Goal: Information Seeking & Learning: Learn about a topic

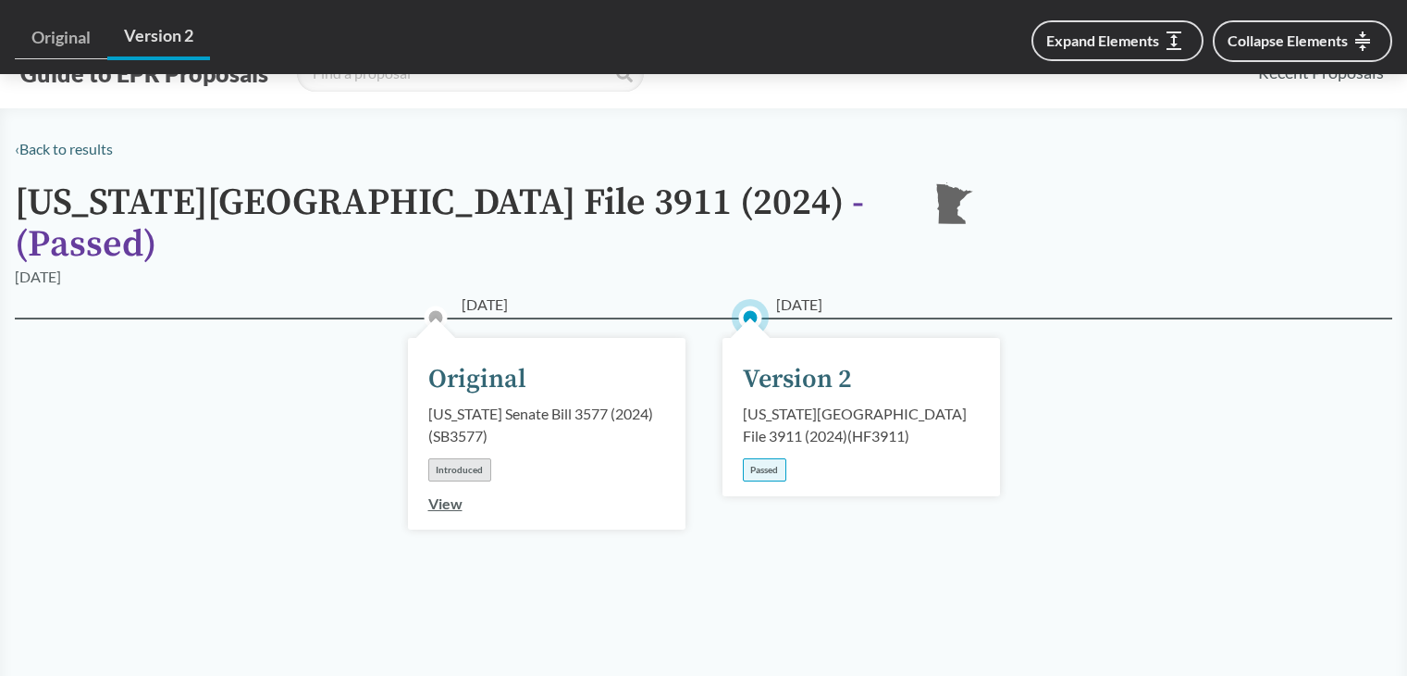
scroll to position [1758, 0]
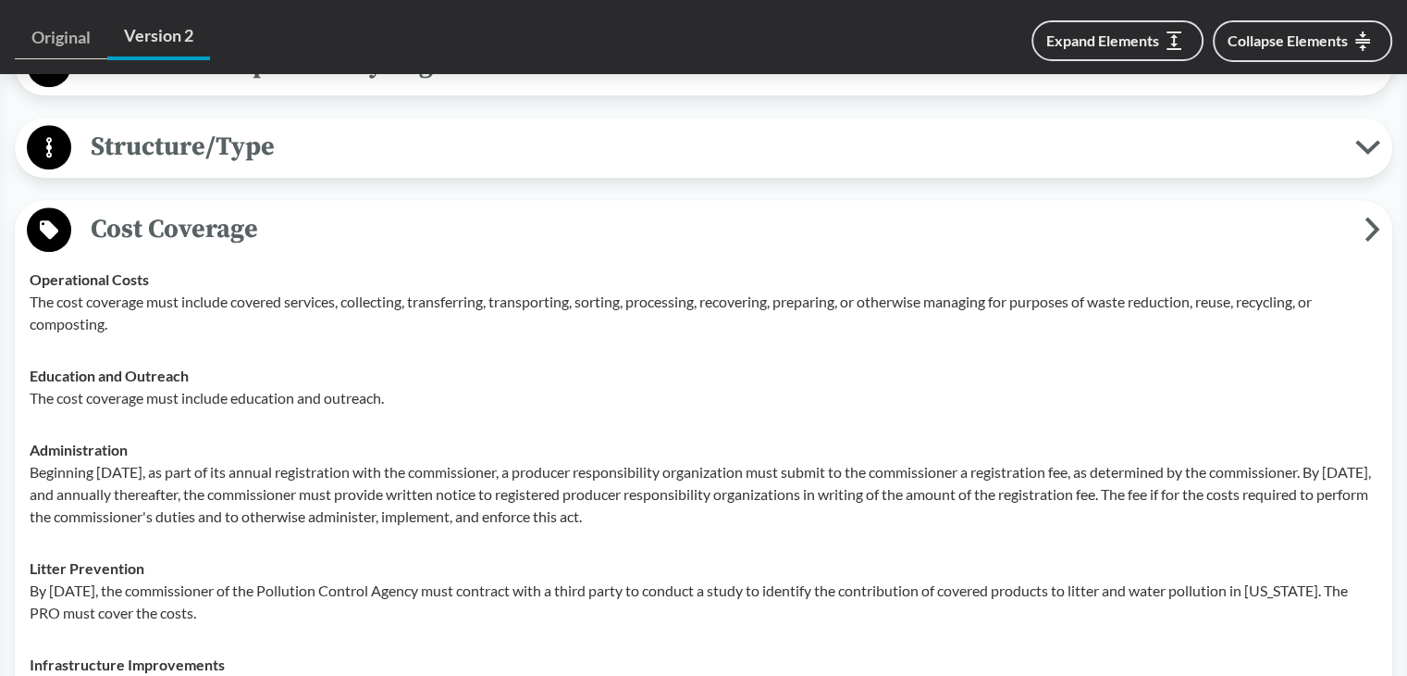
click at [424, 217] on span "Cost Coverage" at bounding box center [718, 229] width 1294 height 42
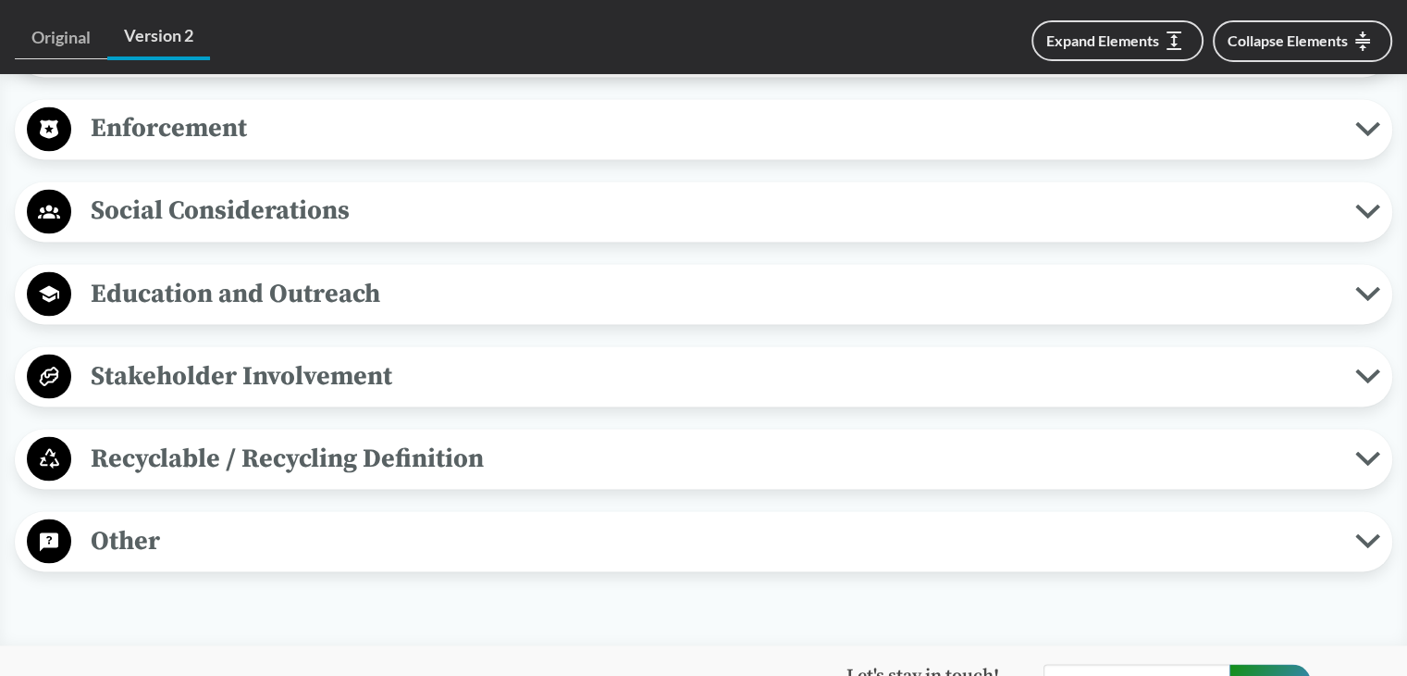
scroll to position [3331, 0]
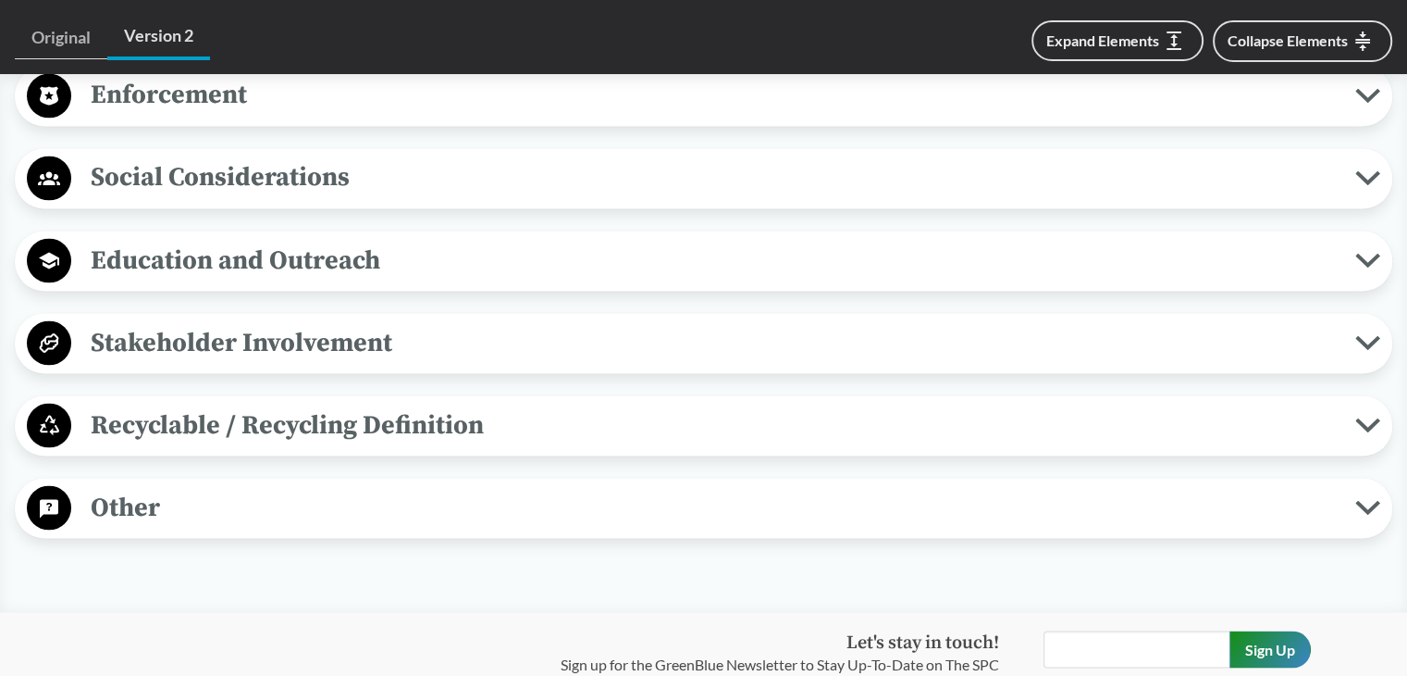
click at [203, 419] on div "Recyclable / Recycling Definition Defines "Recycling" "Recycling" has the meani…" at bounding box center [704, 425] width 1378 height 60
click at [227, 403] on span "Recyclable / Recycling Definition" at bounding box center [713, 424] width 1284 height 42
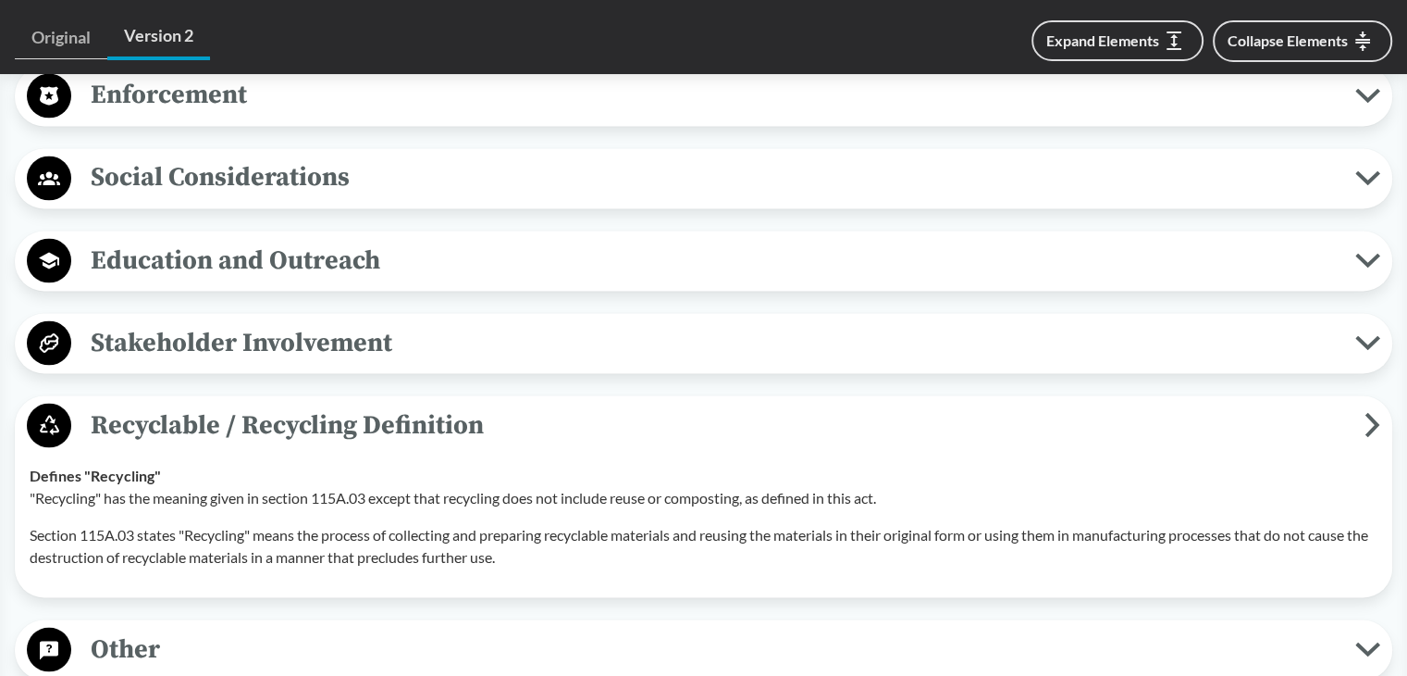
click at [266, 321] on span "Stakeholder Involvement" at bounding box center [713, 342] width 1284 height 42
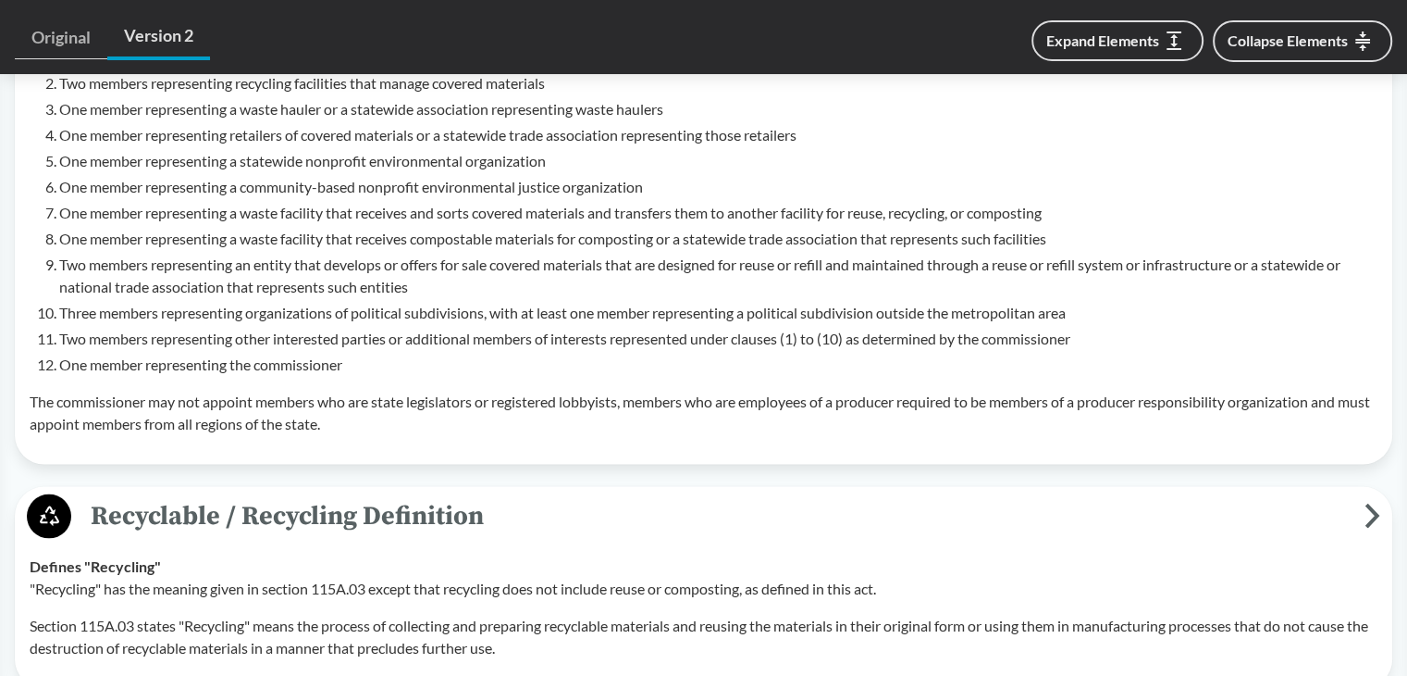
scroll to position [3887, 0]
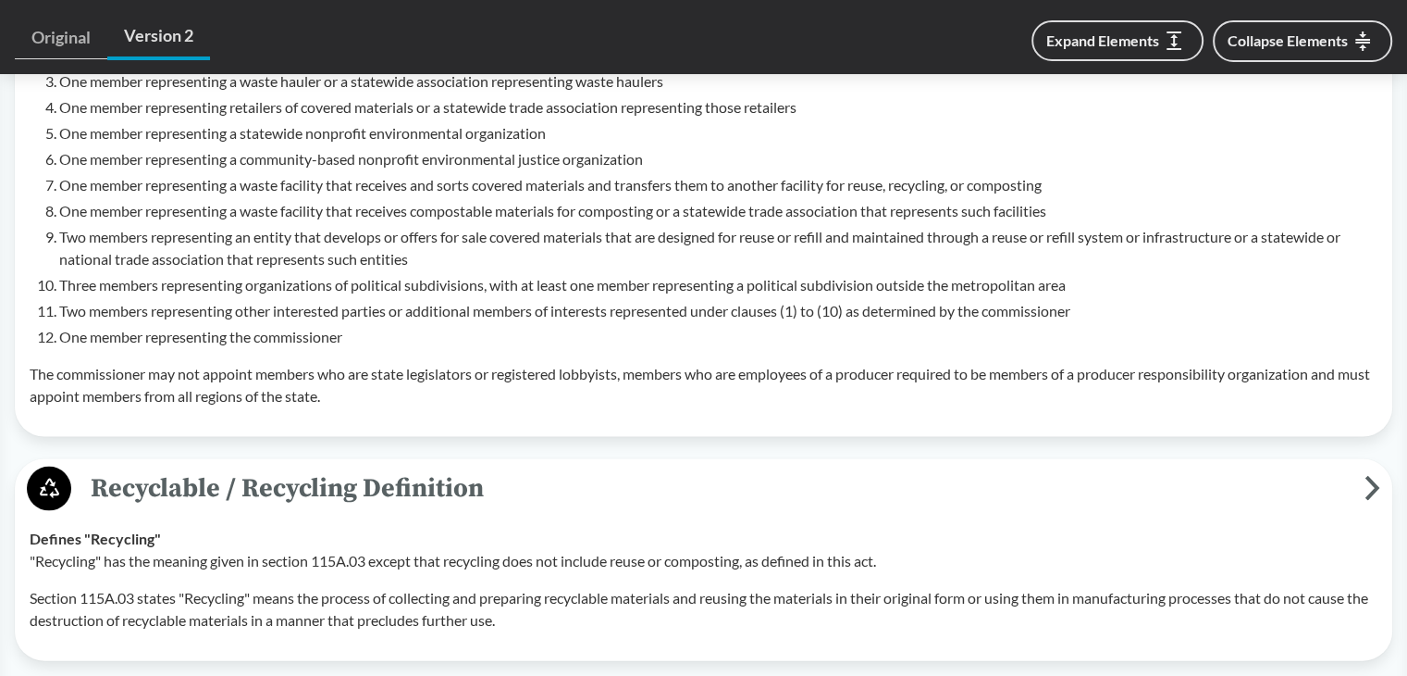
click at [296, 513] on td "Defines "Recycling" "Recycling" has the meaning given in section 115A.03 except…" at bounding box center [703, 579] width 1365 height 133
click at [308, 468] on span "Recyclable / Recycling Definition" at bounding box center [718, 488] width 1294 height 42
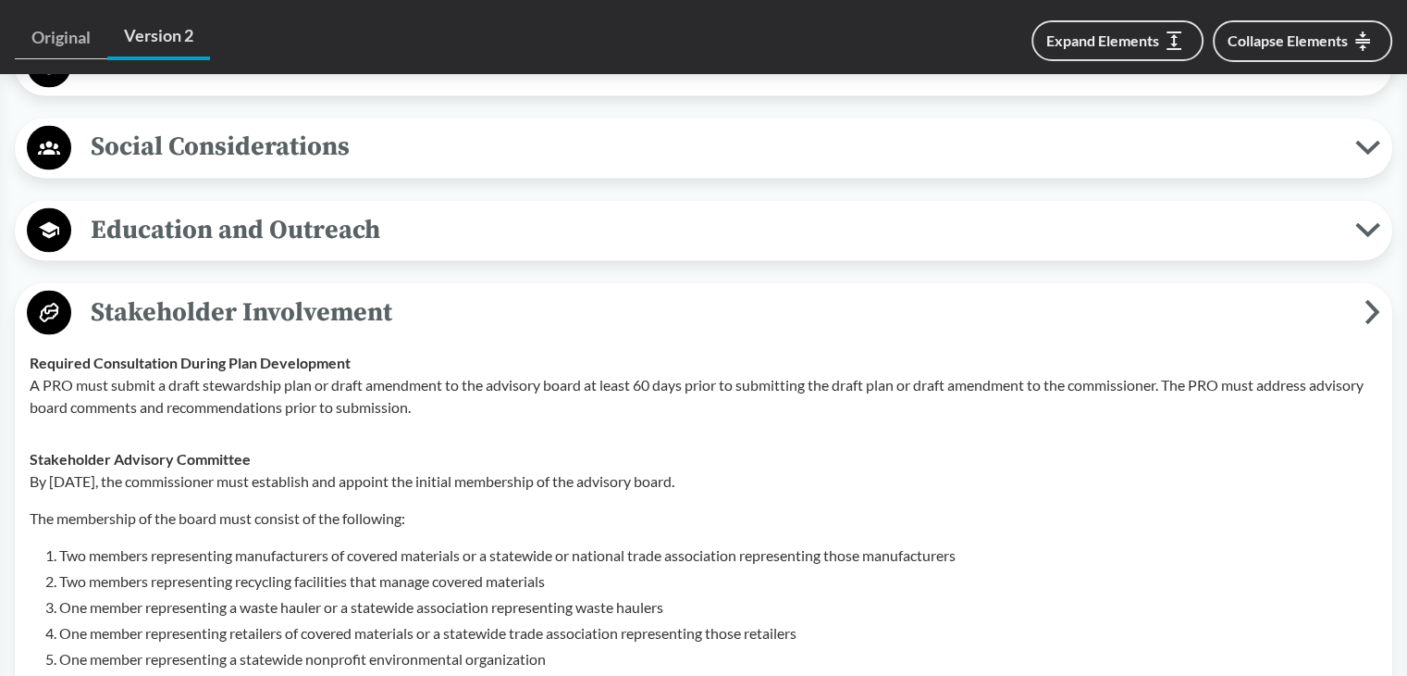
scroll to position [3331, 0]
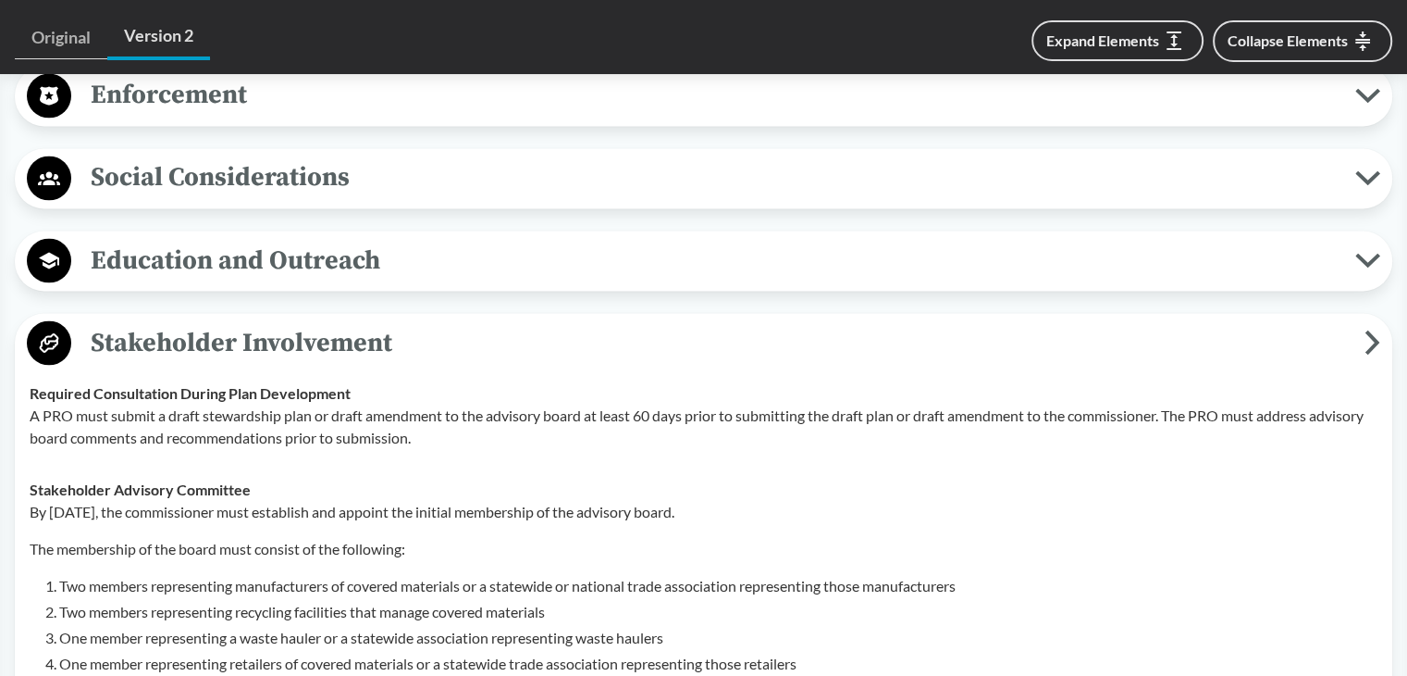
click at [294, 321] on span "Stakeholder Involvement" at bounding box center [718, 342] width 1294 height 42
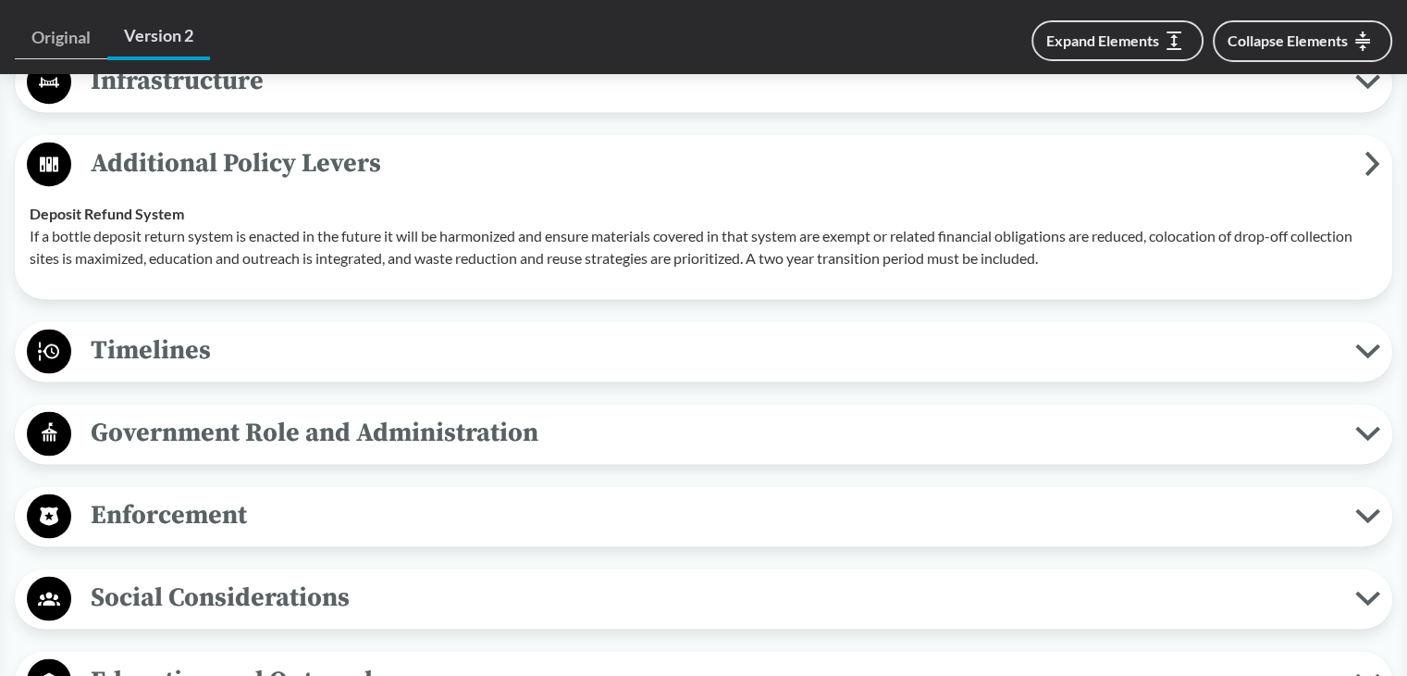
scroll to position [2961, 0]
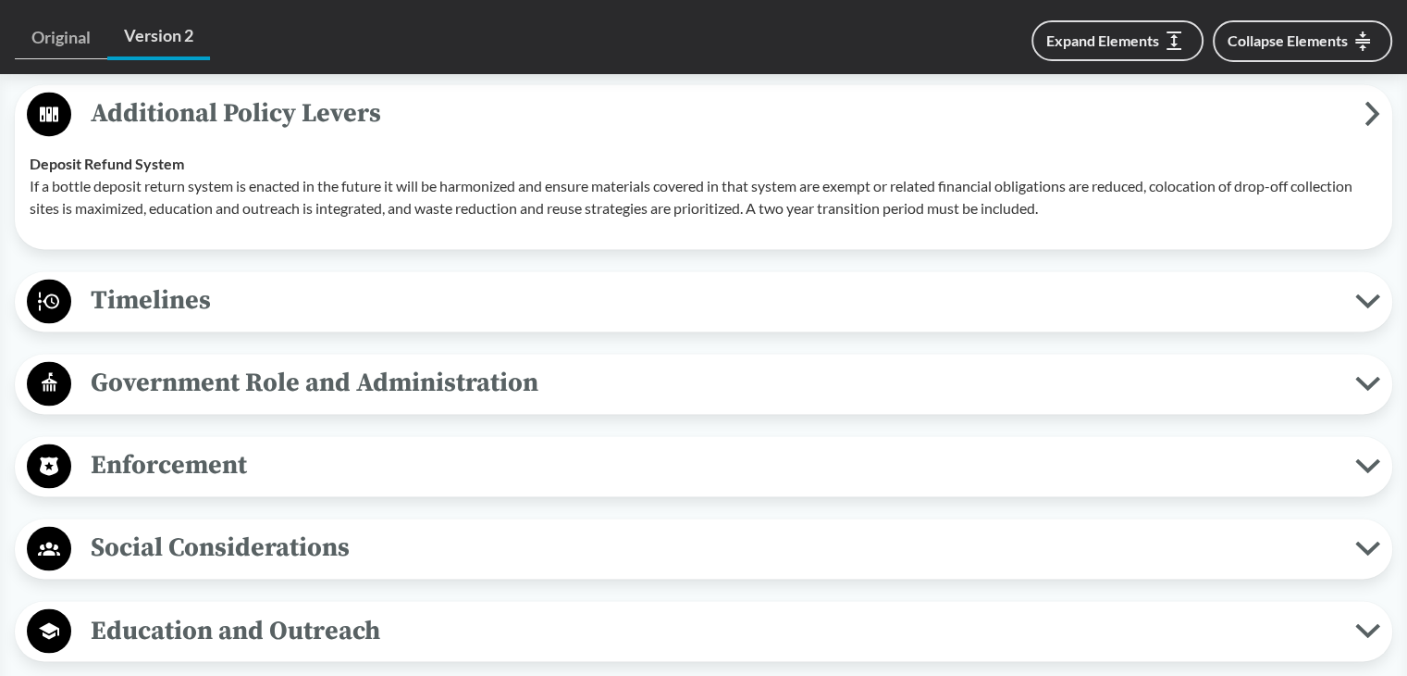
click at [196, 279] on span "Timelines" at bounding box center [713, 300] width 1284 height 42
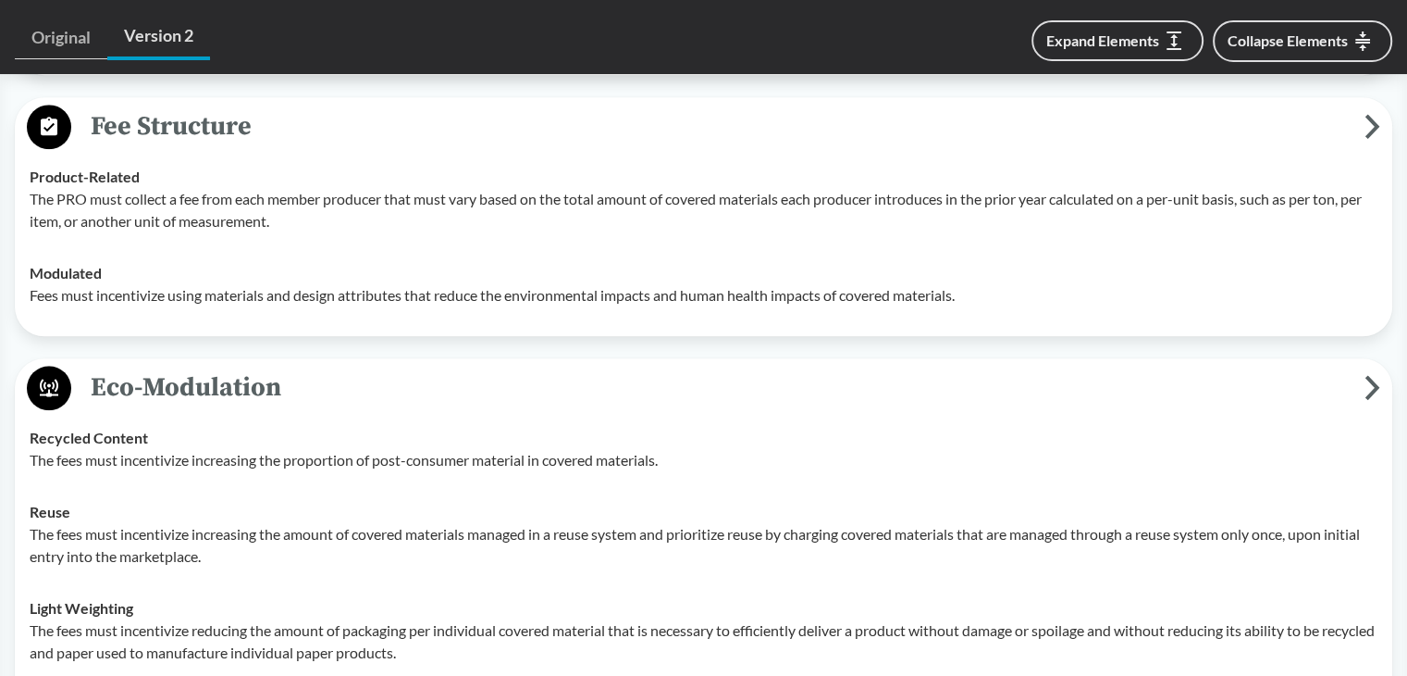
scroll to position [1573, 0]
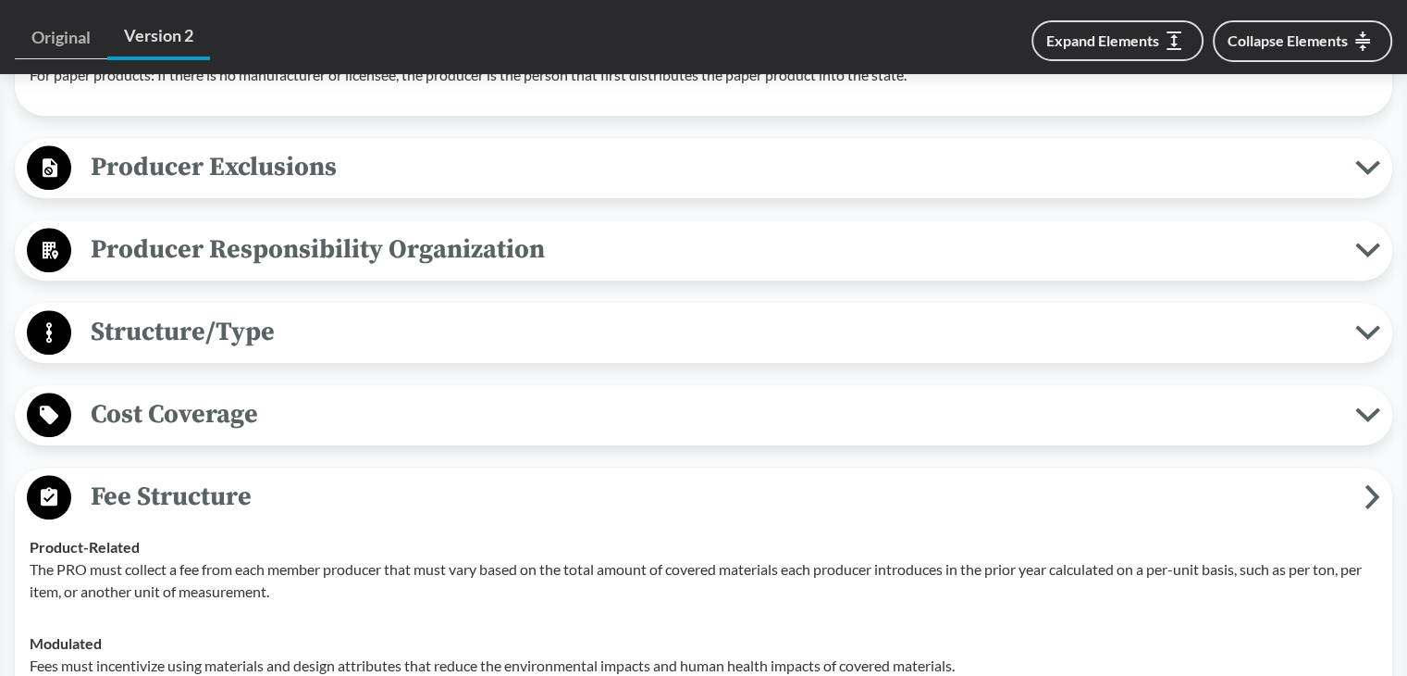
click at [268, 476] on span "Fee Structure" at bounding box center [718, 497] width 1294 height 42
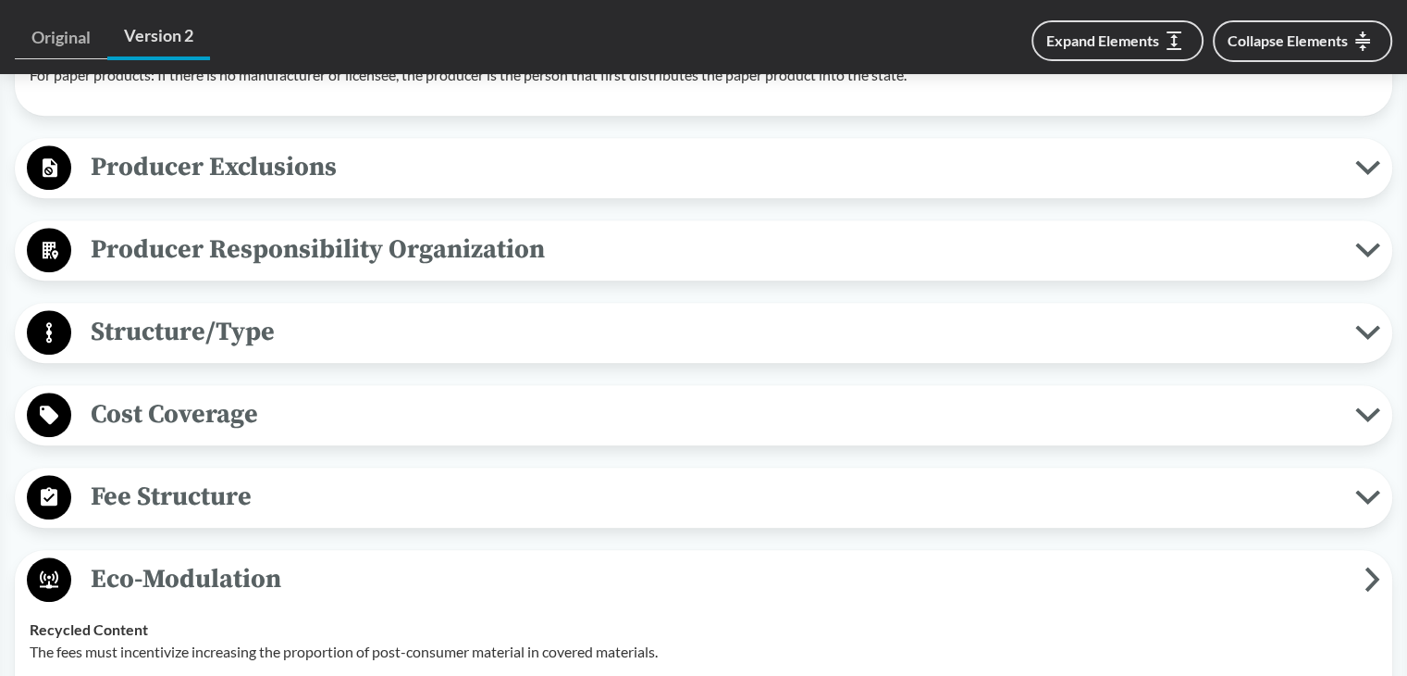
click at [268, 476] on span "Fee Structure" at bounding box center [713, 497] width 1284 height 42
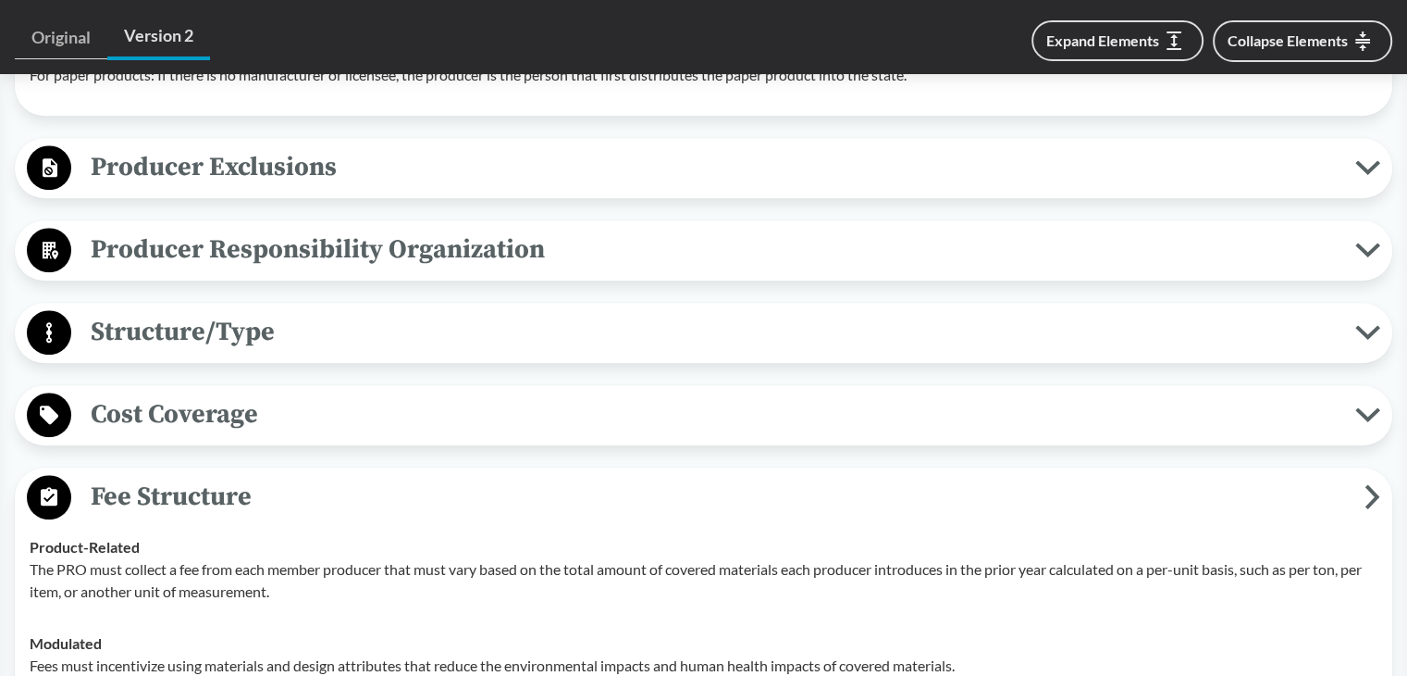
click at [268, 476] on span "Fee Structure" at bounding box center [718, 497] width 1294 height 42
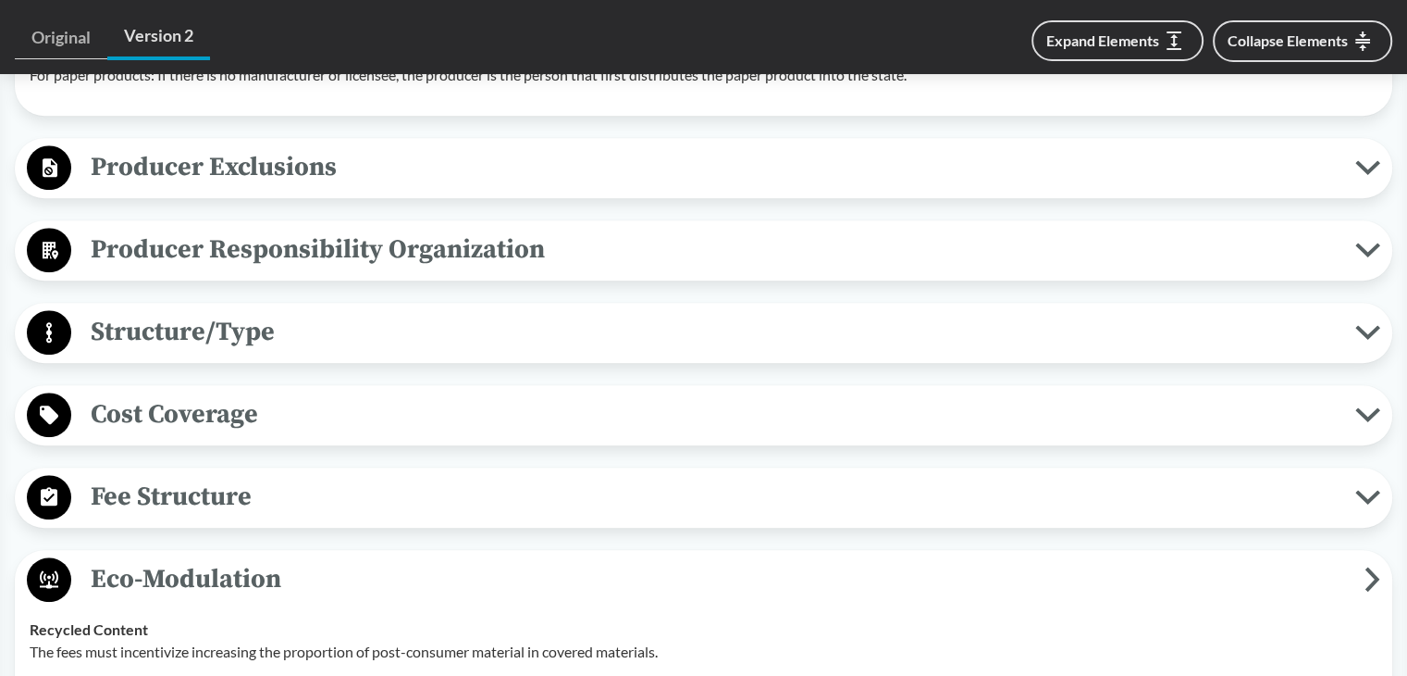
click at [268, 476] on span "Fee Structure" at bounding box center [713, 497] width 1284 height 42
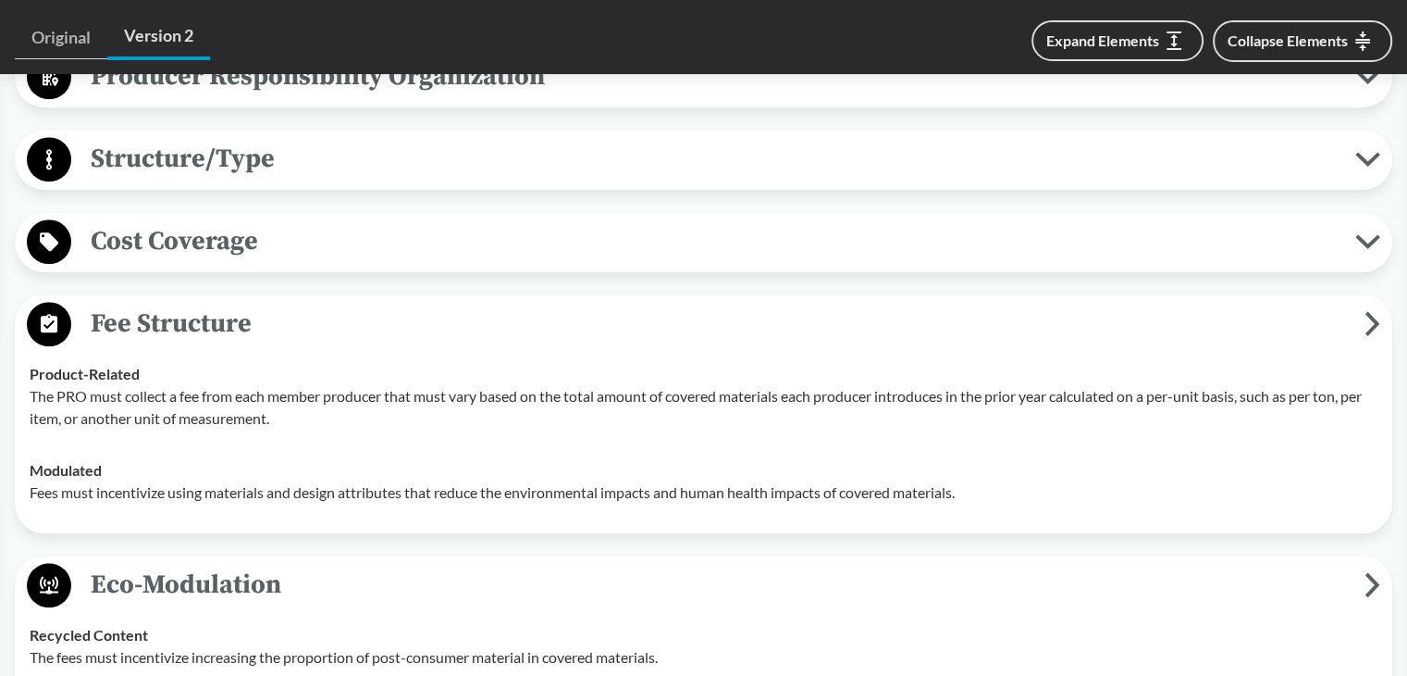
scroll to position [1758, 0]
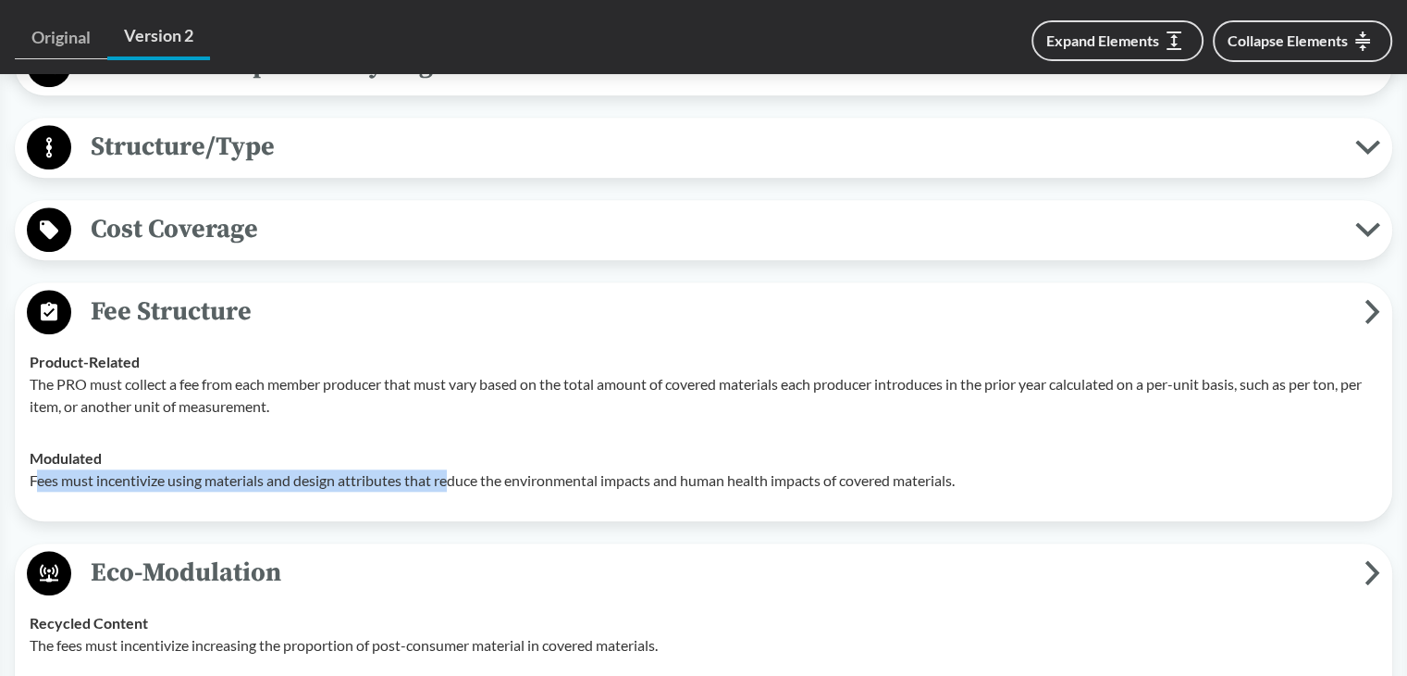
drag, startPoint x: 40, startPoint y: 456, endPoint x: 452, endPoint y: 456, distance: 411.8
click at [452, 469] on p "Fees must incentivize using materials and design attributes that reduce the env…" at bounding box center [704, 480] width 1348 height 22
click at [218, 208] on span "Cost Coverage" at bounding box center [713, 229] width 1284 height 42
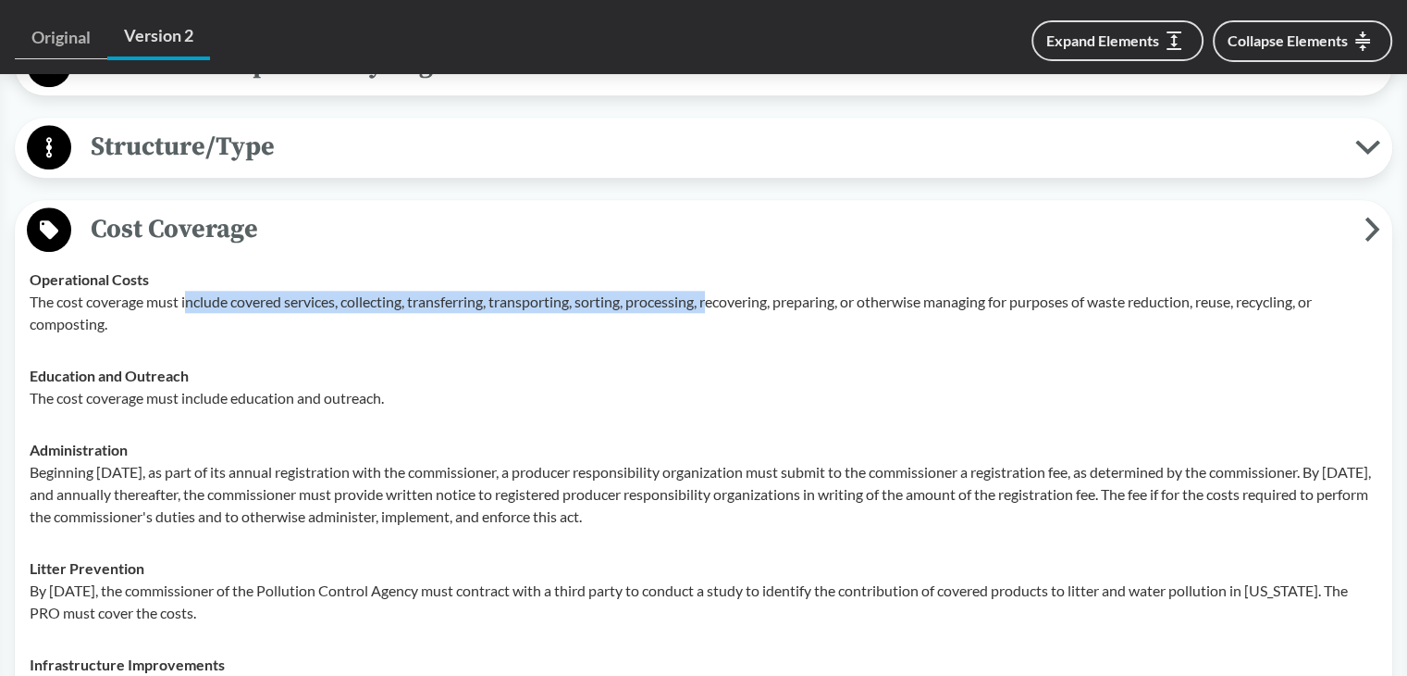
drag, startPoint x: 186, startPoint y: 273, endPoint x: 718, endPoint y: 272, distance: 532.1
click at [718, 291] on p "The cost coverage must include covered services, collecting, transferring, tran…" at bounding box center [704, 313] width 1348 height 44
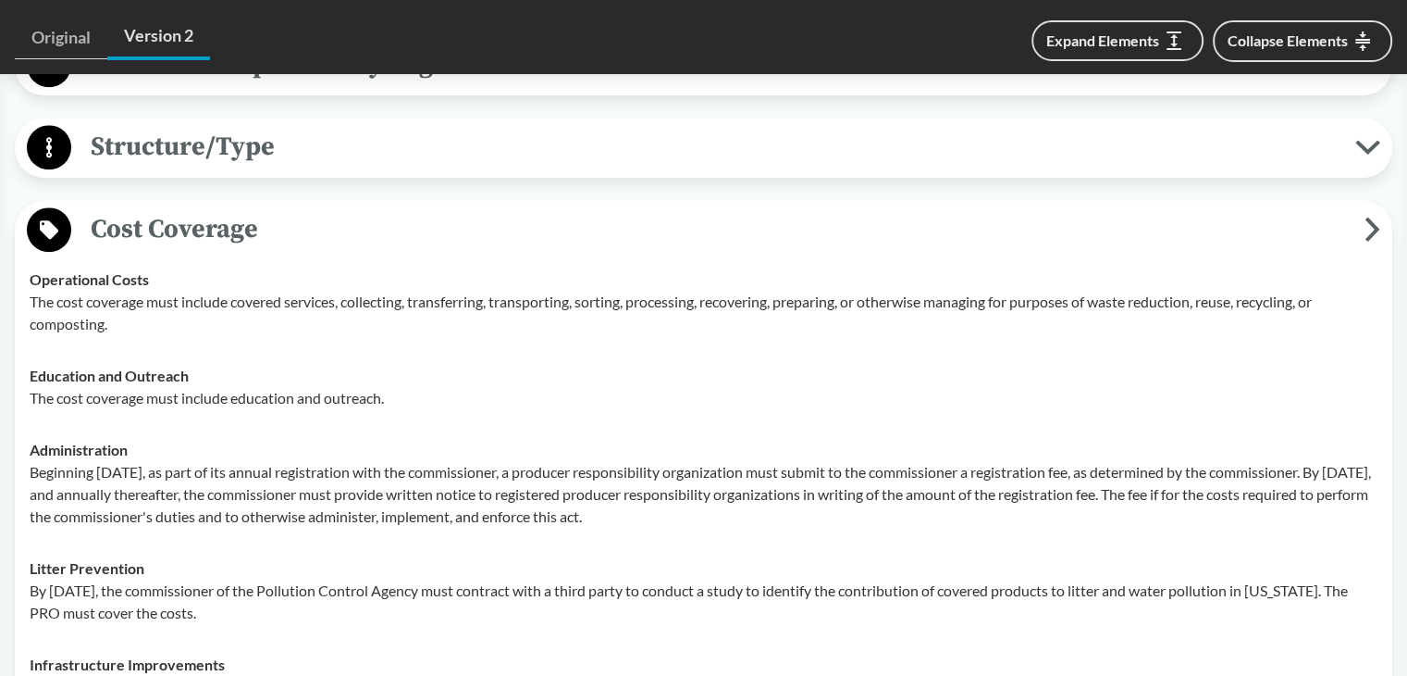
click at [343, 365] on div "Education and Outreach The cost coverage must include education and outreach." at bounding box center [704, 387] width 1348 height 44
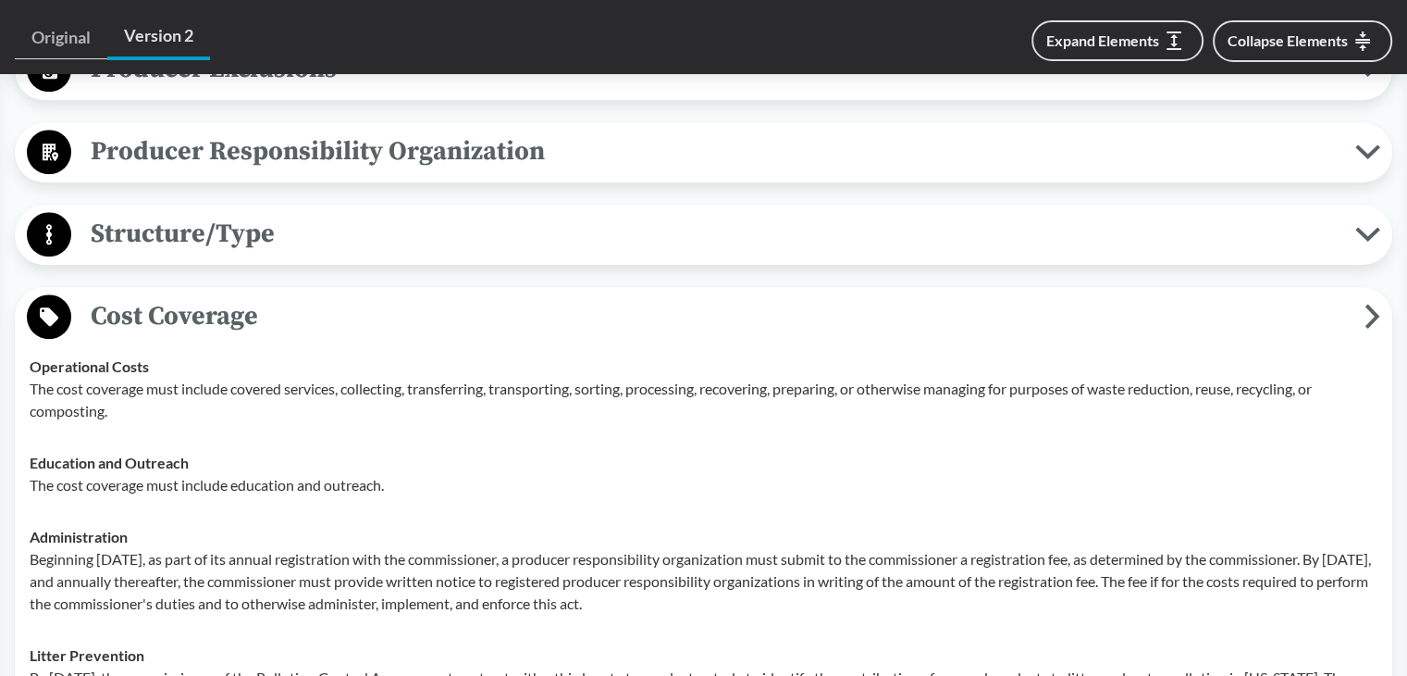
scroll to position [1666, 0]
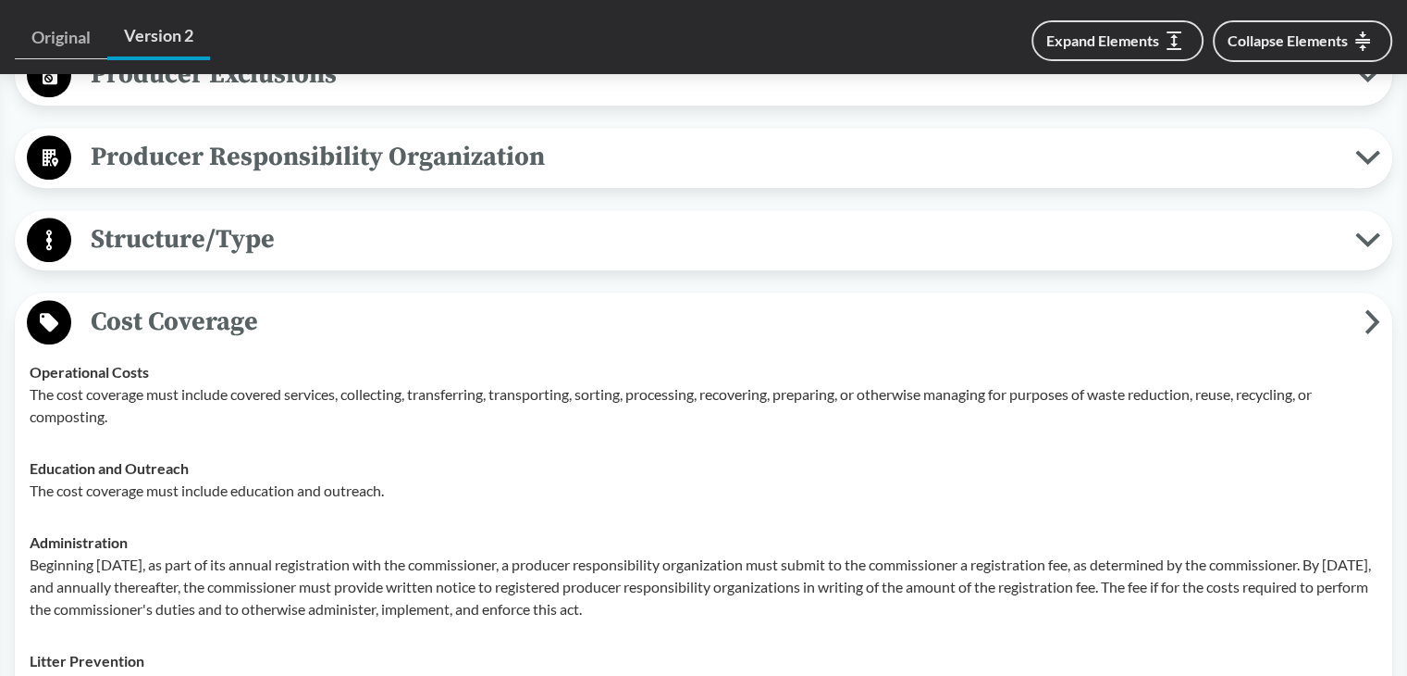
click at [246, 301] on span "Cost Coverage" at bounding box center [718, 322] width 1294 height 42
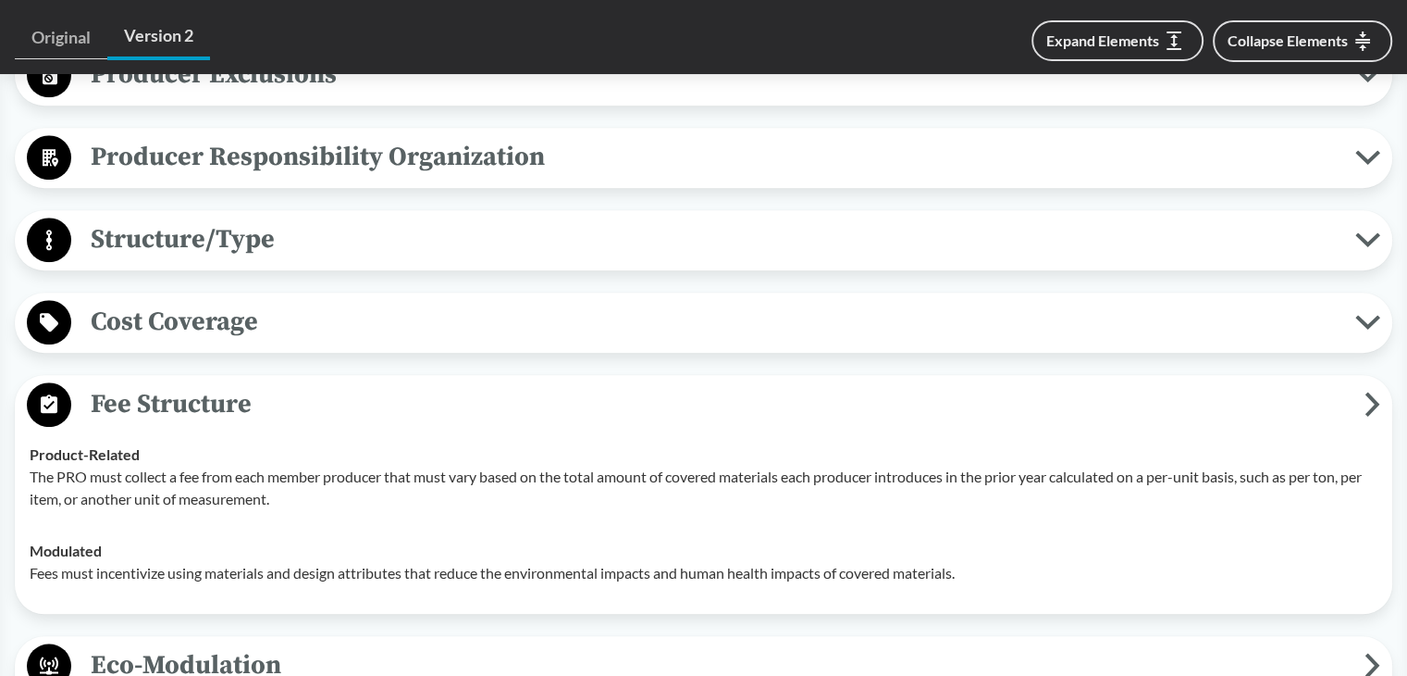
click at [244, 210] on div "Structure/Type Financial and Partial Operational Producers are responsible for …" at bounding box center [704, 240] width 1378 height 60
click at [243, 218] on span "Structure/Type" at bounding box center [713, 239] width 1284 height 42
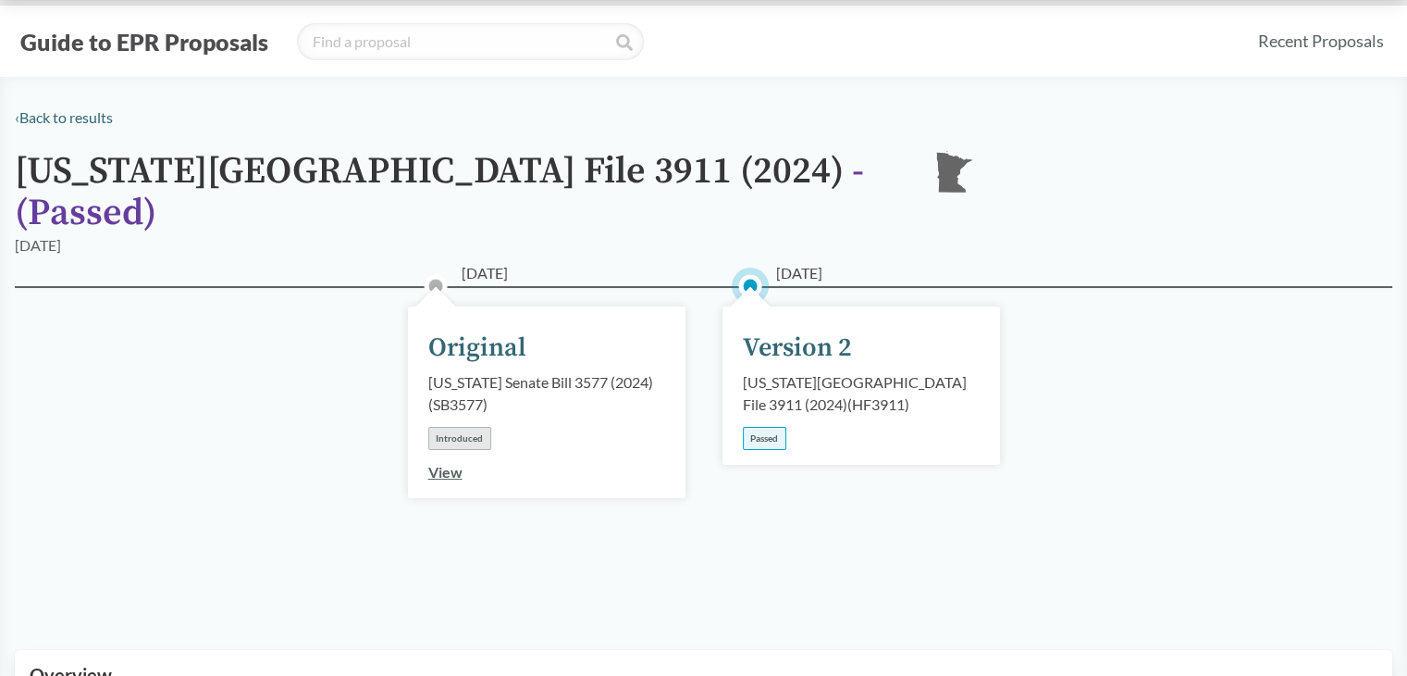
scroll to position [0, 0]
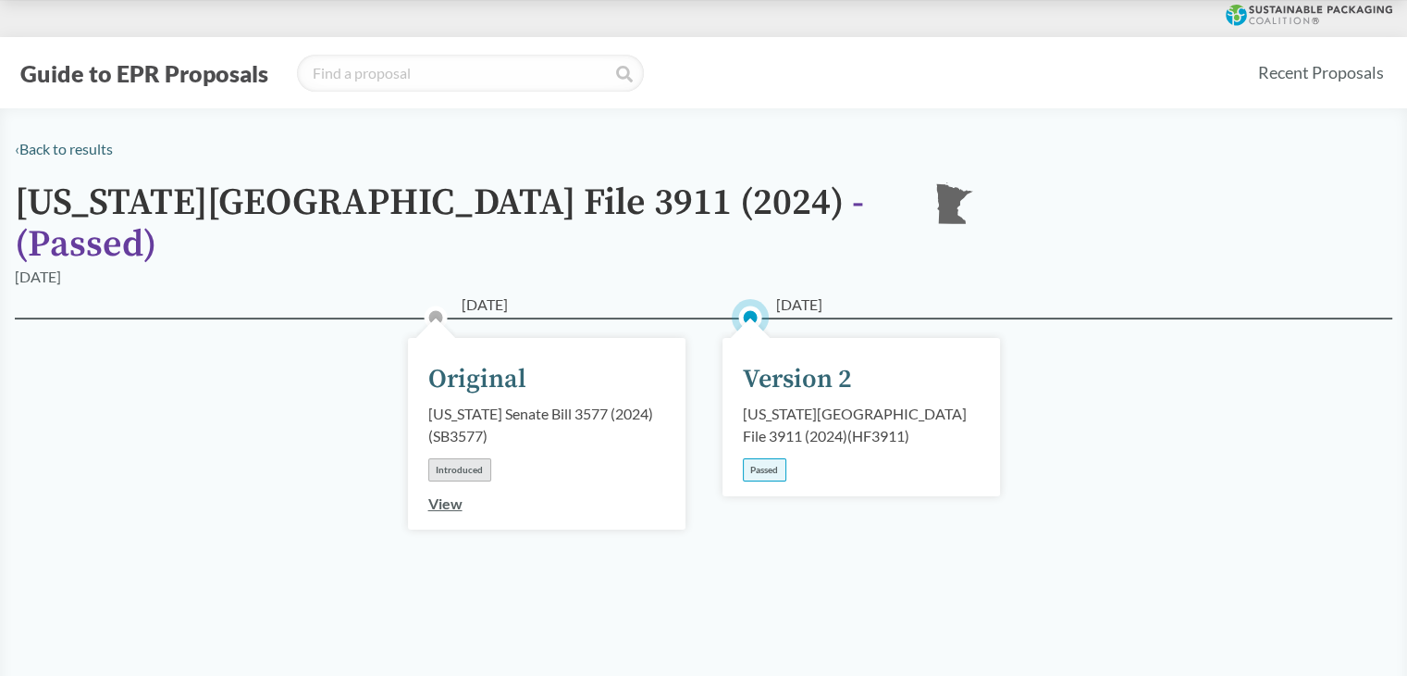
drag, startPoint x: 307, startPoint y: 217, endPoint x: 241, endPoint y: 290, distance: 98.2
drag, startPoint x: 241, startPoint y: 290, endPoint x: 155, endPoint y: 282, distance: 85.5
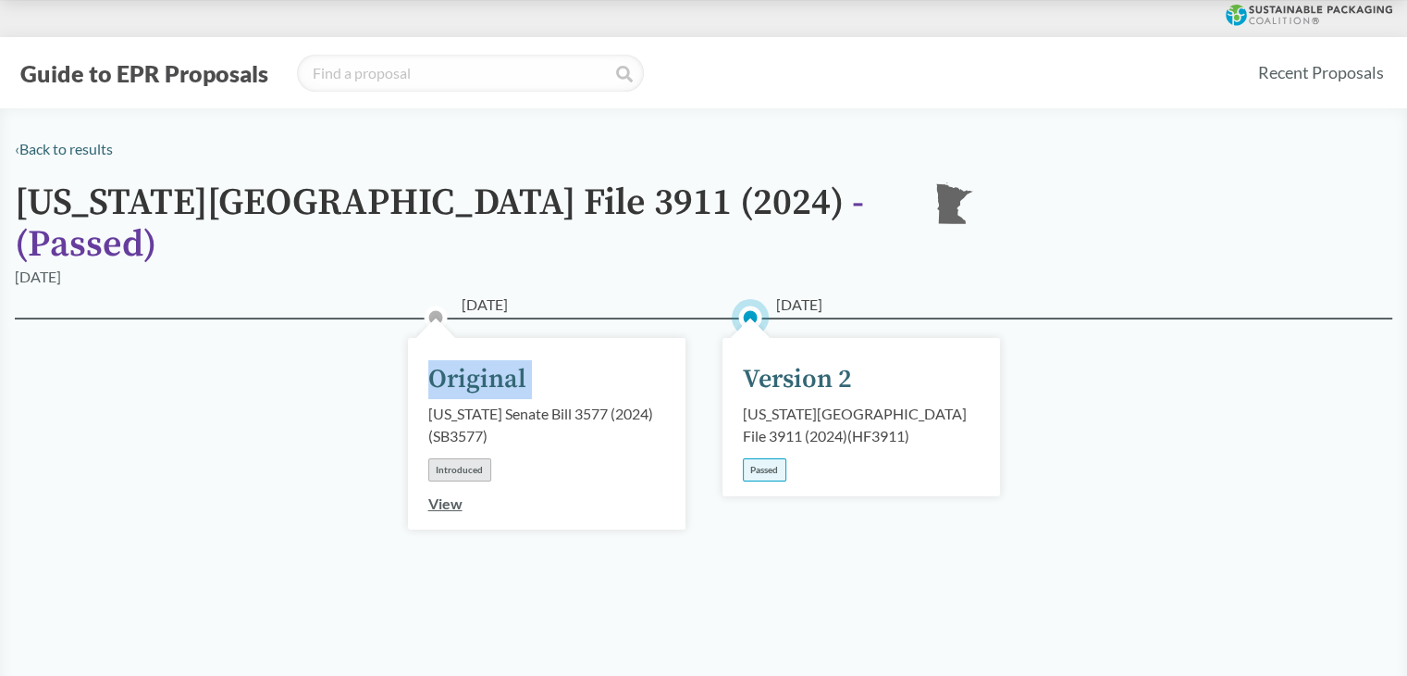
drag, startPoint x: 181, startPoint y: 262, endPoint x: 145, endPoint y: 248, distance: 38.7
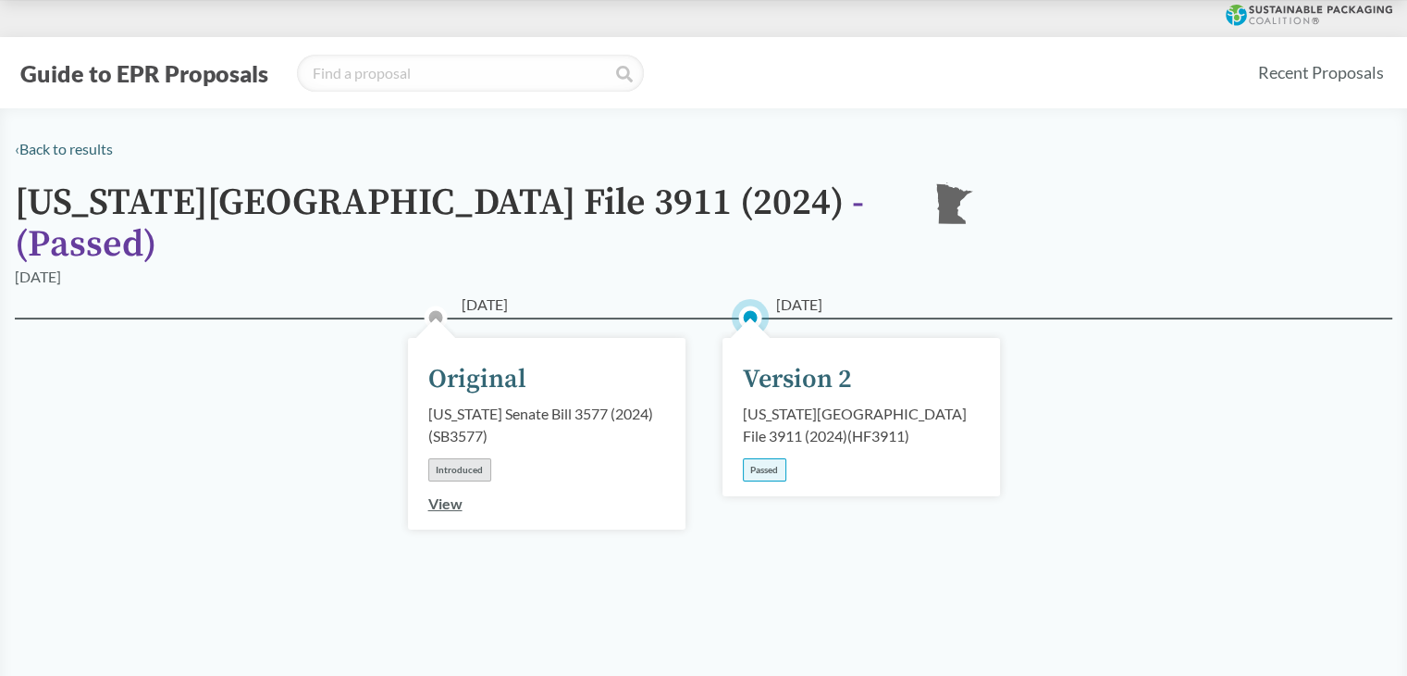
click at [145, 266] on div "[DATE]" at bounding box center [704, 277] width 1378 height 22
drag, startPoint x: 174, startPoint y: 240, endPoint x: 143, endPoint y: 254, distance: 33.9
click at [143, 266] on div "[DATE]" at bounding box center [704, 277] width 1378 height 22
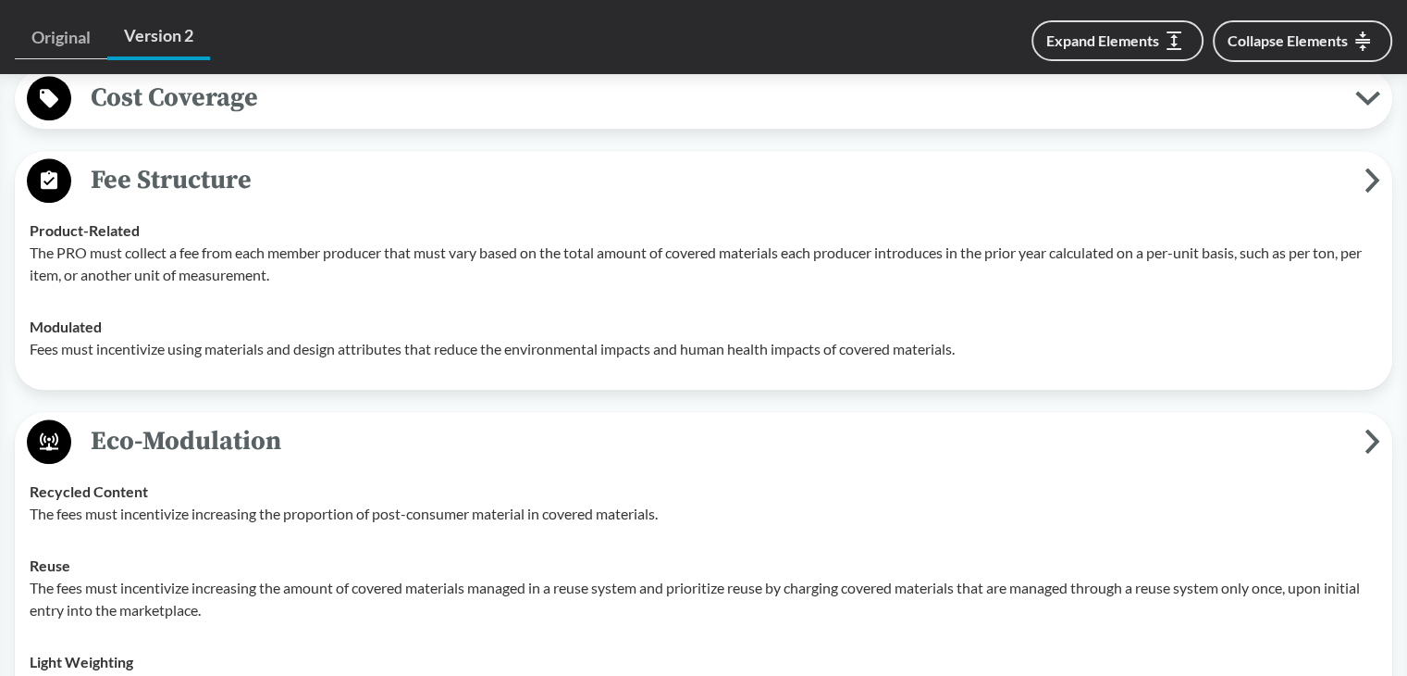
scroll to position [1851, 0]
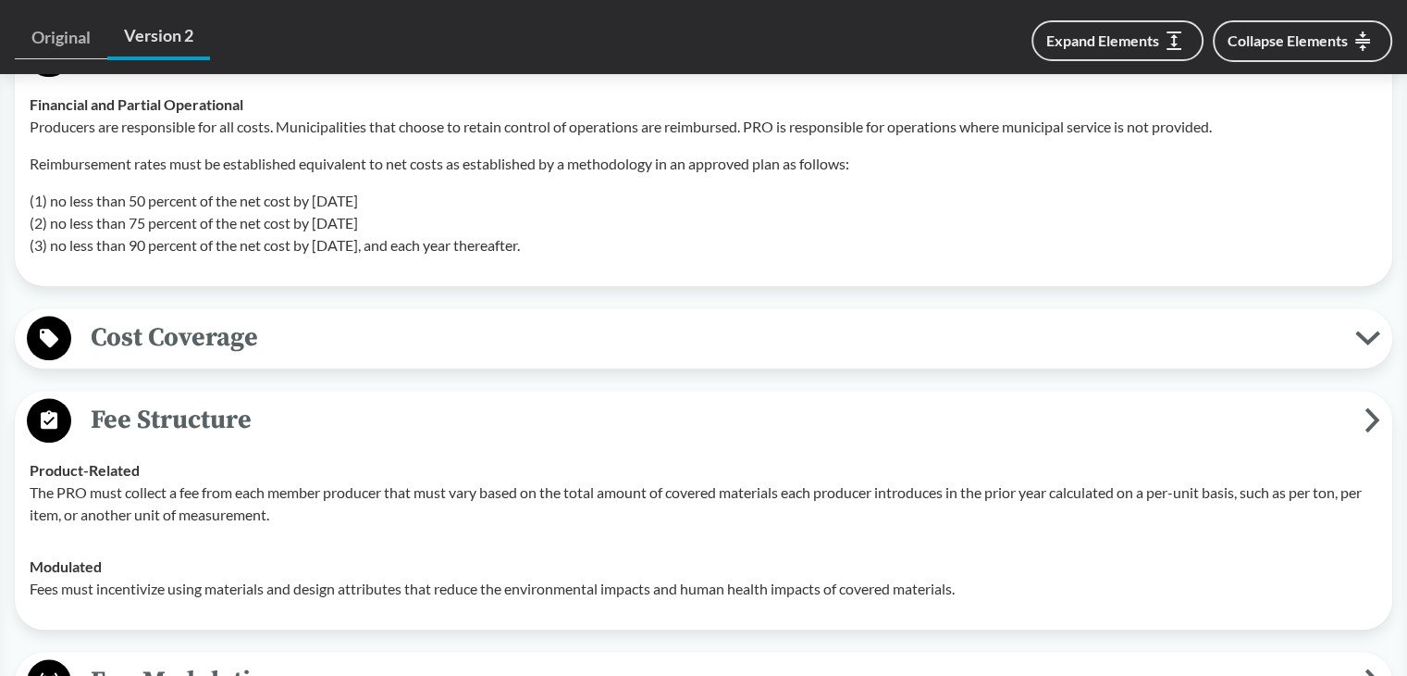
click at [248, 323] on span "Cost Coverage" at bounding box center [713, 337] width 1284 height 42
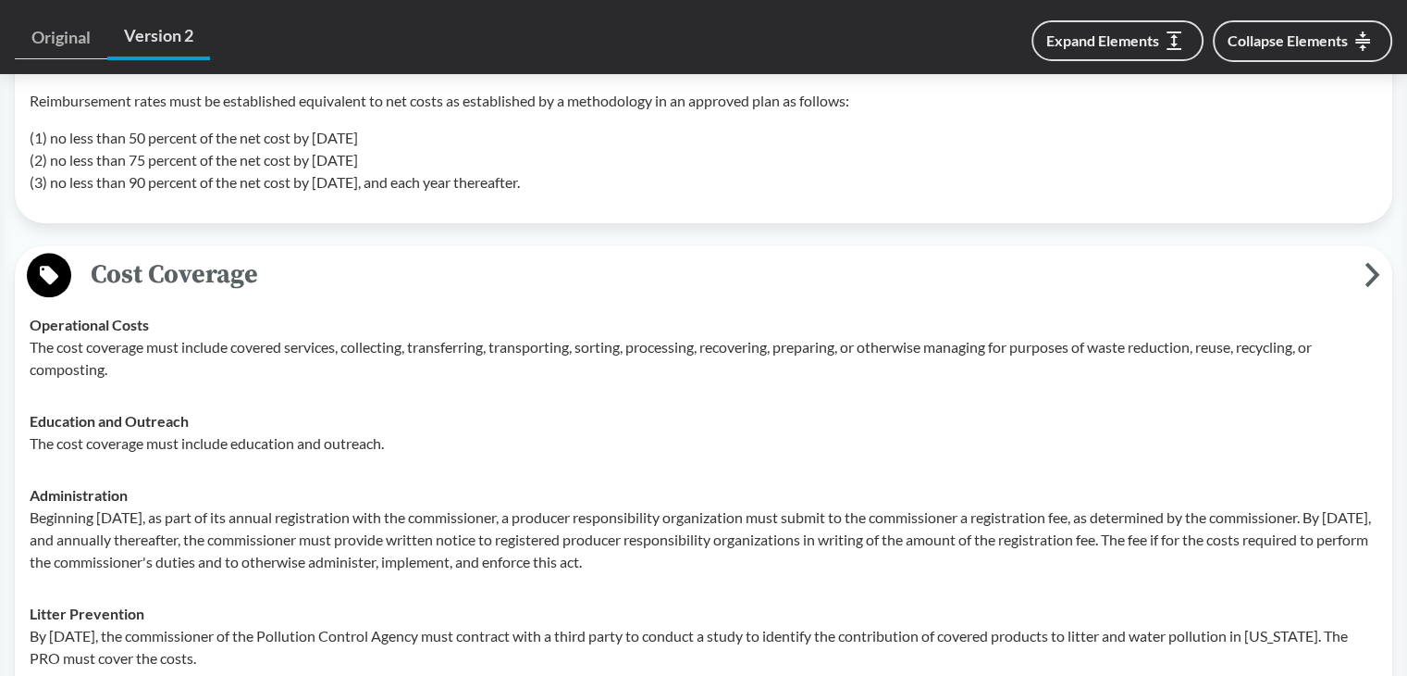
scroll to position [1943, 0]
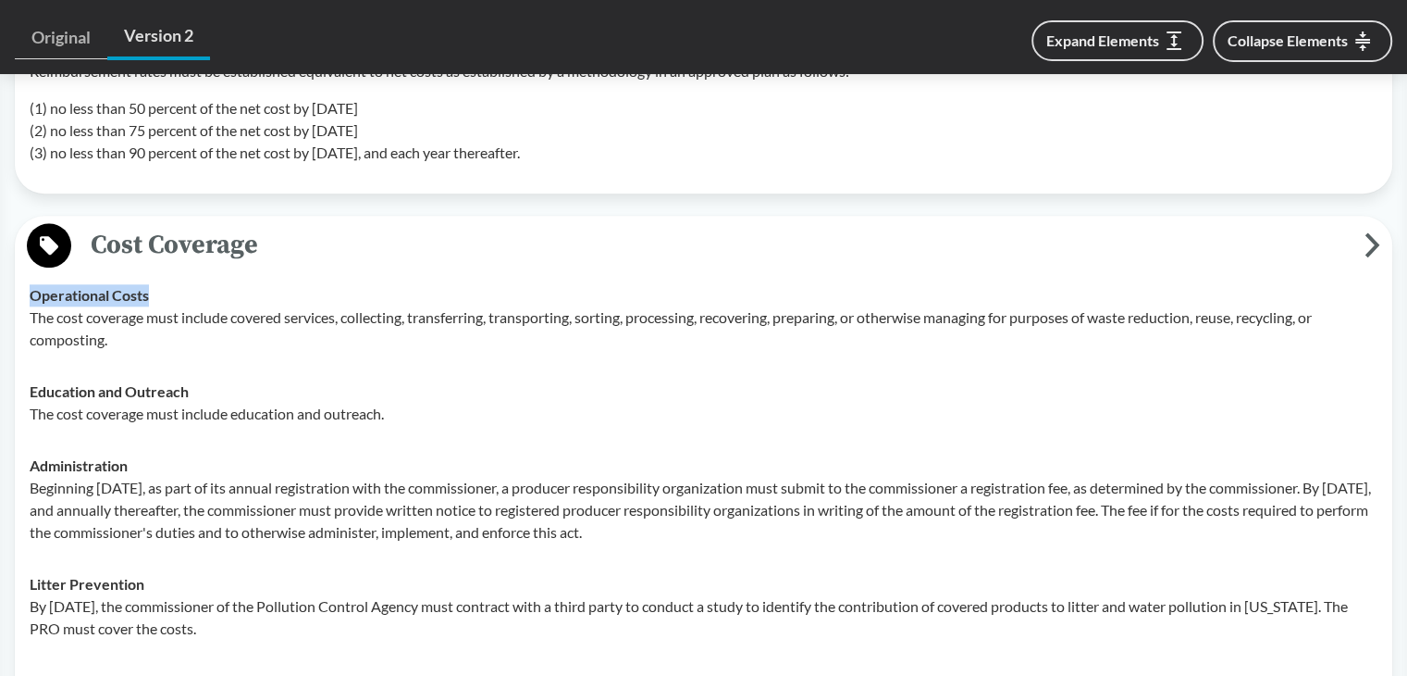
drag, startPoint x: 31, startPoint y: 262, endPoint x: 231, endPoint y: 262, distance: 200.8
click at [231, 284] on div "Operational Costs The cost coverage must include covered services, collecting, …" at bounding box center [704, 317] width 1348 height 67
click at [244, 229] on span "Cost Coverage" at bounding box center [718, 245] width 1294 height 42
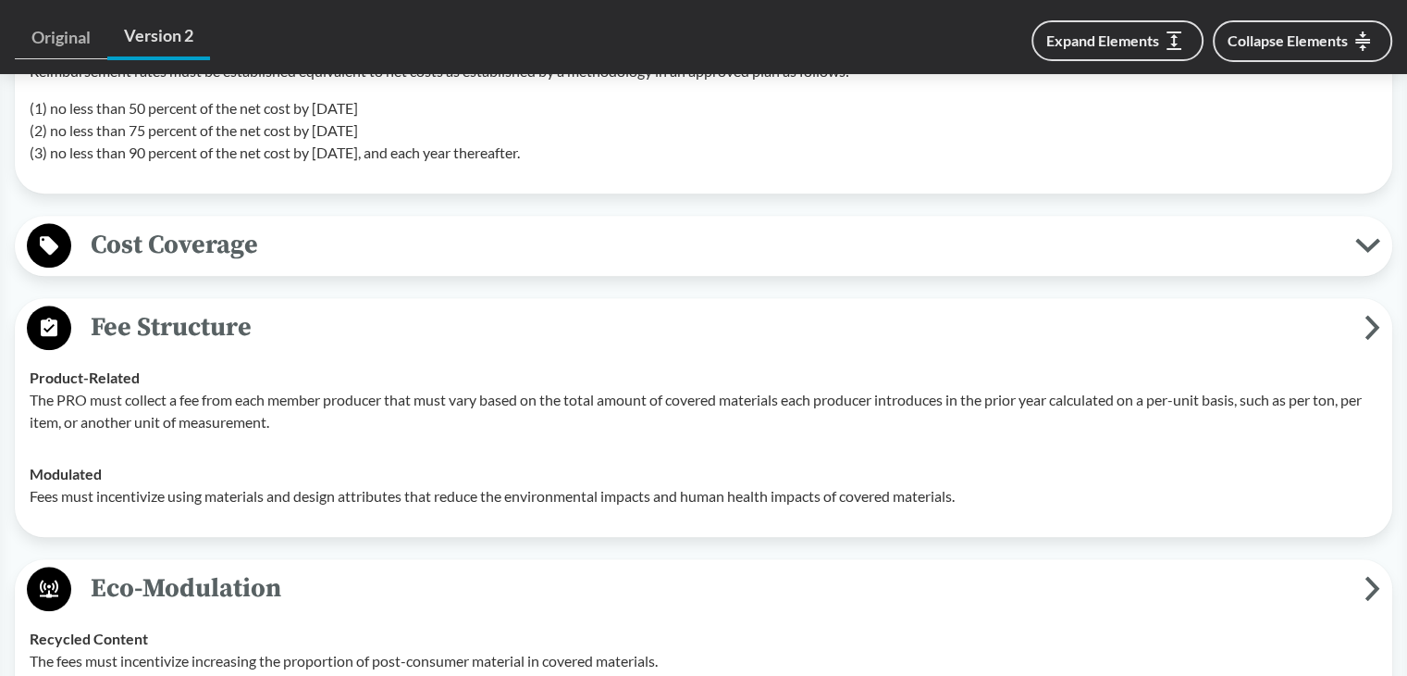
click at [235, 224] on span "Cost Coverage" at bounding box center [713, 245] width 1284 height 42
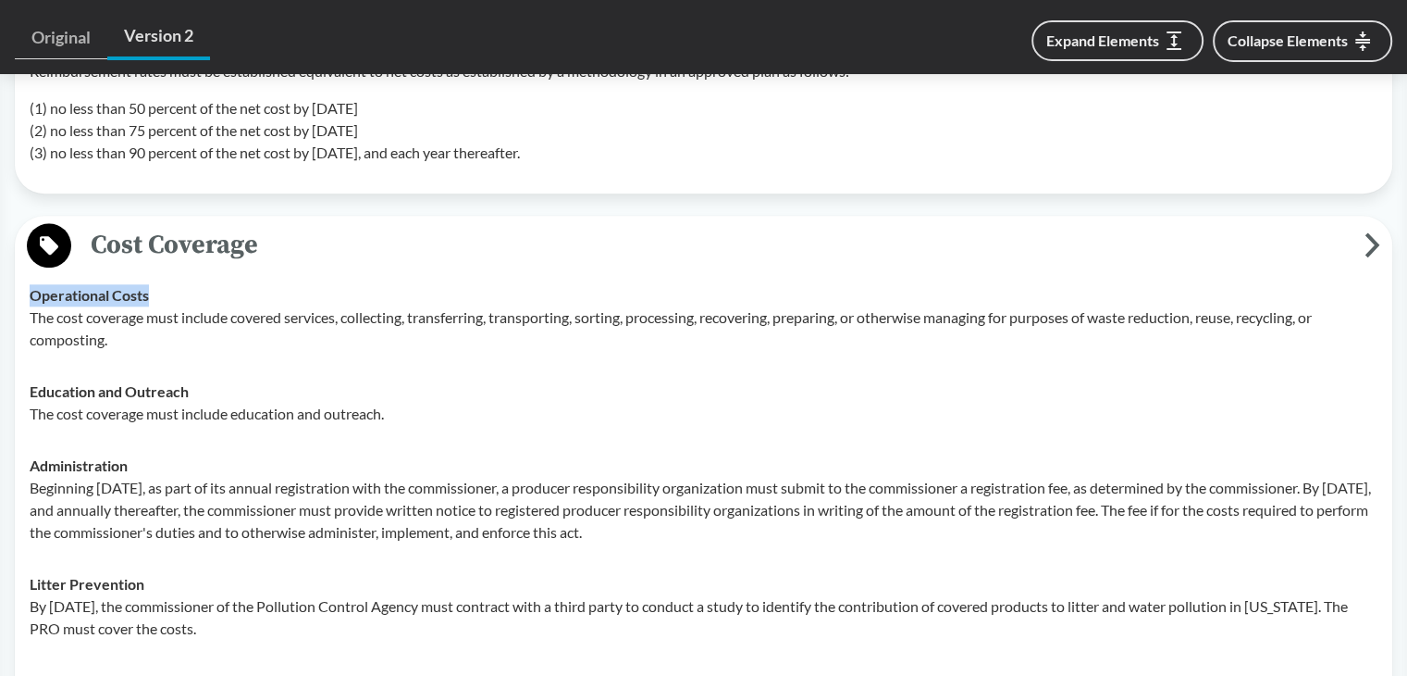
drag, startPoint x: 279, startPoint y: 219, endPoint x: 123, endPoint y: 226, distance: 155.6
click at [123, 226] on span "Cost Coverage" at bounding box center [718, 245] width 1294 height 42
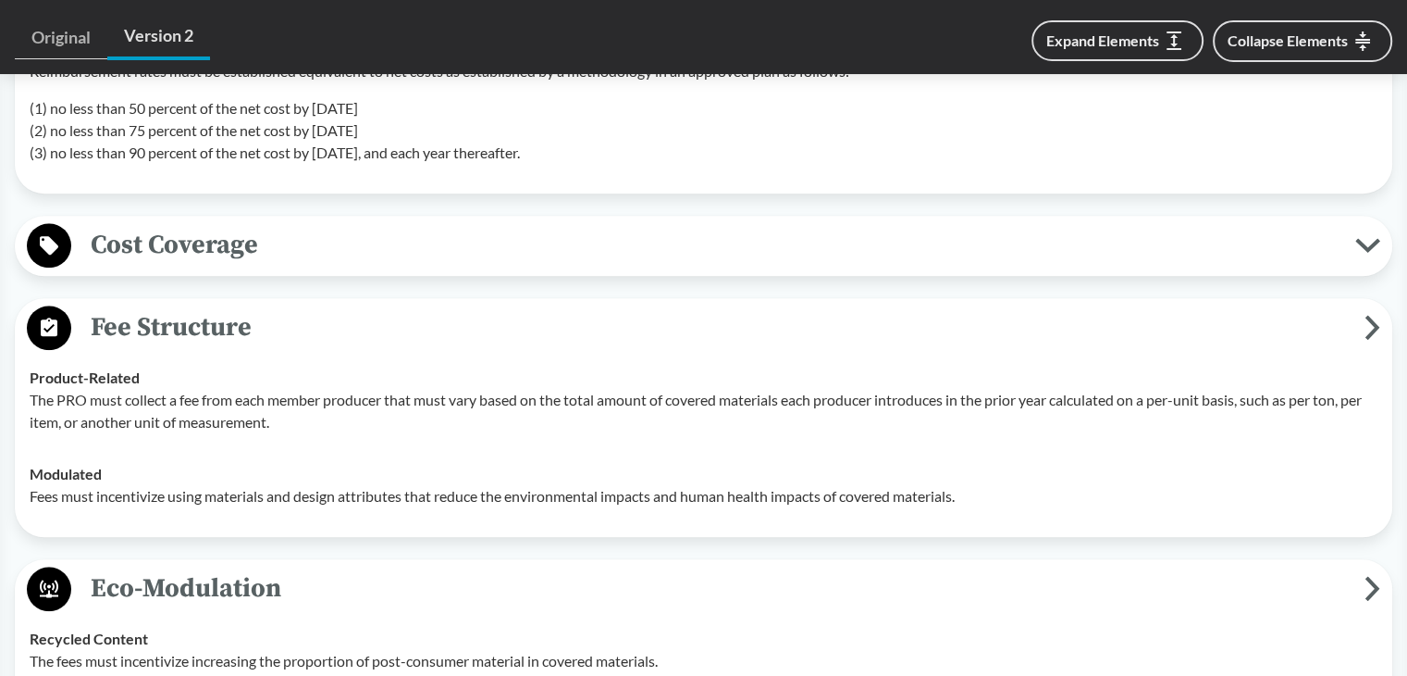
click at [297, 224] on span "Cost Coverage" at bounding box center [713, 245] width 1284 height 42
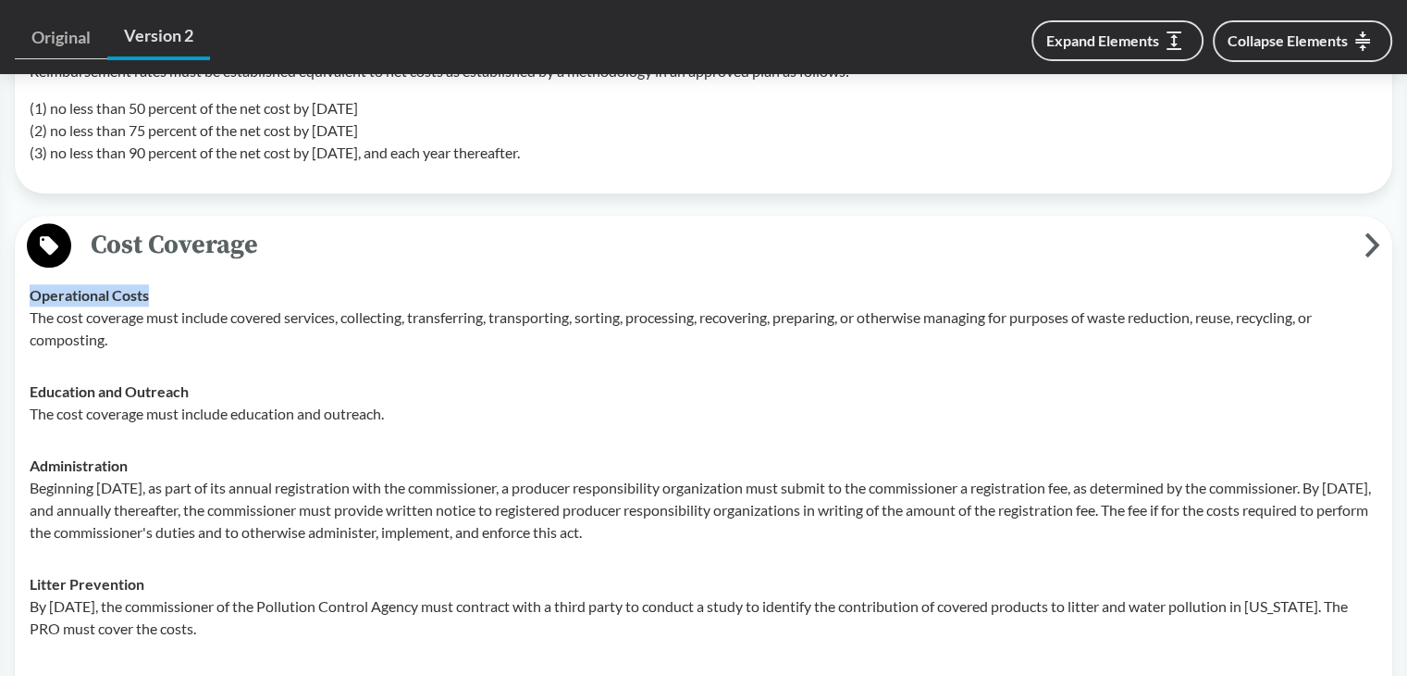
drag, startPoint x: 87, startPoint y: 211, endPoint x: 236, endPoint y: 219, distance: 149.2
click at [236, 224] on span "Cost Coverage" at bounding box center [718, 245] width 1294 height 42
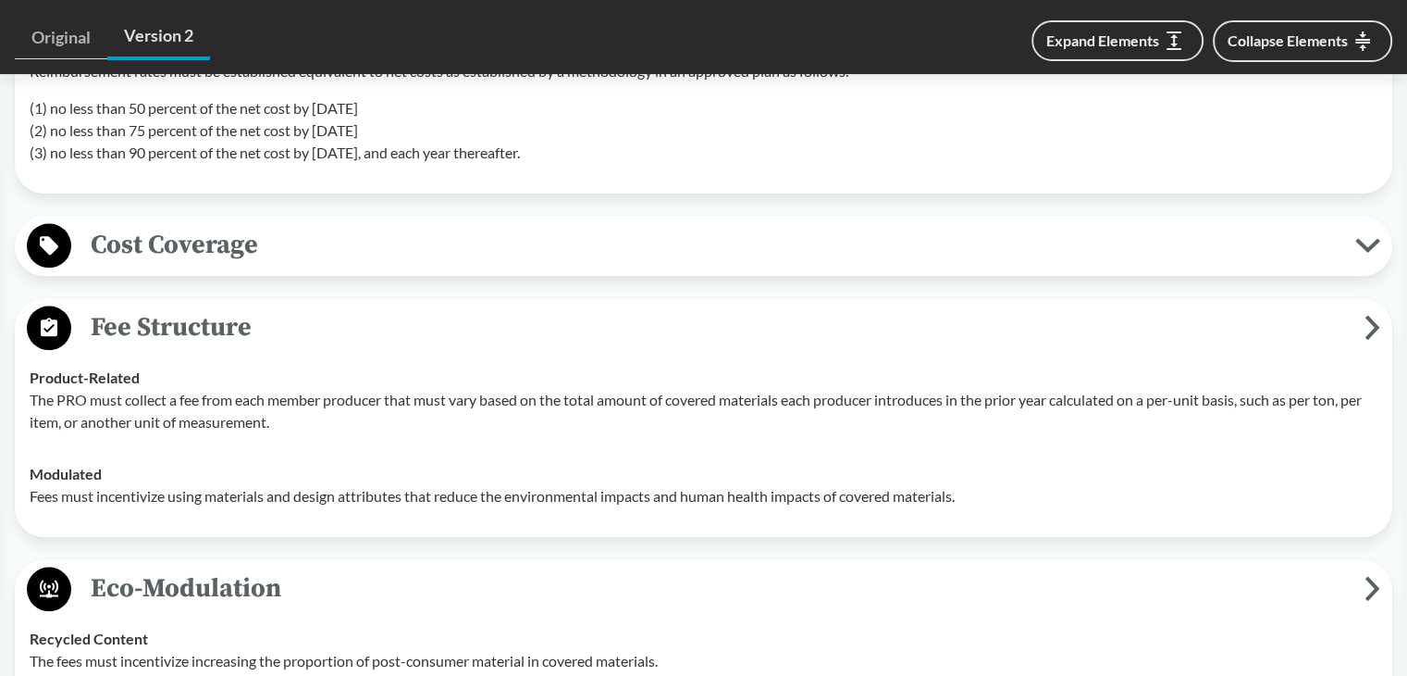
click at [263, 224] on span "Cost Coverage" at bounding box center [713, 245] width 1284 height 42
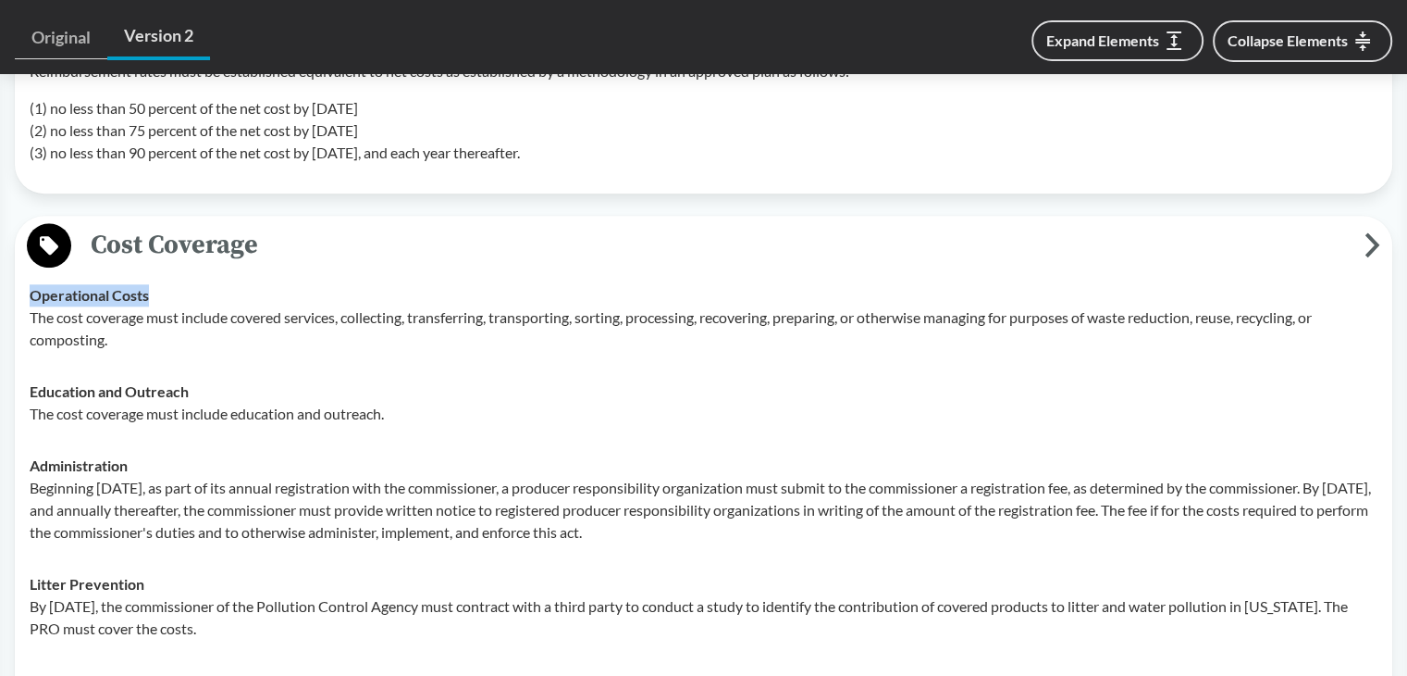
click at [193, 224] on span "Cost Coverage" at bounding box center [718, 245] width 1294 height 42
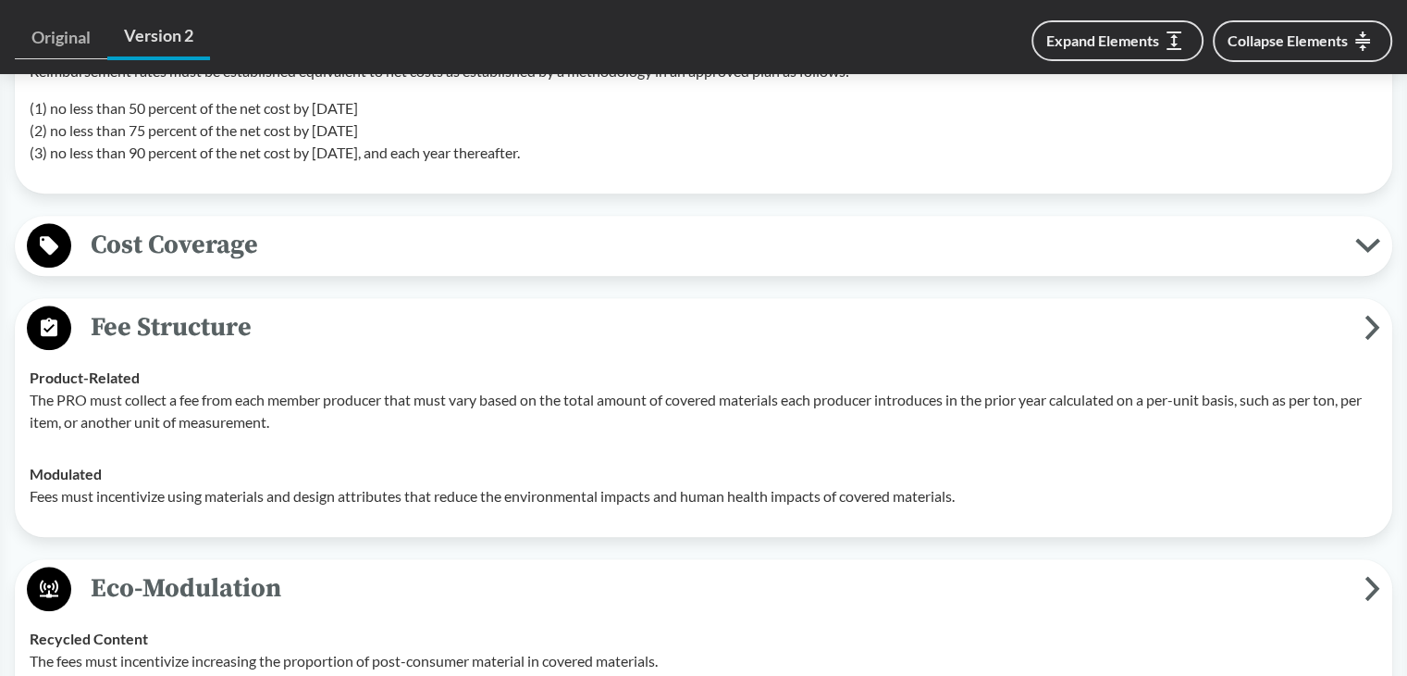
click at [193, 224] on span "Cost Coverage" at bounding box center [713, 245] width 1284 height 42
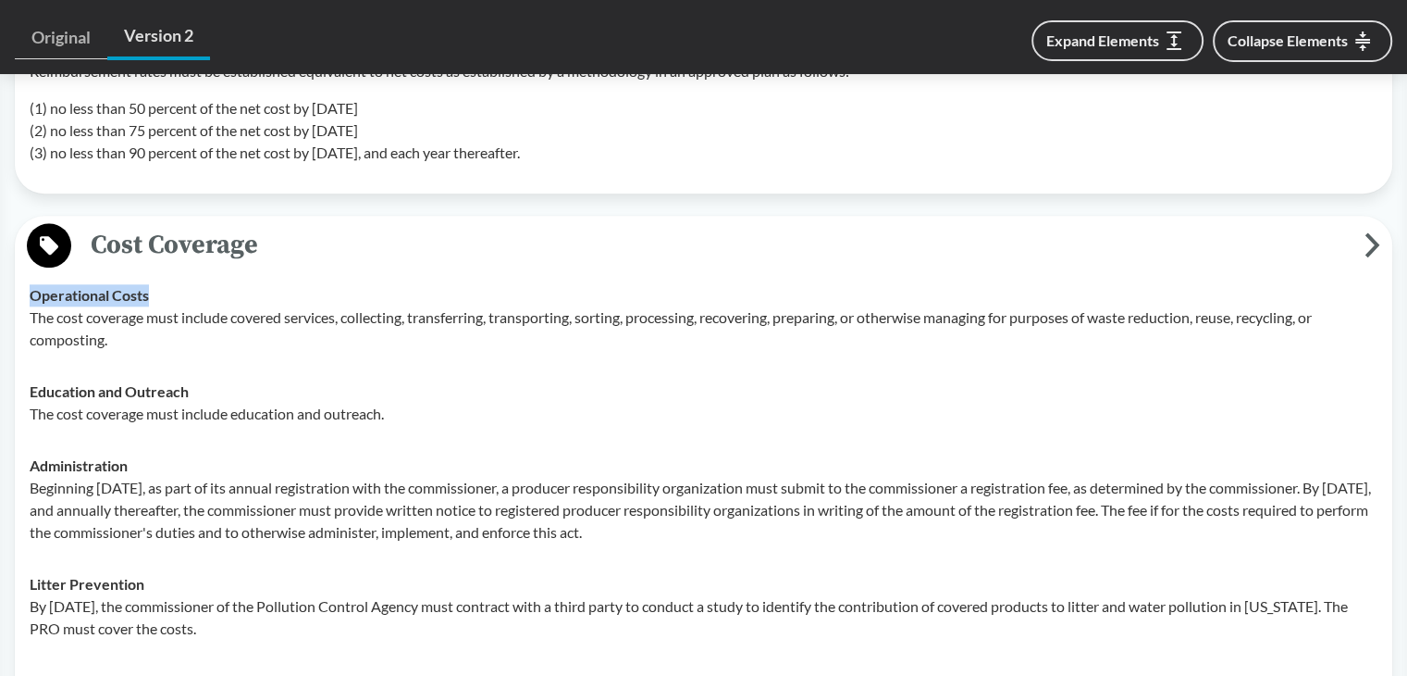
click at [193, 224] on span "Cost Coverage" at bounding box center [718, 245] width 1294 height 42
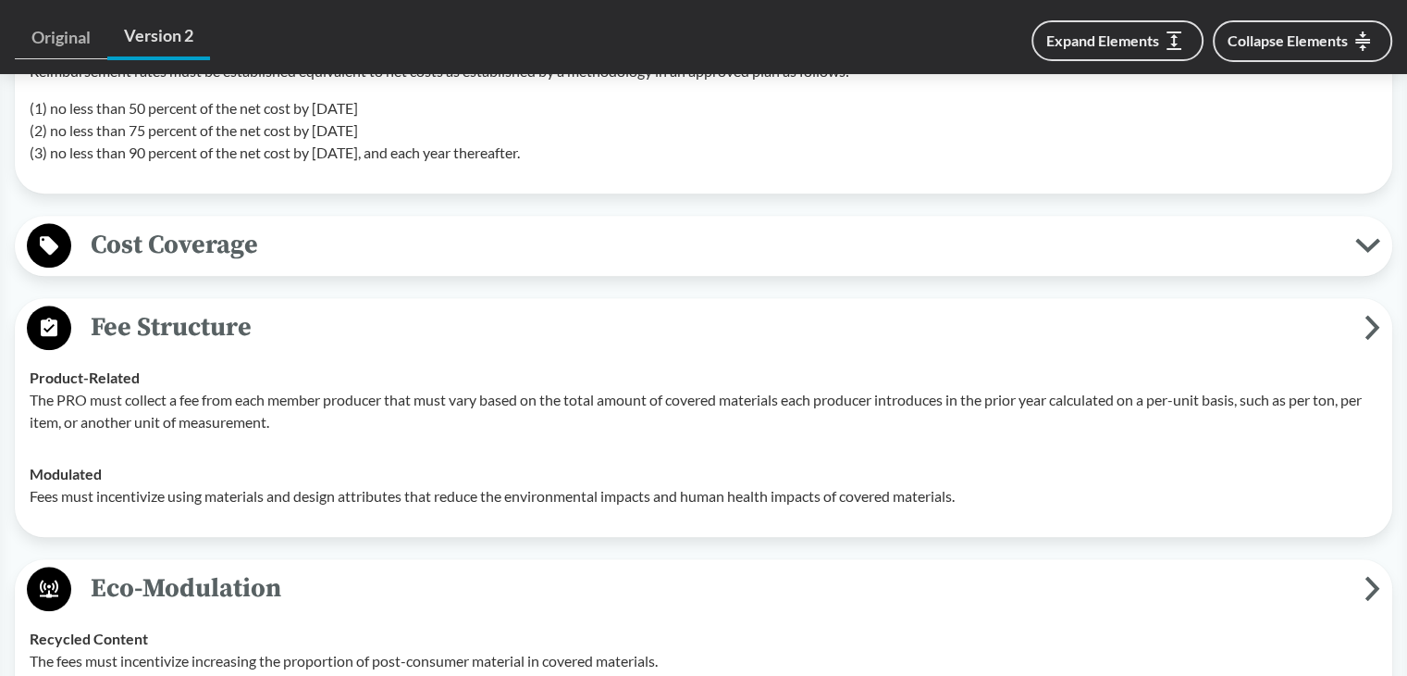
click at [195, 224] on span "Cost Coverage" at bounding box center [713, 245] width 1284 height 42
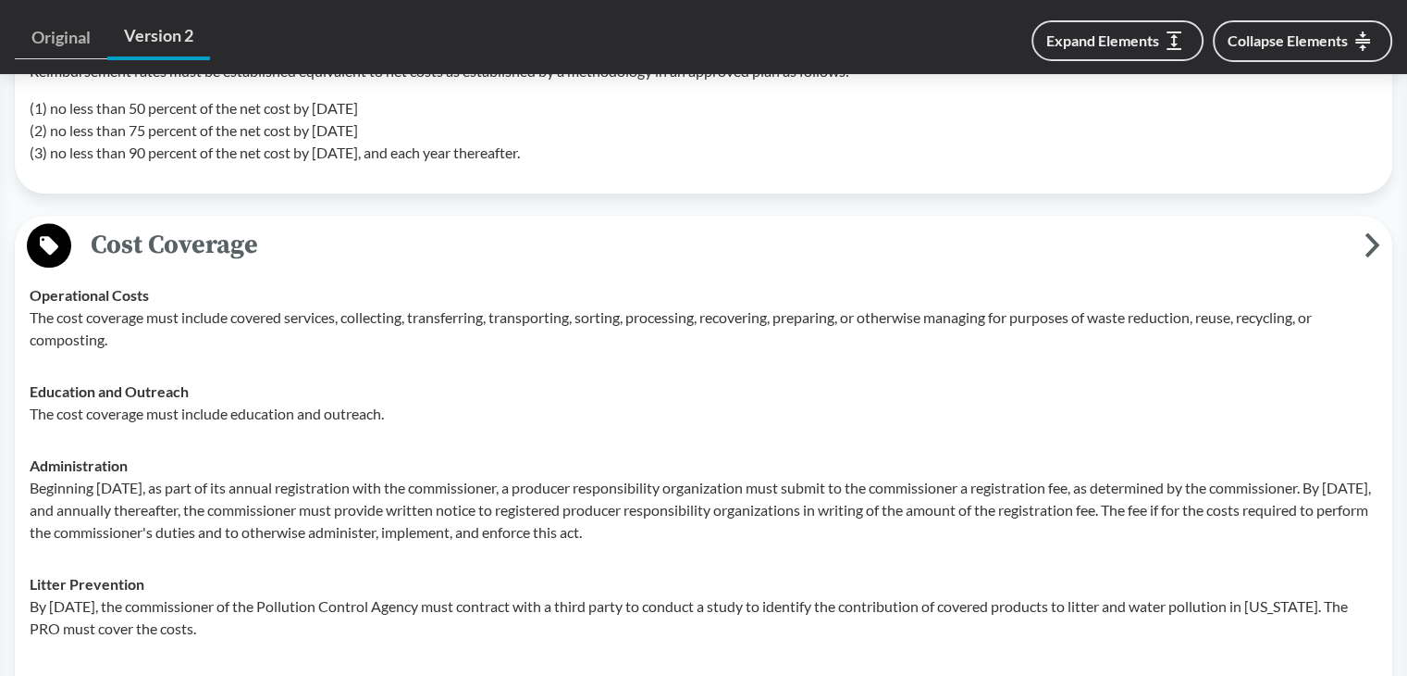
click at [364, 306] on p "The cost coverage must include covered services, collecting, transferring, tran…" at bounding box center [704, 328] width 1348 height 44
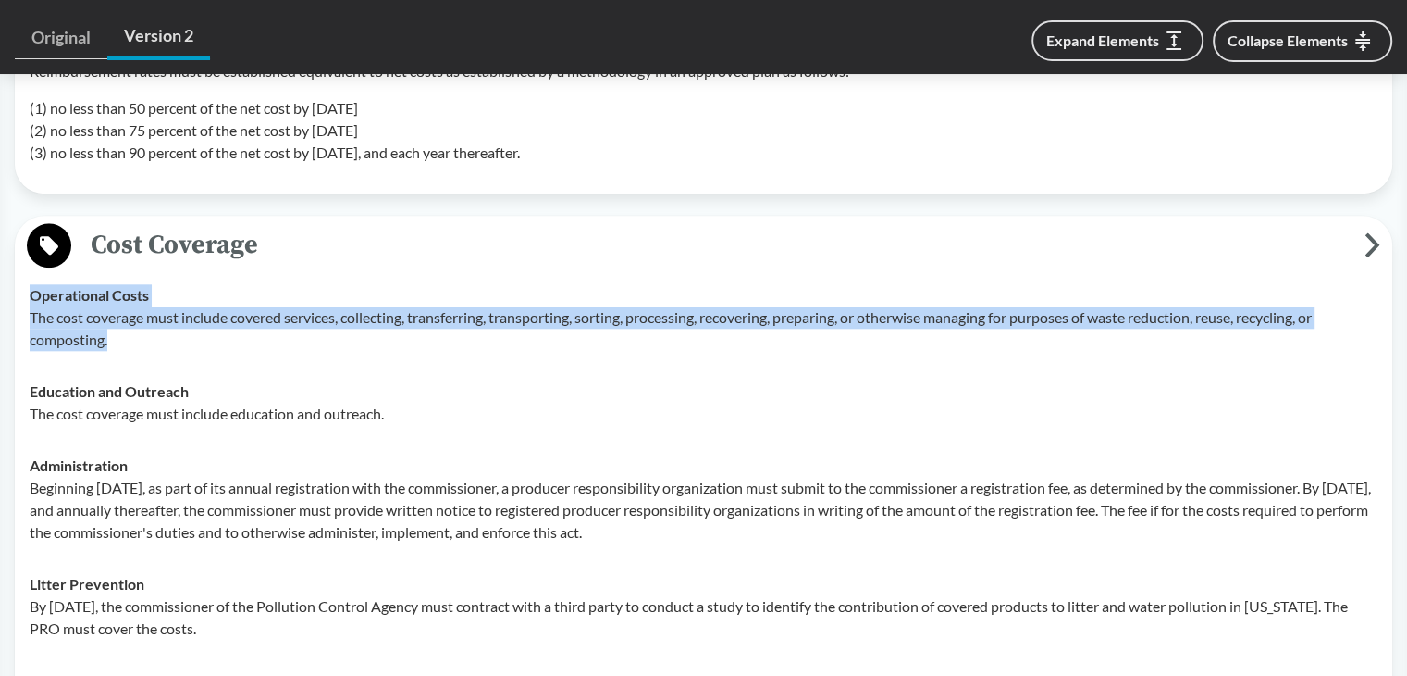
drag, startPoint x: 33, startPoint y: 263, endPoint x: 114, endPoint y: 306, distance: 91.5
click at [114, 306] on div "Operational Costs The cost coverage must include covered services, collecting, …" at bounding box center [704, 317] width 1348 height 67
copy div "Operational Costs The cost coverage must include covered services, collecting, …"
click at [427, 269] on td "Operational Costs The cost coverage must include covered services, collecting, …" at bounding box center [703, 317] width 1365 height 96
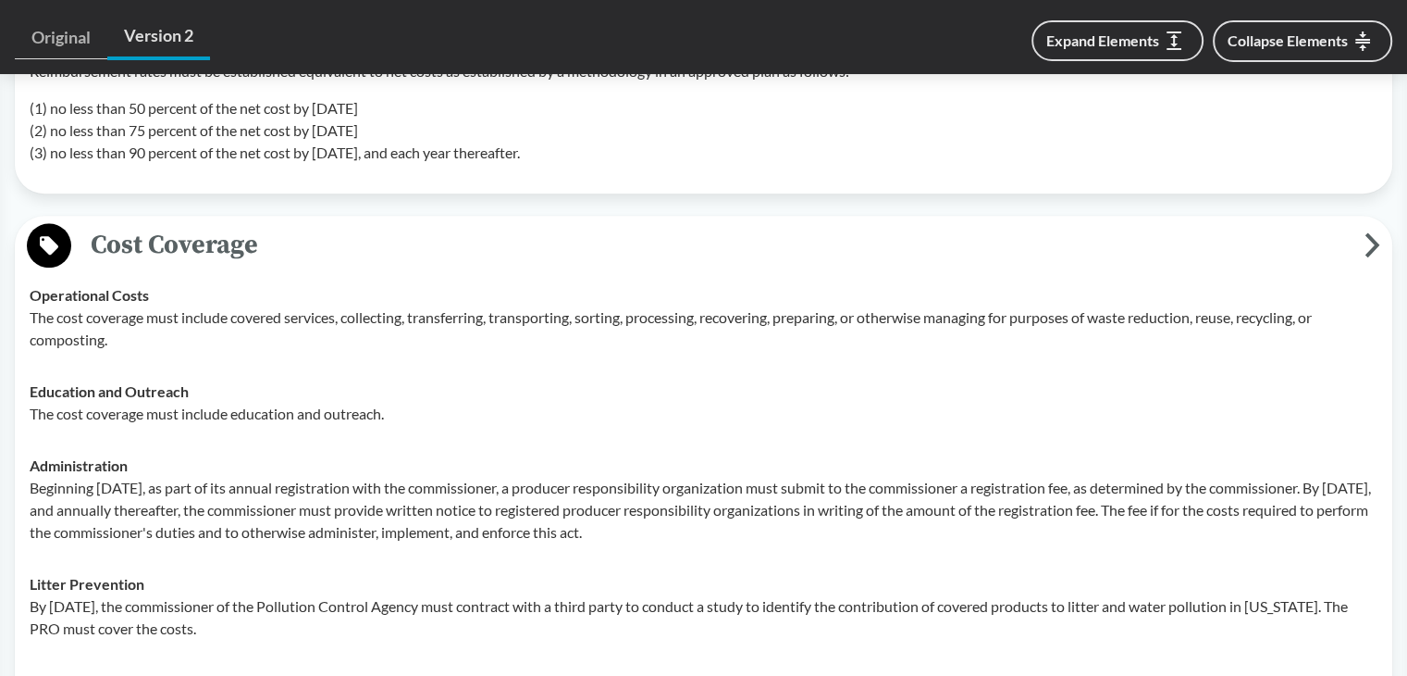
click at [146, 286] on strong "Operational Costs" at bounding box center [89, 295] width 119 height 18
click at [150, 284] on div "Operational Costs The cost coverage must include covered services, collecting, …" at bounding box center [704, 317] width 1348 height 67
drag, startPoint x: 161, startPoint y: 269, endPoint x: 39, endPoint y: 269, distance: 122.1
click at [30, 284] on div "Operational Costs The cost coverage must include covered services, collecting, …" at bounding box center [704, 317] width 1348 height 67
copy strong "Operational Costs"
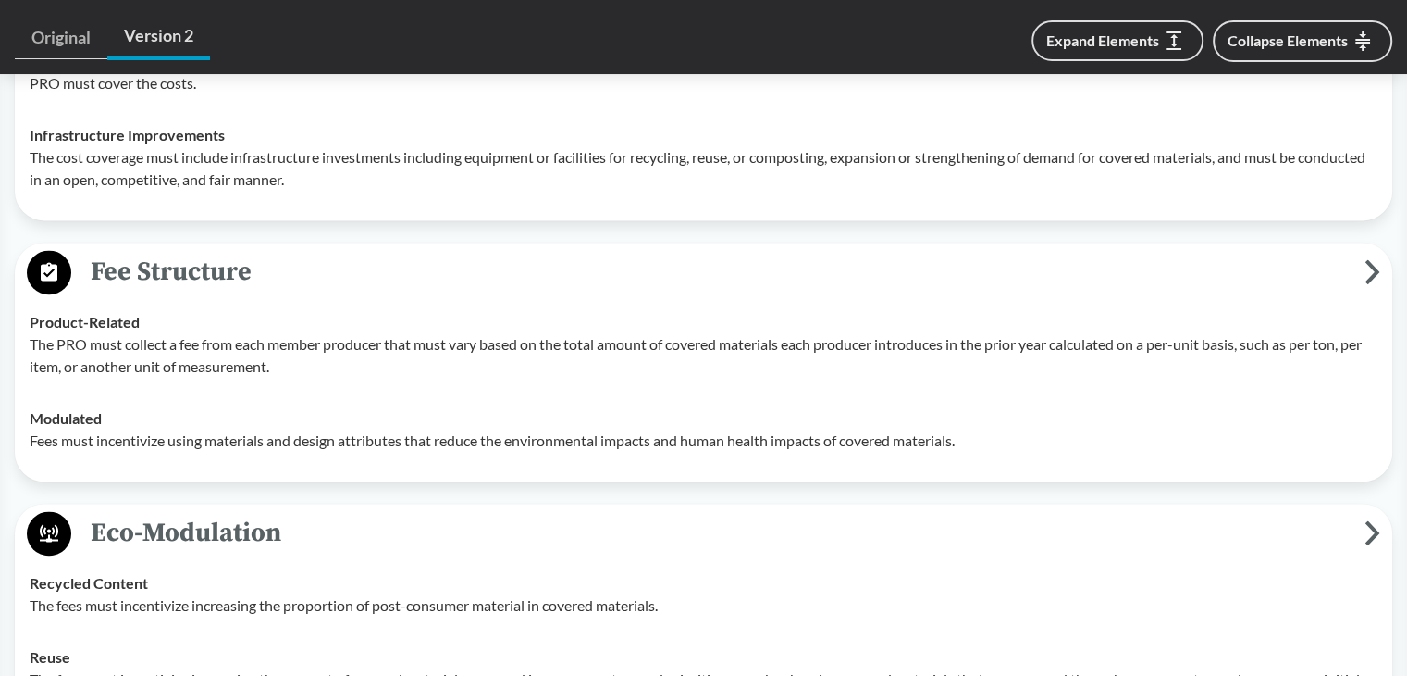
scroll to position [2499, 0]
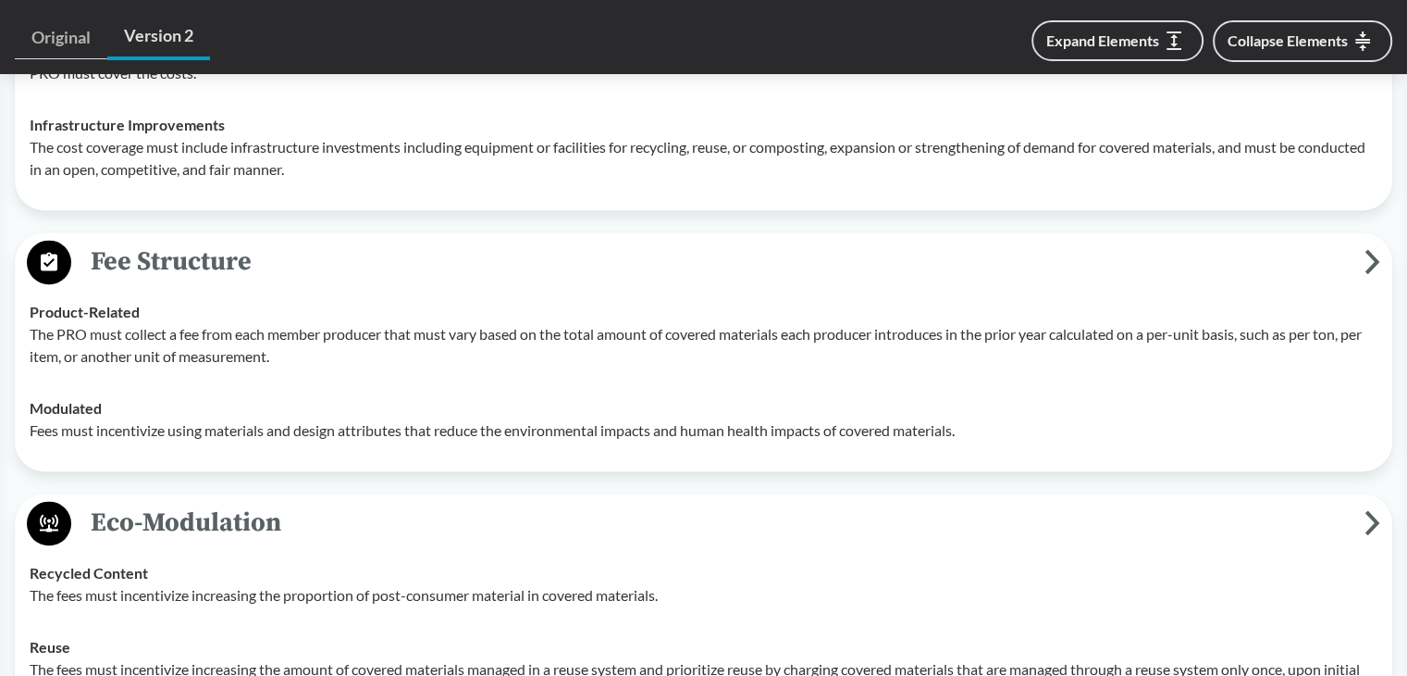
drag, startPoint x: 92, startPoint y: 227, endPoint x: 340, endPoint y: 230, distance: 248.0
click at [340, 241] on span "Fee Structure" at bounding box center [718, 262] width 1294 height 42
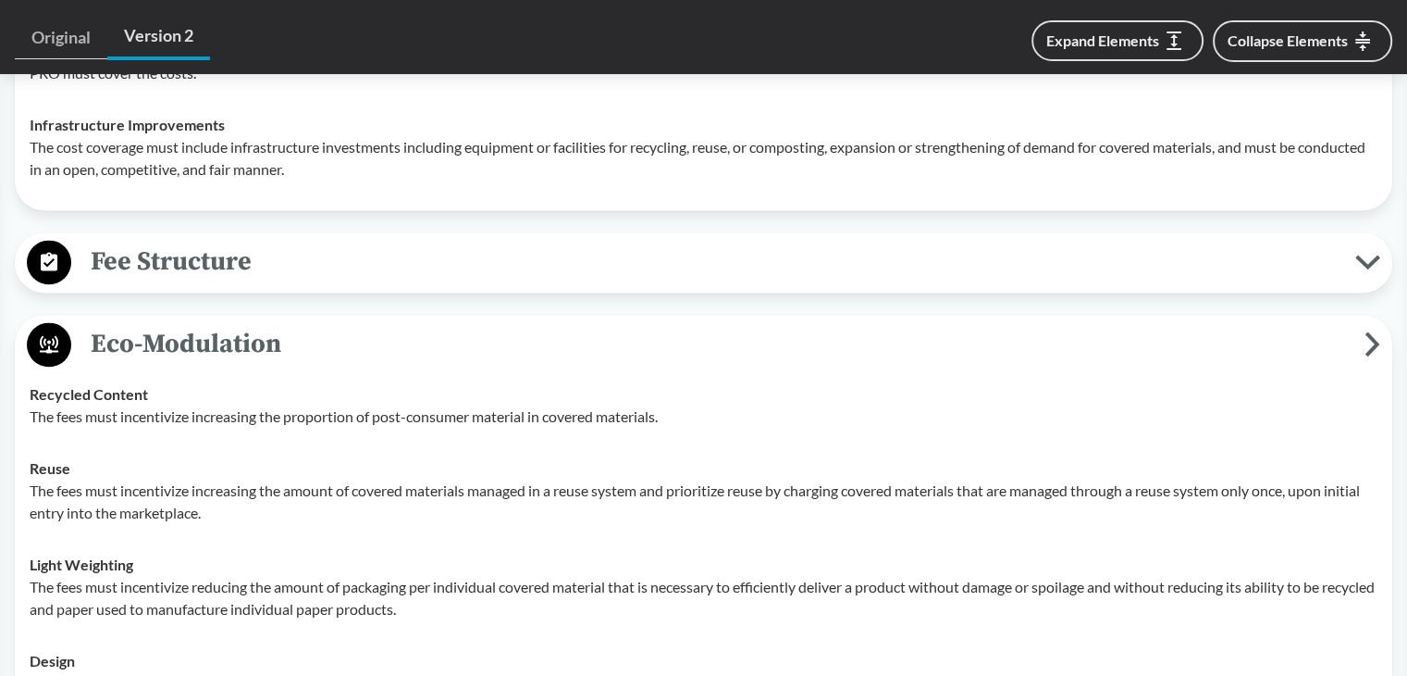
drag, startPoint x: 267, startPoint y: 229, endPoint x: 152, endPoint y: 229, distance: 115.7
click at [152, 241] on span "Fee Structure" at bounding box center [713, 262] width 1284 height 42
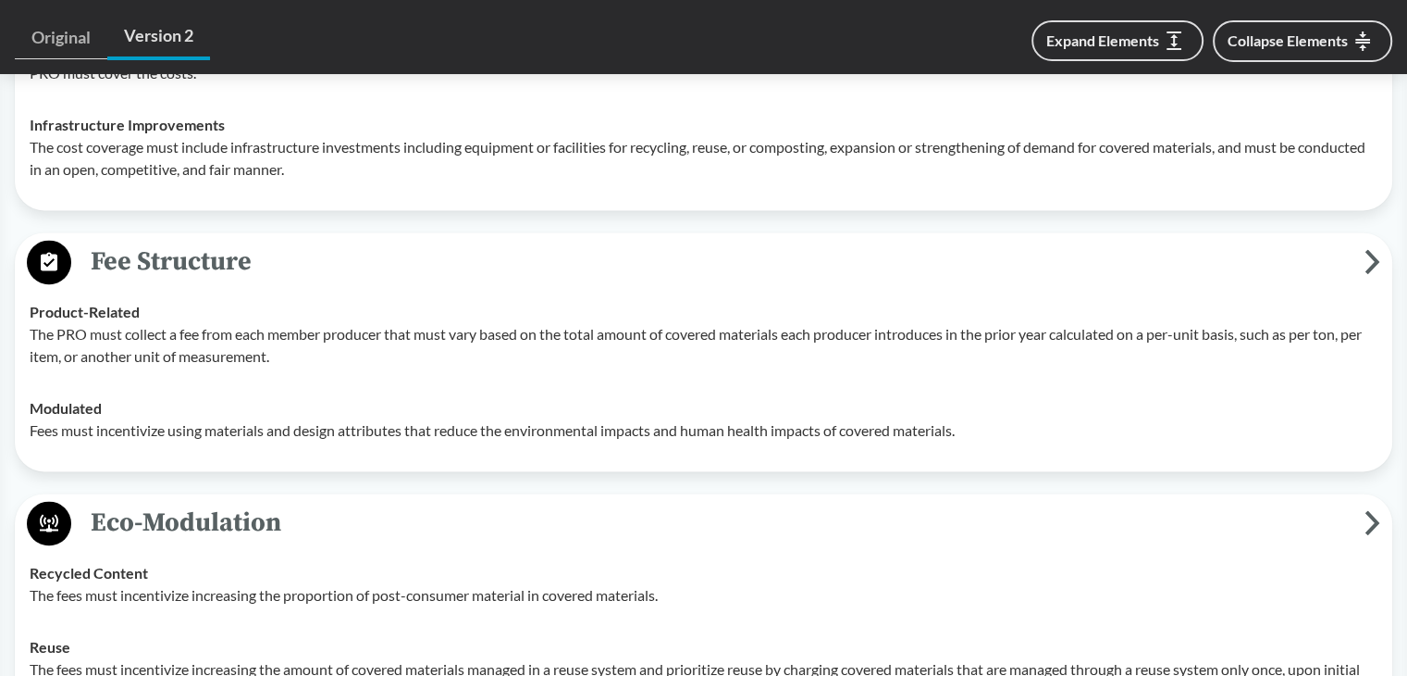
click at [160, 241] on span "Fee Structure" at bounding box center [718, 262] width 1294 height 42
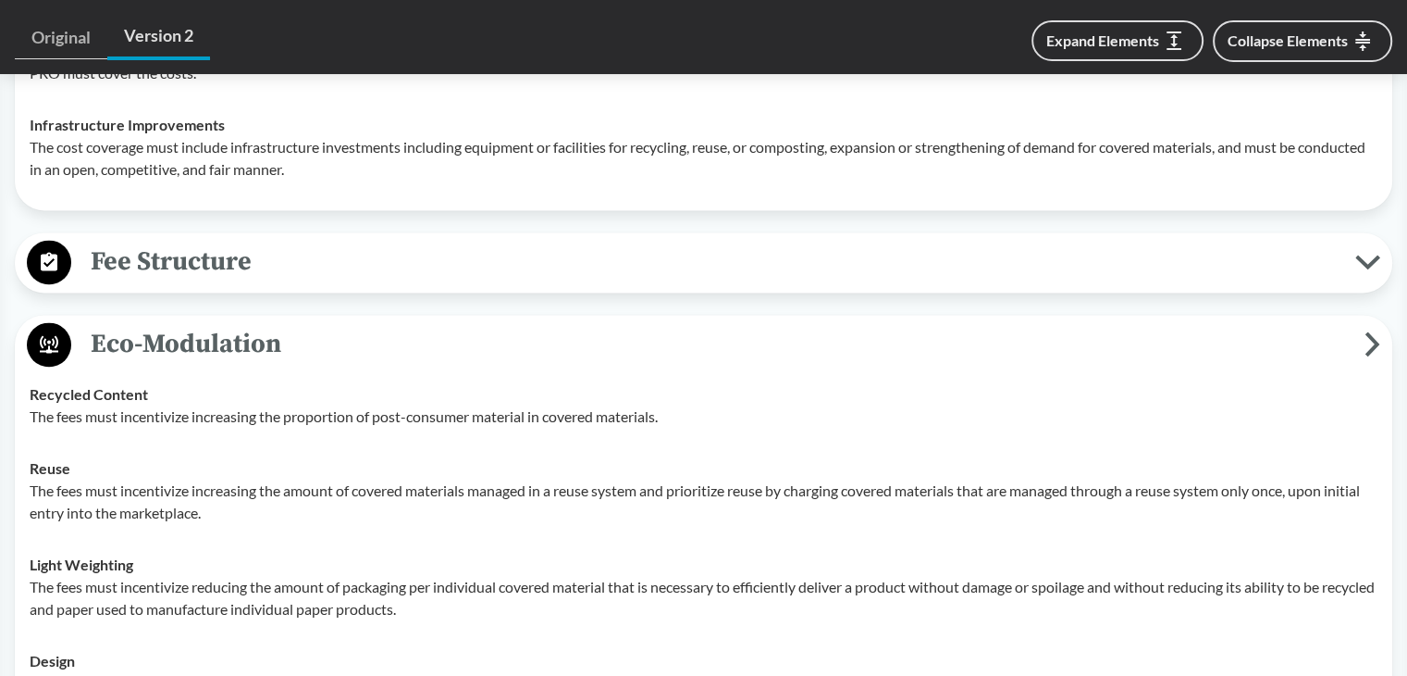
click at [236, 241] on span "Fee Structure" at bounding box center [713, 262] width 1284 height 42
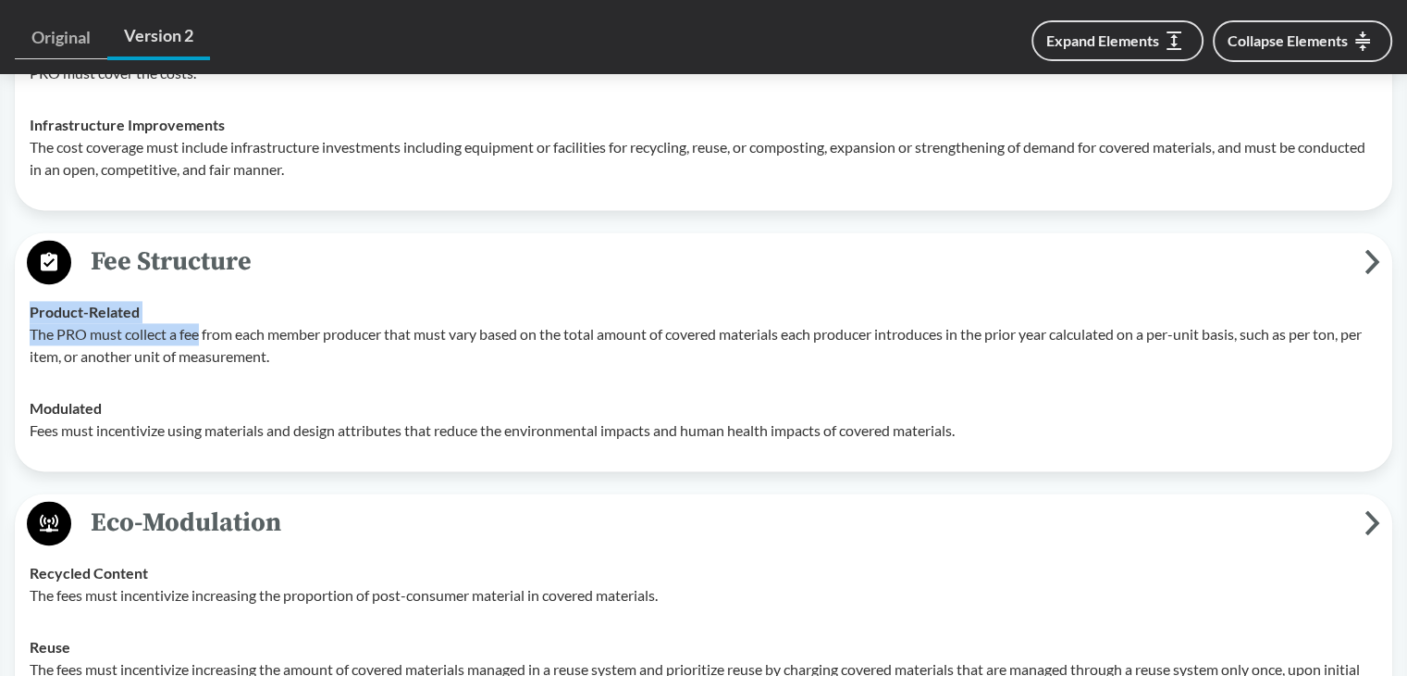
drag, startPoint x: 26, startPoint y: 280, endPoint x: 199, endPoint y: 312, distance: 175.9
click at [199, 312] on td "Product-Related The PRO must collect a fee from each member producer that must …" at bounding box center [703, 334] width 1365 height 96
click at [98, 303] on strong "Product-Related" at bounding box center [85, 312] width 110 height 18
drag, startPoint x: 26, startPoint y: 283, endPoint x: 142, endPoint y: 283, distance: 115.7
click at [142, 286] on td "Product-Related The PRO must collect a fee from each member producer that must …" at bounding box center [703, 334] width 1365 height 96
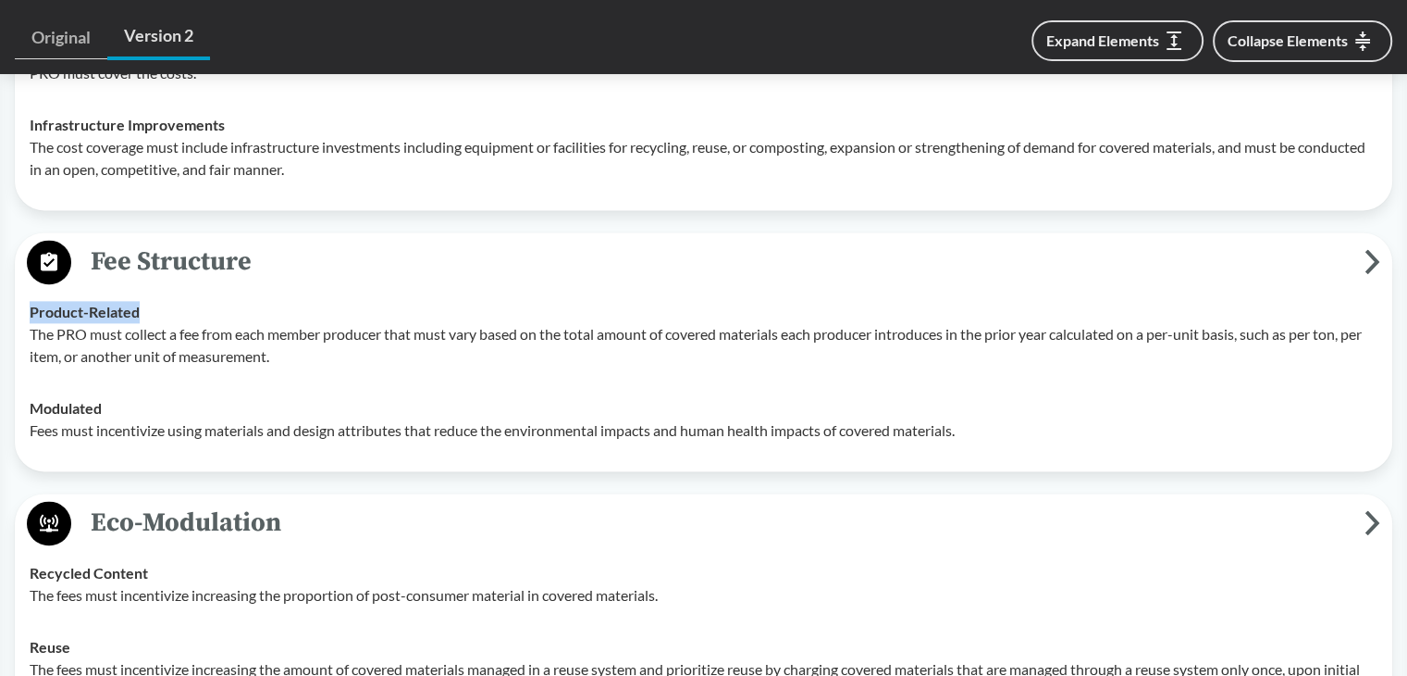
copy strong "Product-Related"
click at [38, 382] on td "Modulated Fees must incentivize using materials and design attributes that redu…" at bounding box center [703, 419] width 1365 height 74
drag, startPoint x: 21, startPoint y: 378, endPoint x: 130, endPoint y: 378, distance: 109.2
click at [130, 382] on td "Modulated Fees must incentivize using materials and design attributes that redu…" at bounding box center [703, 419] width 1365 height 74
copy strong "Modulated"
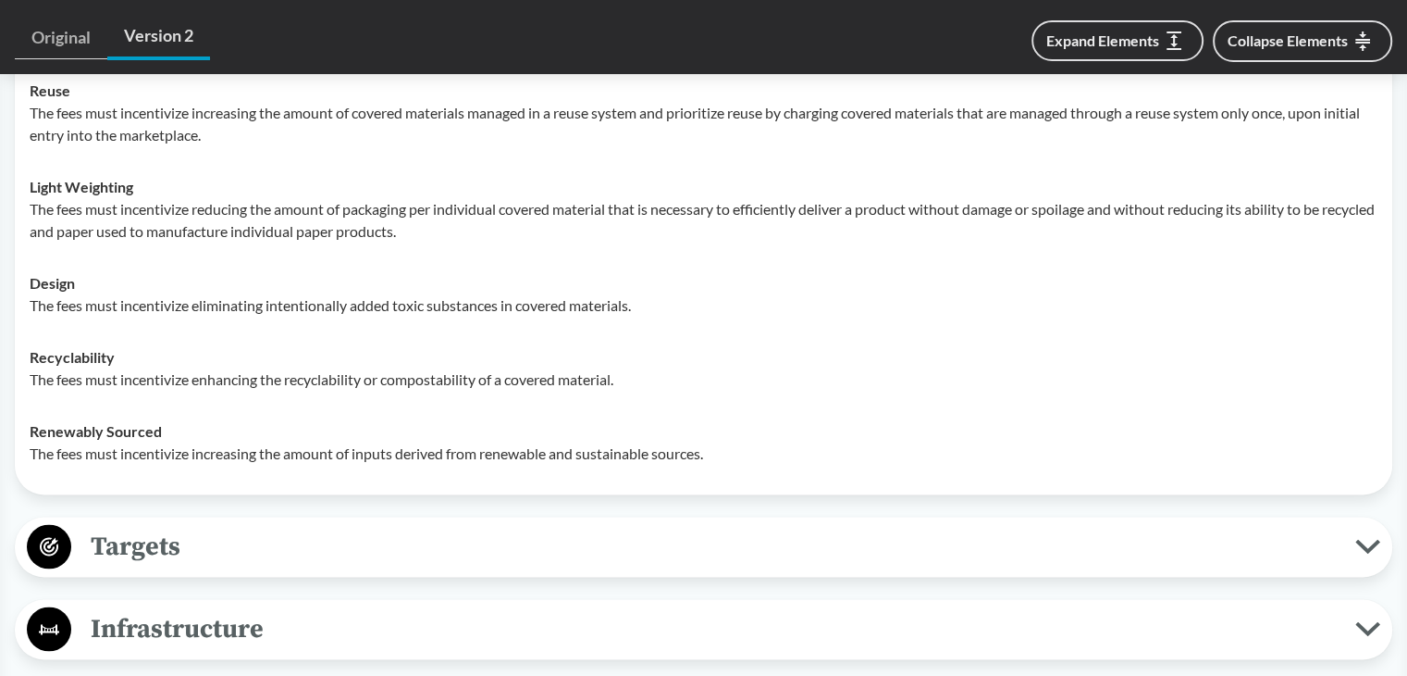
scroll to position [3424, 0]
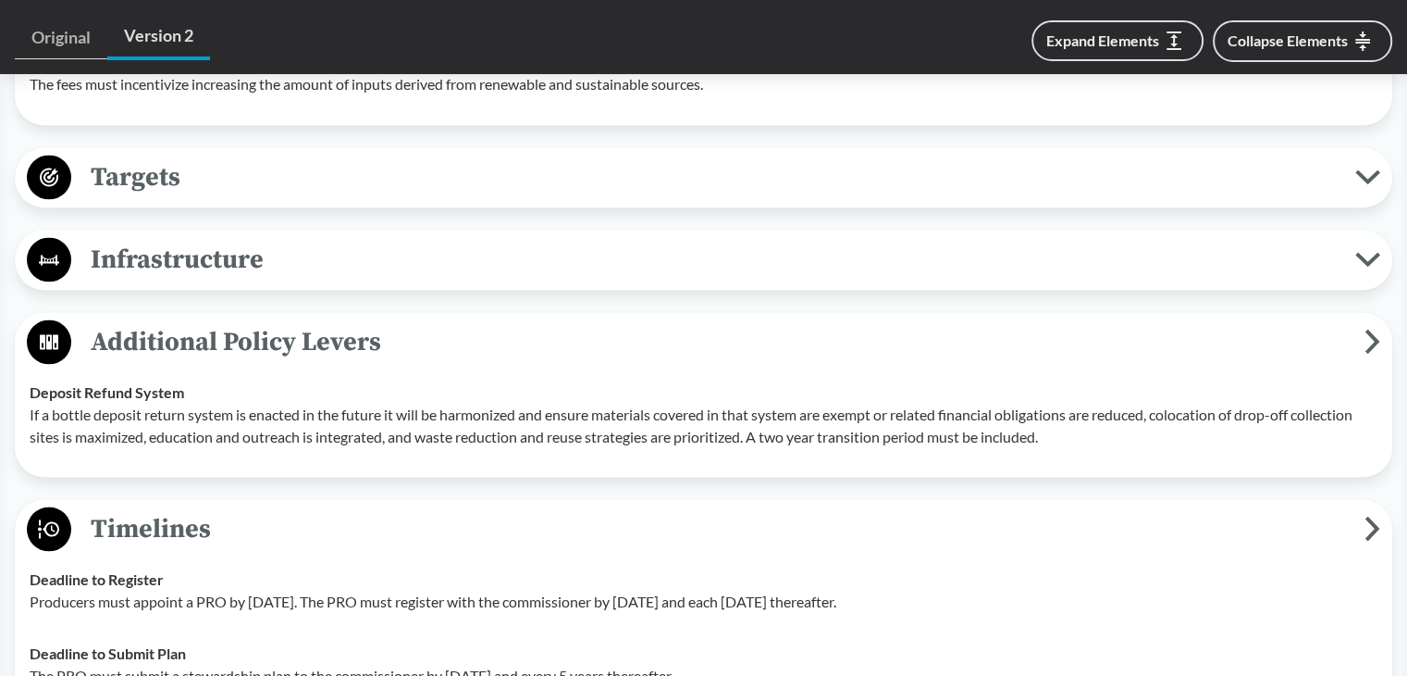
click at [192, 155] on span "Targets" at bounding box center [713, 176] width 1284 height 42
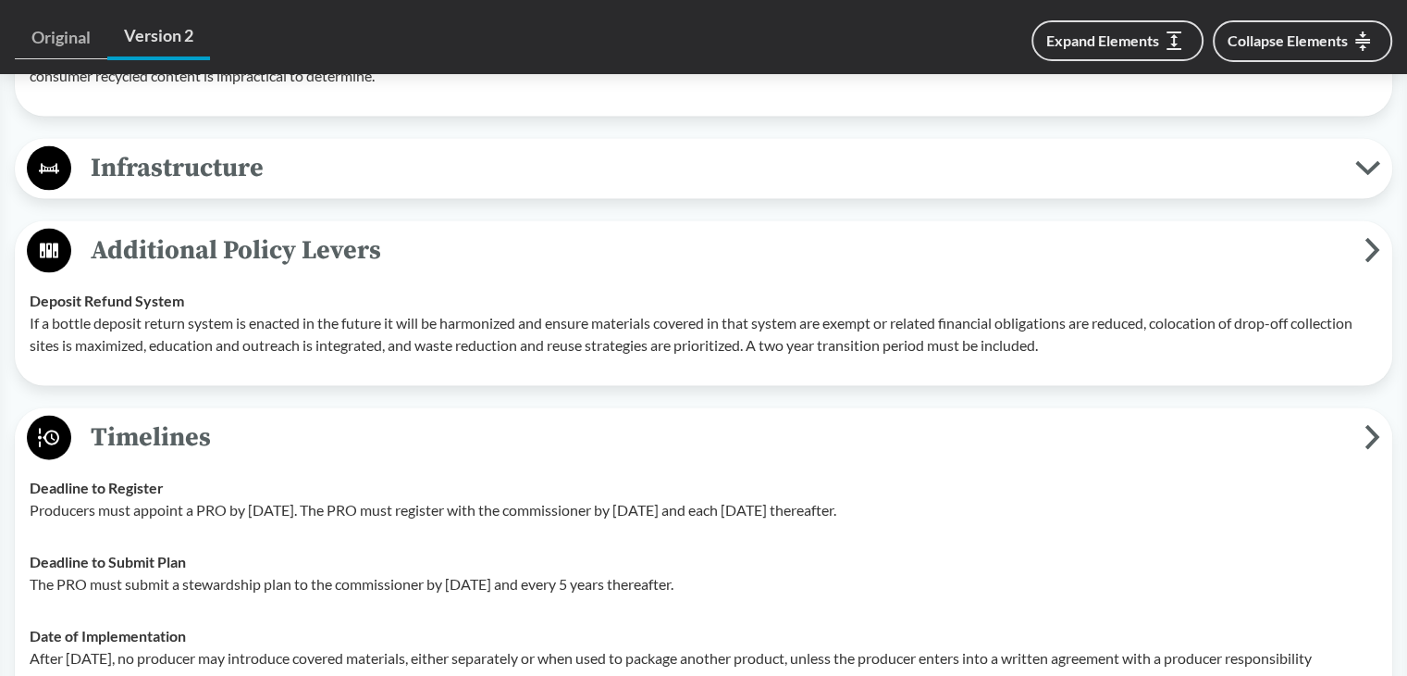
scroll to position [3979, 0]
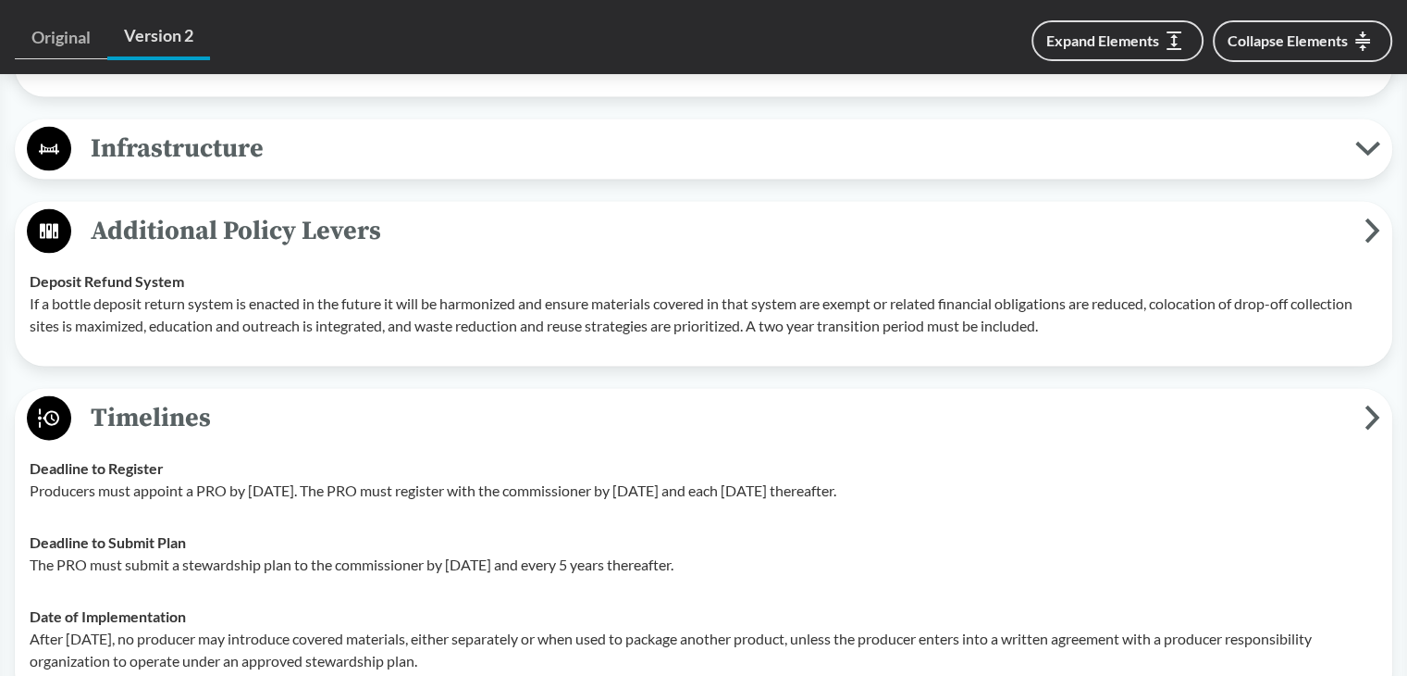
click at [255, 164] on button "Infrastructure" at bounding box center [703, 149] width 1365 height 47
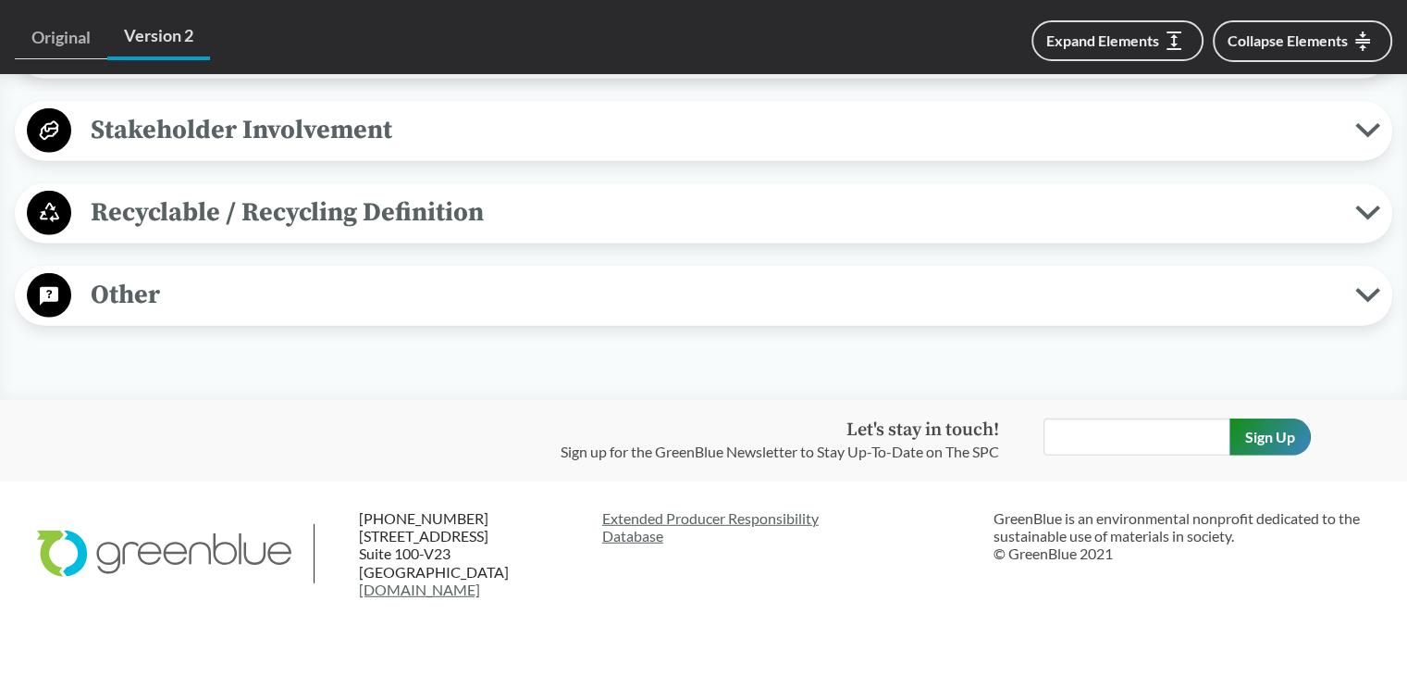
scroll to position [5171, 0]
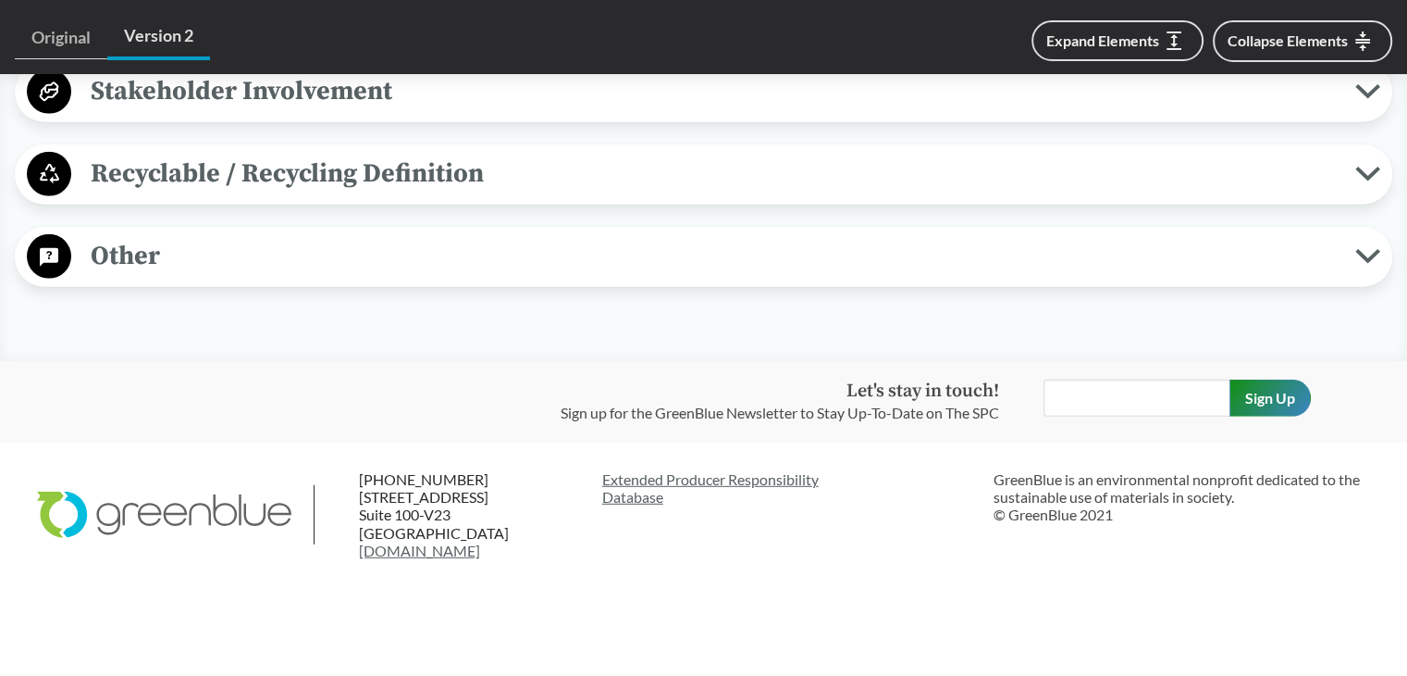
click at [249, 267] on span "Other" at bounding box center [713, 256] width 1284 height 42
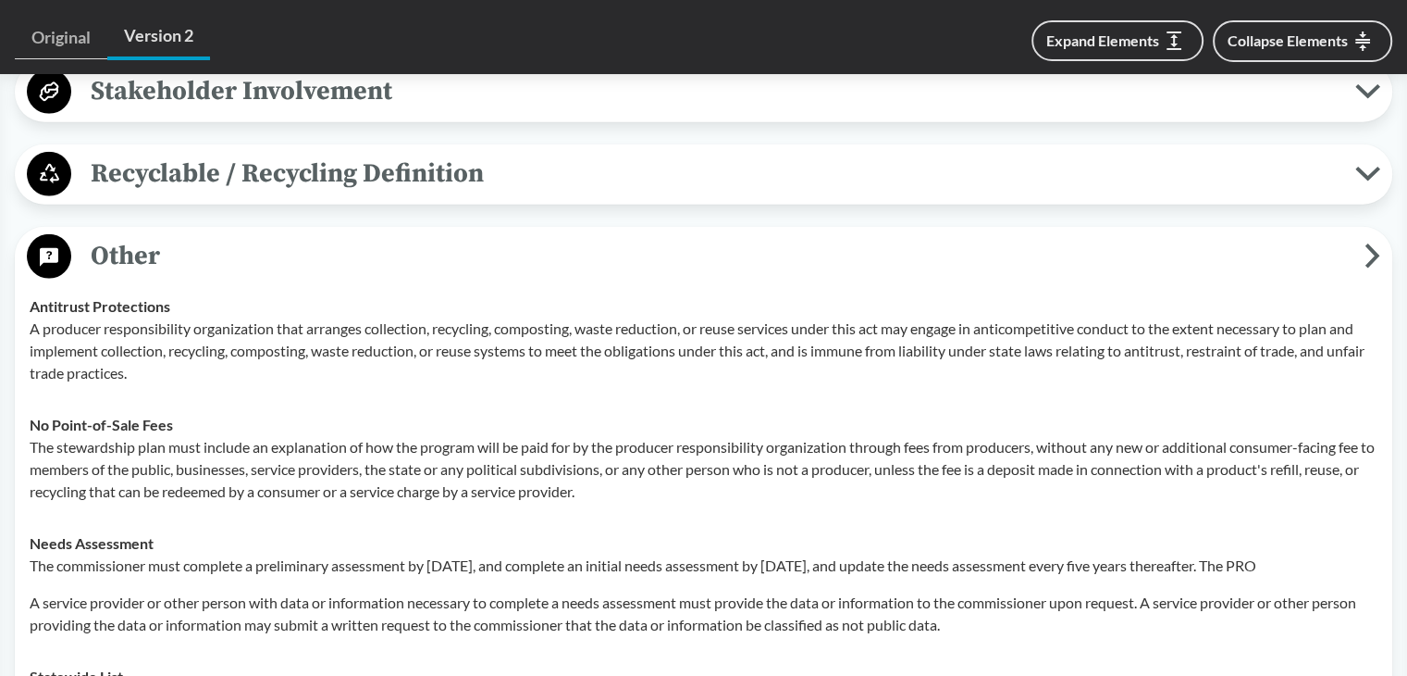
click at [249, 267] on span "Other" at bounding box center [718, 256] width 1294 height 42
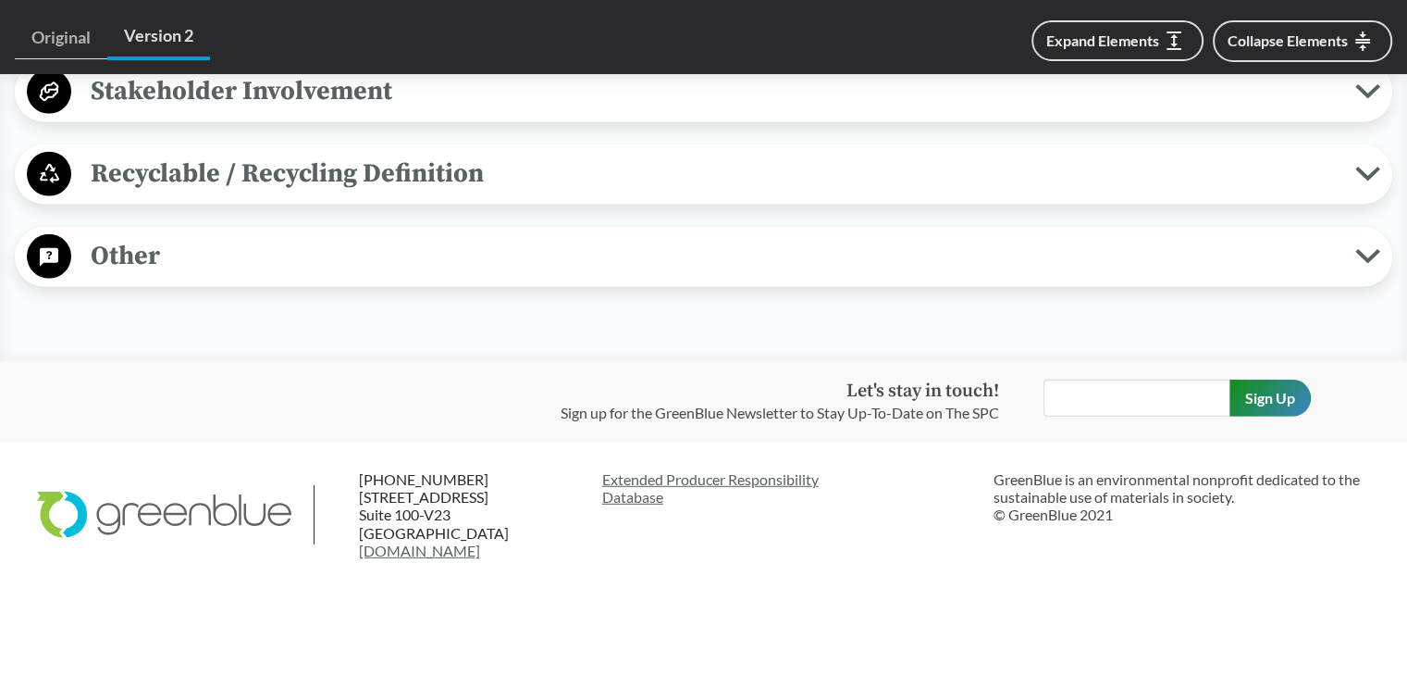
click at [357, 177] on span "Recyclable / Recycling Definition" at bounding box center [713, 174] width 1284 height 42
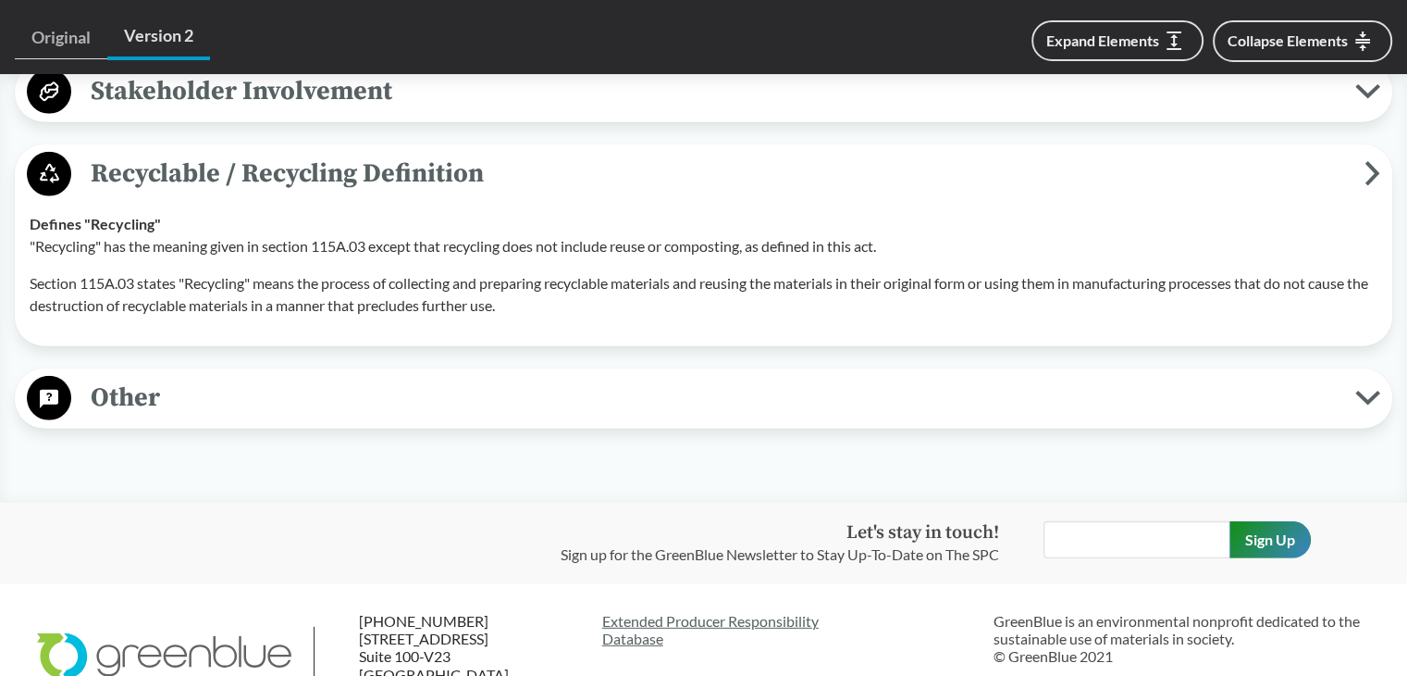
click at [372, 158] on span "Recyclable / Recycling Definition" at bounding box center [718, 174] width 1294 height 42
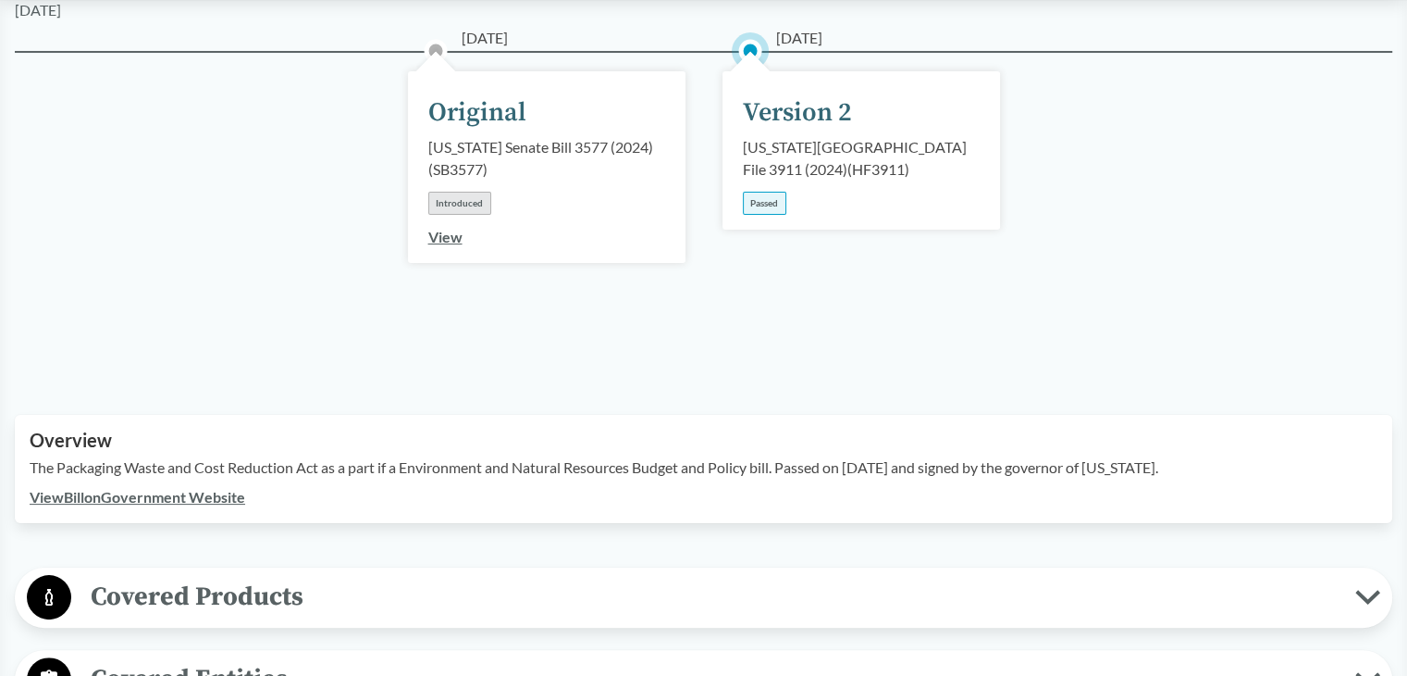
scroll to position [0, 0]
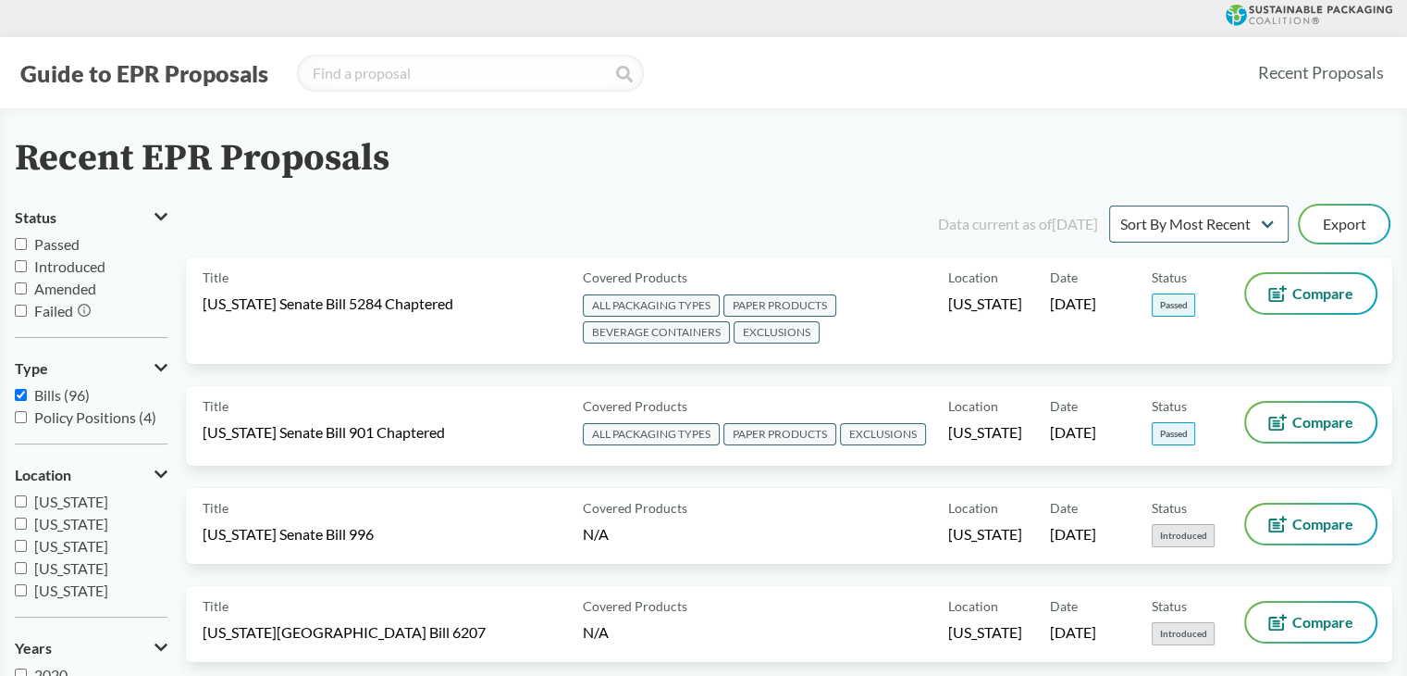
click at [48, 530] on span "[US_STATE]" at bounding box center [71, 524] width 74 height 18
click at [27, 529] on input "[US_STATE]" at bounding box center [21, 523] width 12 height 12
checkbox input "true"
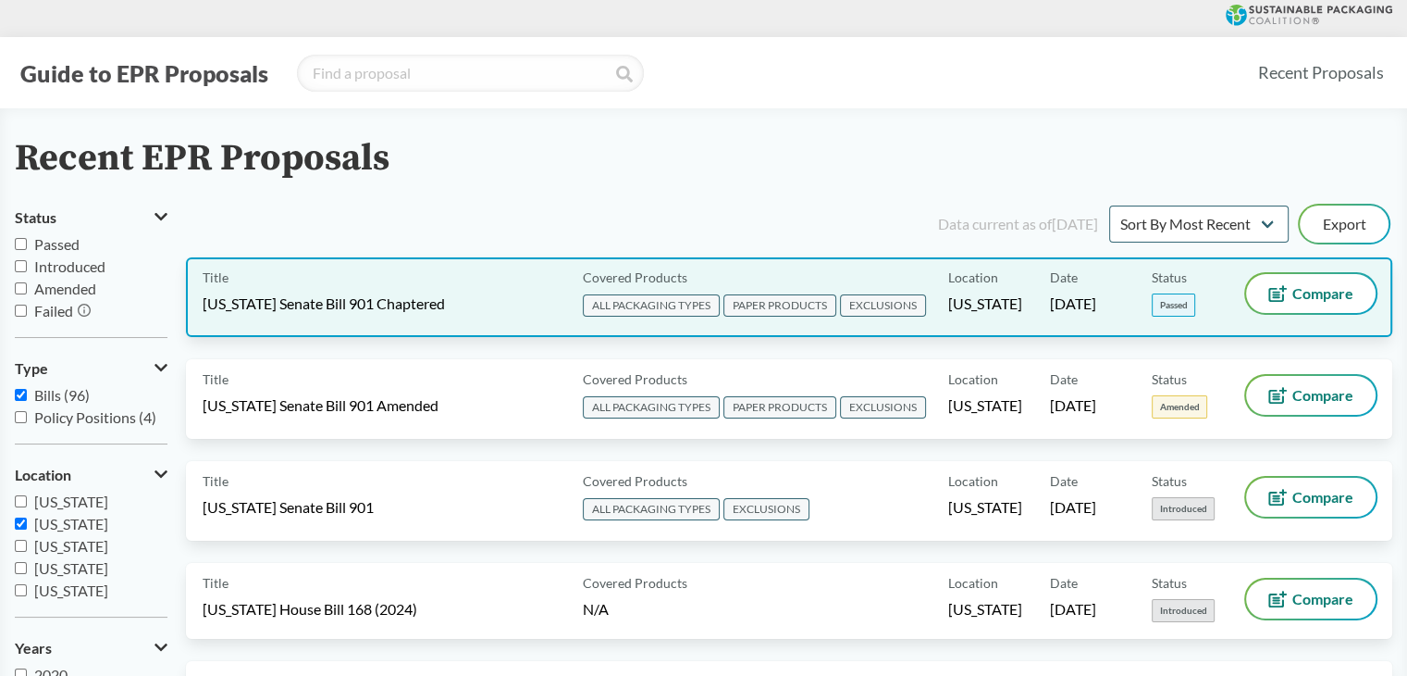
click at [1005, 297] on span "[US_STATE]" at bounding box center [986, 303] width 74 height 20
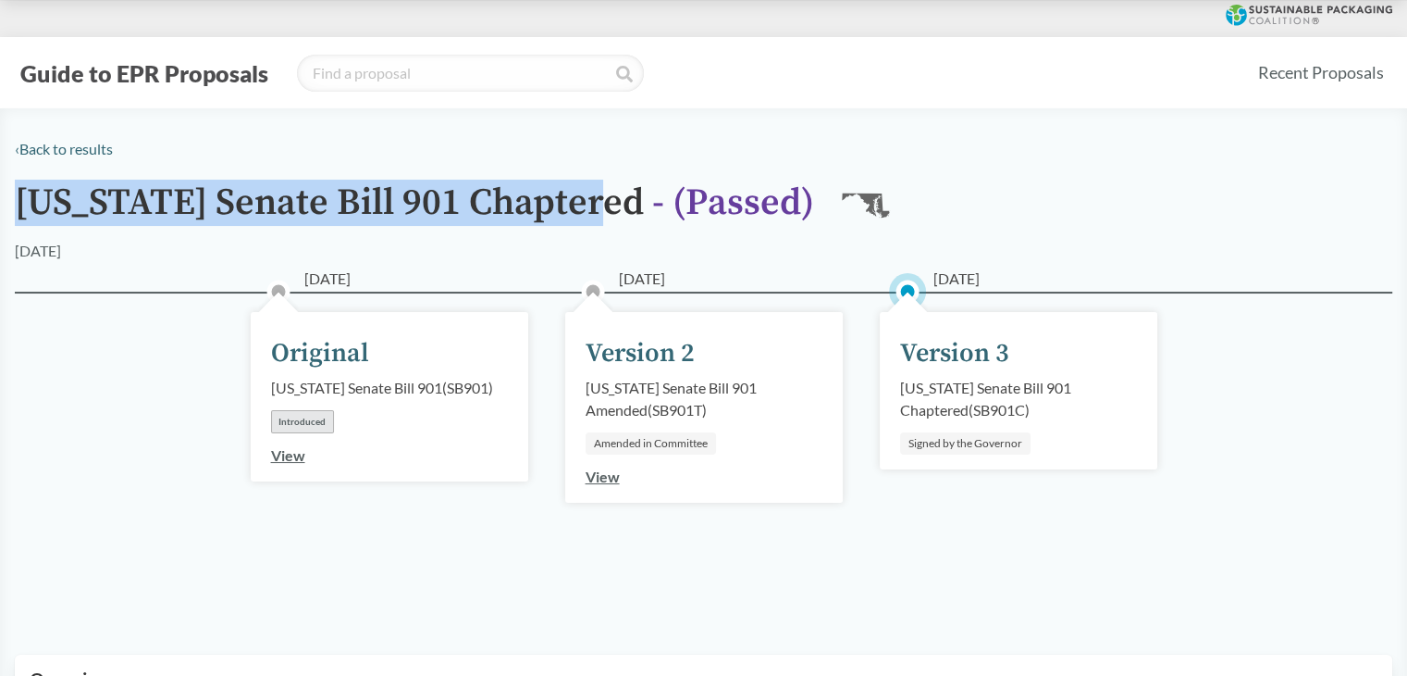
drag, startPoint x: 10, startPoint y: 194, endPoint x: 611, endPoint y: 205, distance: 600.7
copy h1 "[US_STATE] Senate Bill 901 Chaptered"
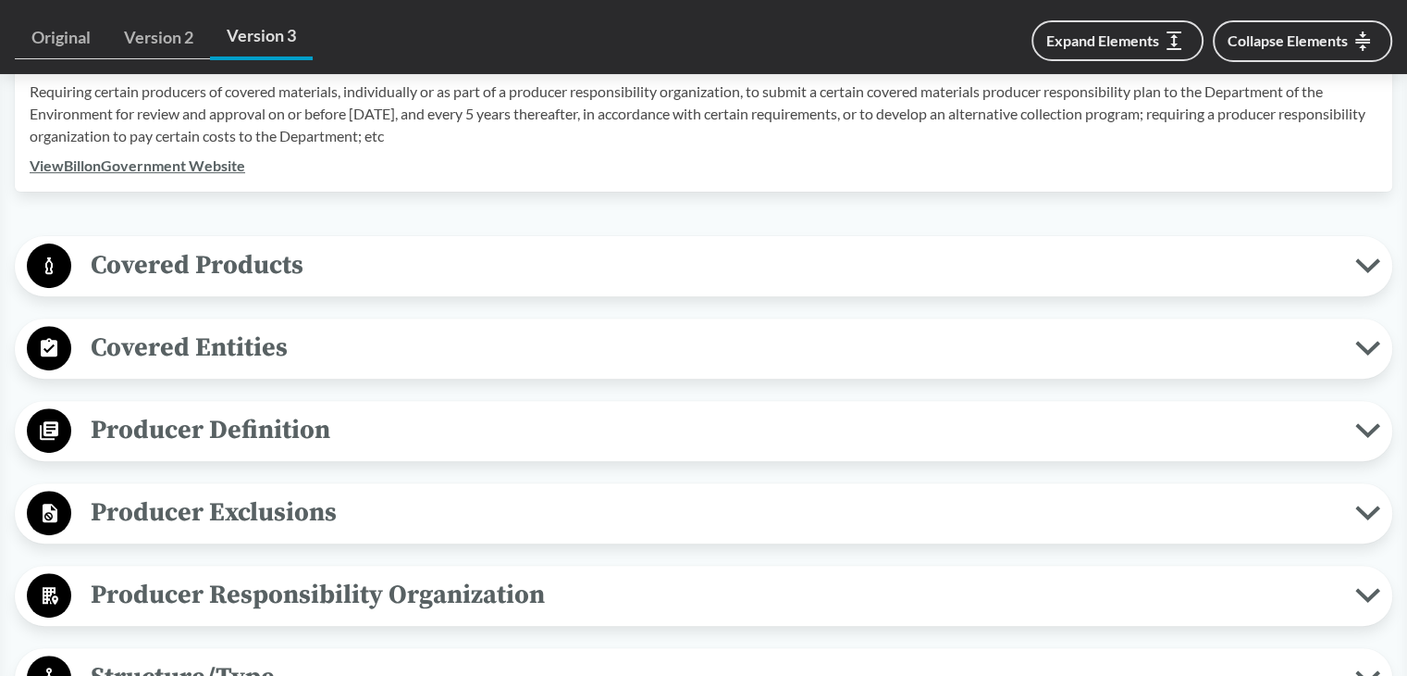
scroll to position [648, 0]
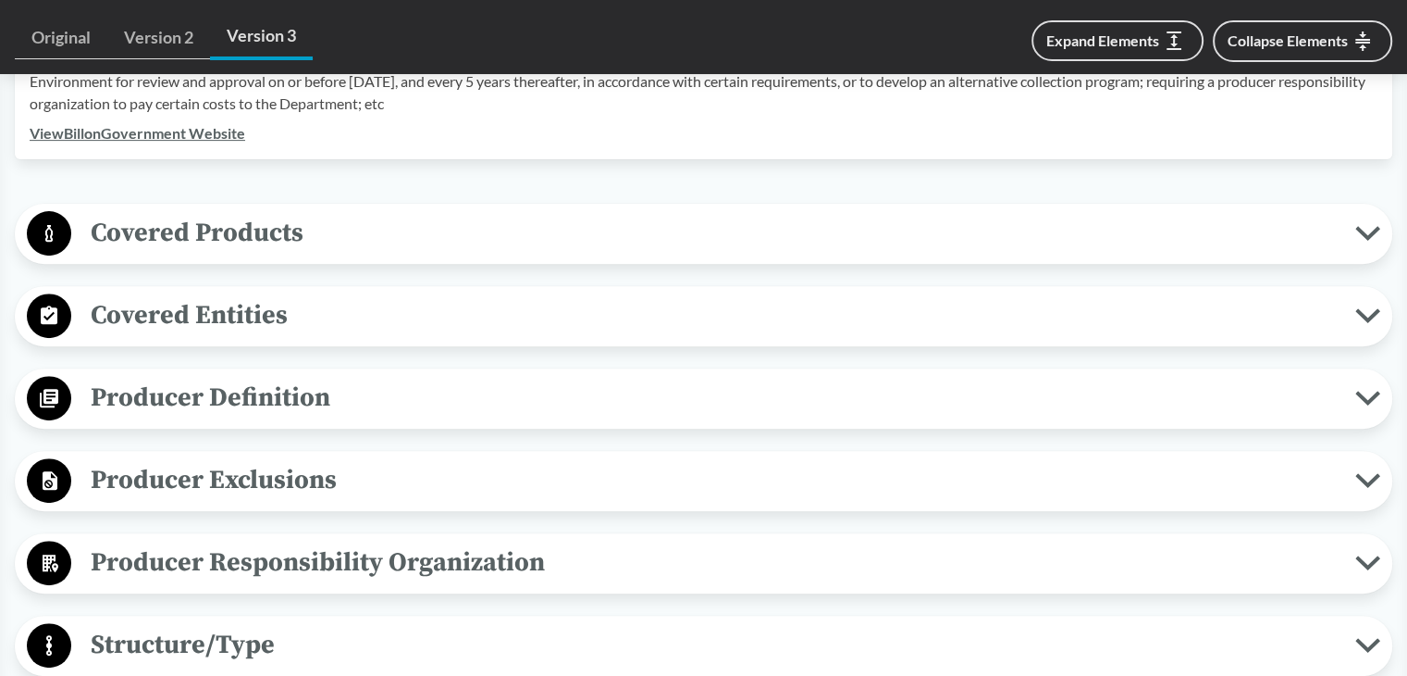
click at [261, 242] on span "Covered Products" at bounding box center [713, 233] width 1284 height 42
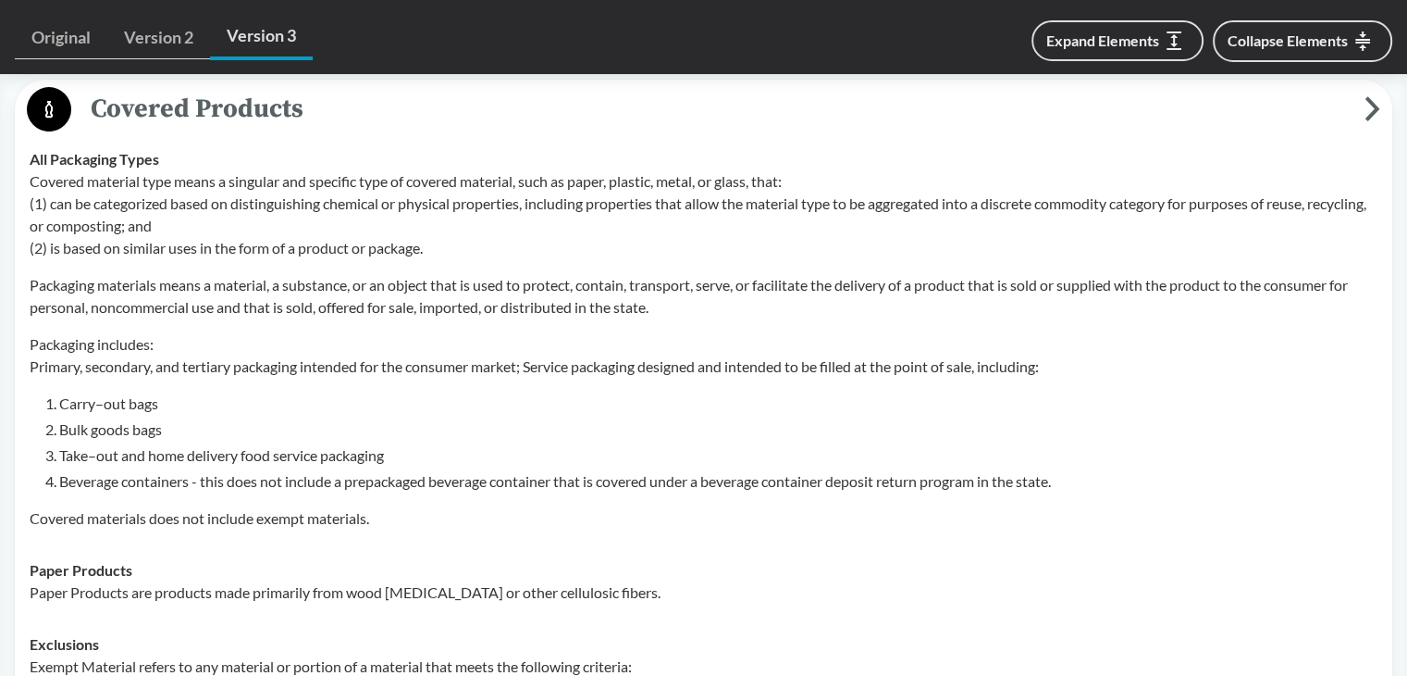
scroll to position [740, 0]
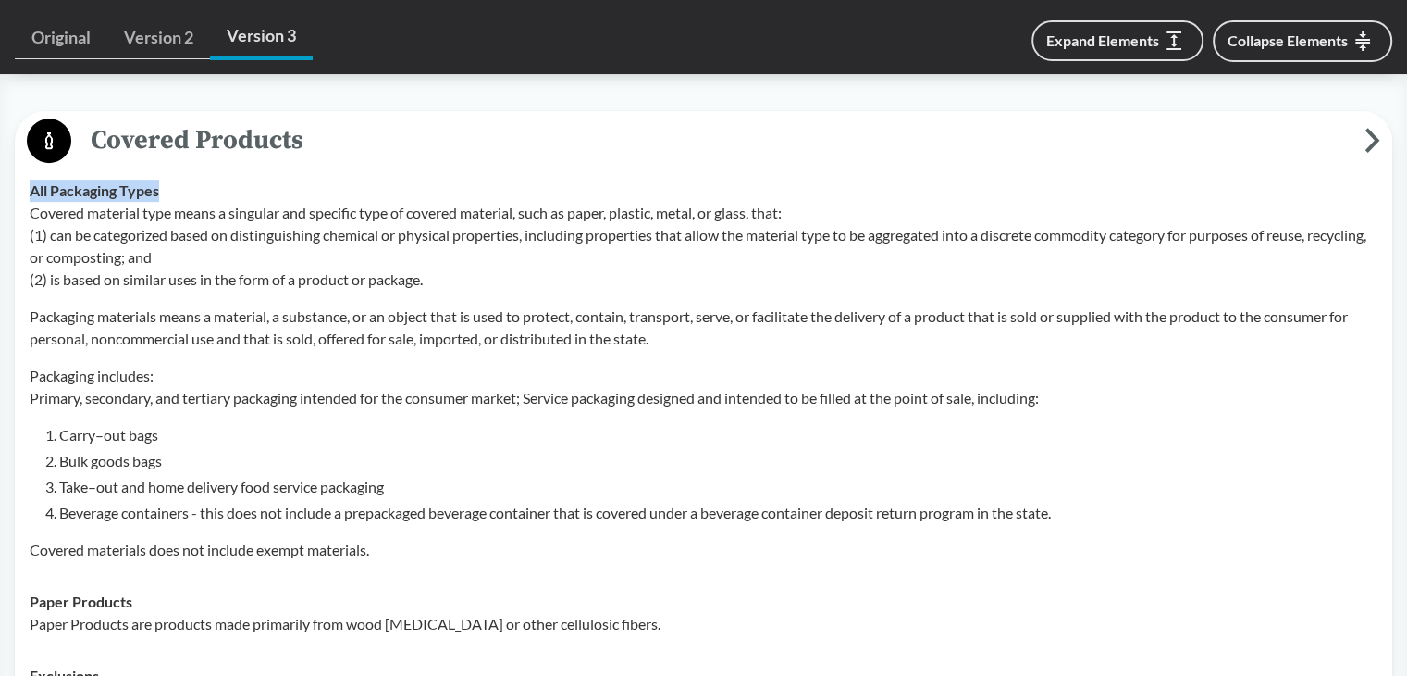
drag, startPoint x: 23, startPoint y: 190, endPoint x: 198, endPoint y: 193, distance: 174.9
click at [198, 193] on td "All Packaging Types Covered material type means a singular and specific type of…" at bounding box center [703, 370] width 1365 height 411
copy strong "All Packaging Types"
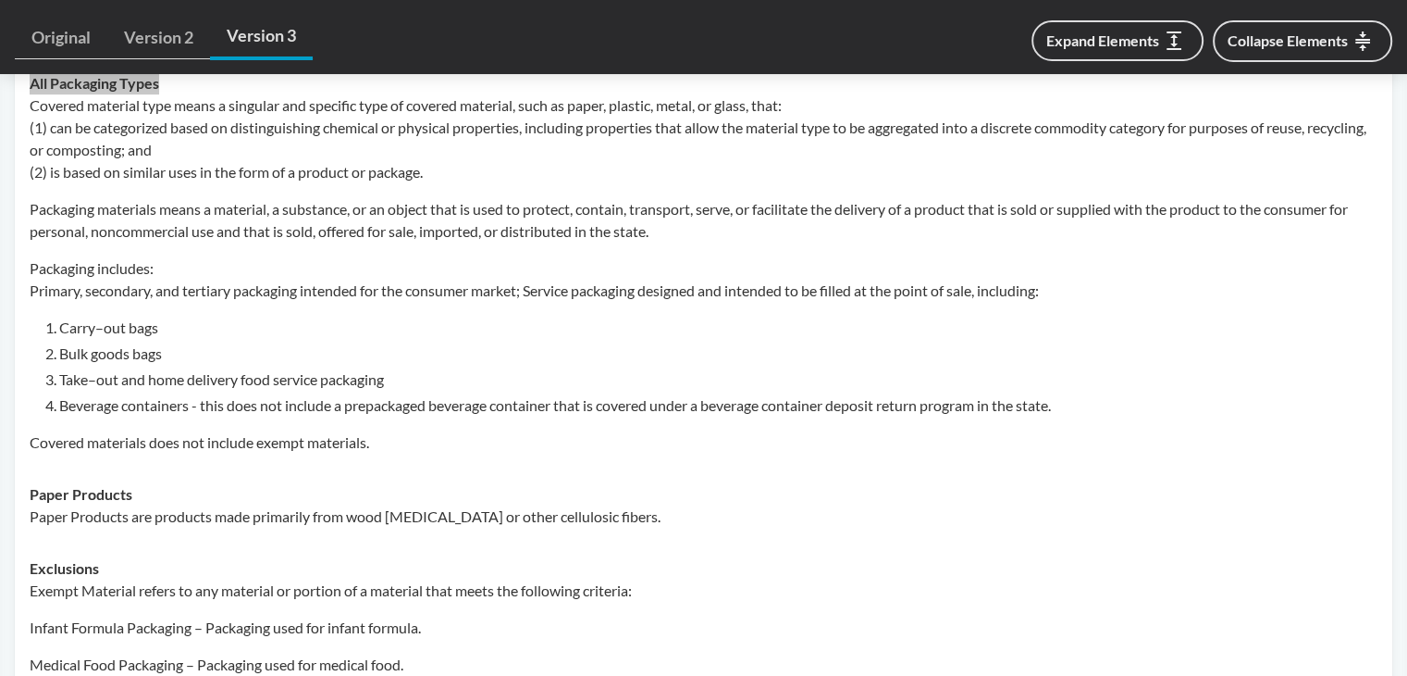
scroll to position [1018, 0]
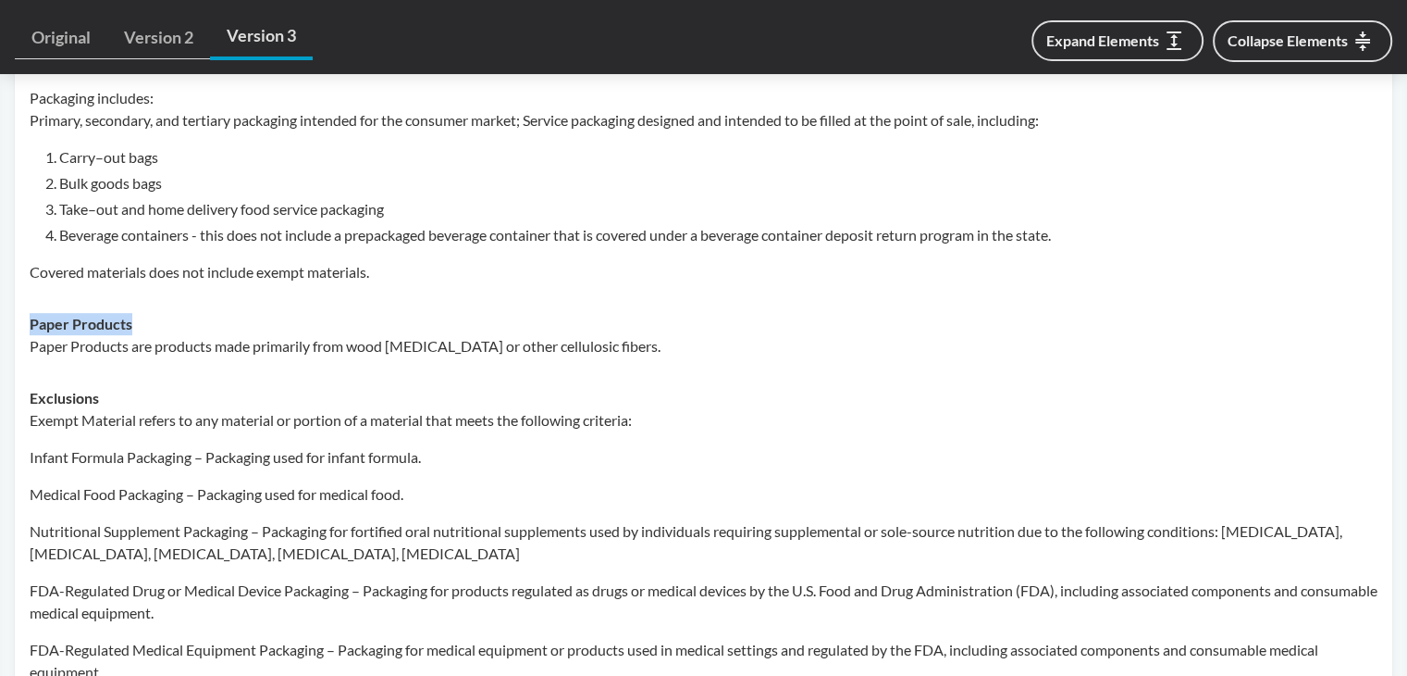
drag, startPoint x: 24, startPoint y: 319, endPoint x: 157, endPoint y: 321, distance: 133.3
click at [157, 321] on td "Paper Products Paper Products are products made primarily from wood [MEDICAL_DA…" at bounding box center [703, 335] width 1365 height 74
copy strong "Paper Products"
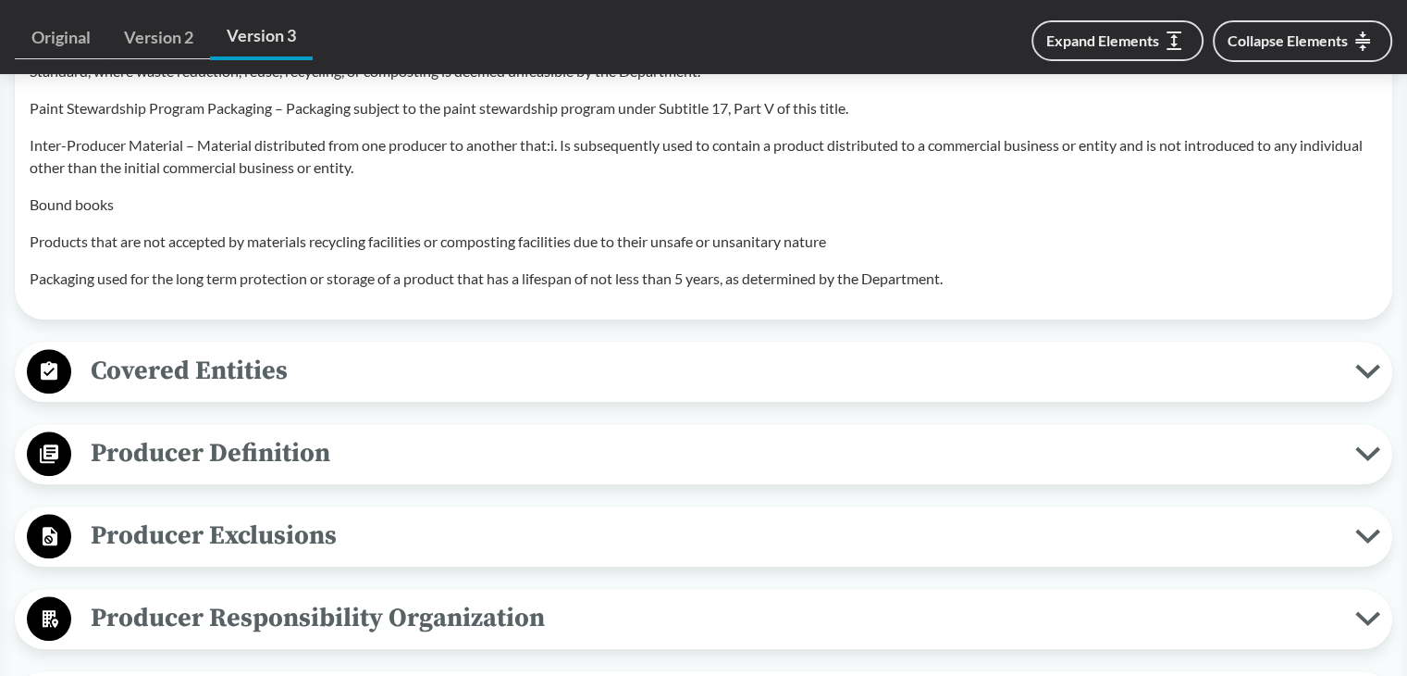
scroll to position [1943, 0]
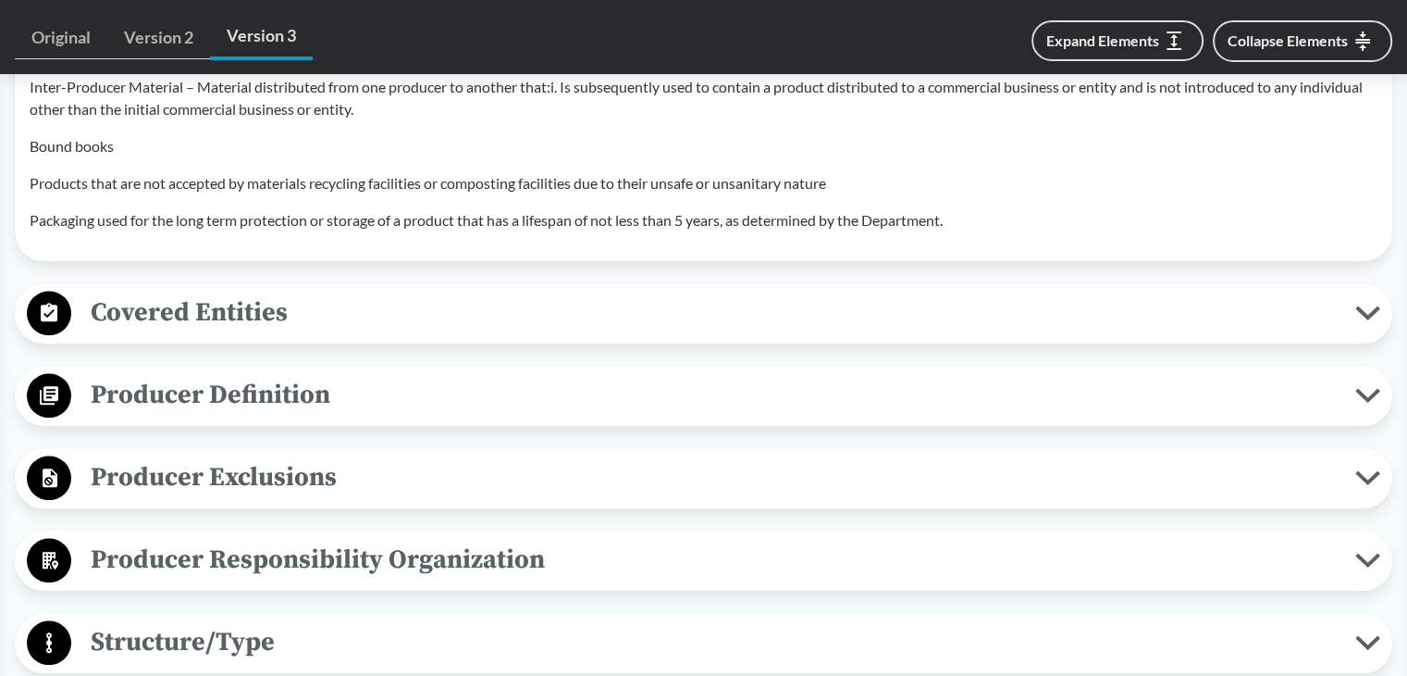
drag, startPoint x: 196, startPoint y: 306, endPoint x: 229, endPoint y: 307, distance: 33.3
click at [196, 306] on span "Covered Entities" at bounding box center [713, 312] width 1284 height 42
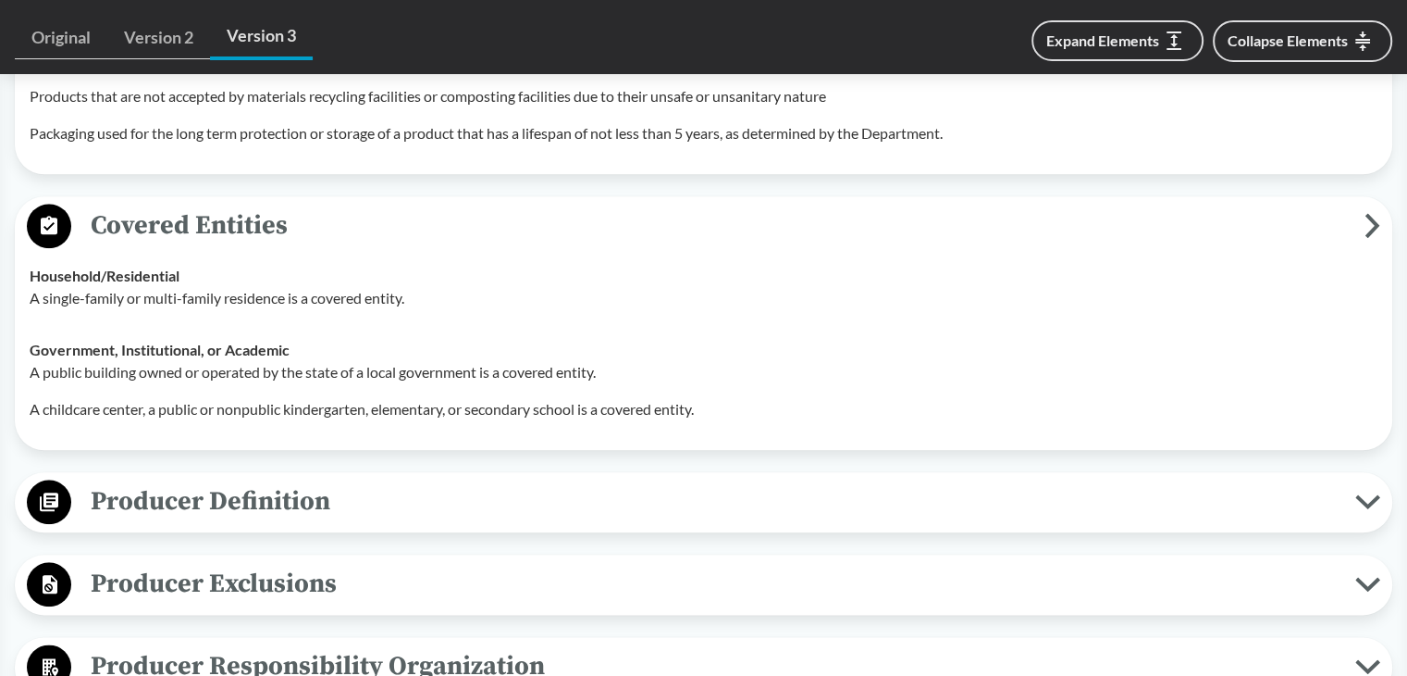
scroll to position [2128, 0]
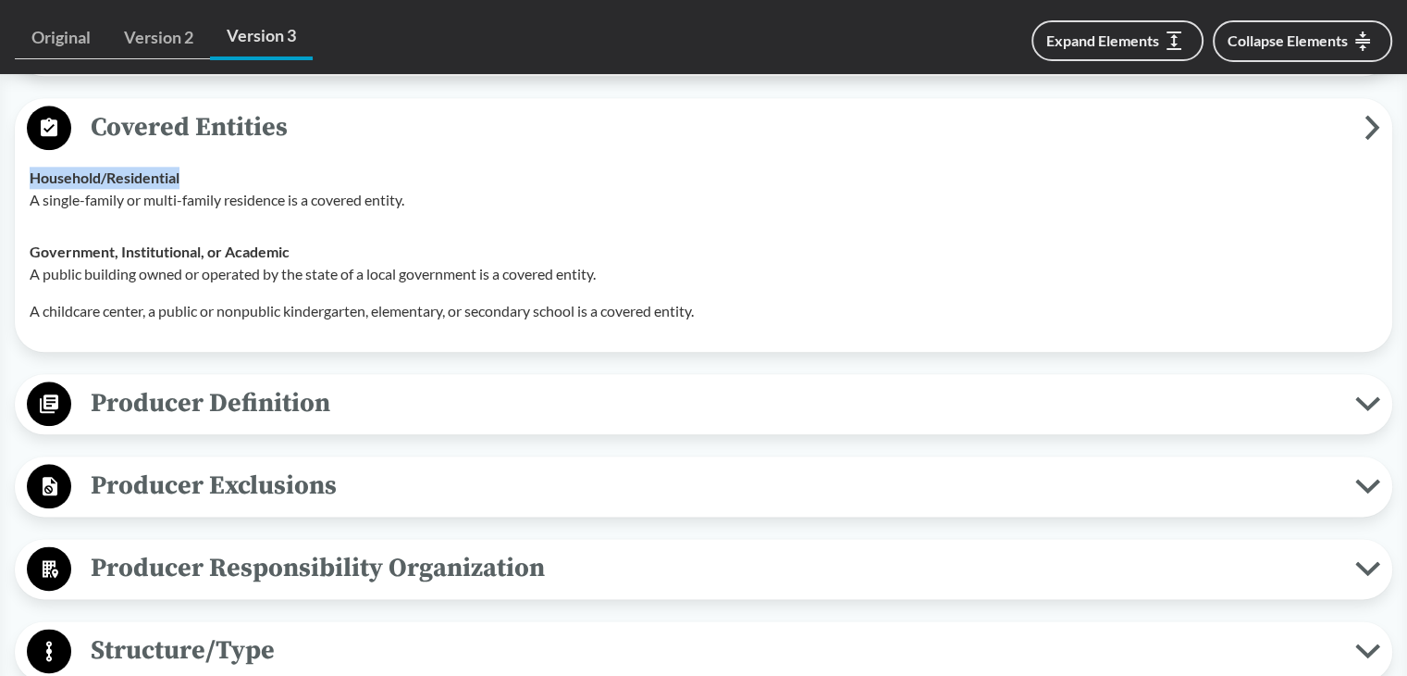
drag, startPoint x: 31, startPoint y: 176, endPoint x: 205, endPoint y: 176, distance: 174.0
click at [205, 176] on div "Household/​Residential A single-family or multi-family residence is a covered e…" at bounding box center [704, 189] width 1348 height 44
copy strong "Household/​Residential"
drag, startPoint x: 31, startPoint y: 249, endPoint x: 292, endPoint y: 245, distance: 261.0
click at [292, 245] on div "Government, Institutional, or Academic A public building owned or operated by t…" at bounding box center [704, 281] width 1348 height 81
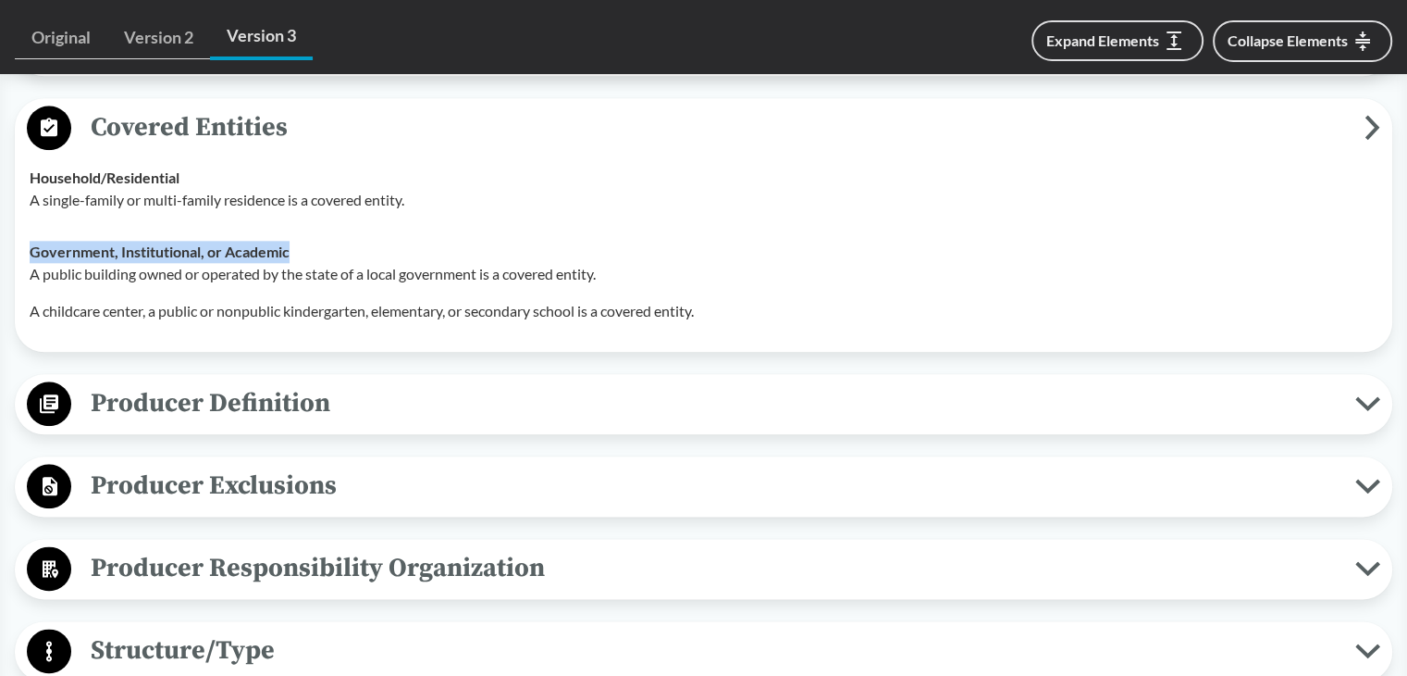
copy strong "Government, Institutional, or Academic"
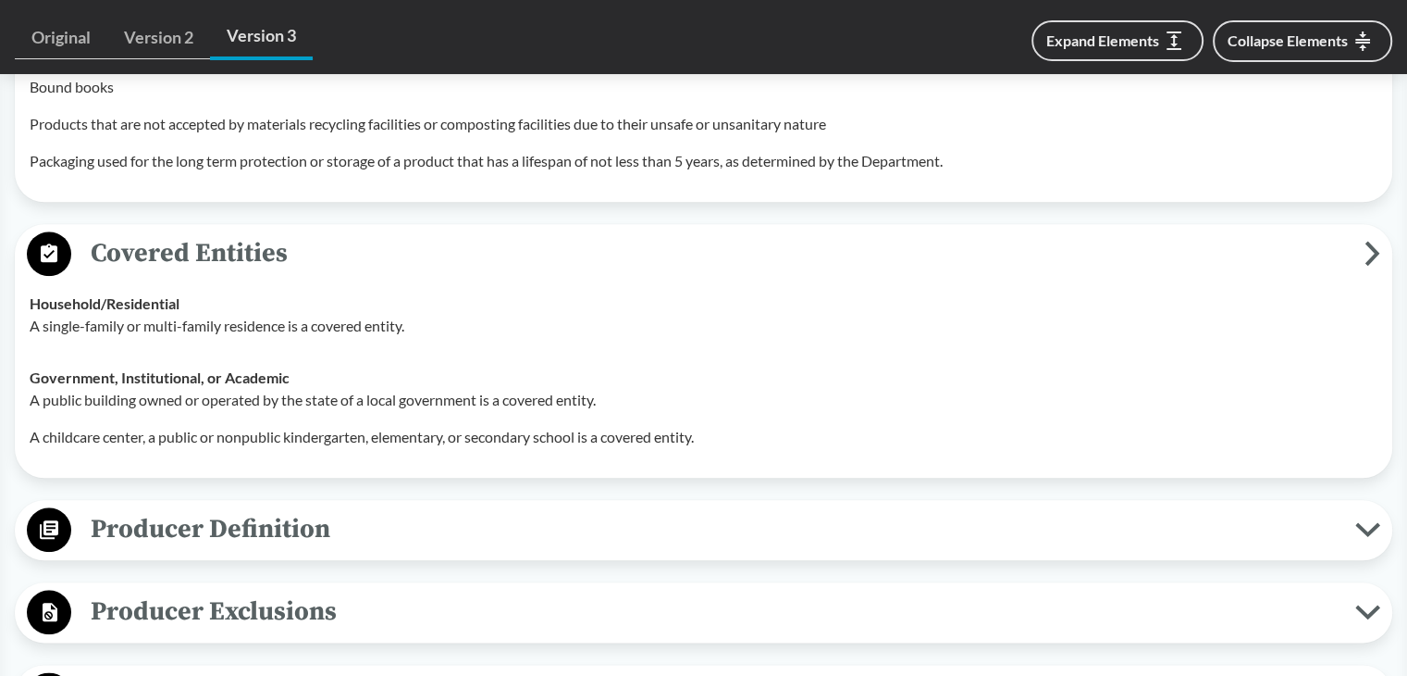
scroll to position [1973, 0]
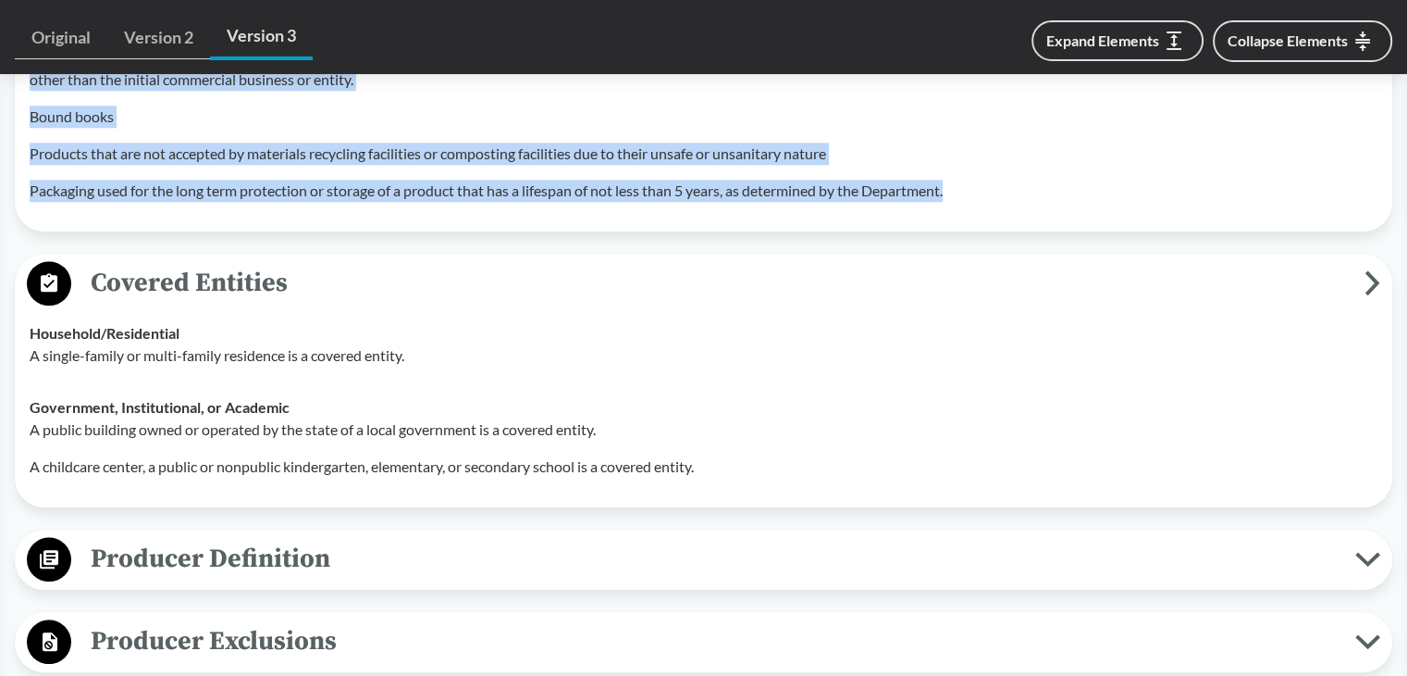
drag, startPoint x: 26, startPoint y: 327, endPoint x: 965, endPoint y: 206, distance: 946.9
copy div "Loremi Dolorsit ametco ad eli seddoeiu te incidid ut l etdolore magn aliqu eni …"
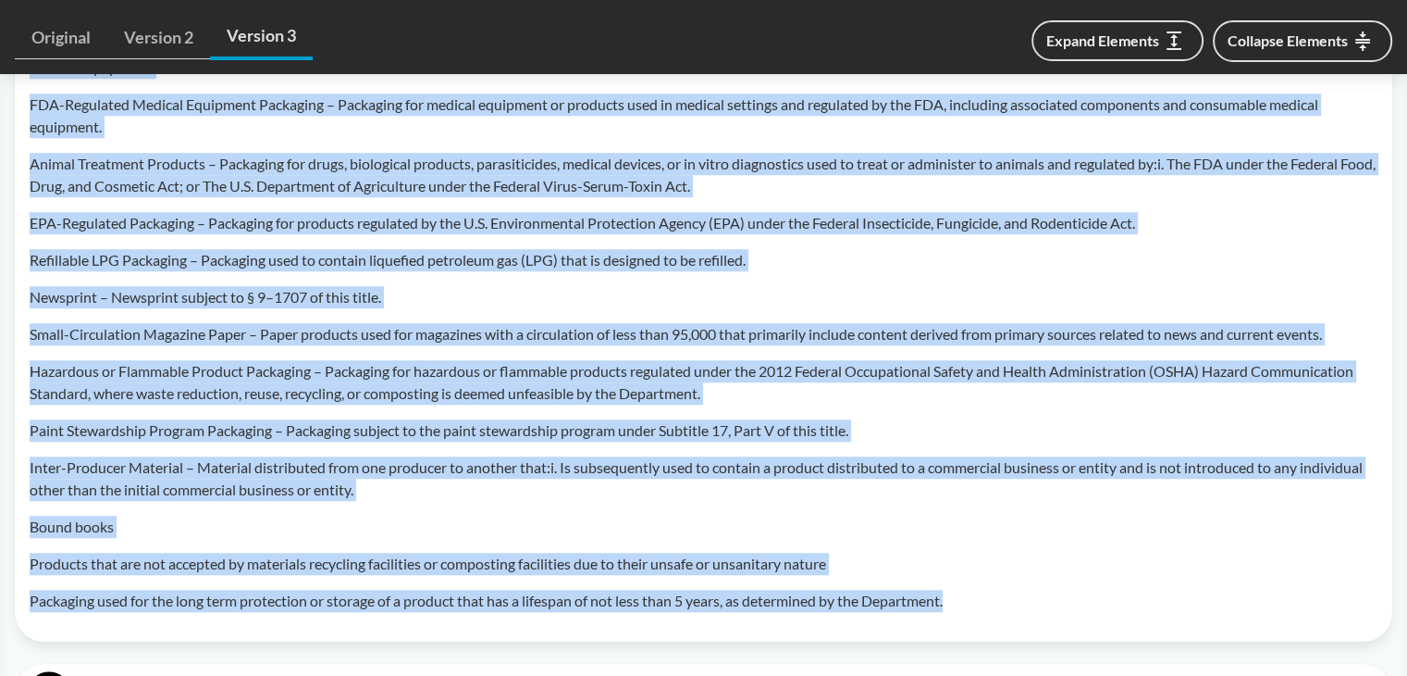
scroll to position [1325, 0]
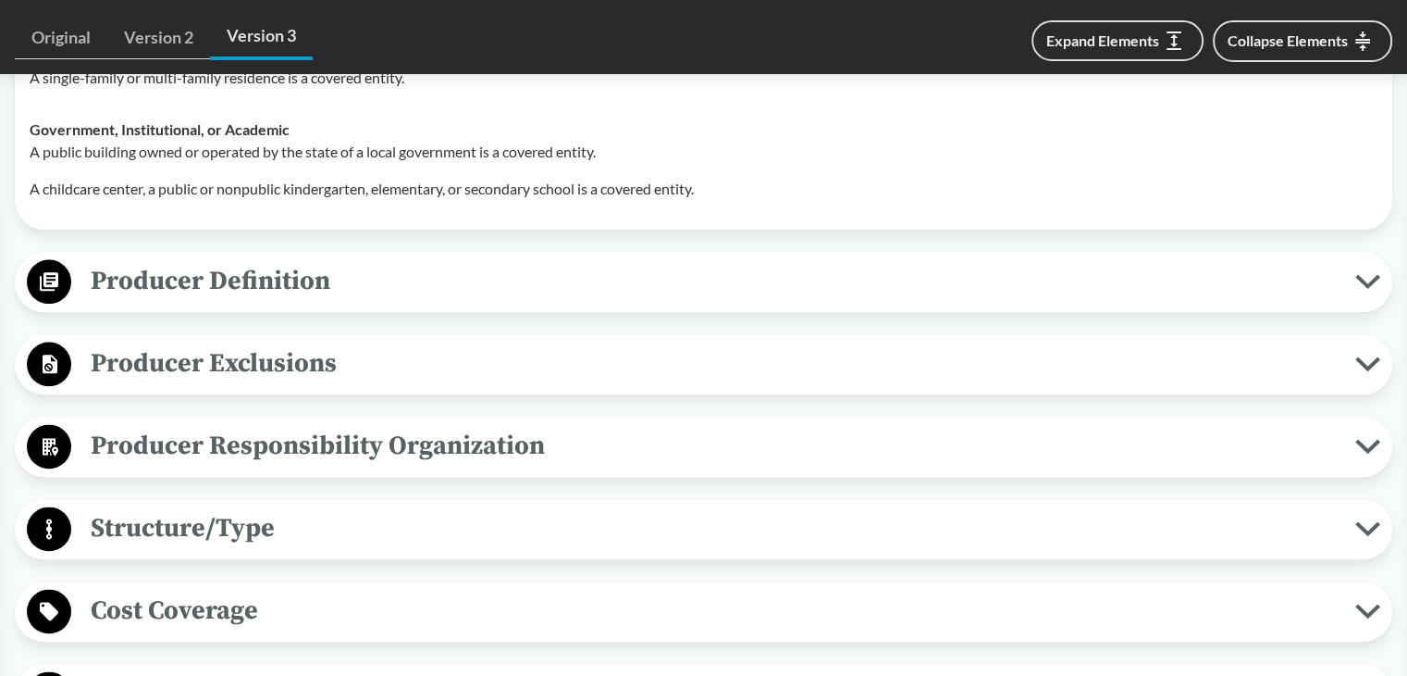
click at [213, 277] on span "Producer Definition" at bounding box center [713, 281] width 1284 height 42
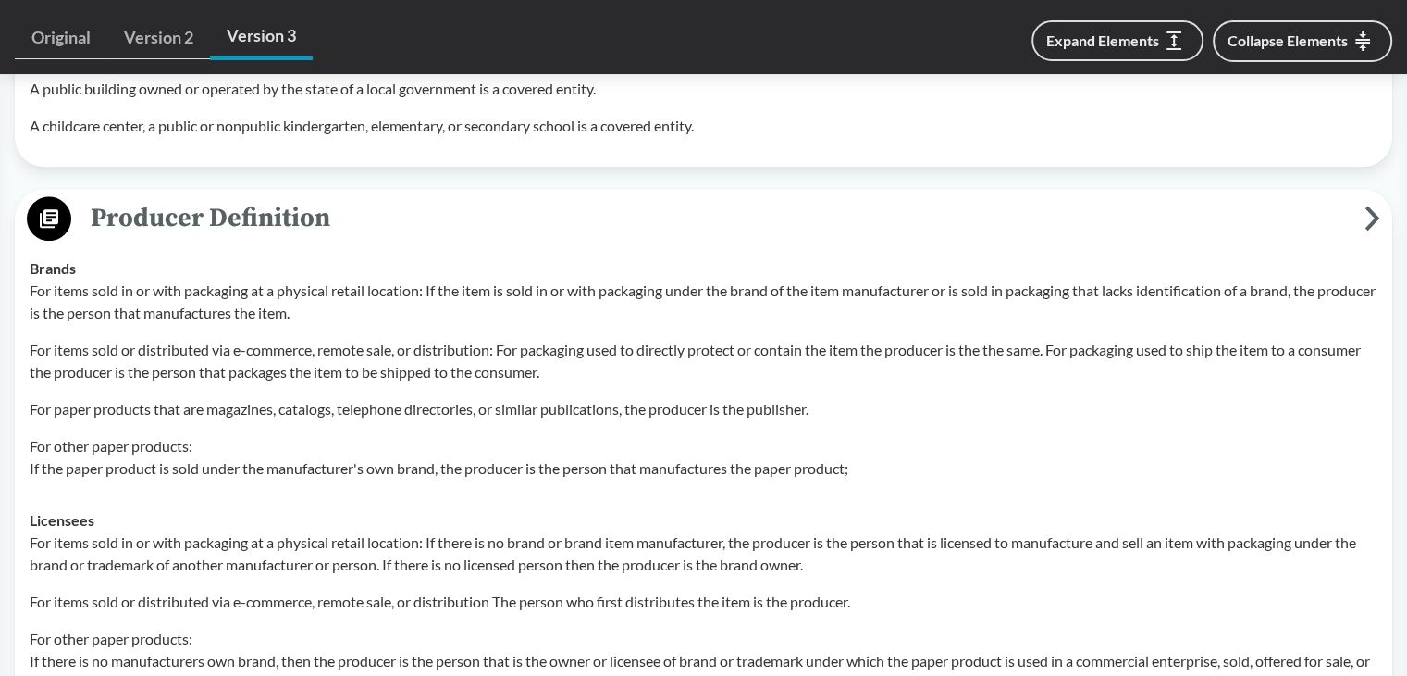
scroll to position [2343, 0]
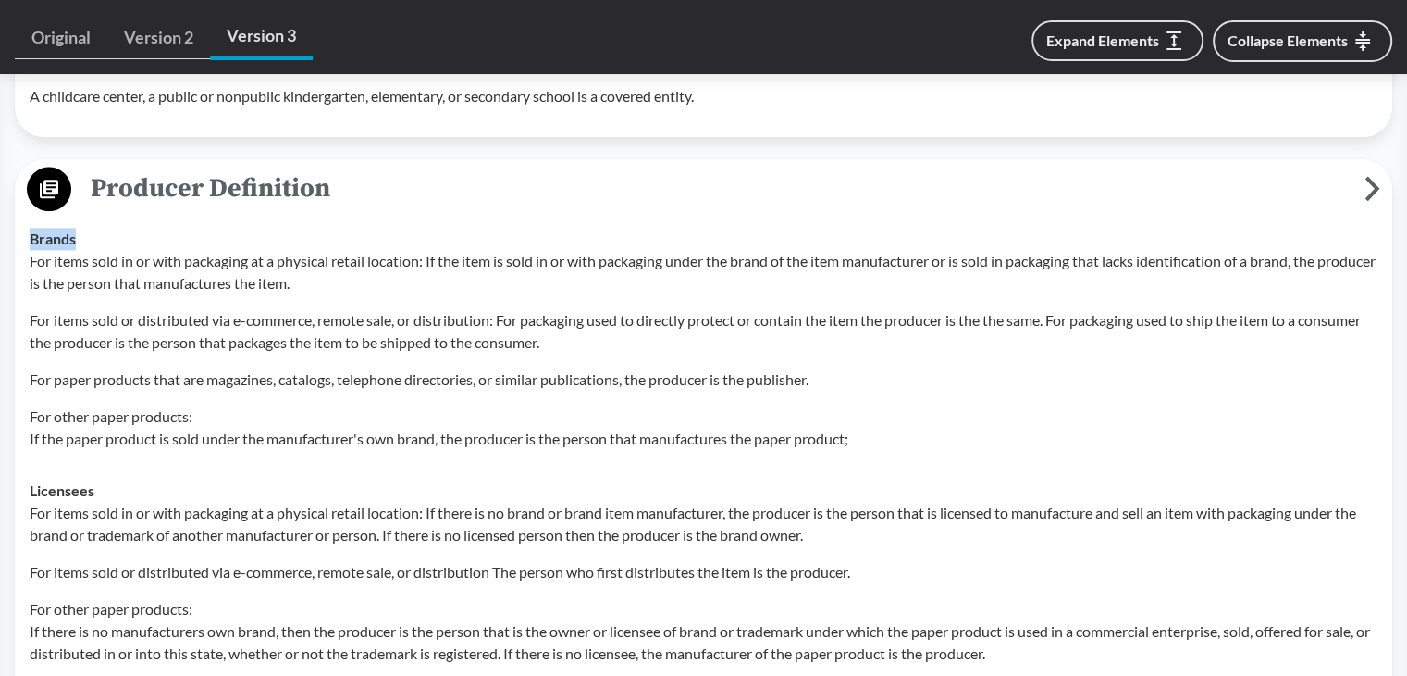
drag, startPoint x: 26, startPoint y: 233, endPoint x: 110, endPoint y: 234, distance: 84.2
click at [110, 234] on td "Brands For items sold in or with packaging at a physical retail location: If th…" at bounding box center [703, 339] width 1365 height 252
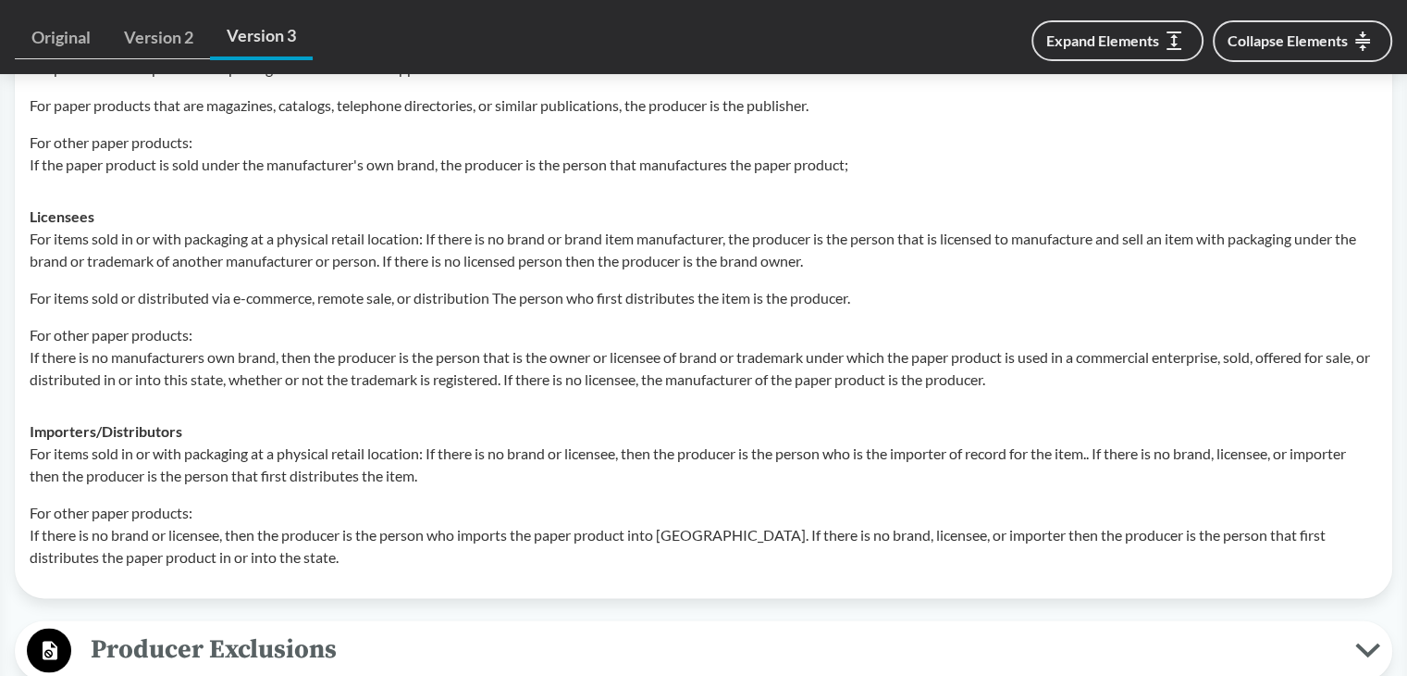
scroll to position [2528, 0]
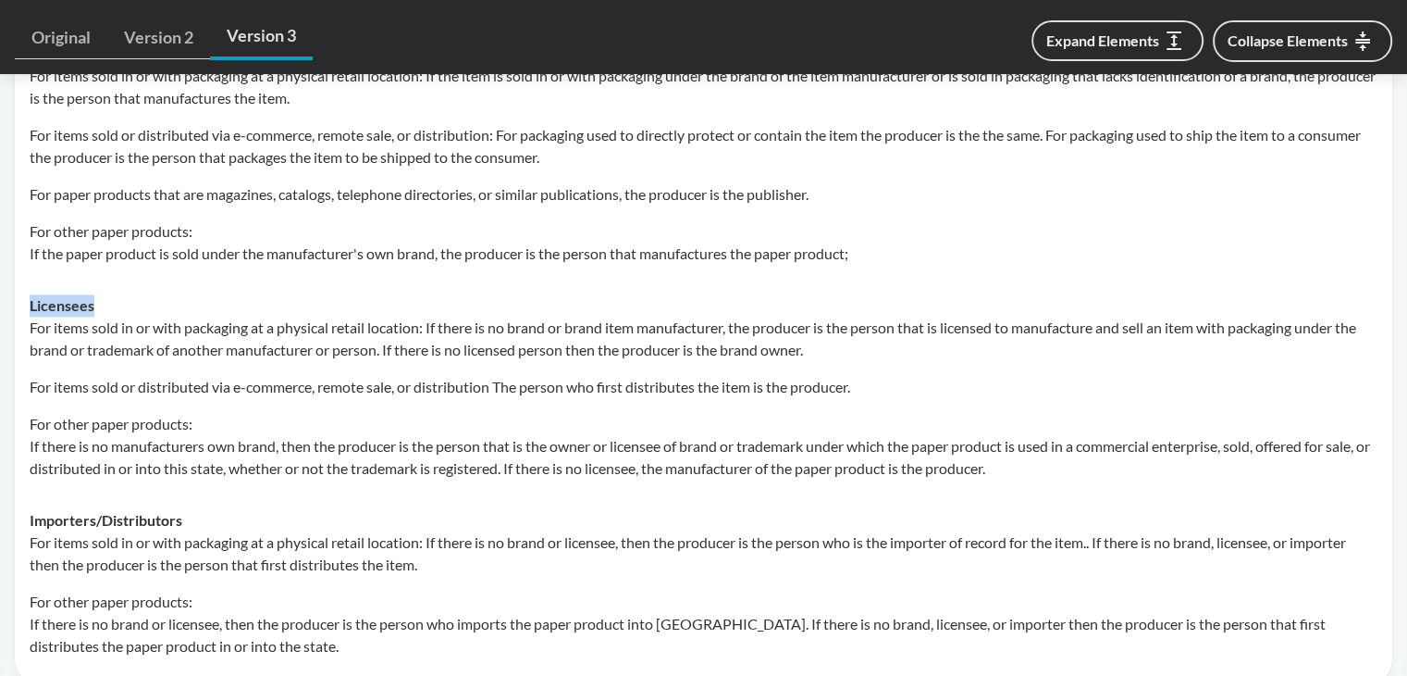
drag, startPoint x: 24, startPoint y: 298, endPoint x: 139, endPoint y: 296, distance: 114.8
click at [109, 304] on td "Licensees For items sold in or with packaging at a physical retail location: If…" at bounding box center [703, 386] width 1365 height 215
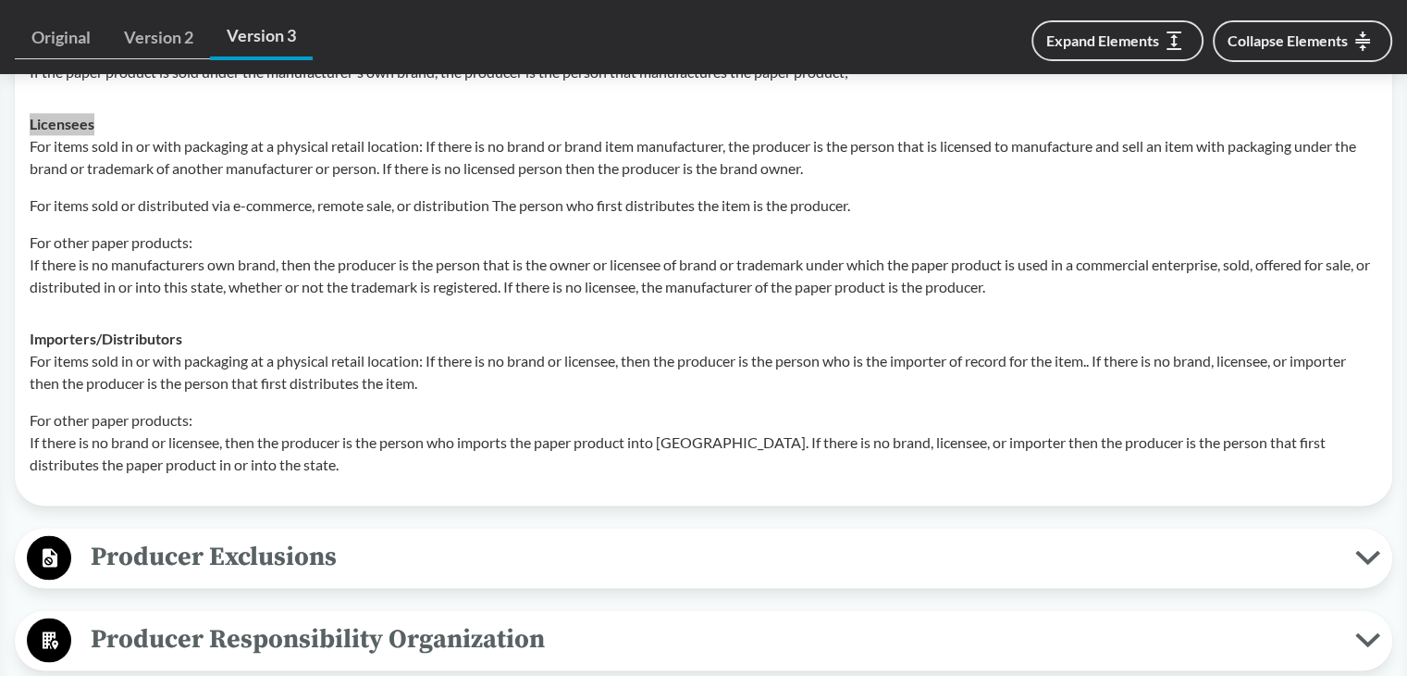
scroll to position [2713, 0]
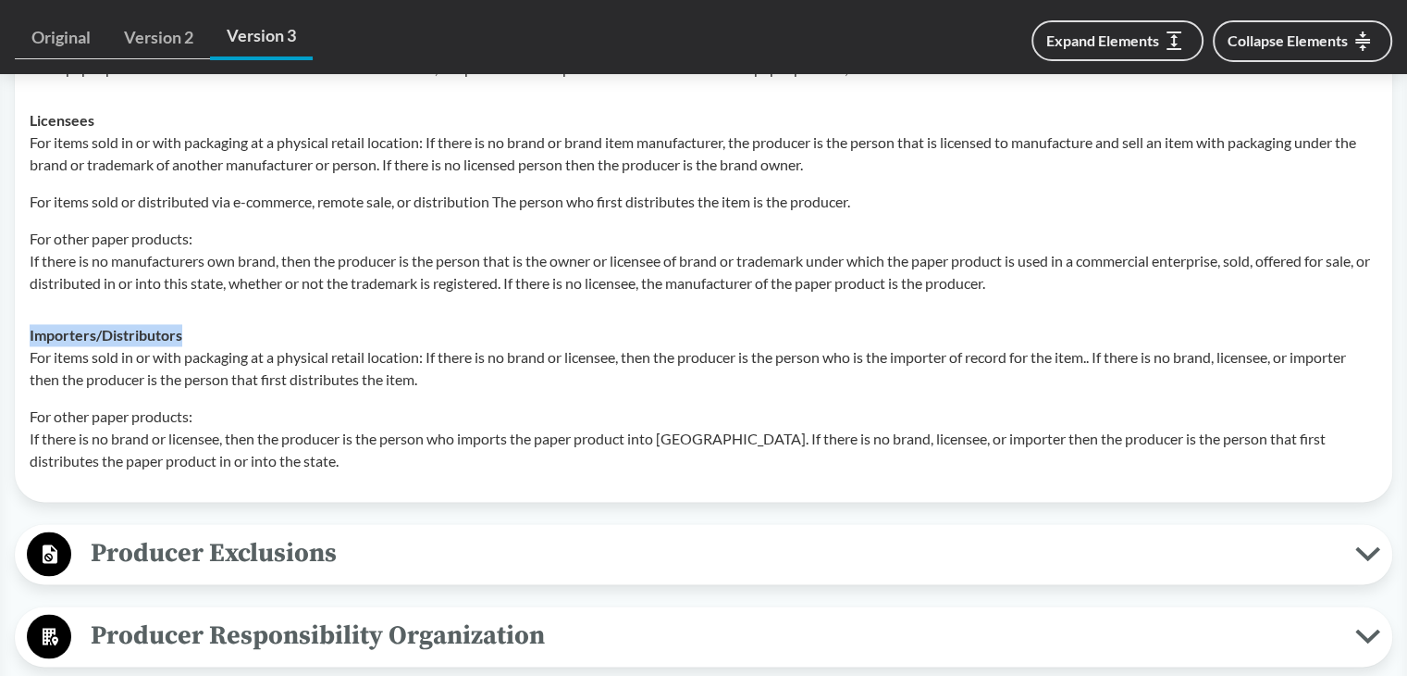
drag, startPoint x: 26, startPoint y: 329, endPoint x: 248, endPoint y: 330, distance: 222.1
click at [248, 330] on td "Importers/​Distributors For items sold in or with packaging at a physical retai…" at bounding box center [703, 398] width 1365 height 178
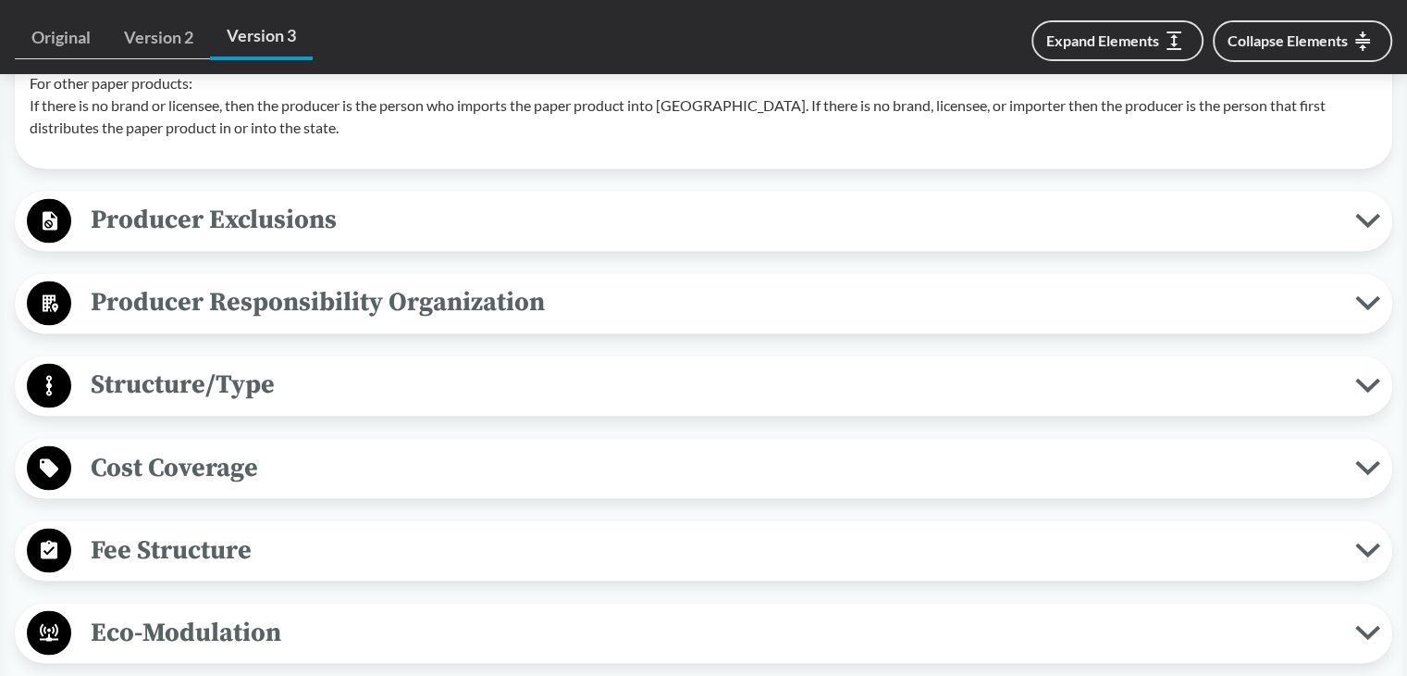
scroll to position [3083, 0]
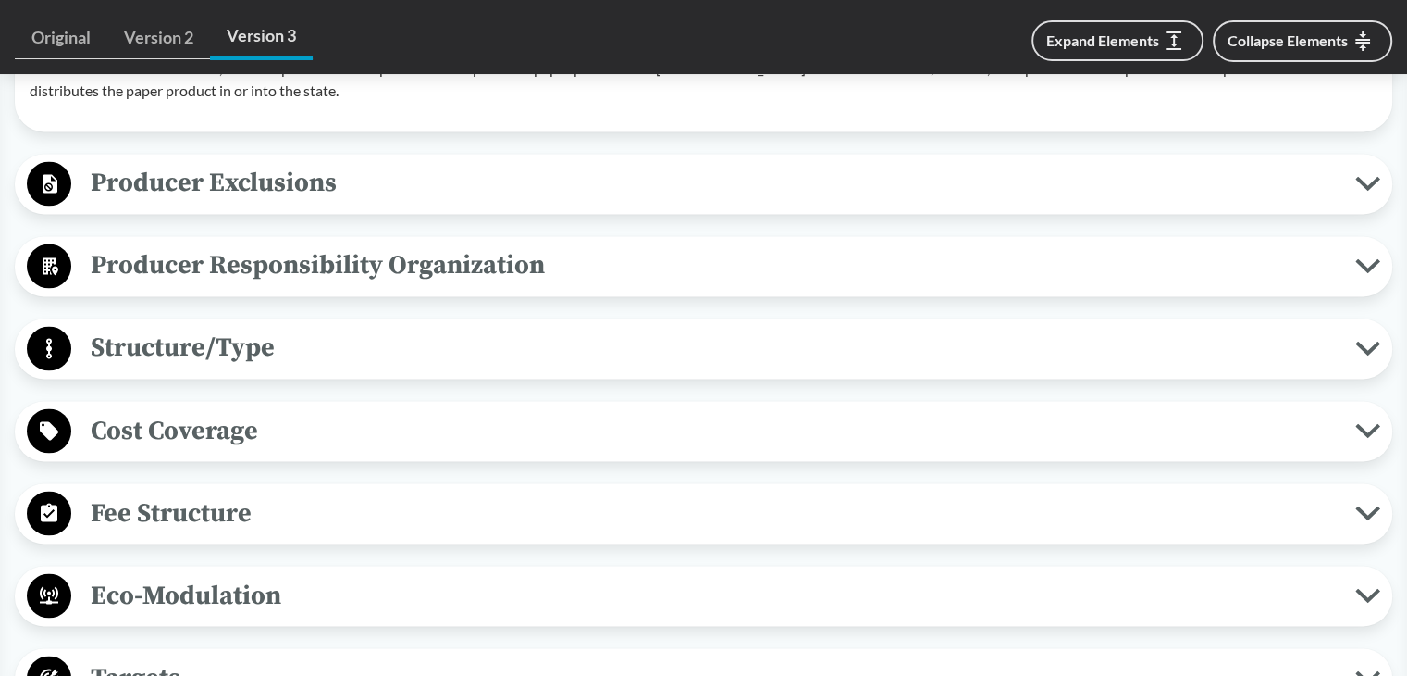
click at [269, 182] on span "Producer Exclusions" at bounding box center [713, 183] width 1284 height 42
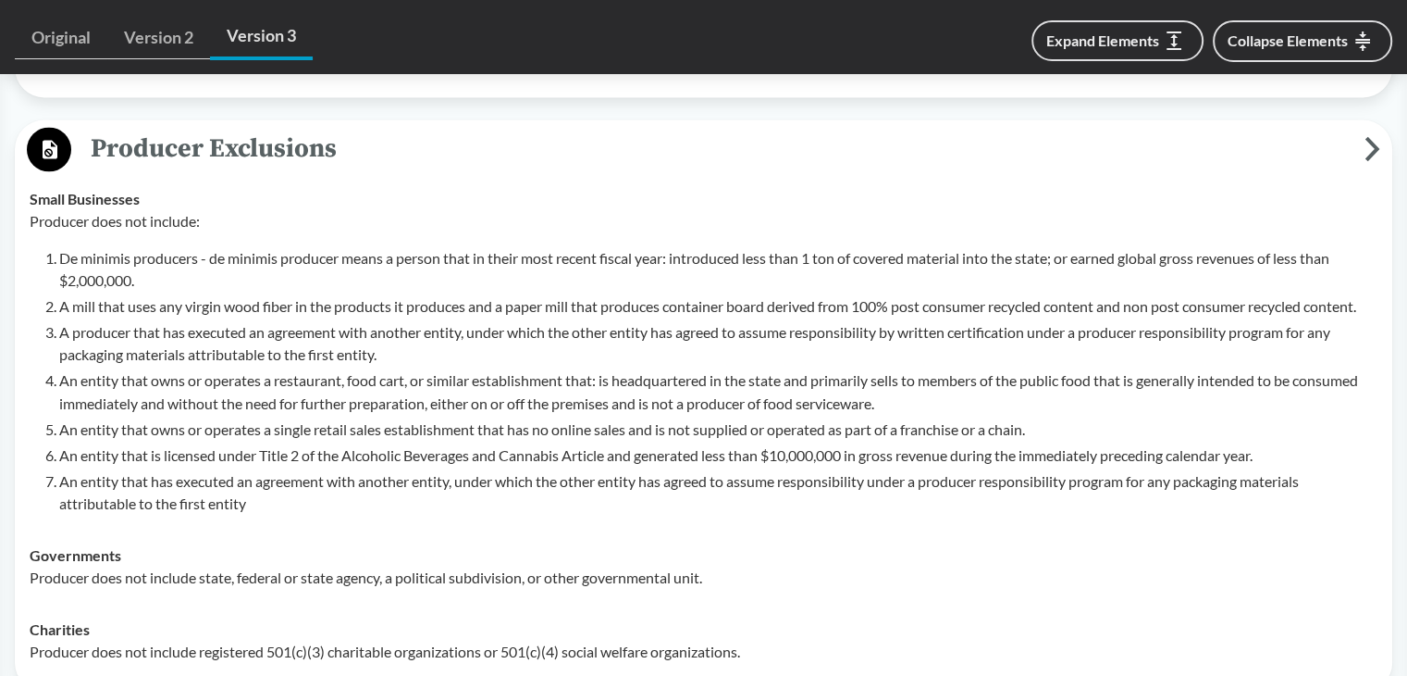
scroll to position [3176, 0]
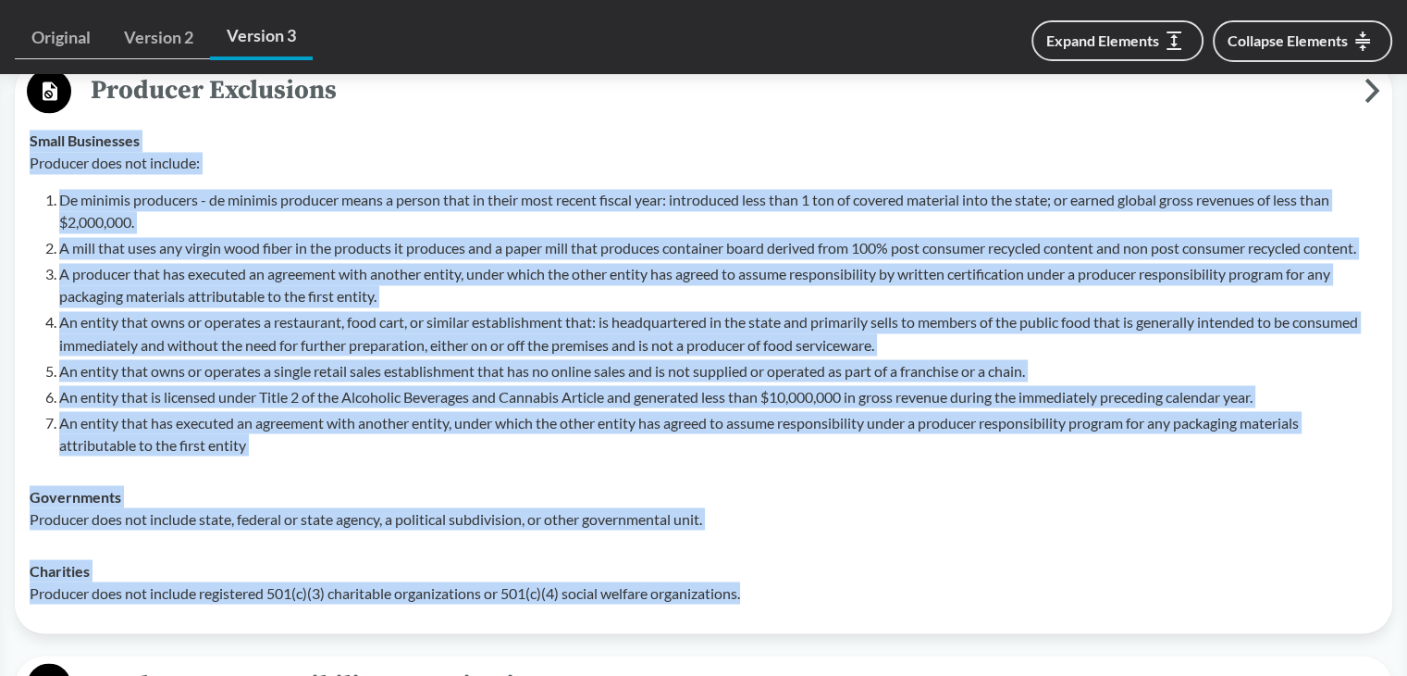
drag, startPoint x: 30, startPoint y: 141, endPoint x: 761, endPoint y: 600, distance: 863.2
click at [761, 600] on tbody "Small Businesses Producer does not include: De minimis producers - de minimis p…" at bounding box center [703, 366] width 1365 height 503
click at [407, 398] on p "An entity that is licensed under Title 2 of the Alcoholic Beverages and Cannabi…" at bounding box center [718, 396] width 1319 height 22
drag, startPoint x: 27, startPoint y: 130, endPoint x: 802, endPoint y: 611, distance: 912.1
click at [796, 615] on tbody "Small Businesses Producer does not include: De minimis producers - de minimis p…" at bounding box center [703, 366] width 1365 height 503
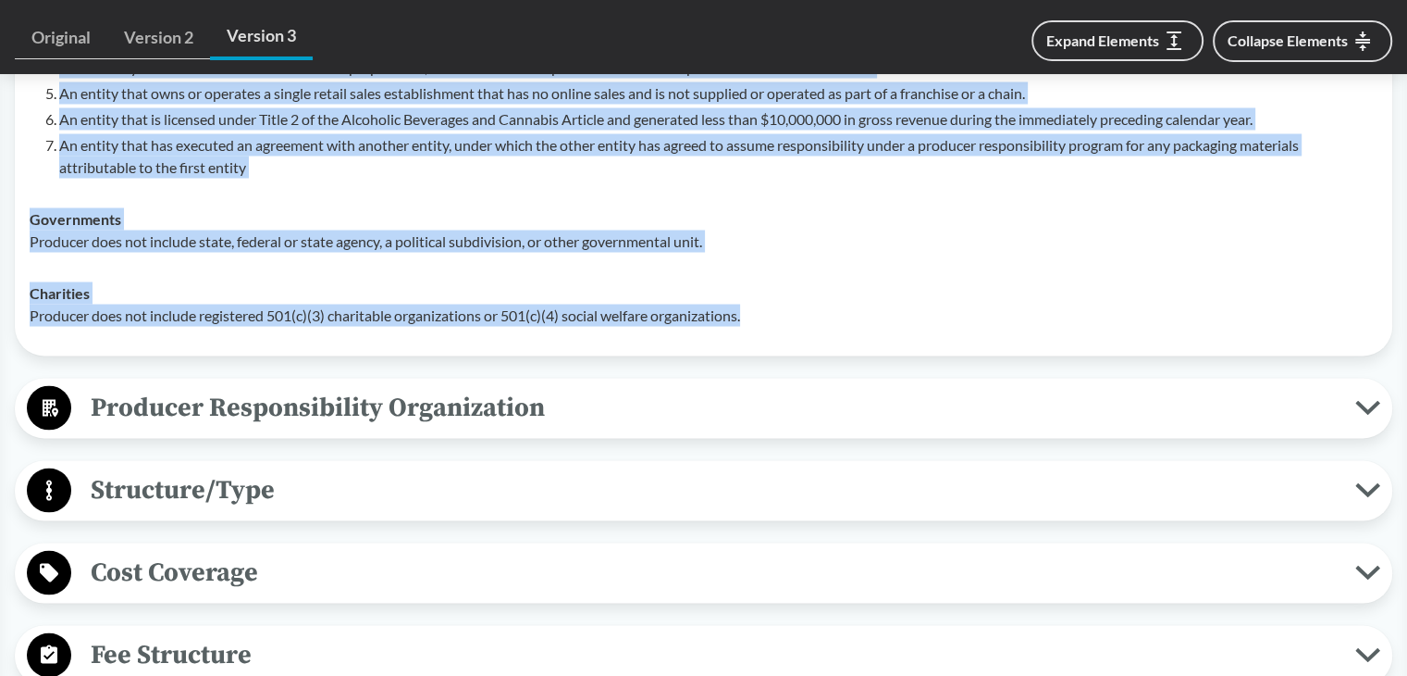
click at [303, 399] on span "Producer Responsibility Organization" at bounding box center [713, 407] width 1284 height 42
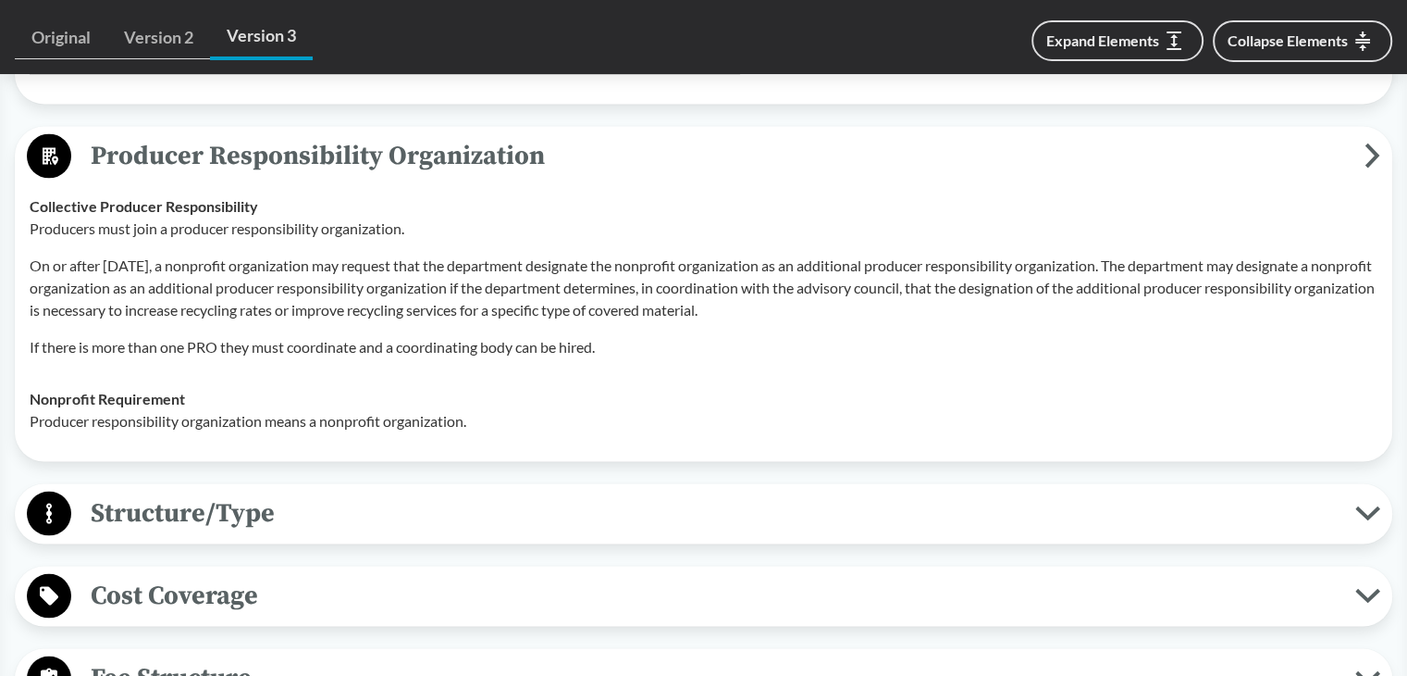
scroll to position [3731, 0]
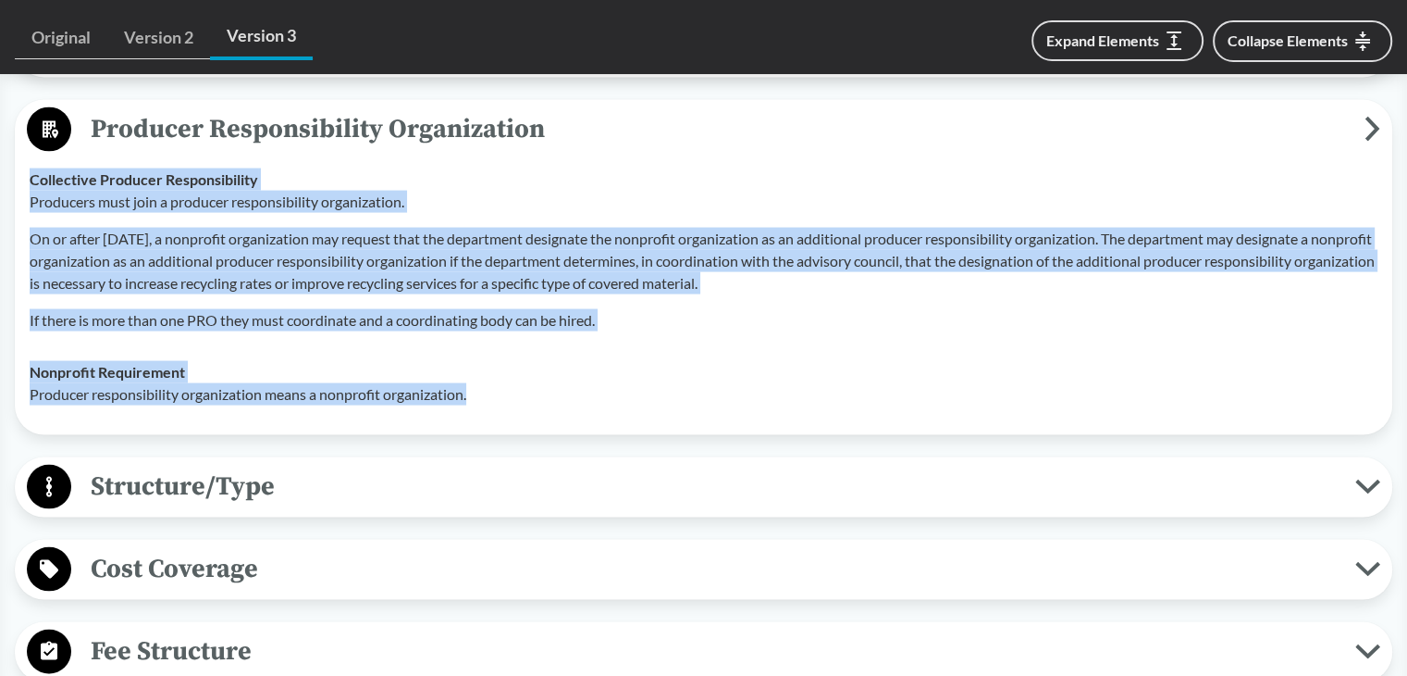
drag, startPoint x: 27, startPoint y: 175, endPoint x: 492, endPoint y: 408, distance: 520.6
click at [490, 408] on tbody "Collective Producer Responsibility Producers must join a producer responsibilit…" at bounding box center [703, 287] width 1365 height 267
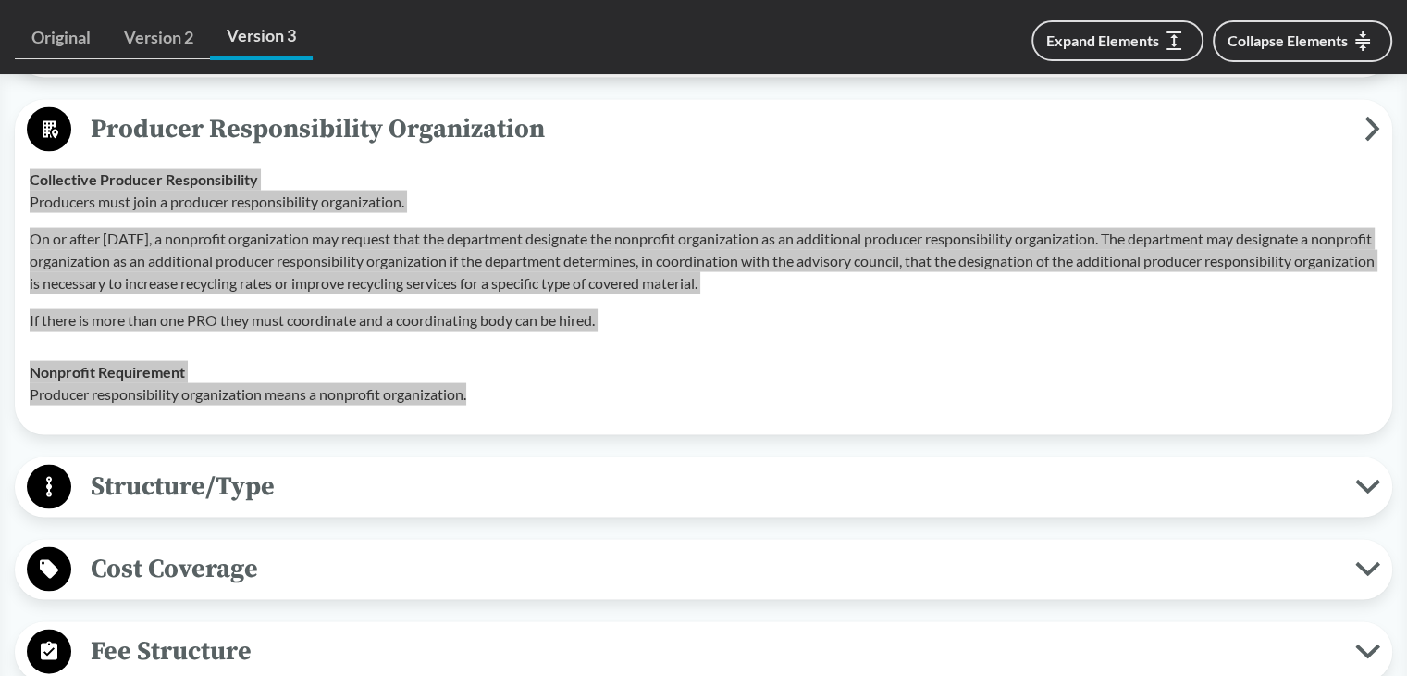
scroll to position [3824, 0]
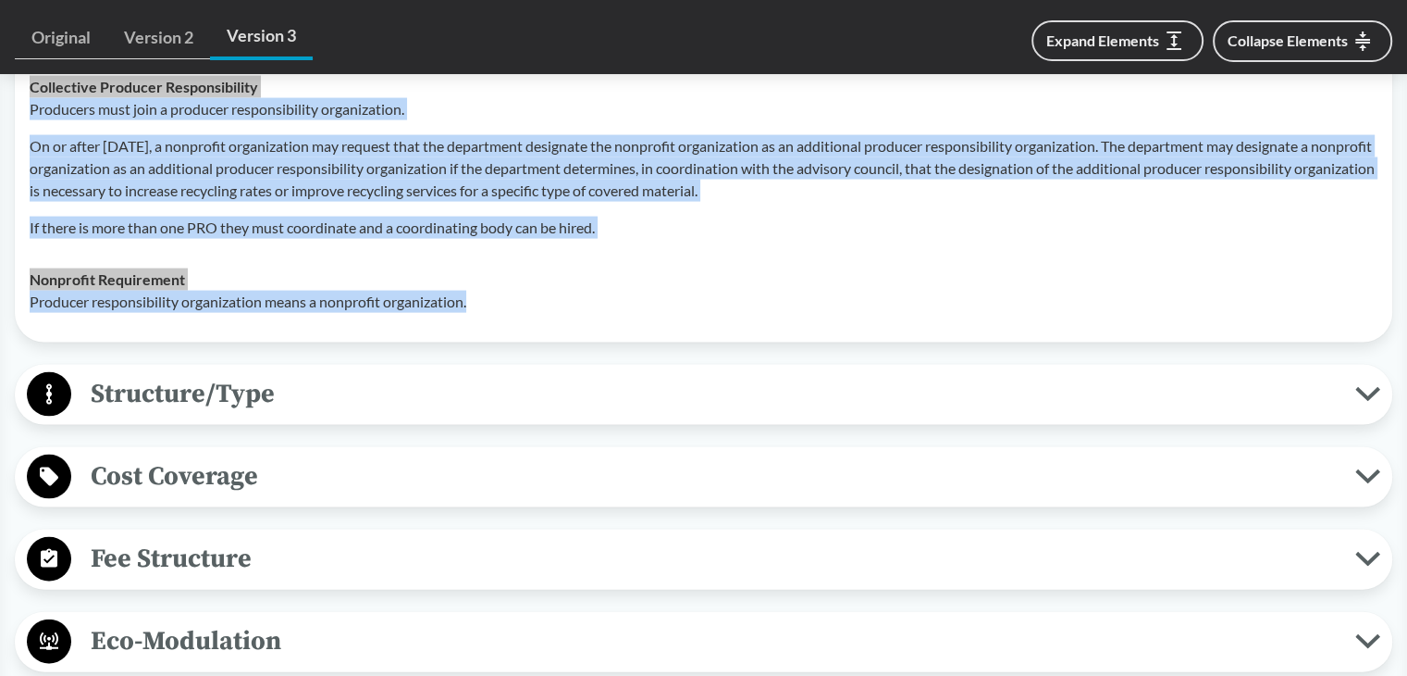
click at [208, 406] on span "Structure/Type" at bounding box center [713, 394] width 1284 height 42
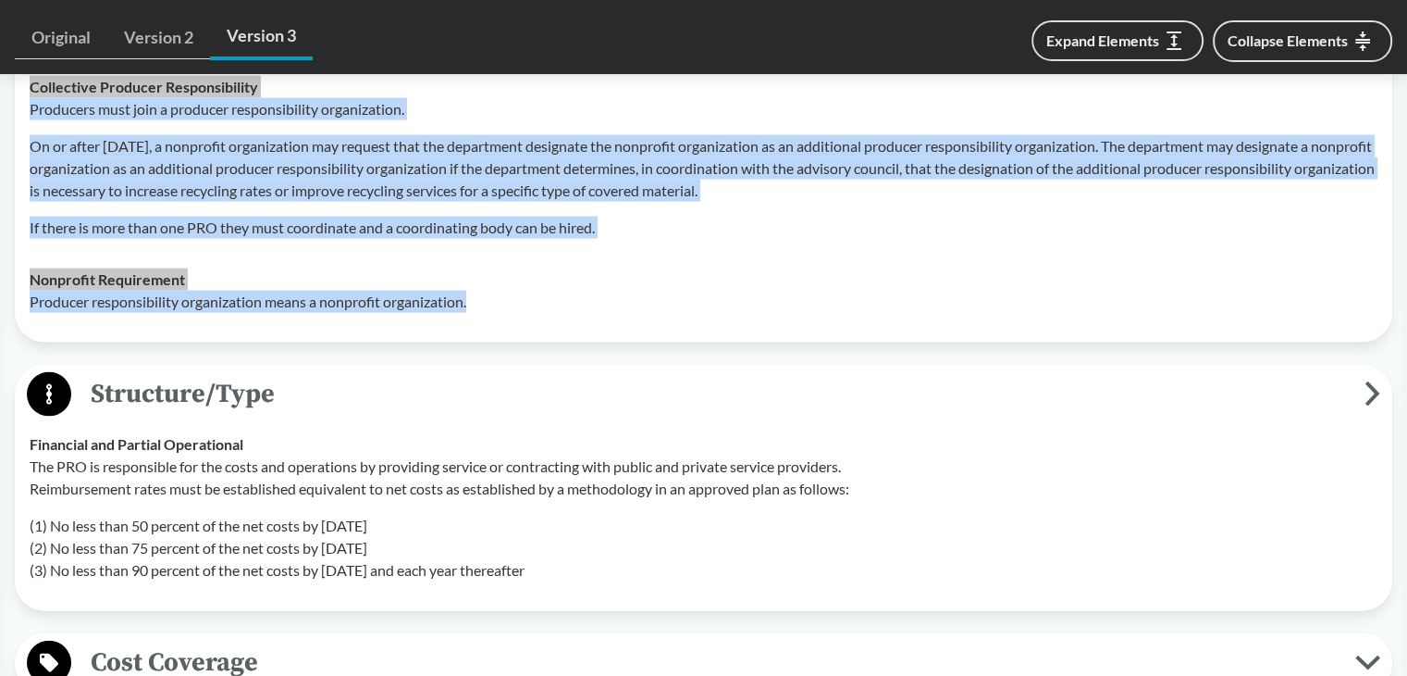
click at [216, 400] on span "Structure/Type" at bounding box center [718, 394] width 1294 height 42
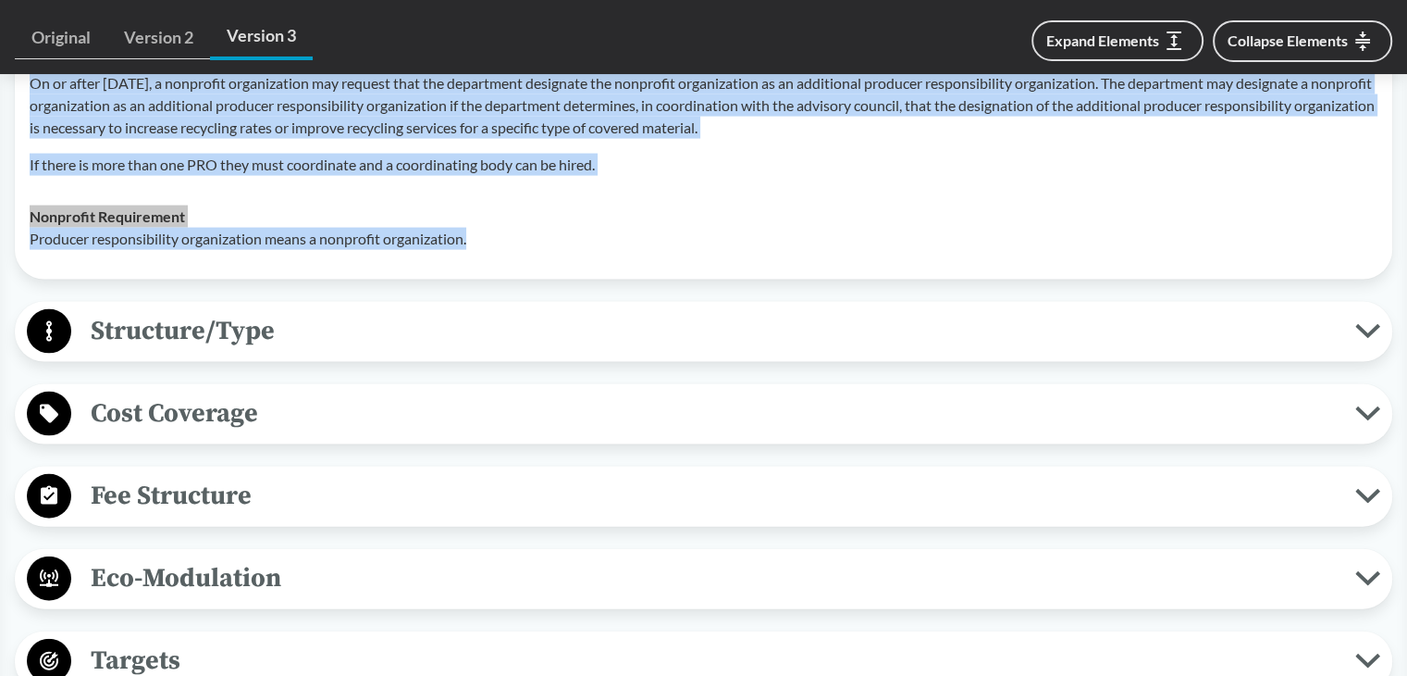
scroll to position [4009, 0]
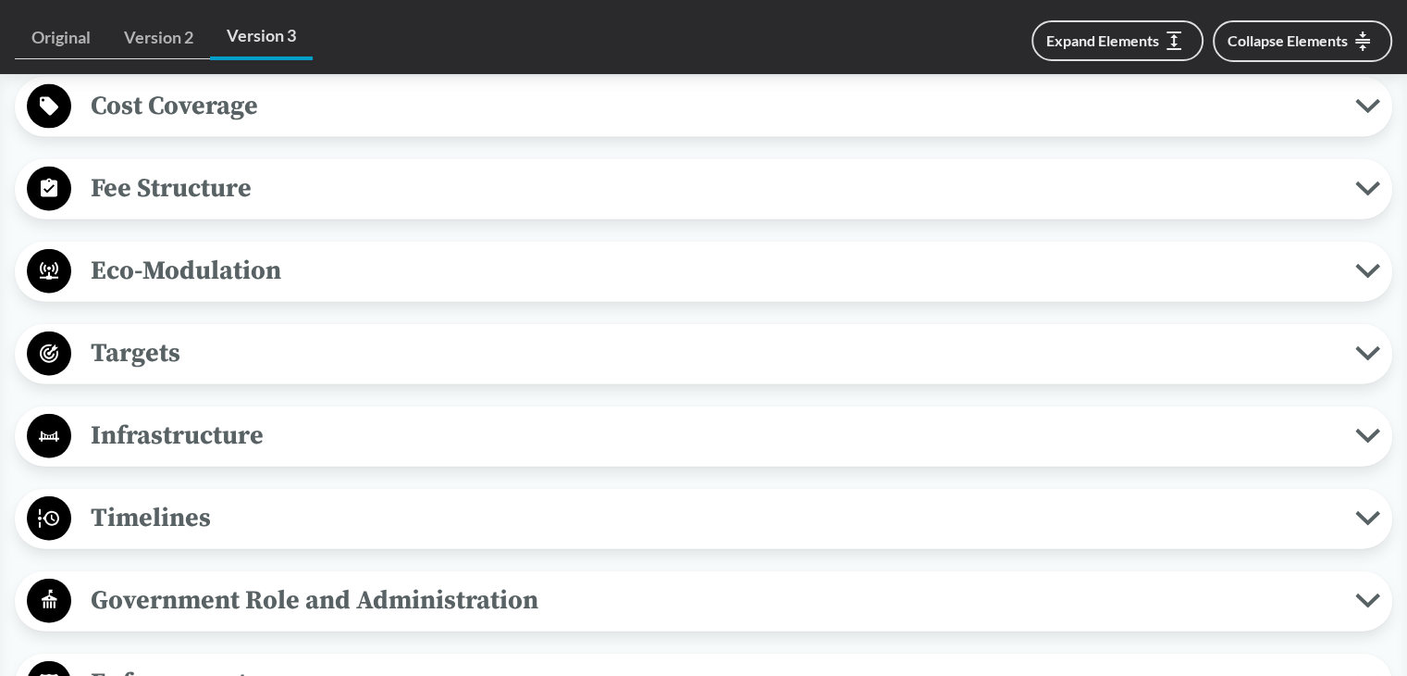
drag, startPoint x: 159, startPoint y: 504, endPoint x: 185, endPoint y: 508, distance: 26.2
click at [159, 506] on span "Timelines" at bounding box center [713, 518] width 1284 height 42
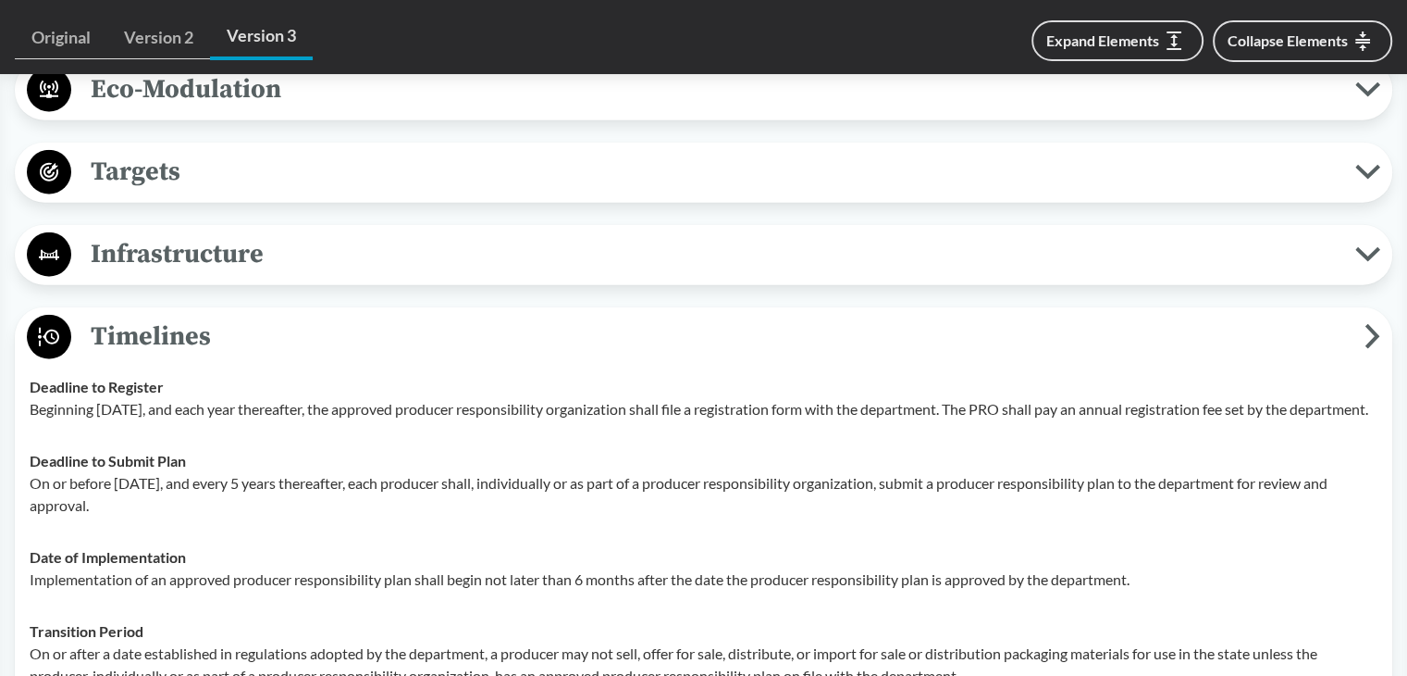
scroll to position [4379, 0]
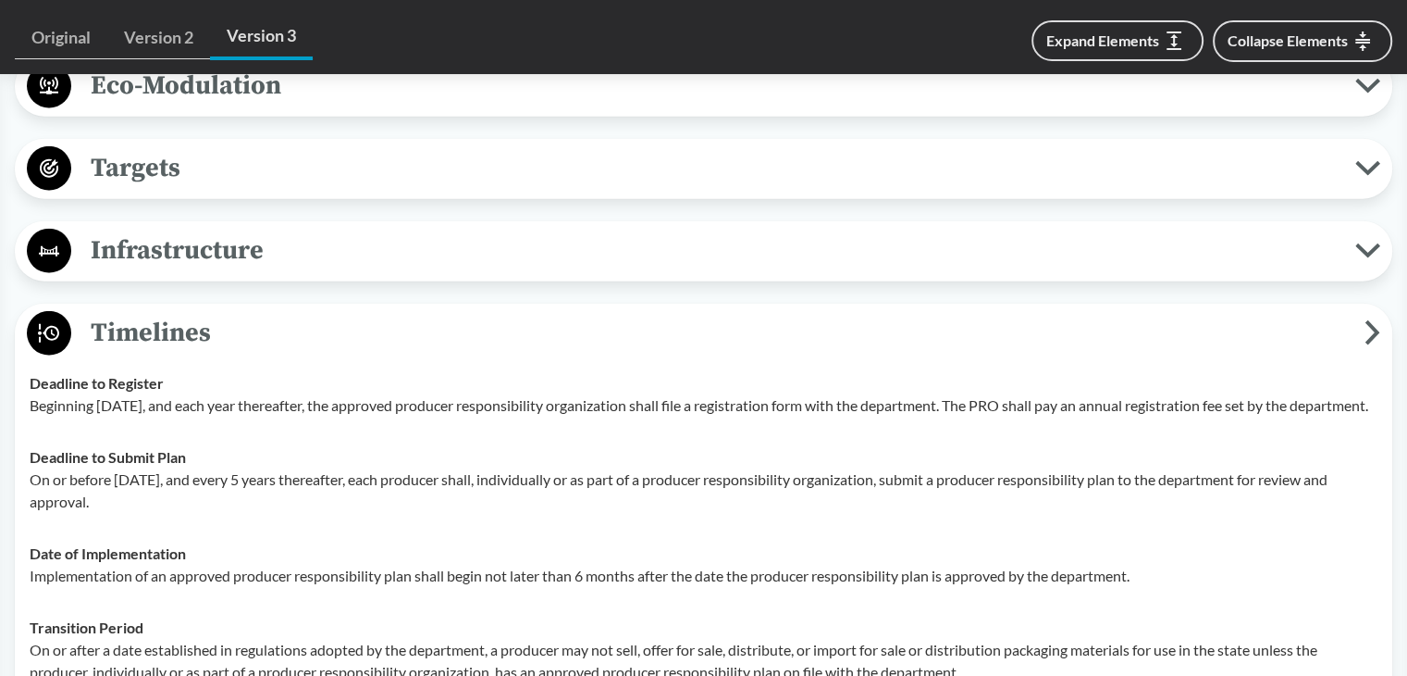
drag, startPoint x: 31, startPoint y: 403, endPoint x: 159, endPoint y: 428, distance: 130.1
click at [159, 416] on p "Beginning [DATE], and each year thereafter, the approved producer responsibilit…" at bounding box center [704, 405] width 1348 height 22
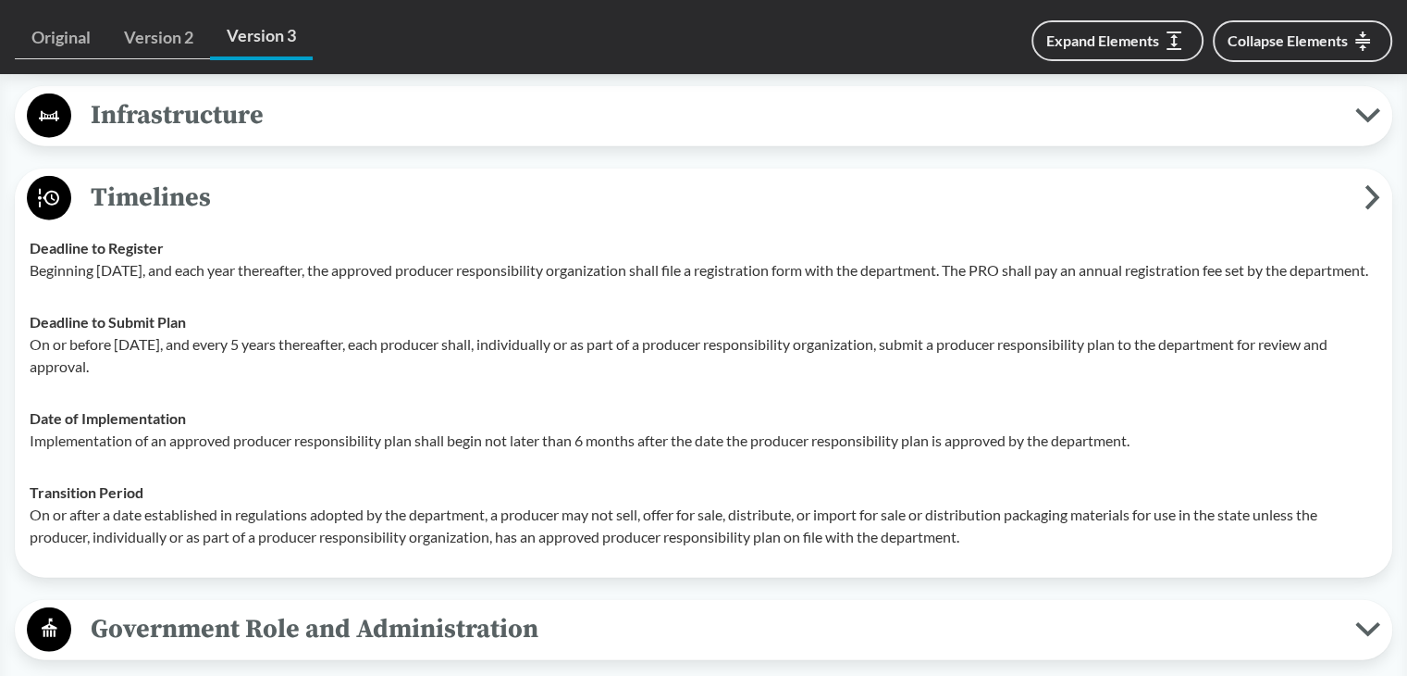
scroll to position [4564, 0]
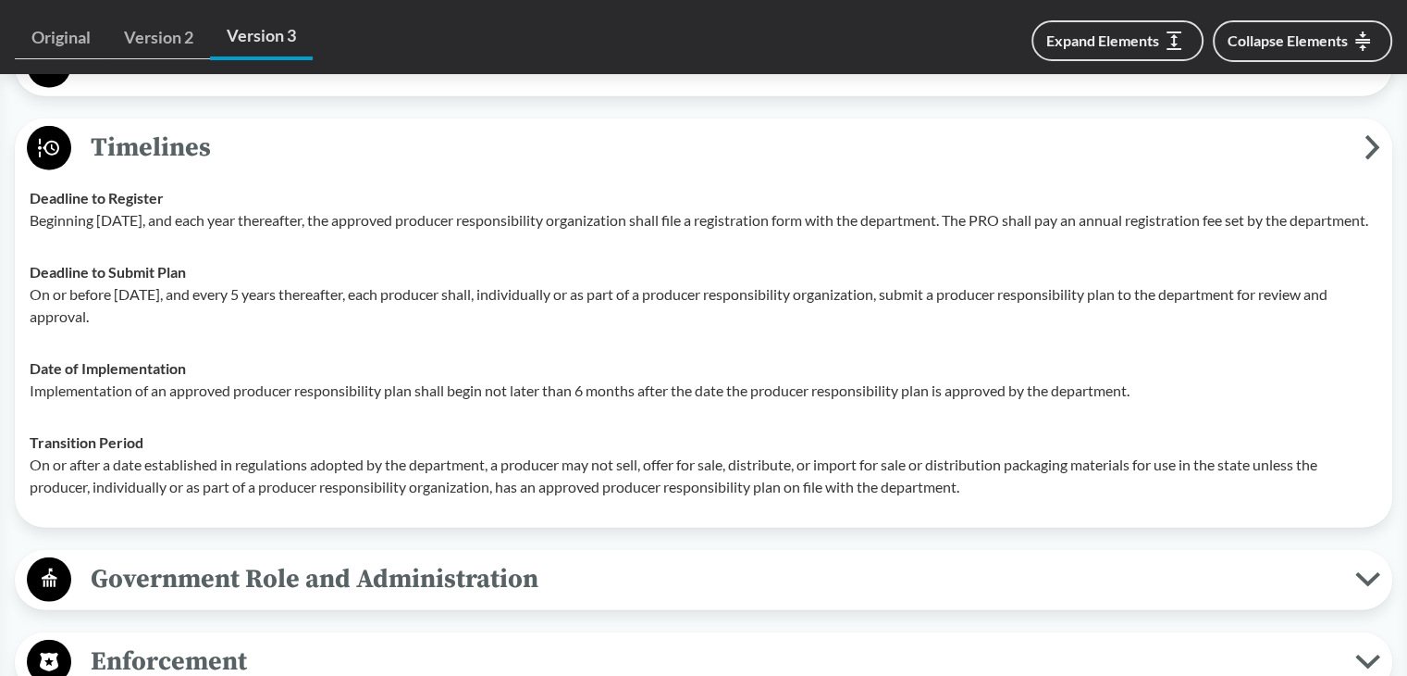
drag, startPoint x: 31, startPoint y: 311, endPoint x: 123, endPoint y: 335, distance: 95.6
click at [123, 328] on p "On or before [DATE], and every 5 years thereafter, each producer shall, individ…" at bounding box center [704, 305] width 1348 height 44
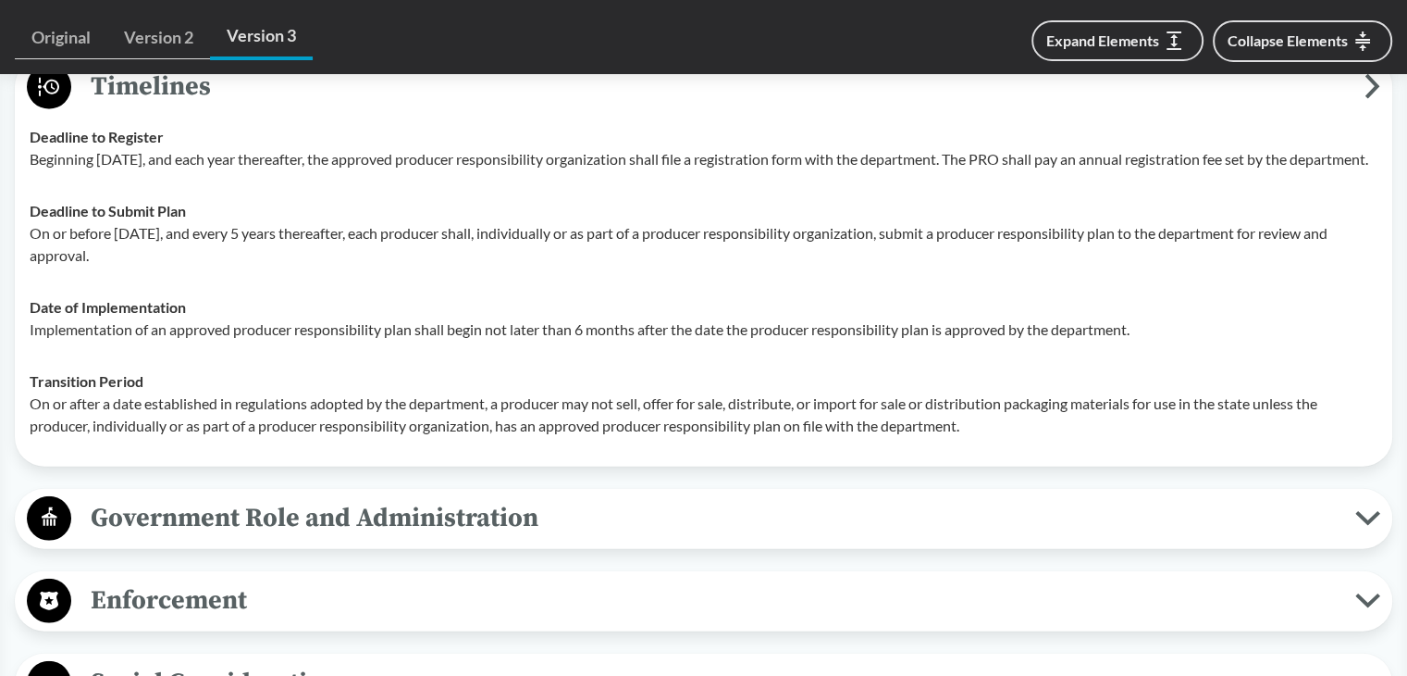
scroll to position [4656, 0]
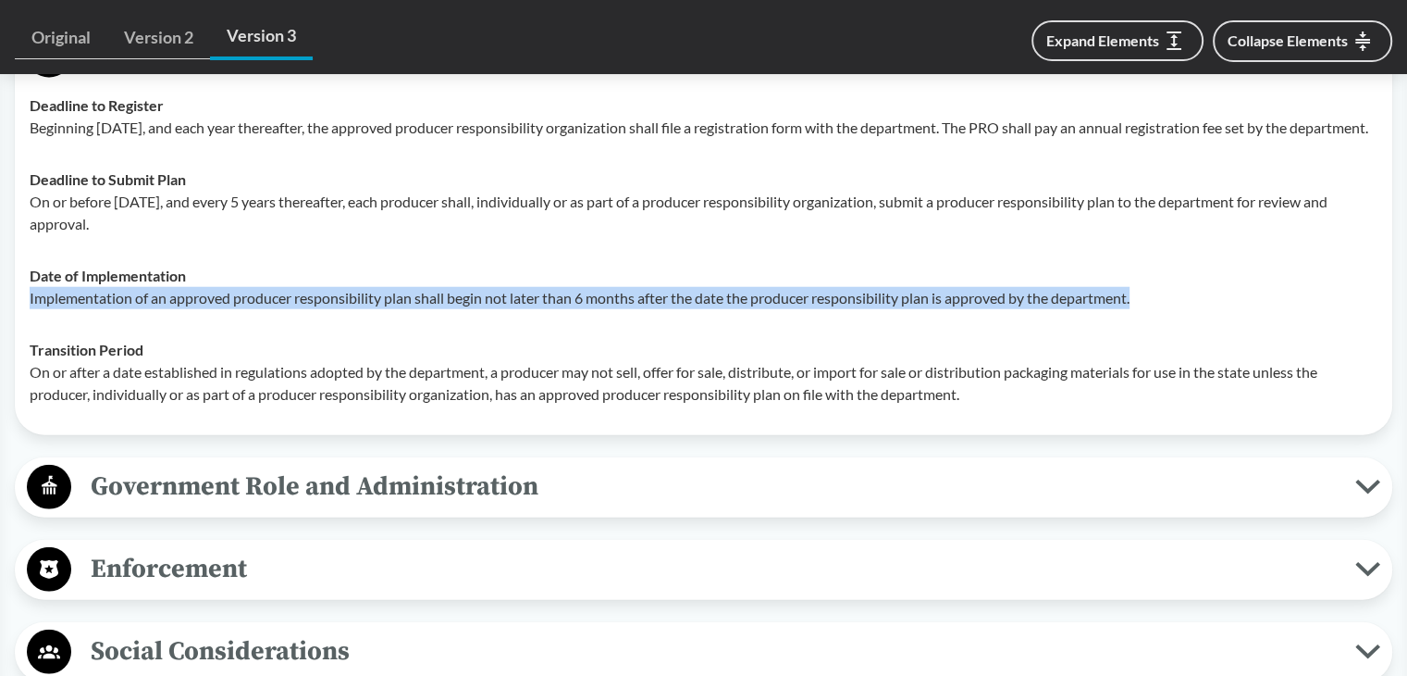
drag, startPoint x: 22, startPoint y: 313, endPoint x: 1206, endPoint y: 326, distance: 1183.6
click at [1206, 324] on td "Date of Implementation Implementation of an approved producer responsibility pl…" at bounding box center [703, 287] width 1365 height 74
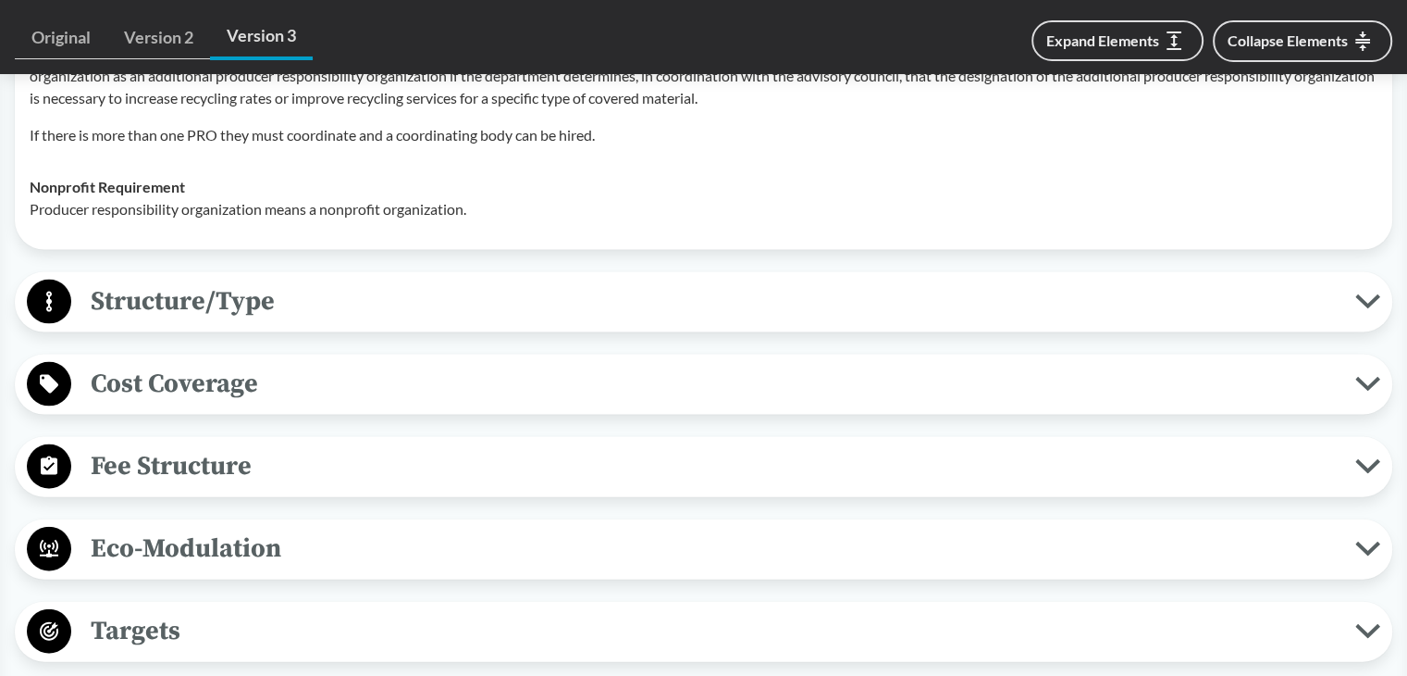
click at [222, 378] on span "Cost Coverage" at bounding box center [713, 384] width 1284 height 42
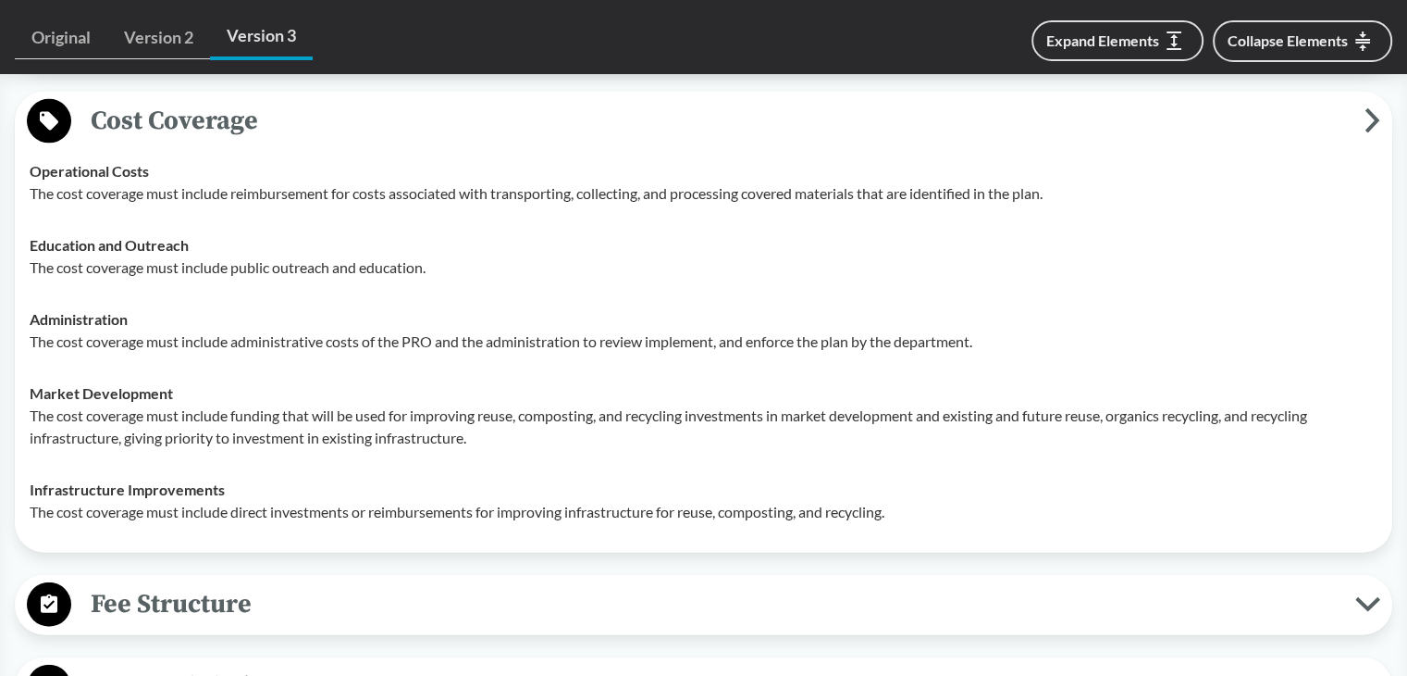
scroll to position [4194, 0]
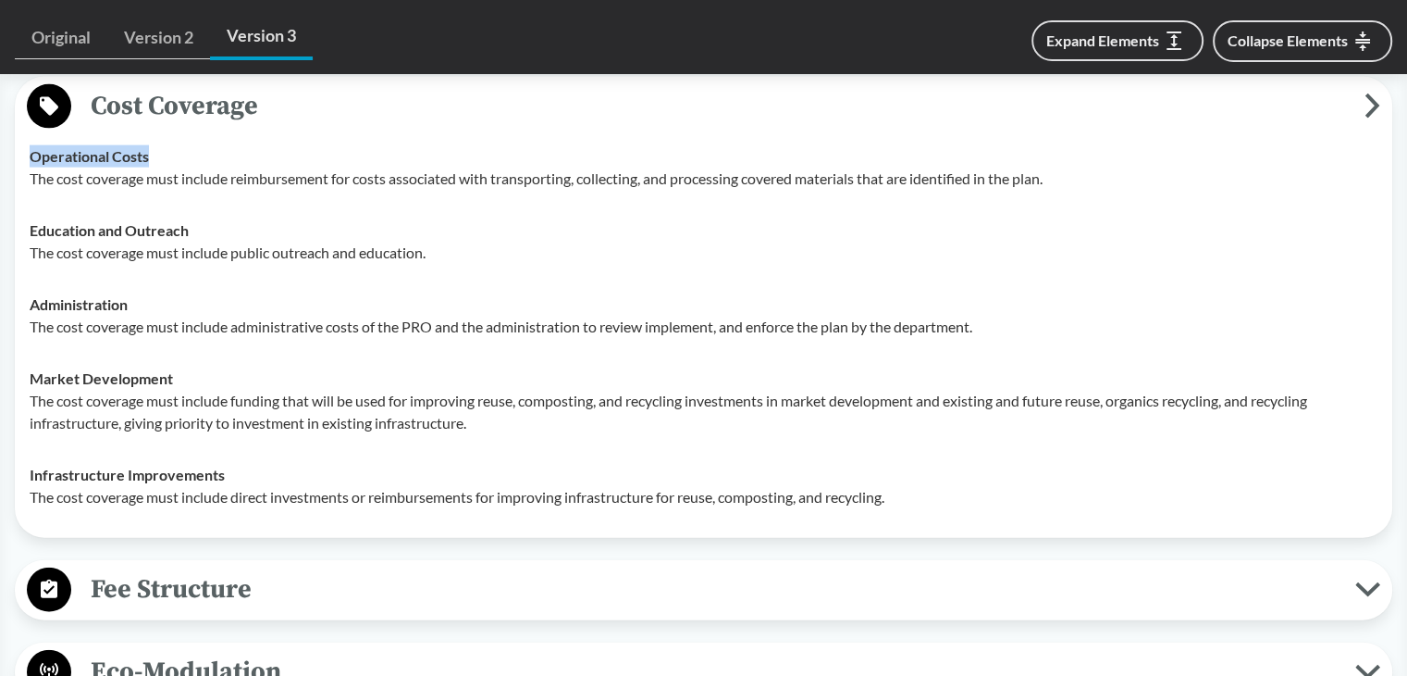
drag, startPoint x: 30, startPoint y: 154, endPoint x: 185, endPoint y: 153, distance: 155.5
click at [185, 153] on div "Operational Costs The cost coverage must include reimbursement for costs associ…" at bounding box center [704, 167] width 1348 height 44
drag, startPoint x: 28, startPoint y: 225, endPoint x: 315, endPoint y: 230, distance: 286.9
click at [274, 228] on td "Education and Outreach The cost coverage must include public outreach and educa…" at bounding box center [703, 242] width 1365 height 74
drag, startPoint x: 30, startPoint y: 296, endPoint x: 178, endPoint y: 295, distance: 148.1
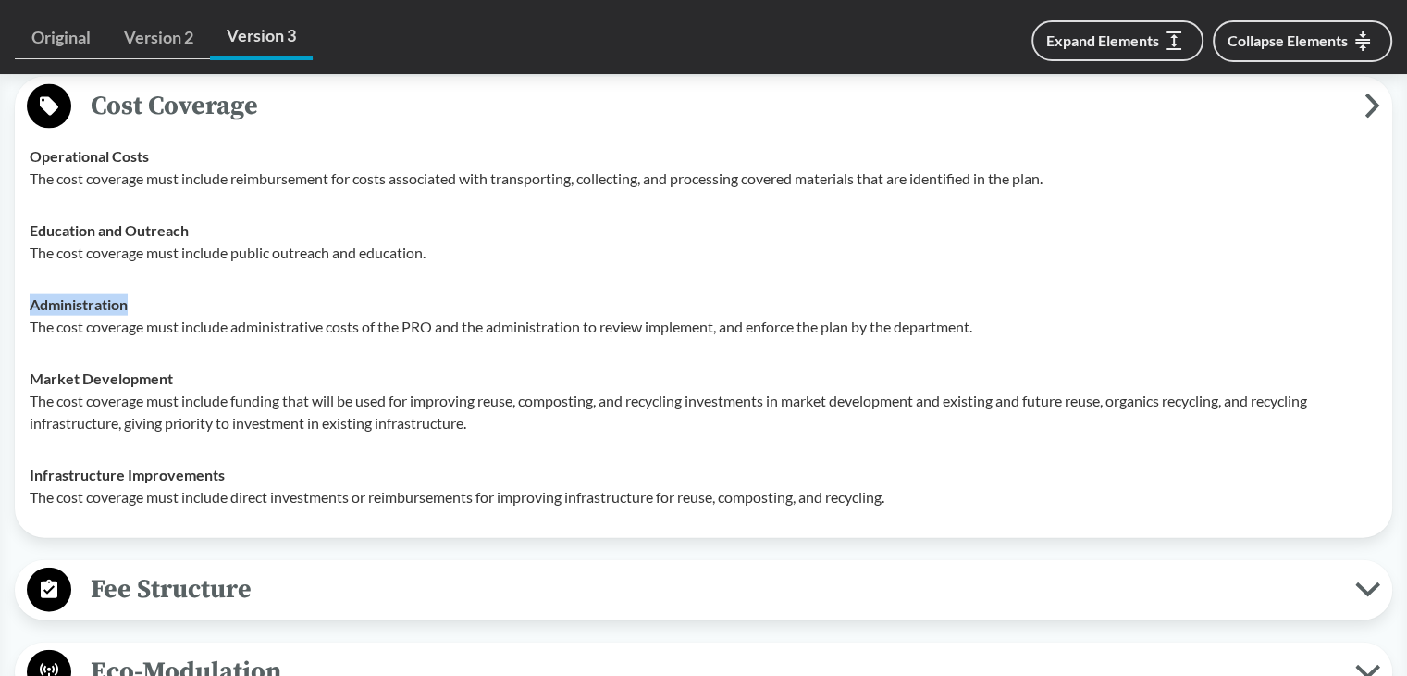
click at [178, 295] on div "Administration The cost coverage must include administrative costs of the PRO a…" at bounding box center [704, 315] width 1348 height 44
drag, startPoint x: 29, startPoint y: 374, endPoint x: 213, endPoint y: 374, distance: 184.1
click at [213, 374] on td "Market Development The cost coverage must include funding that will be used for…" at bounding box center [703, 401] width 1365 height 96
drag, startPoint x: 30, startPoint y: 472, endPoint x: 270, endPoint y: 472, distance: 240.6
click at [270, 472] on div "Infrastructure Improvements The cost coverage must include direct investments o…" at bounding box center [704, 486] width 1348 height 44
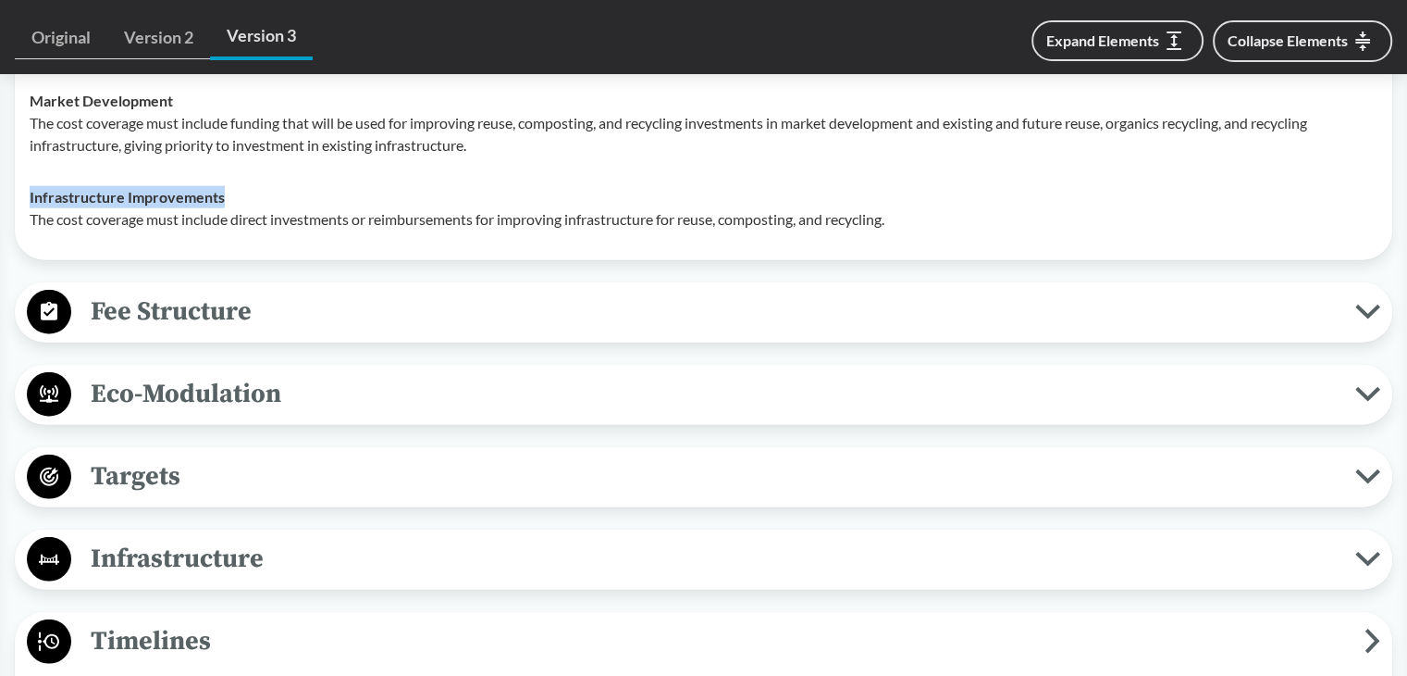
click at [255, 309] on span "Fee Structure" at bounding box center [713, 312] width 1284 height 42
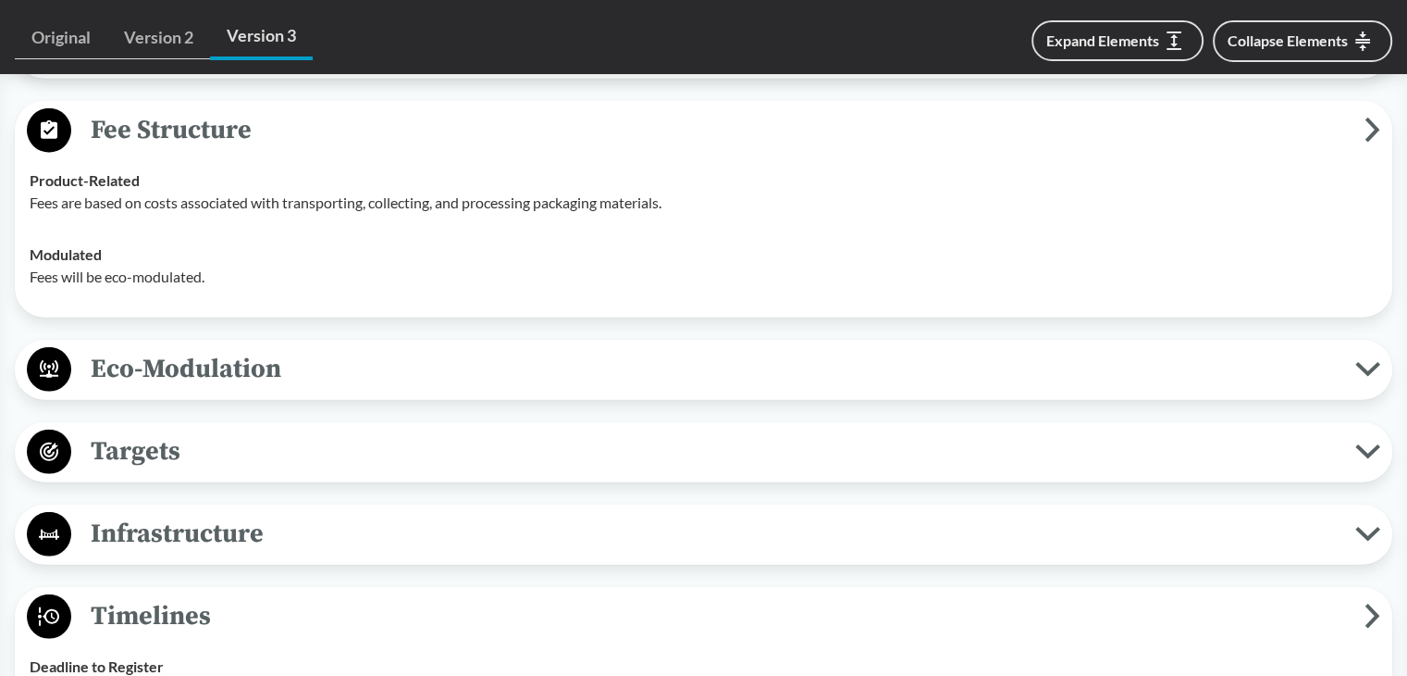
scroll to position [4656, 0]
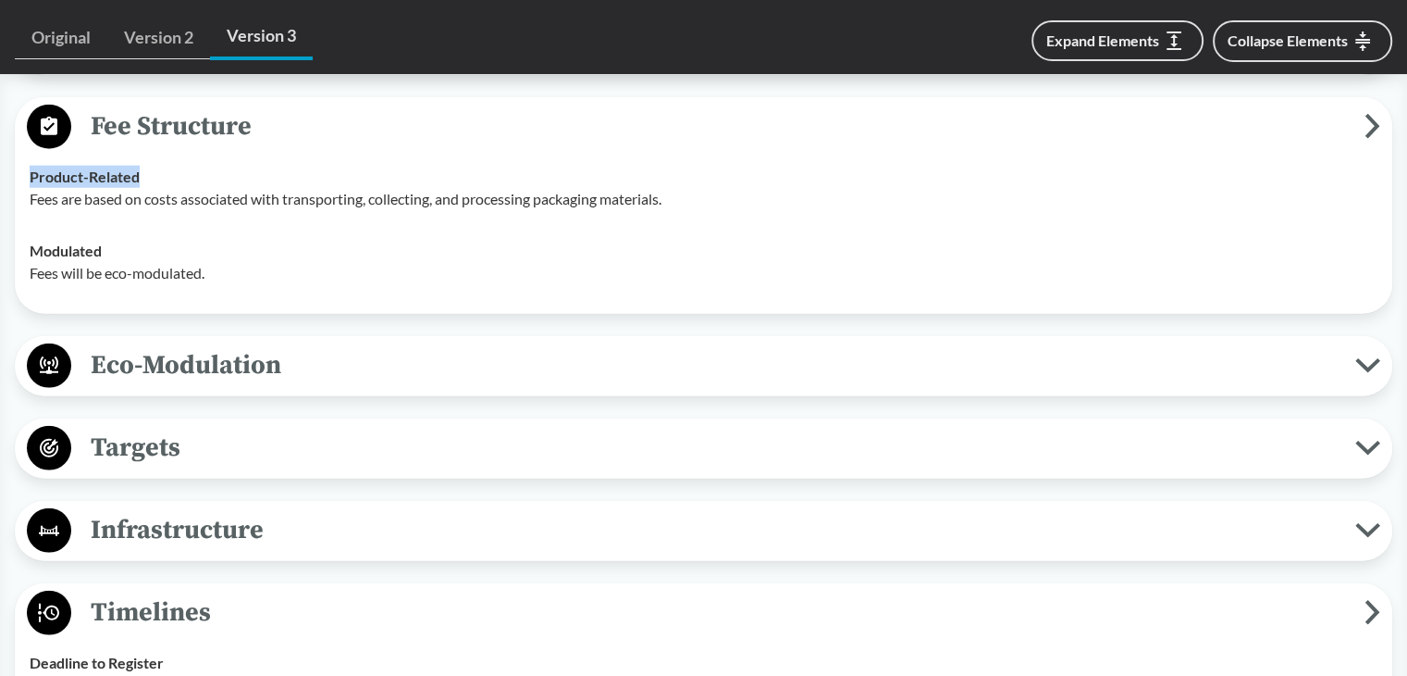
drag, startPoint x: 30, startPoint y: 169, endPoint x: 143, endPoint y: 170, distance: 113.8
click at [143, 170] on div "Product-Related Fees are based on costs associated with transporting, collectin…" at bounding box center [704, 188] width 1348 height 44
drag, startPoint x: 26, startPoint y: 246, endPoint x: 121, endPoint y: 242, distance: 95.4
click at [121, 242] on td "Modulated Fees will be eco-modulated." at bounding box center [703, 262] width 1365 height 74
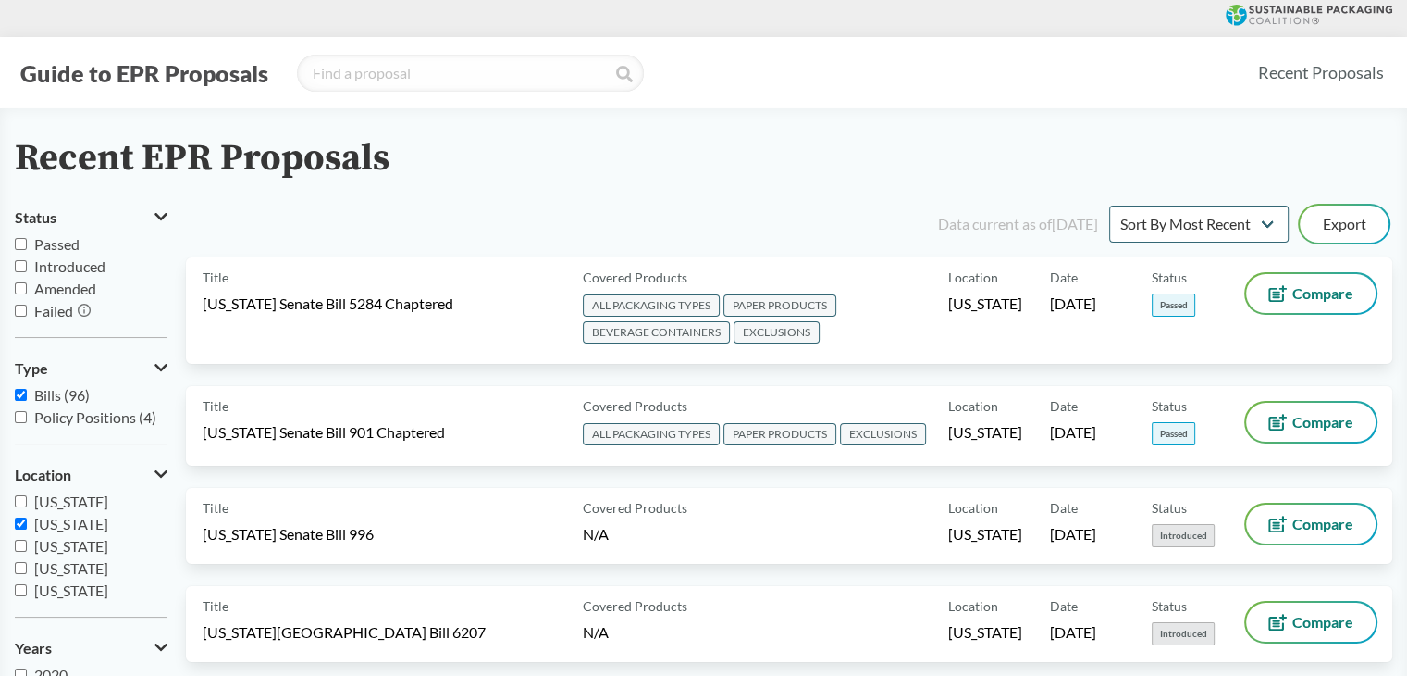
click at [48, 522] on span "[US_STATE]" at bounding box center [71, 524] width 74 height 18
click at [27, 522] on input "[US_STATE]" at bounding box center [21, 523] width 12 height 12
checkbox input "false"
click at [437, 71] on input "search" at bounding box center [470, 73] width 347 height 37
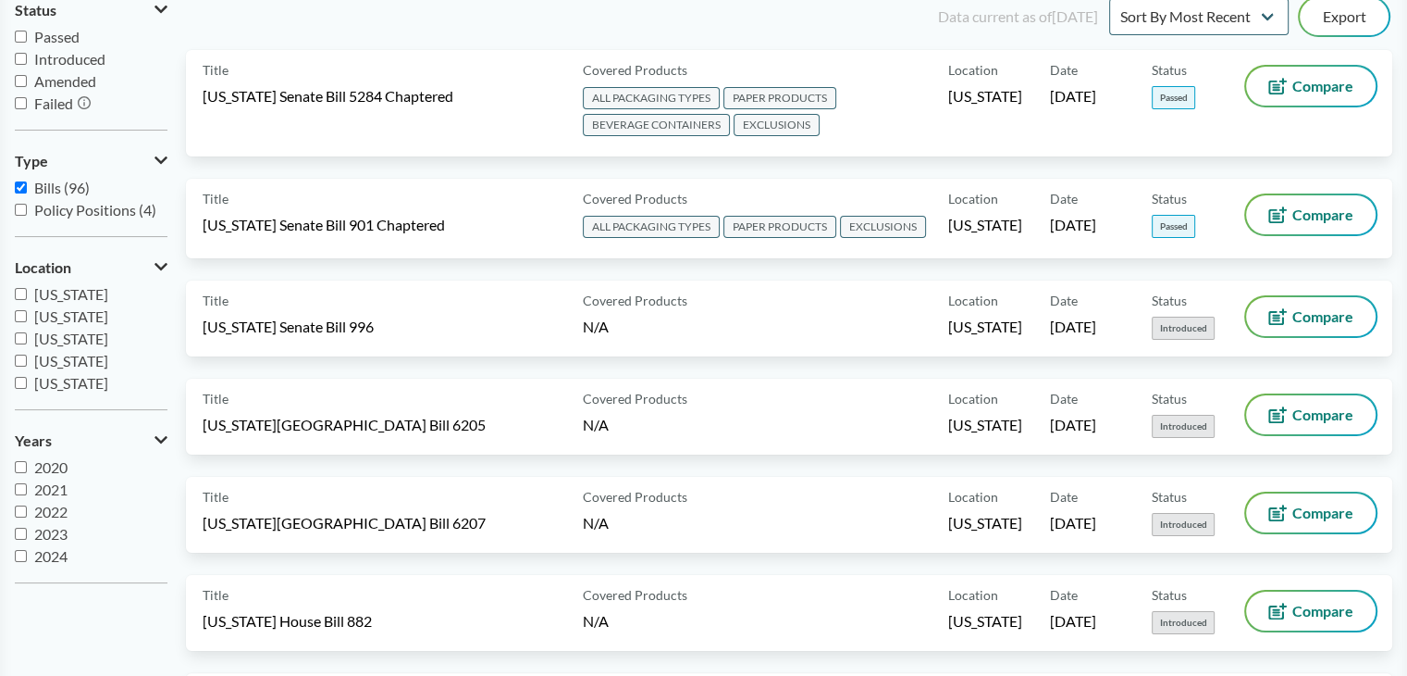
scroll to position [6561, 0]
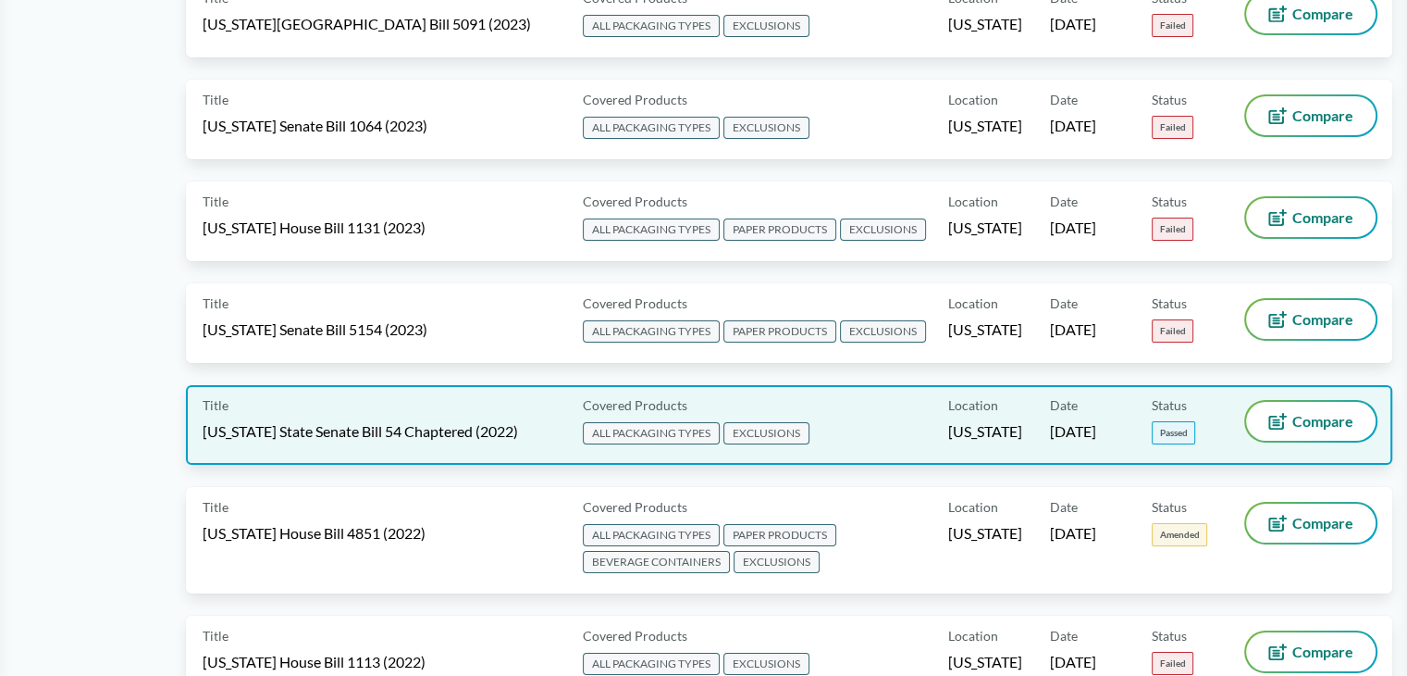
click at [480, 402] on div "Title [US_STATE] State Senate Bill 54 Chaptered (2022)" at bounding box center [389, 425] width 373 height 46
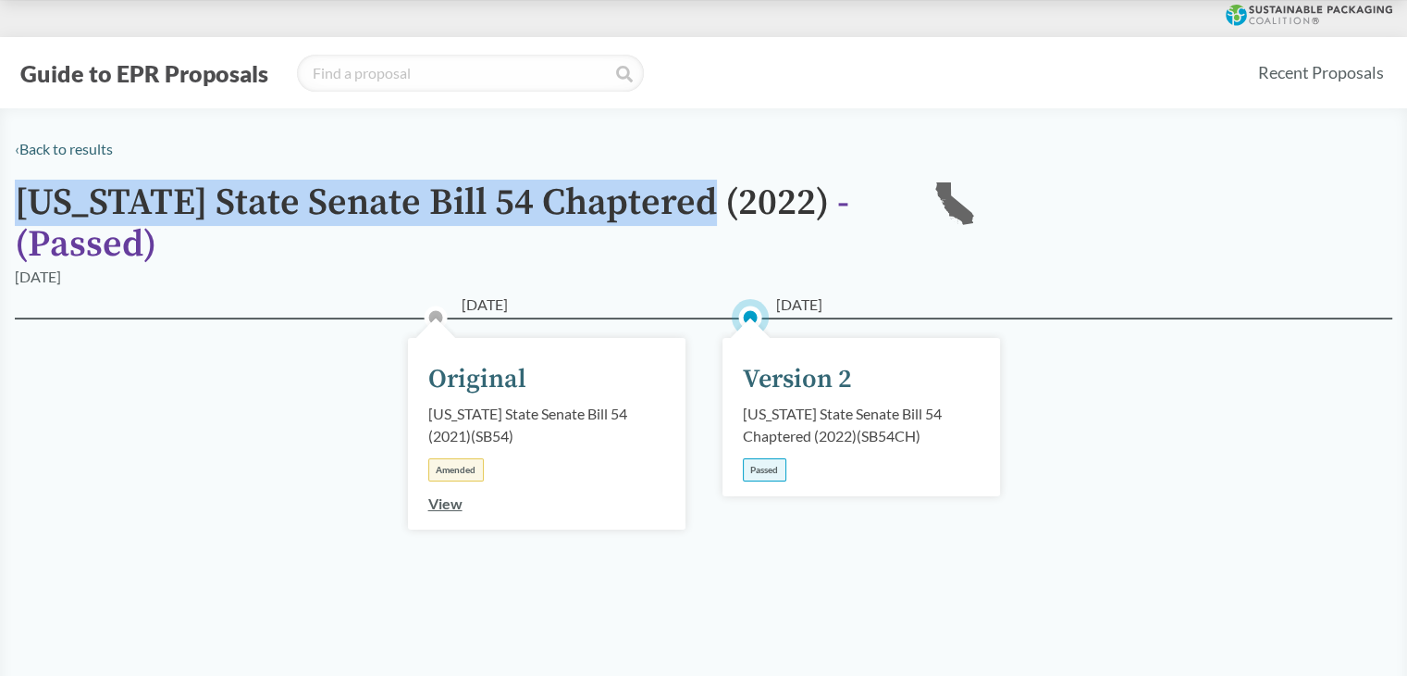
drag, startPoint x: 14, startPoint y: 190, endPoint x: 688, endPoint y: 212, distance: 675.0
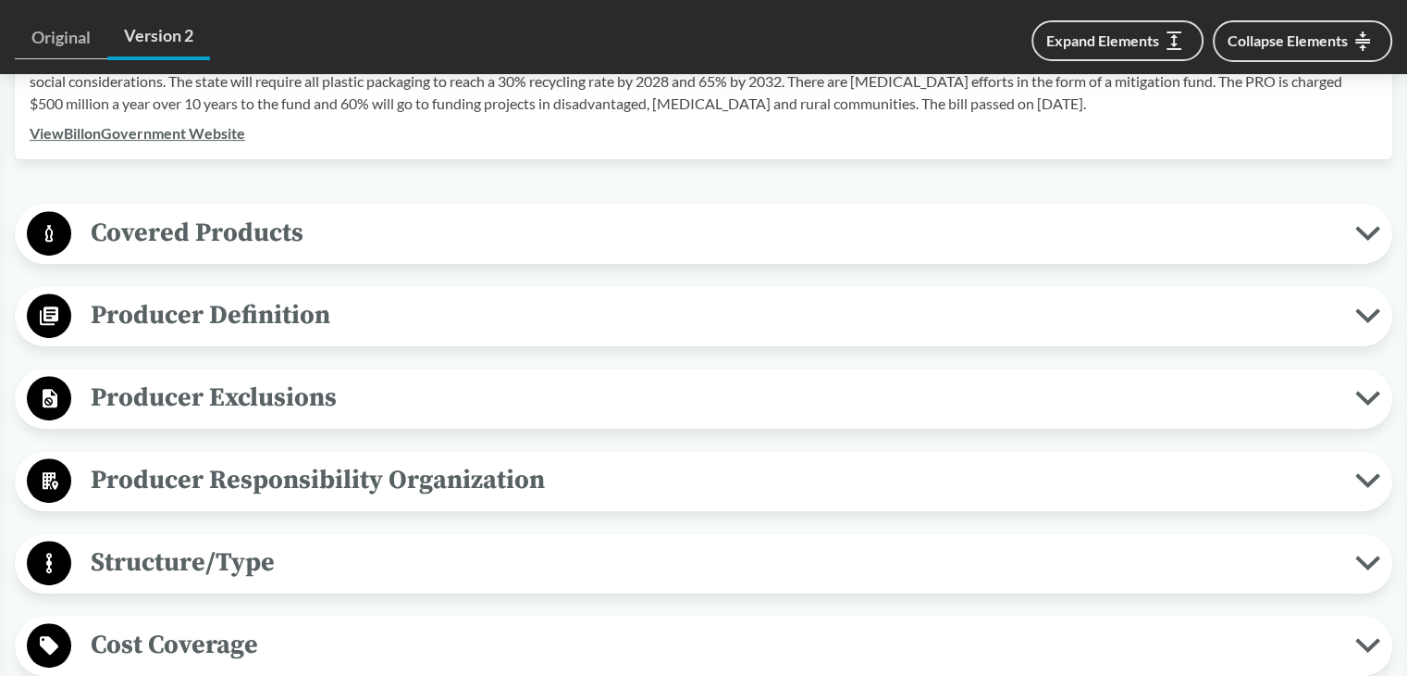
scroll to position [648, 0]
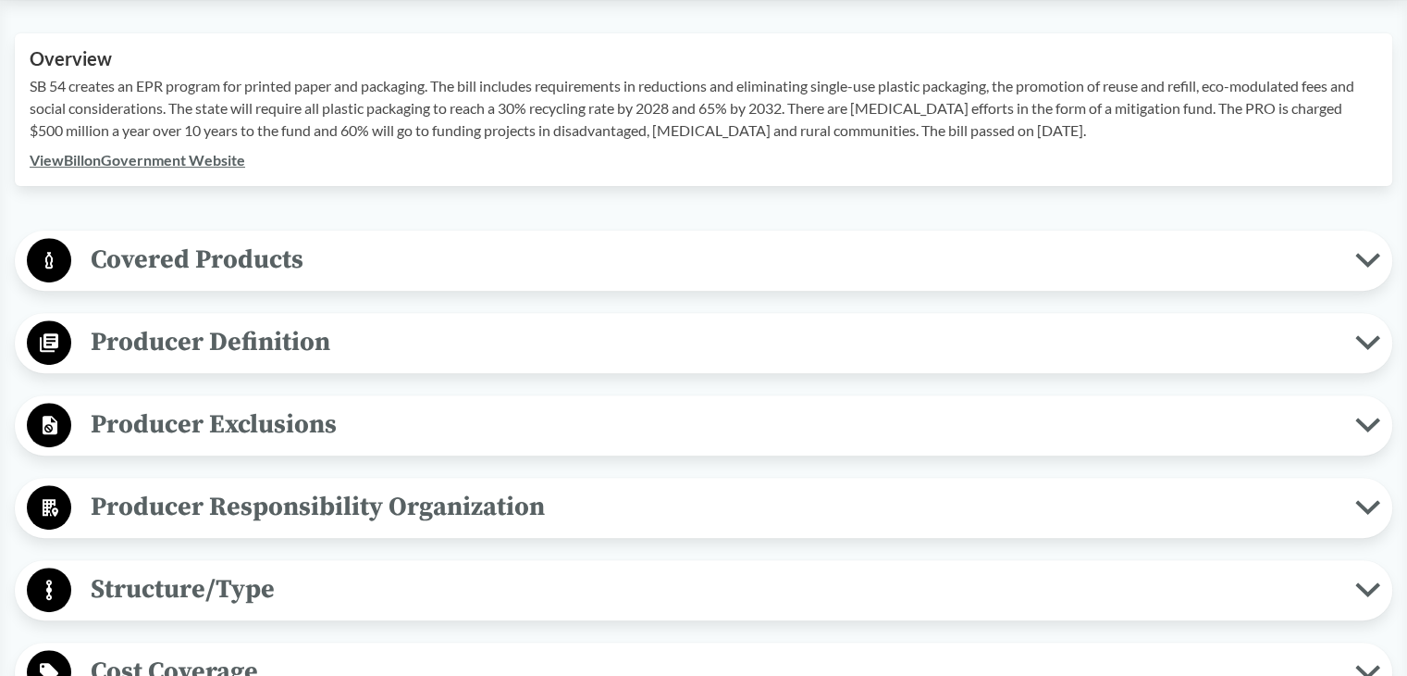
click at [215, 273] on span "Covered Products" at bounding box center [713, 260] width 1284 height 42
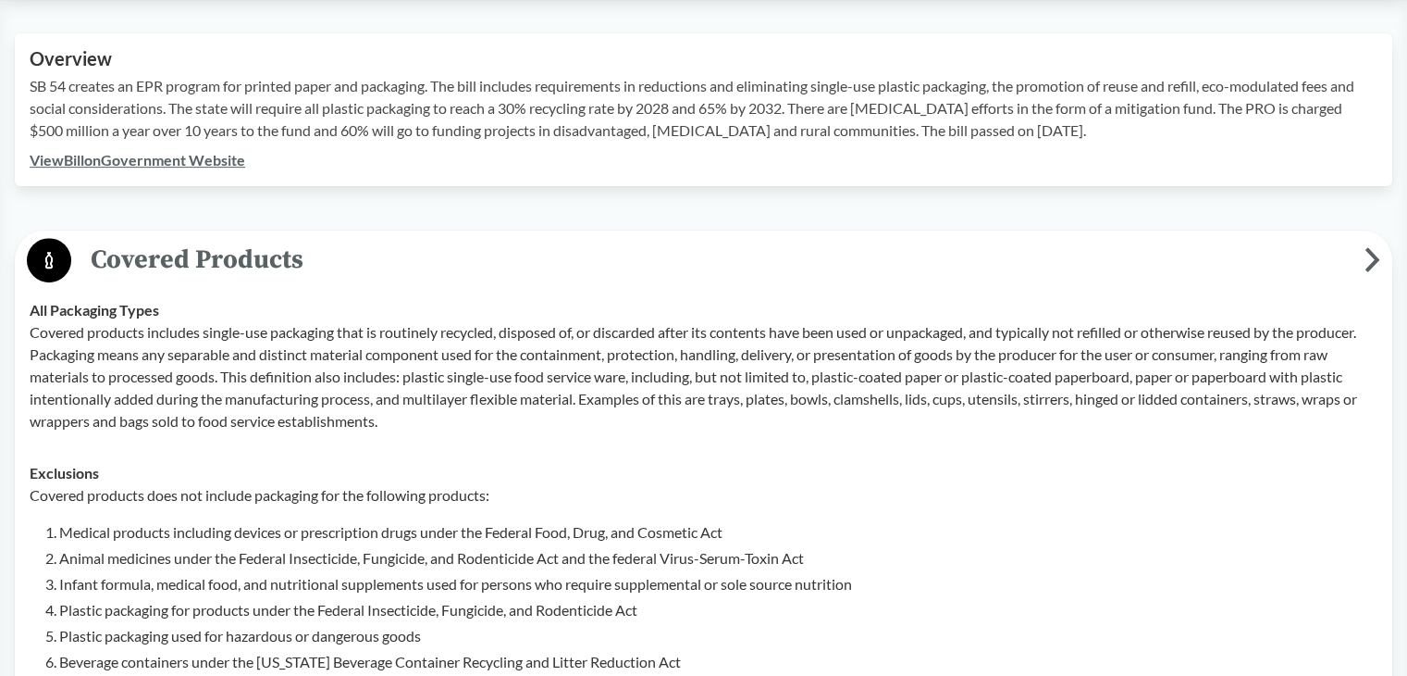
click at [247, 254] on span "Covered Products" at bounding box center [718, 260] width 1294 height 42
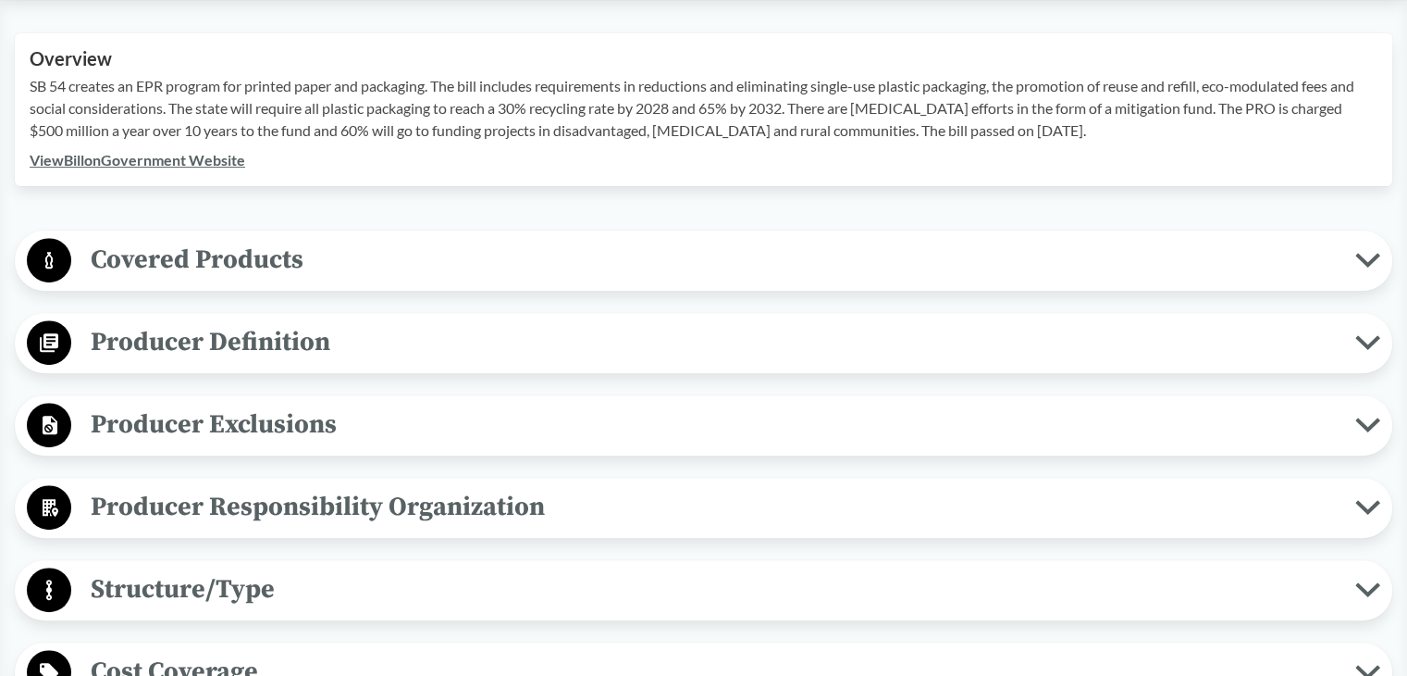
click at [185, 361] on span "Producer Definition" at bounding box center [713, 342] width 1284 height 42
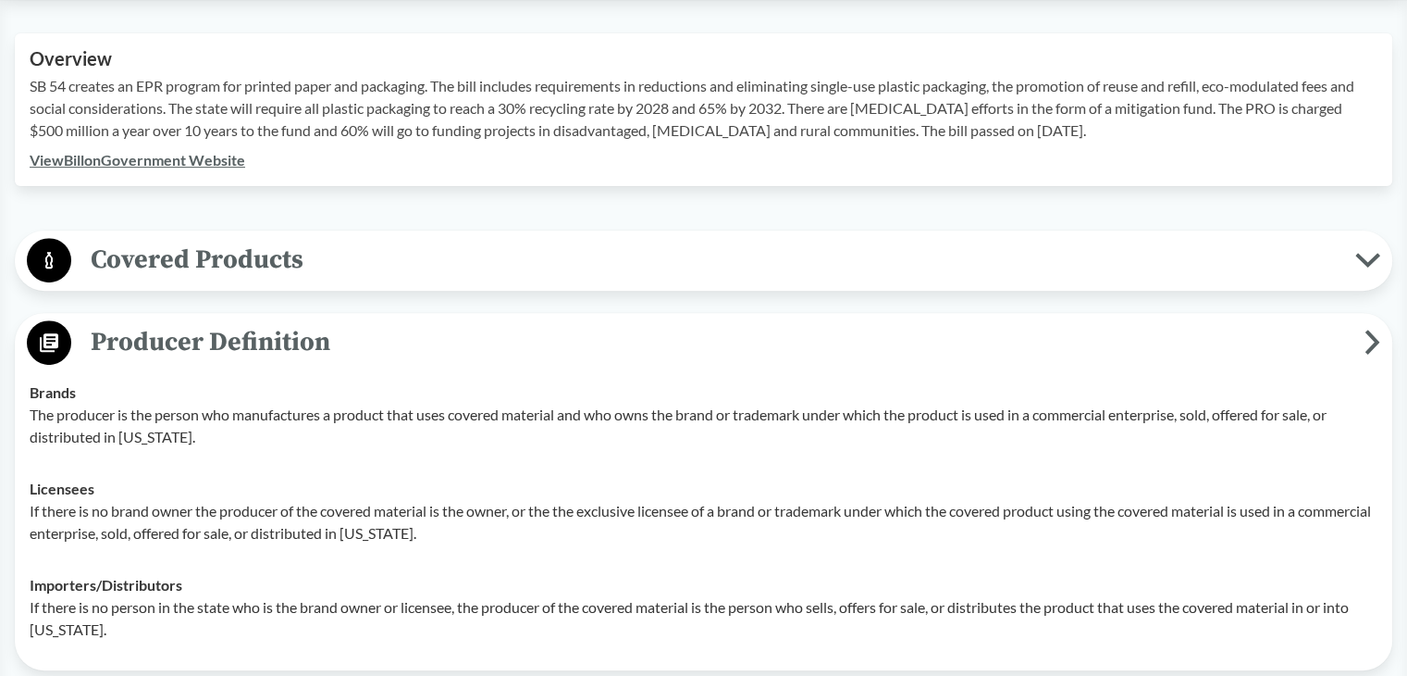
click at [196, 354] on span "Producer Definition" at bounding box center [718, 342] width 1294 height 42
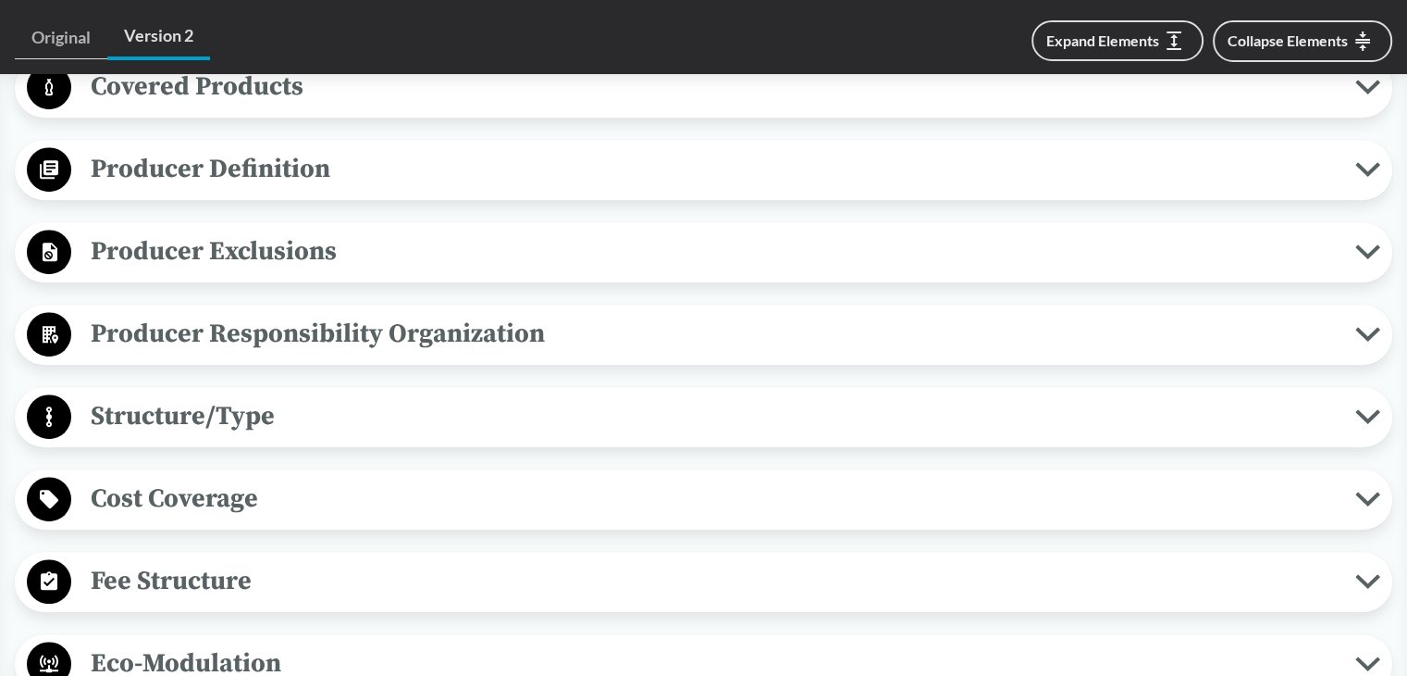
scroll to position [833, 0]
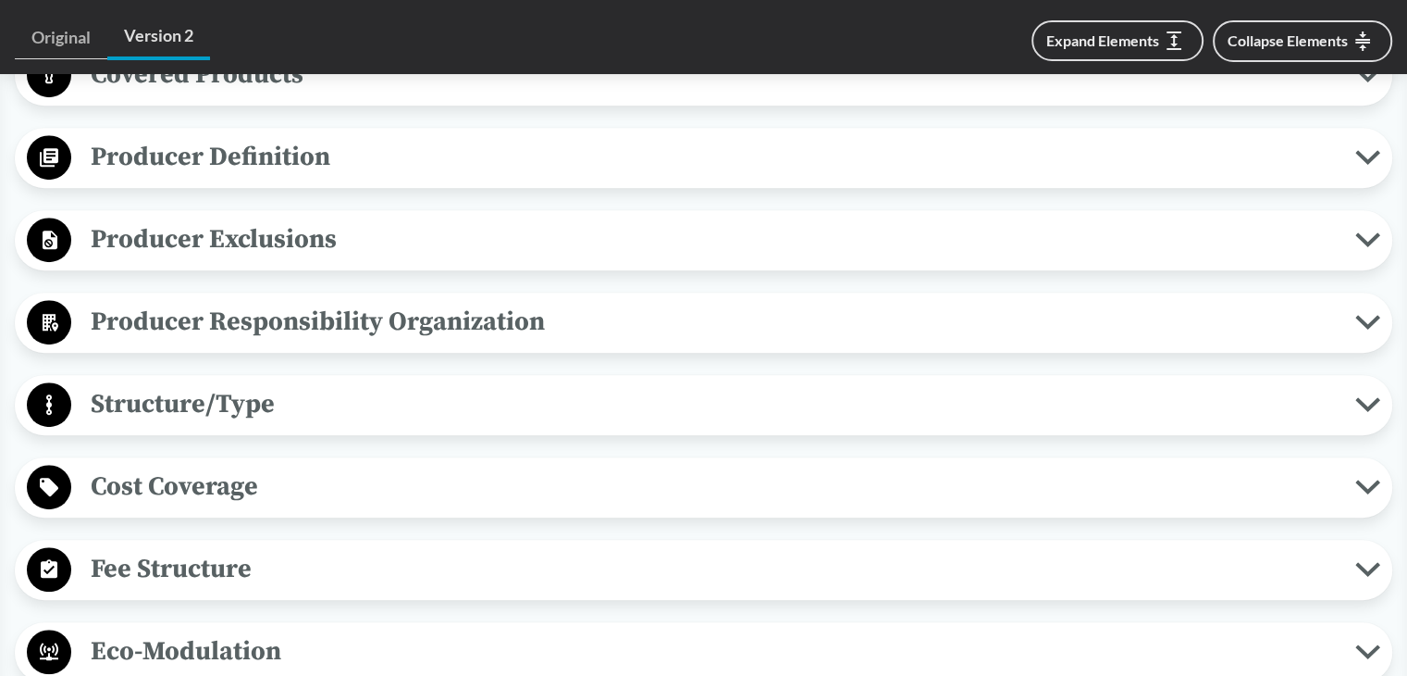
click at [259, 313] on span "Producer Responsibility Organization" at bounding box center [713, 322] width 1284 height 42
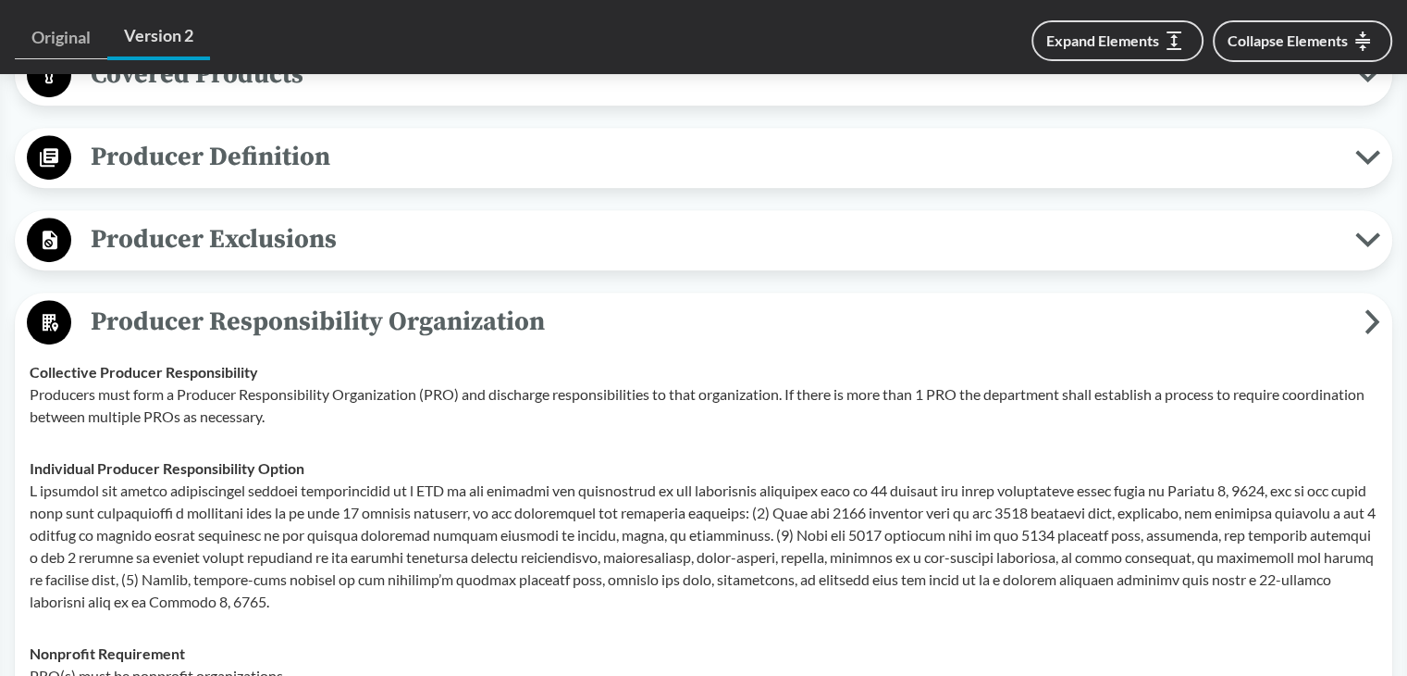
click at [244, 301] on span "Producer Responsibility Organization" at bounding box center [718, 322] width 1294 height 42
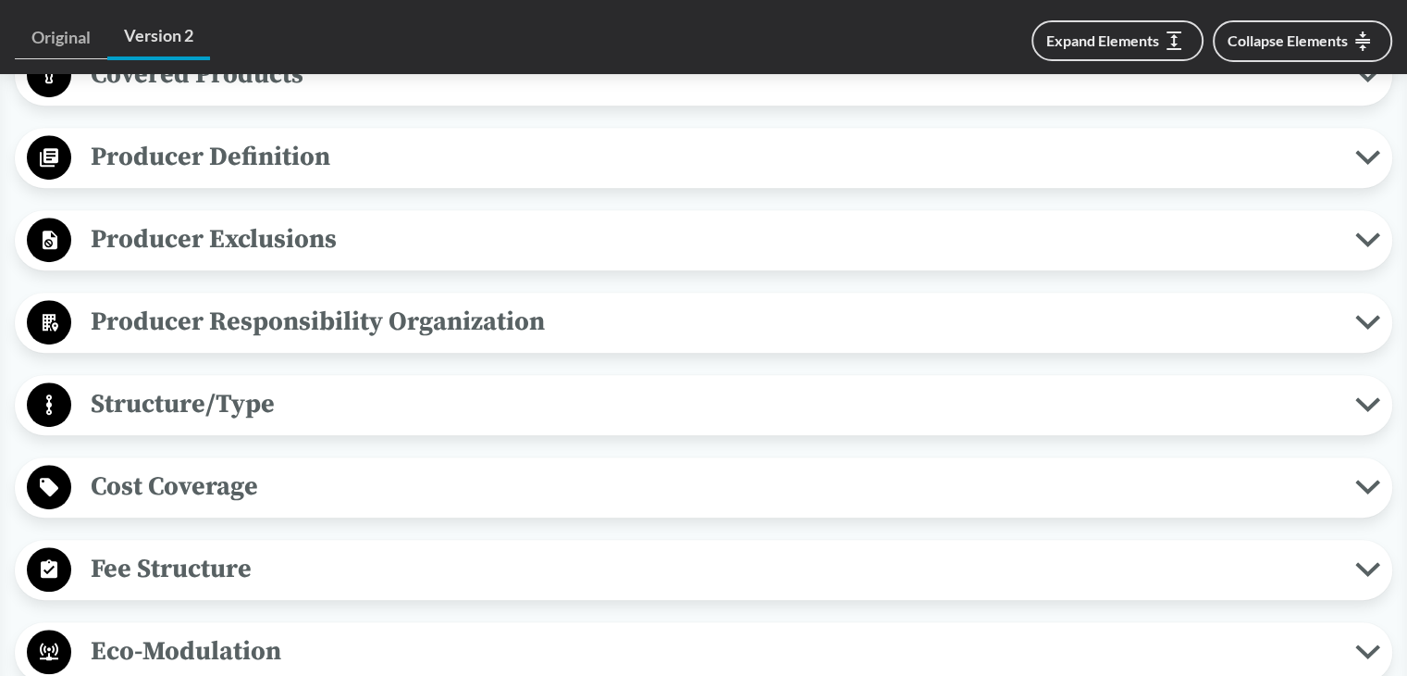
click at [228, 385] on span "Structure/Type" at bounding box center [713, 404] width 1284 height 42
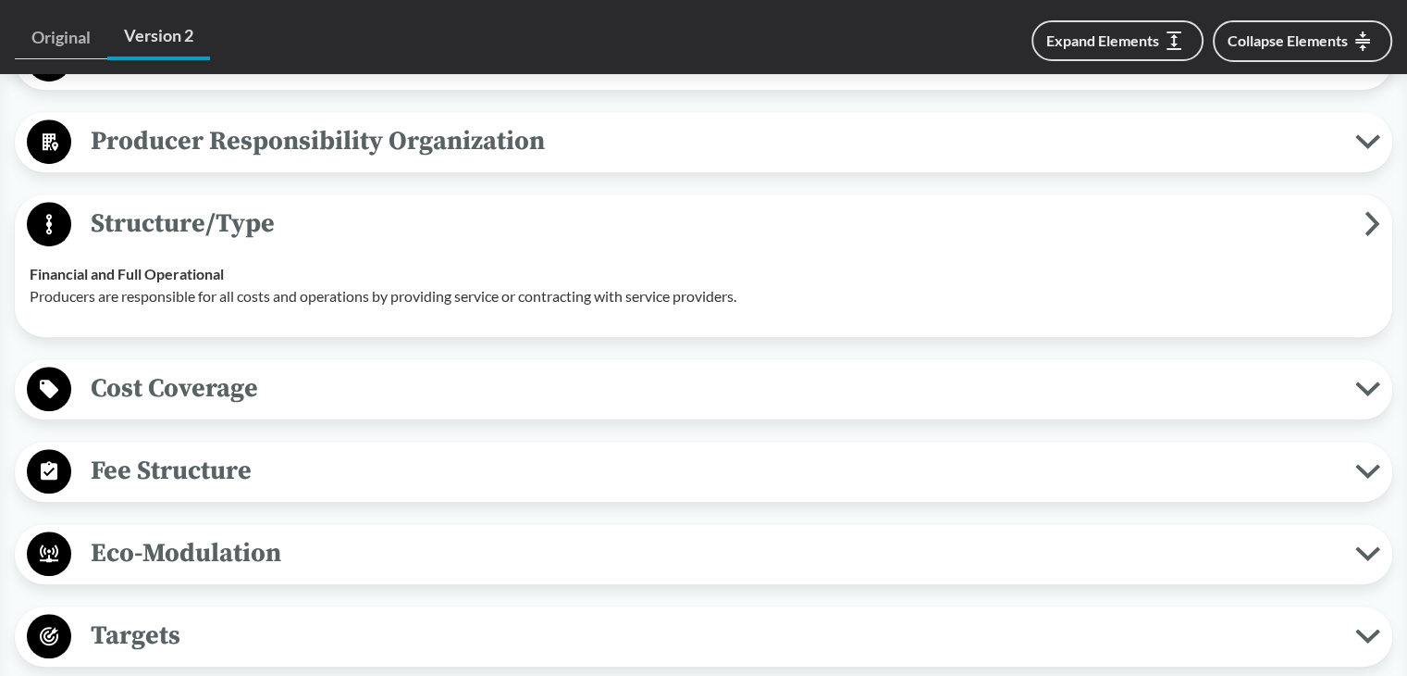
scroll to position [1018, 0]
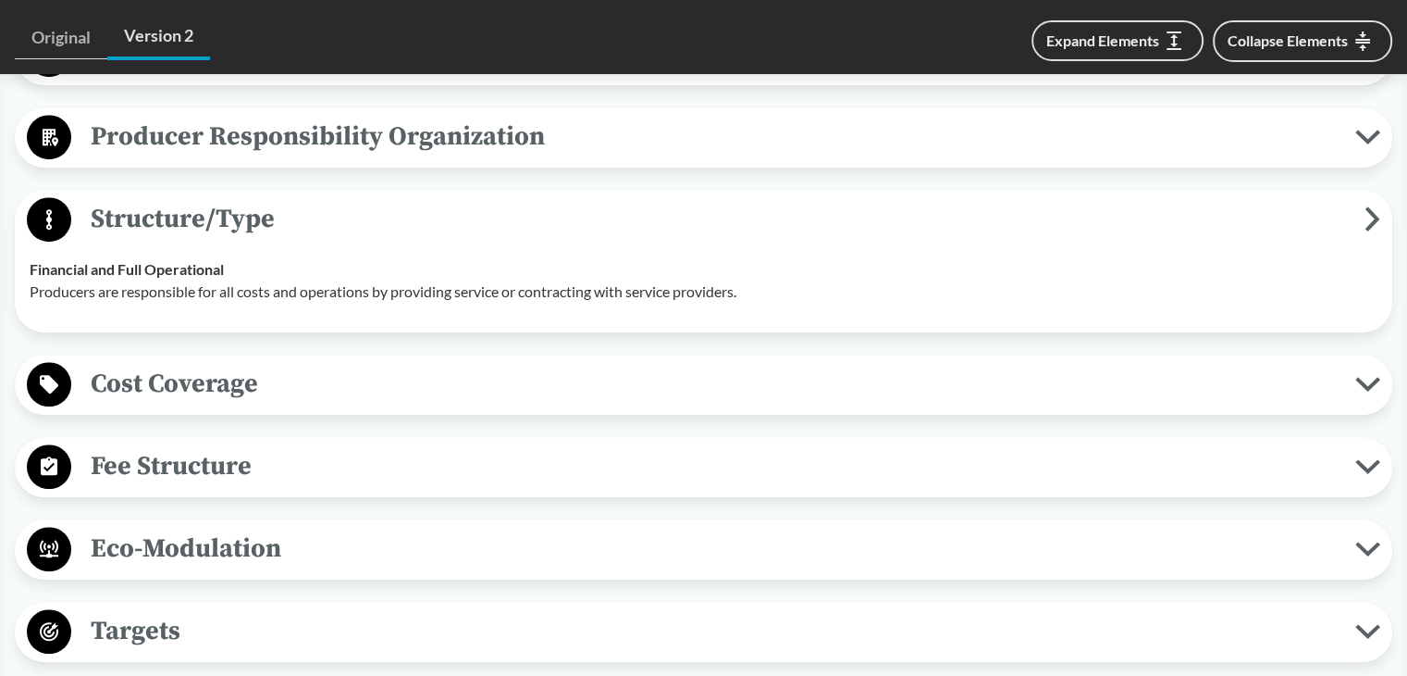
click at [236, 226] on span "Structure/Type" at bounding box center [718, 219] width 1294 height 42
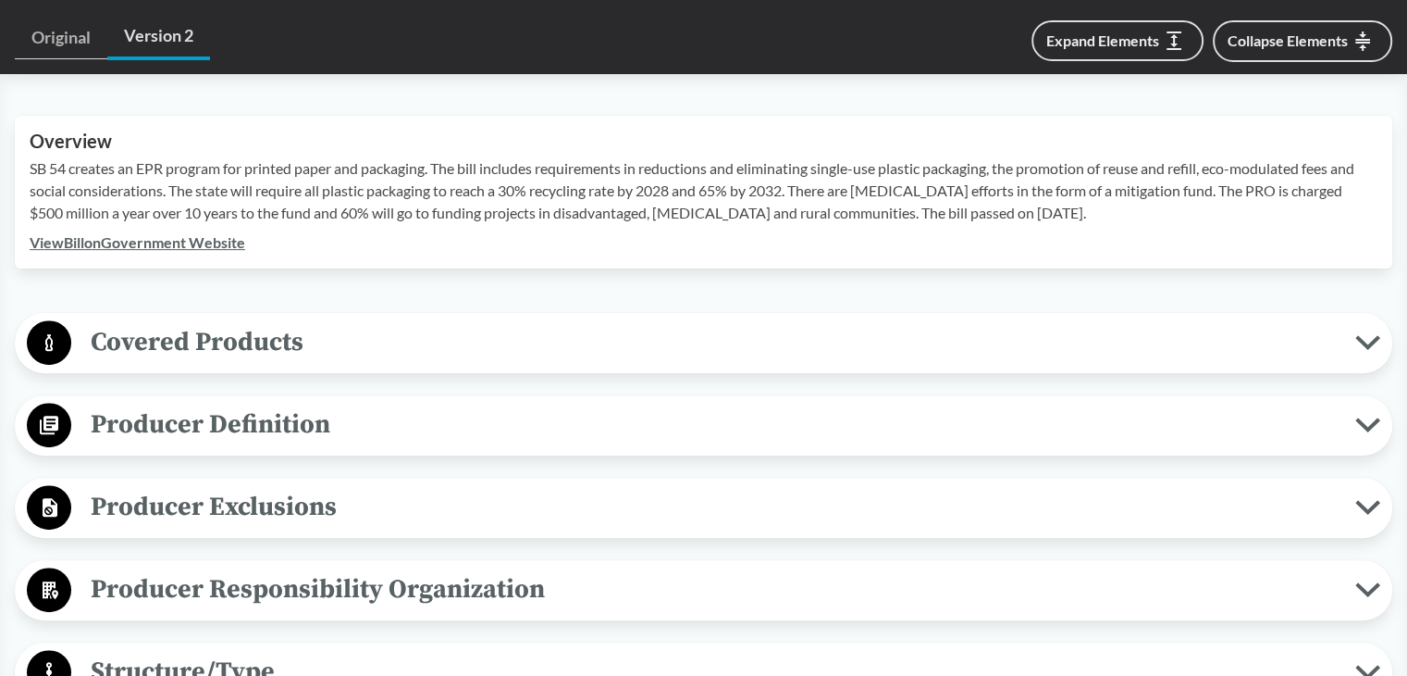
scroll to position [555, 0]
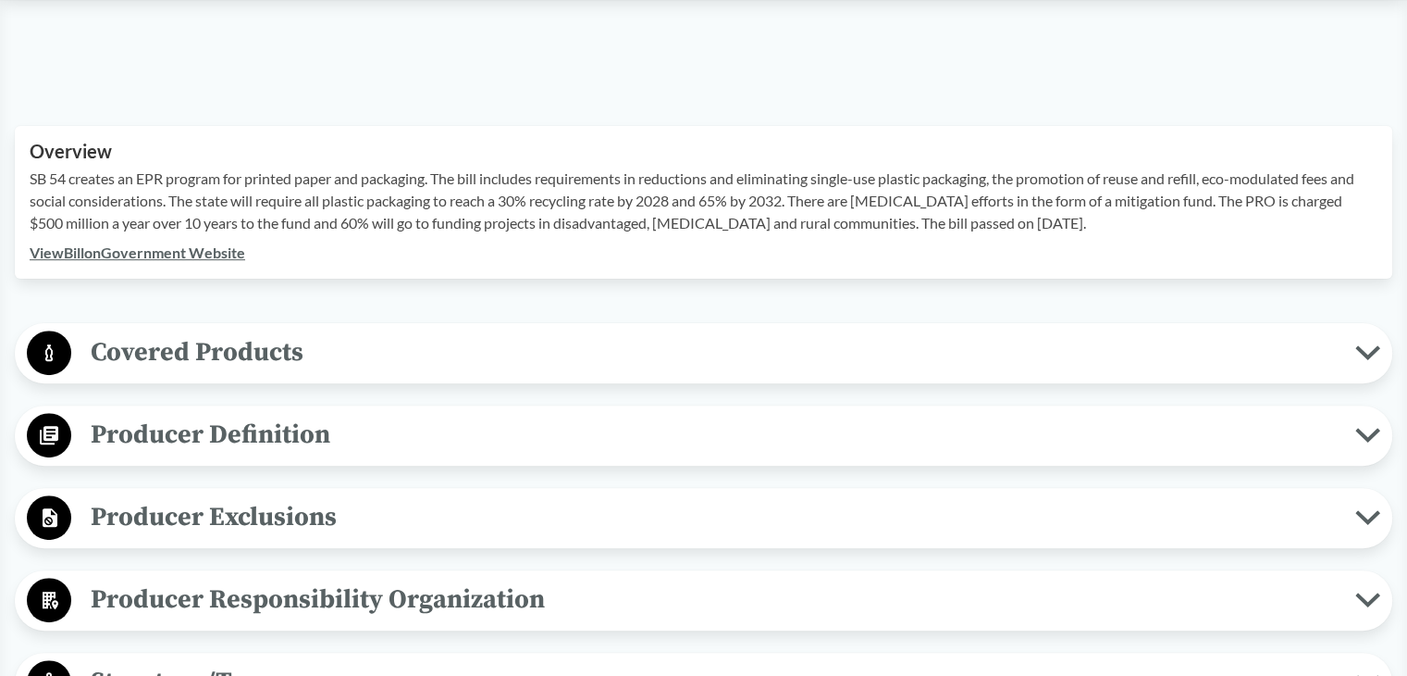
click at [204, 349] on span "Covered Products" at bounding box center [713, 352] width 1284 height 42
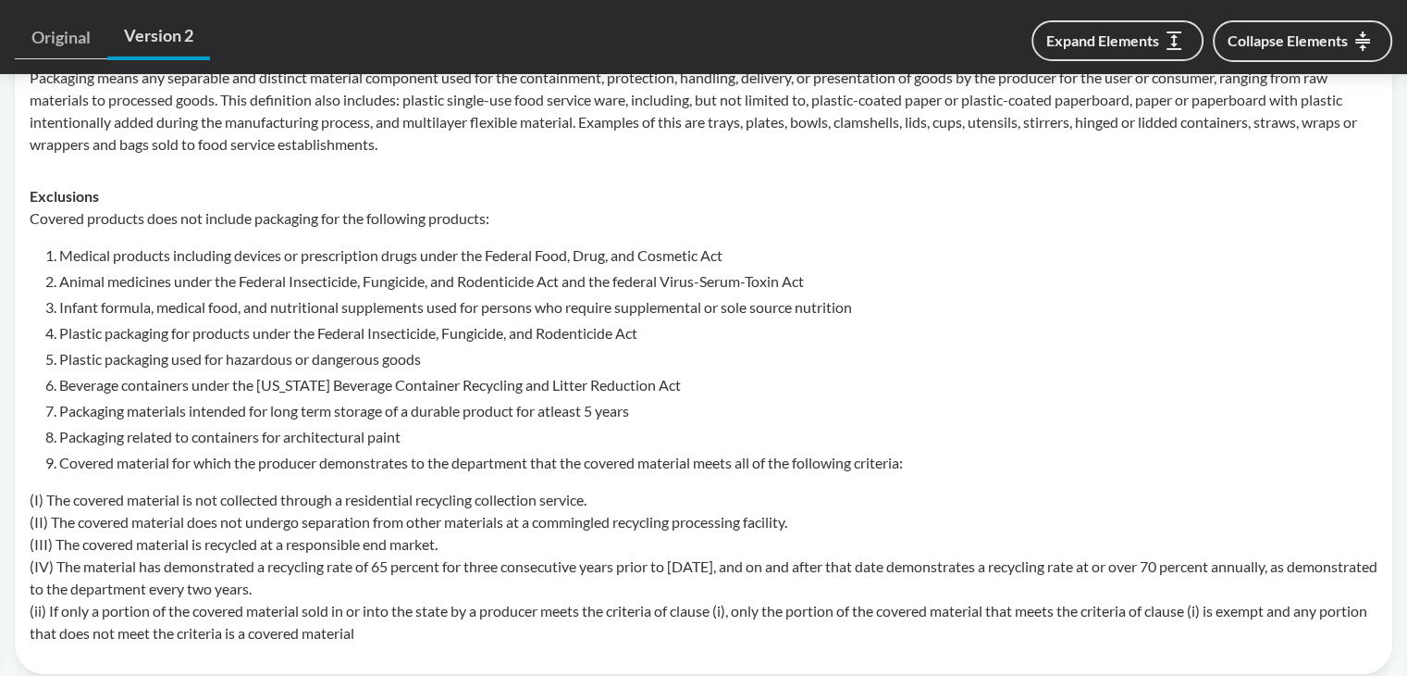
scroll to position [1018, 0]
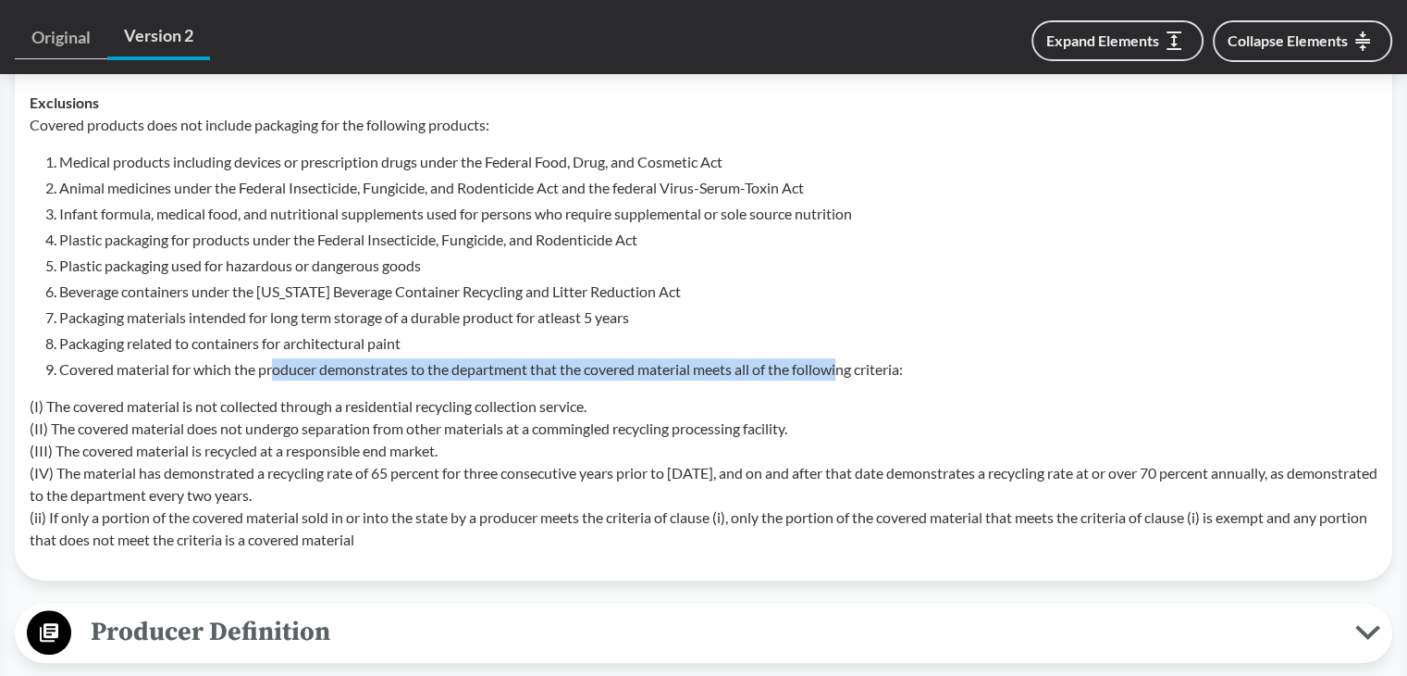
drag, startPoint x: 275, startPoint y: 365, endPoint x: 849, endPoint y: 378, distance: 573.9
click at [849, 378] on li "Covered material for which the producer demonstrates to the department that the…" at bounding box center [718, 369] width 1319 height 22
click at [305, 371] on li "Covered material for which the producer demonstrates to the department that the…" at bounding box center [718, 369] width 1319 height 22
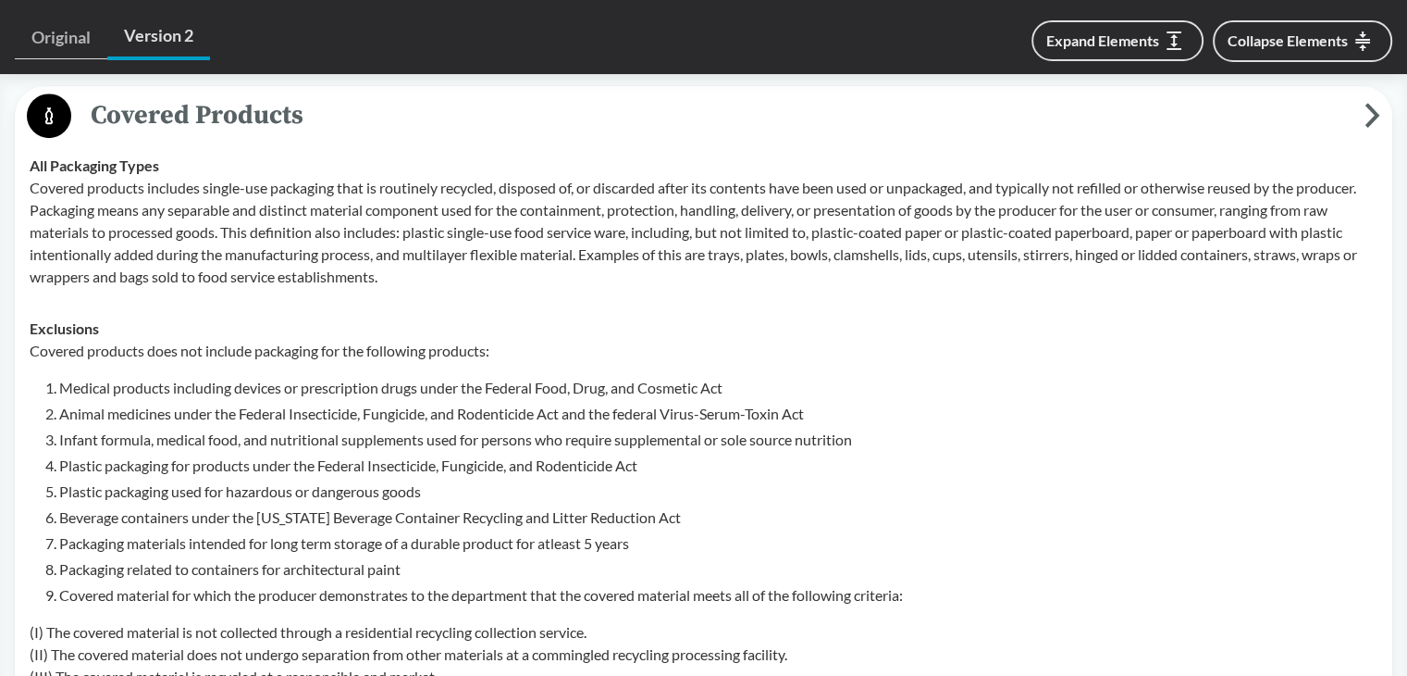
scroll to position [740, 0]
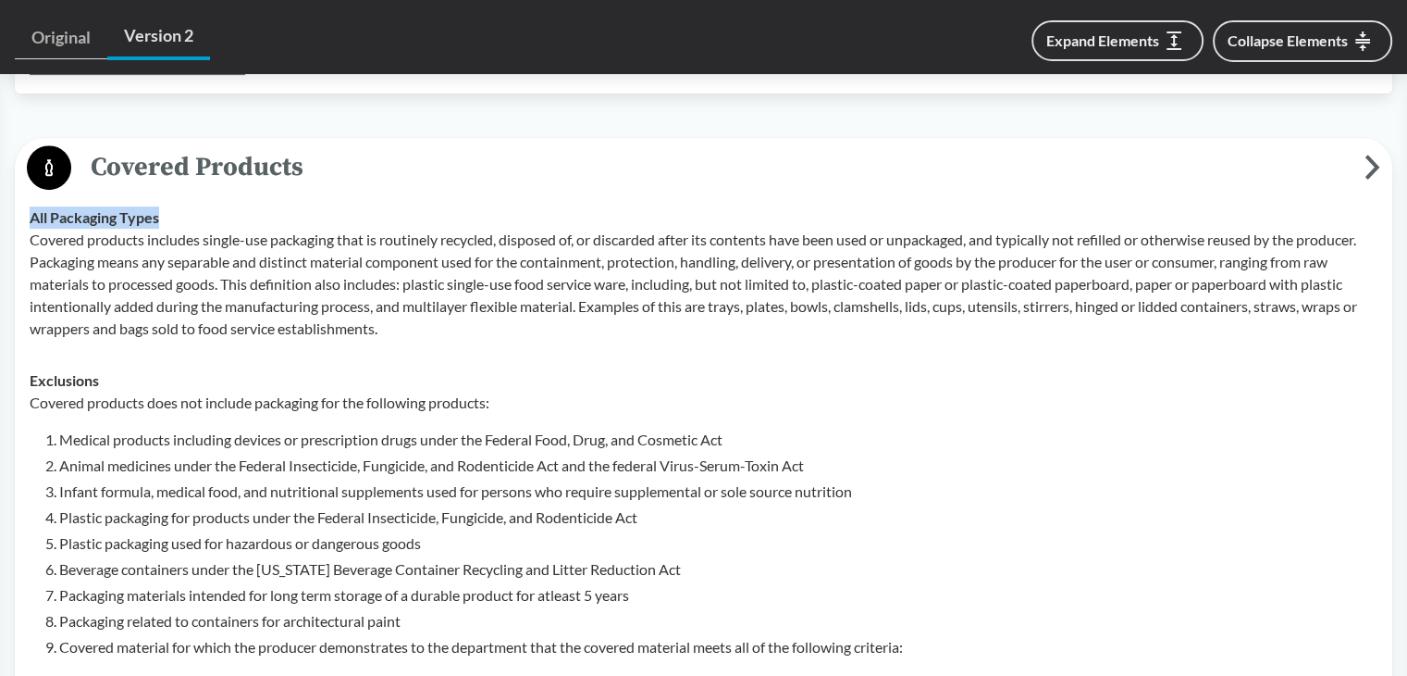
drag, startPoint x: 30, startPoint y: 216, endPoint x: 299, endPoint y: 212, distance: 269.3
click at [299, 212] on div "All Packaging Types Covered products includes single-use packaging that is rout…" at bounding box center [704, 272] width 1348 height 133
click at [106, 271] on p "Covered products includes single-use packaging that is routinely recycled, disp…" at bounding box center [704, 284] width 1348 height 111
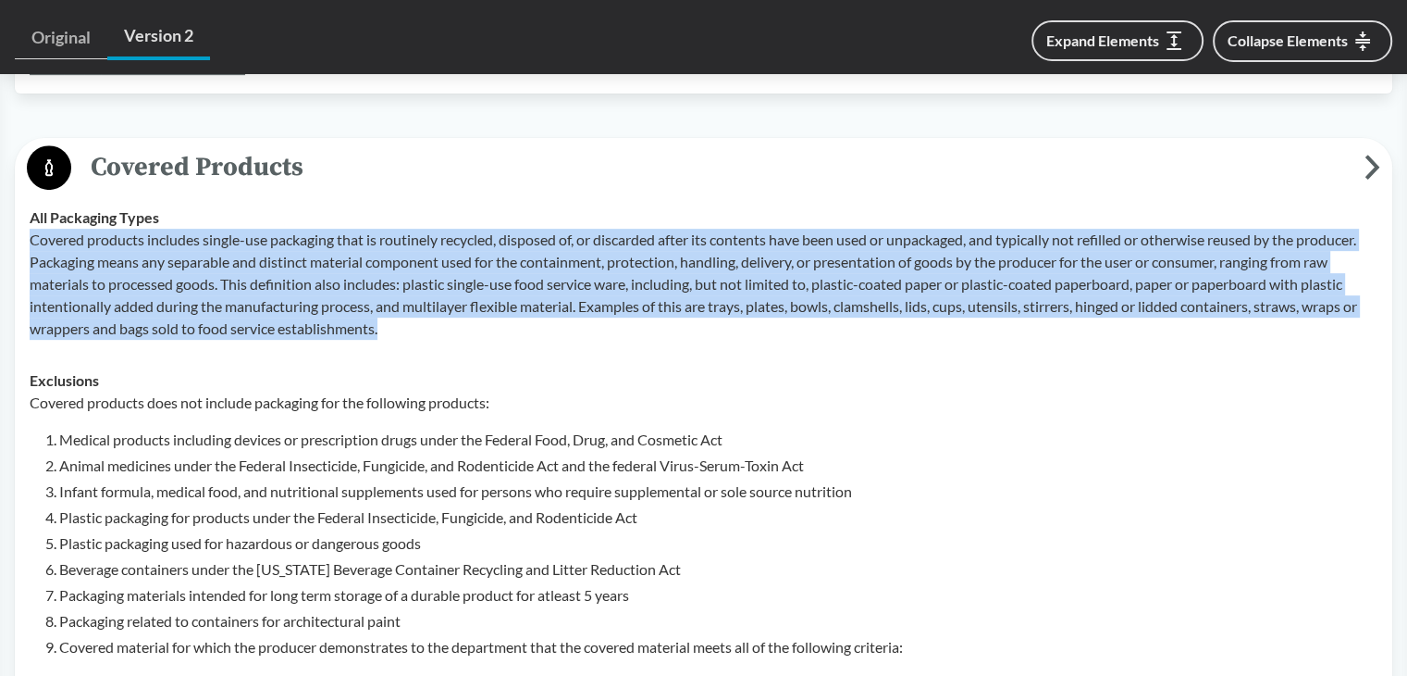
drag, startPoint x: 28, startPoint y: 235, endPoint x: 455, endPoint y: 333, distance: 438.6
click at [455, 333] on td "All Packaging Types Covered products includes single-use packaging that is rout…" at bounding box center [703, 273] width 1365 height 163
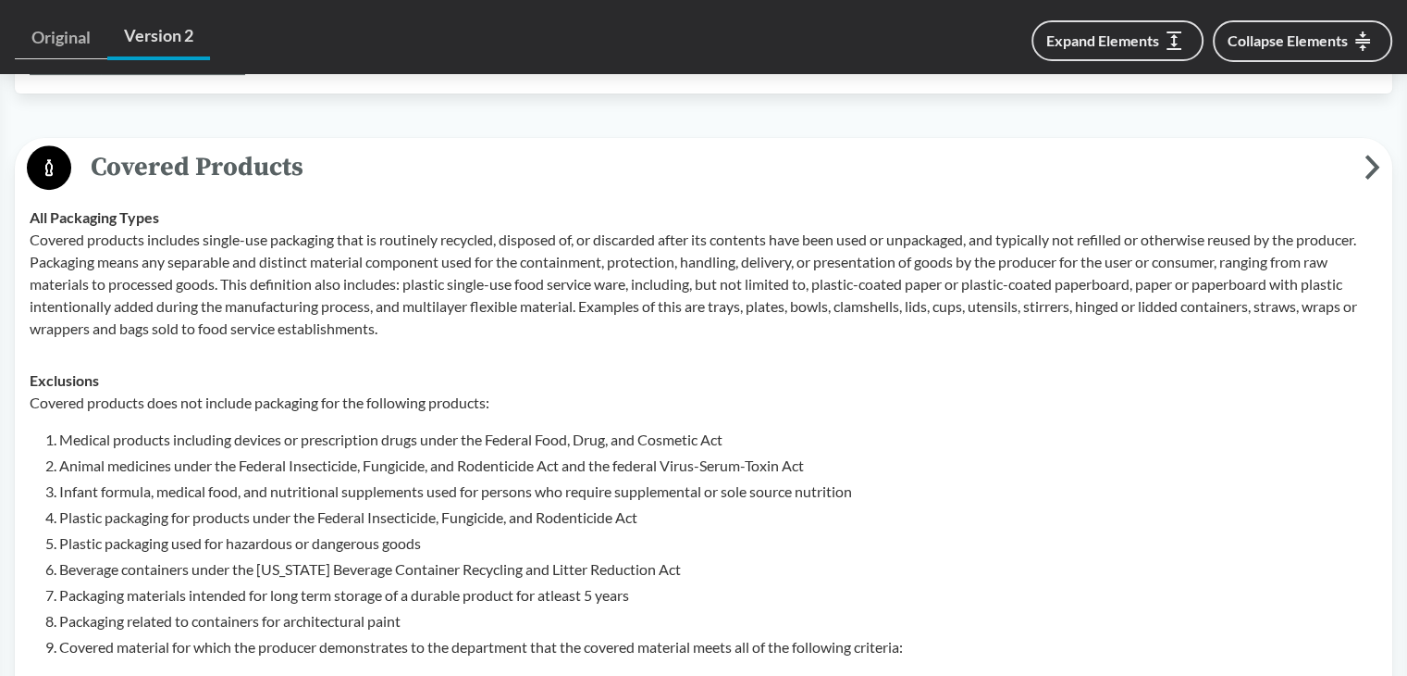
click at [299, 396] on p "Covered products does not include packaging for the following products:" at bounding box center [704, 402] width 1348 height 22
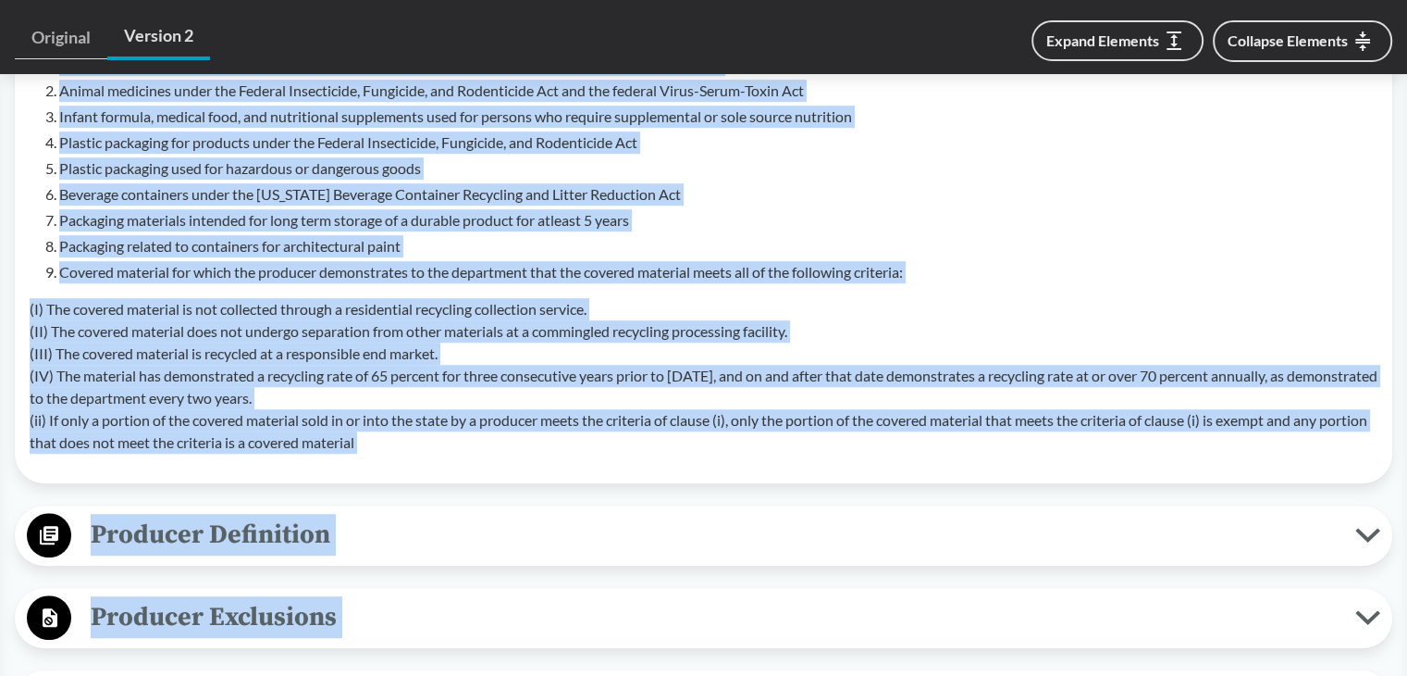
scroll to position [1209, 0]
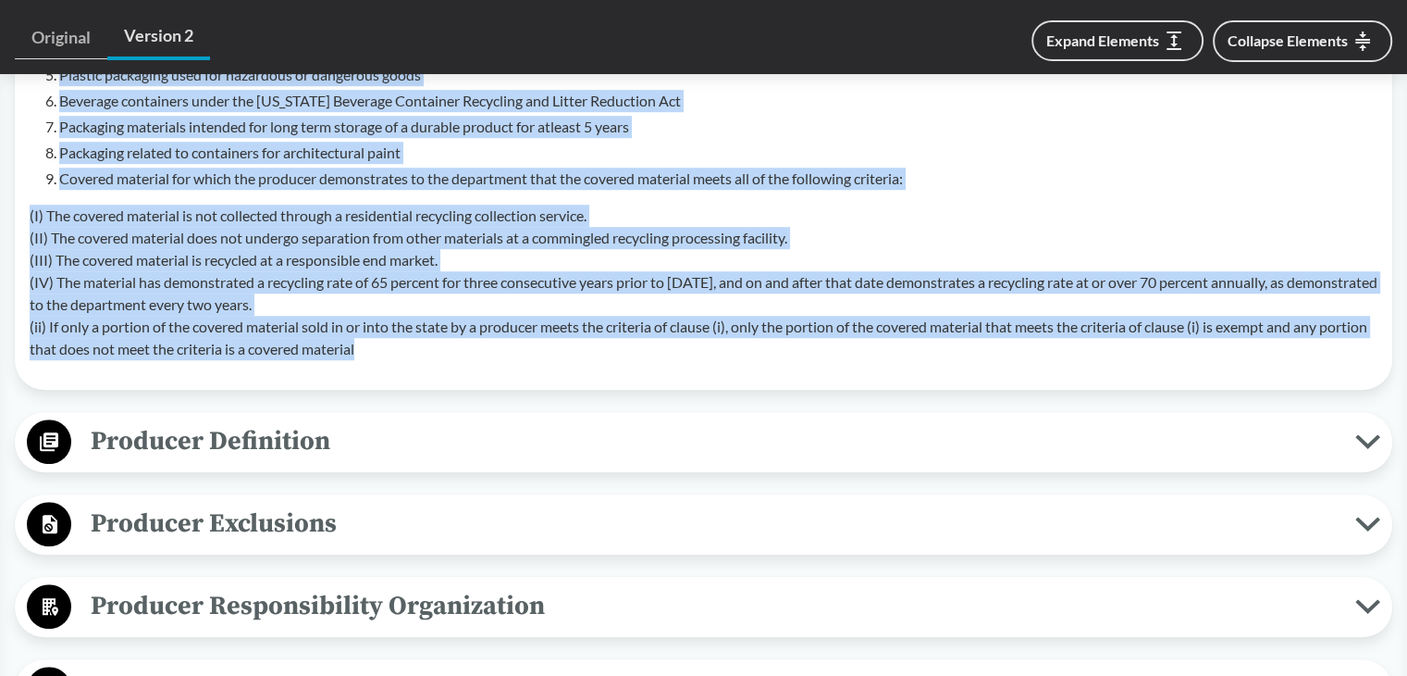
drag, startPoint x: 31, startPoint y: 402, endPoint x: 453, endPoint y: 367, distance: 423.4
click at [453, 367] on td "Exclusions Covered products does not include packaging for the following produc…" at bounding box center [703, 130] width 1365 height 489
click at [253, 445] on span "Producer Definition" at bounding box center [713, 441] width 1284 height 42
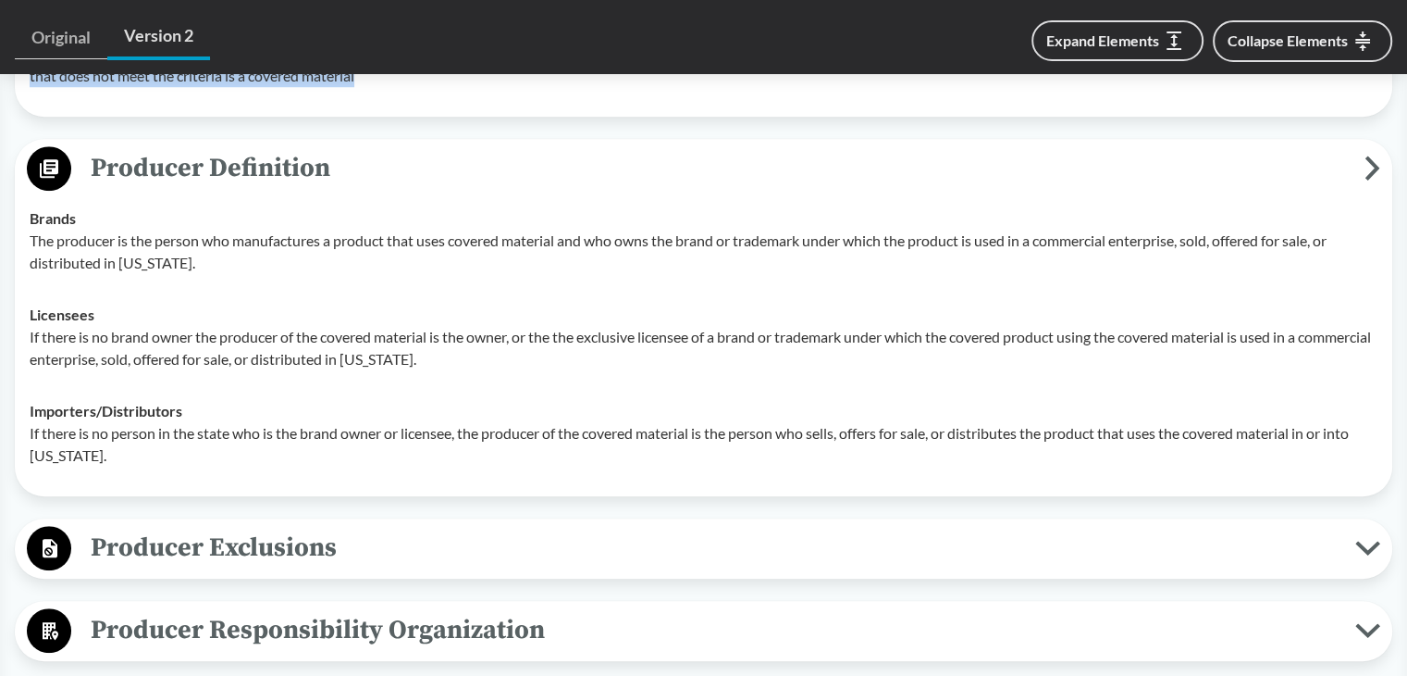
scroll to position [1486, 0]
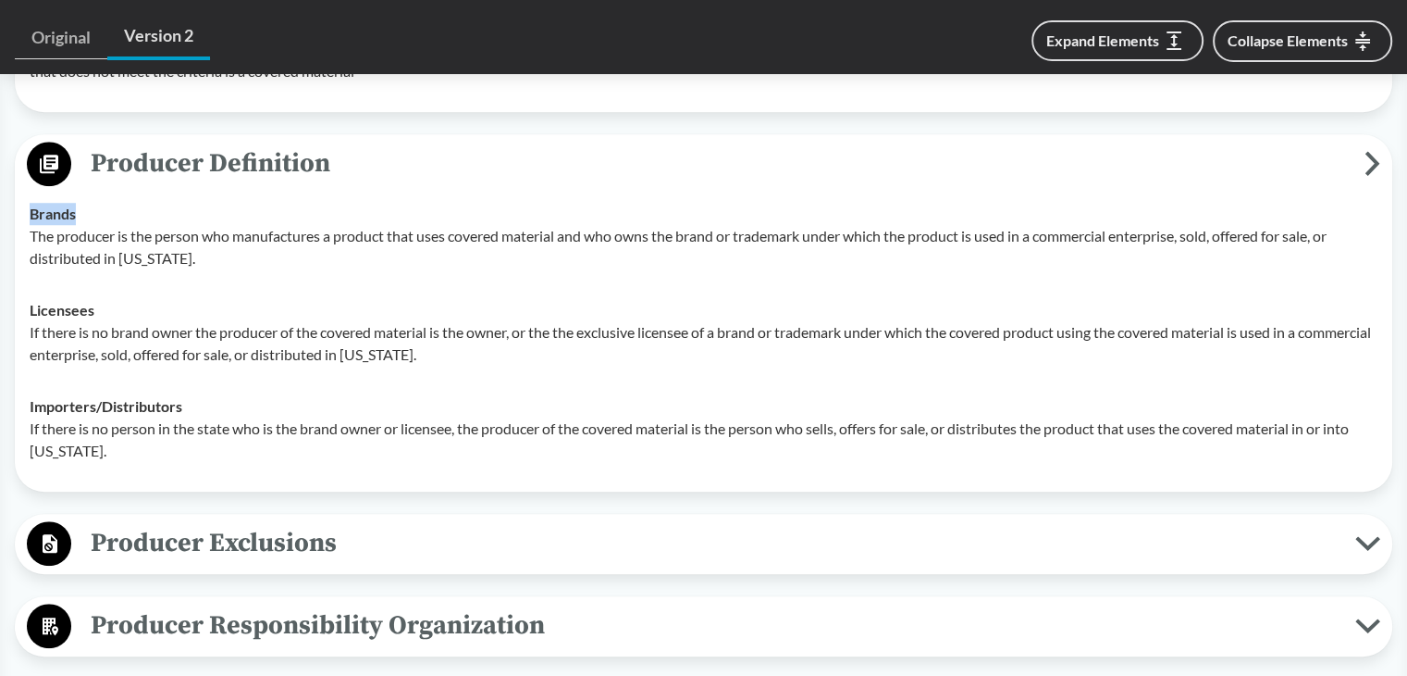
drag, startPoint x: 23, startPoint y: 205, endPoint x: 91, endPoint y: 205, distance: 67.6
click at [91, 205] on td "Brands The producer is the person who manufactures a product that uses covered …" at bounding box center [703, 236] width 1365 height 96
drag, startPoint x: 28, startPoint y: 301, endPoint x: 102, endPoint y: 304, distance: 74.1
click at [102, 304] on td "Licensees If there is no brand owner the producer of the covered material is th…" at bounding box center [703, 332] width 1365 height 96
drag, startPoint x: 25, startPoint y: 402, endPoint x: 215, endPoint y: 403, distance: 189.7
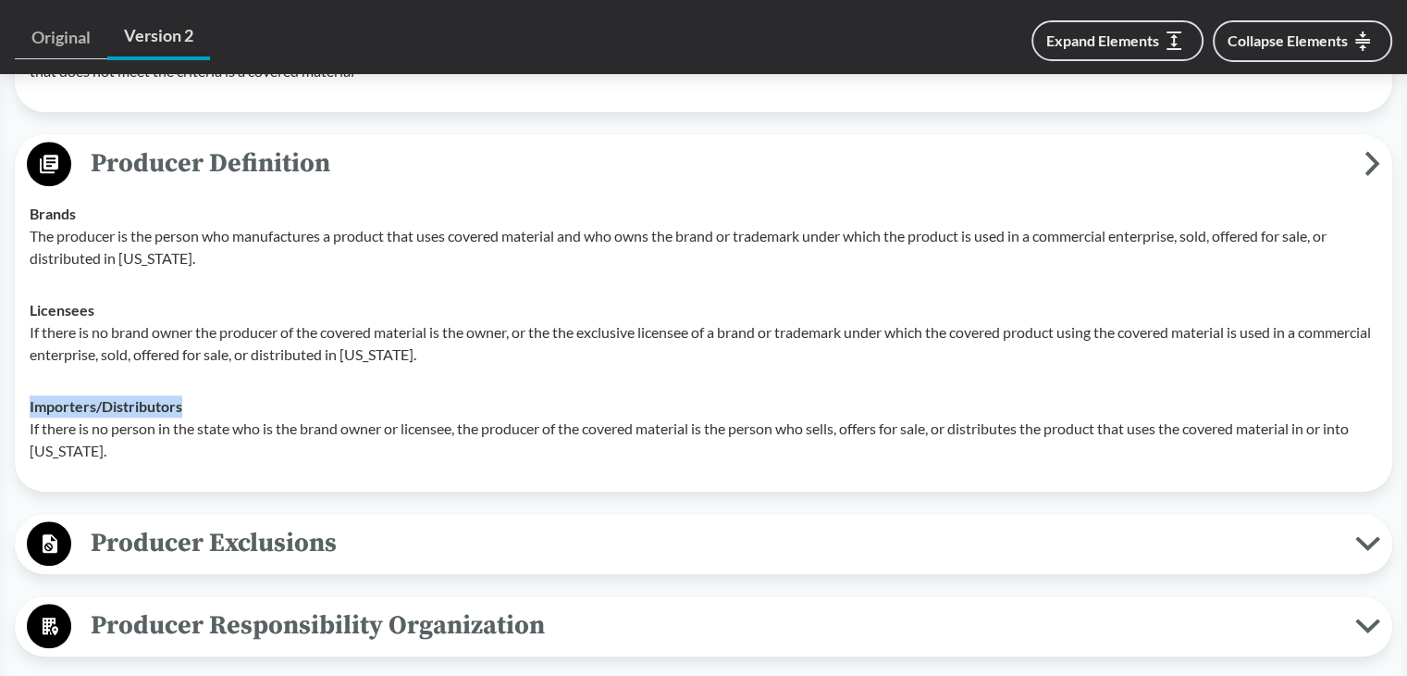
click at [215, 403] on td "Importers/​Distributors If there is no person in the state who is the brand own…" at bounding box center [703, 428] width 1365 height 96
drag, startPoint x: 304, startPoint y: 527, endPoint x: 309, endPoint y: 519, distance: 9.5
click at [304, 527] on span "Producer Exclusions" at bounding box center [713, 543] width 1284 height 42
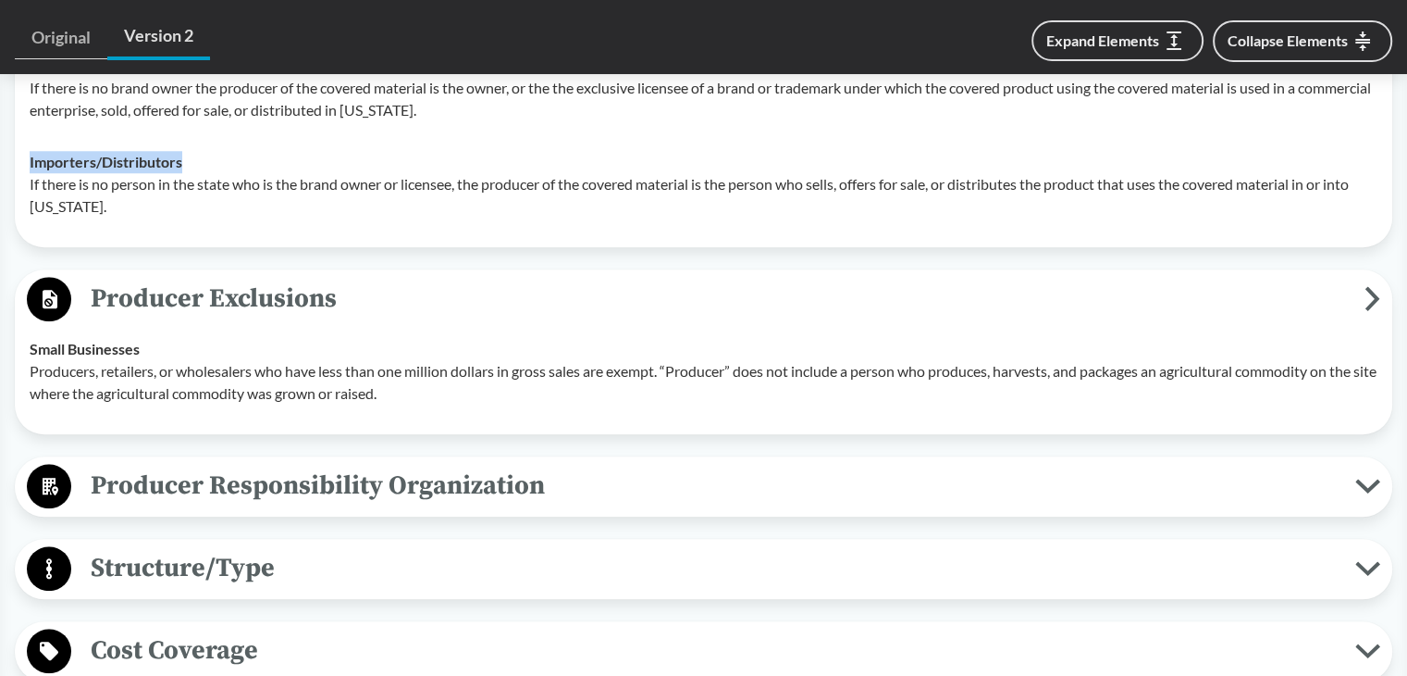
scroll to position [1764, 0]
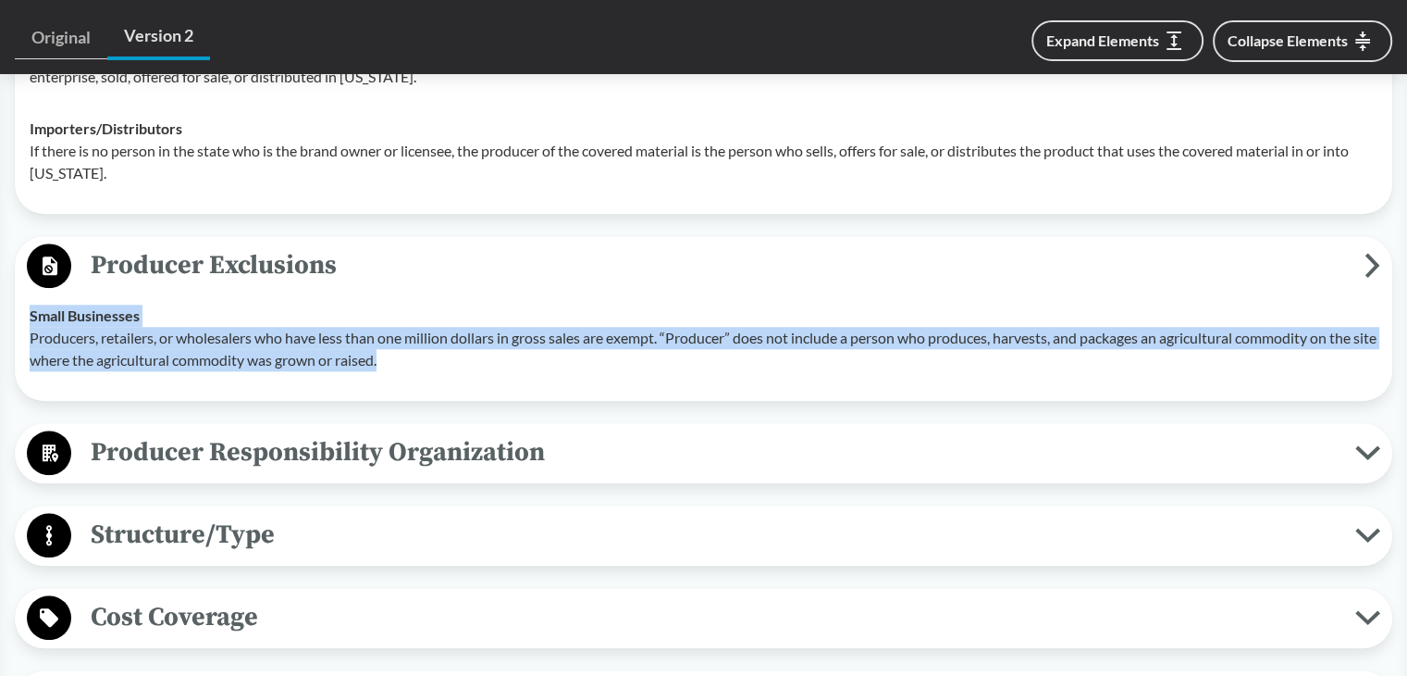
drag, startPoint x: 26, startPoint y: 313, endPoint x: 444, endPoint y: 364, distance: 421.4
click at [444, 364] on td "Small Businesses Producers, retailers, or wholesalers who have less than one mi…" at bounding box center [703, 338] width 1365 height 96
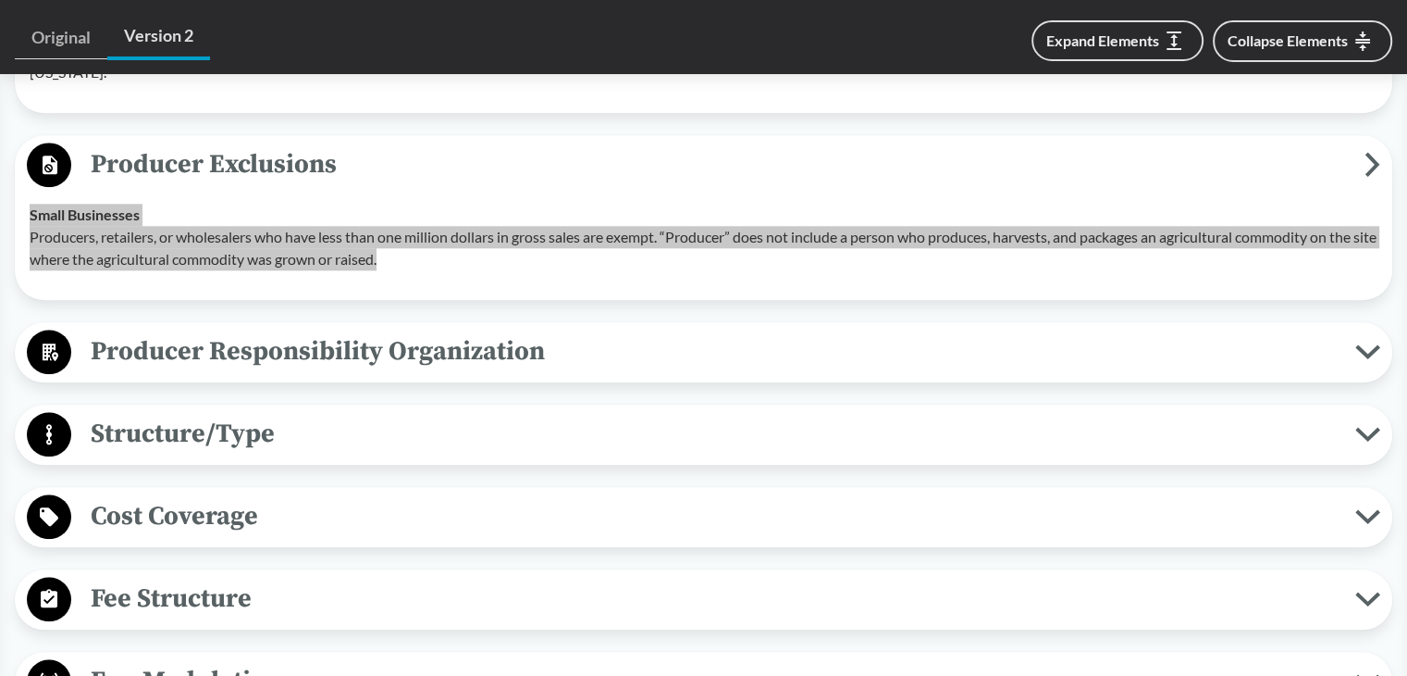
scroll to position [2041, 0]
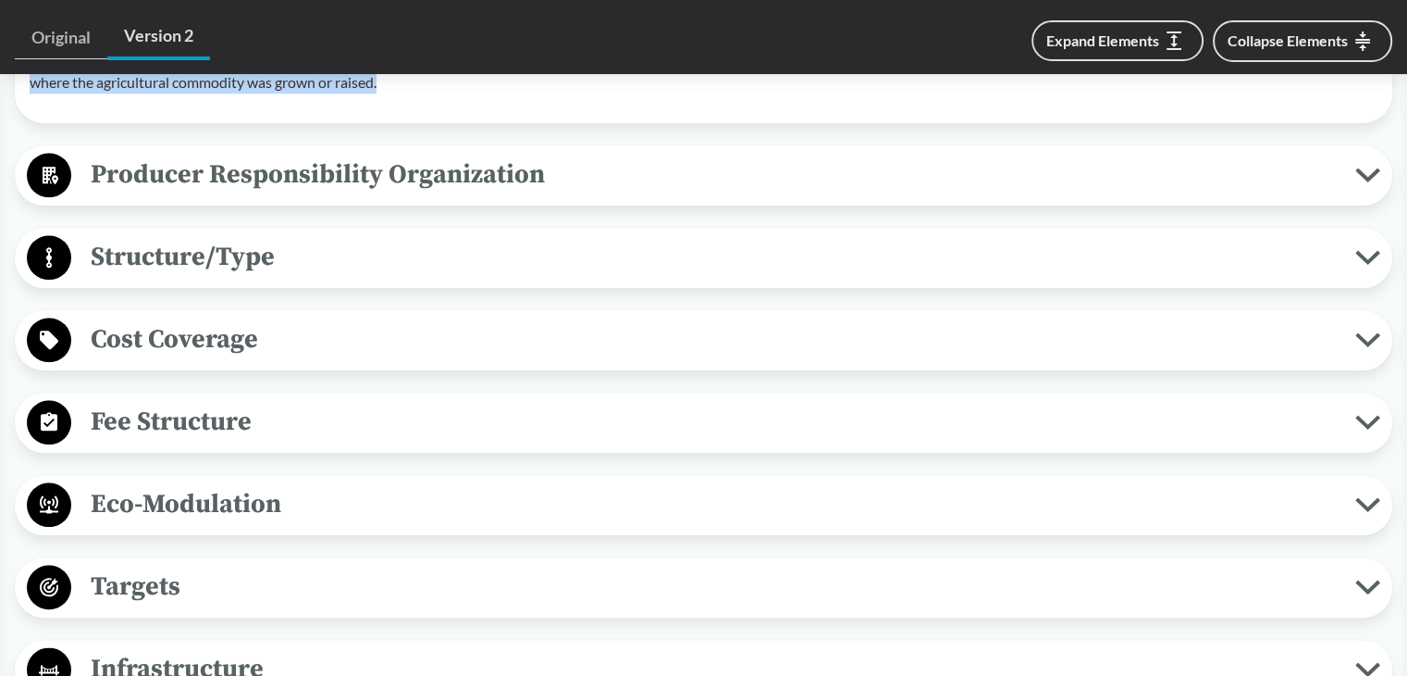
click at [237, 196] on button "Producer Responsibility Organization" at bounding box center [703, 175] width 1365 height 47
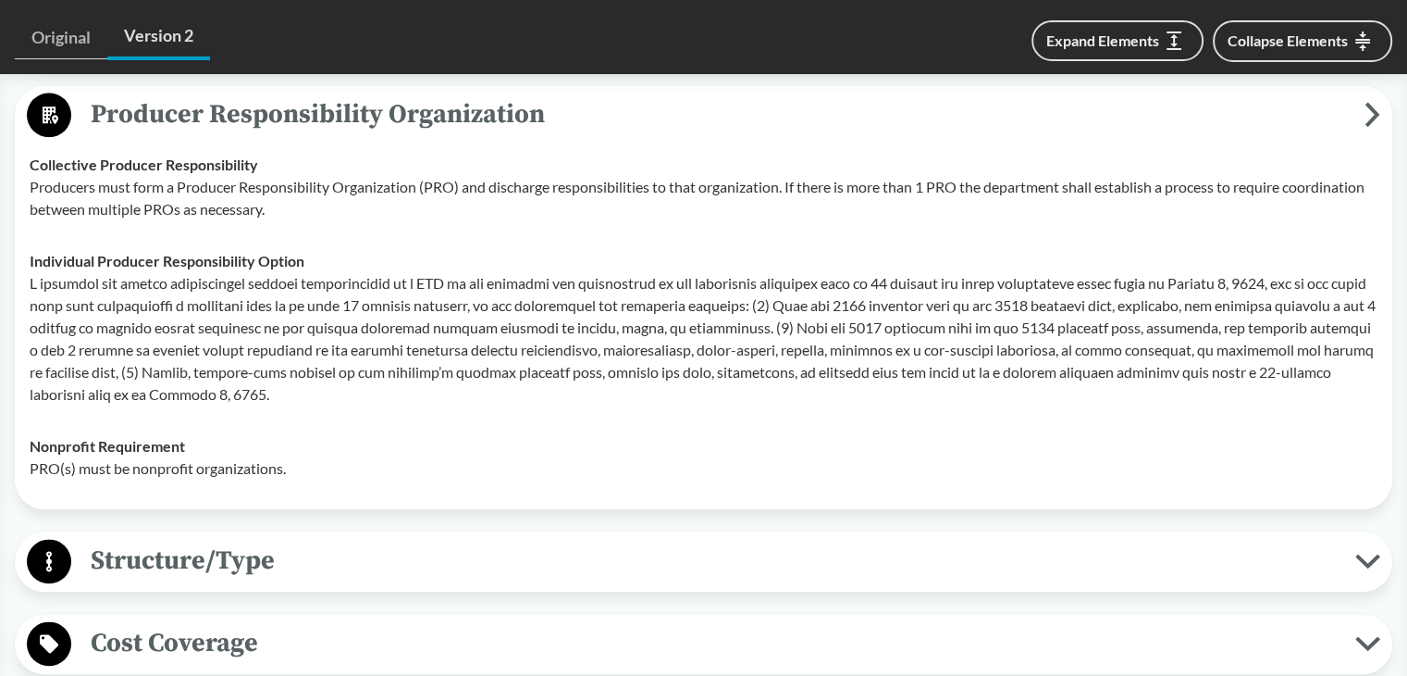
scroll to position [2134, 0]
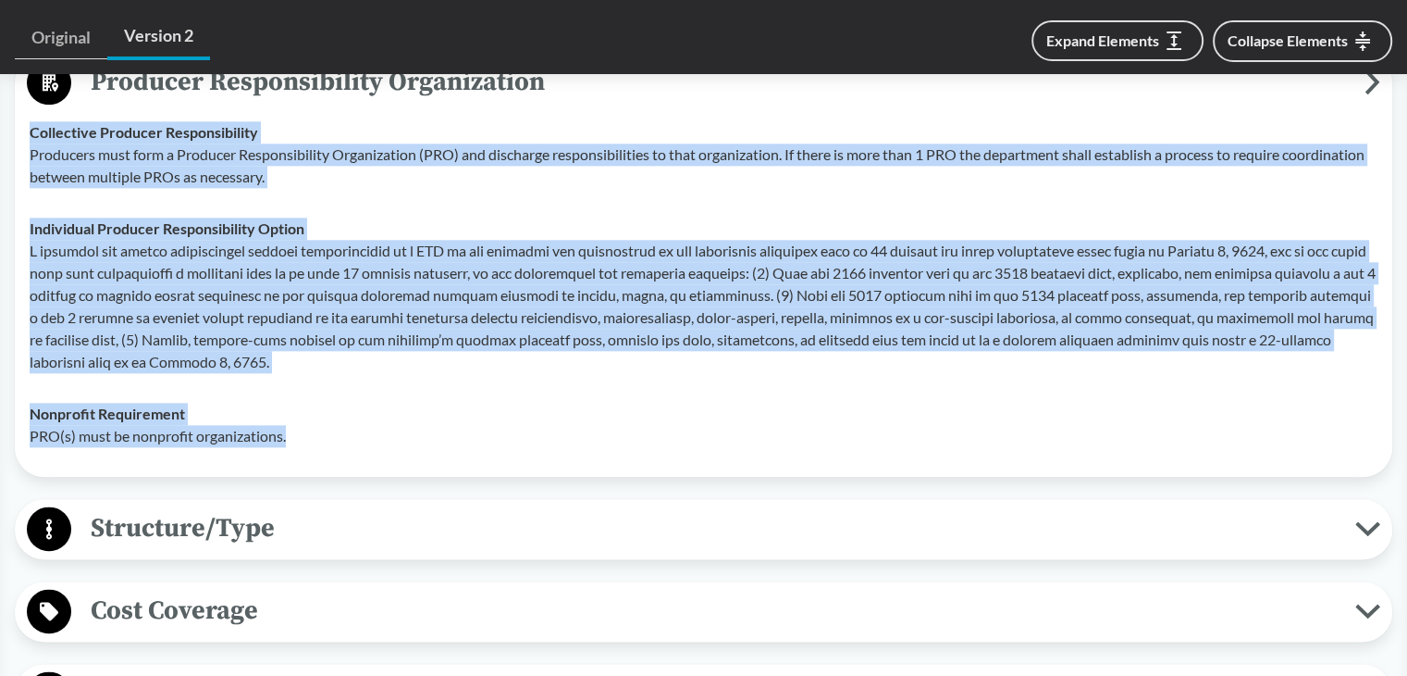
drag, startPoint x: 26, startPoint y: 125, endPoint x: 391, endPoint y: 435, distance: 478.6
click at [391, 435] on tbody "Collective Producer Responsibility Producers must form a Producer Responsibilit…" at bounding box center [703, 283] width 1365 height 355
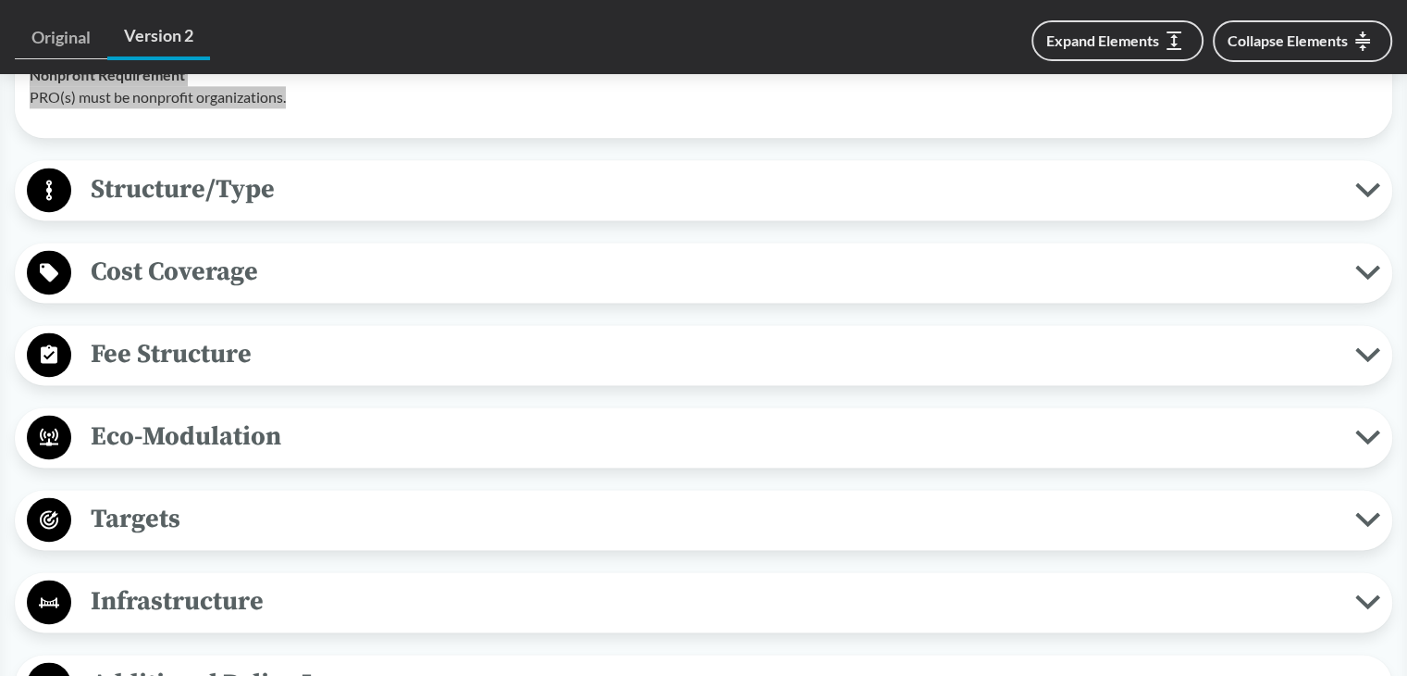
scroll to position [2504, 0]
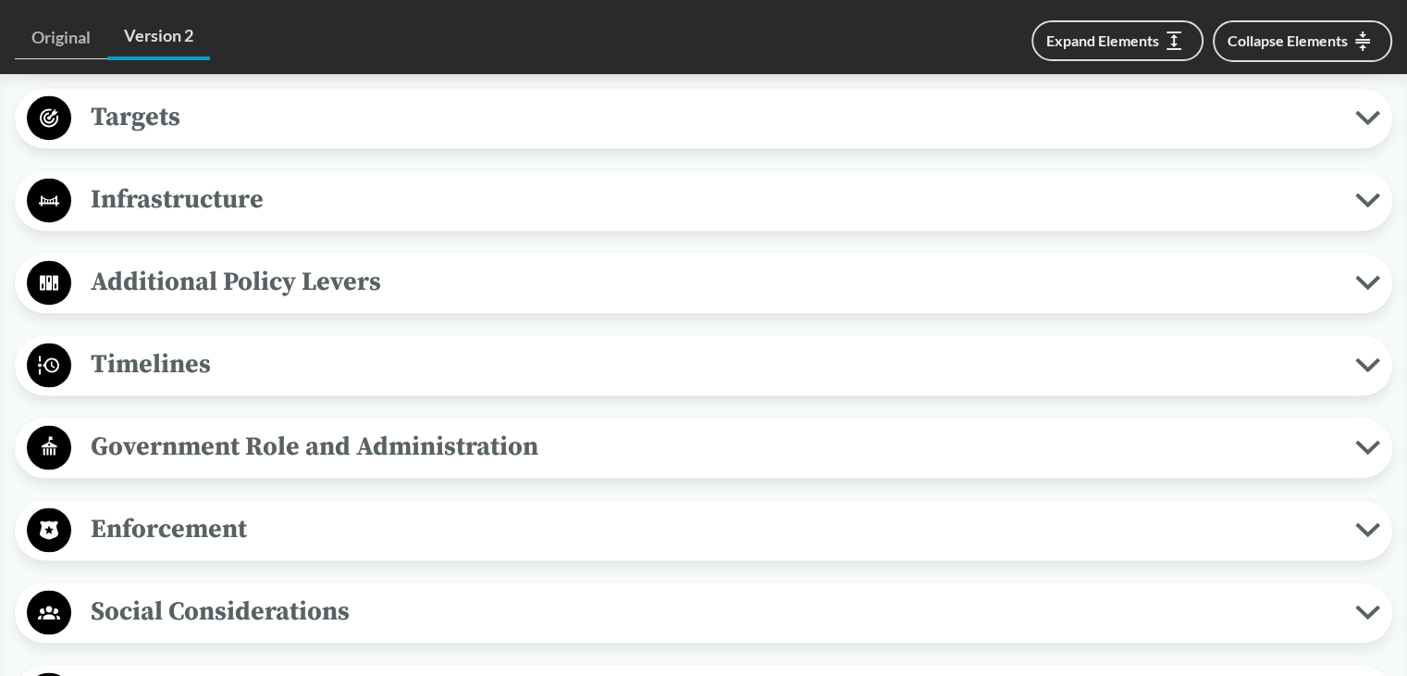
click at [182, 376] on span "Timelines" at bounding box center [713, 364] width 1284 height 42
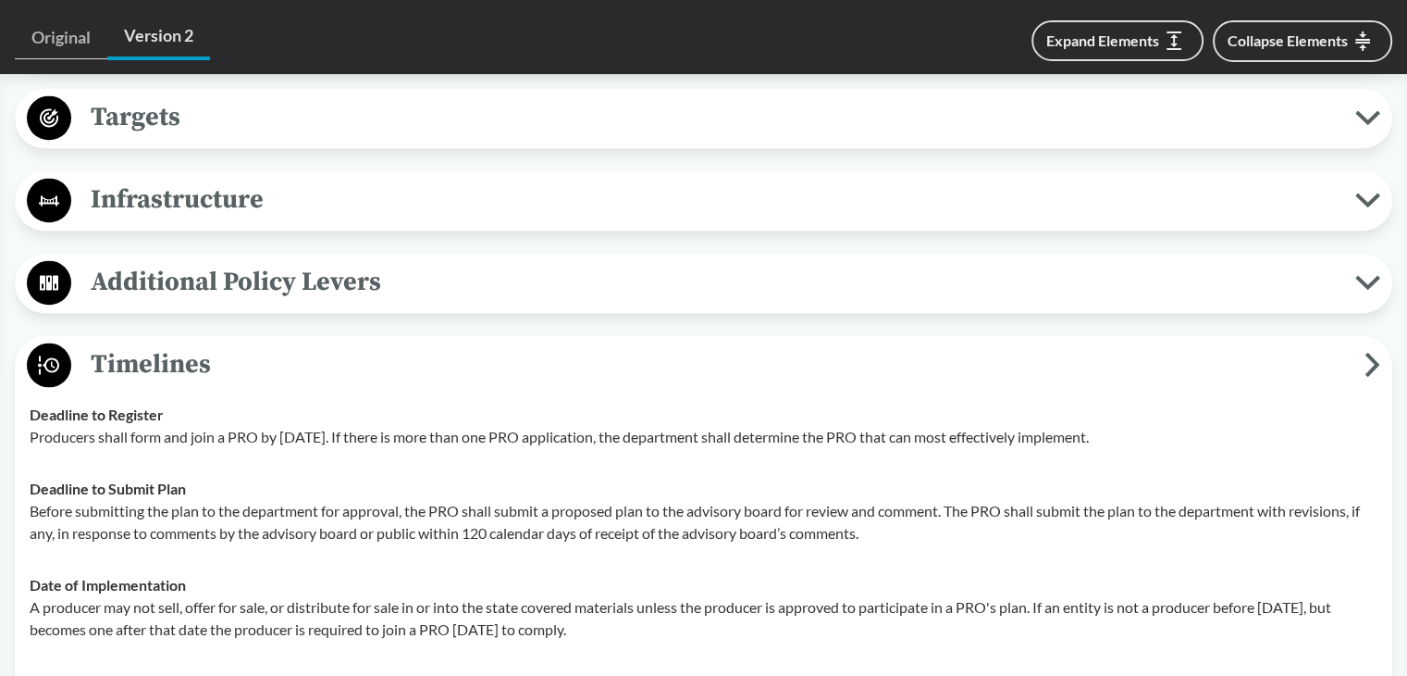
scroll to position [3059, 0]
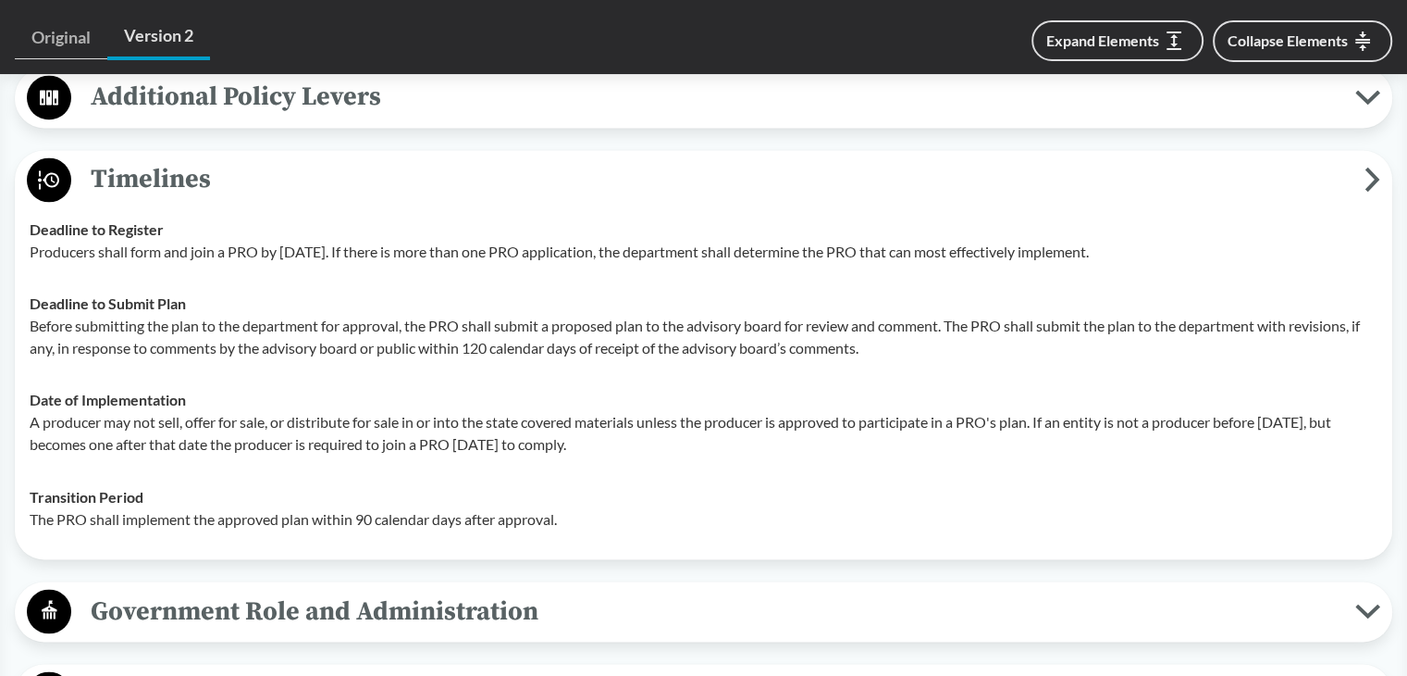
drag, startPoint x: 25, startPoint y: 252, endPoint x: 1200, endPoint y: 245, distance: 1175.2
click at [1200, 245] on td "Deadline to Register Producers shall form and join a PRO by [DATE]. If there is…" at bounding box center [703, 241] width 1365 height 74
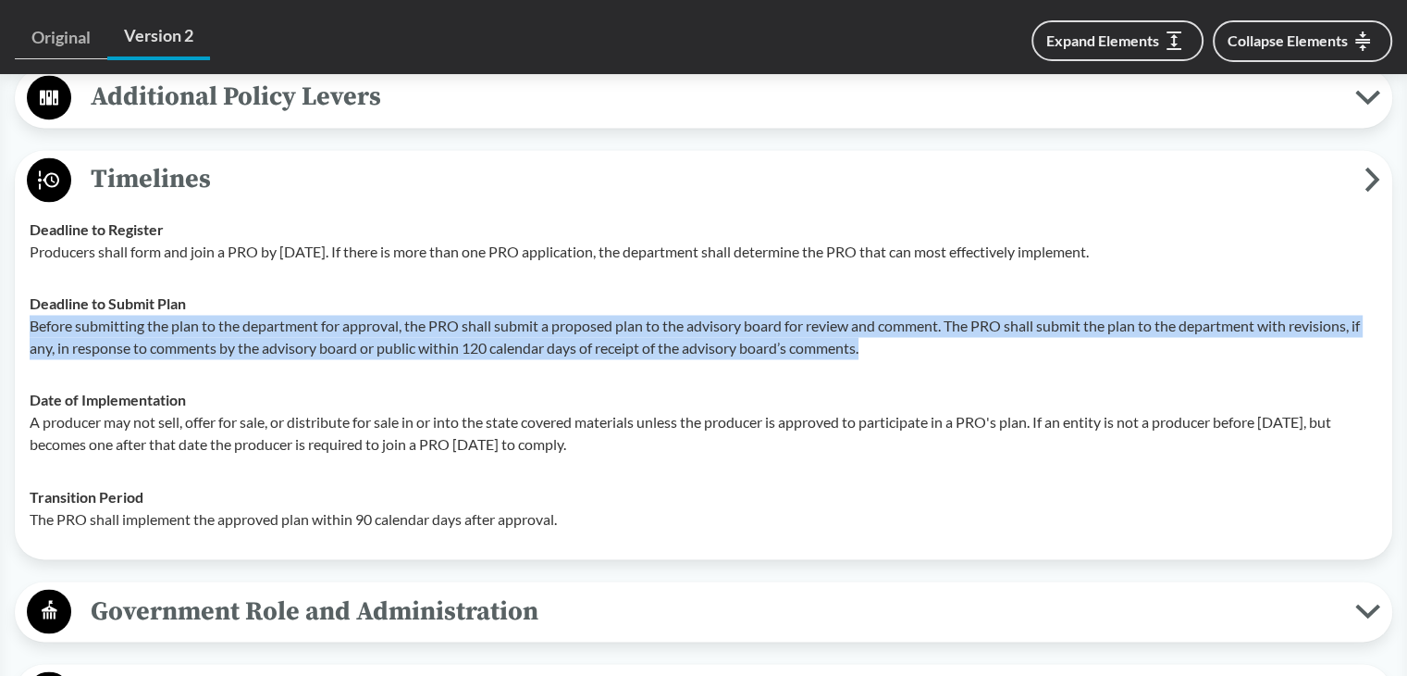
drag, startPoint x: 63, startPoint y: 324, endPoint x: 923, endPoint y: 355, distance: 860.2
click at [923, 355] on p "Before submitting the plan to the department for approval, the PRO shall submit…" at bounding box center [704, 337] width 1348 height 44
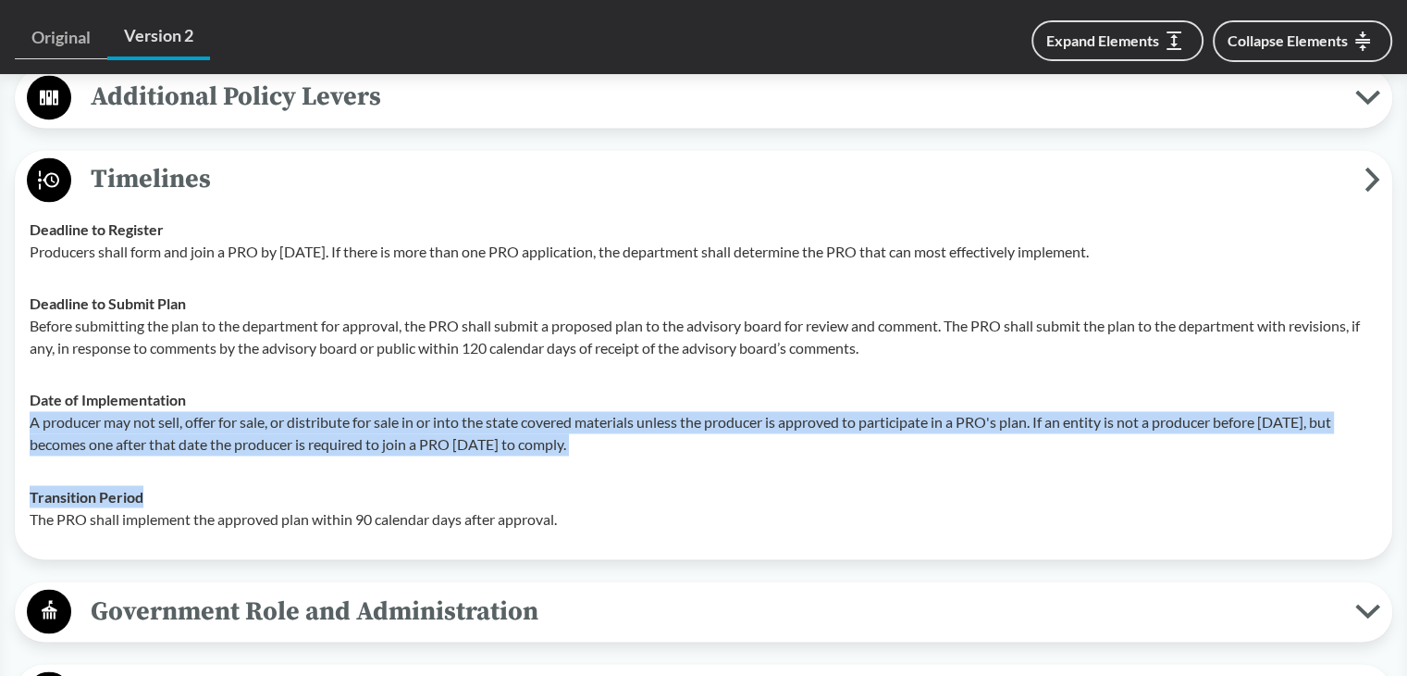
drag, startPoint x: 29, startPoint y: 413, endPoint x: 722, endPoint y: 471, distance: 695.6
click at [722, 471] on tbody "Deadline to Register Producers shall form and join a PRO by [DATE]. If there is…" at bounding box center [703, 374] width 1365 height 341
click at [184, 162] on span "Timelines" at bounding box center [718, 179] width 1294 height 42
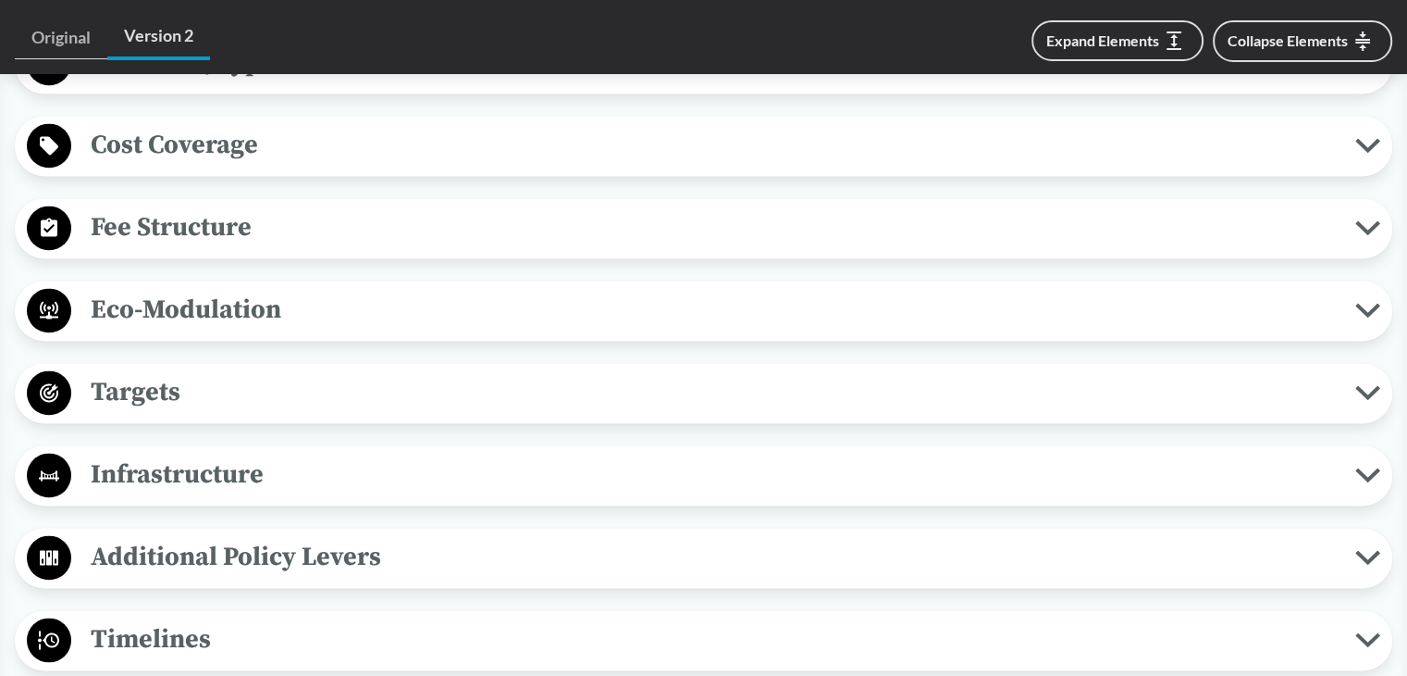
scroll to position [2597, 0]
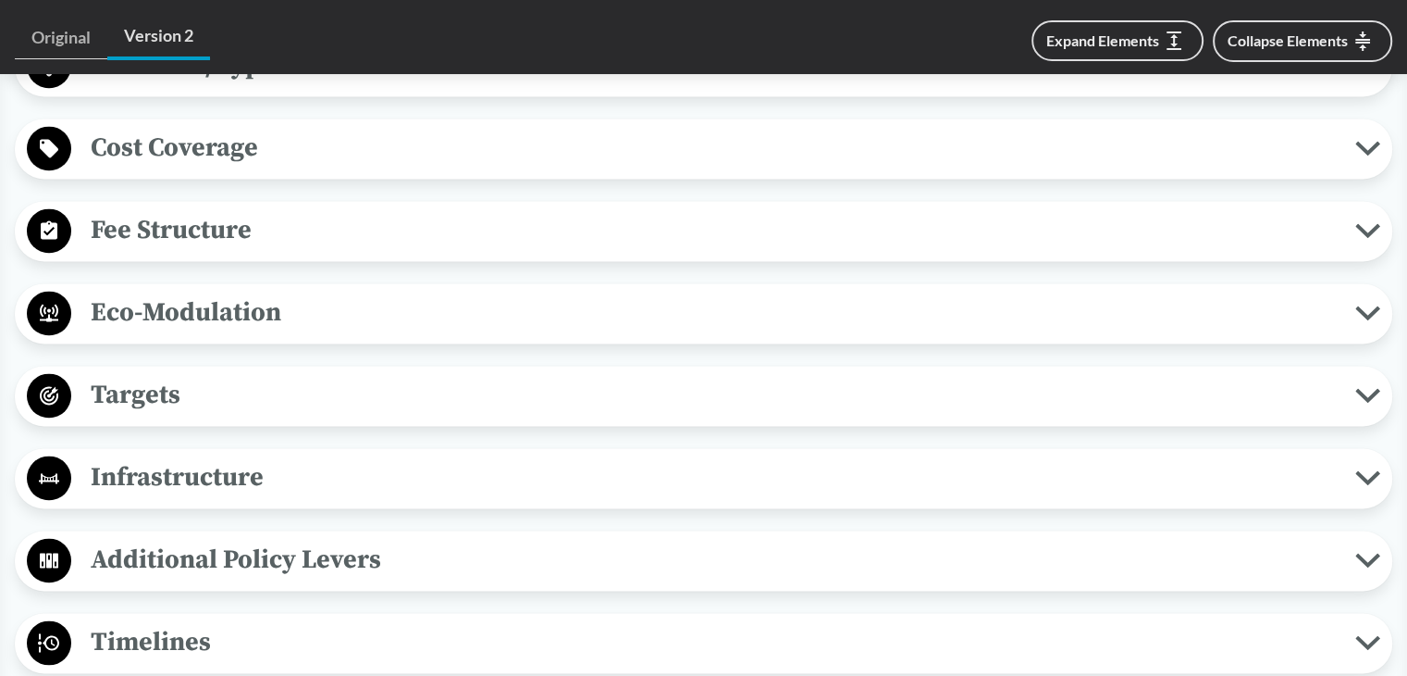
click at [229, 155] on span "Cost Coverage" at bounding box center [713, 148] width 1284 height 42
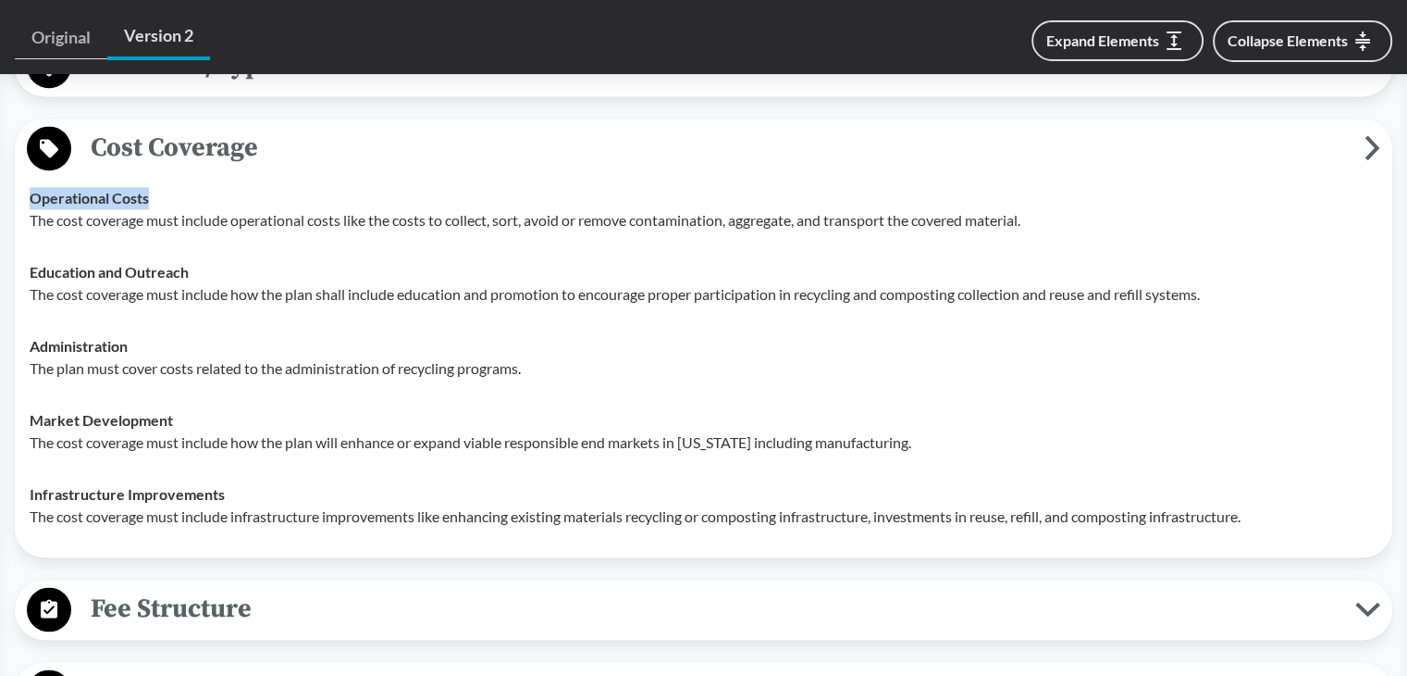
drag, startPoint x: 27, startPoint y: 196, endPoint x: 245, endPoint y: 195, distance: 218.4
click at [245, 195] on td "Operational Costs The cost coverage must include operational costs like the cos…" at bounding box center [703, 209] width 1365 height 74
click at [266, 146] on span "Cost Coverage" at bounding box center [718, 148] width 1294 height 42
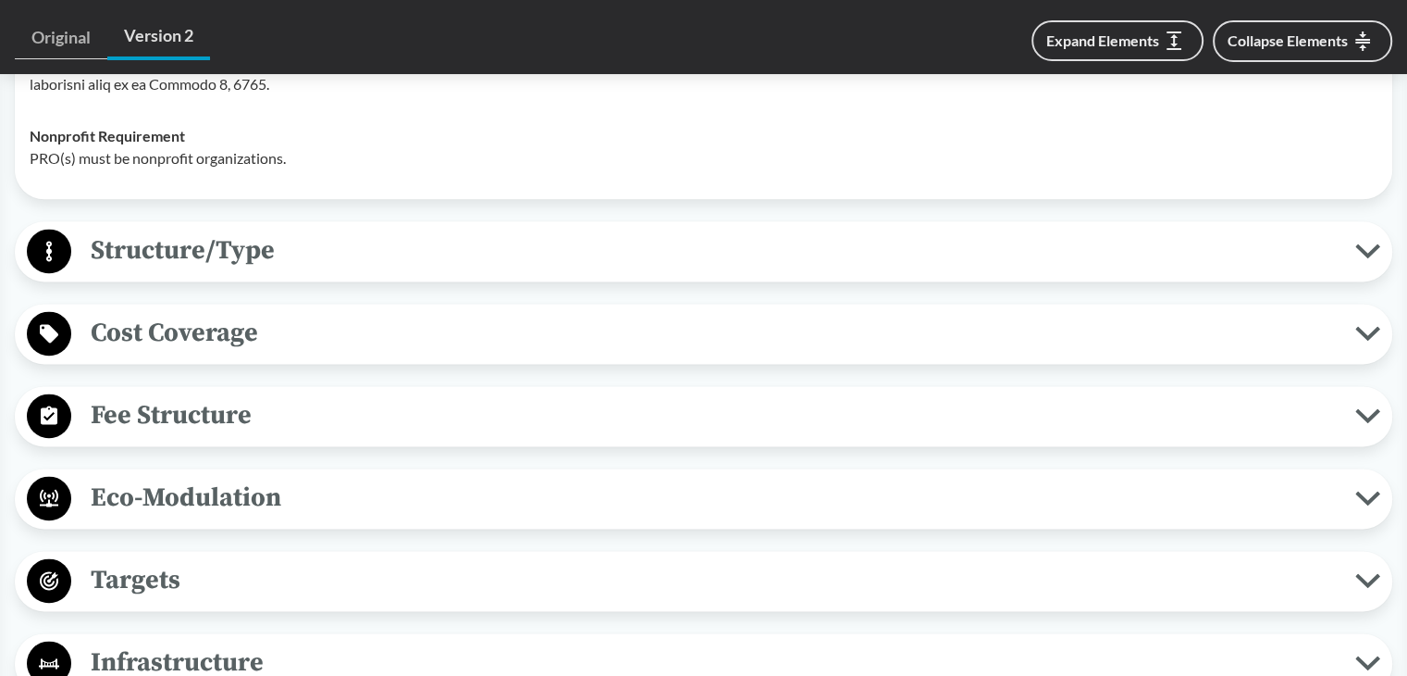
click at [149, 420] on span "Fee Structure" at bounding box center [713, 415] width 1284 height 42
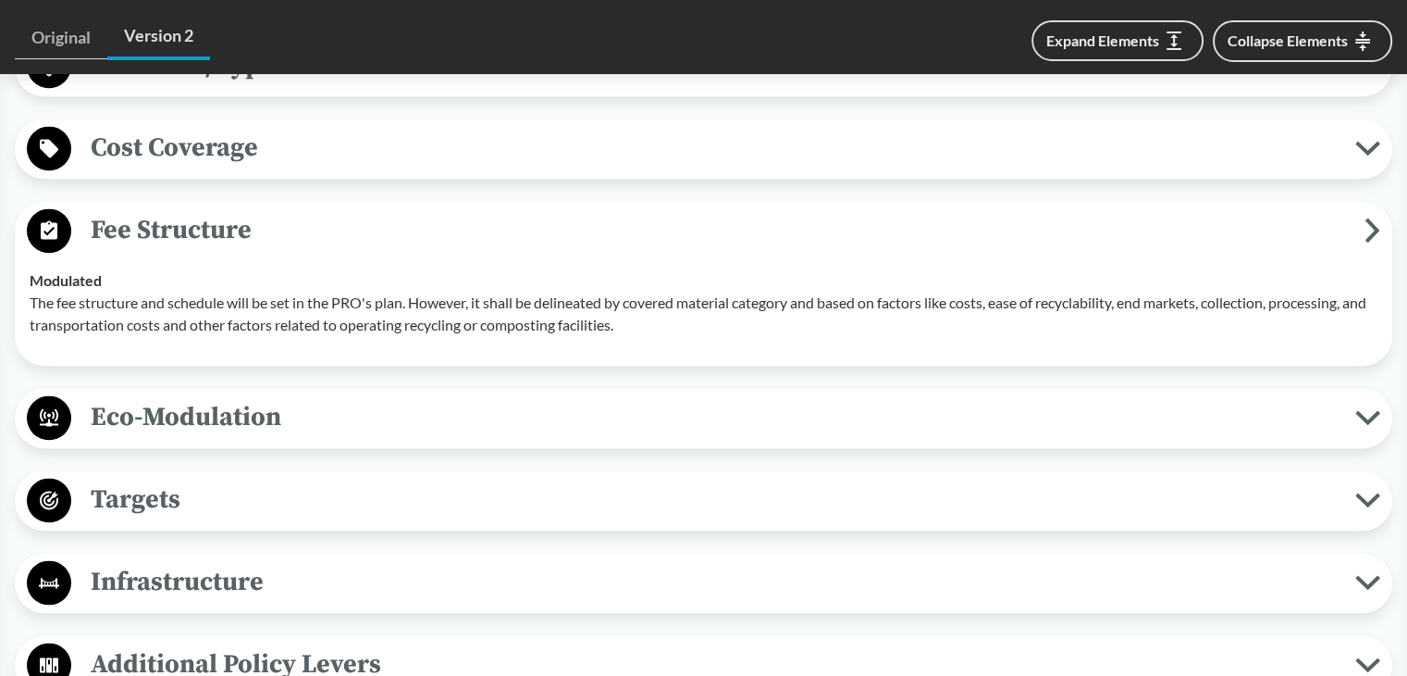
drag, startPoint x: 23, startPoint y: 279, endPoint x: 713, endPoint y: 353, distance: 694.3
click at [713, 353] on div "Fee Structure Modulated The fee structure and schedule will be set in the PRO's…" at bounding box center [704, 283] width 1378 height 165
click at [359, 281] on div "Modulated The fee structure and schedule will be set in the PRO's plan. However…" at bounding box center [704, 302] width 1348 height 67
click at [76, 291] on p "The fee structure and schedule will be set in the PRO's plan. However, it shall…" at bounding box center [704, 313] width 1348 height 44
click at [34, 279] on strong "Modulated" at bounding box center [66, 280] width 72 height 18
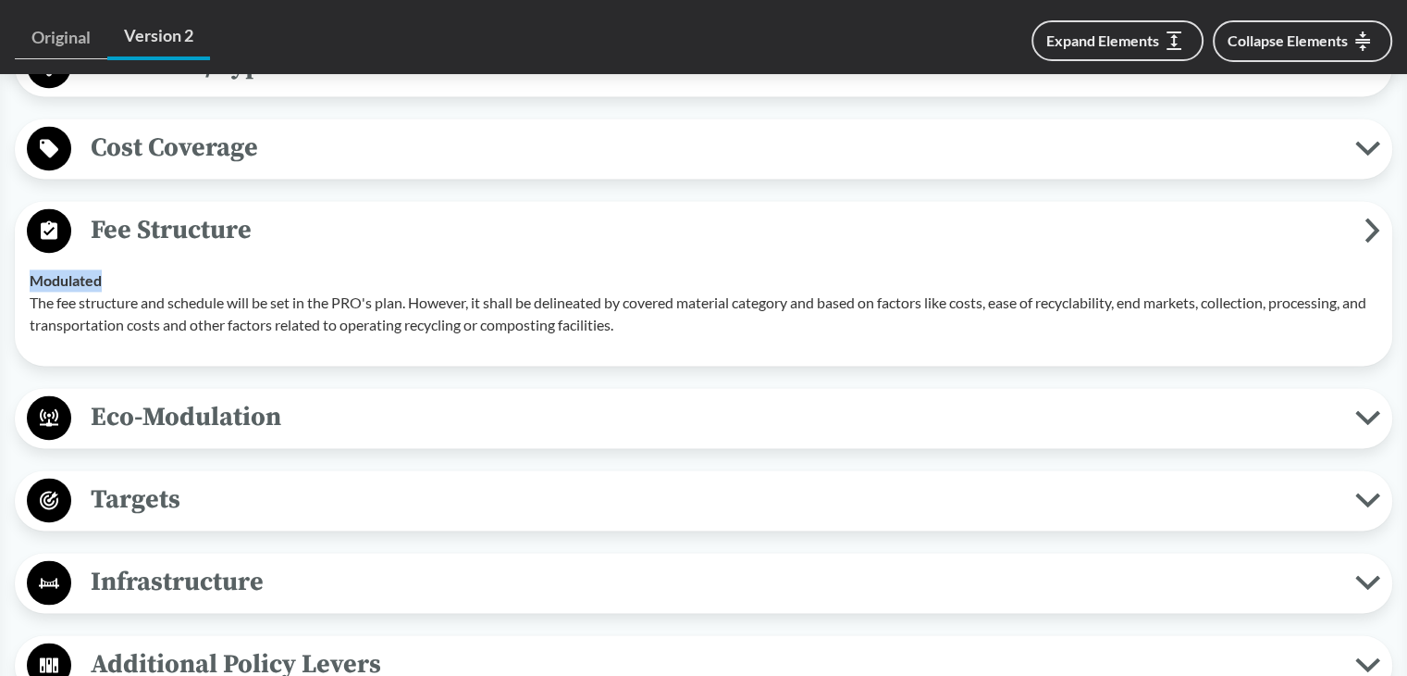
drag, startPoint x: 30, startPoint y: 275, endPoint x: 170, endPoint y: 271, distance: 140.7
click at [163, 272] on div "Modulated The fee structure and schedule will be set in the PRO's plan. However…" at bounding box center [704, 302] width 1348 height 67
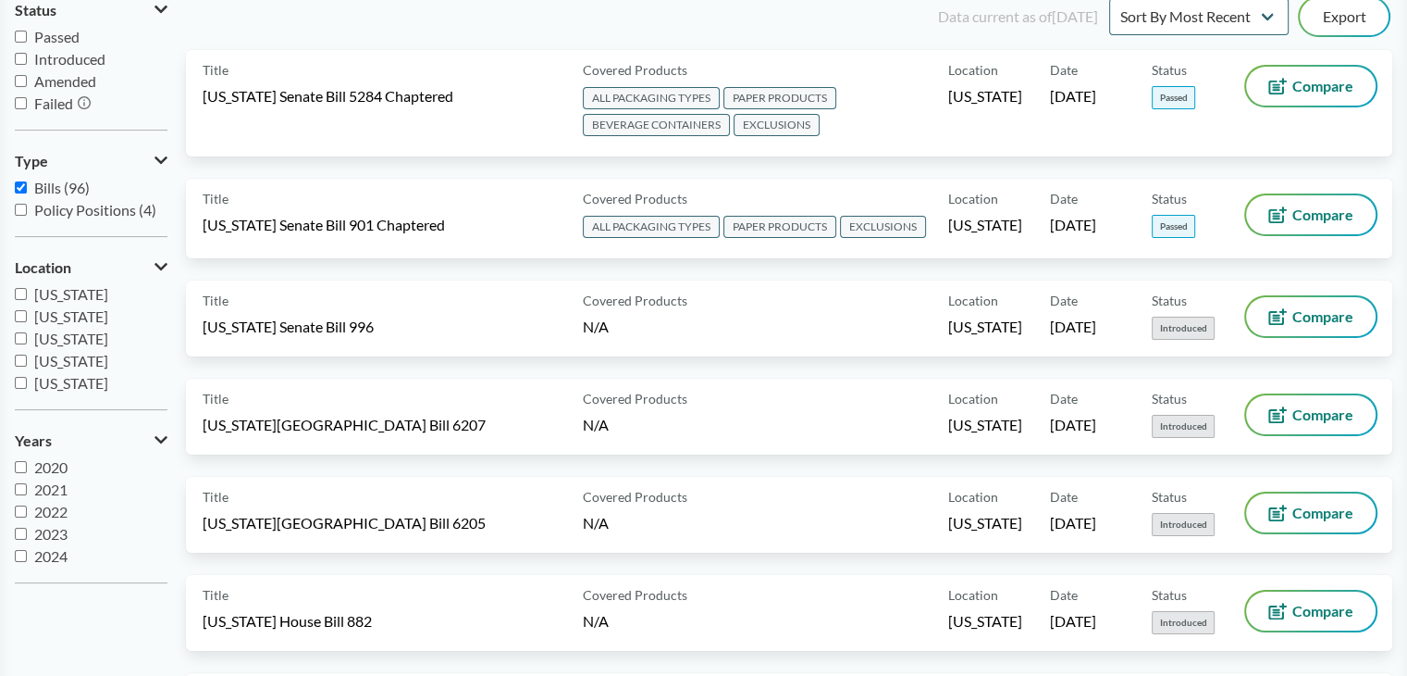
scroll to position [6888, 0]
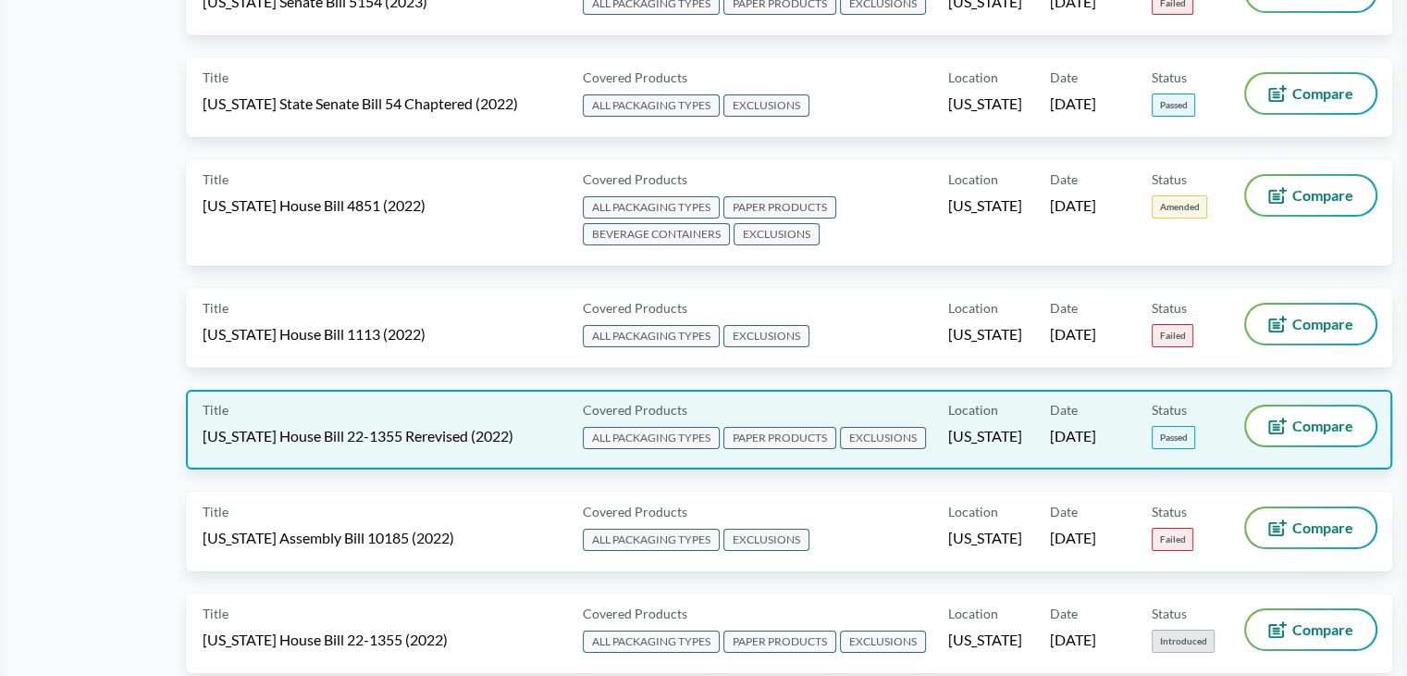
click at [542, 406] on div "Title [US_STATE] House Bill 22-1355 Rerevised (2022)" at bounding box center [389, 429] width 373 height 46
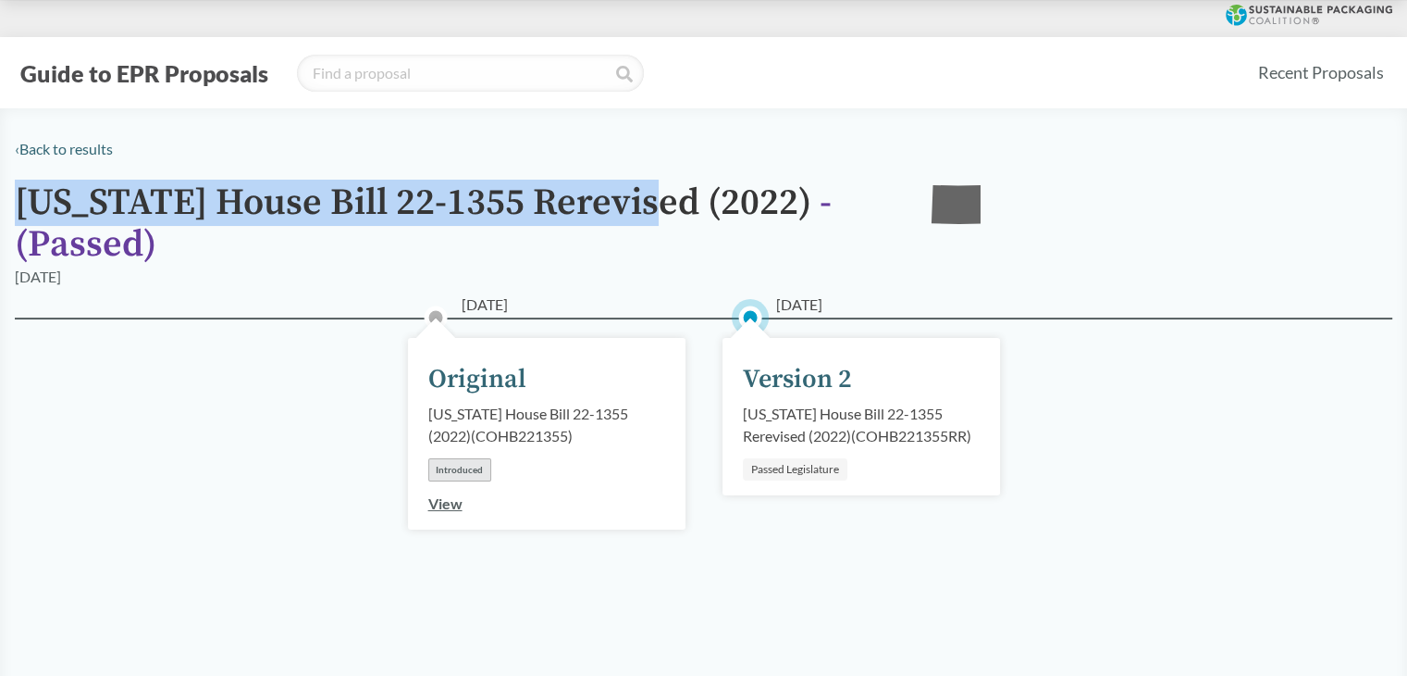
drag, startPoint x: 10, startPoint y: 190, endPoint x: 655, endPoint y: 197, distance: 645.0
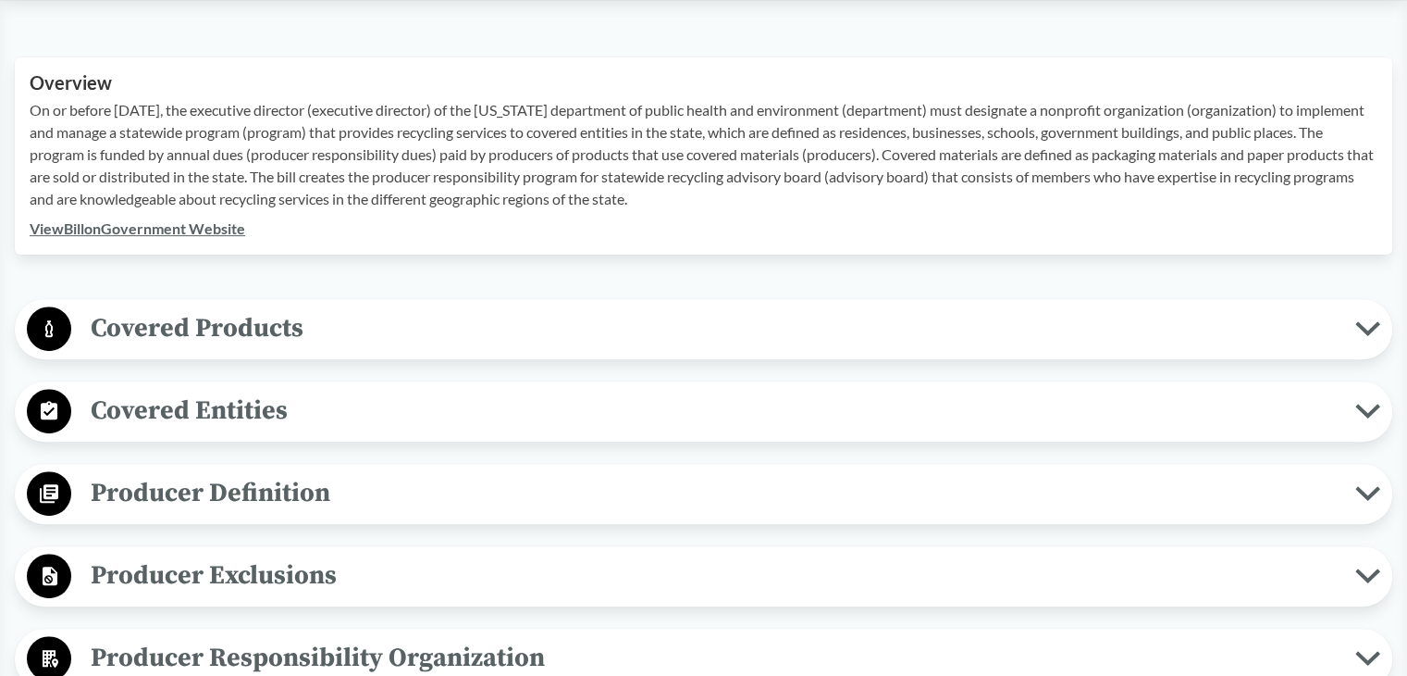
scroll to position [648, 0]
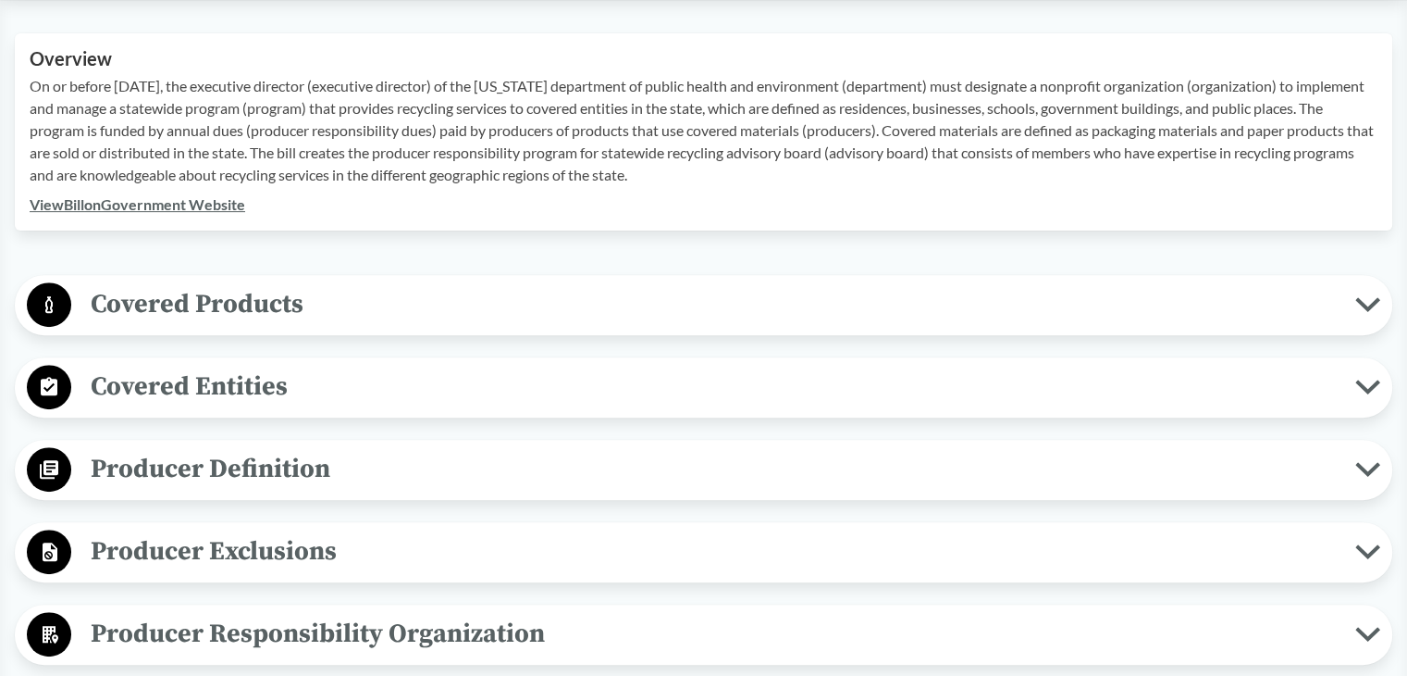
click at [184, 382] on span "Covered Entities" at bounding box center [713, 387] width 1284 height 42
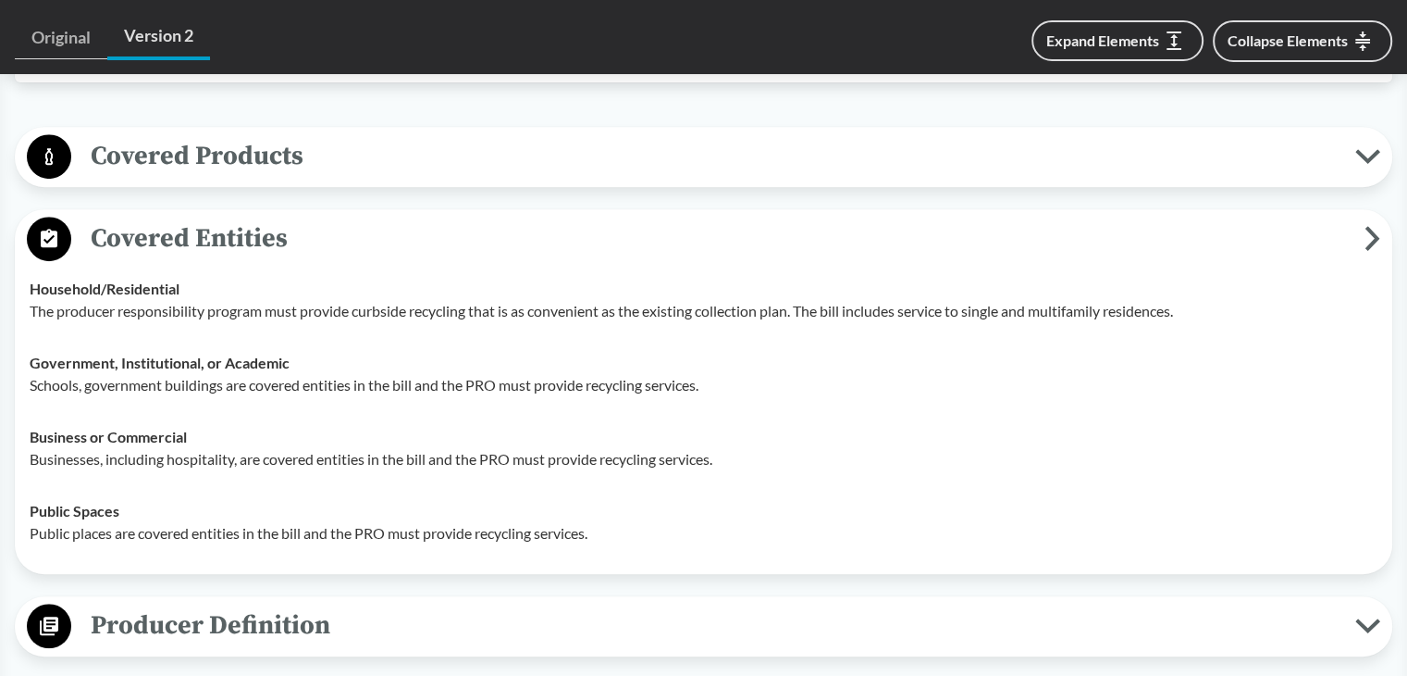
scroll to position [833, 0]
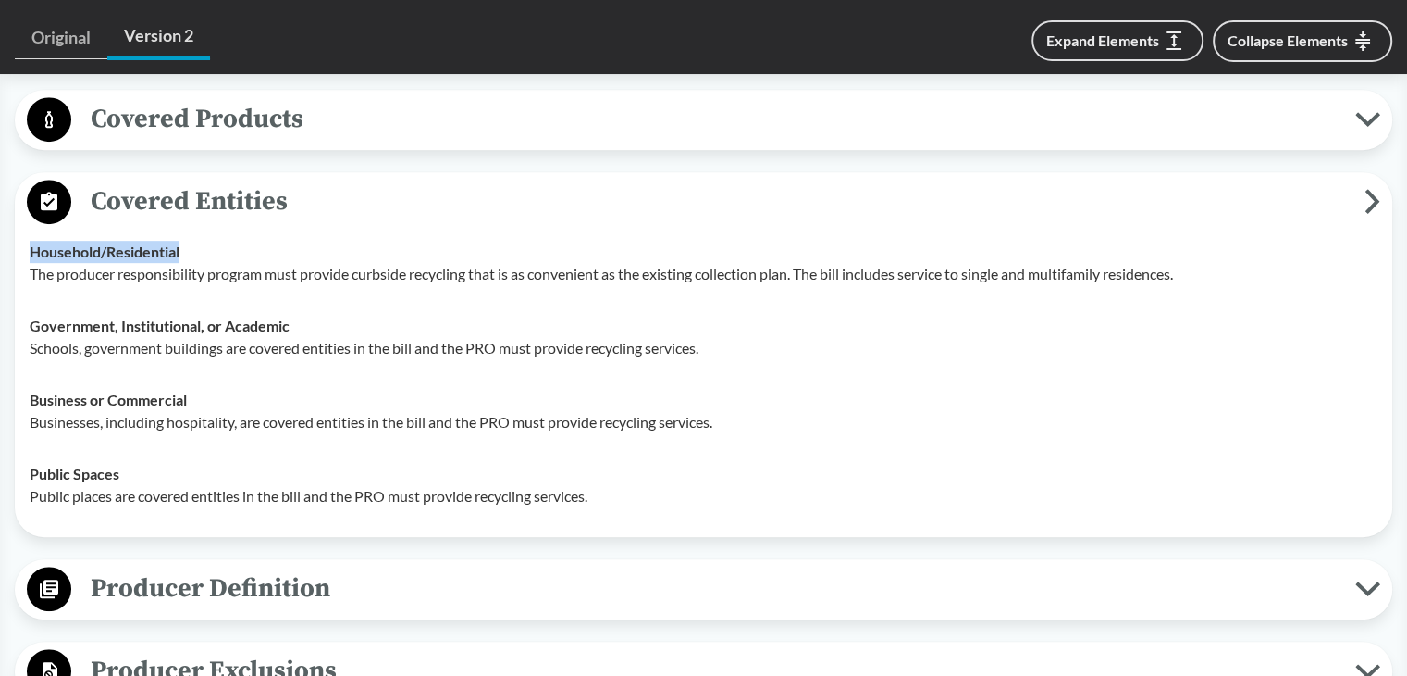
drag, startPoint x: 31, startPoint y: 254, endPoint x: 226, endPoint y: 251, distance: 194.3
click at [226, 251] on div "Household/​Residential The producer responsibility program must provide curbsid…" at bounding box center [704, 263] width 1348 height 44
drag, startPoint x: 21, startPoint y: 314, endPoint x: 363, endPoint y: 316, distance: 341.5
click at [363, 316] on td "Government, Institutional, or Academic Schools, government buildings are covere…" at bounding box center [703, 337] width 1365 height 74
drag, startPoint x: 31, startPoint y: 397, endPoint x: 217, endPoint y: 397, distance: 186.0
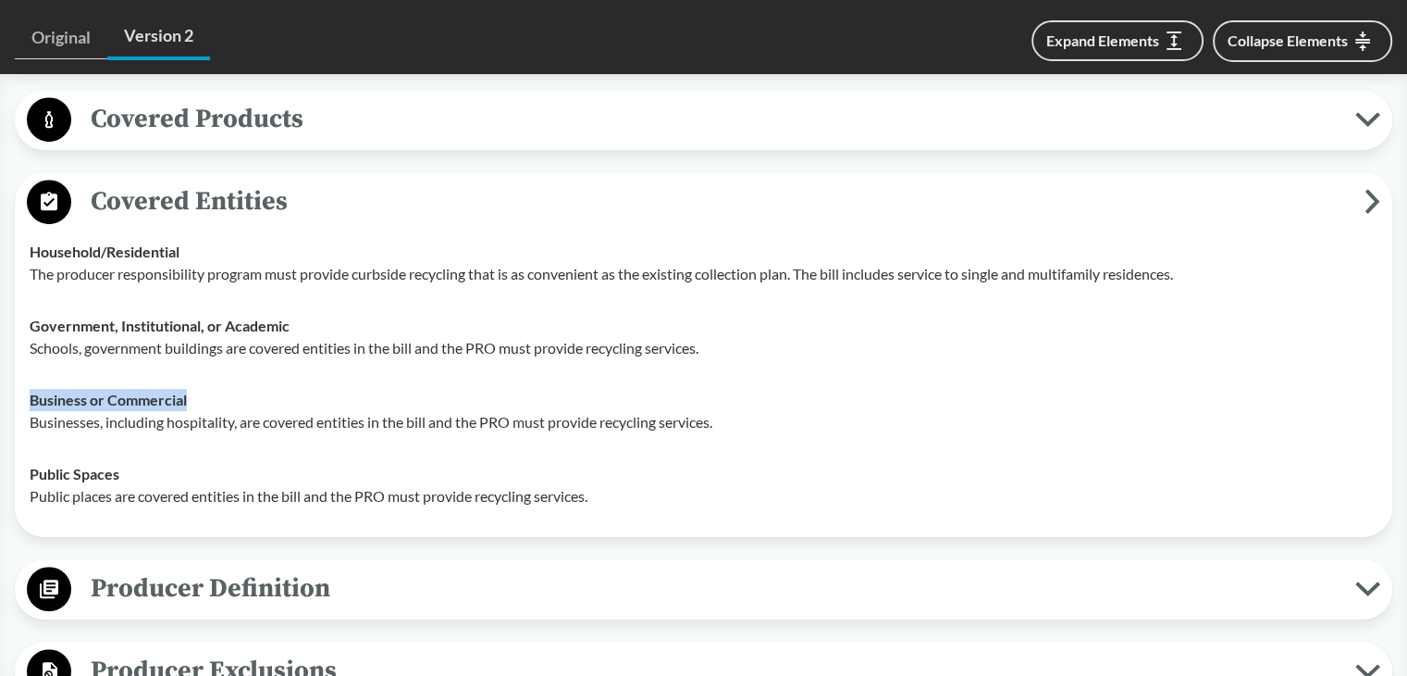
click at [217, 397] on div "Business or Commercial Businesses, including hospitality, are covered entities …" at bounding box center [704, 411] width 1348 height 44
drag, startPoint x: 27, startPoint y: 467, endPoint x: 129, endPoint y: 470, distance: 101.8
click at [124, 470] on td "Public Spaces Public places are covered entities in the bill and the PRO must p…" at bounding box center [703, 485] width 1365 height 74
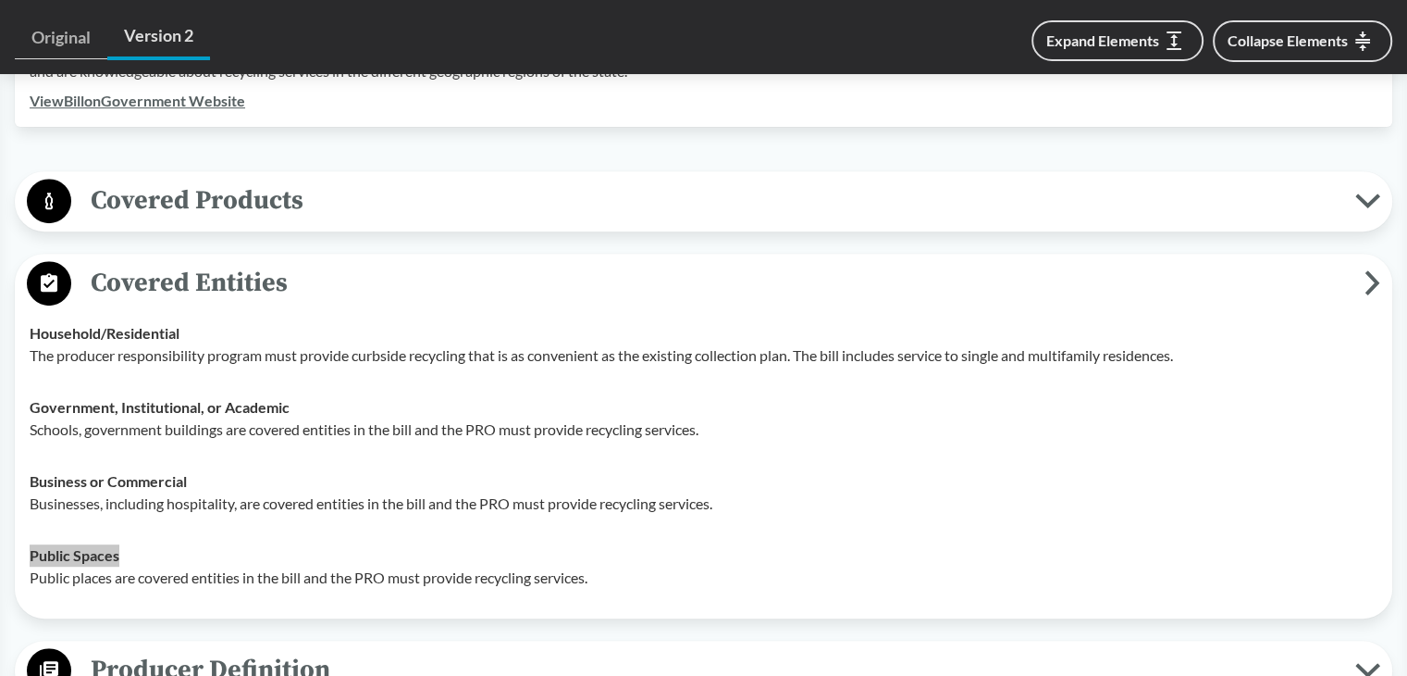
scroll to position [740, 0]
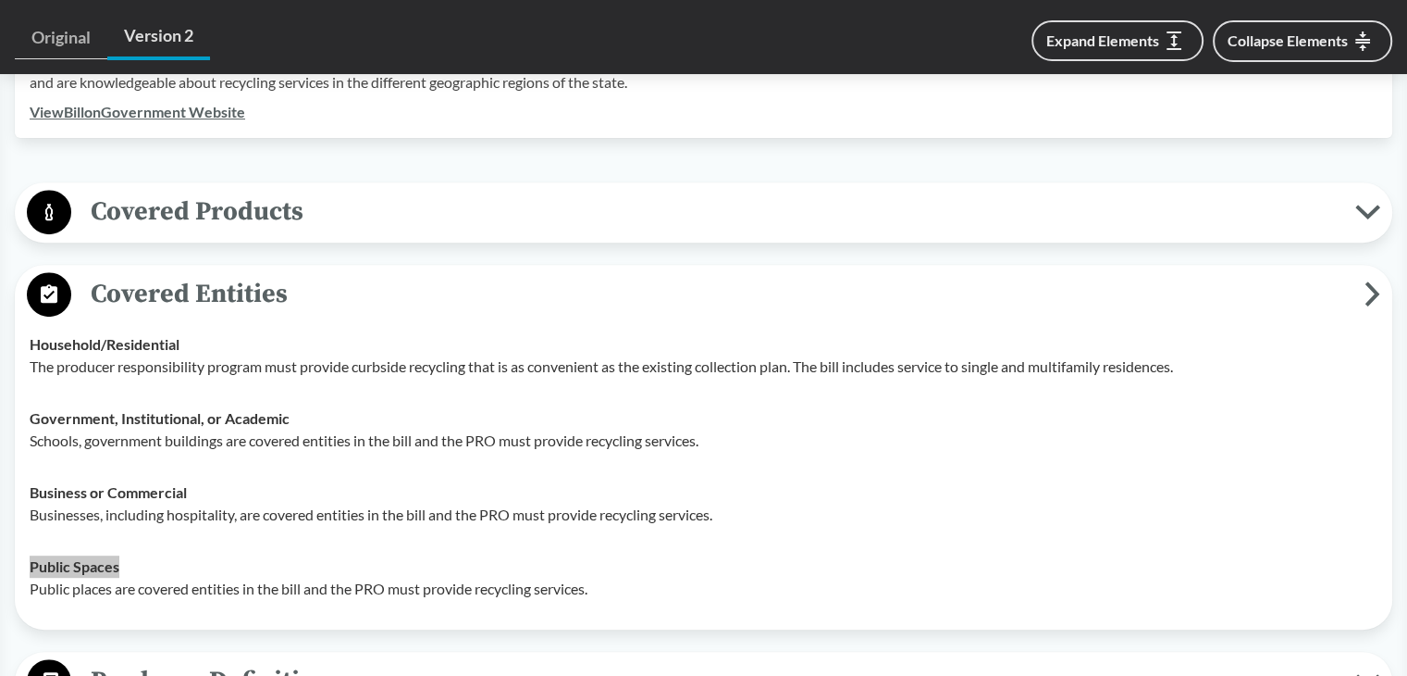
drag, startPoint x: 182, startPoint y: 291, endPoint x: 210, endPoint y: 249, distance: 50.0
click at [184, 289] on span "Covered Entities" at bounding box center [718, 294] width 1294 height 42
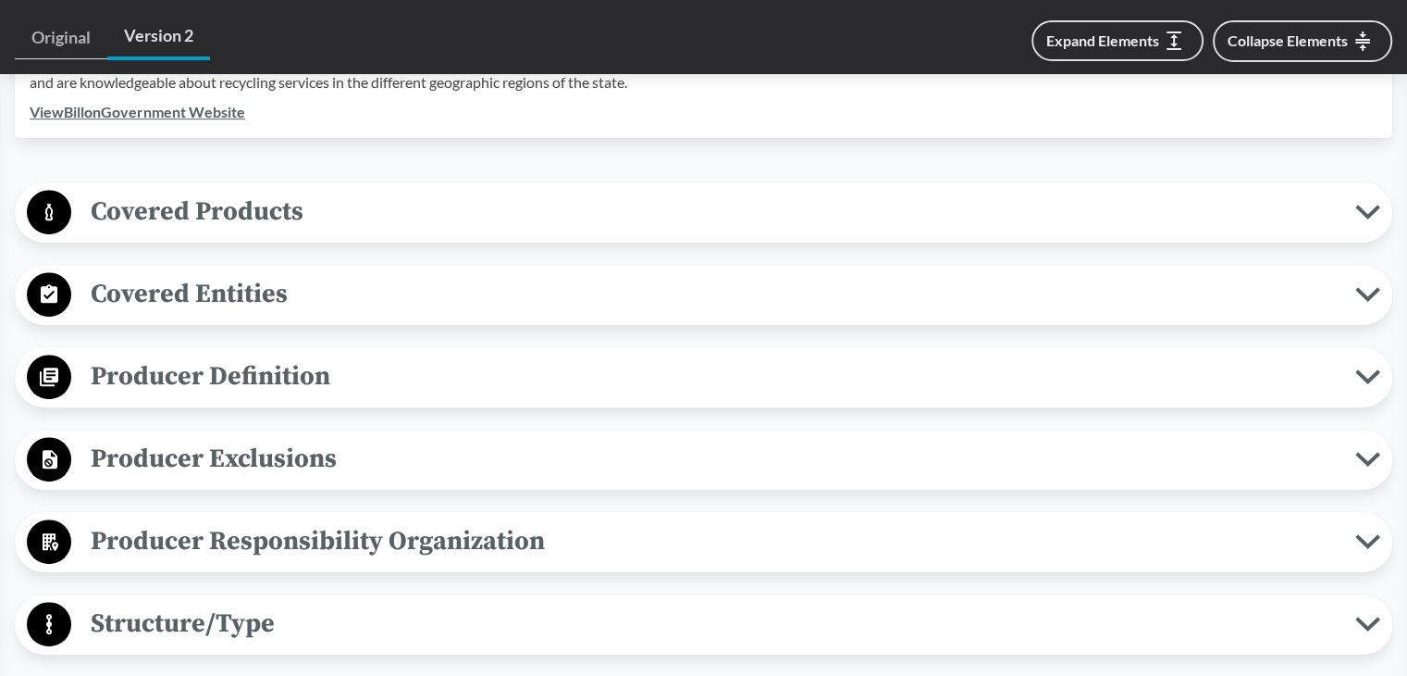
click at [230, 216] on span "Covered Products" at bounding box center [713, 212] width 1284 height 42
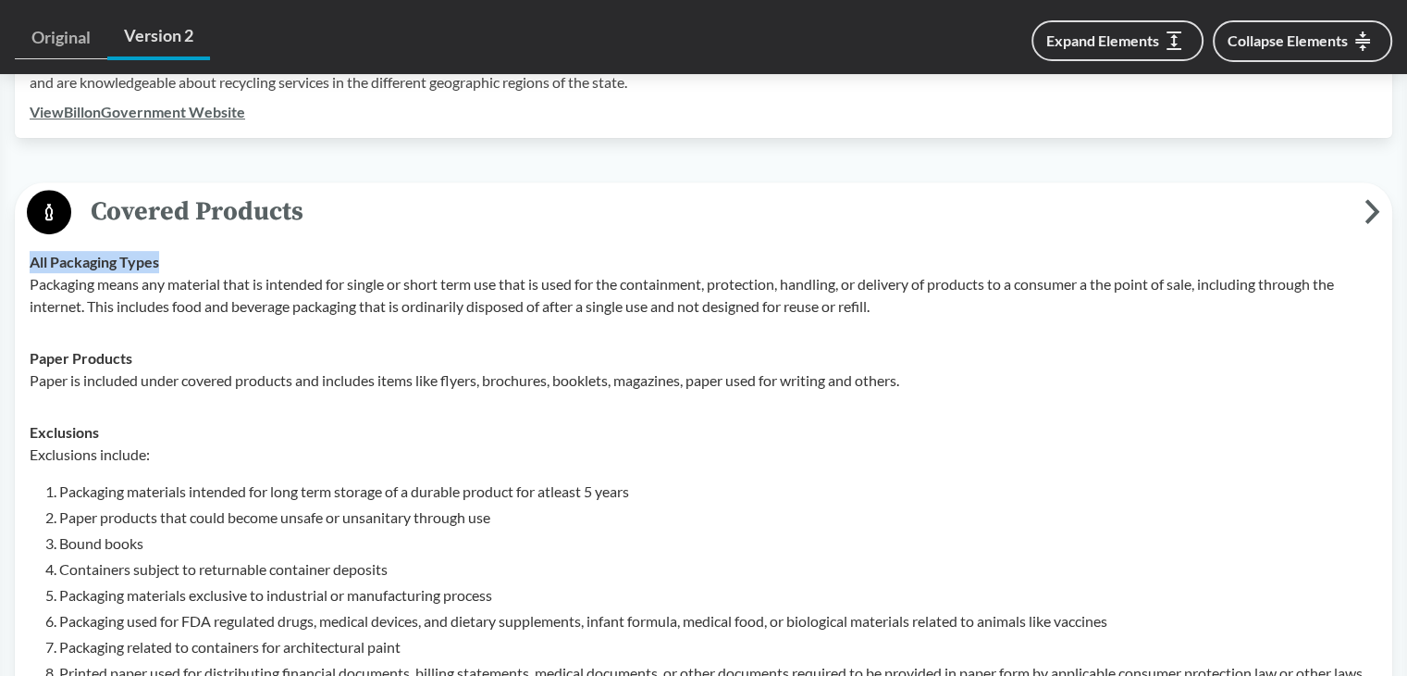
drag, startPoint x: 33, startPoint y: 258, endPoint x: 354, endPoint y: 257, distance: 321.1
click at [207, 258] on div "All Packaging Types Packaging means any material that is intended for single or…" at bounding box center [704, 284] width 1348 height 67
drag, startPoint x: 31, startPoint y: 353, endPoint x: 165, endPoint y: 354, distance: 133.3
click at [165, 354] on div "Paper Products Paper is included under covered products and includes items like…" at bounding box center [704, 369] width 1348 height 44
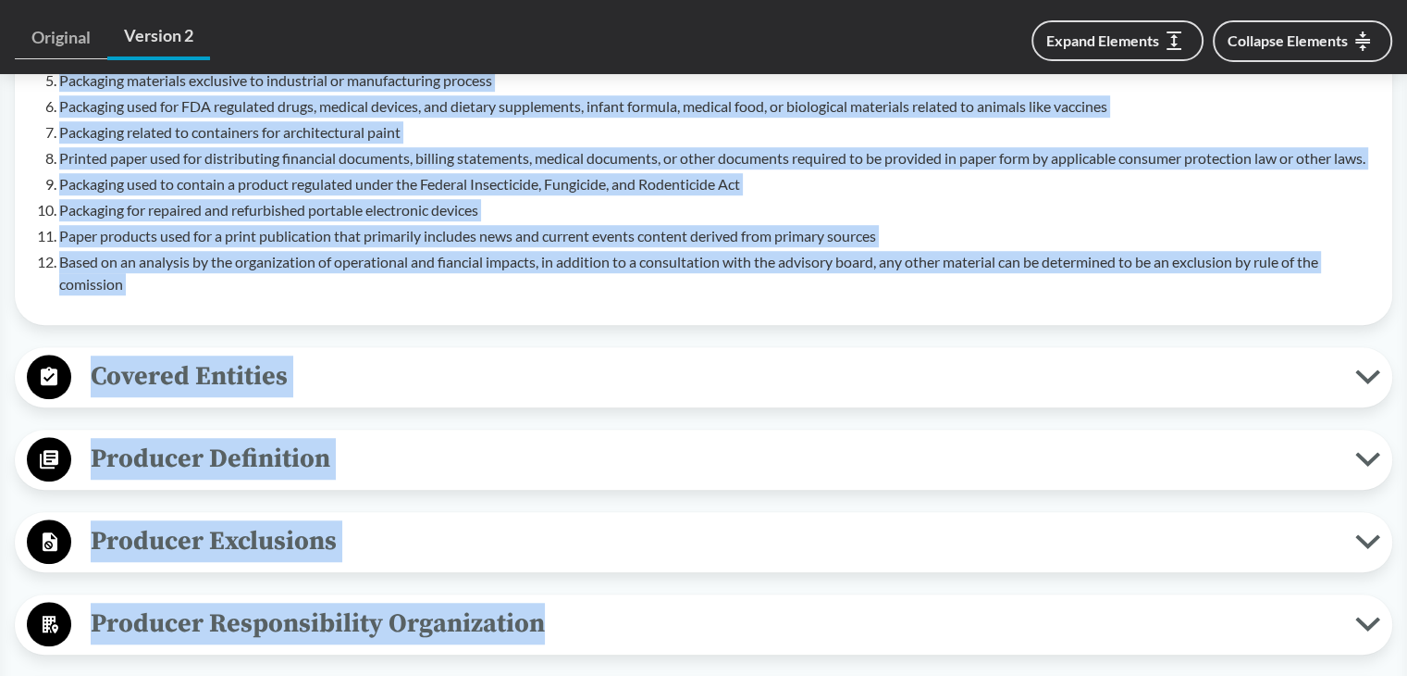
scroll to position [1296, 0]
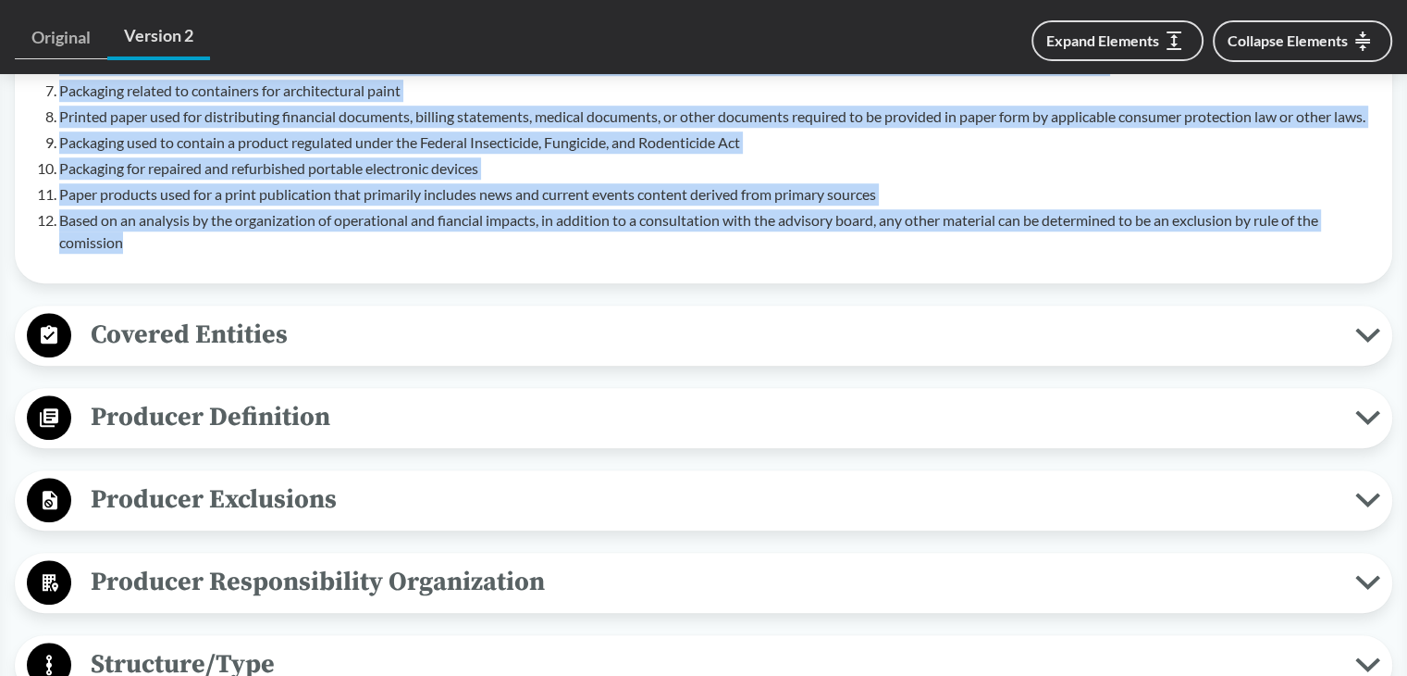
drag, startPoint x: 27, startPoint y: 266, endPoint x: 295, endPoint y: 267, distance: 268.4
click at [295, 267] on td "Exclusions Exclusions include: Packaging materials intended for long term stora…" at bounding box center [703, 59] width 1365 height 418
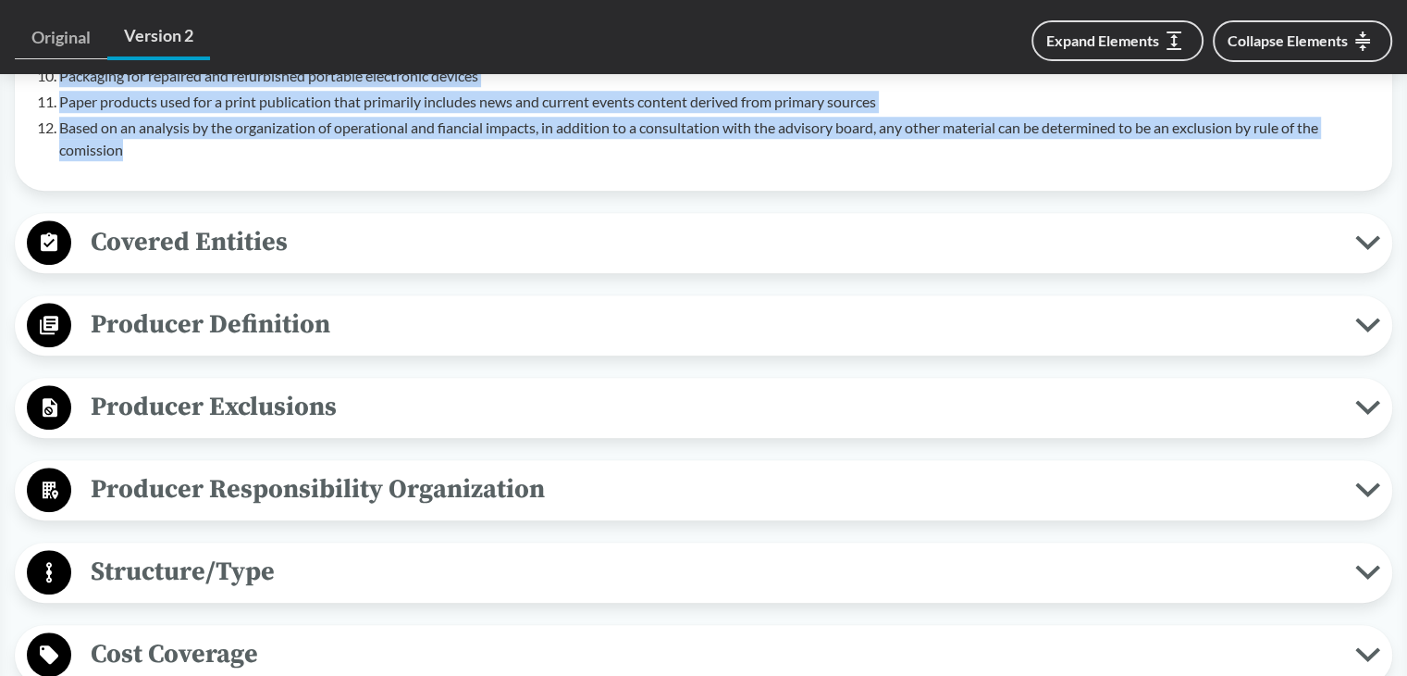
click at [229, 345] on span "Producer Definition" at bounding box center [713, 325] width 1284 height 42
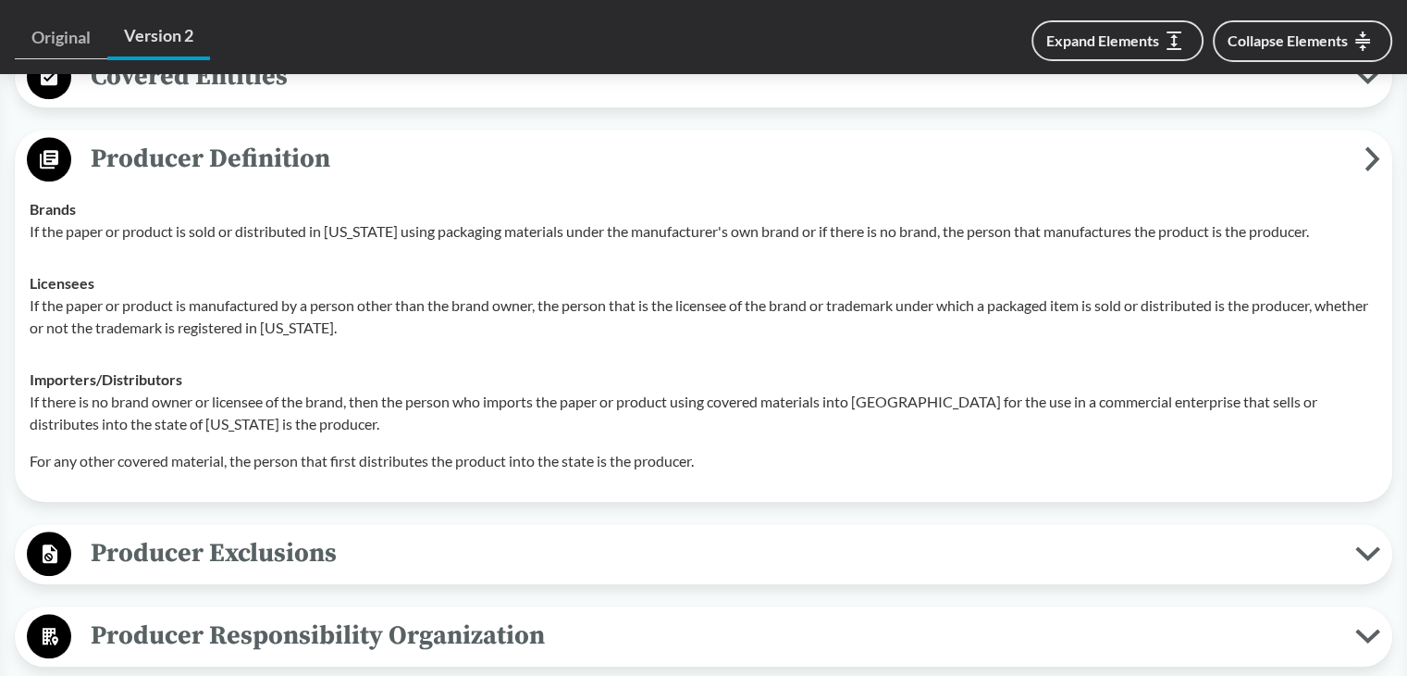
scroll to position [1574, 0]
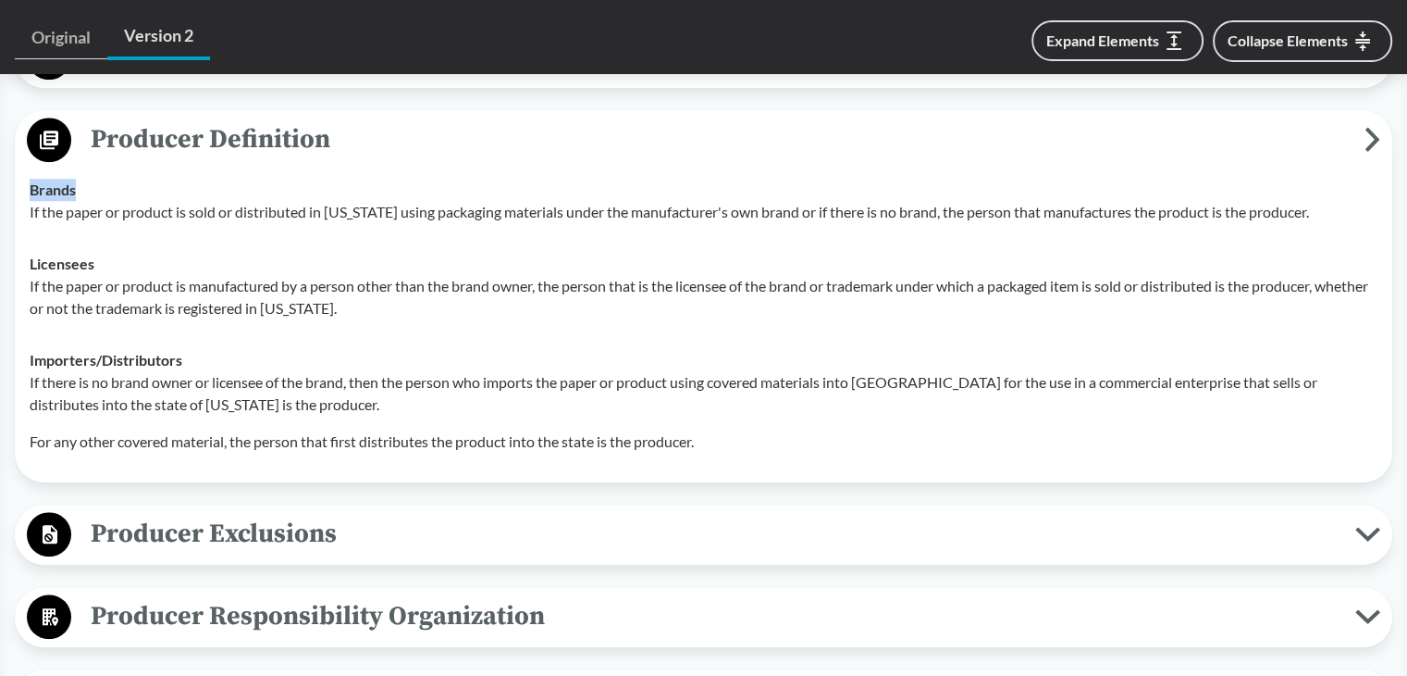
drag, startPoint x: 31, startPoint y: 214, endPoint x: 85, endPoint y: 206, distance: 55.1
click at [85, 206] on div "Brands If the paper or product is sold or distributed in [US_STATE] using packa…" at bounding box center [704, 201] width 1348 height 44
drag, startPoint x: 23, startPoint y: 283, endPoint x: 152, endPoint y: 282, distance: 128.6
click at [152, 282] on td "Licensees If the paper or product is manufactured by a person other than the br…" at bounding box center [703, 286] width 1365 height 96
drag, startPoint x: 29, startPoint y: 375, endPoint x: 205, endPoint y: 383, distance: 176.9
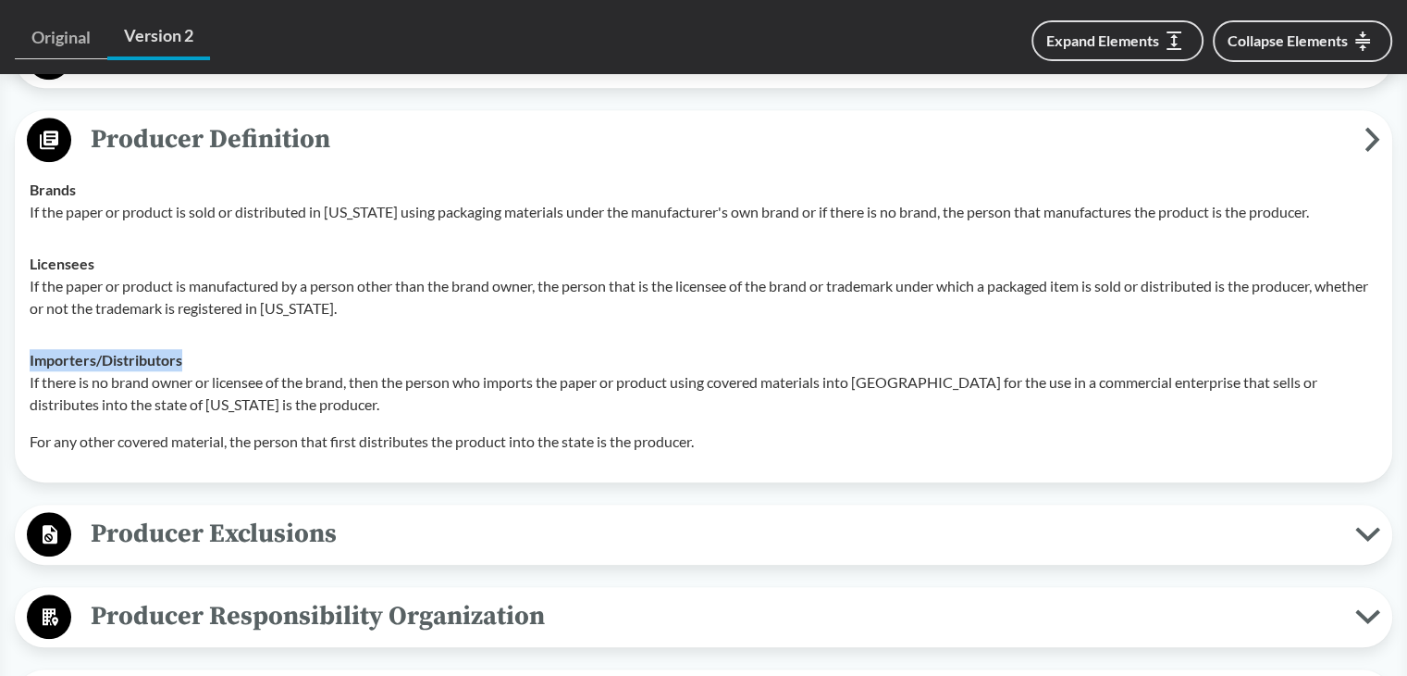
click at [205, 383] on td "Importers/​Distributors If there is no brand owner or licensee of the brand, th…" at bounding box center [703, 400] width 1365 height 133
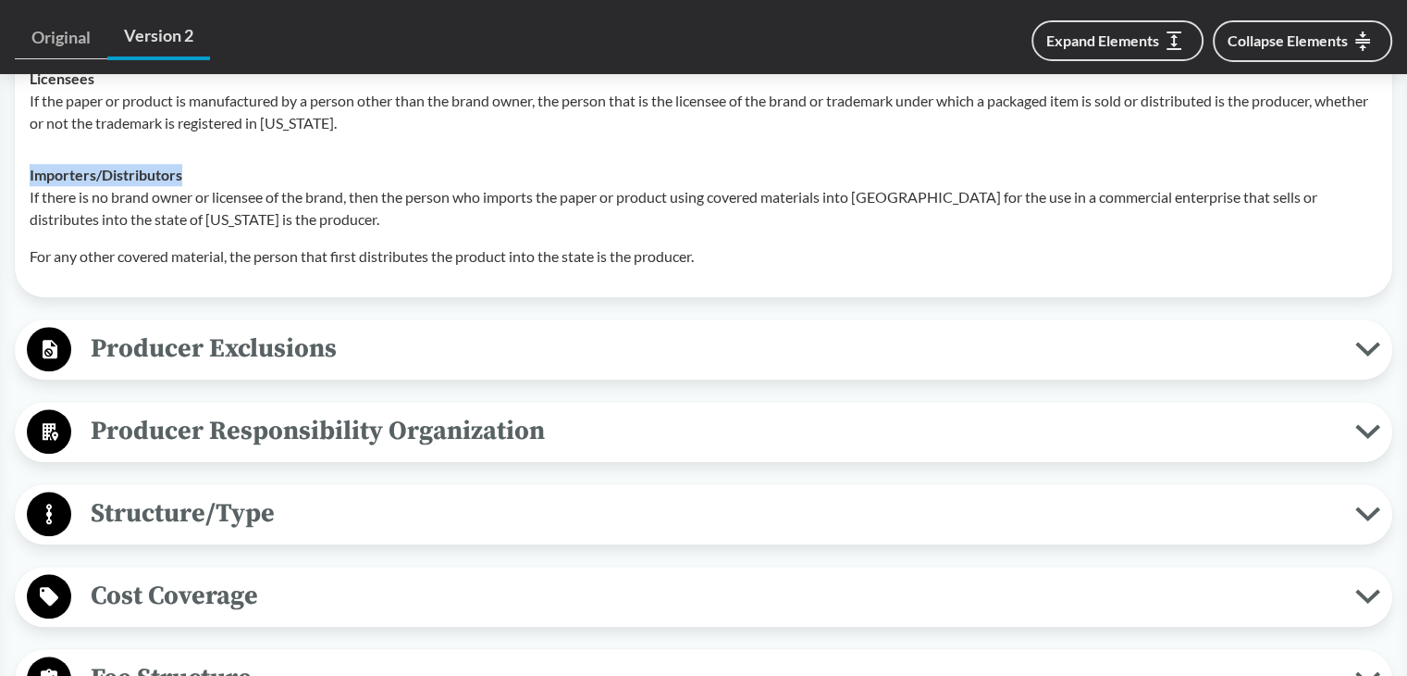
click at [205, 369] on span "Producer Exclusions" at bounding box center [713, 349] width 1284 height 42
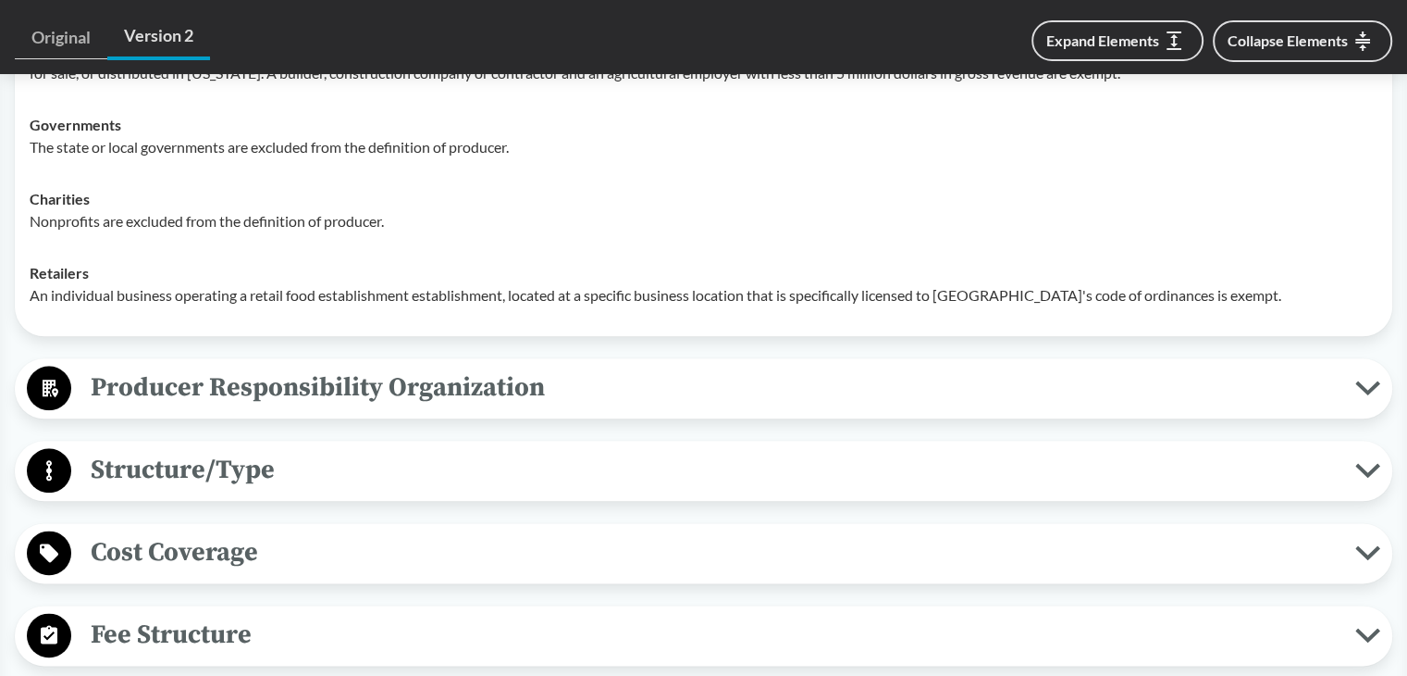
scroll to position [1944, 0]
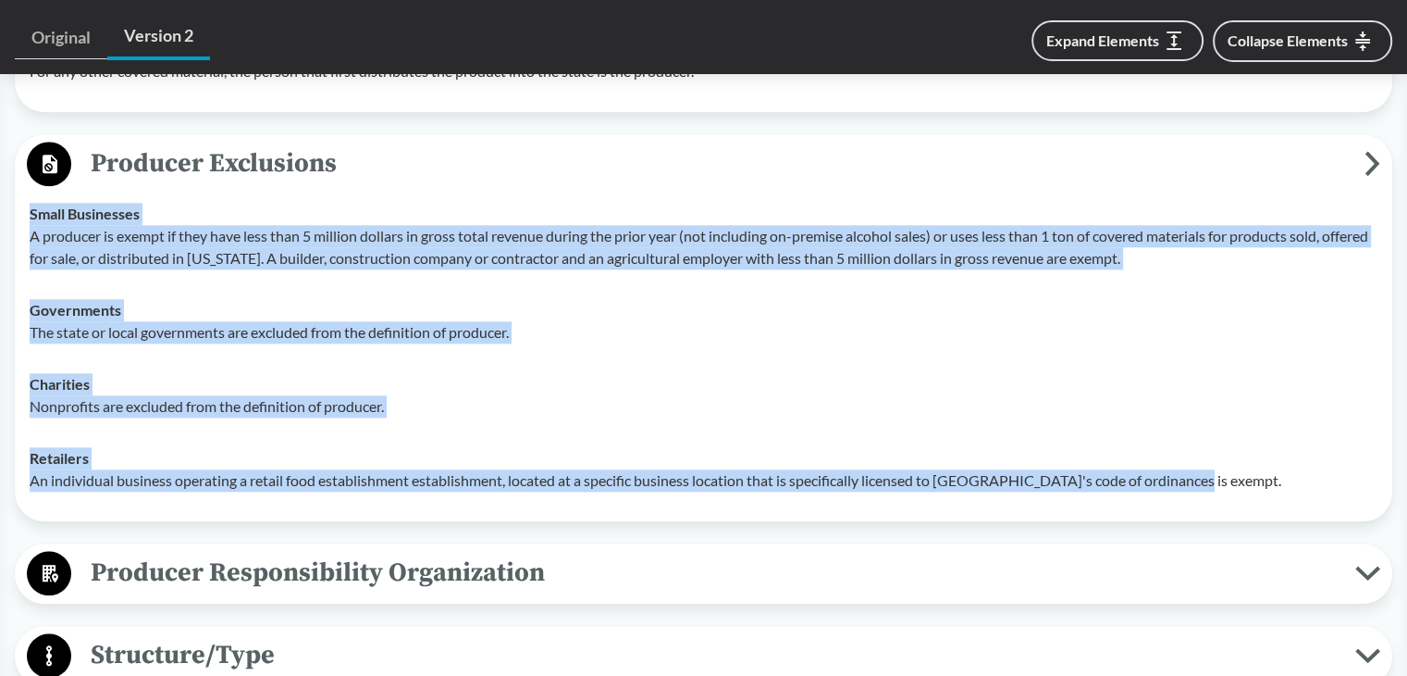
drag, startPoint x: 27, startPoint y: 227, endPoint x: 1243, endPoint y: 508, distance: 1248.1
click at [1205, 506] on tbody "Small Businesses A producer is exempt if they have less than 5 million dollars …" at bounding box center [703, 347] width 1365 height 318
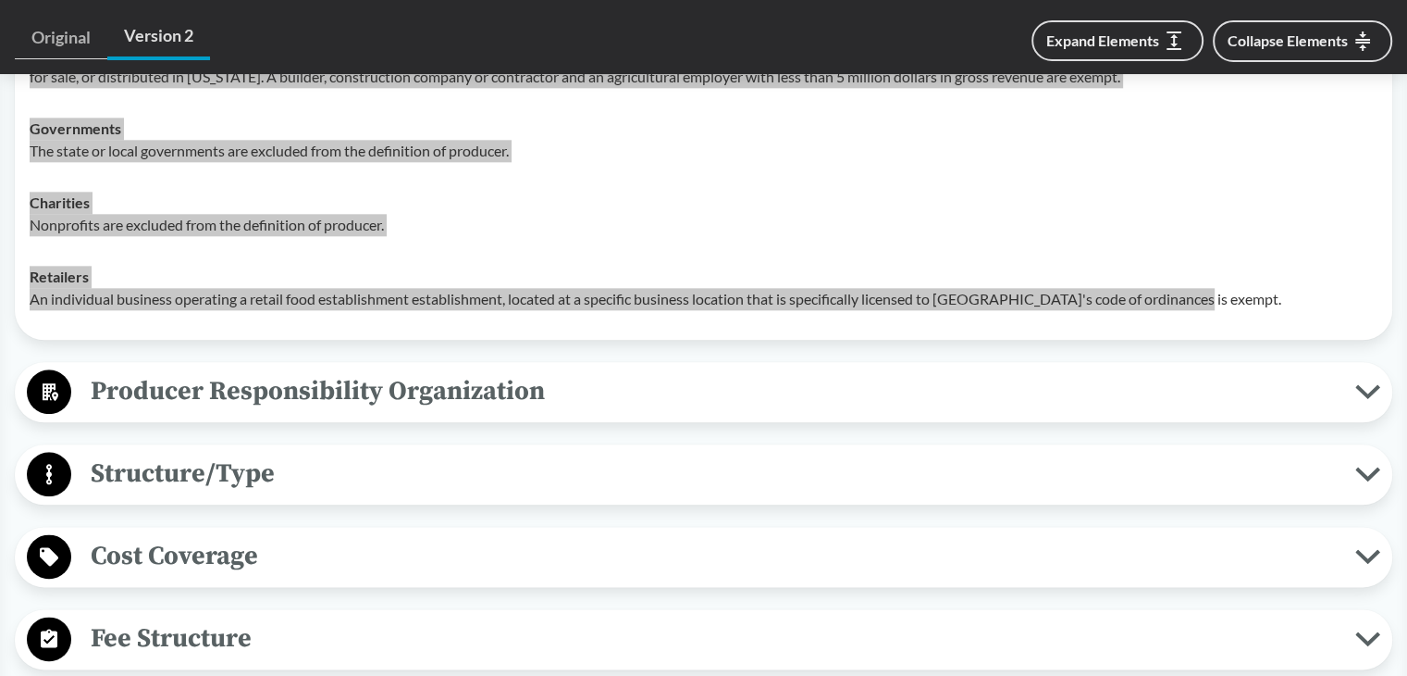
scroll to position [2129, 0]
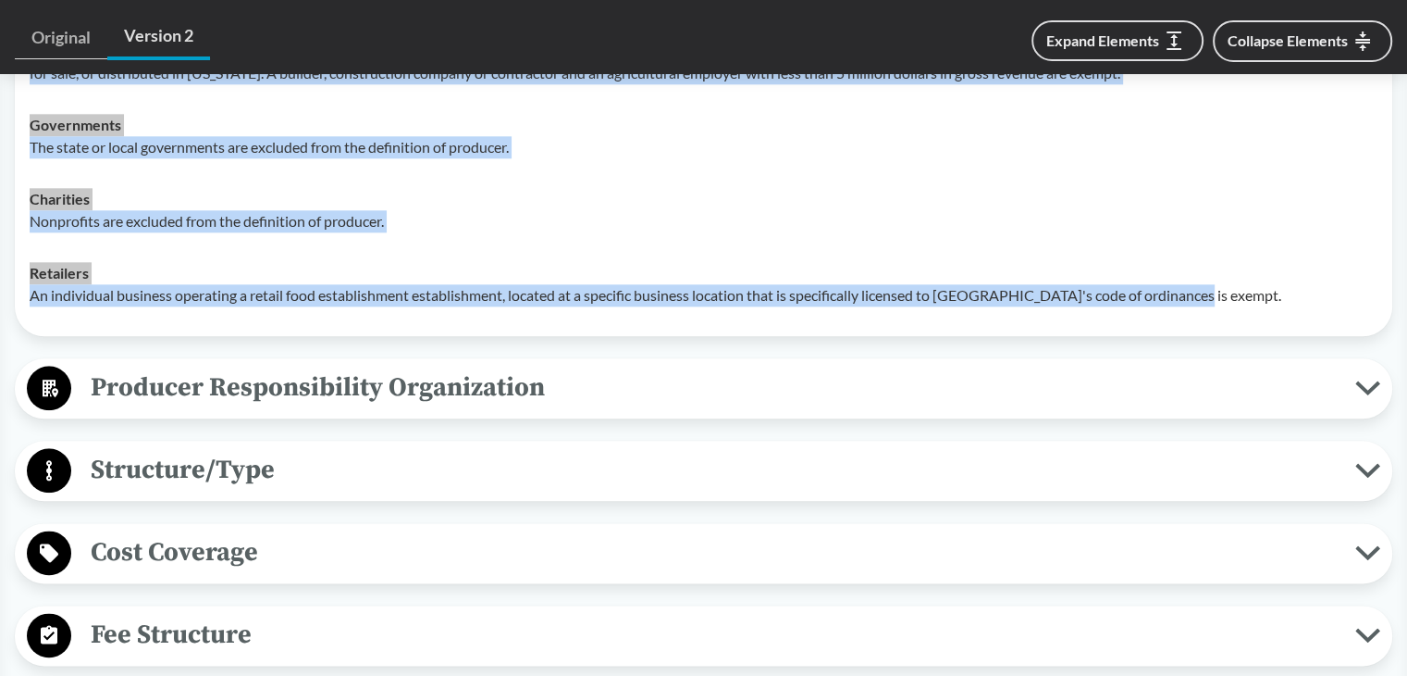
click at [136, 408] on span "Producer Responsibility Organization" at bounding box center [713, 387] width 1284 height 42
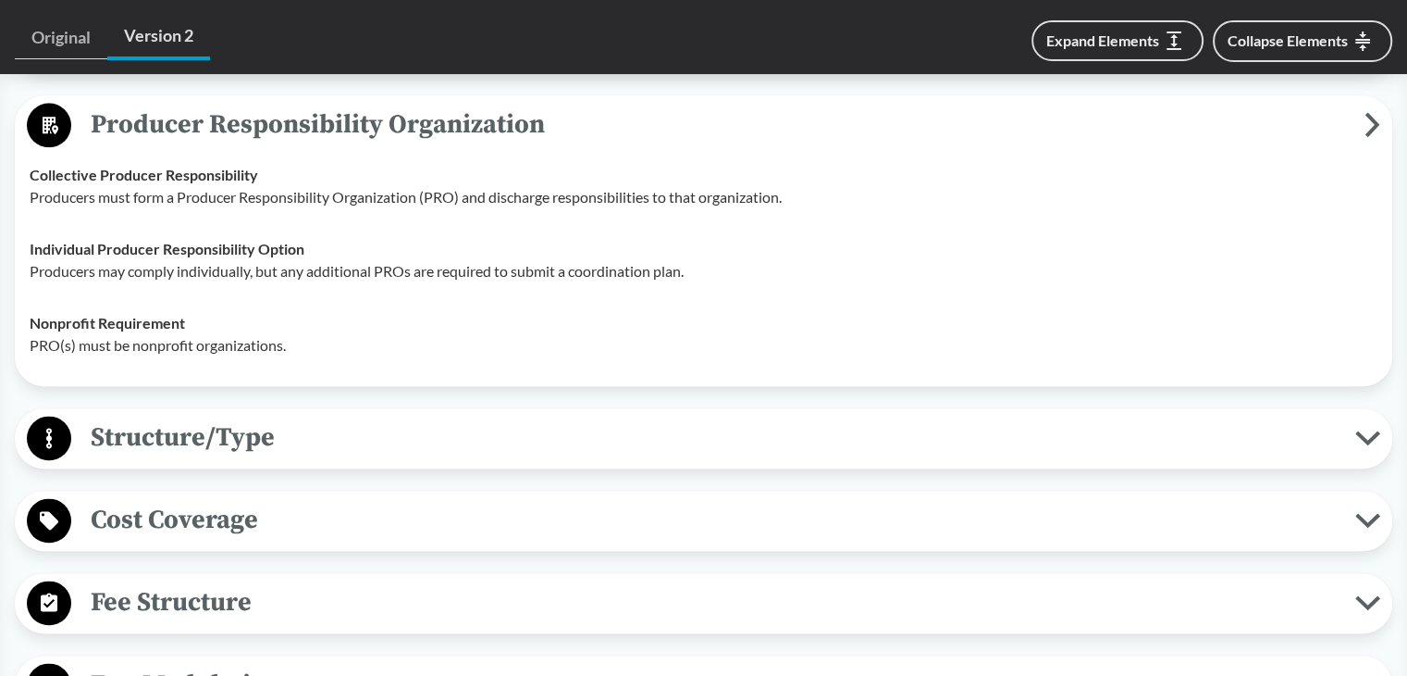
scroll to position [2407, 0]
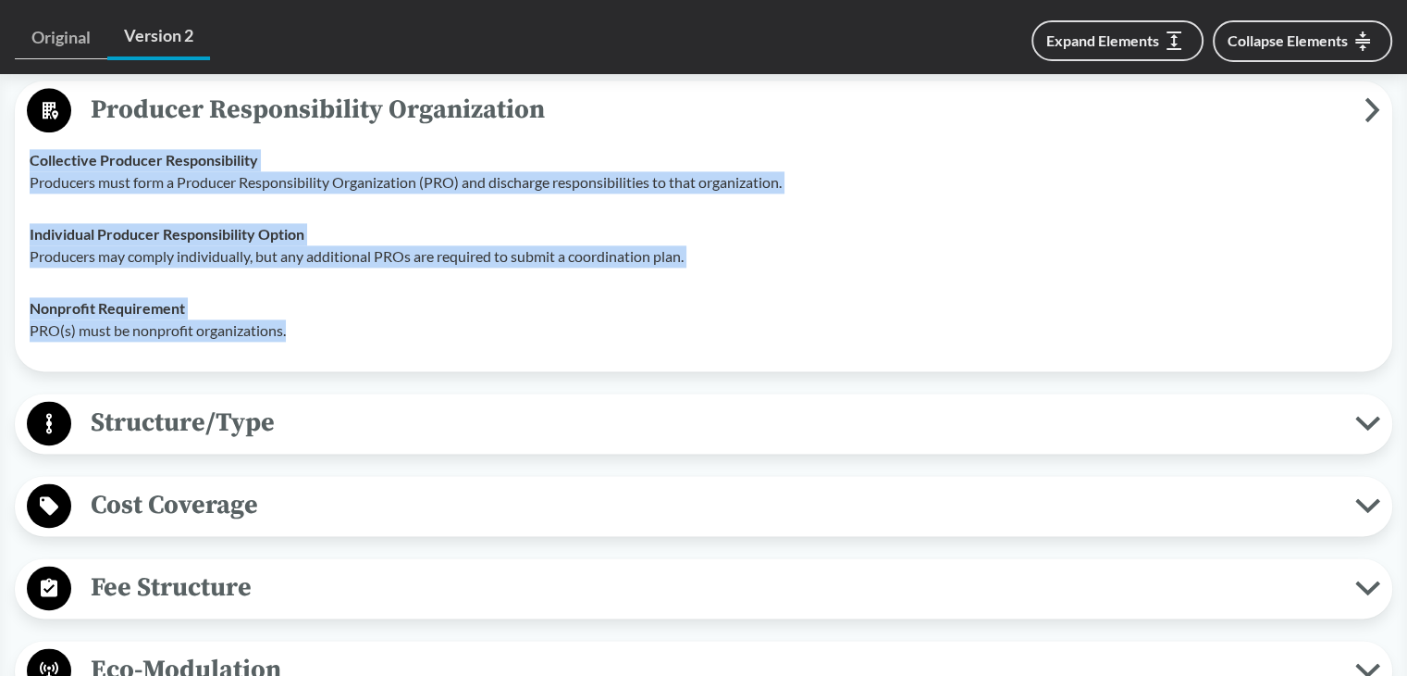
drag, startPoint x: 32, startPoint y: 174, endPoint x: 344, endPoint y: 366, distance: 366.0
click at [339, 356] on tbody "Collective Producer Responsibility Producers must form a Producer Responsibilit…" at bounding box center [703, 245] width 1365 height 222
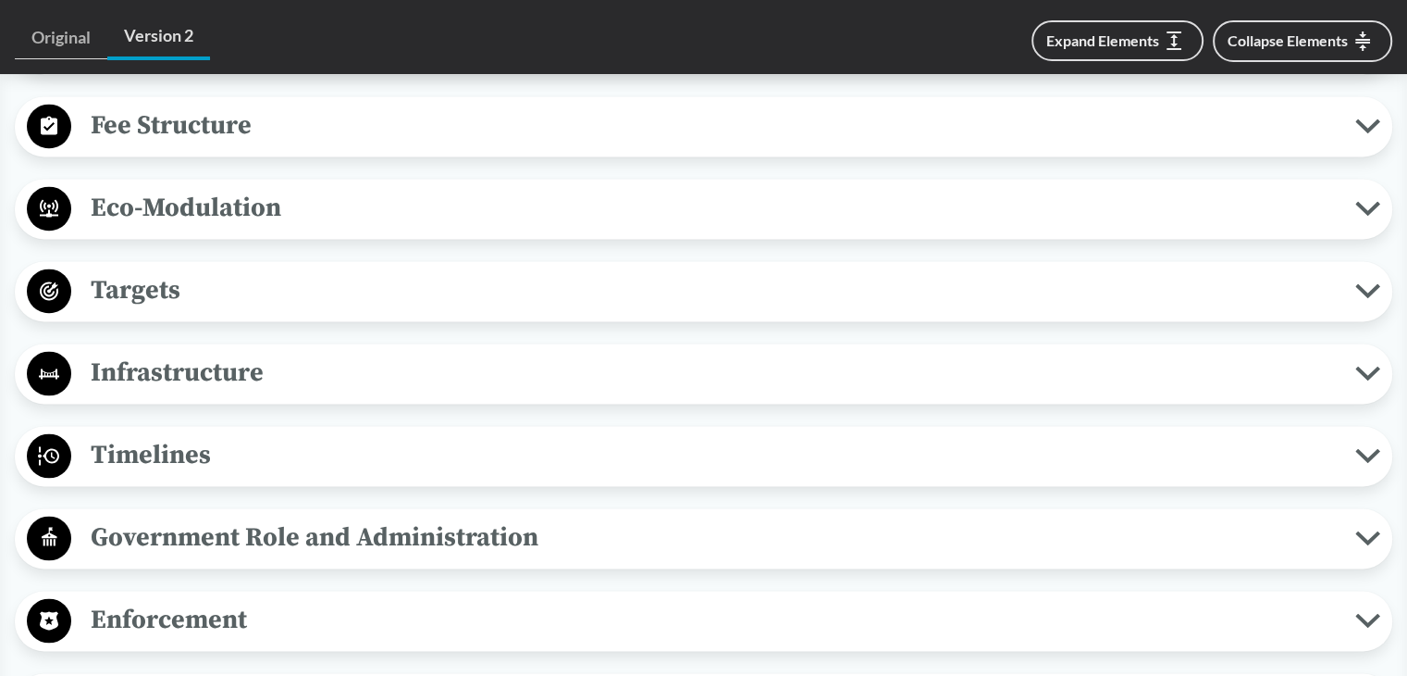
scroll to position [2870, 0]
click at [155, 475] on span "Timelines" at bounding box center [713, 454] width 1284 height 42
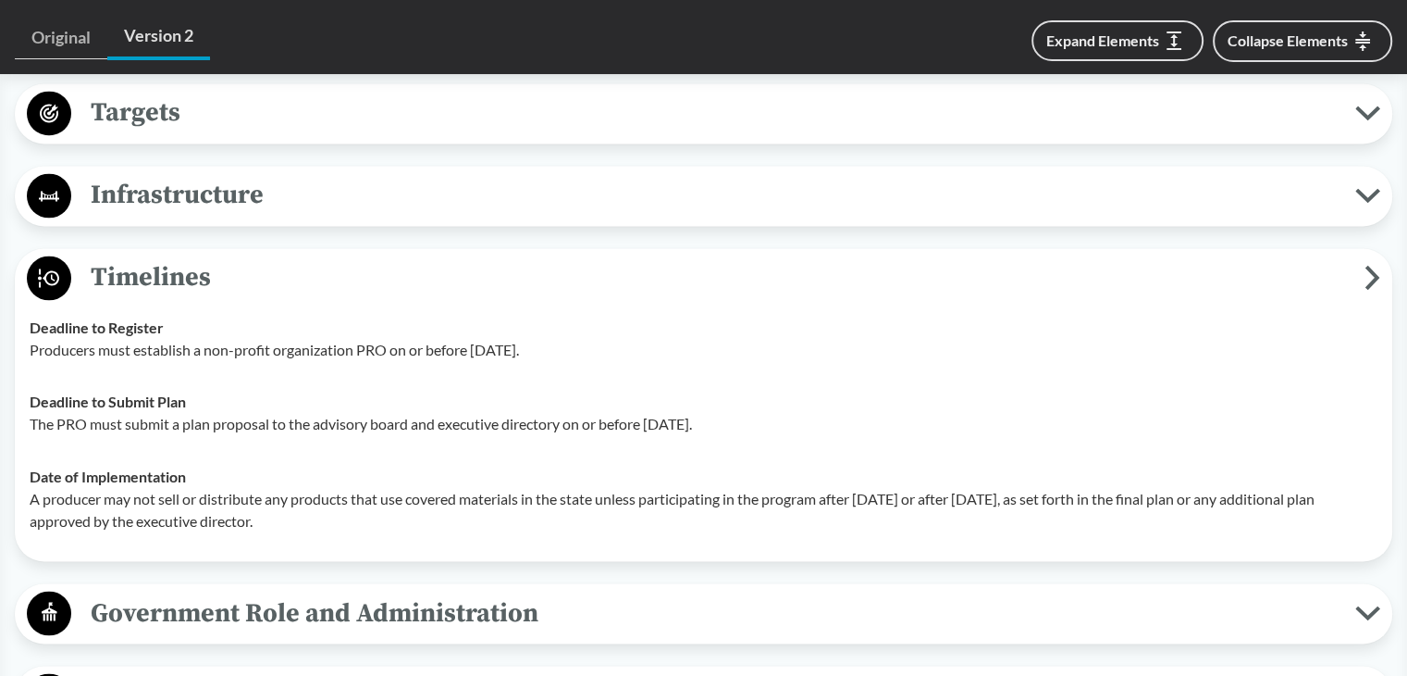
scroll to position [3055, 0]
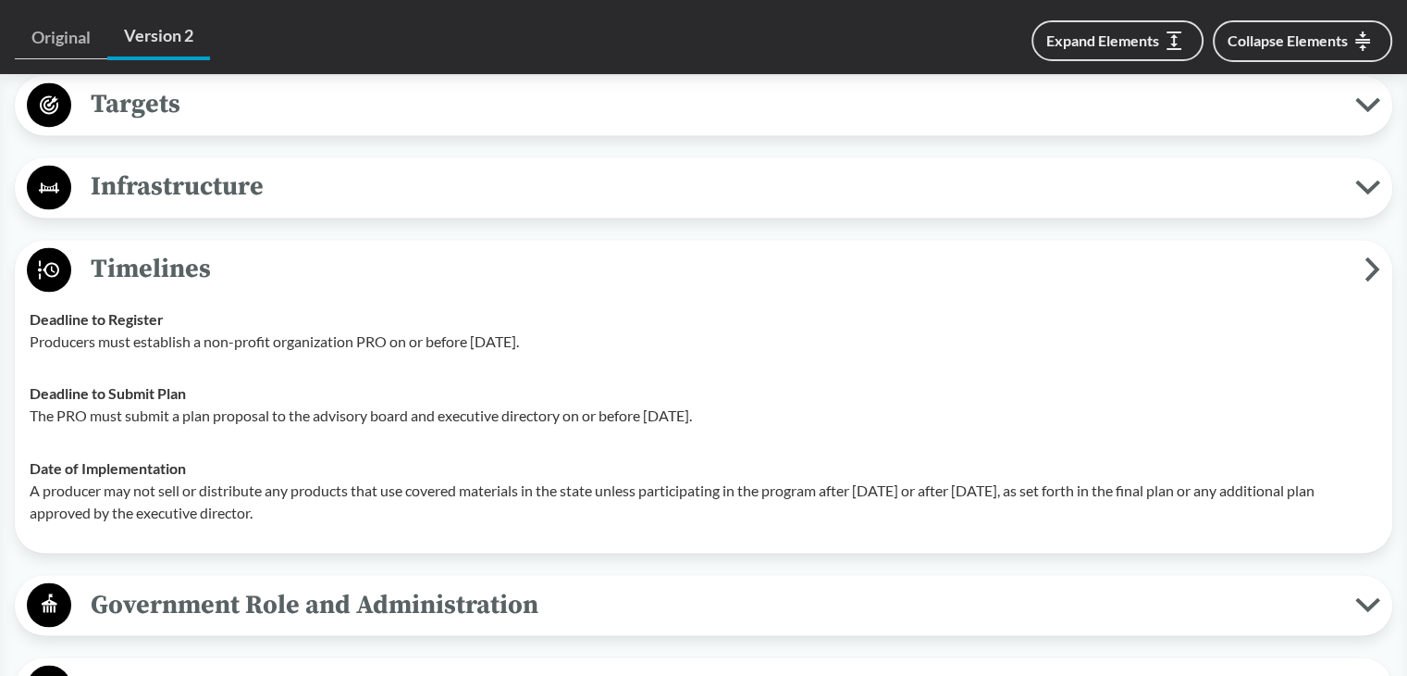
drag, startPoint x: 28, startPoint y: 363, endPoint x: 677, endPoint y: 367, distance: 649.6
click at [659, 366] on td "Deadline to Register Producers must establish a non-profit organization PRO on …" at bounding box center [703, 330] width 1365 height 74
drag, startPoint x: 32, startPoint y: 430, endPoint x: 933, endPoint y: 430, distance: 900.4
click at [875, 427] on p "The PRO must submit a plan proposal to the advisory board and executive directo…" at bounding box center [704, 415] width 1348 height 22
drag, startPoint x: 31, startPoint y: 505, endPoint x: 685, endPoint y: 556, distance: 655.3
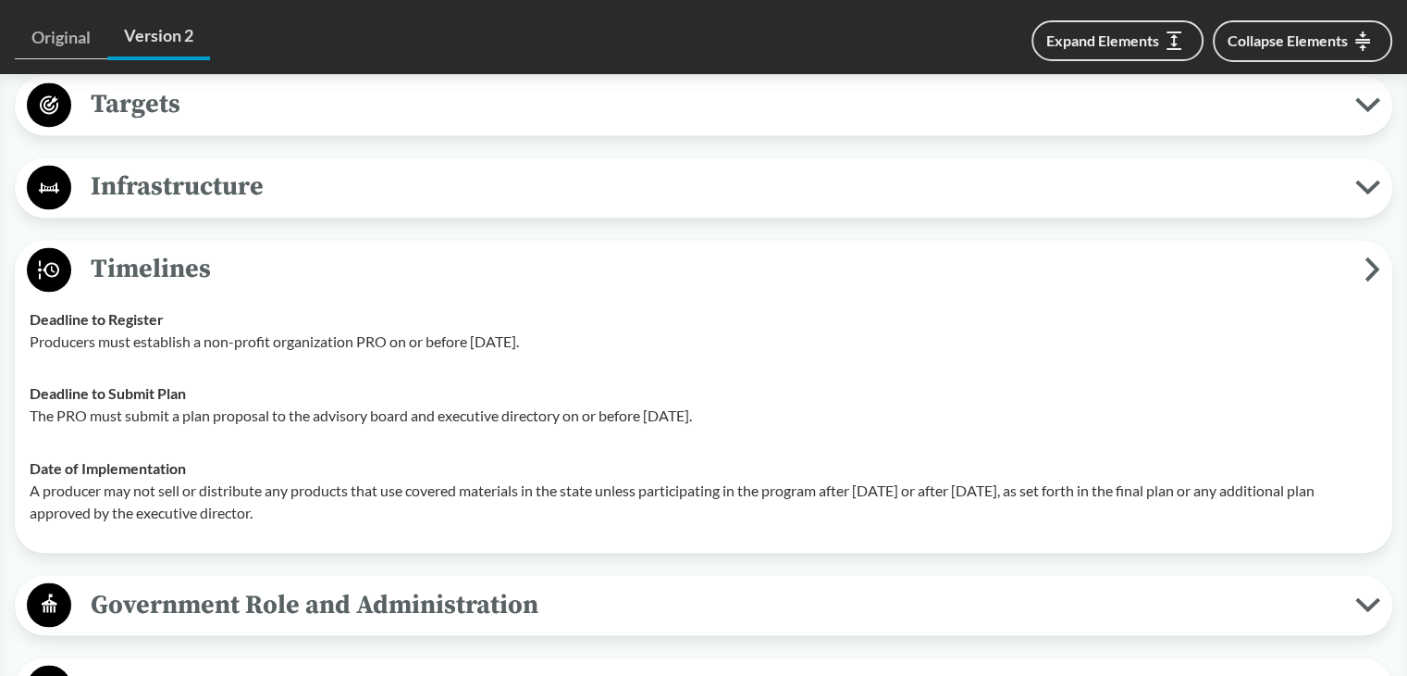
click at [433, 538] on td "Date of Implementation A producer may not sell or distribute any products that …" at bounding box center [703, 489] width 1365 height 96
click at [231, 282] on span "Timelines" at bounding box center [718, 269] width 1294 height 42
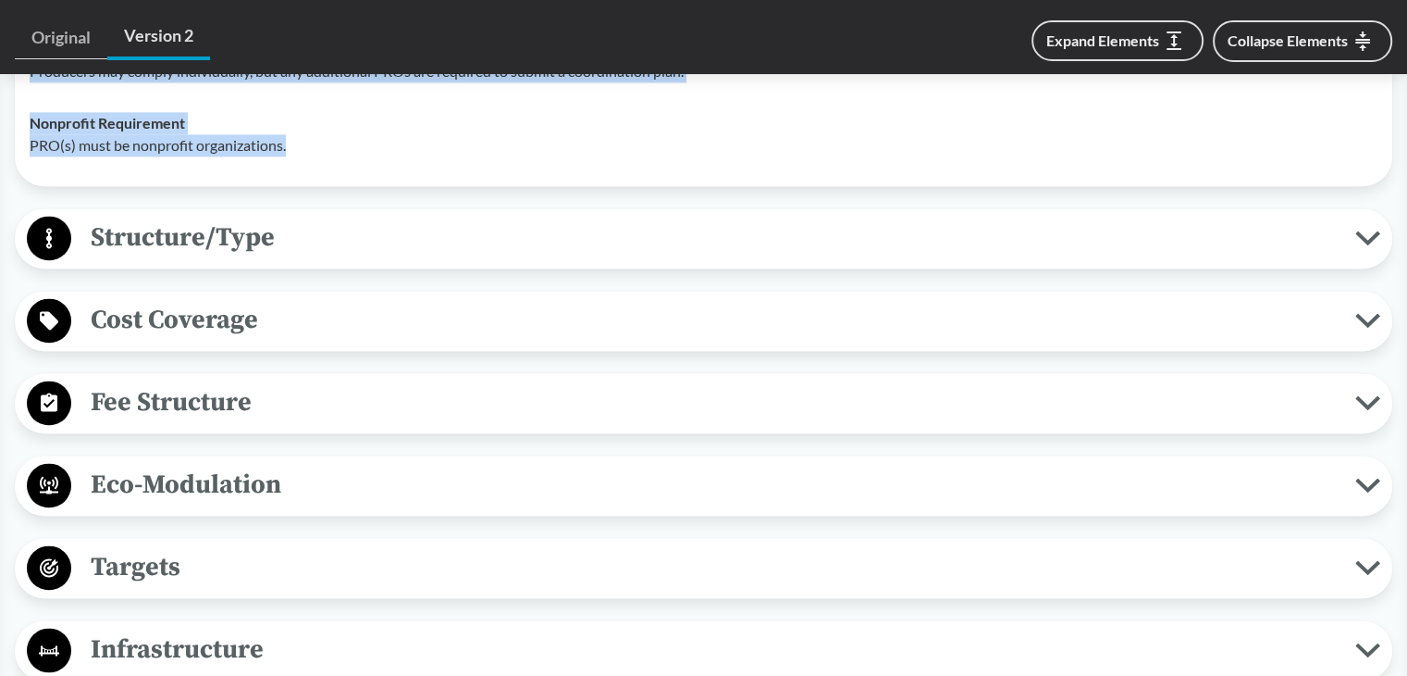
click at [165, 339] on span "Cost Coverage" at bounding box center [713, 320] width 1284 height 42
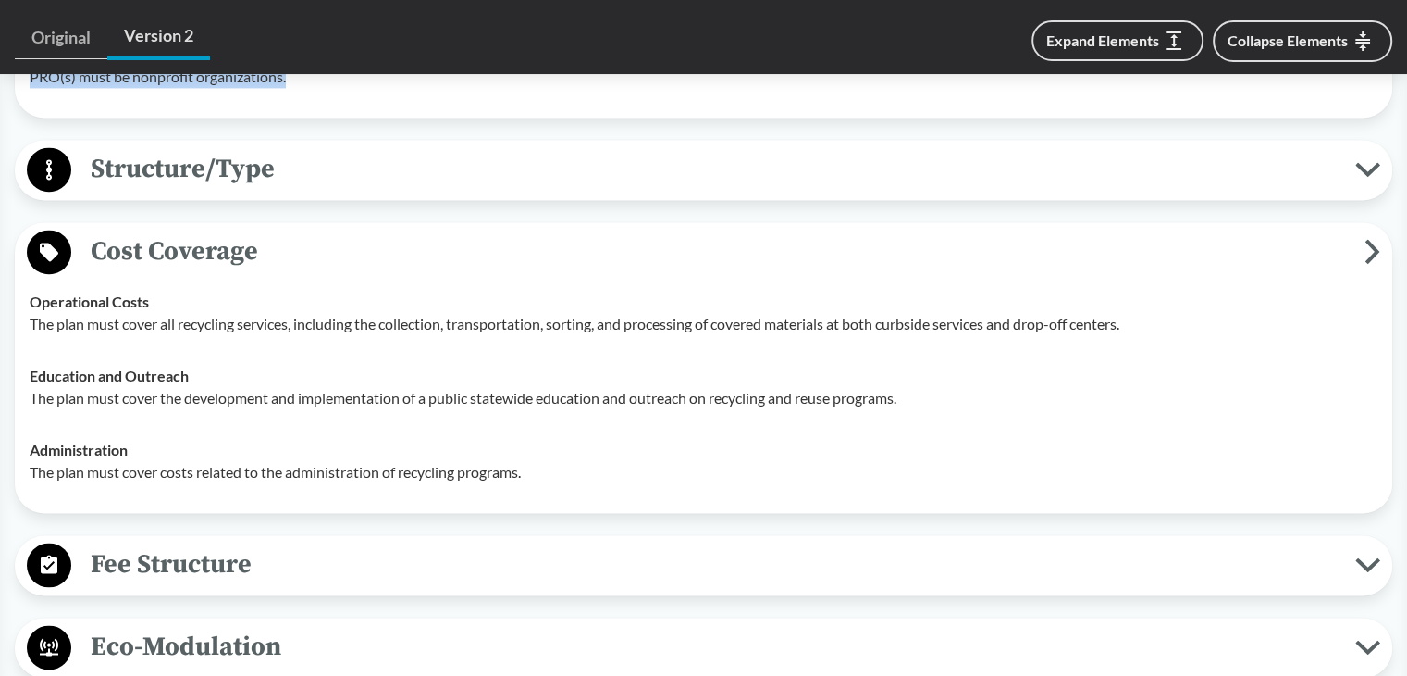
scroll to position [2777, 0]
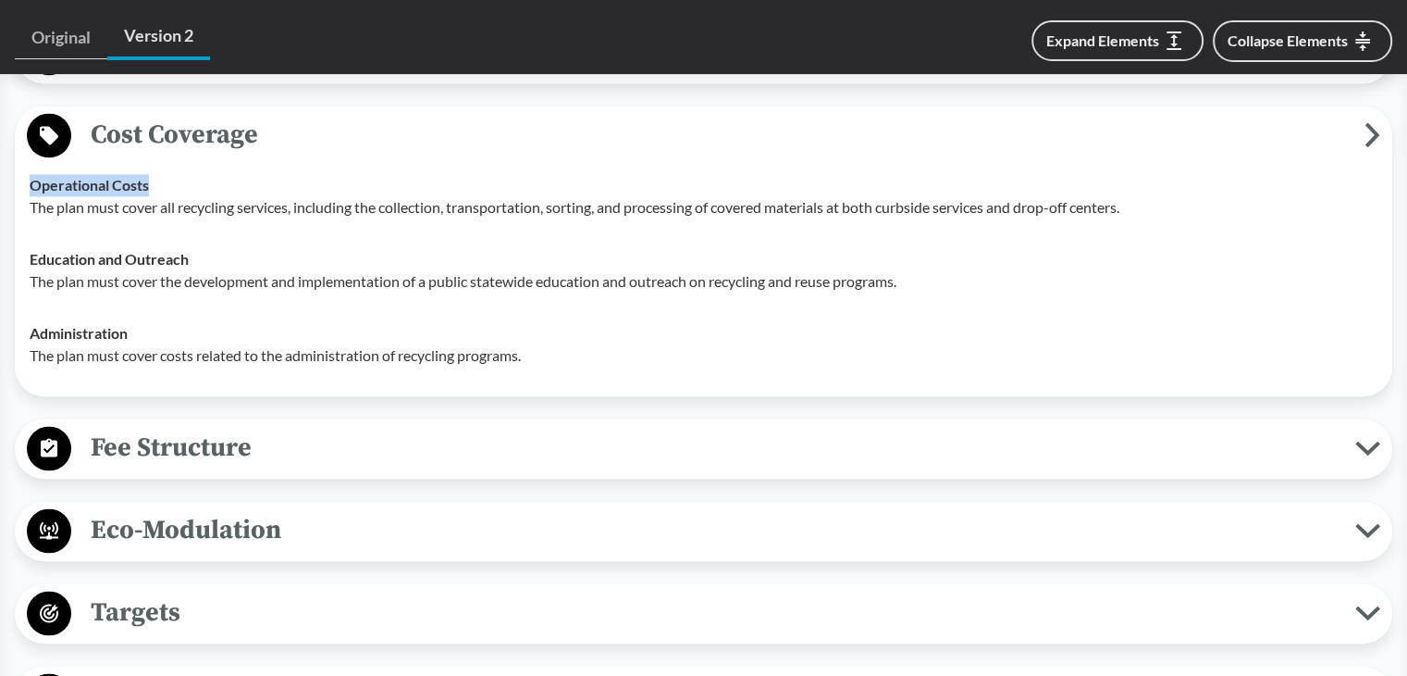
drag, startPoint x: 34, startPoint y: 201, endPoint x: 248, endPoint y: 197, distance: 213.8
click at [244, 195] on div "Operational Costs The plan must cover all recycling services, including the col…" at bounding box center [704, 196] width 1348 height 44
drag, startPoint x: 30, startPoint y: 271, endPoint x: 209, endPoint y: 273, distance: 179.5
click at [209, 273] on div "Education and Outreach The plan must cover the development and implementation o…" at bounding box center [704, 270] width 1348 height 44
drag, startPoint x: 30, startPoint y: 352, endPoint x: 178, endPoint y: 351, distance: 148.1
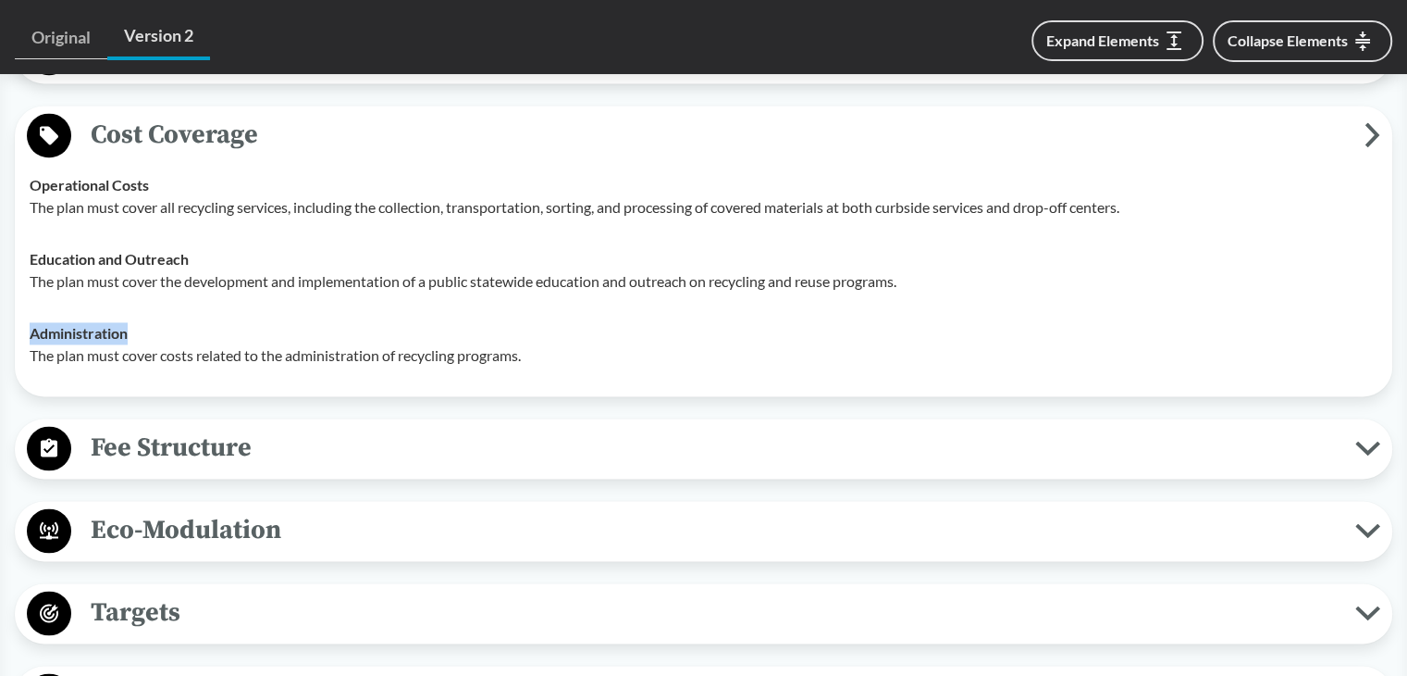
click at [178, 351] on div "Administration The plan must cover costs related to the administration of recyc…" at bounding box center [704, 344] width 1348 height 44
click at [245, 466] on span "Fee Structure" at bounding box center [713, 448] width 1284 height 42
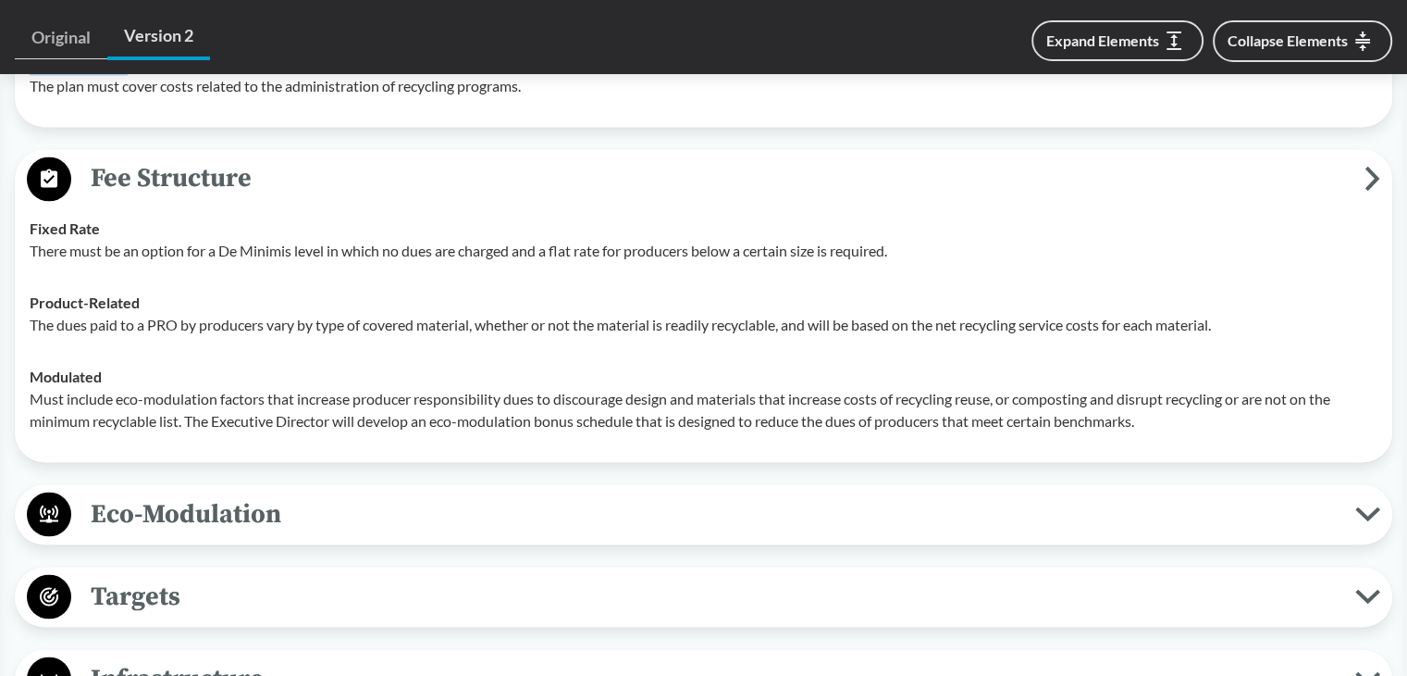
scroll to position [3055, 0]
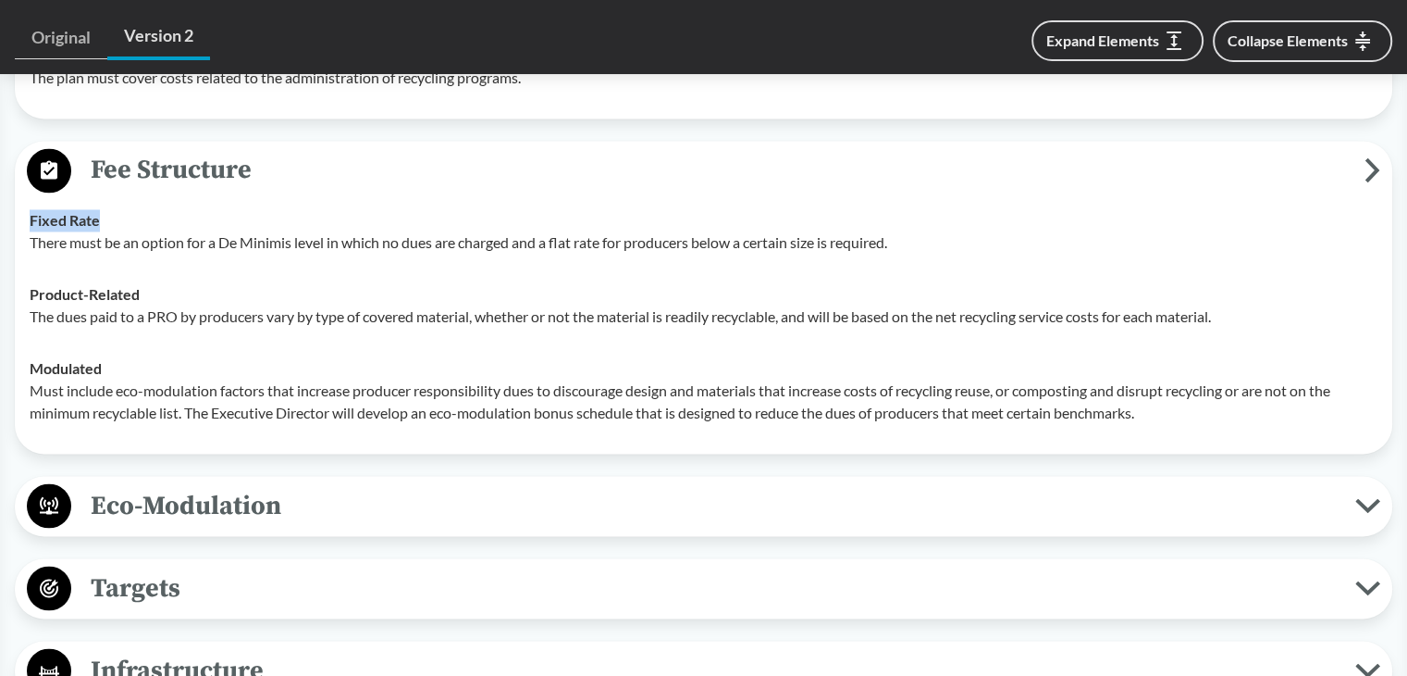
drag, startPoint x: 23, startPoint y: 242, endPoint x: 96, endPoint y: 242, distance: 73.1
click at [96, 242] on td "Fixed Rate There must be an option for a De Minimis level in which no dues are …" at bounding box center [703, 231] width 1365 height 74
drag, startPoint x: 30, startPoint y: 311, endPoint x: 451, endPoint y: 341, distance: 422.2
click at [225, 311] on div "Product-Related The dues paid to a PRO by producers vary by type of covered mat…" at bounding box center [704, 305] width 1348 height 44
drag, startPoint x: 30, startPoint y: 391, endPoint x: 155, endPoint y: 391, distance: 124.9
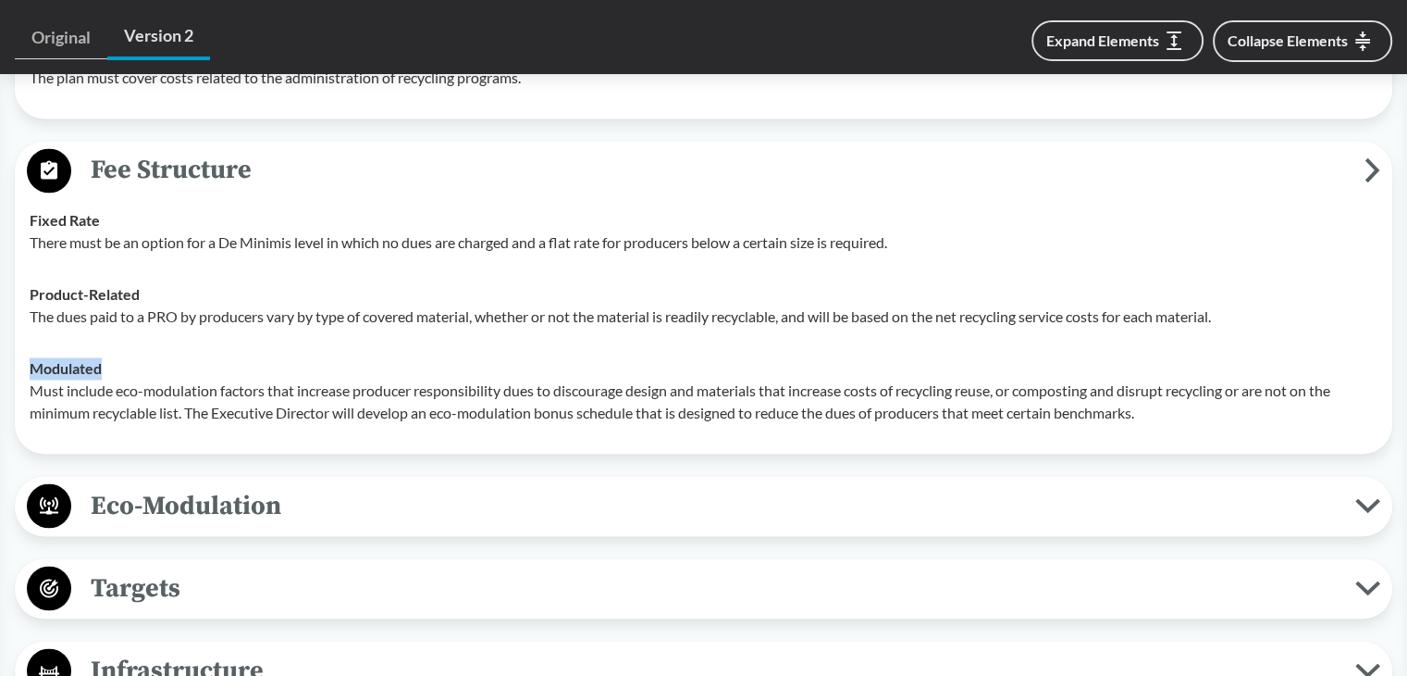
click at [155, 391] on div "Modulated Must include eco-modulation factors that increase producer responsibi…" at bounding box center [704, 390] width 1348 height 67
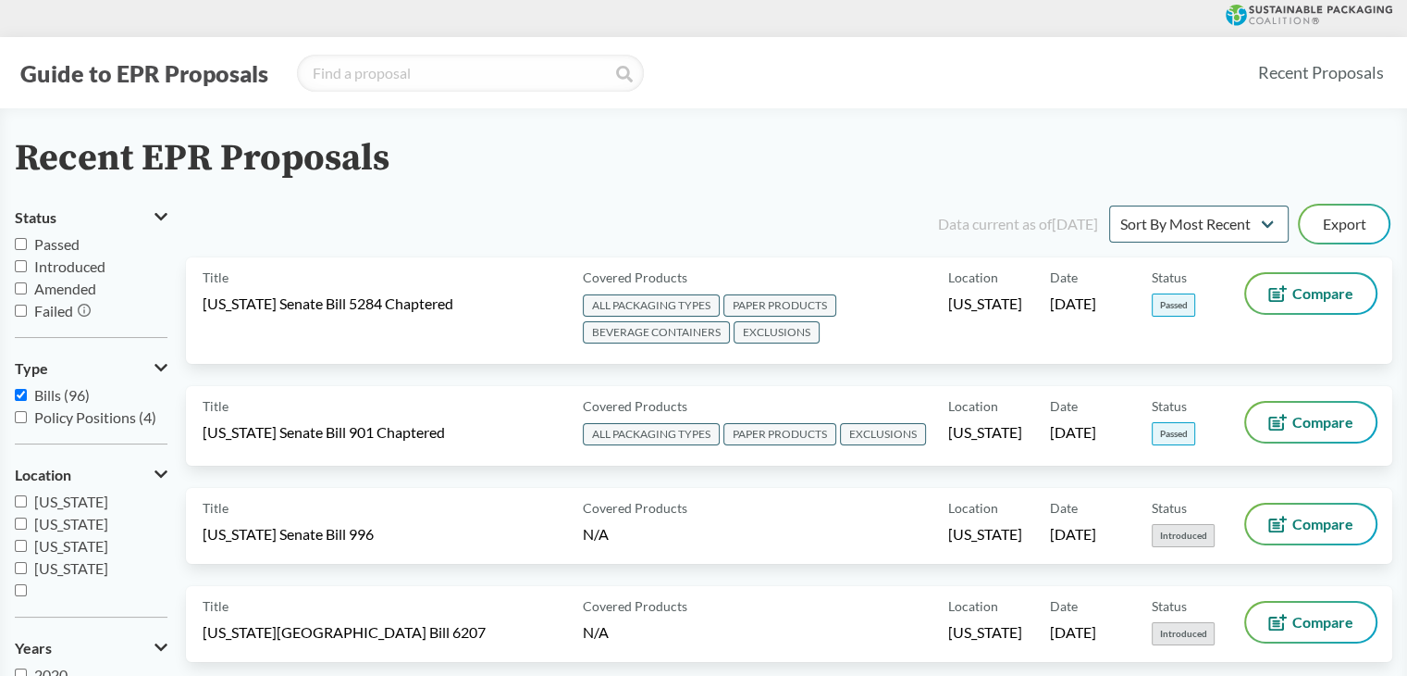
scroll to position [9746, 0]
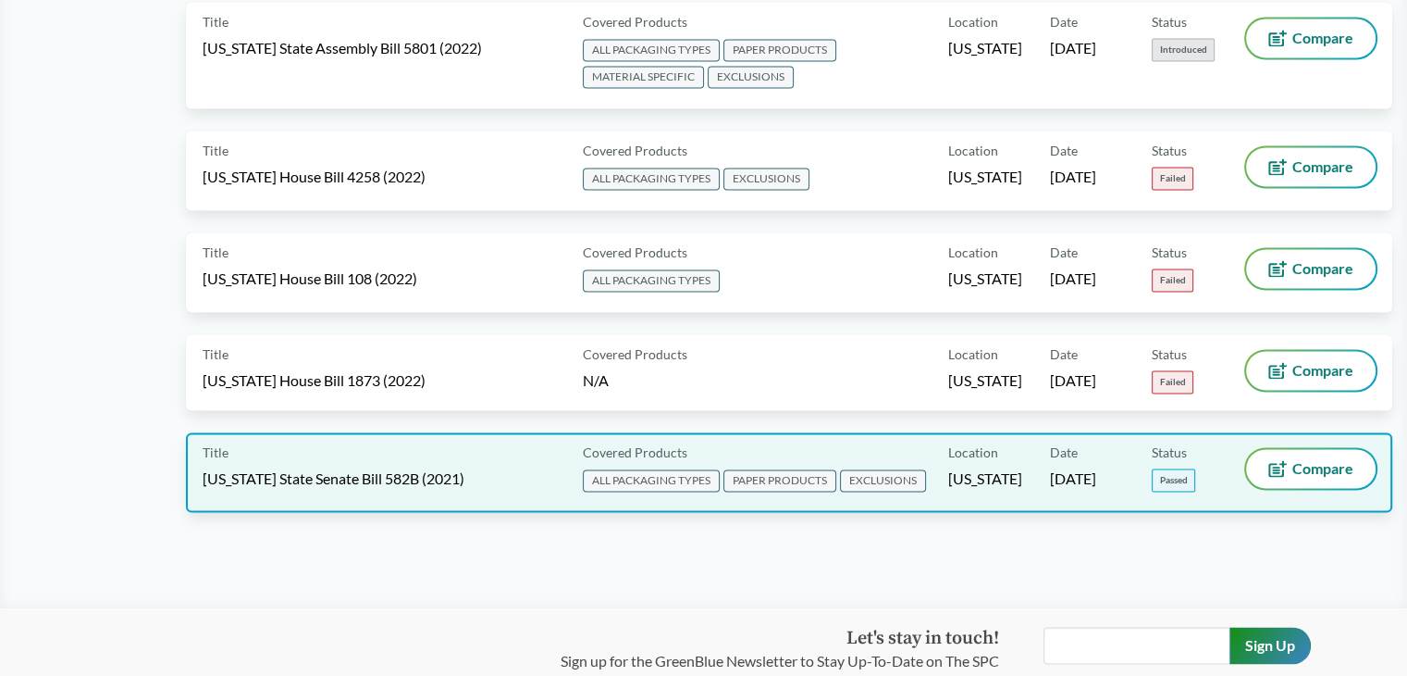
click at [902, 449] on div "Covered Products ALL PACKAGING TYPES PAPER PRODUCTS EXCLUSIONS" at bounding box center [762, 472] width 373 height 46
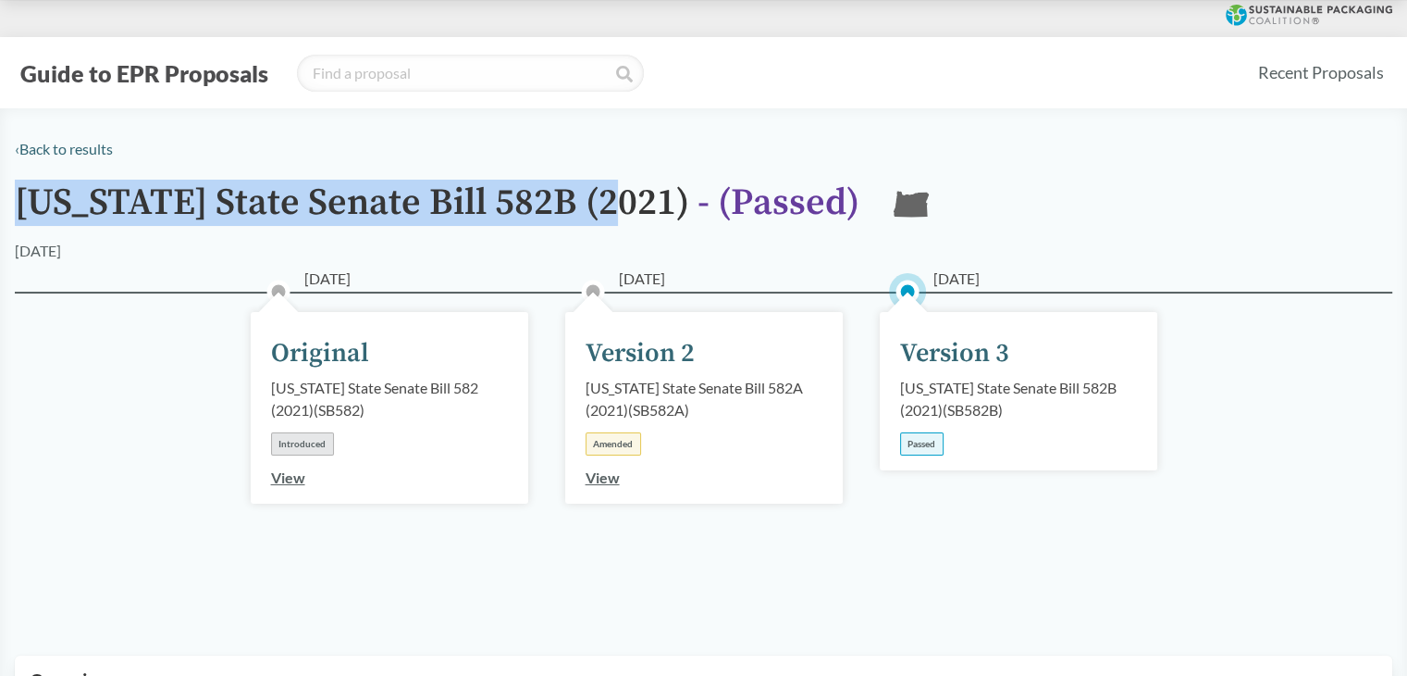
drag, startPoint x: 21, startPoint y: 197, endPoint x: 612, endPoint y: 190, distance: 590.4
click at [612, 190] on h1 "[US_STATE] State Senate Bill 582B (2021) - ( Passed )" at bounding box center [437, 210] width 845 height 57
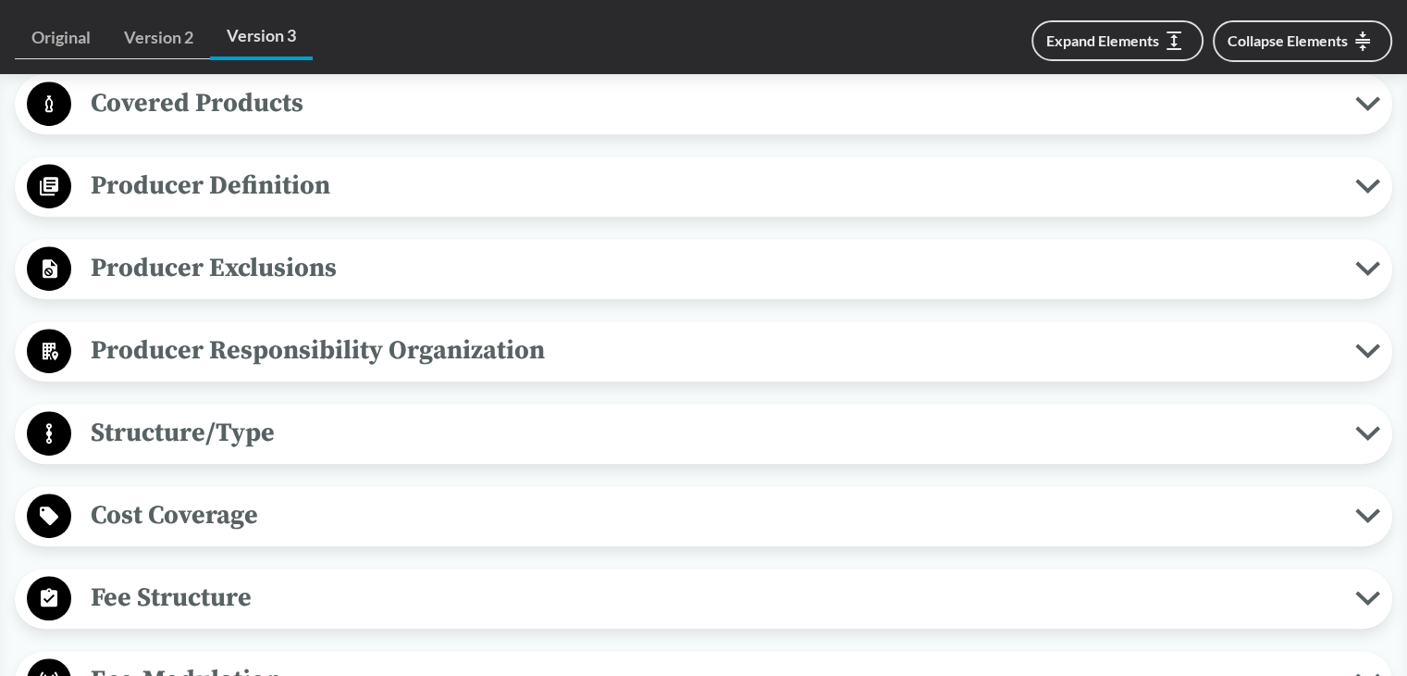
scroll to position [648, 0]
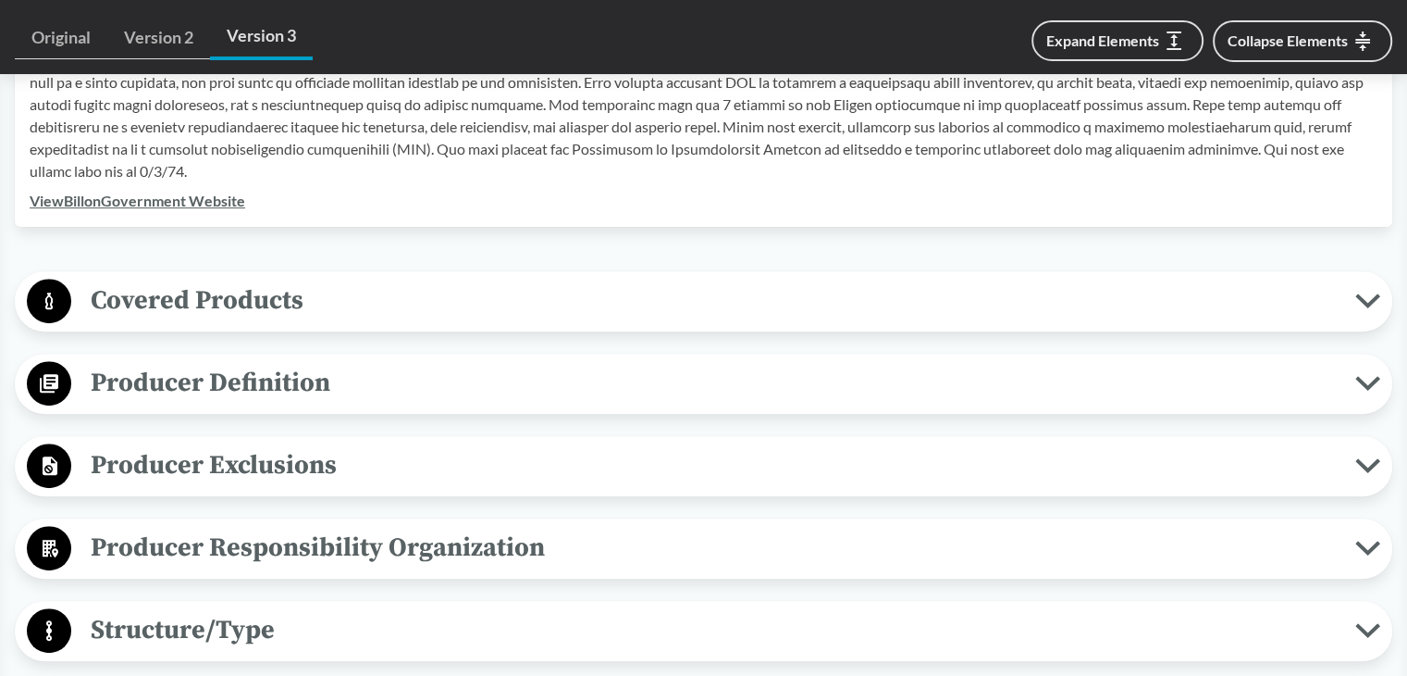
click at [157, 290] on span "Covered Products" at bounding box center [713, 300] width 1284 height 42
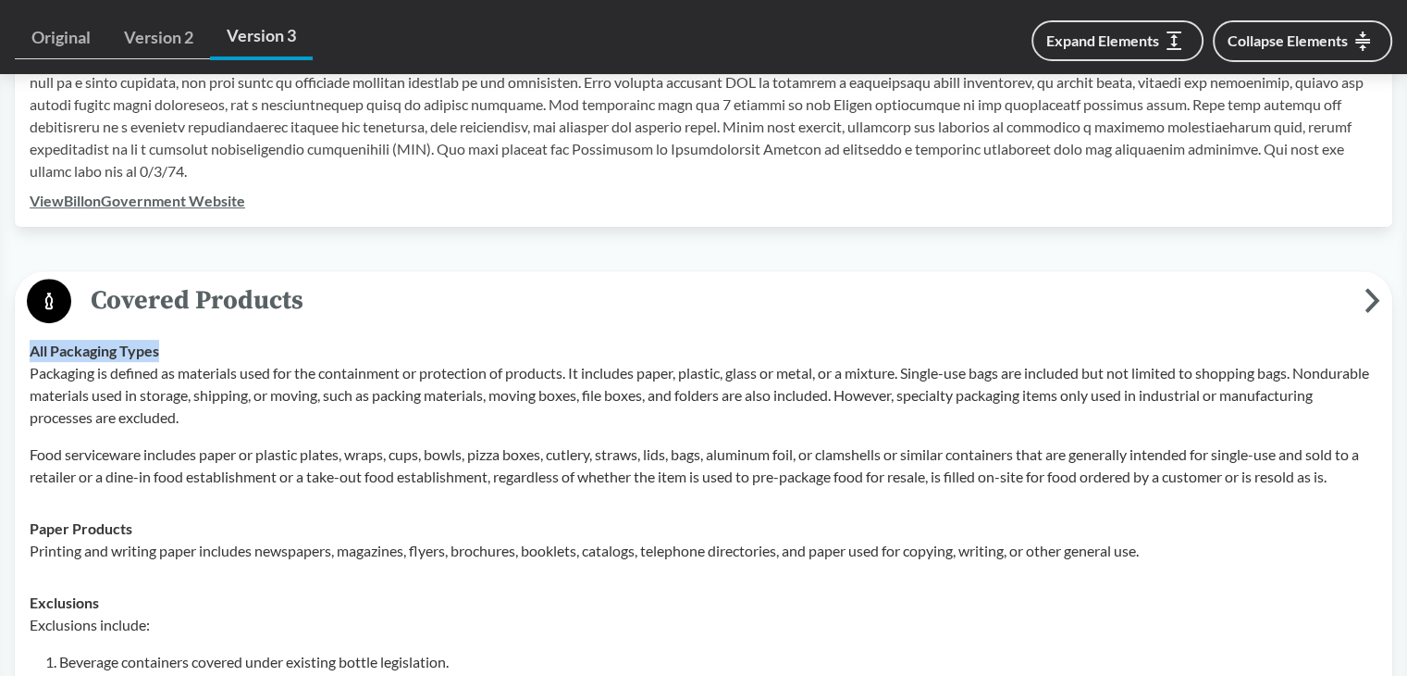
drag, startPoint x: 29, startPoint y: 349, endPoint x: 187, endPoint y: 351, distance: 158.3
click at [187, 351] on td "All Packaging Types Packaging is defined as materials used for the containment …" at bounding box center [703, 414] width 1365 height 178
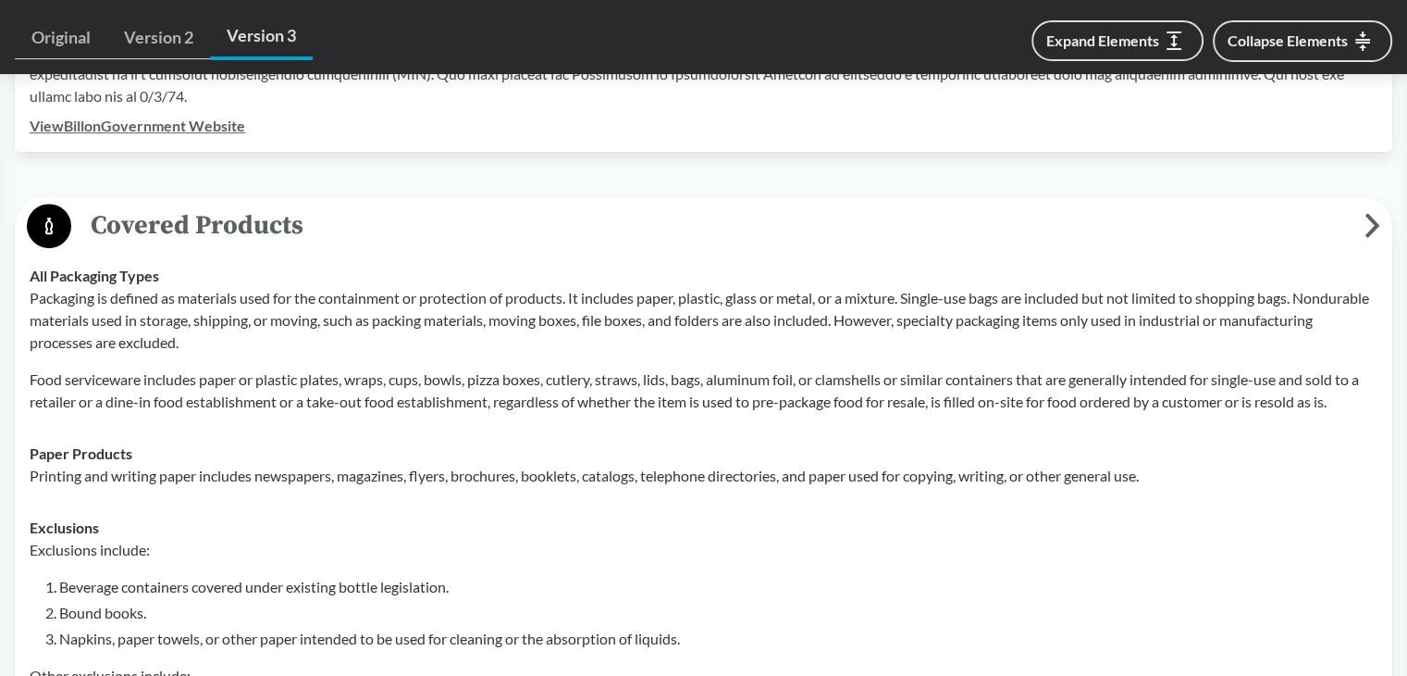
scroll to position [833, 0]
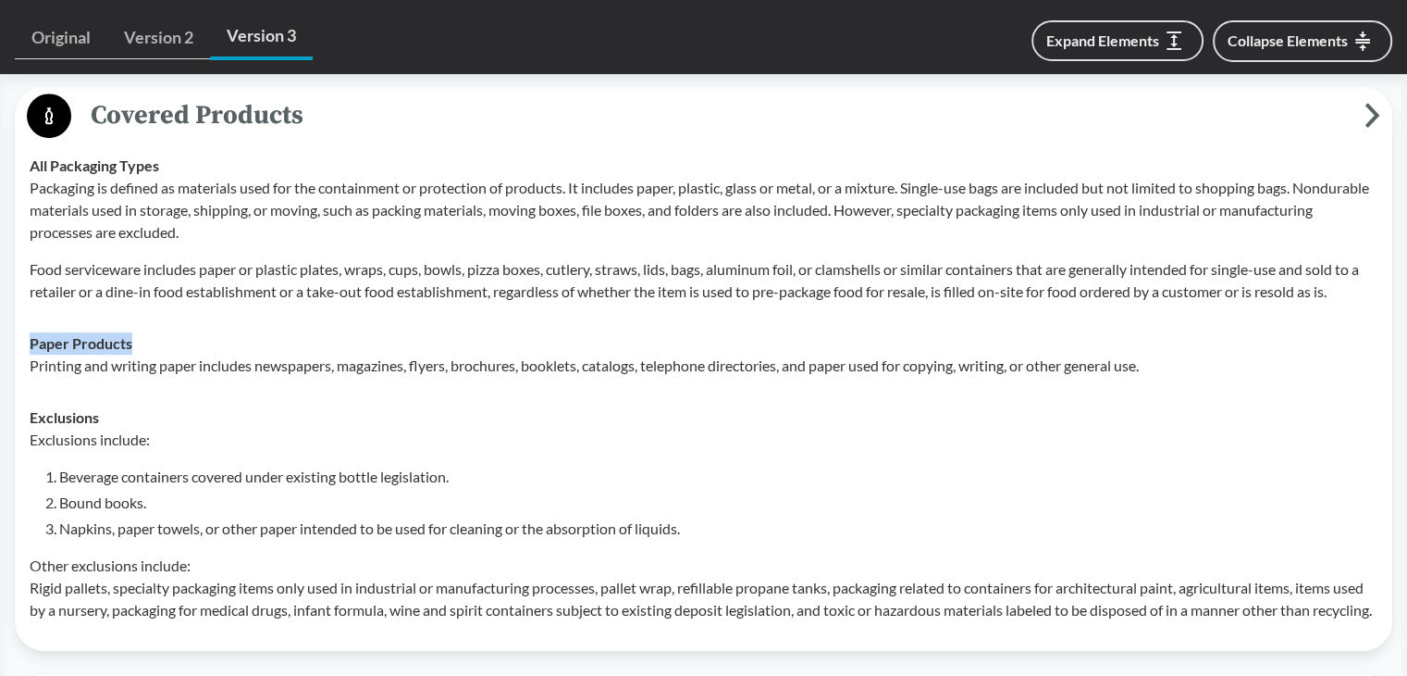
drag, startPoint x: 30, startPoint y: 341, endPoint x: 245, endPoint y: 346, distance: 215.7
click at [245, 346] on div "Paper Products Printing and writing paper includes newspapers, magazines, flyer…" at bounding box center [704, 354] width 1348 height 44
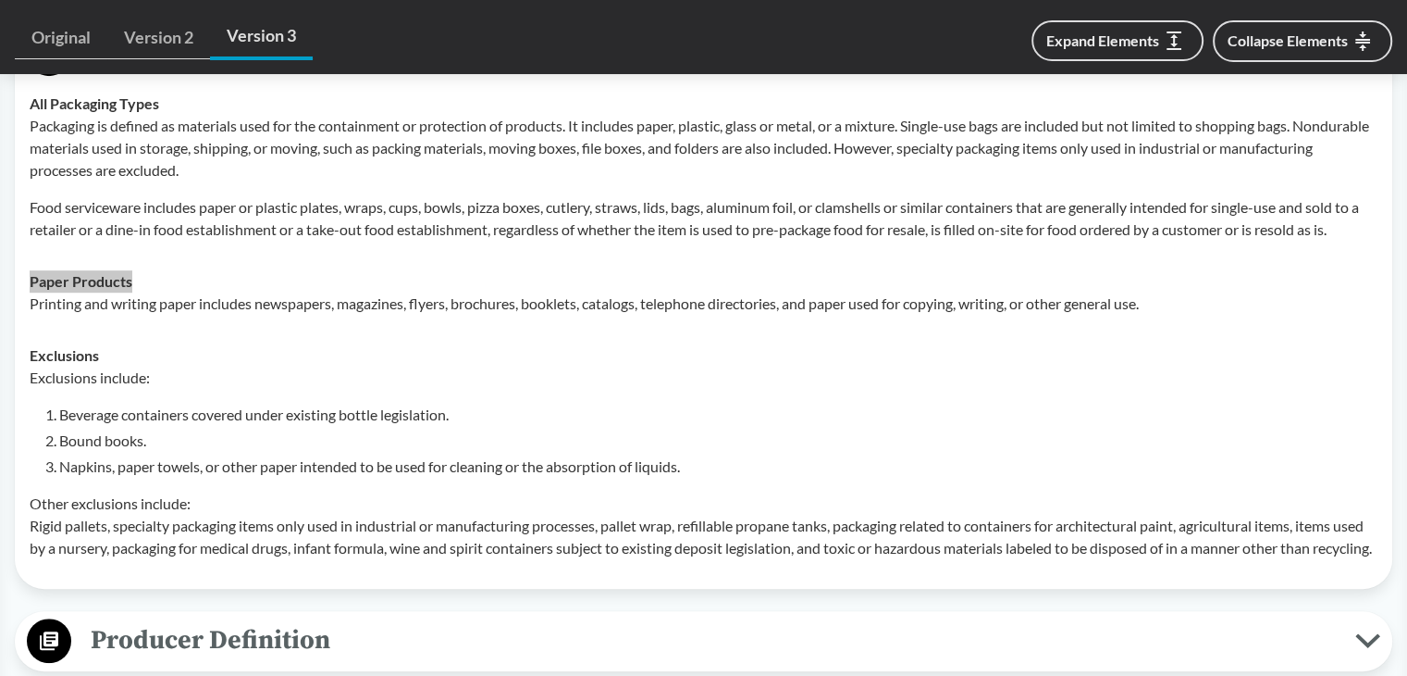
scroll to position [925, 0]
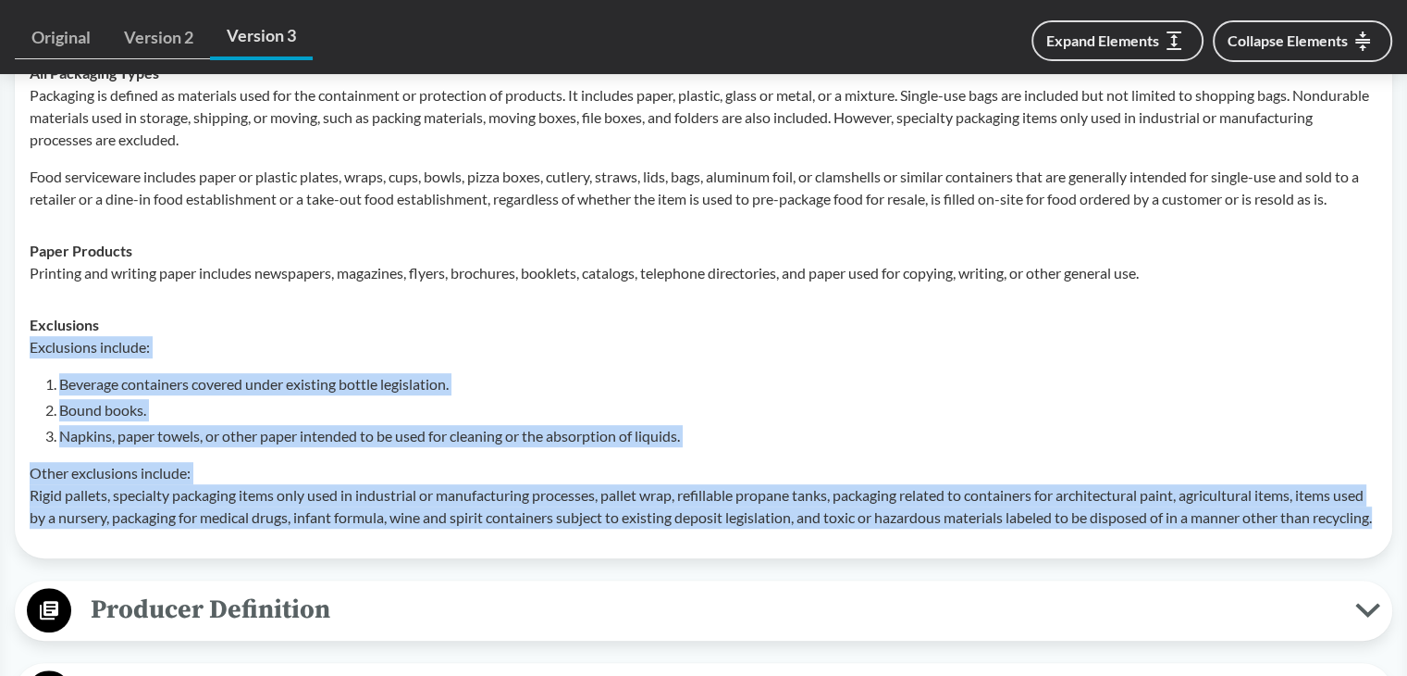
drag, startPoint x: 29, startPoint y: 343, endPoint x: 95, endPoint y: 532, distance: 200.2
click at [95, 532] on td "Exclusions Exclusions include: Beverage containers covered under existing bottl…" at bounding box center [703, 421] width 1365 height 244
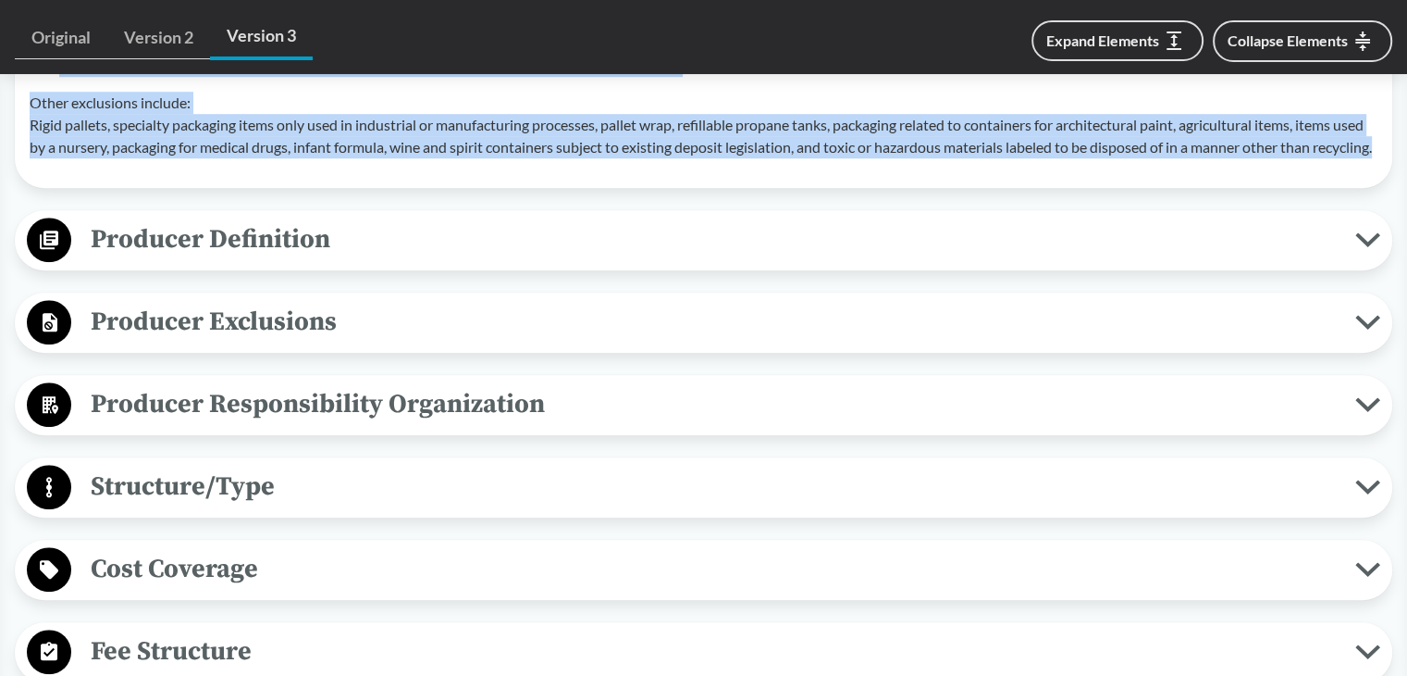
click at [248, 260] on span "Producer Definition" at bounding box center [713, 239] width 1284 height 42
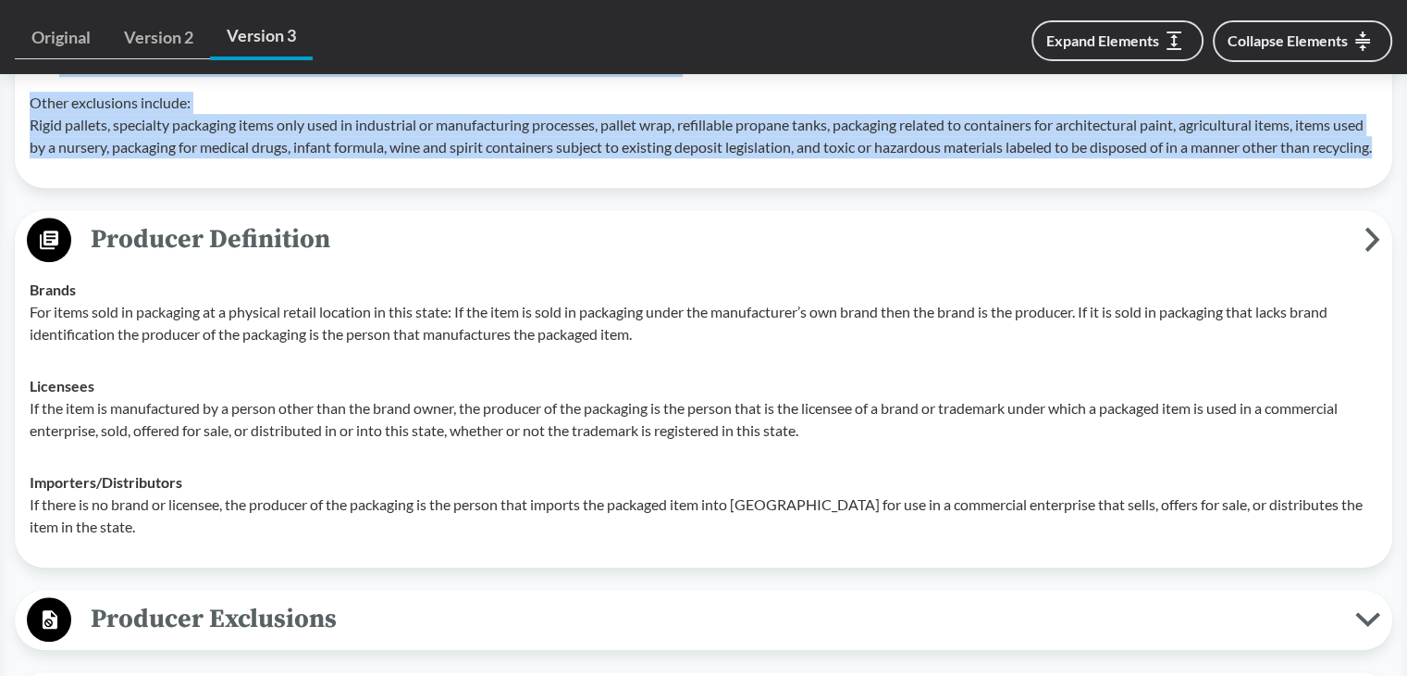
scroll to position [1481, 0]
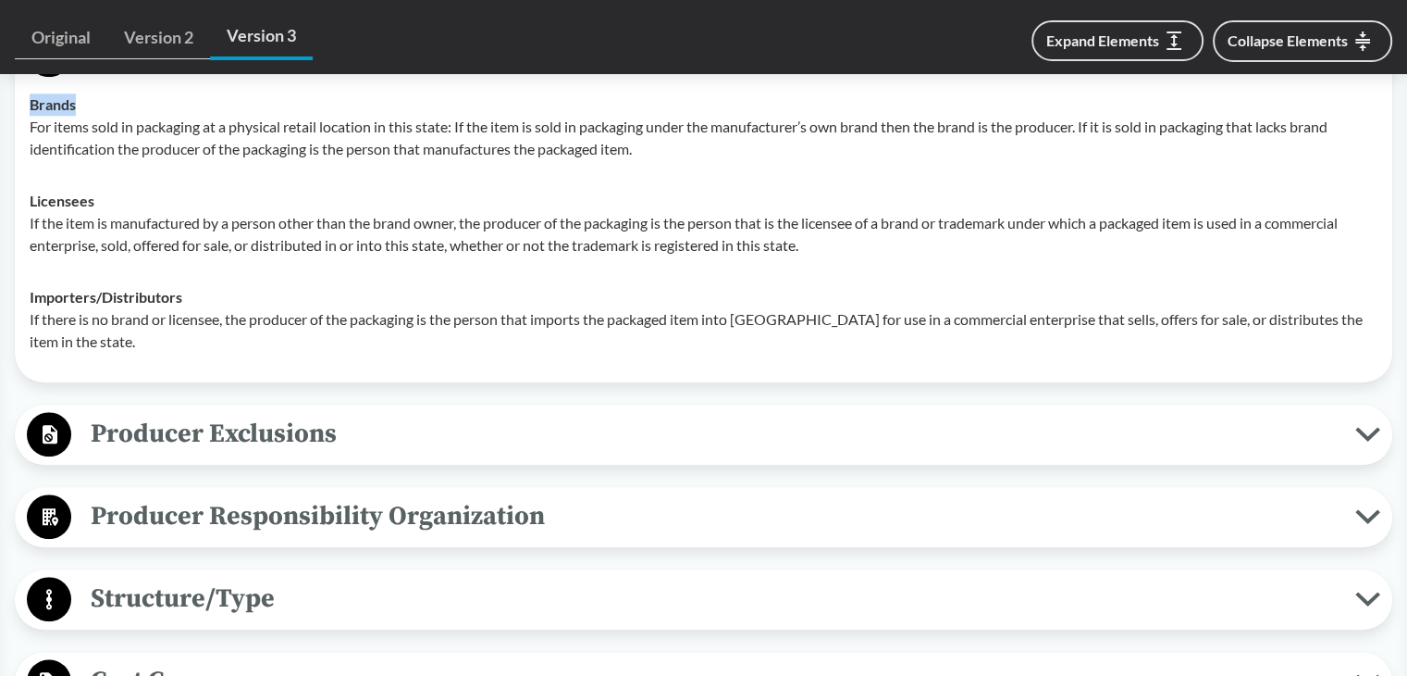
drag, startPoint x: 30, startPoint y: 128, endPoint x: 121, endPoint y: 129, distance: 91.6
click at [121, 129] on div "Brands For items sold in packaging at a physical retail location in this state:…" at bounding box center [704, 126] width 1348 height 67
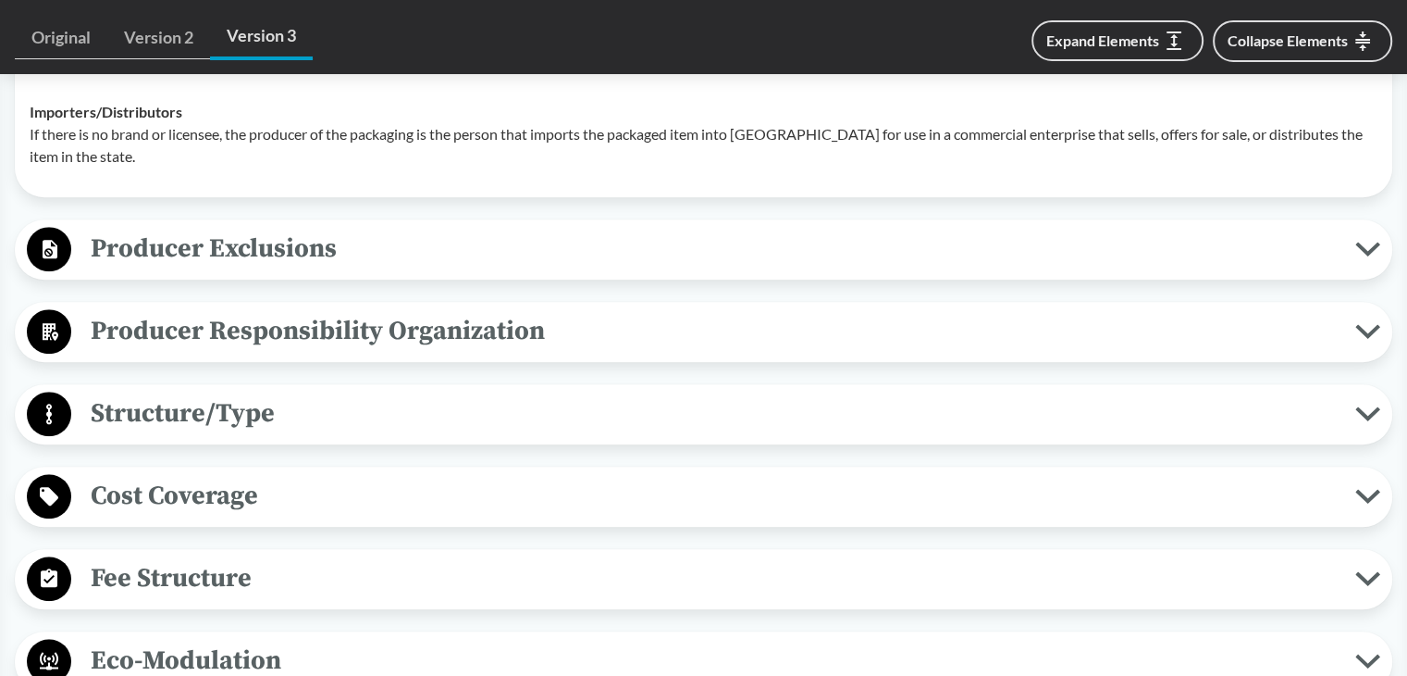
click at [201, 269] on span "Producer Exclusions" at bounding box center [713, 249] width 1284 height 42
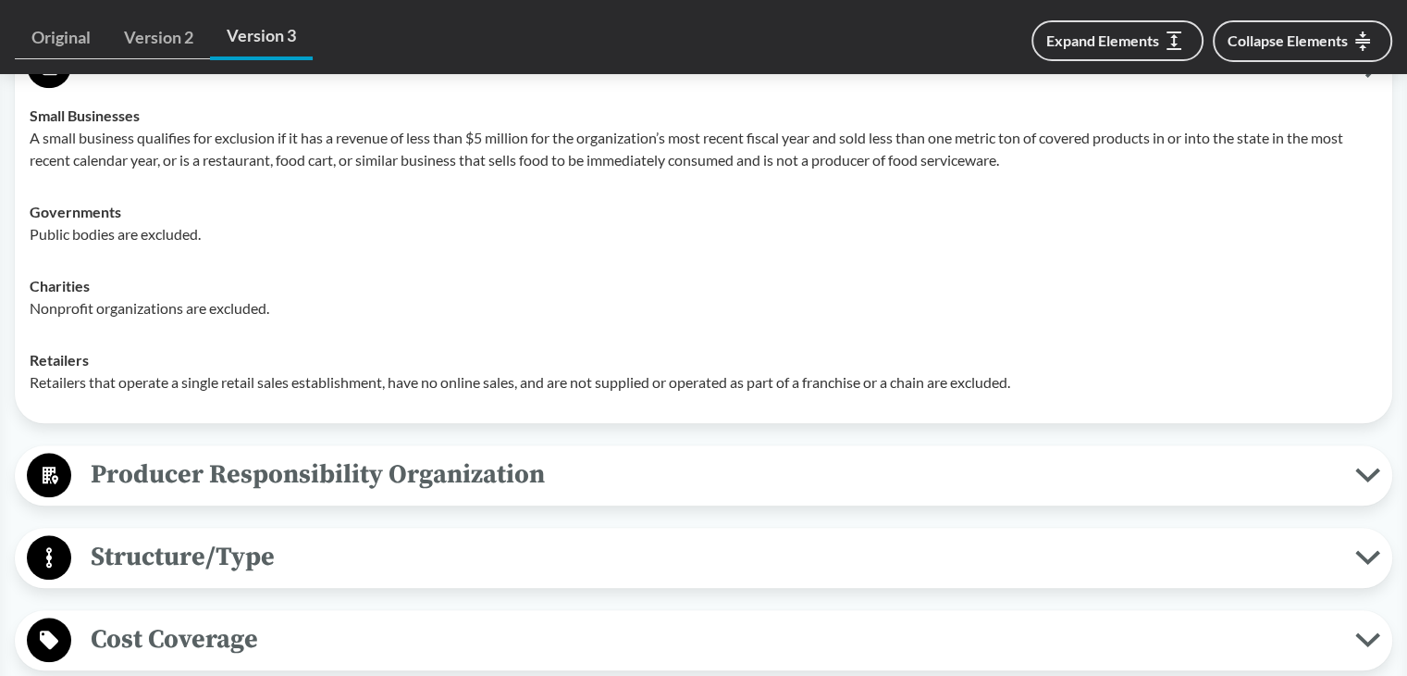
scroll to position [1851, 0]
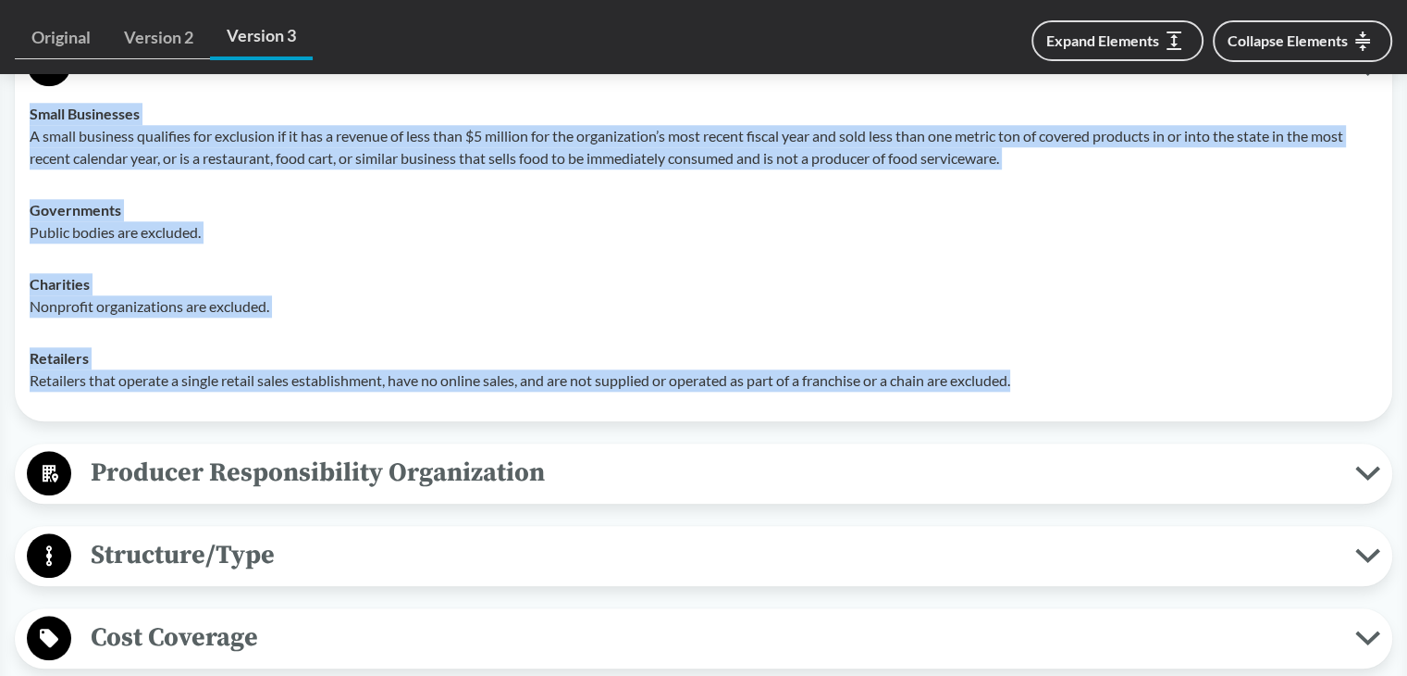
drag, startPoint x: 30, startPoint y: 134, endPoint x: 1122, endPoint y: 423, distance: 1129.5
click at [1122, 406] on tbody "Small Businesses A small business qualifies for exclusion if it has a revenue o…" at bounding box center [703, 247] width 1365 height 318
click at [345, 490] on span "Producer Responsibility Organization" at bounding box center [713, 473] width 1284 height 42
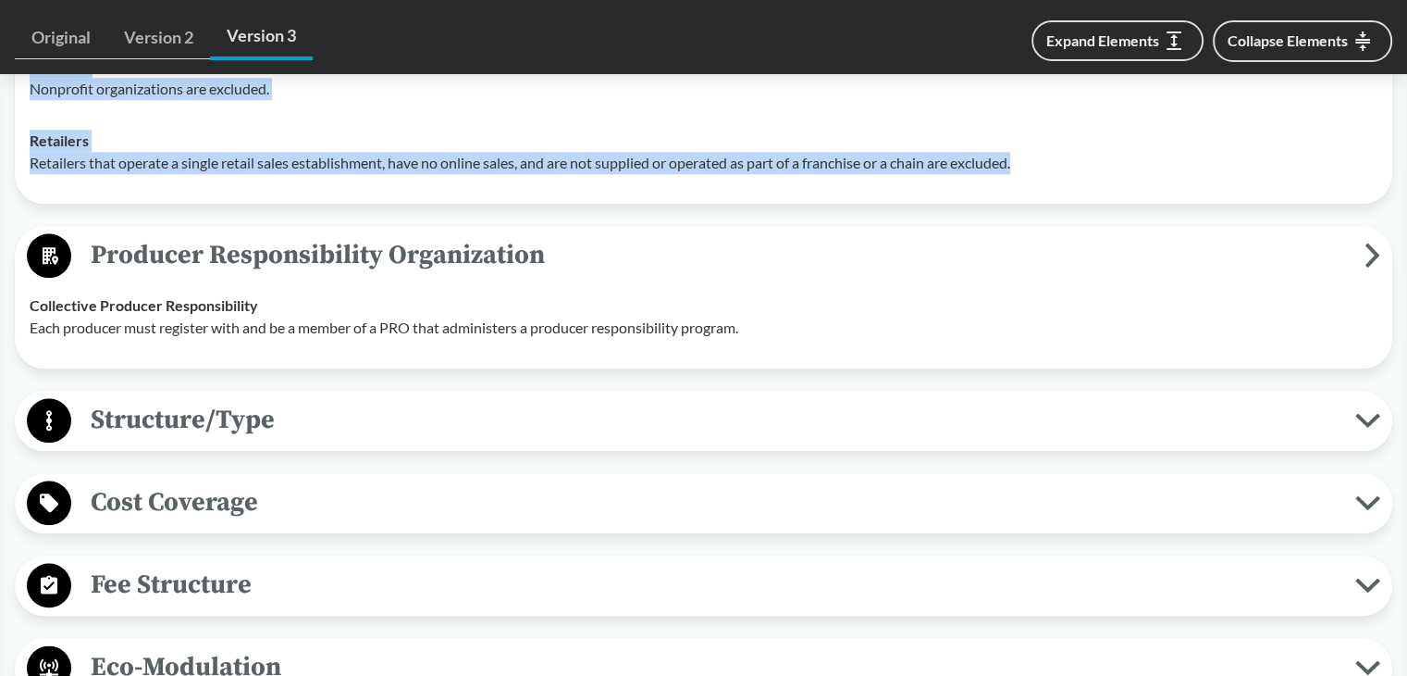
scroll to position [2221, 0]
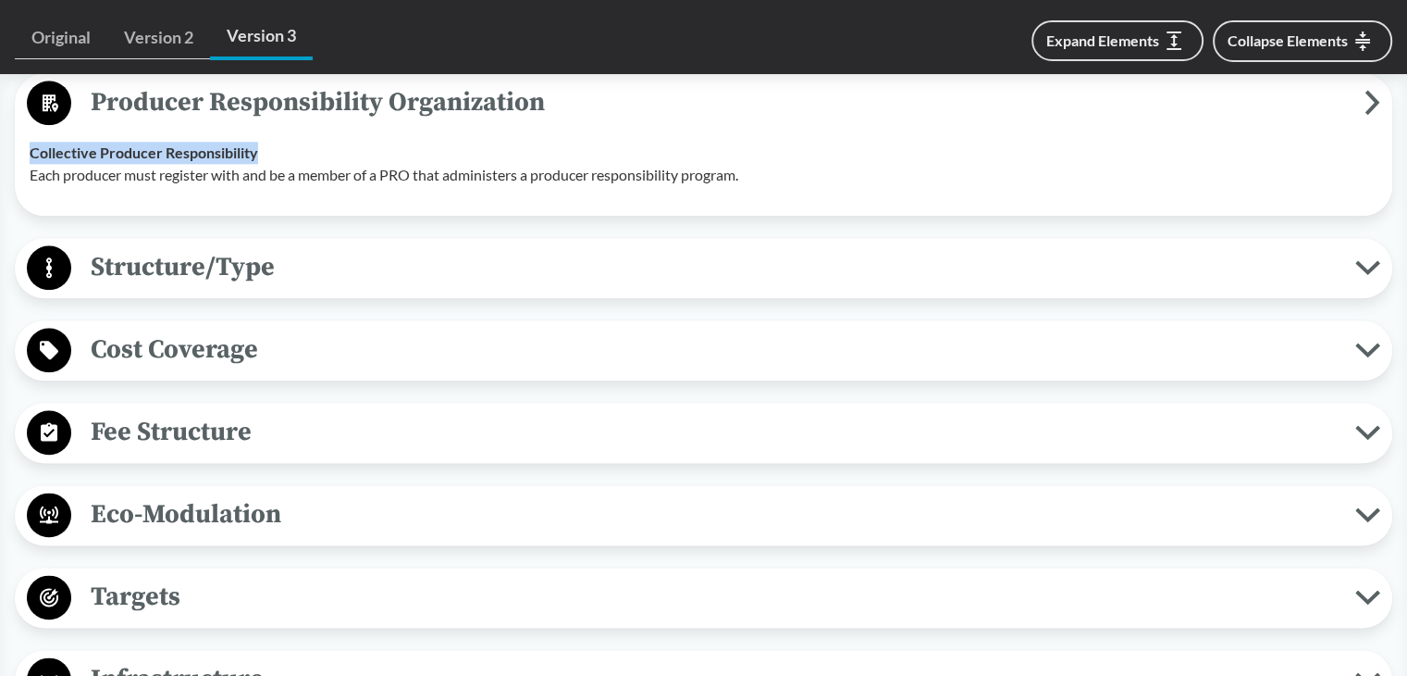
drag, startPoint x: 33, startPoint y: 177, endPoint x: 267, endPoint y: 177, distance: 234.1
click at [267, 177] on div "Collective Producer Responsibility Each producer must register with and be a me…" at bounding box center [704, 164] width 1348 height 44
click at [157, 186] on p "Each producer must register with and be a member of a PRO that administers a pr…" at bounding box center [704, 175] width 1348 height 22
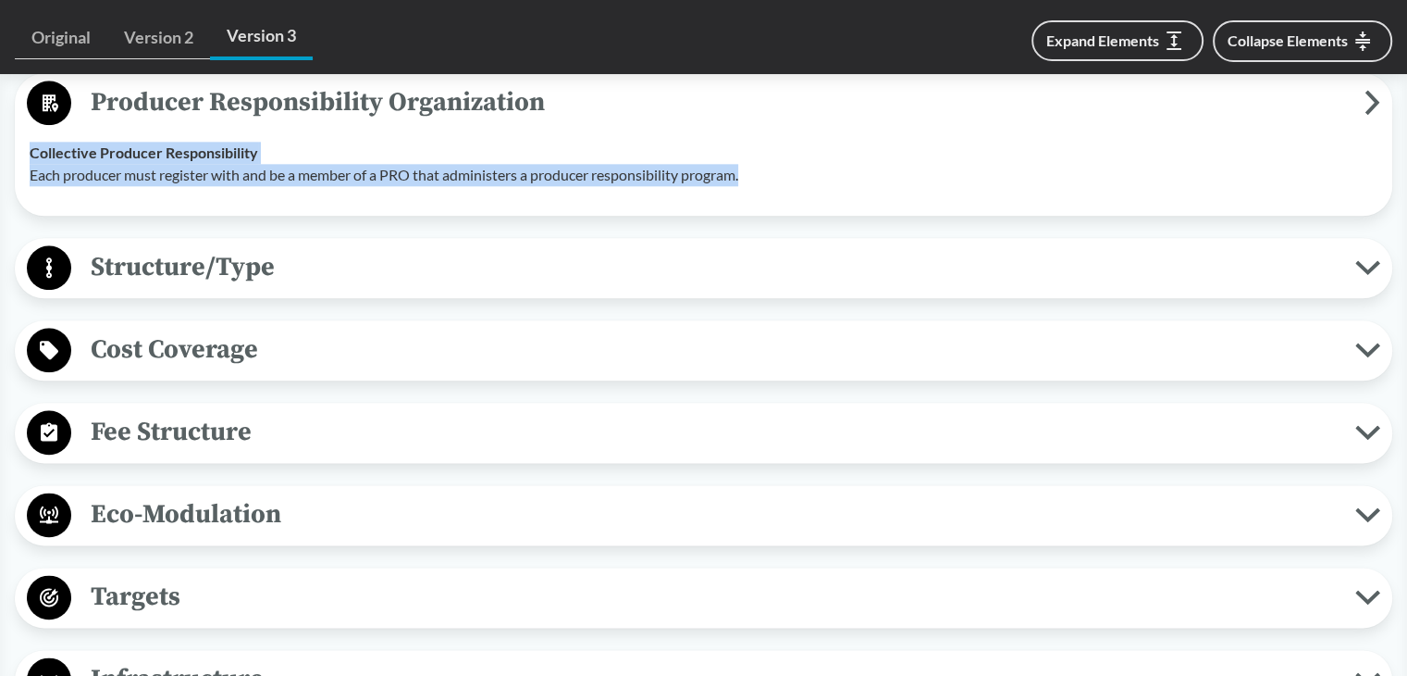
drag, startPoint x: 28, startPoint y: 170, endPoint x: 856, endPoint y: 183, distance: 828.3
click at [856, 183] on td "Collective Producer Responsibility Each producer must register with and be a me…" at bounding box center [703, 164] width 1365 height 74
click at [274, 123] on span "Producer Responsibility Organization" at bounding box center [718, 102] width 1294 height 42
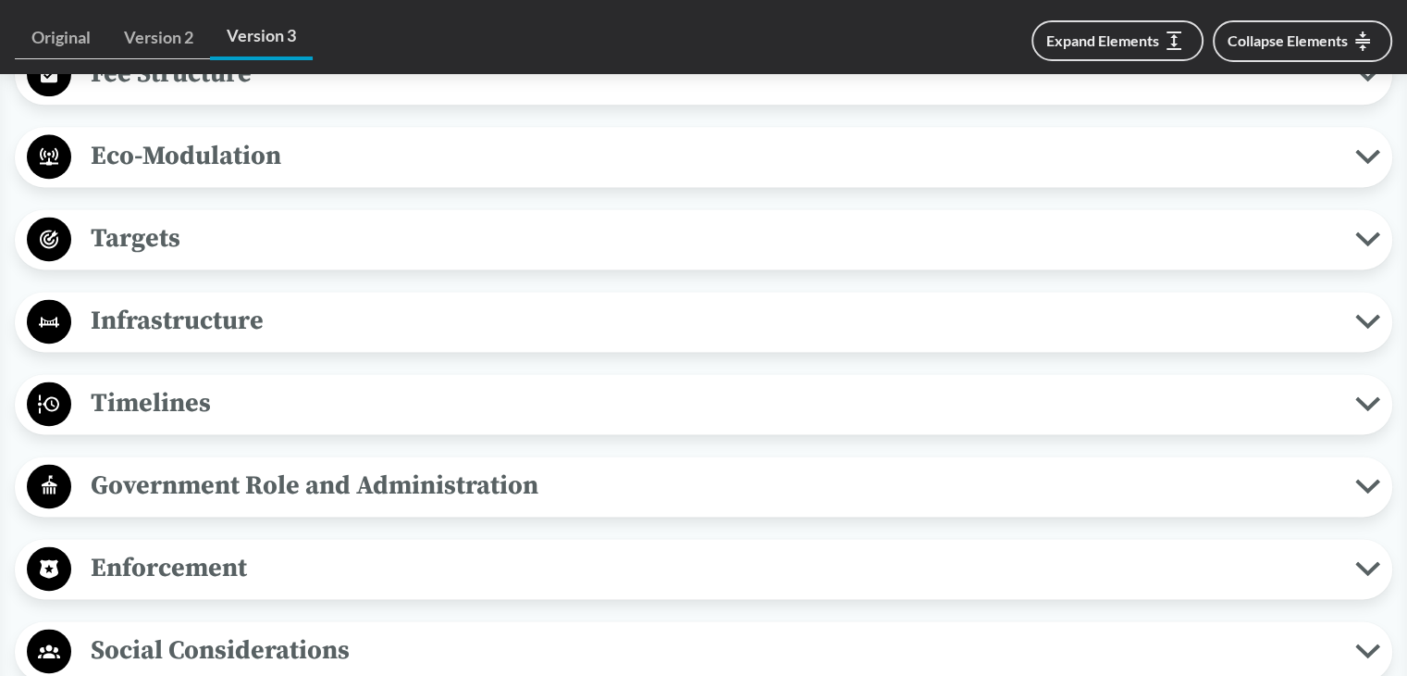
scroll to position [2499, 0]
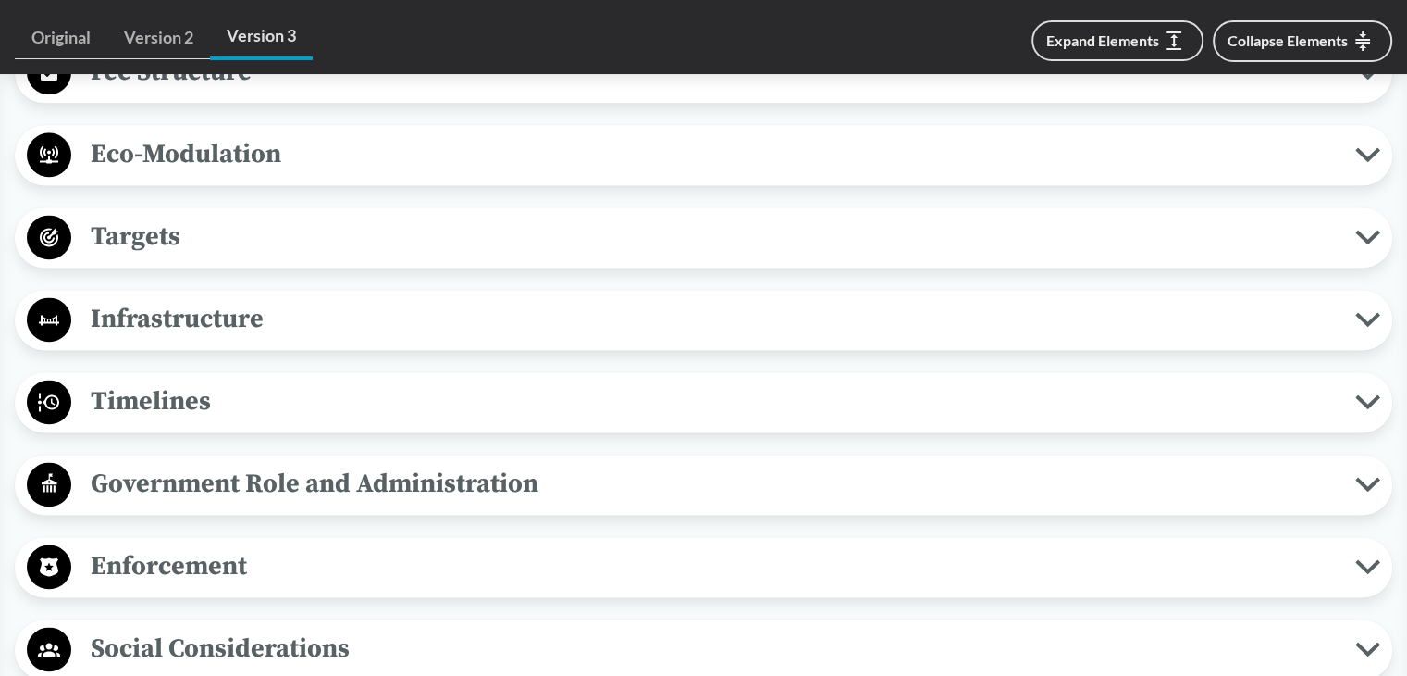
drag, startPoint x: 122, startPoint y: 427, endPoint x: 137, endPoint y: 428, distance: 14.8
click at [126, 422] on span "Timelines" at bounding box center [713, 401] width 1284 height 42
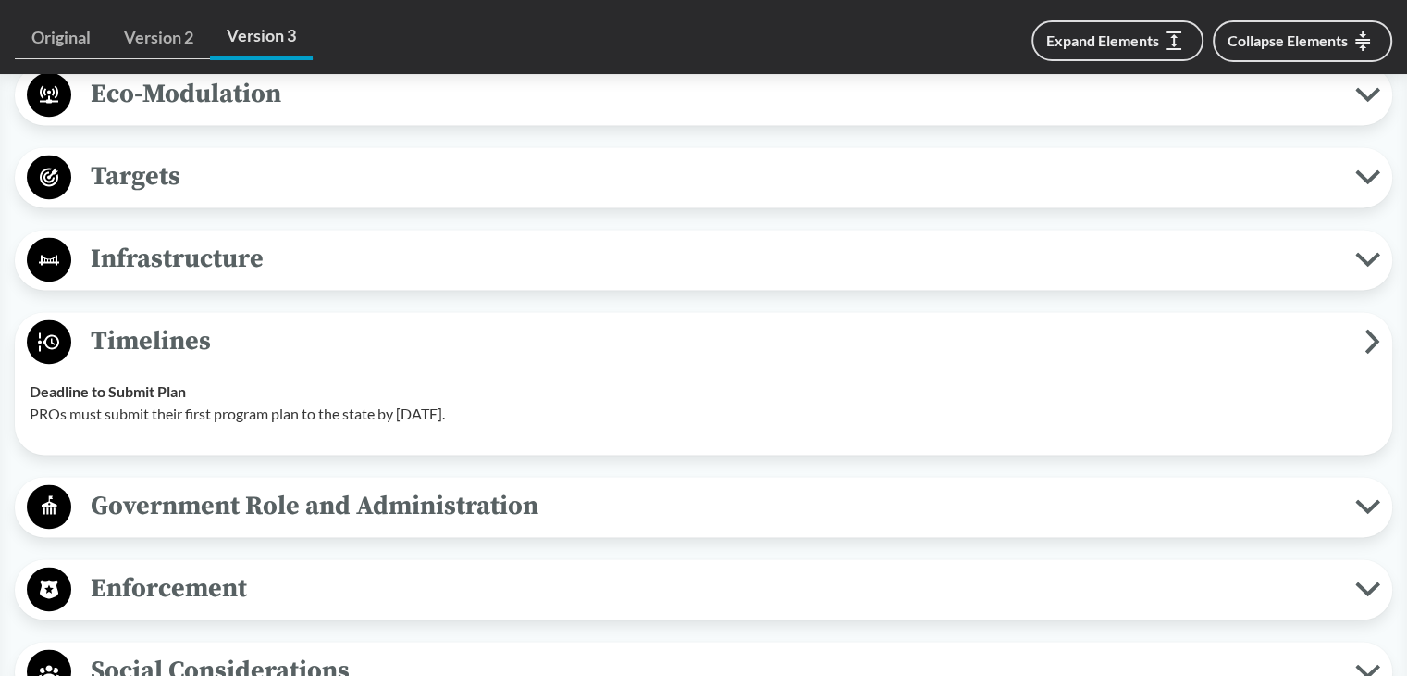
scroll to position [2684, 0]
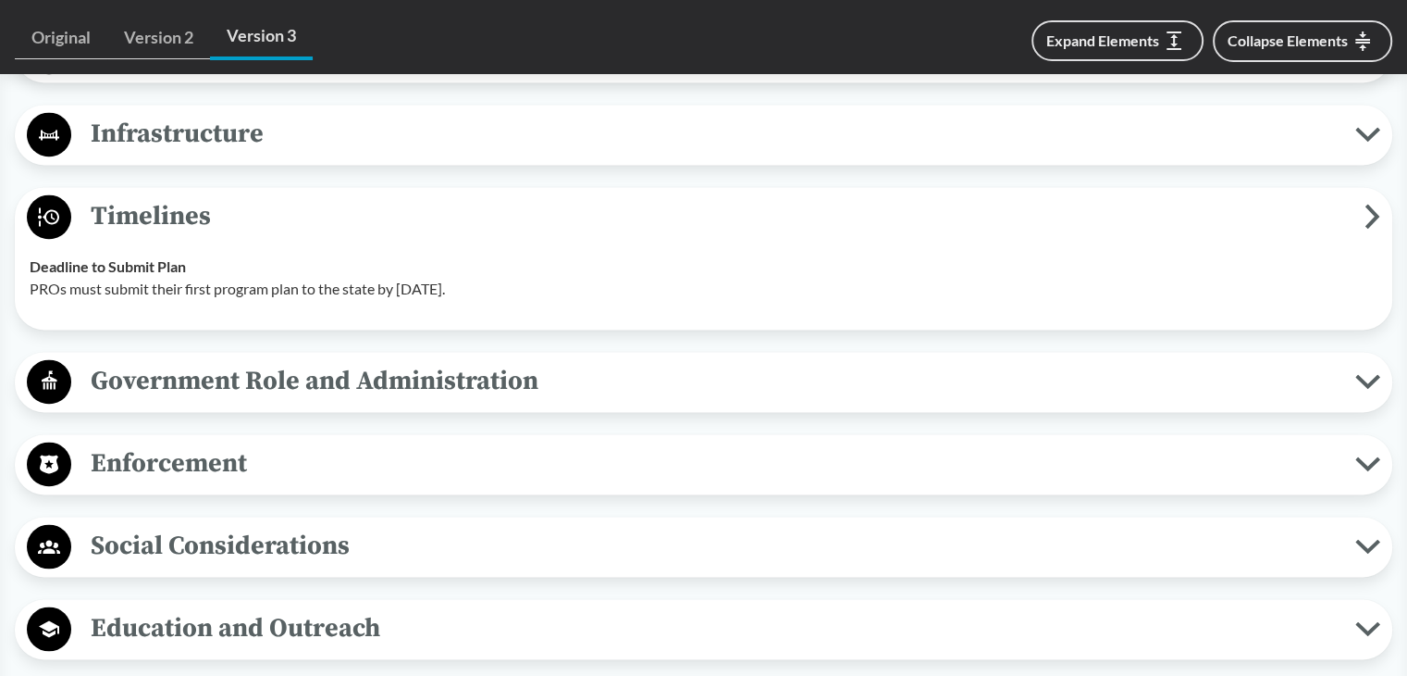
drag, startPoint x: 29, startPoint y: 308, endPoint x: 606, endPoint y: 308, distance: 577.4
click at [606, 308] on td "Deadline to Submit Plan PROs must submit their first program plan to the state …" at bounding box center [703, 278] width 1365 height 74
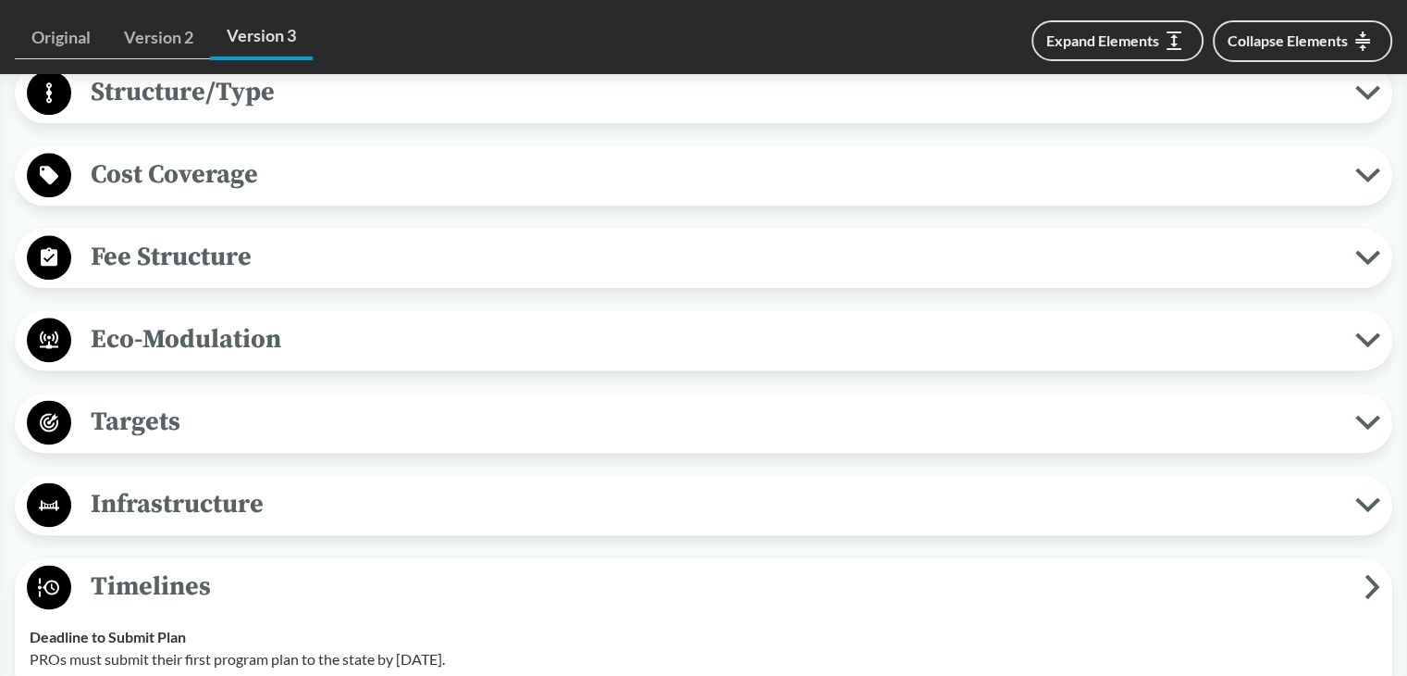
scroll to position [2221, 0]
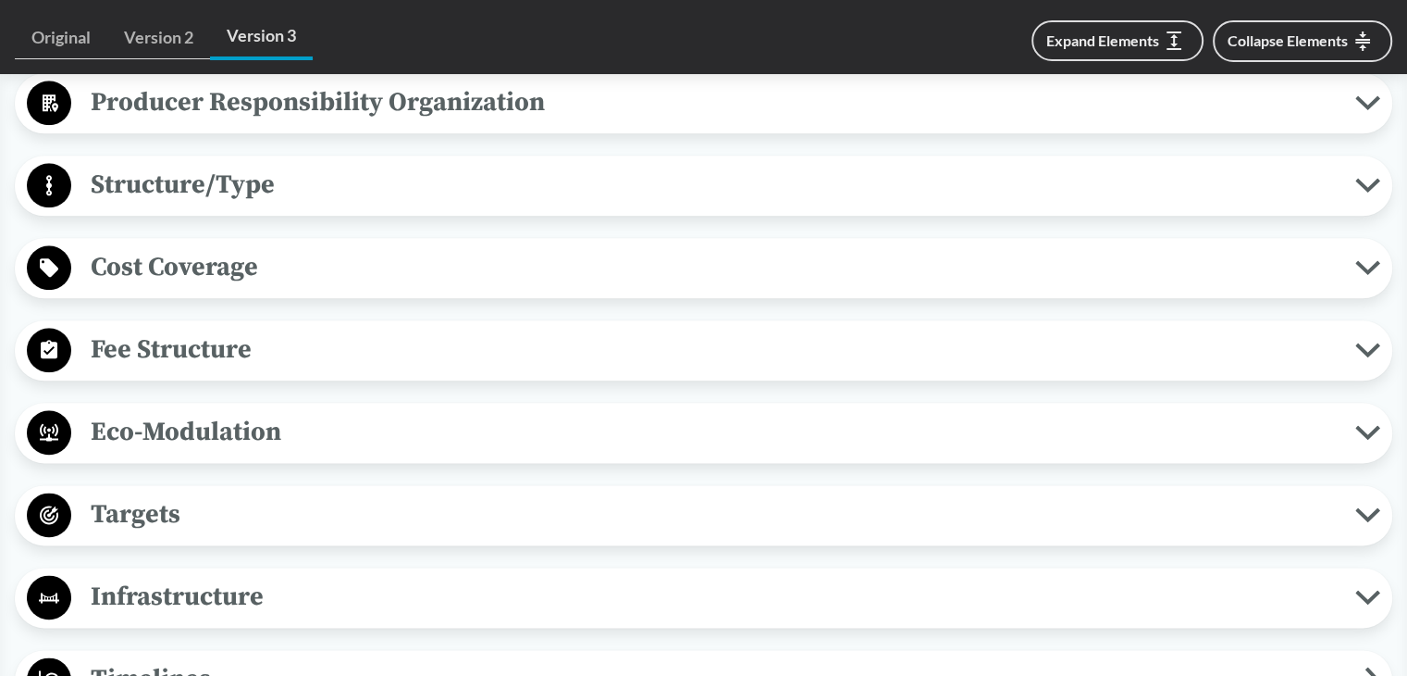
click at [170, 281] on span "Cost Coverage" at bounding box center [713, 267] width 1284 height 42
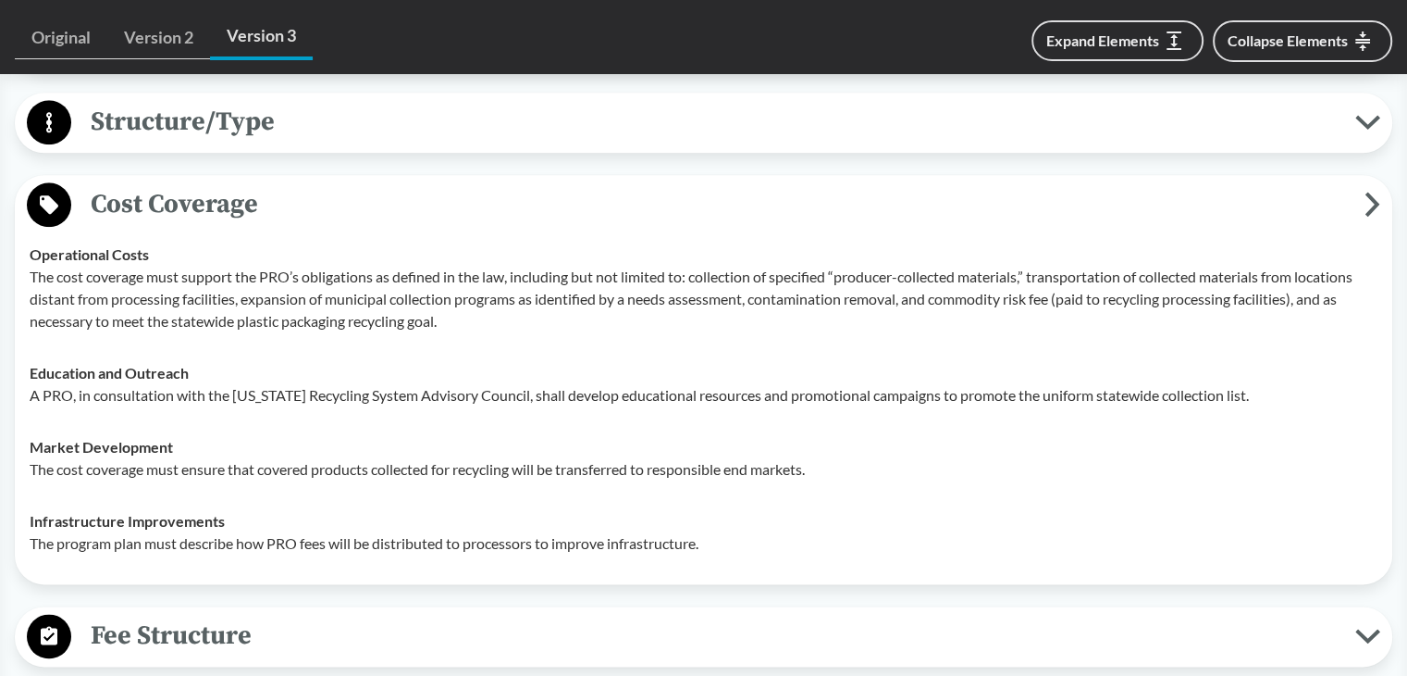
scroll to position [2313, 0]
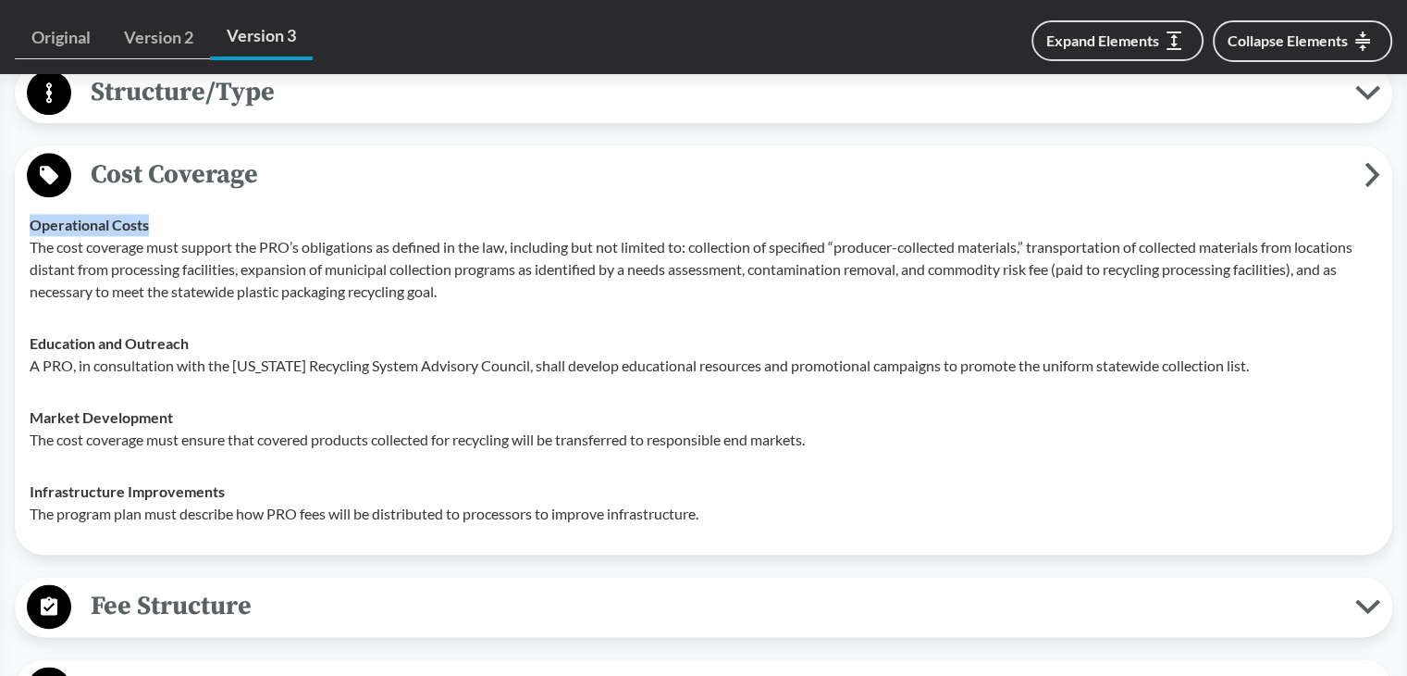
drag, startPoint x: 30, startPoint y: 241, endPoint x: 205, endPoint y: 242, distance: 174.9
click at [205, 242] on div "Operational Costs The cost coverage must support the PRO’s obligations as defin…" at bounding box center [704, 258] width 1348 height 89
drag, startPoint x: 31, startPoint y: 364, endPoint x: 235, endPoint y: 364, distance: 203.6
click at [235, 364] on div "Education and Outreach A PRO, in consultation with the [US_STATE] Recycling Sys…" at bounding box center [704, 354] width 1348 height 44
drag, startPoint x: 30, startPoint y: 435, endPoint x: 218, endPoint y: 435, distance: 188.8
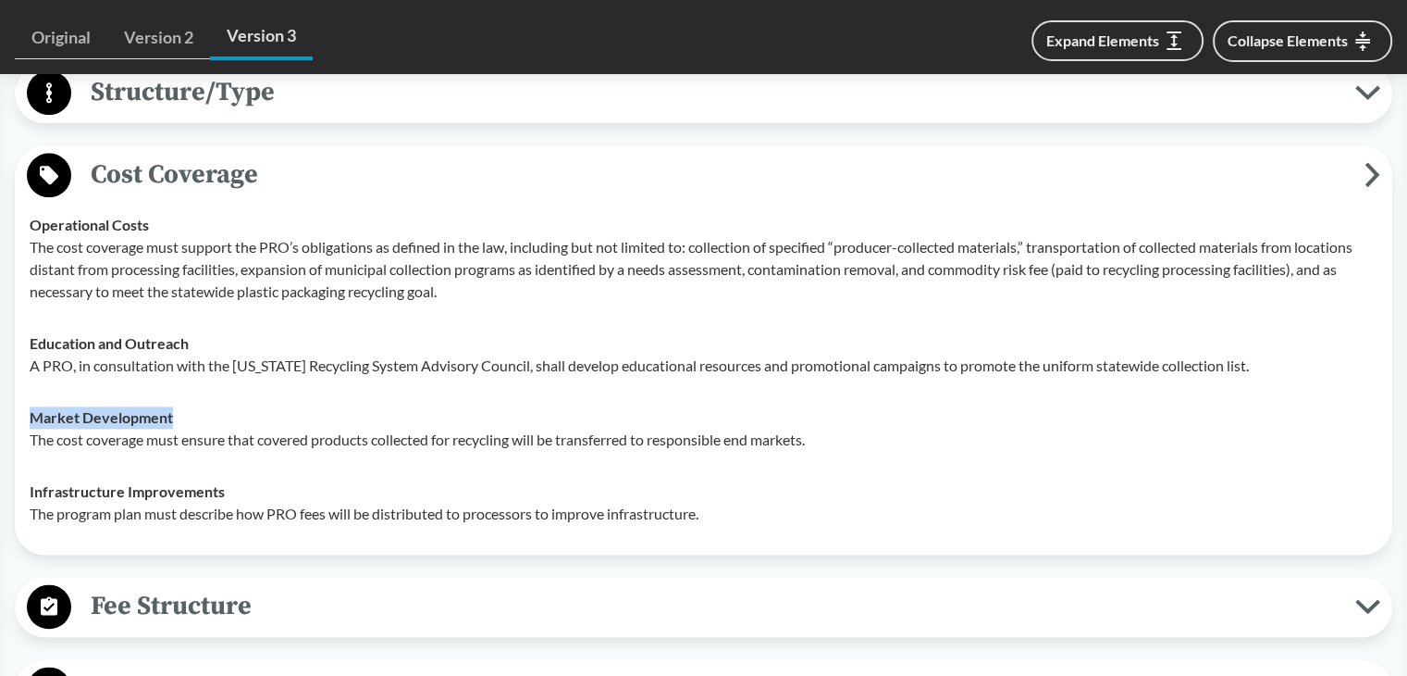
click at [218, 435] on div "Market Development The cost coverage must ensure that covered products collecte…" at bounding box center [704, 428] width 1348 height 44
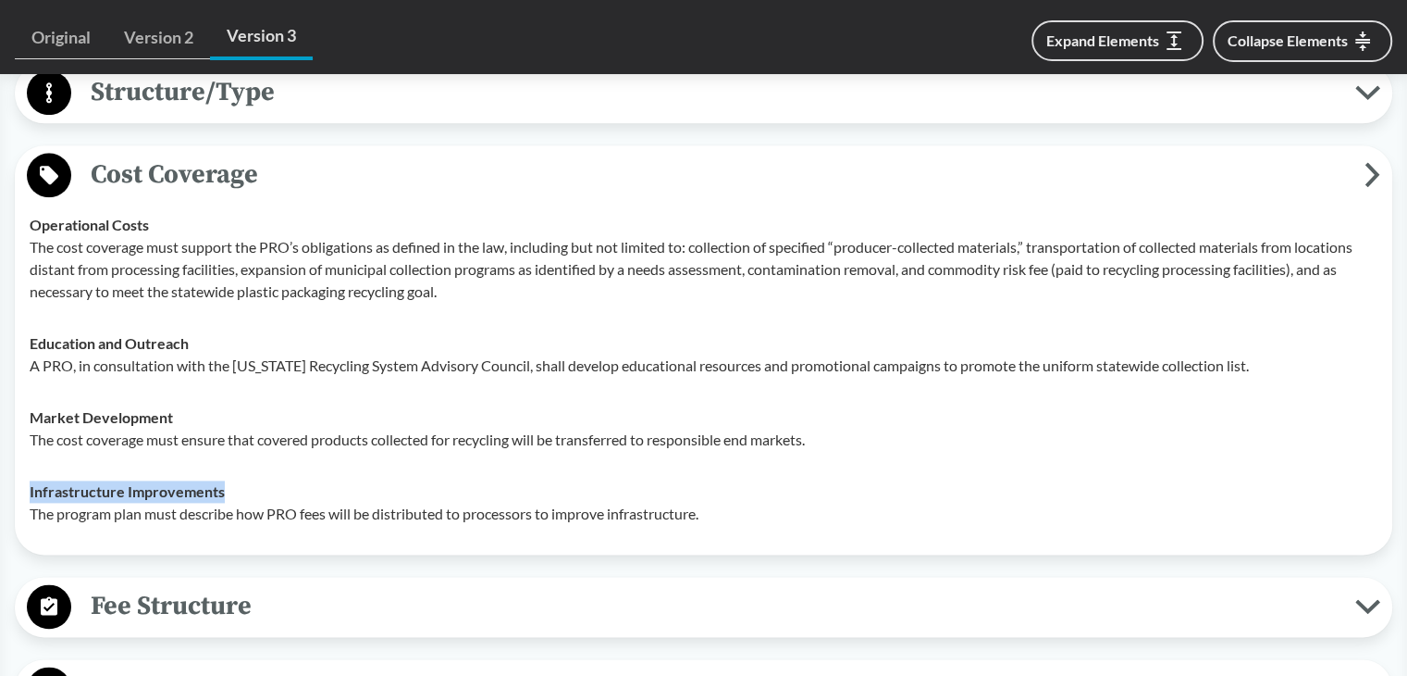
drag, startPoint x: 105, startPoint y: 511, endPoint x: 529, endPoint y: 509, distance: 423.8
click at [274, 511] on td "Infrastructure Improvements The program plan must describe how PRO fees will be…" at bounding box center [703, 502] width 1365 height 74
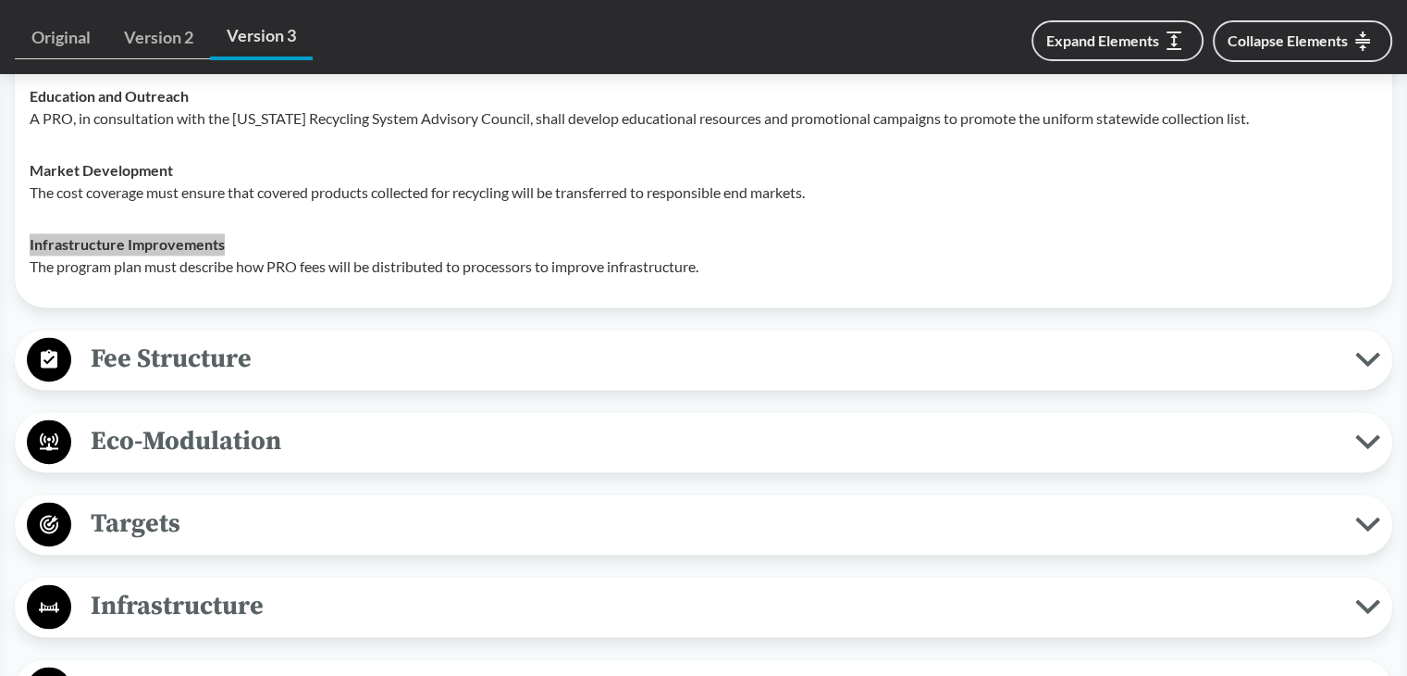
scroll to position [2591, 0]
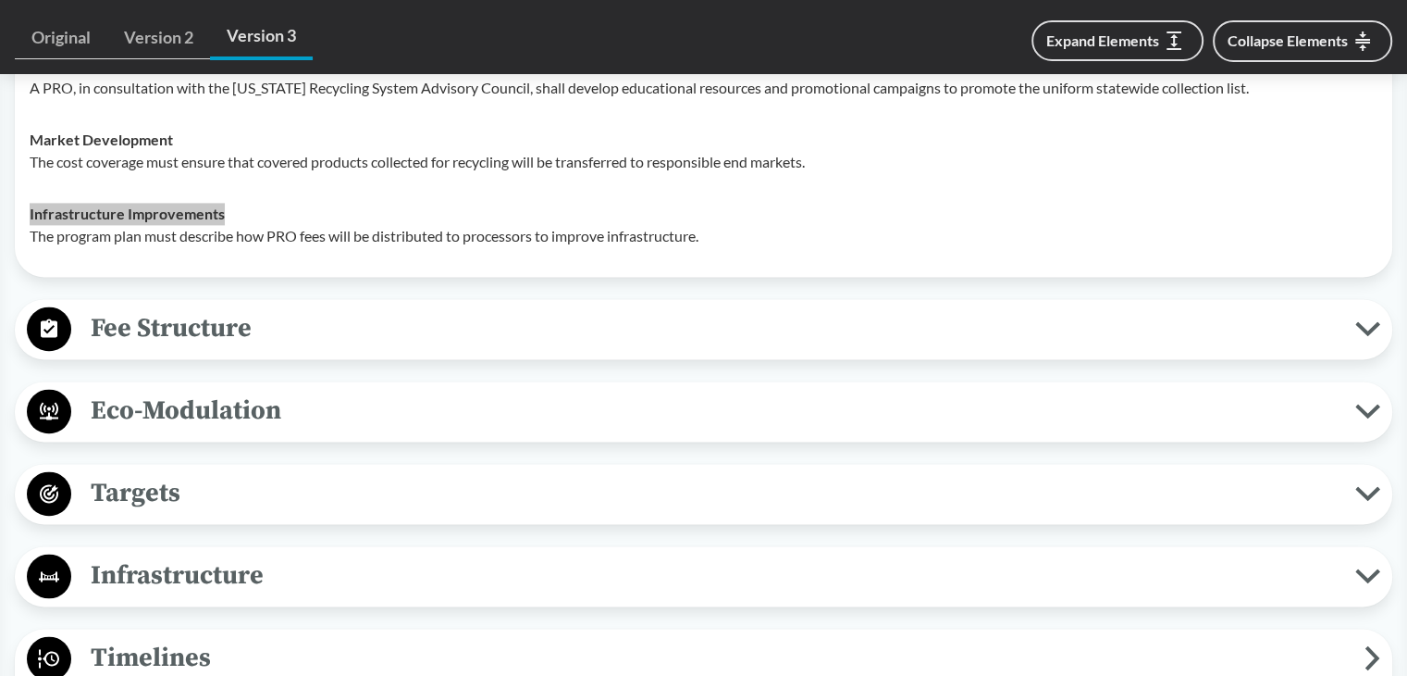
click at [197, 344] on span "Fee Structure" at bounding box center [713, 328] width 1284 height 42
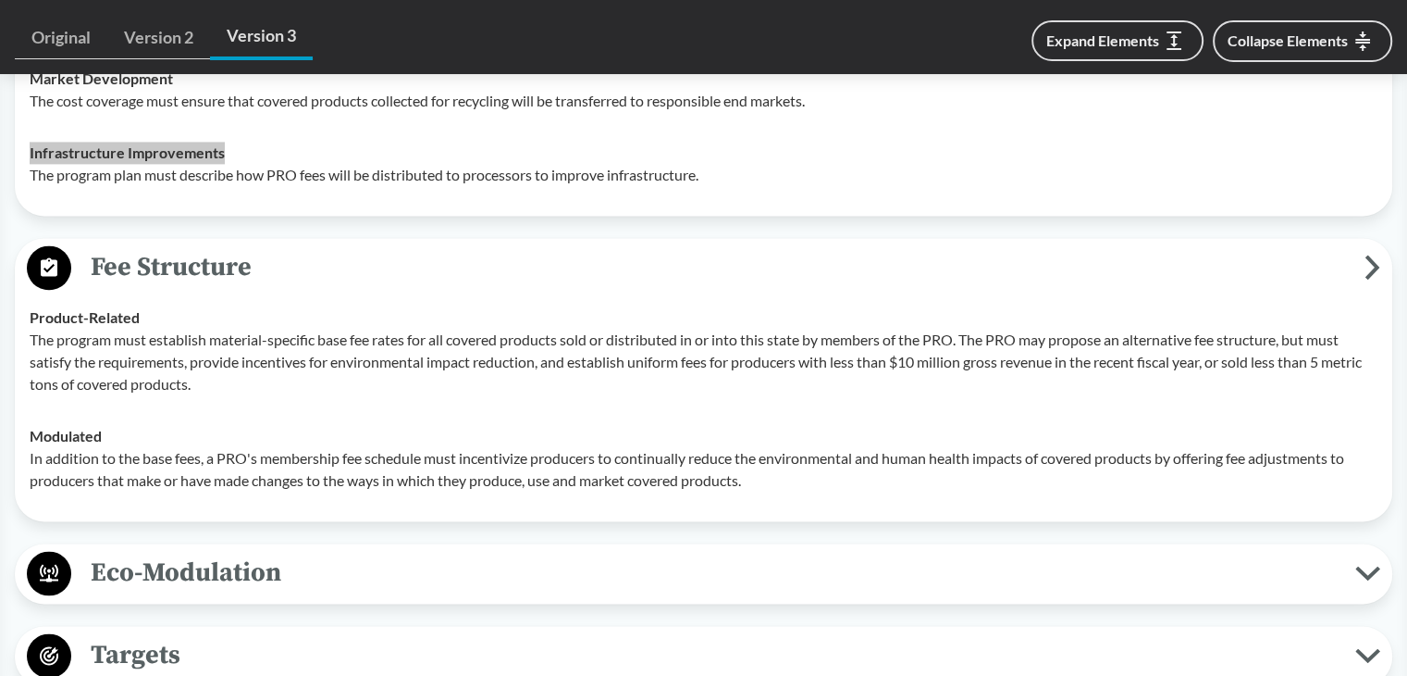
scroll to position [2684, 0]
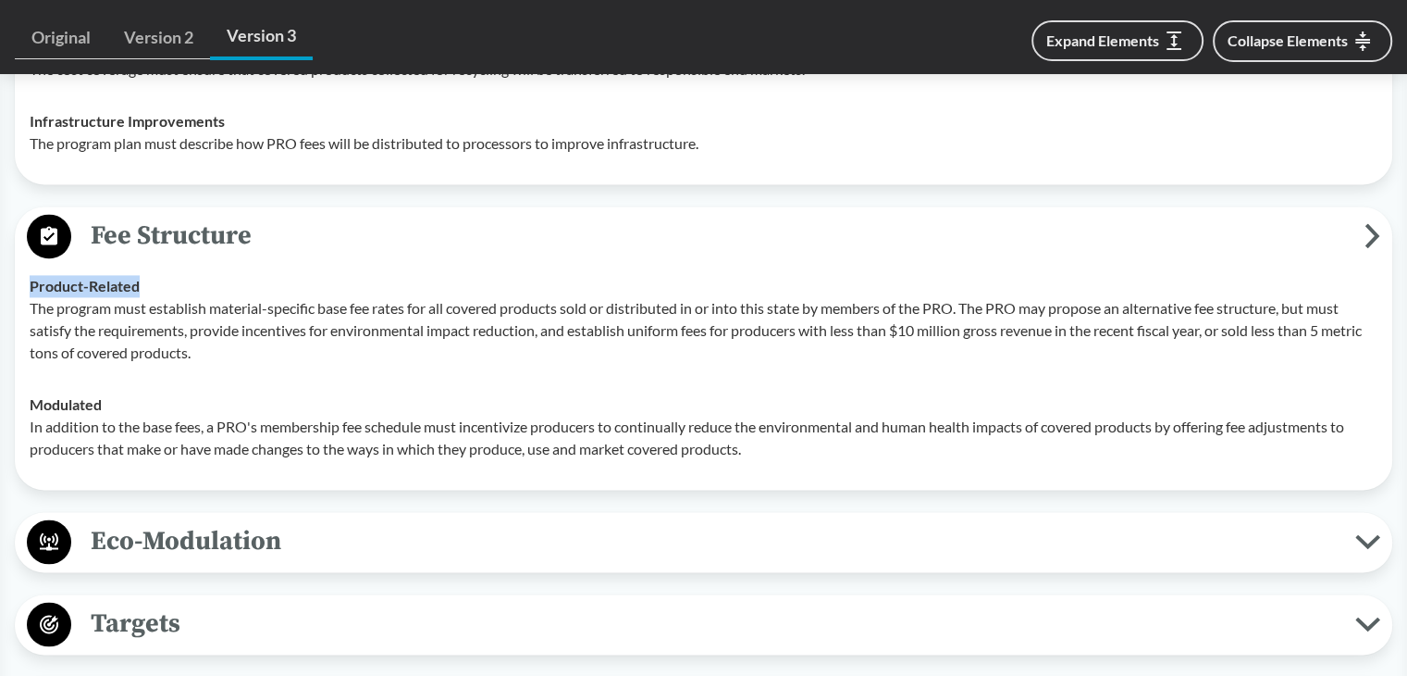
drag, startPoint x: 20, startPoint y: 304, endPoint x: 488, endPoint y: 323, distance: 467.7
click at [191, 316] on td "Product-Related The program must establish material-specific base fee rates for…" at bounding box center [703, 319] width 1365 height 118
drag, startPoint x: 126, startPoint y: 302, endPoint x: 101, endPoint y: 303, distance: 25.0
click at [126, 294] on strong "Product-Related" at bounding box center [85, 286] width 110 height 18
click at [26, 300] on td "Product-Related The program must establish material-specific base fee rates for…" at bounding box center [703, 319] width 1365 height 118
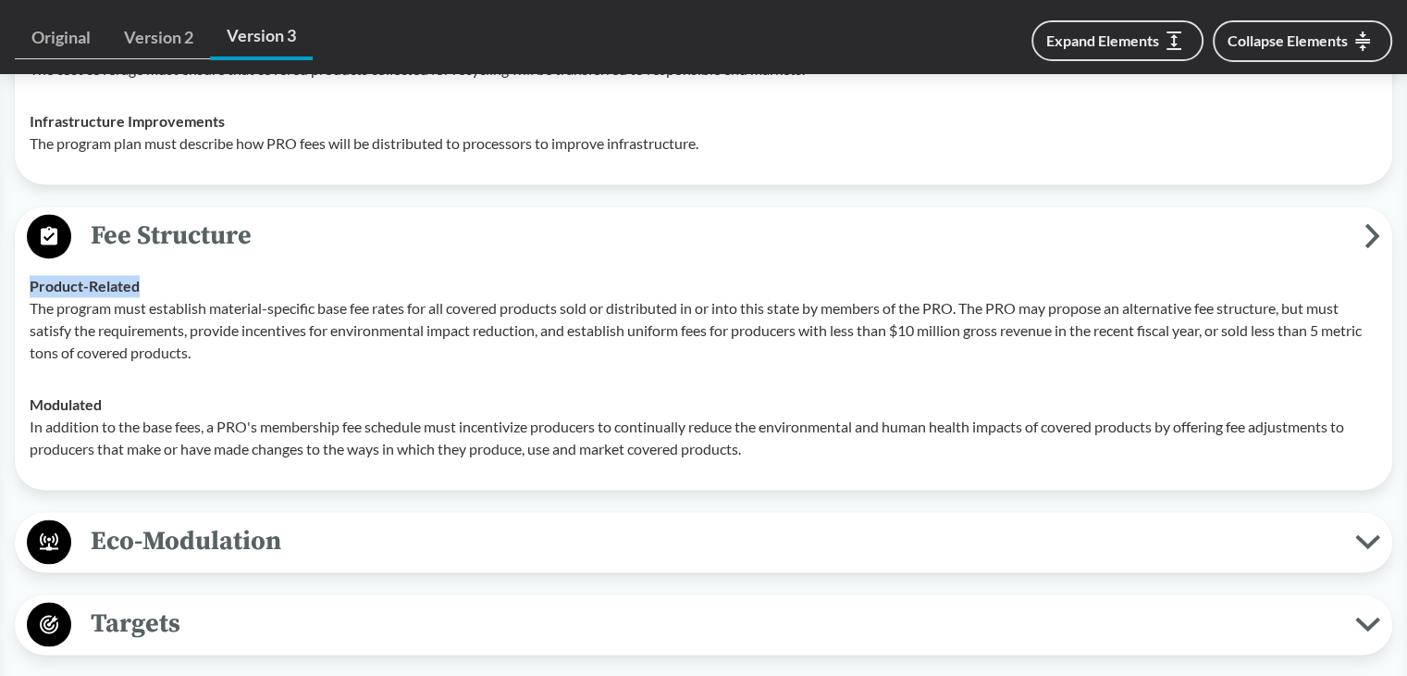
drag, startPoint x: 26, startPoint y: 304, endPoint x: 189, endPoint y: 312, distance: 163.0
click at [189, 312] on td "Product-Related The program must establish material-specific base fee rates for…" at bounding box center [703, 319] width 1365 height 118
drag, startPoint x: 30, startPoint y: 424, endPoint x: 122, endPoint y: 413, distance: 93.2
click at [122, 413] on div "Modulated In addition to the base fees, a PRO's membership fee schedule must in…" at bounding box center [704, 426] width 1348 height 67
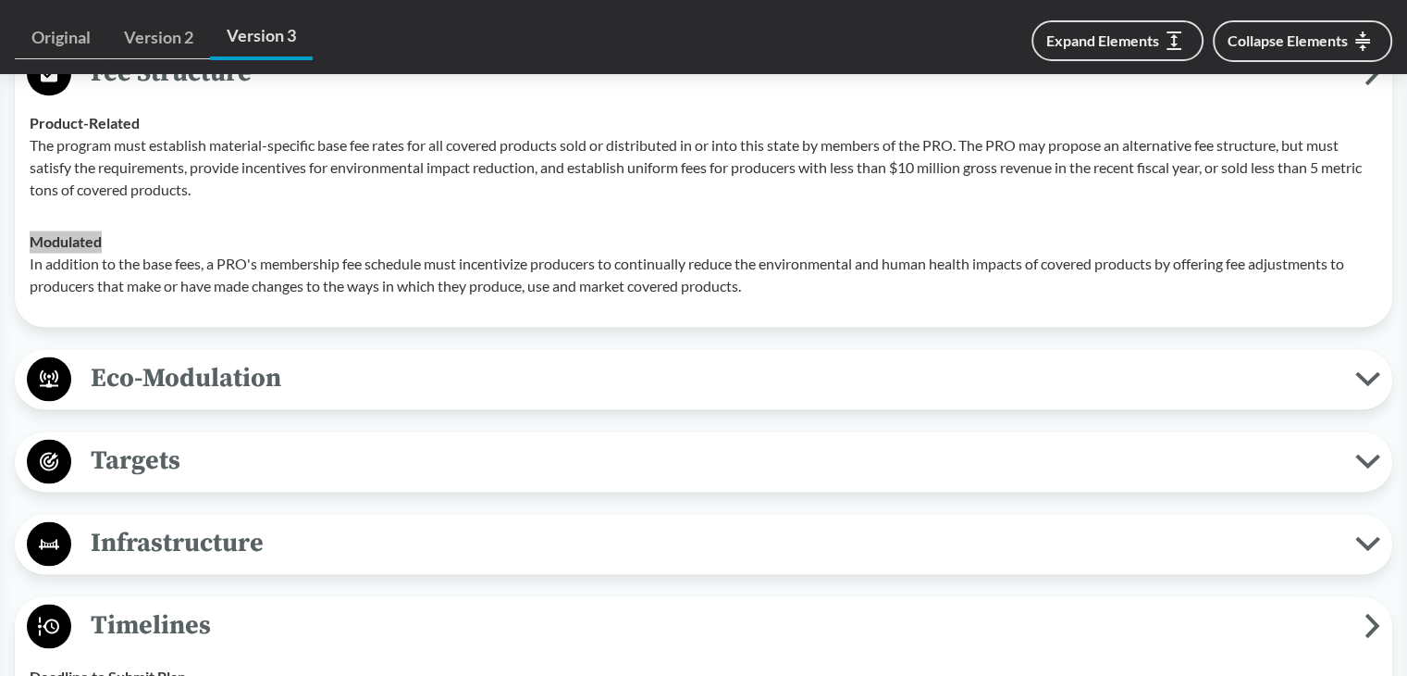
scroll to position [2869, 0]
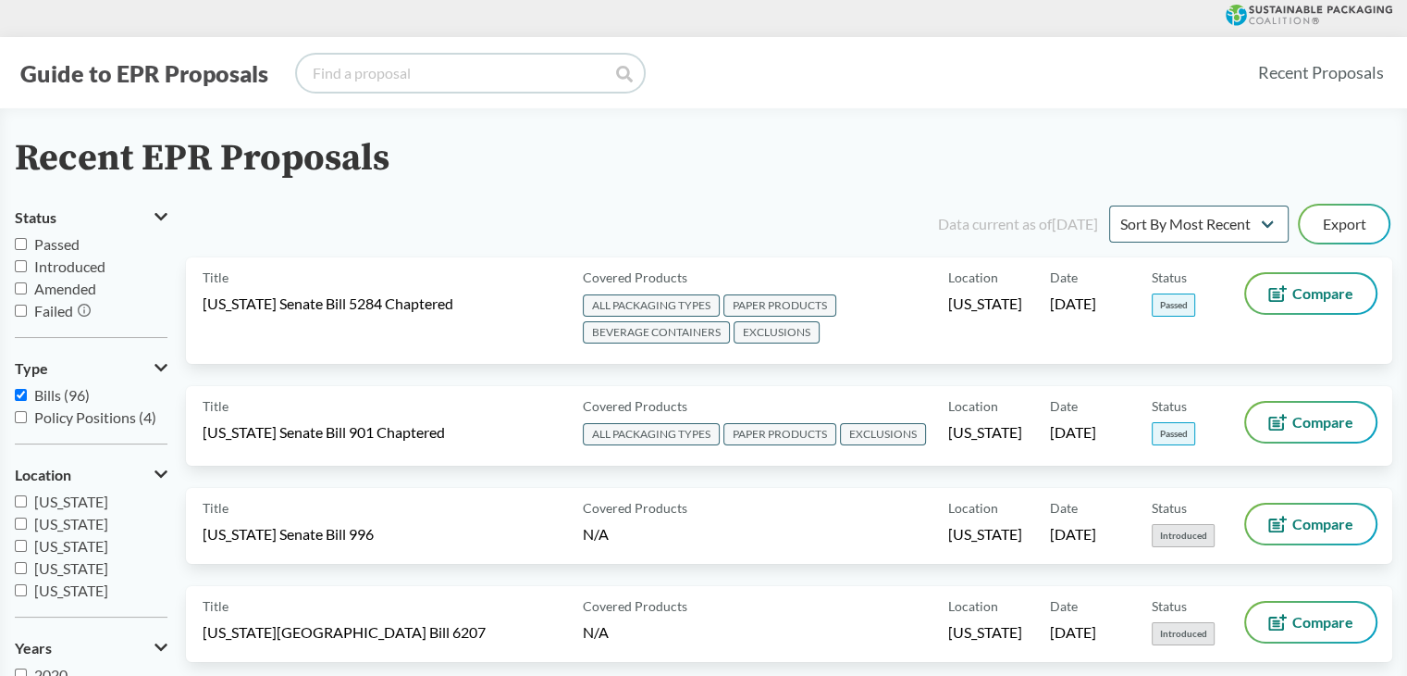
click at [351, 85] on input "search" at bounding box center [470, 73] width 347 height 37
type input "[US_STATE]"
click at [628, 68] on icon at bounding box center [624, 74] width 17 height 17
click at [629, 71] on icon at bounding box center [624, 74] width 17 height 17
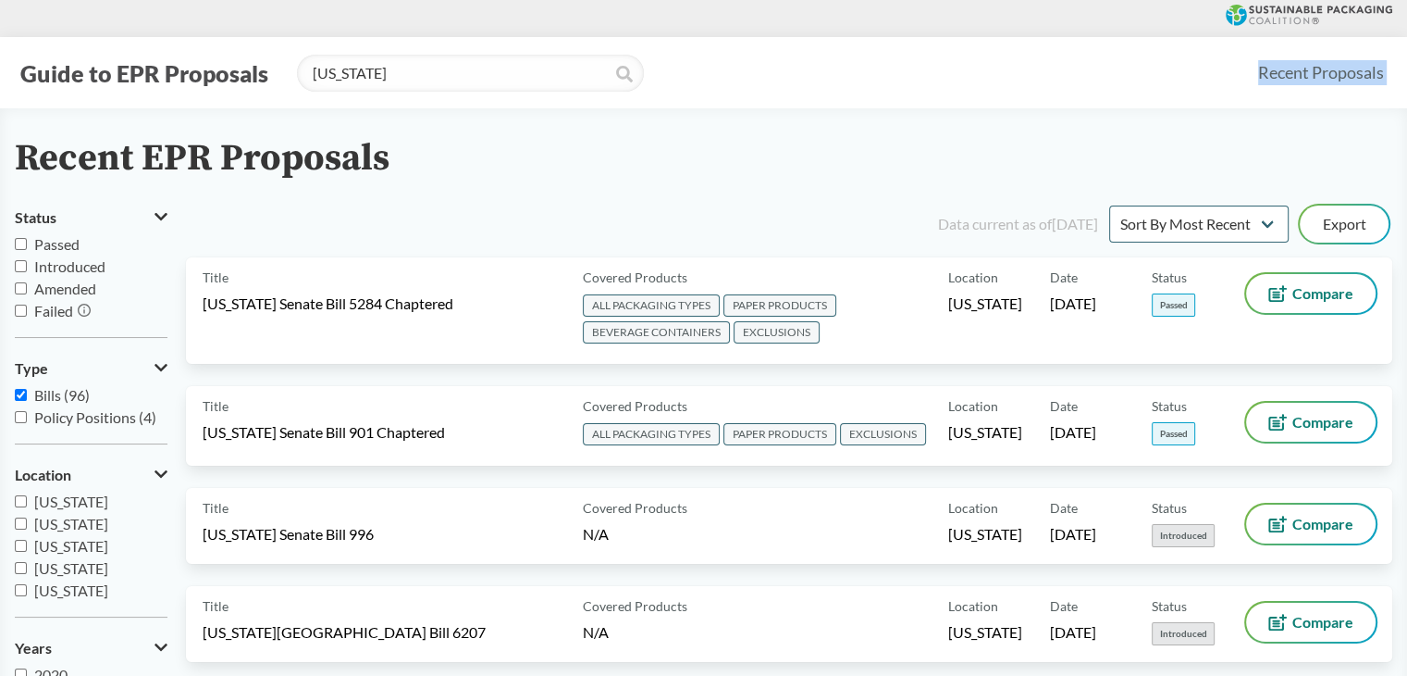
click at [629, 71] on icon at bounding box center [624, 74] width 17 height 17
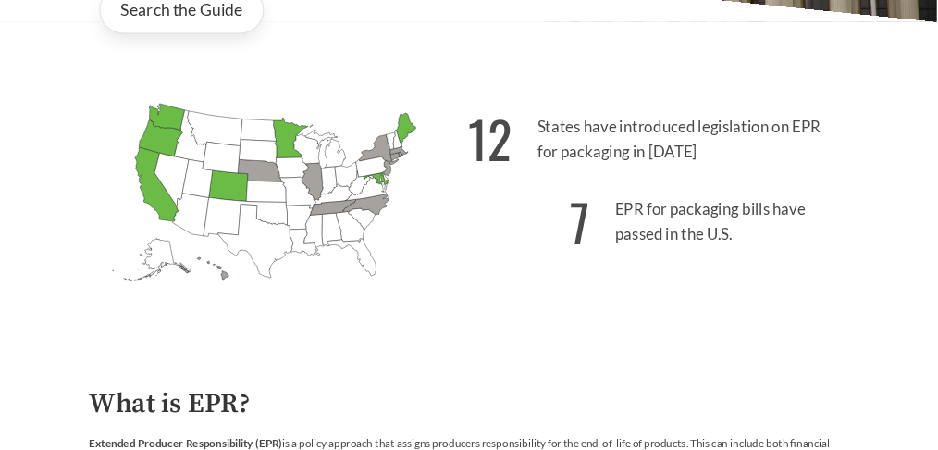
scroll to position [463, 0]
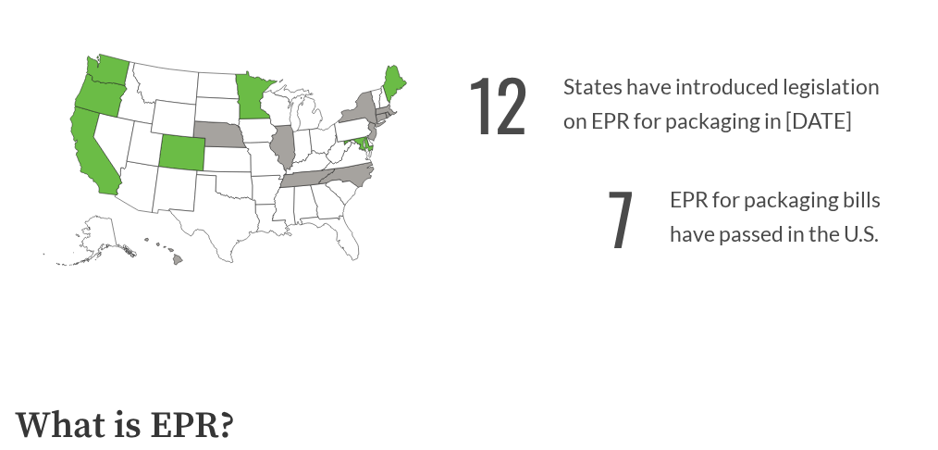
click at [293, 139] on icon "Illinois Introduced: 2" at bounding box center [283, 147] width 26 height 45
drag, startPoint x: 304, startPoint y: 162, endPoint x: 313, endPoint y: 168, distance: 10.6
click at [306, 164] on icon "Kentucky Introduced:" at bounding box center [308, 162] width 46 height 24
click at [313, 168] on icon "Tennessee Introduced: 2" at bounding box center [306, 177] width 55 height 19
drag, startPoint x: 319, startPoint y: 171, endPoint x: 309, endPoint y: 173, distance: 10.3
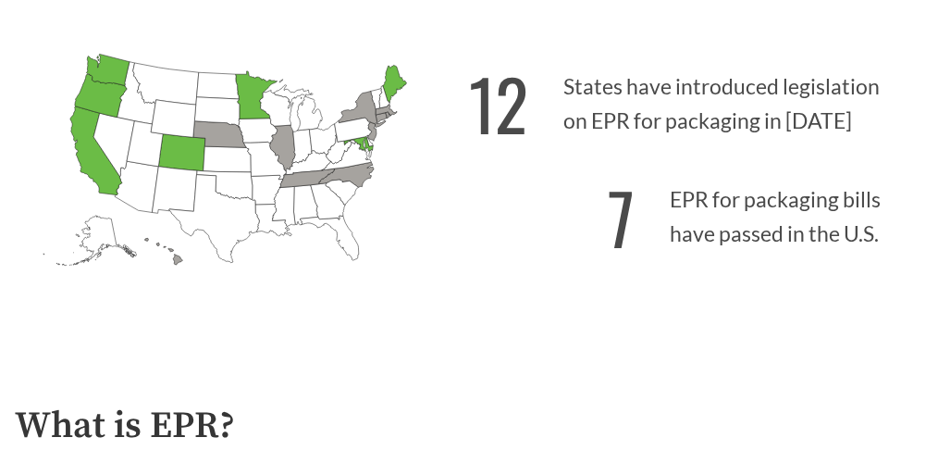
click at [309, 173] on icon "Tennessee Introduced: 2" at bounding box center [306, 177] width 55 height 19
click at [351, 172] on icon "North Carolina Introduced: 1" at bounding box center [346, 174] width 55 height 25
click at [396, 82] on icon "Maine Passed: 1" at bounding box center [395, 84] width 24 height 38
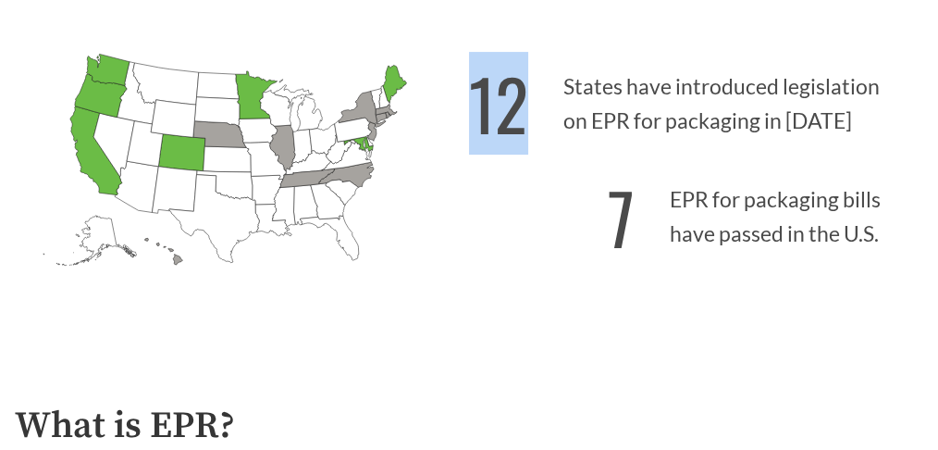
click at [396, 82] on icon "Maine Passed: 1" at bounding box center [395, 84] width 24 height 38
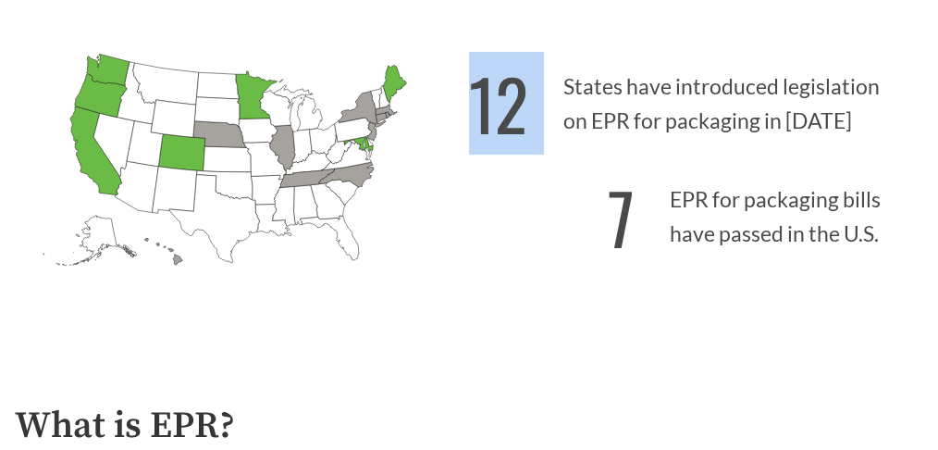
click at [396, 82] on icon "Maine Passed: 1" at bounding box center [395, 84] width 24 height 38
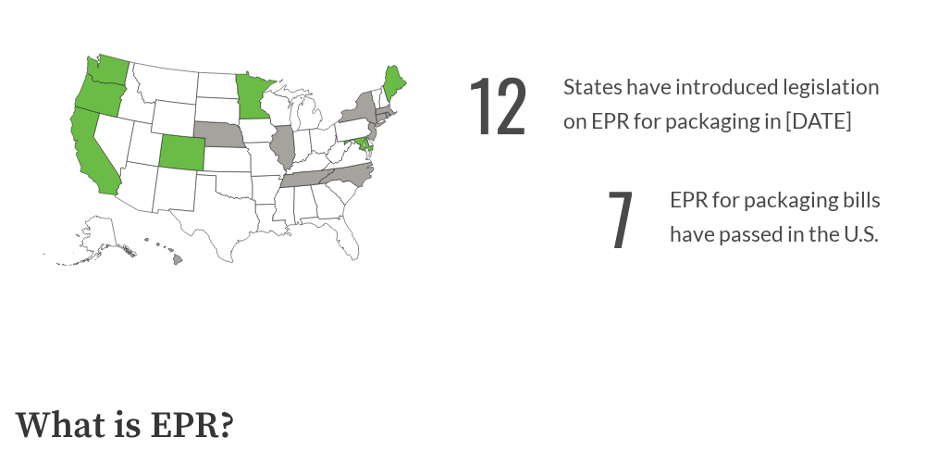
click at [363, 142] on icon "Virginia Introduced:" at bounding box center [347, 156] width 51 height 29
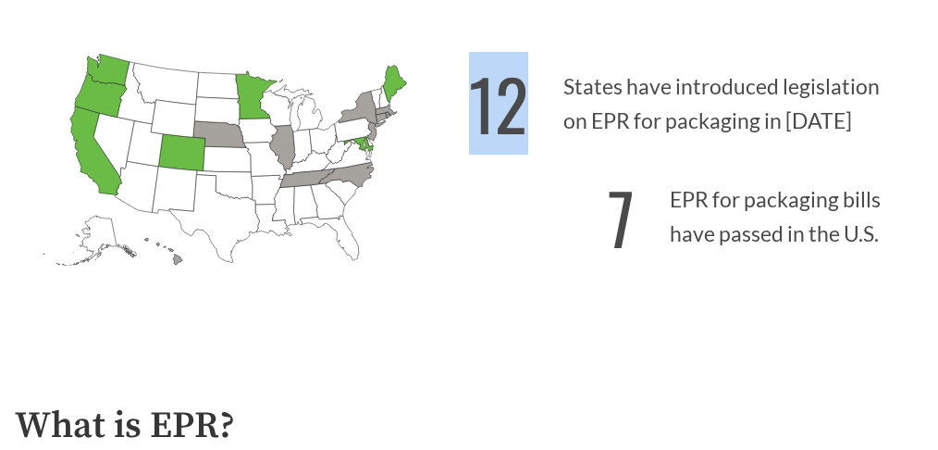
click at [364, 138] on g "Alabama Introduced: Alaska Introduced: Arizona Introduced: Arkansas Introduced:…" at bounding box center [225, 159] width 364 height 211
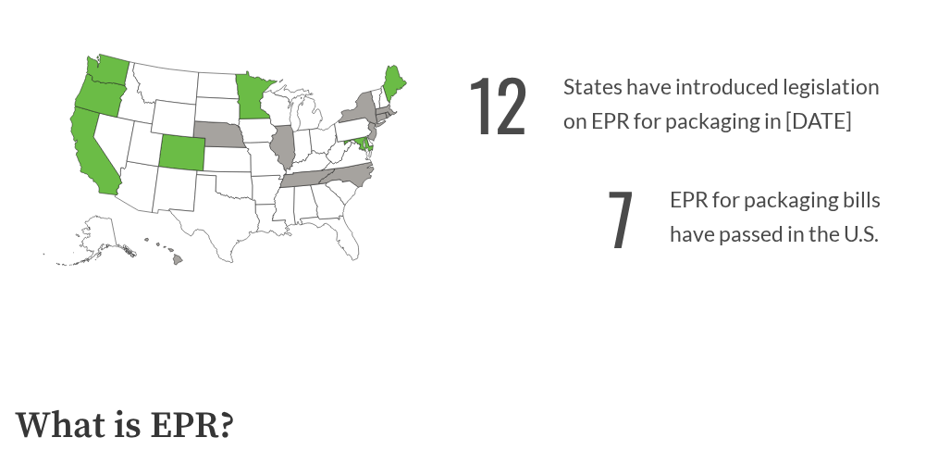
click at [364, 138] on icon "Maryland Passed: 1" at bounding box center [359, 143] width 30 height 15
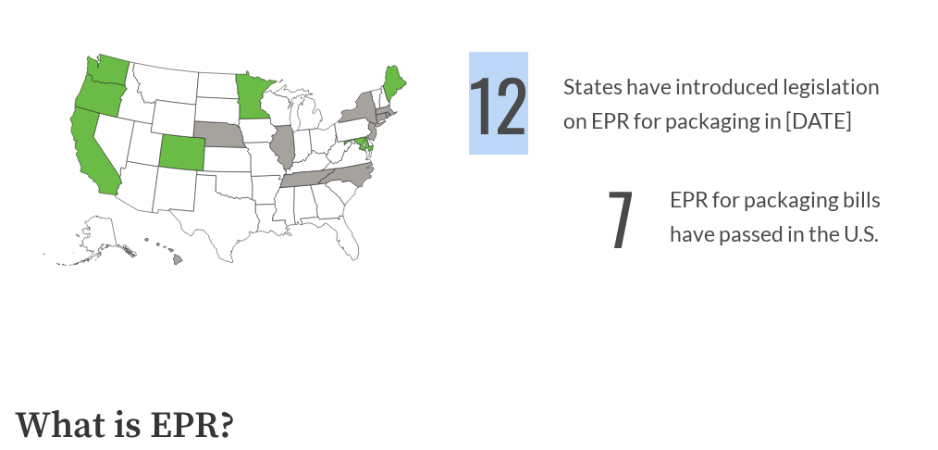
click at [365, 138] on icon "Maryland Passed: 1" at bounding box center [359, 143] width 30 height 15
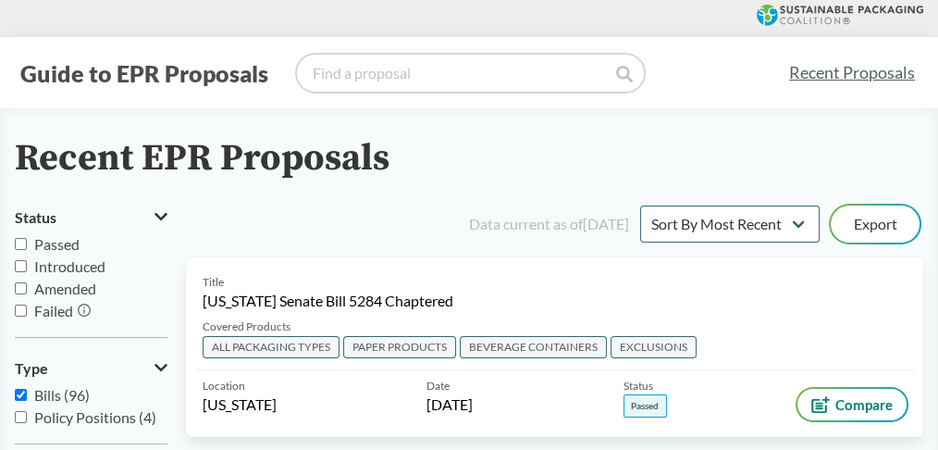
click at [397, 60] on input "search" at bounding box center [470, 73] width 347 height 37
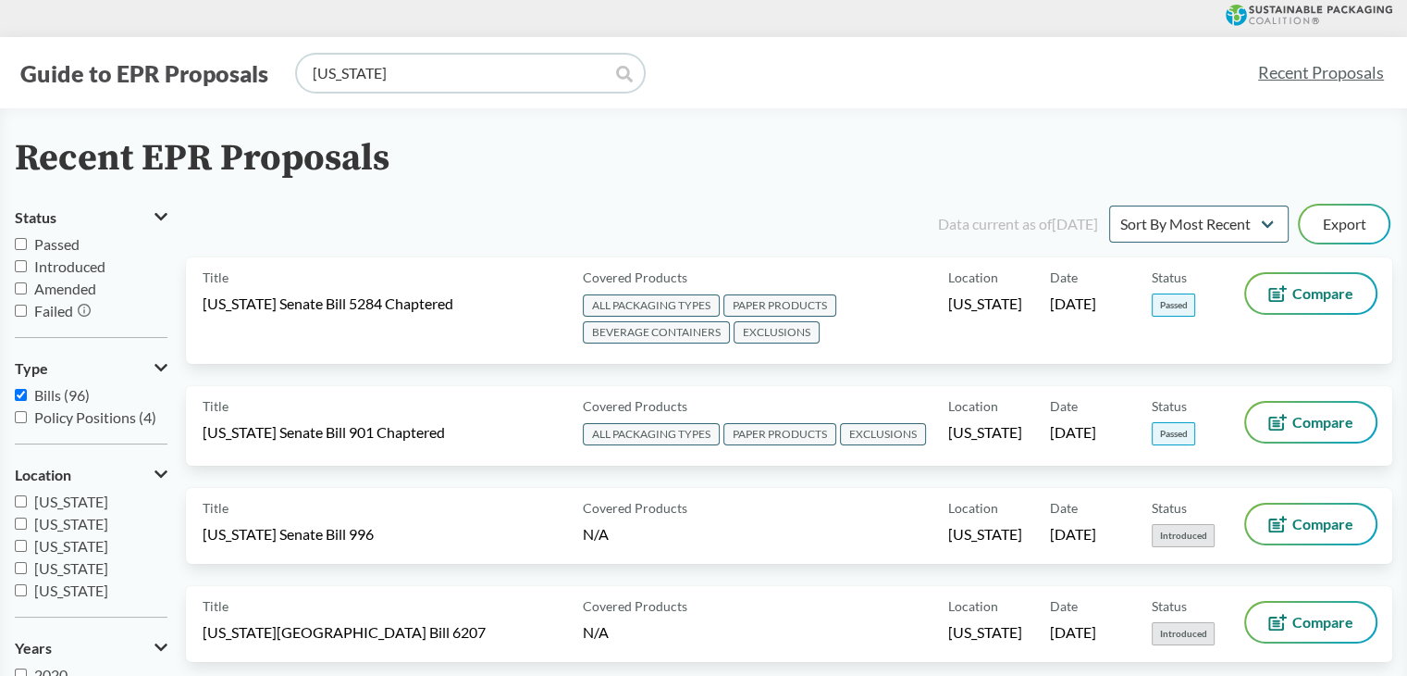
type input "[US_STATE]"
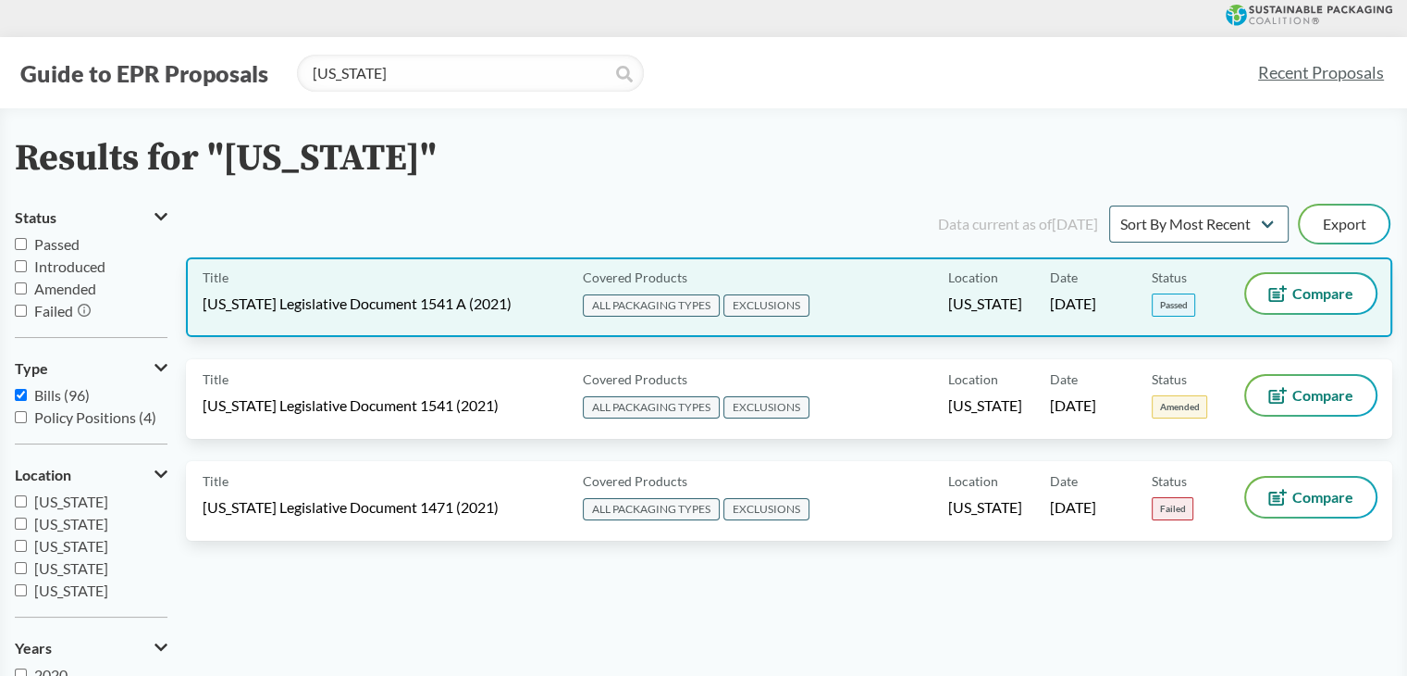
click at [618, 278] on span "Covered Products" at bounding box center [635, 276] width 105 height 19
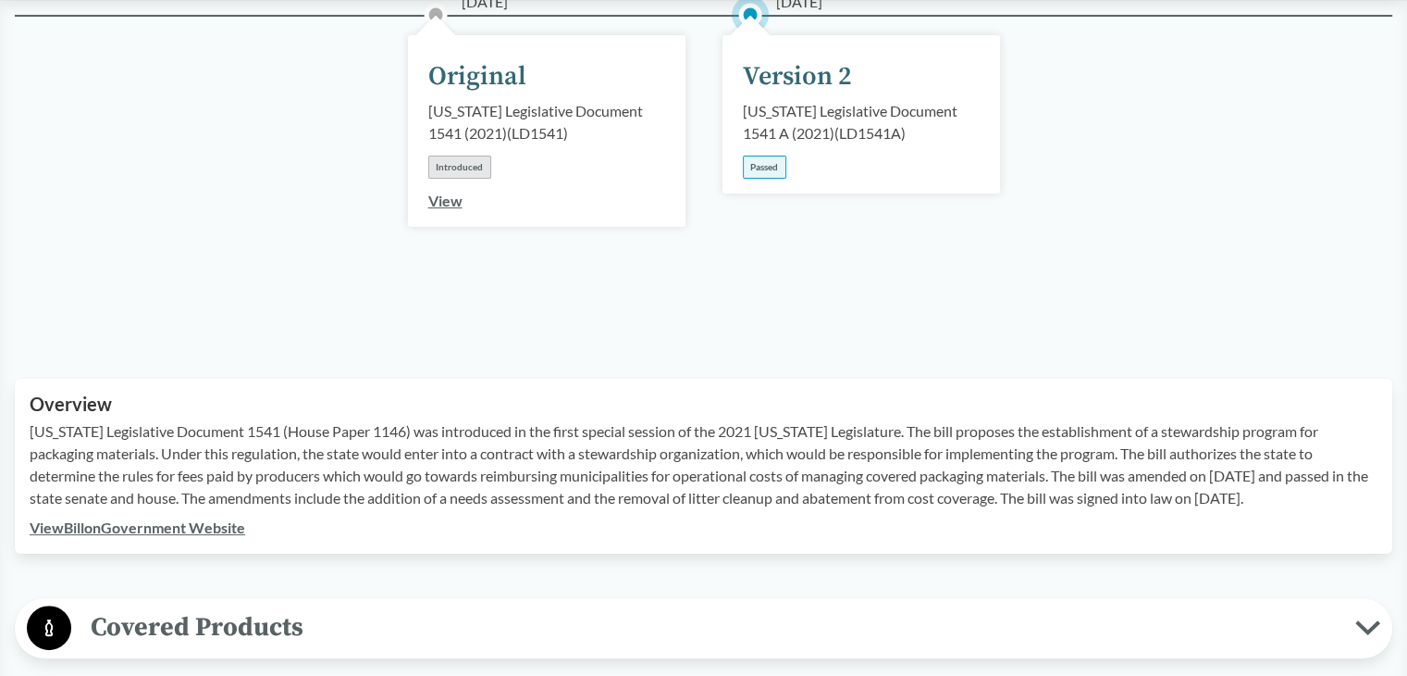
scroll to position [648, 0]
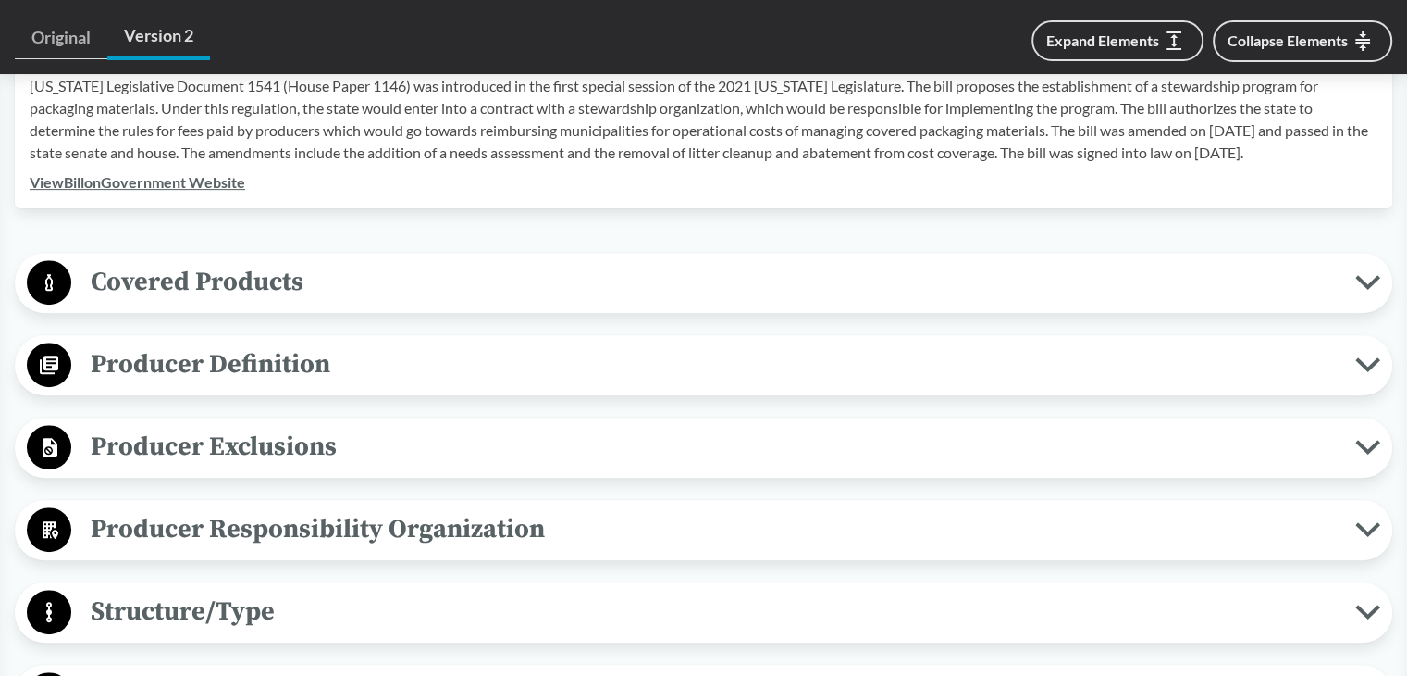
click at [234, 261] on span "Covered Products" at bounding box center [713, 282] width 1284 height 42
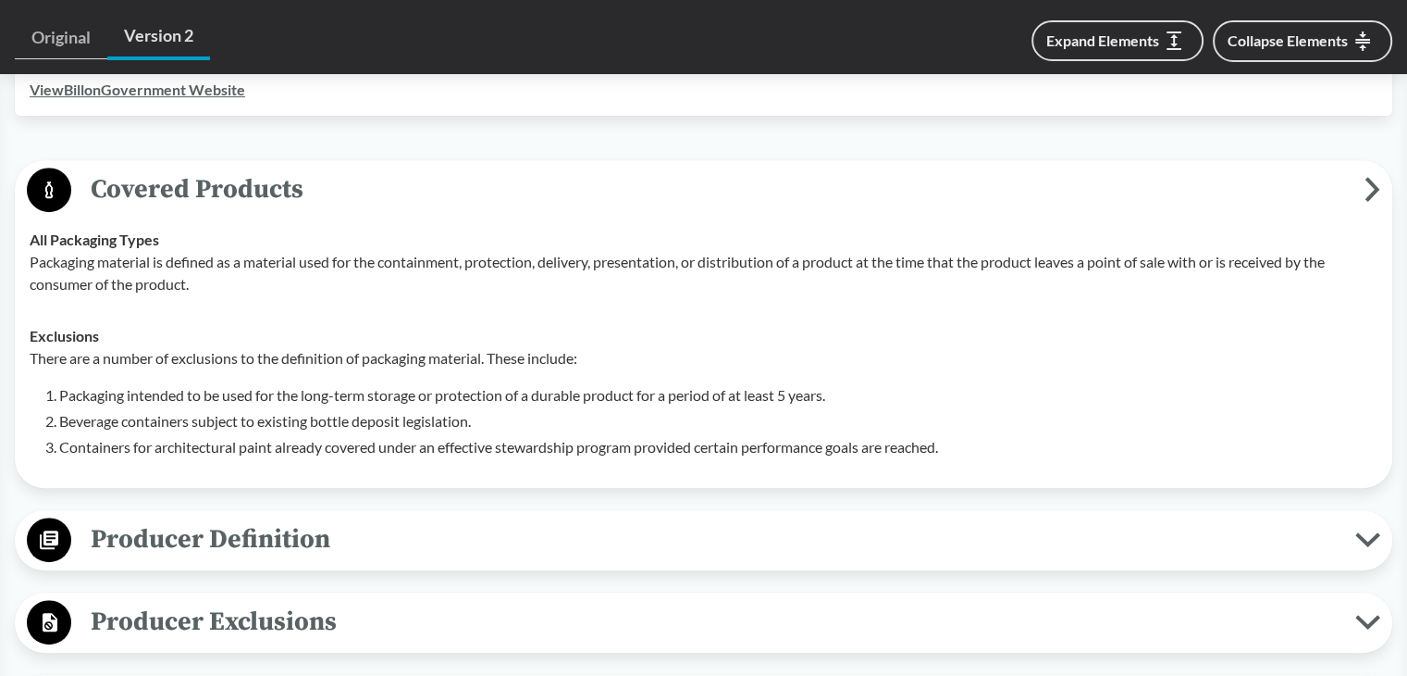
click at [267, 173] on span "Covered Products" at bounding box center [718, 189] width 1294 height 42
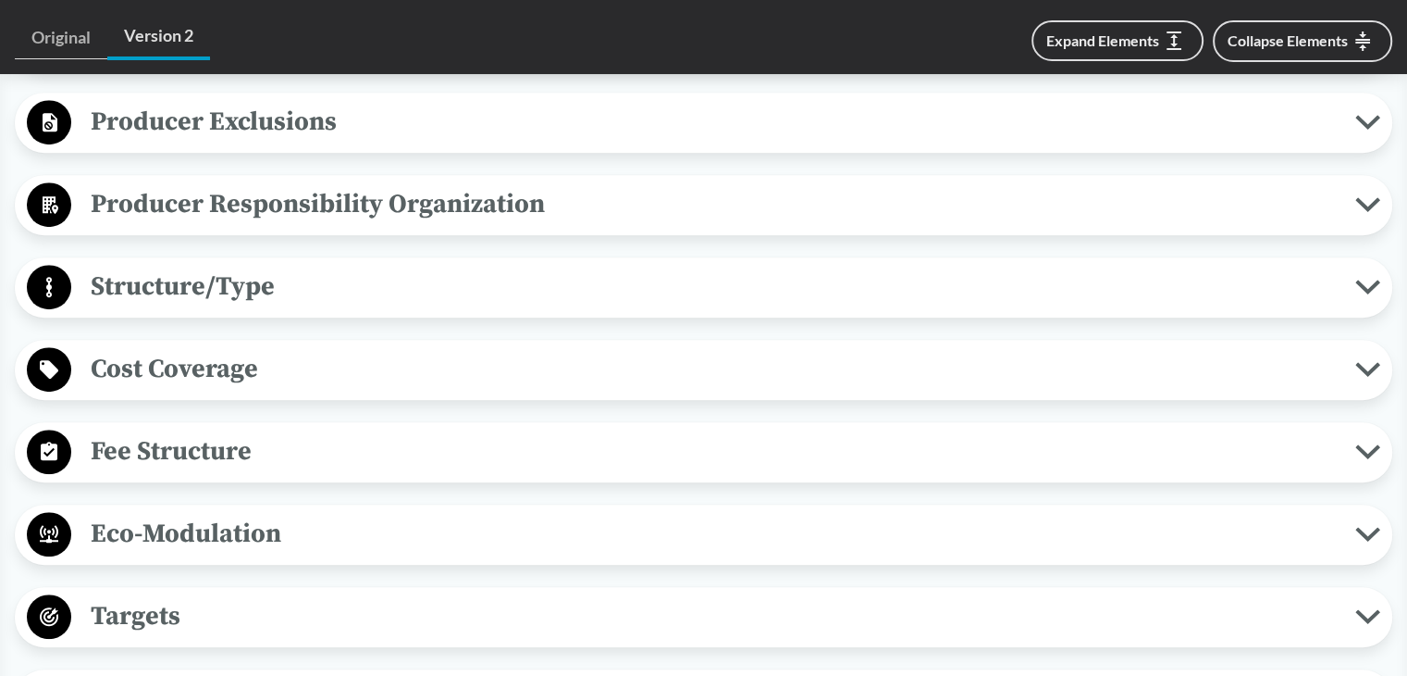
scroll to position [972, 0]
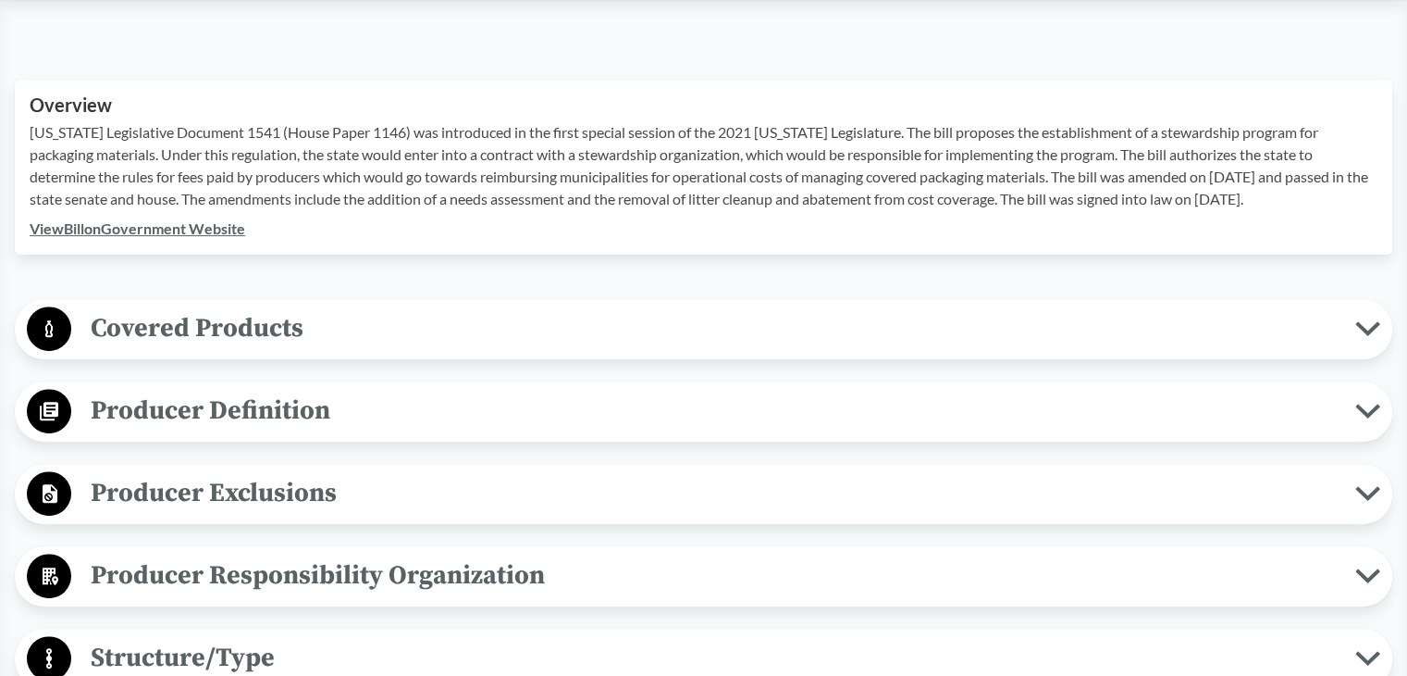
click at [215, 308] on span "Covered Products" at bounding box center [713, 328] width 1284 height 42
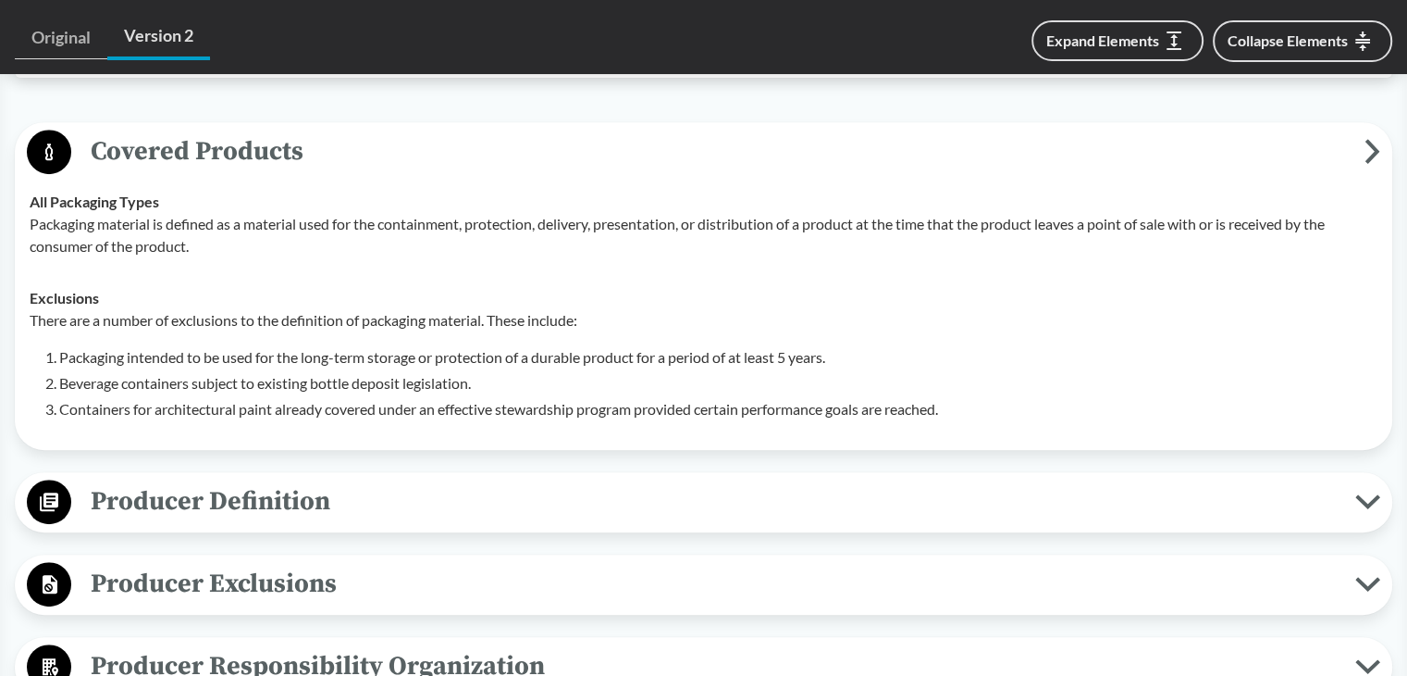
scroll to position [787, 0]
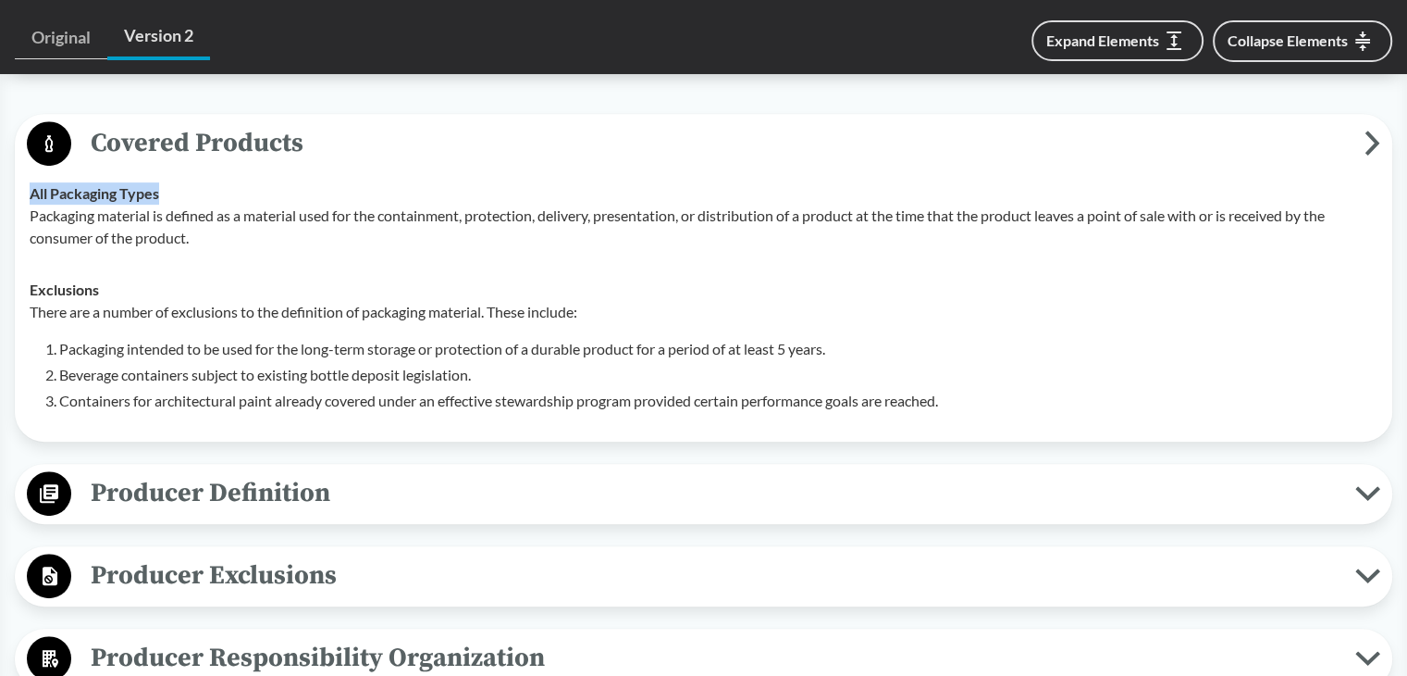
drag, startPoint x: 31, startPoint y: 163, endPoint x: 175, endPoint y: 164, distance: 144.4
click at [175, 182] on div "All Packaging Types Packaging material is defined as a material used for the co…" at bounding box center [704, 215] width 1348 height 67
copy strong "All Packaging Types"
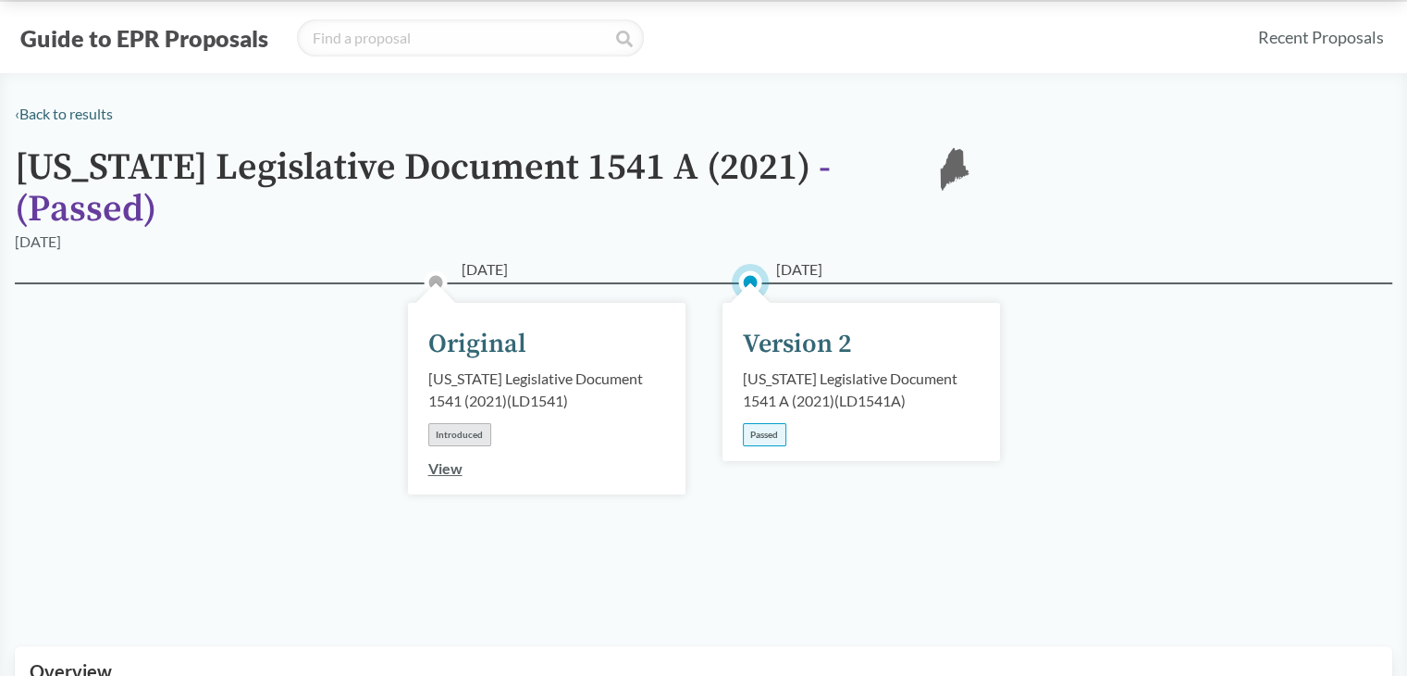
scroll to position [0, 0]
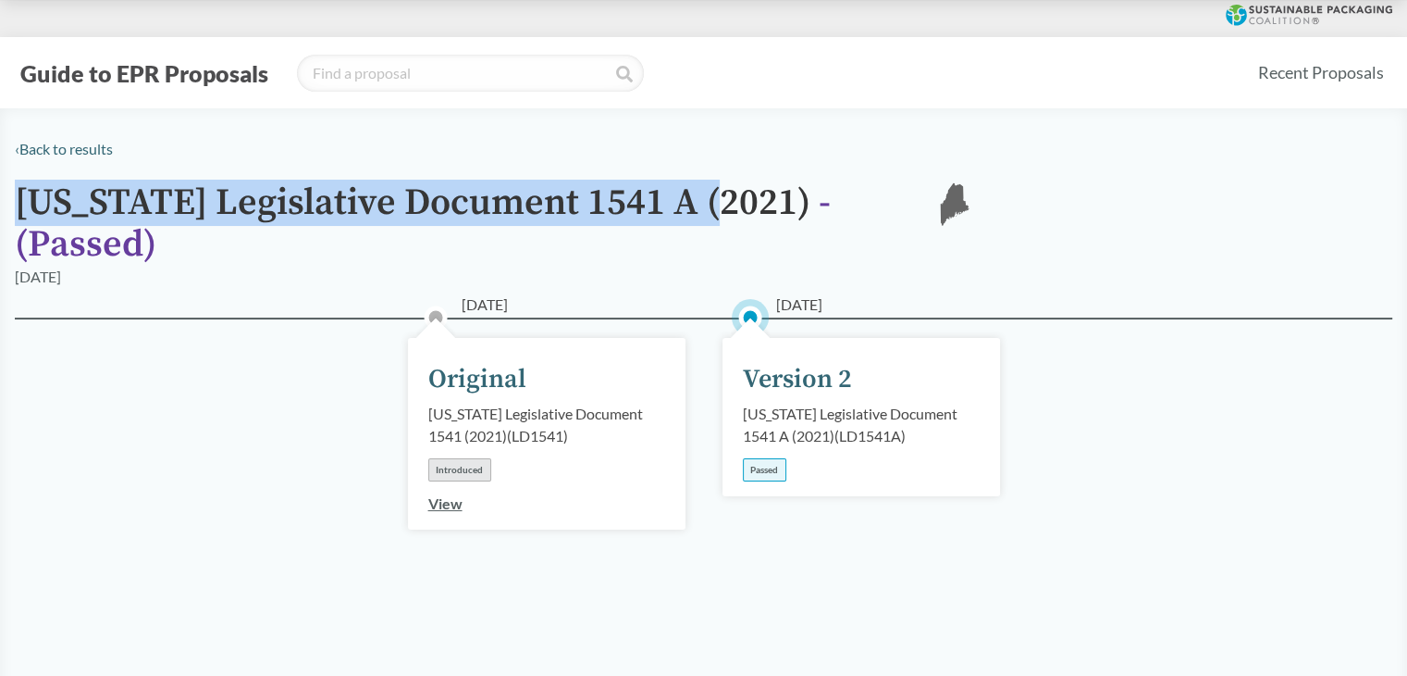
drag, startPoint x: 14, startPoint y: 192, endPoint x: 717, endPoint y: 193, distance: 703.3
copy h1 "[US_STATE] Legislative Document 1541 A (2021)"
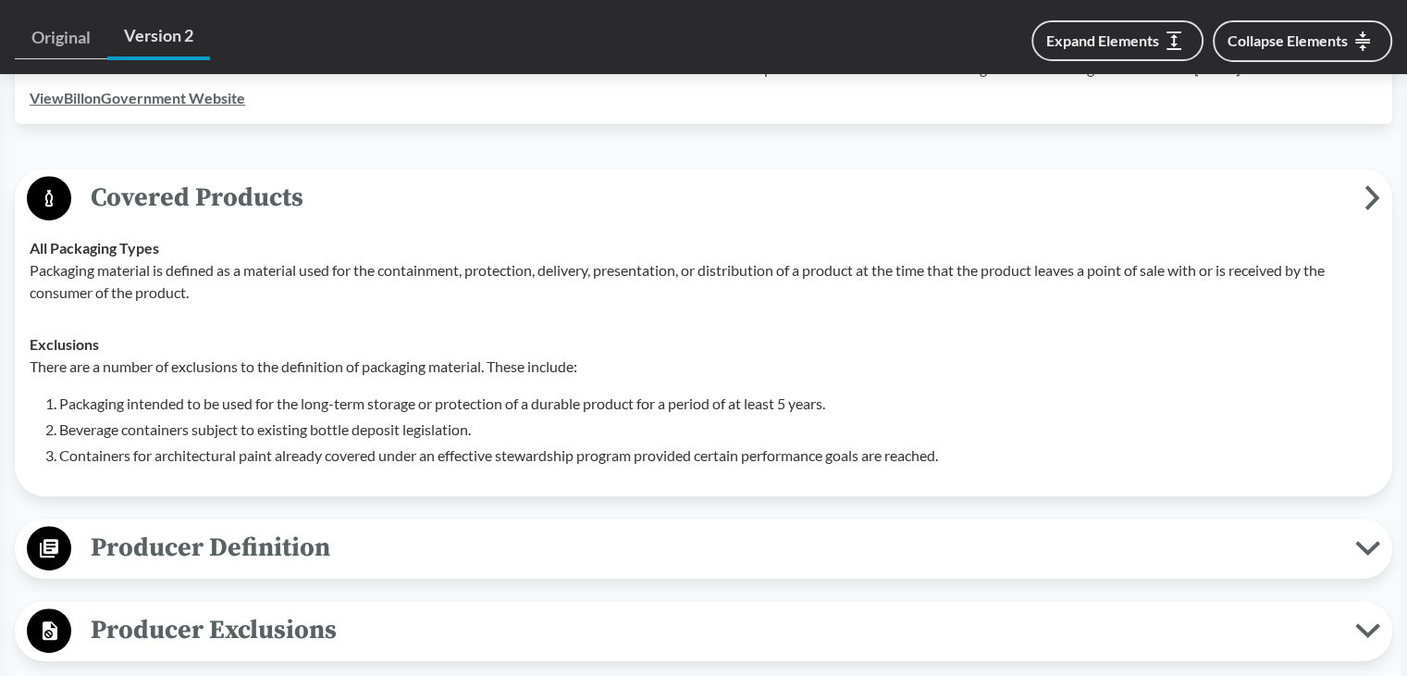
scroll to position [833, 0]
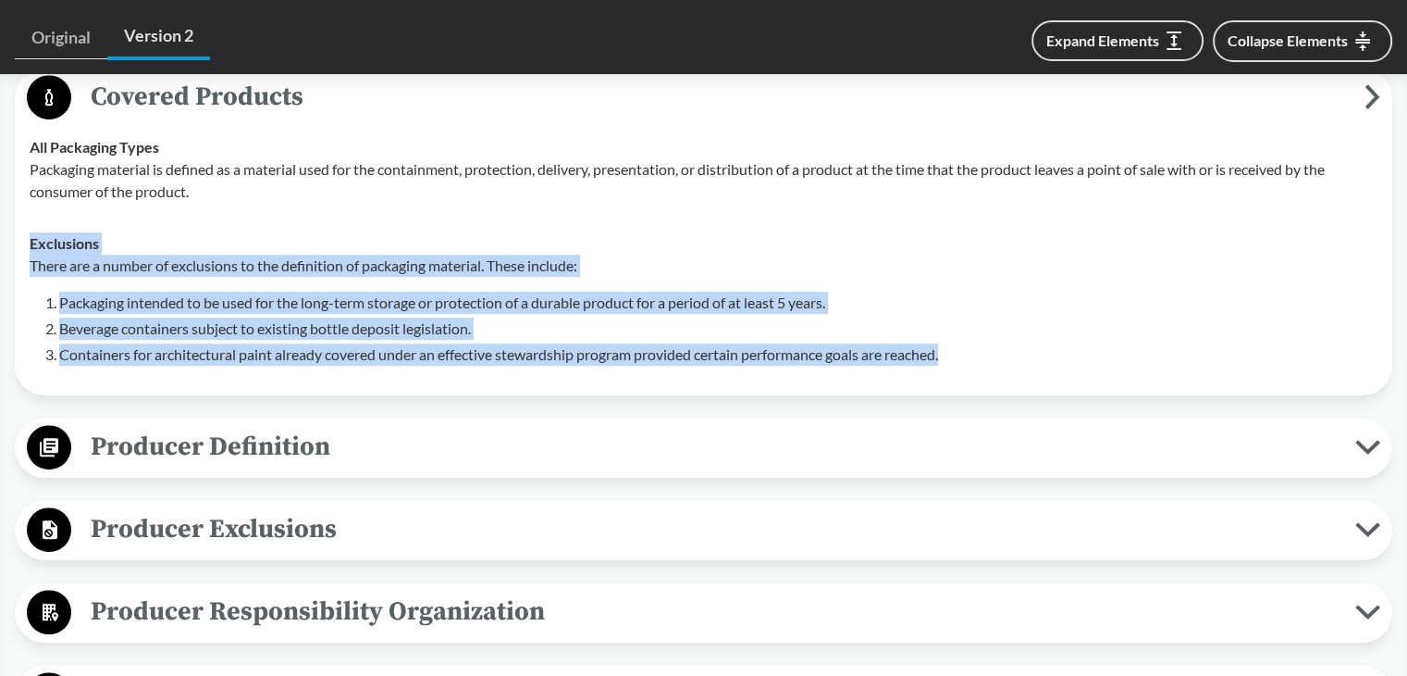
drag, startPoint x: 28, startPoint y: 214, endPoint x: 1006, endPoint y: 341, distance: 986.3
click at [1006, 341] on td "Exclusions There are a number of exclusions to the definition of packaging mate…" at bounding box center [703, 298] width 1365 height 163
click at [153, 291] on li "Packaging intended to be used for the long-term storage or protection of a dura…" at bounding box center [718, 302] width 1319 height 22
drag, startPoint x: 25, startPoint y: 236, endPoint x: 1014, endPoint y: 334, distance: 994.1
click at [980, 334] on td "Exclusions There are a number of exclusions to the definition of packaging mate…" at bounding box center [703, 298] width 1365 height 163
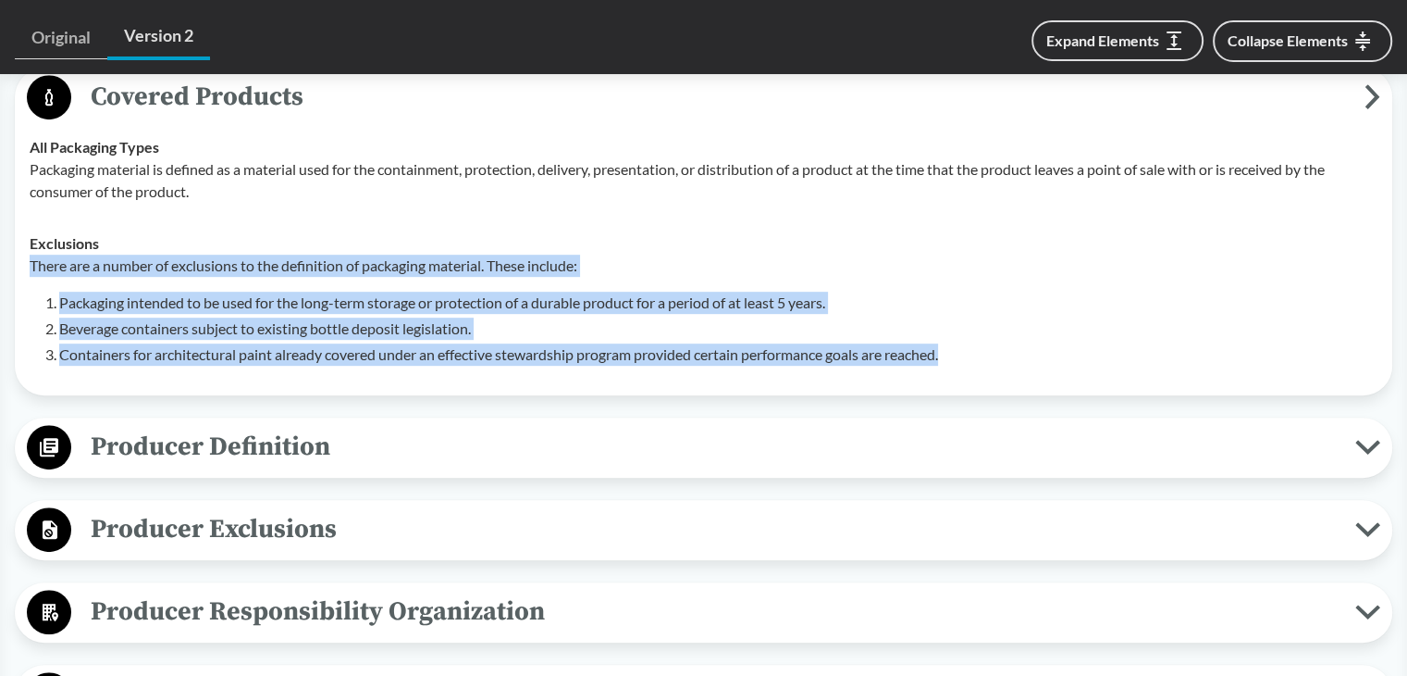
copy div "There are a number of exclusions to the definition of packaging material. These…"
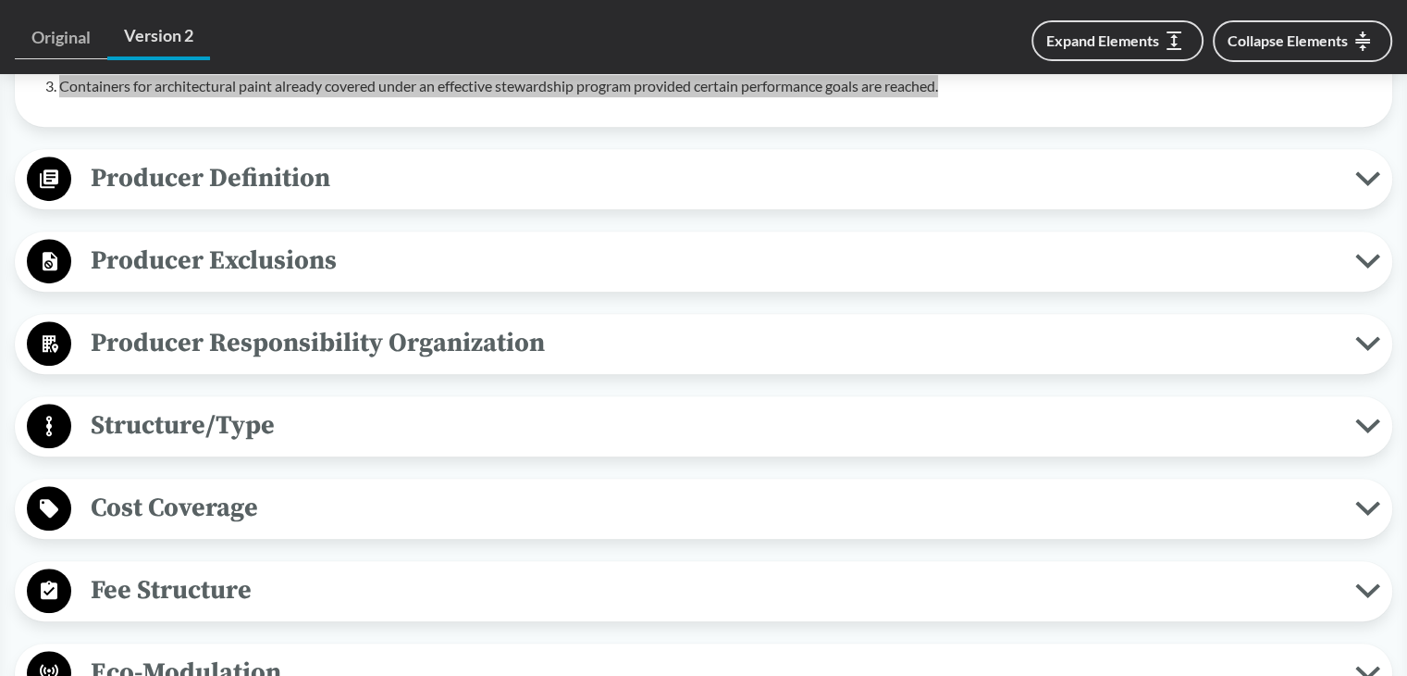
scroll to position [1110, 0]
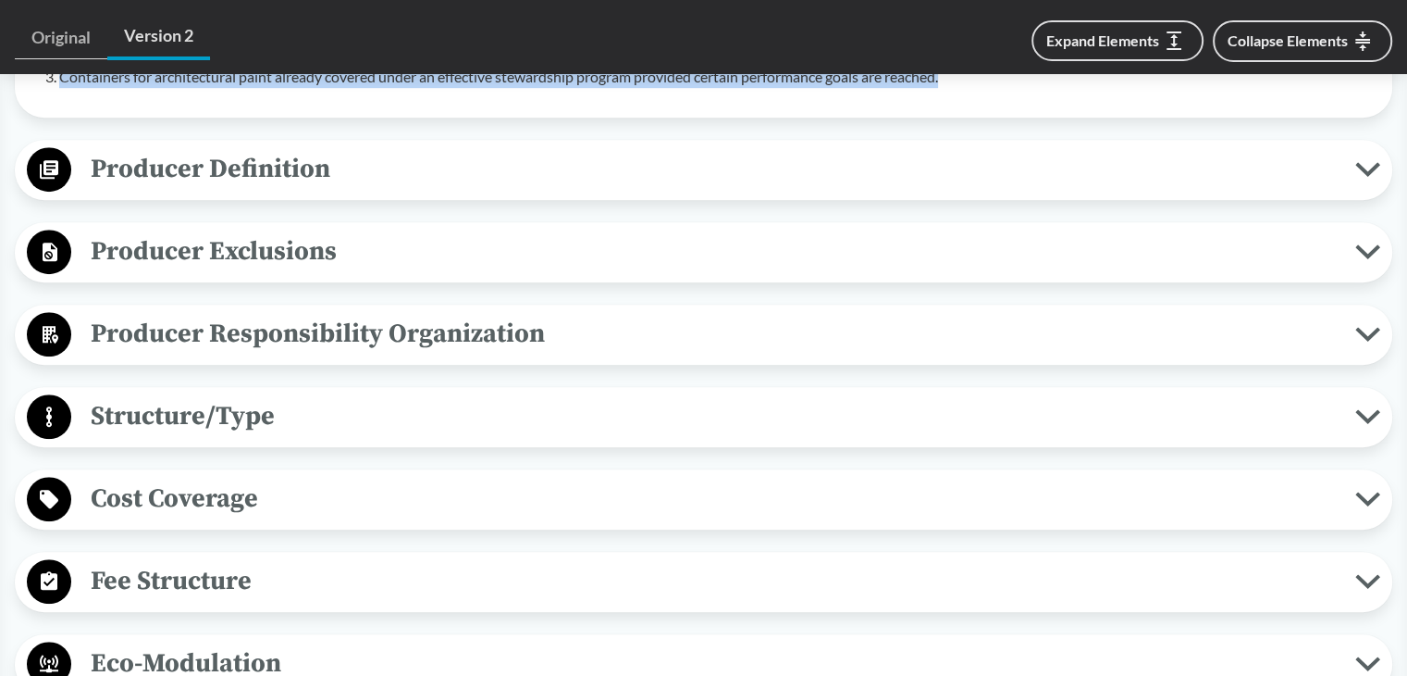
click at [296, 161] on span "Producer Definition" at bounding box center [713, 169] width 1284 height 42
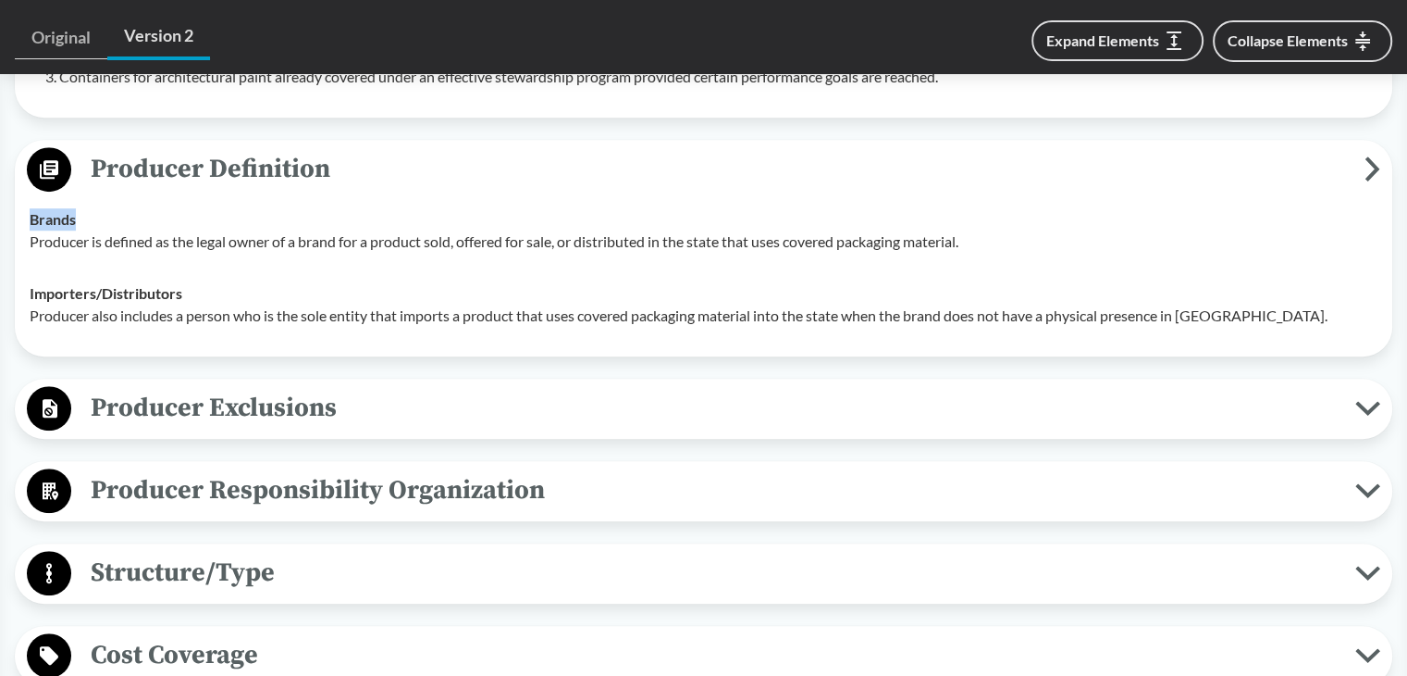
drag, startPoint x: 31, startPoint y: 192, endPoint x: 85, endPoint y: 192, distance: 53.7
click at [85, 208] on div "Brands Producer is defined as the legal owner of a brand for a product sold, of…" at bounding box center [704, 230] width 1348 height 44
copy strong "Brands"
drag, startPoint x: 31, startPoint y: 267, endPoint x: 227, endPoint y: 270, distance: 196.2
click at [227, 282] on div "Importers/​Distributors Producer also includes a person who is the sole entity …" at bounding box center [704, 304] width 1348 height 44
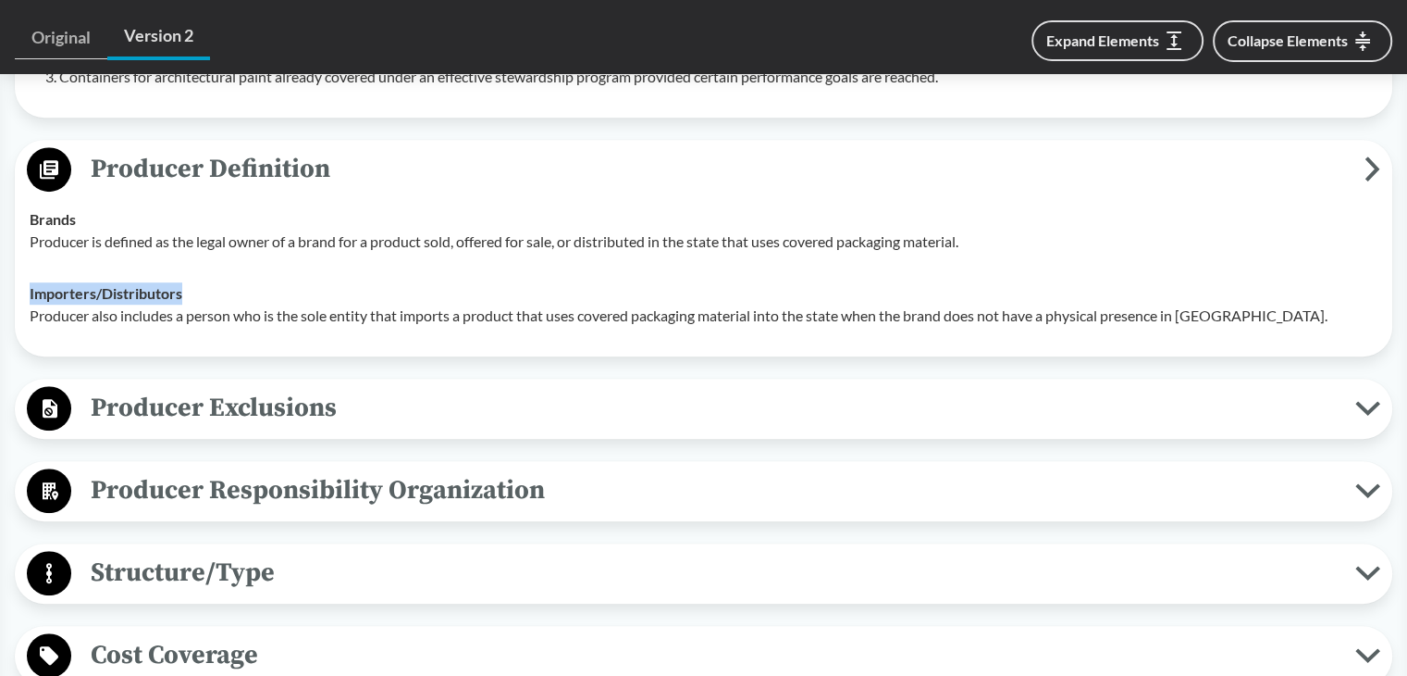
copy strong "Importers/​Distributors"
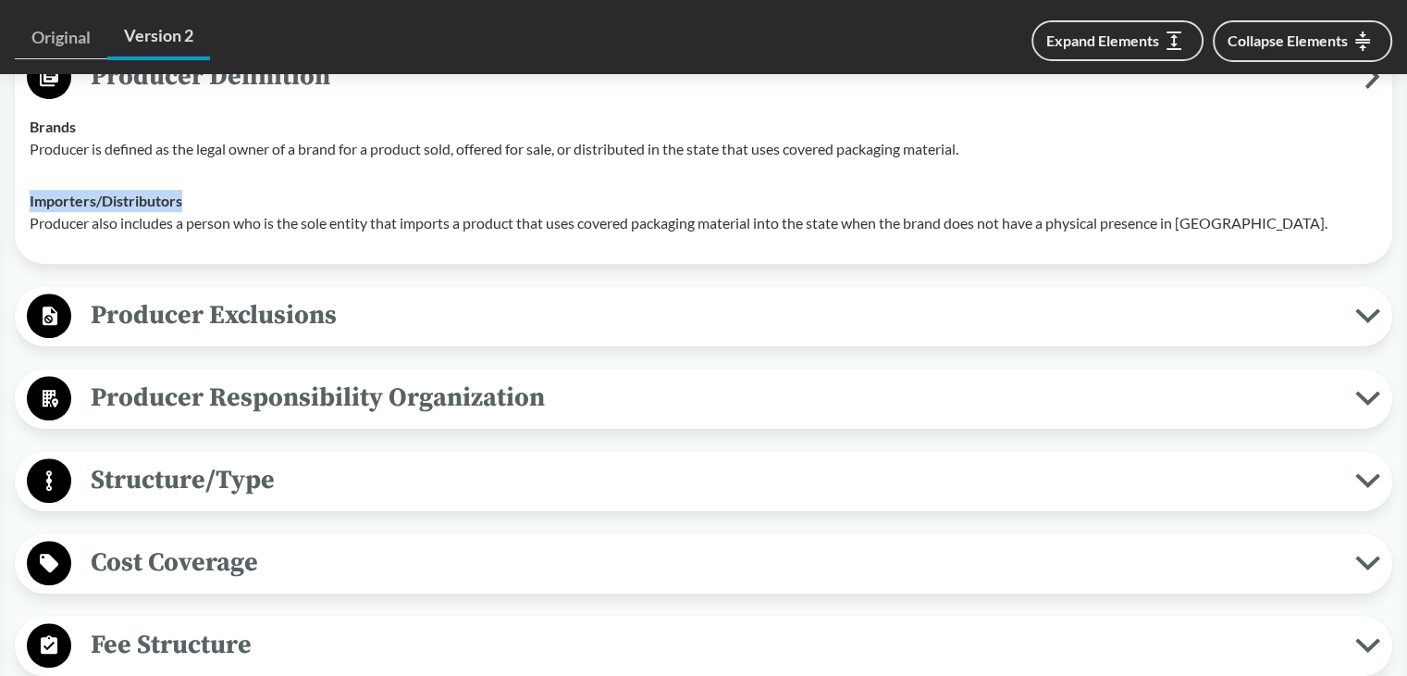
click at [270, 294] on span "Producer Exclusions" at bounding box center [713, 315] width 1284 height 42
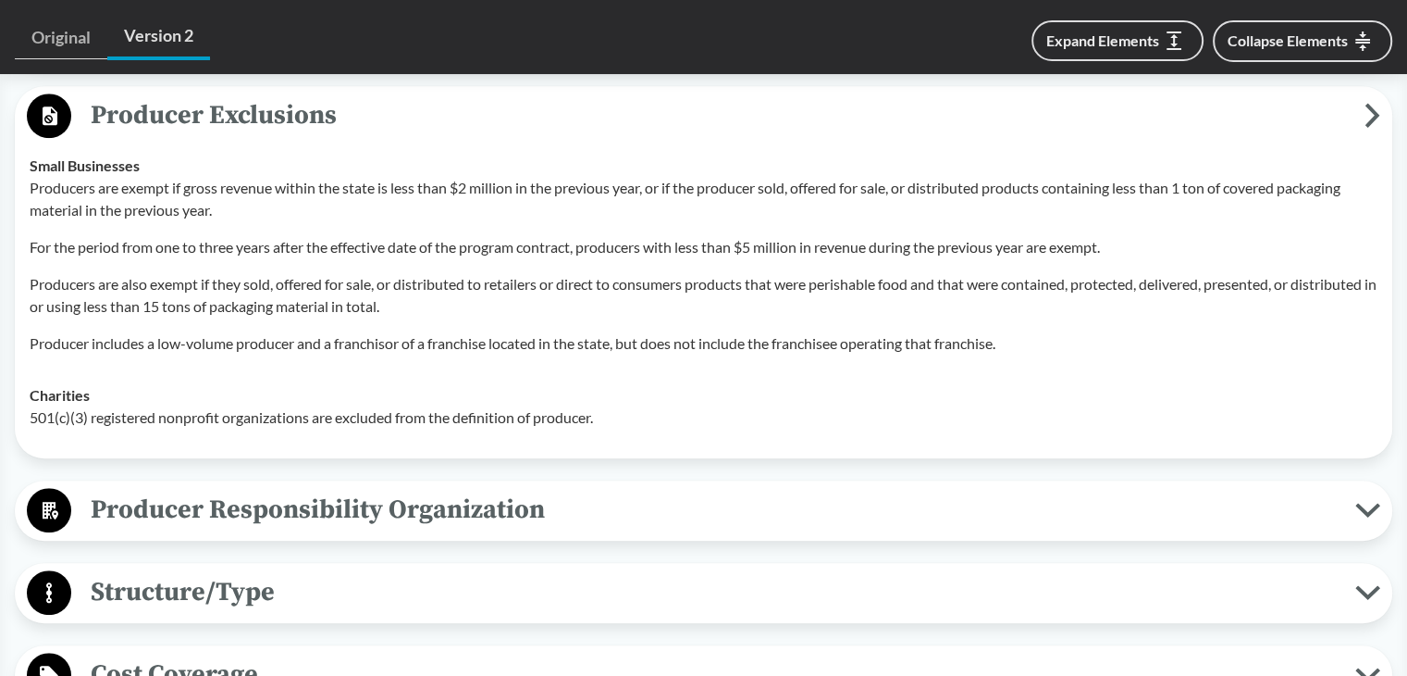
scroll to position [1296, 0]
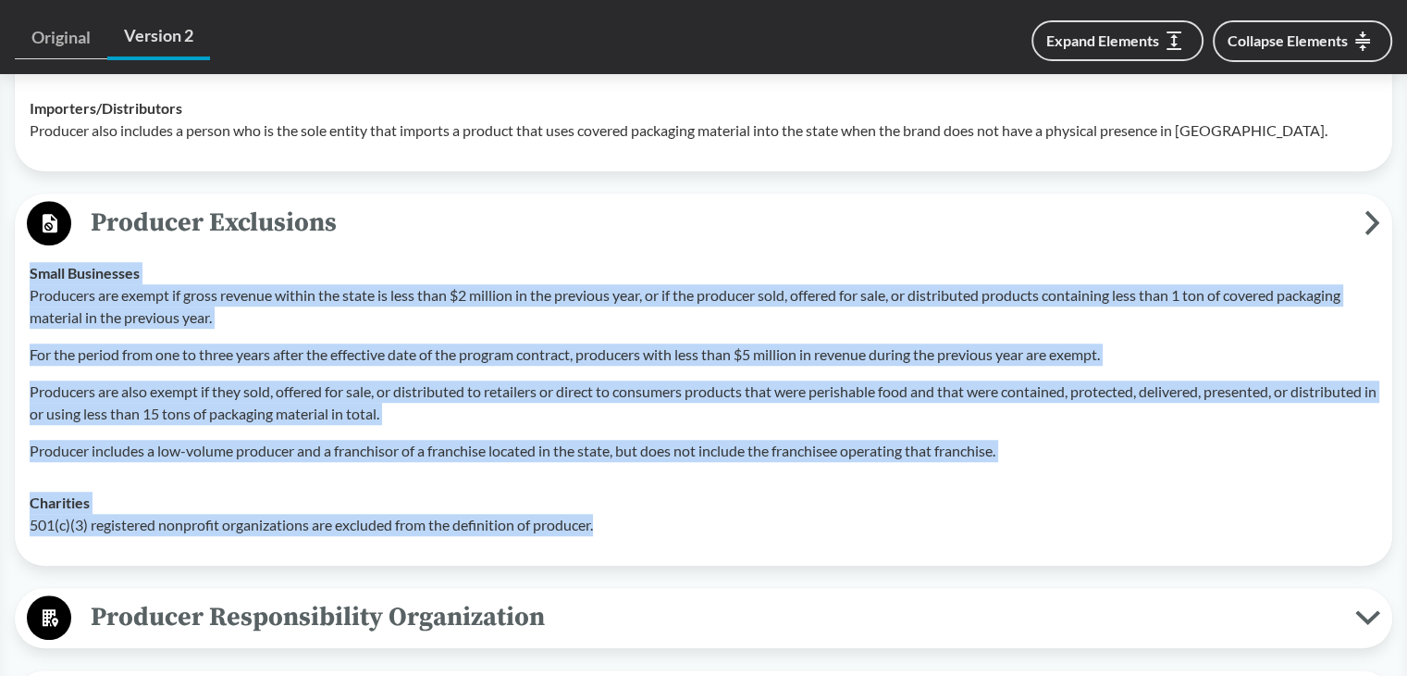
drag, startPoint x: 31, startPoint y: 242, endPoint x: 649, endPoint y: 511, distance: 674.3
click at [649, 511] on tbody "Small Businesses Producers are exempt if gross revenue within the state is less…" at bounding box center [703, 399] width 1365 height 304
copy tbody "Small Businesses Producers are exempt if gross revenue within the state is less…"
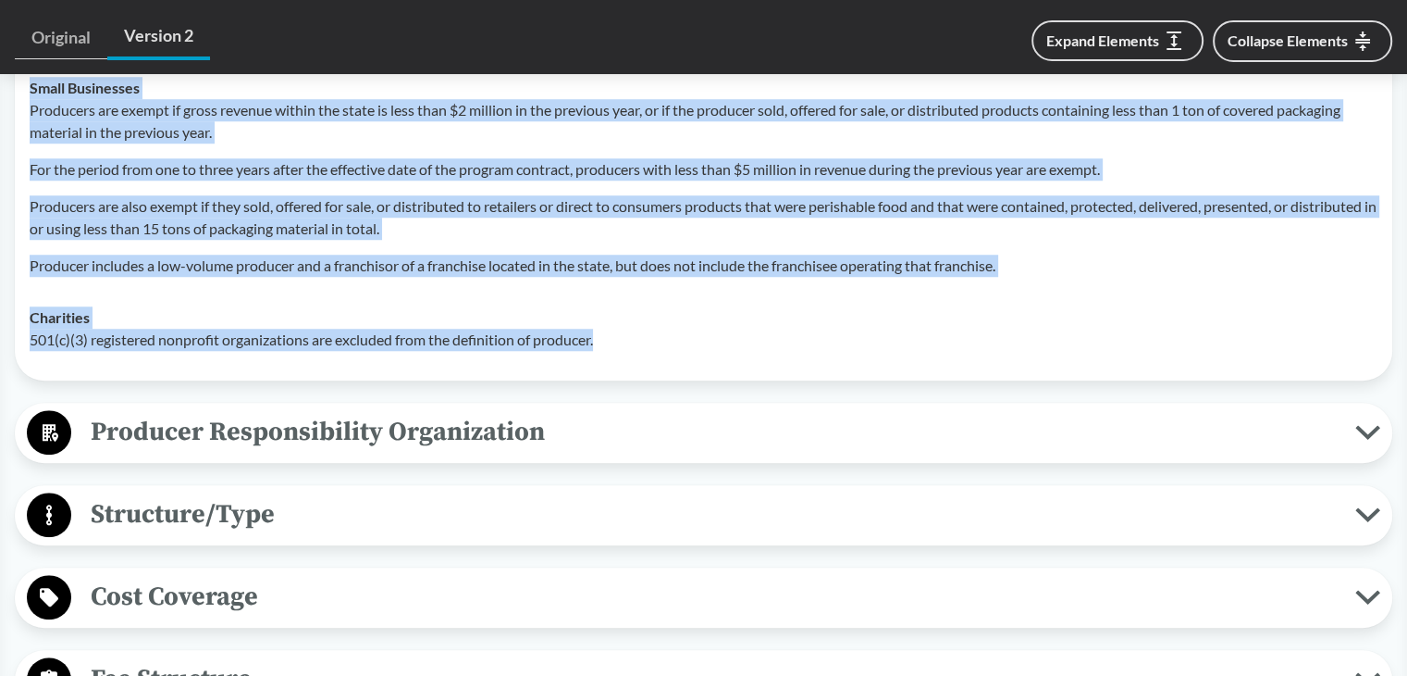
click at [186, 411] on span "Producer Responsibility Organization" at bounding box center [713, 432] width 1284 height 42
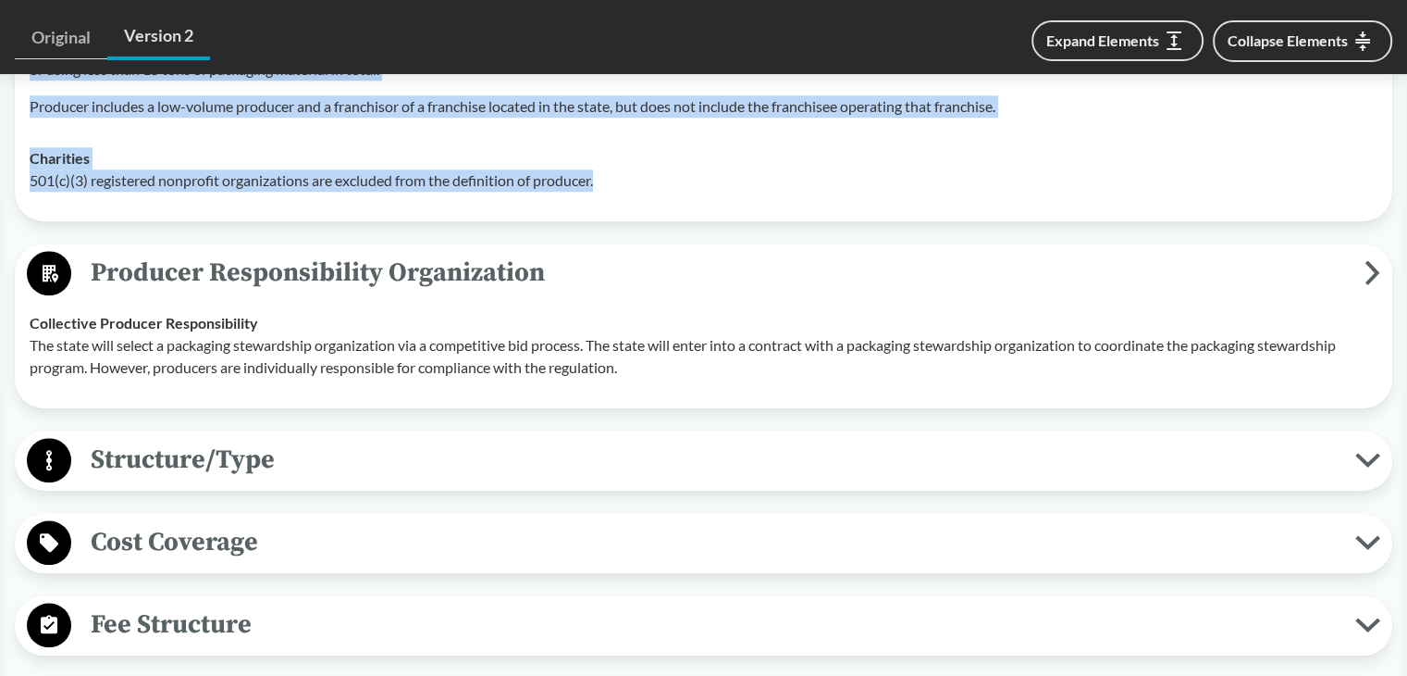
scroll to position [1666, 0]
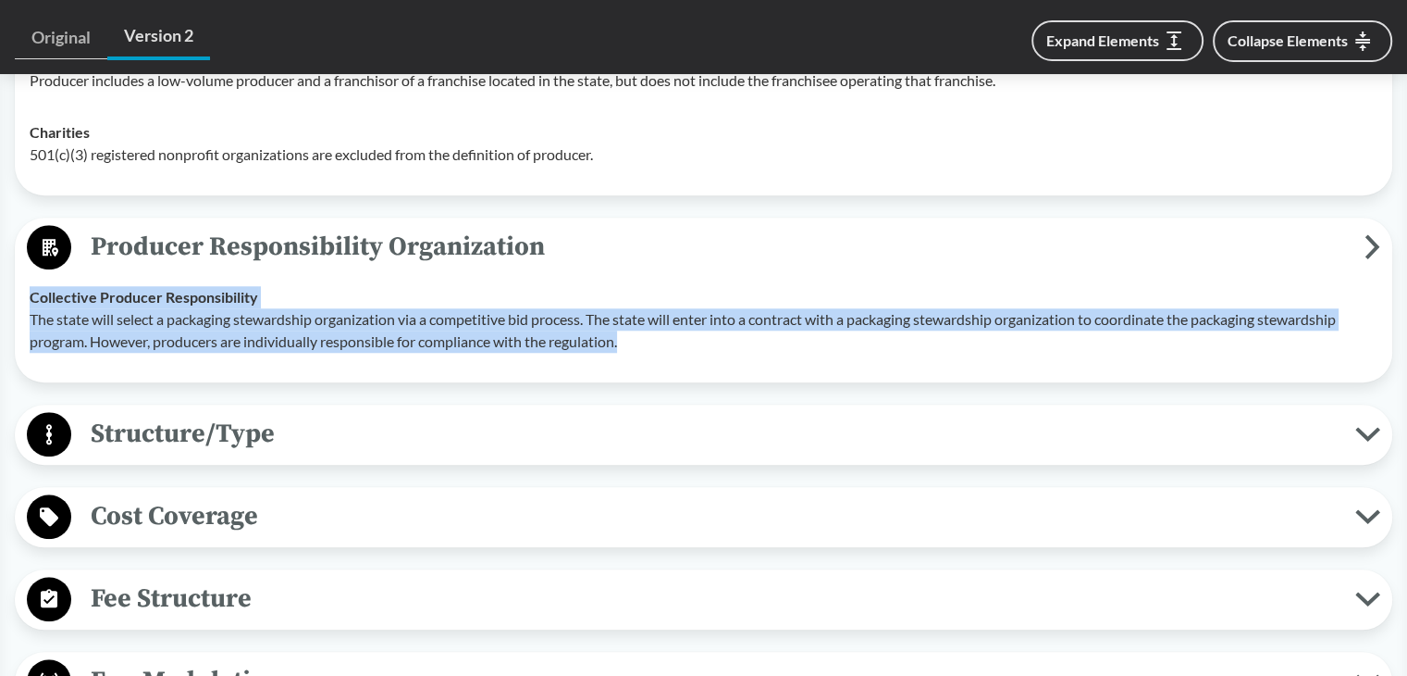
drag, startPoint x: 143, startPoint y: 287, endPoint x: 660, endPoint y: 324, distance: 517.7
click at [660, 324] on td "Collective Producer Responsibility The state will select a packaging stewardshi…" at bounding box center [703, 319] width 1365 height 96
copy div "Collective Producer Responsibility The state will select a packaging stewardshi…"
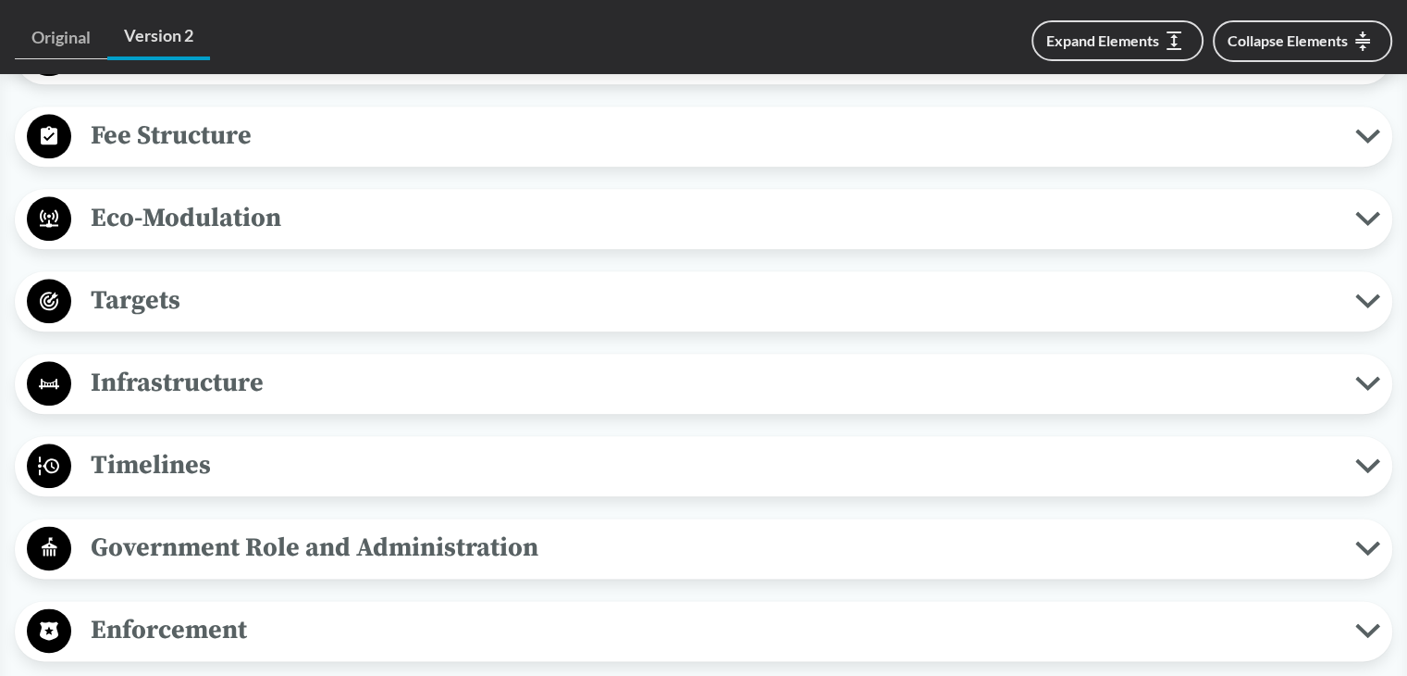
click at [150, 444] on span "Timelines" at bounding box center [713, 465] width 1284 height 42
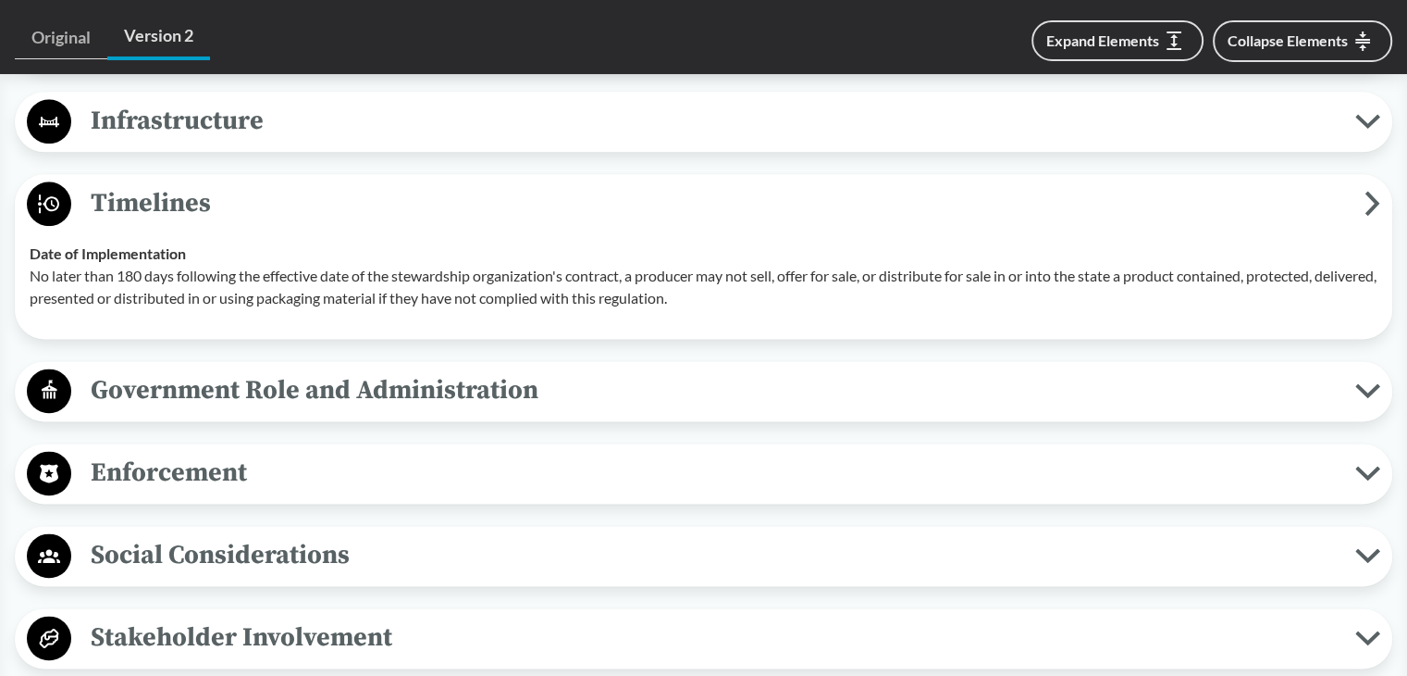
scroll to position [2406, 0]
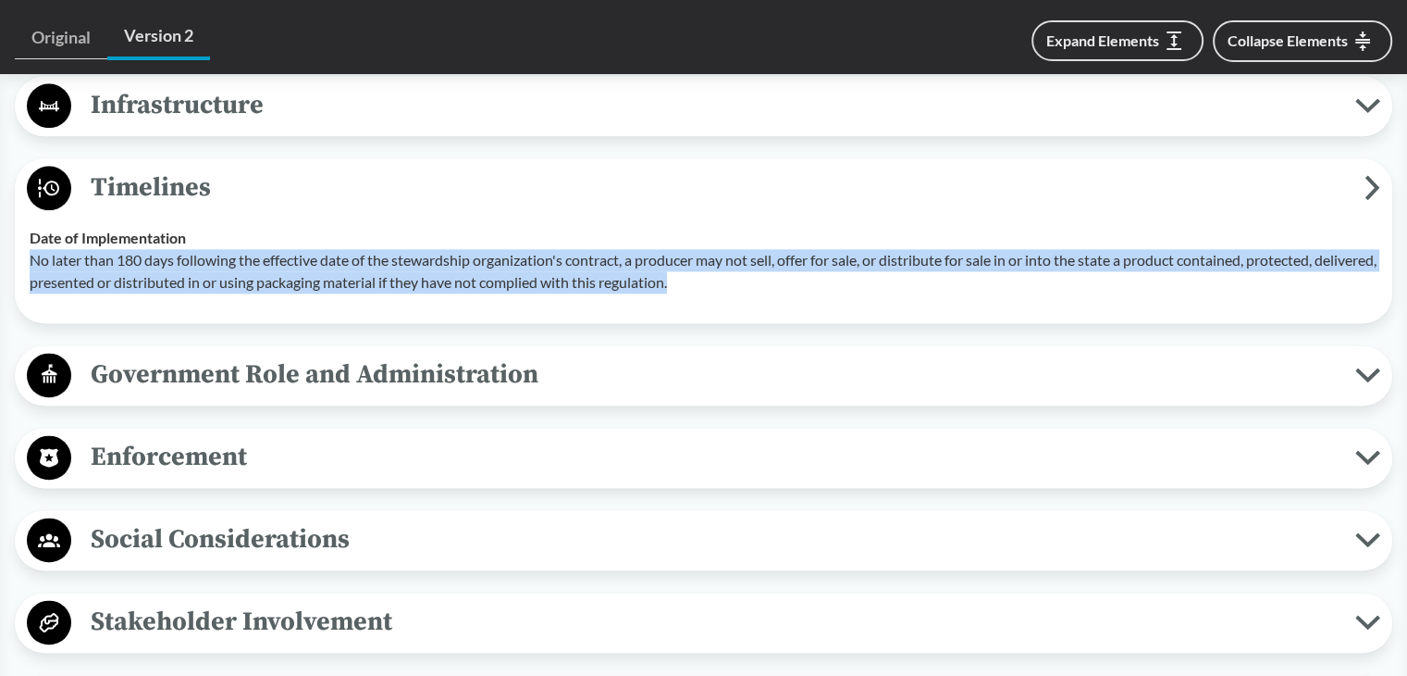
drag, startPoint x: 30, startPoint y: 231, endPoint x: 863, endPoint y: 256, distance: 834.1
click at [863, 256] on p "No later than 180 days following the effective date of the stewardship organiza…" at bounding box center [704, 271] width 1348 height 44
copy p "No later than 180 days following the effective date of the stewardship organiza…"
click at [229, 167] on span "Timelines" at bounding box center [718, 188] width 1294 height 42
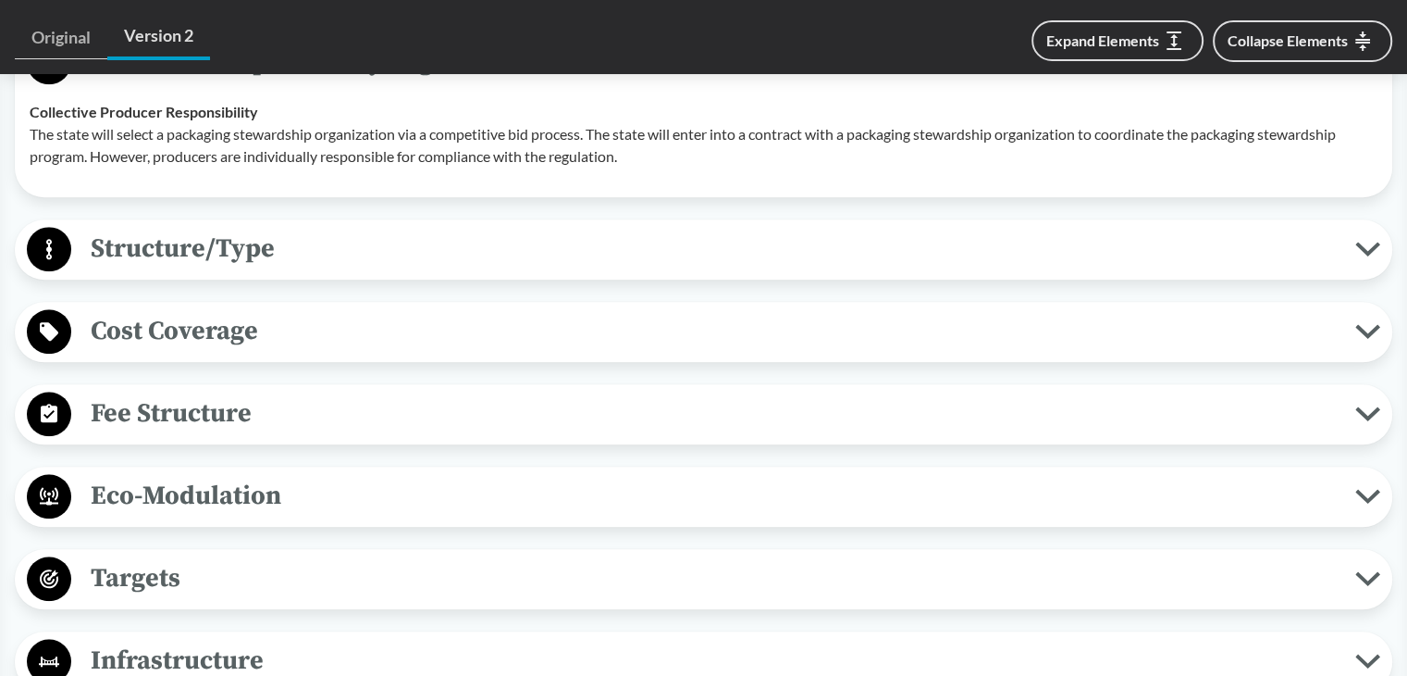
click at [149, 310] on span "Cost Coverage" at bounding box center [713, 331] width 1284 height 42
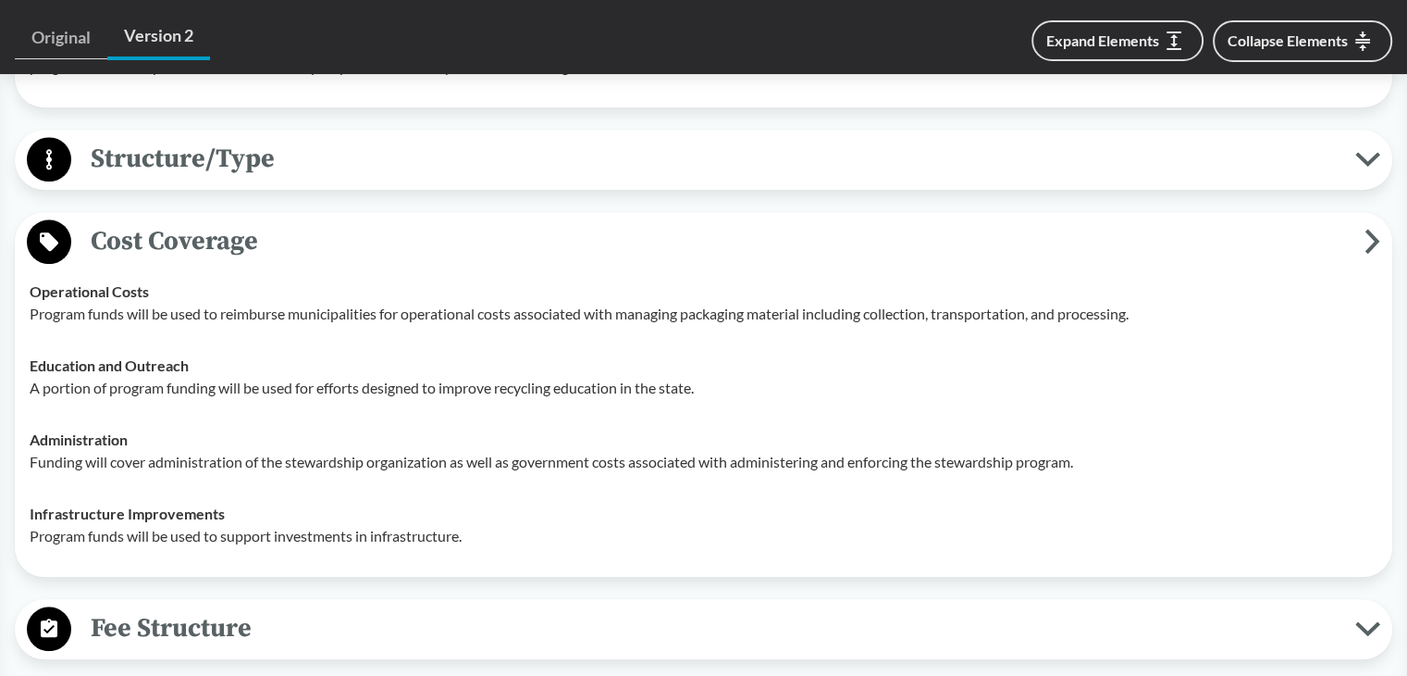
scroll to position [2036, 0]
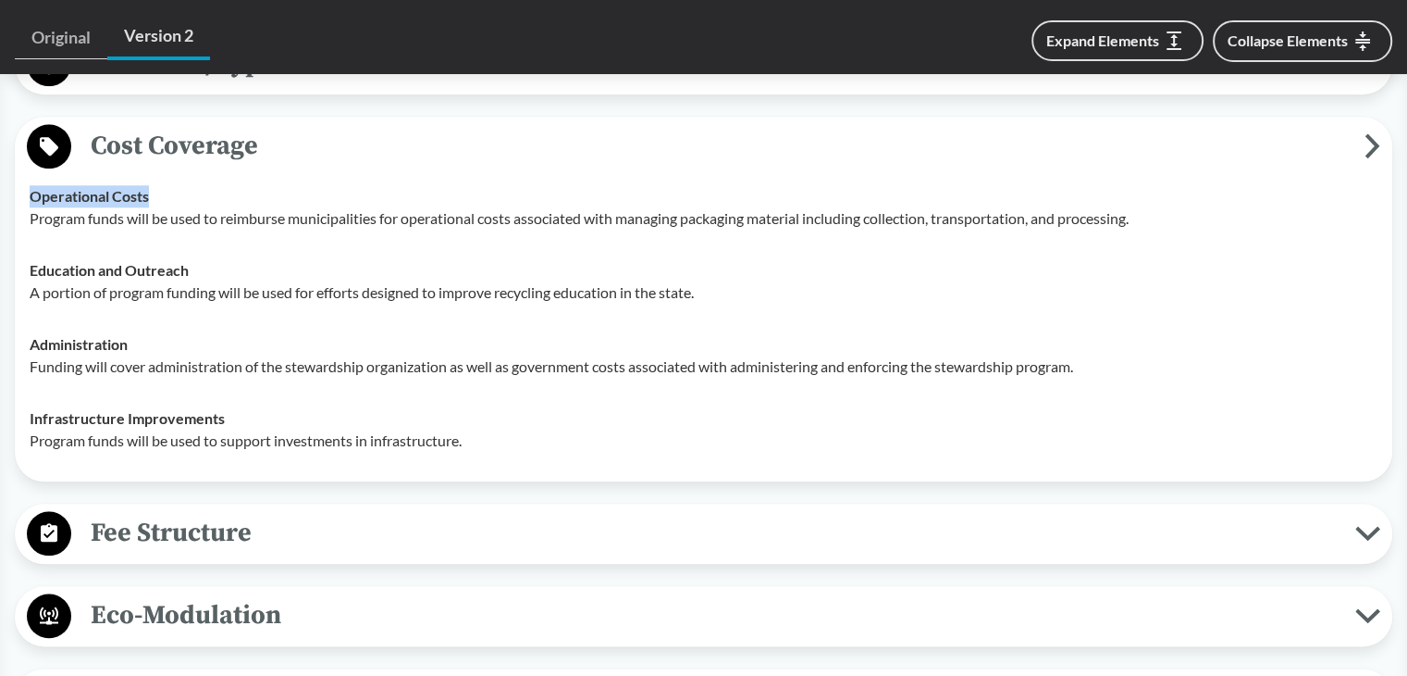
drag, startPoint x: 26, startPoint y: 167, endPoint x: 278, endPoint y: 167, distance: 251.7
click at [278, 170] on td "Operational Costs Program funds will be used to reimburse municipalities for op…" at bounding box center [703, 207] width 1365 height 74
copy strong "Operational Costs"
drag, startPoint x: 22, startPoint y: 232, endPoint x: 342, endPoint y: 240, distance: 320.3
click at [244, 244] on td "Education and Outreach A portion of program funding will be used for efforts de…" at bounding box center [703, 281] width 1365 height 74
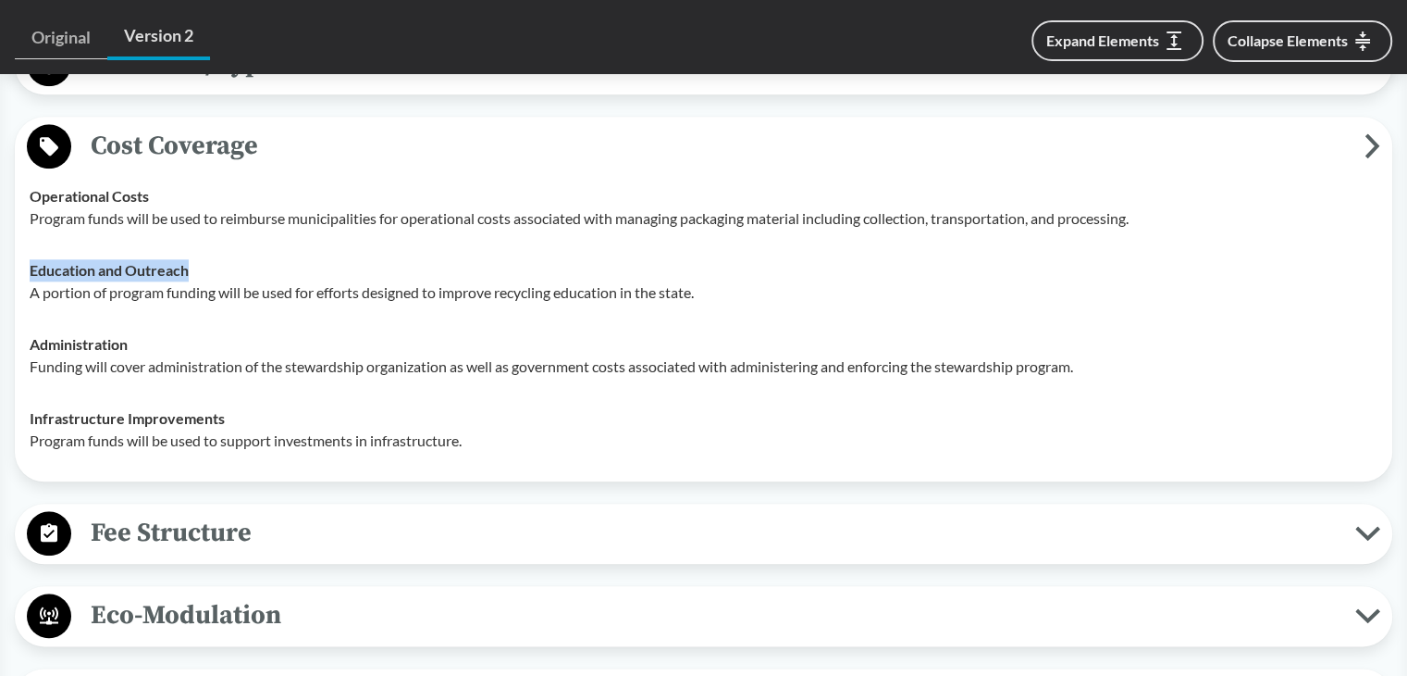
copy strong "Education and Outreach"
drag, startPoint x: 32, startPoint y: 316, endPoint x: 311, endPoint y: 328, distance: 278.8
click at [164, 333] on div "Administration Funding will cover administration of the stewardship organizatio…" at bounding box center [704, 355] width 1348 height 44
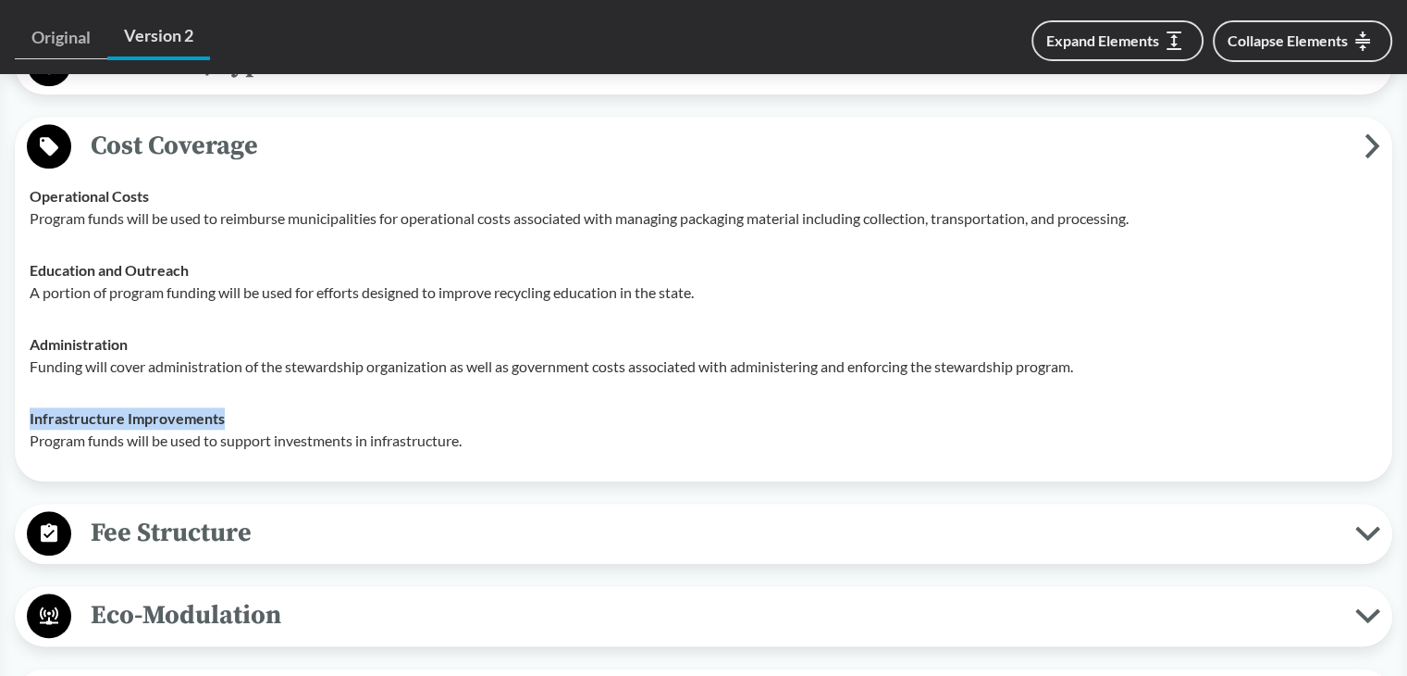
drag, startPoint x: 26, startPoint y: 391, endPoint x: 263, endPoint y: 390, distance: 236.9
click at [263, 392] on td "Infrastructure Improvements Program funds will be used to support investments i…" at bounding box center [703, 429] width 1365 height 74
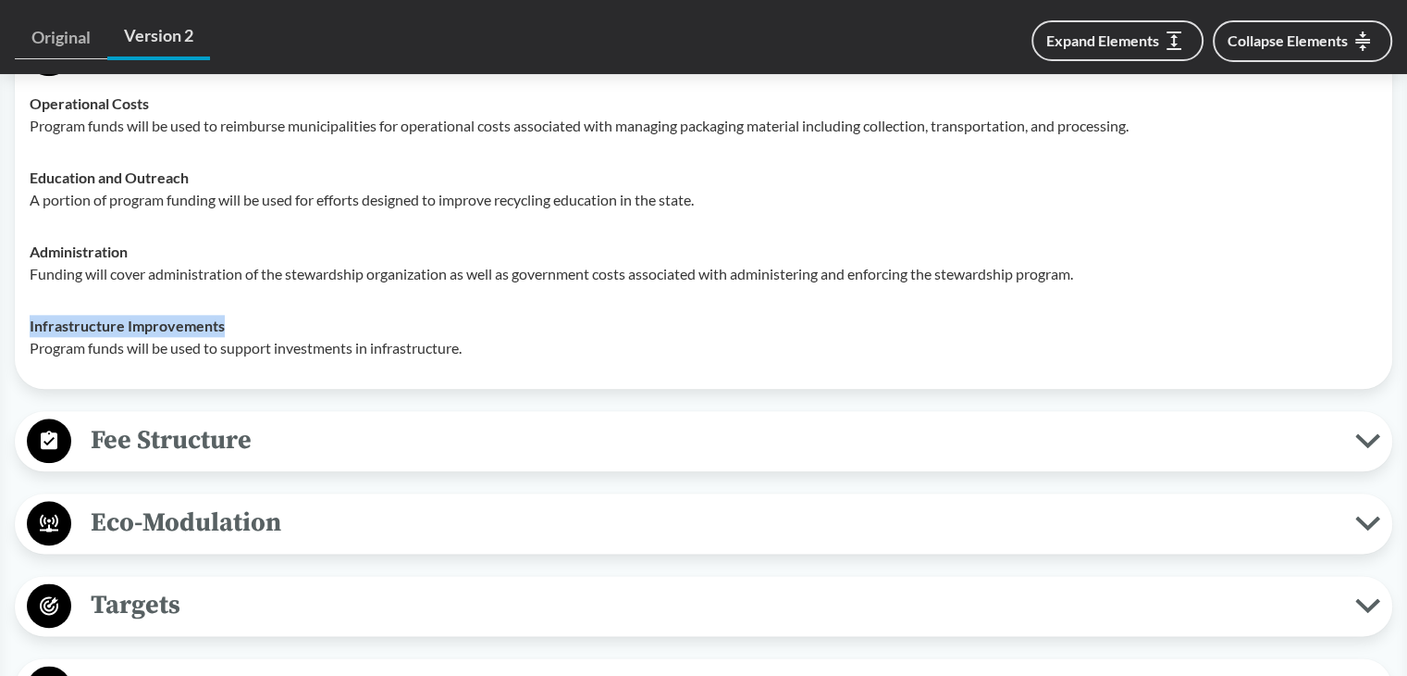
click at [216, 419] on span "Fee Structure" at bounding box center [713, 440] width 1284 height 42
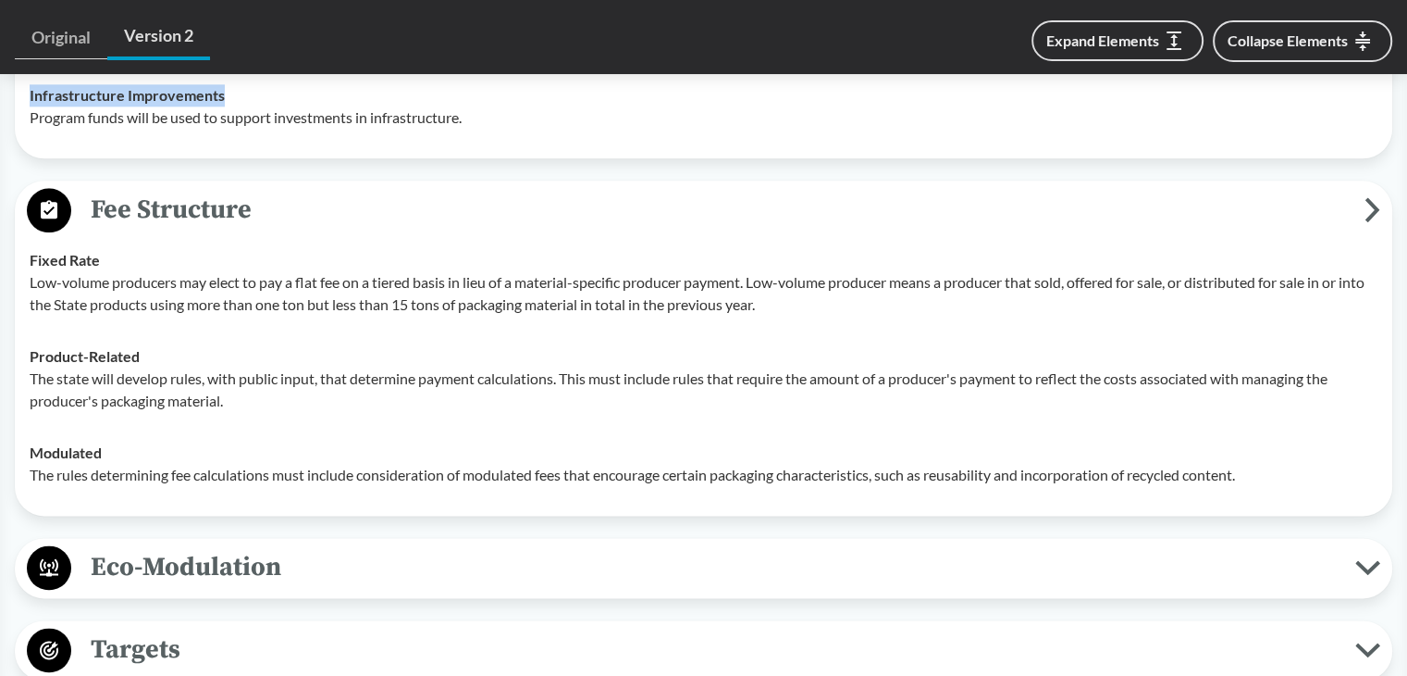
scroll to position [2406, 0]
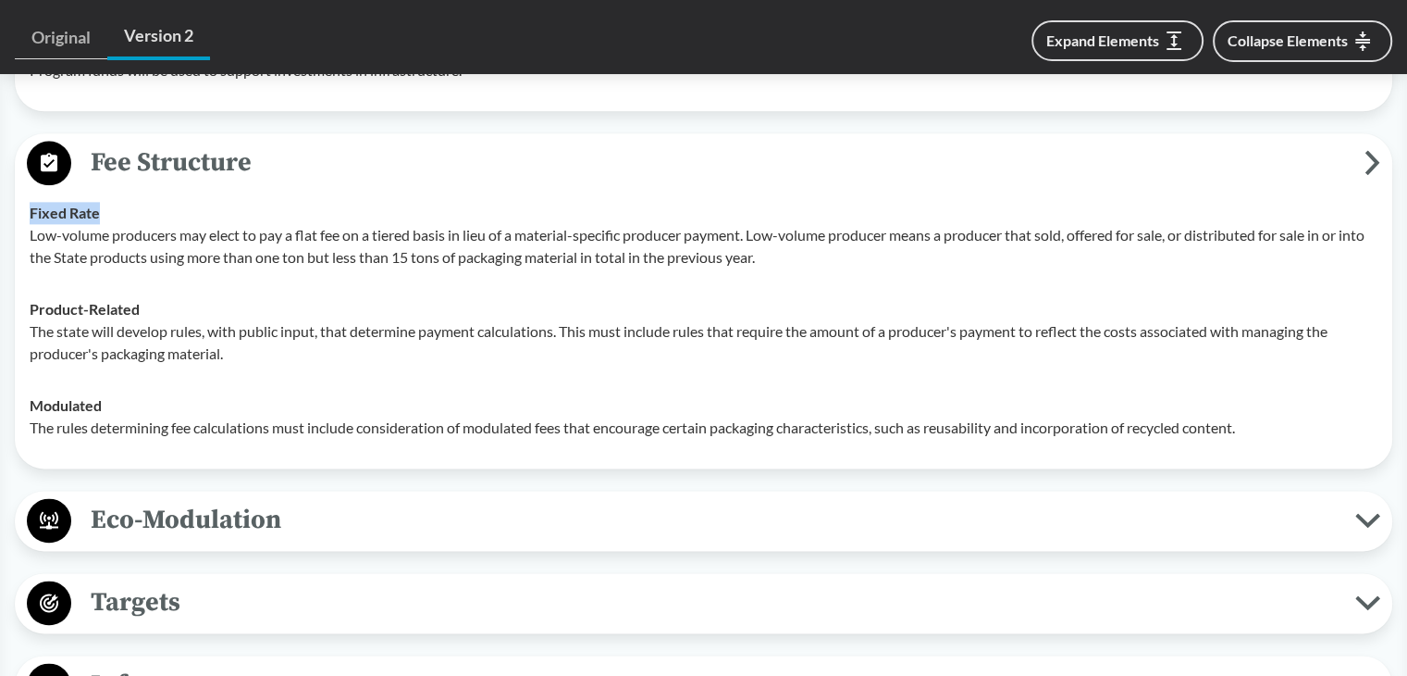
drag, startPoint x: 26, startPoint y: 182, endPoint x: 155, endPoint y: 175, distance: 129.8
click at [155, 187] on td "Fixed Rate Low-volume producers may elect to pay a flat fee on a tiered basis i…" at bounding box center [703, 235] width 1365 height 96
drag, startPoint x: 25, startPoint y: 282, endPoint x: 226, endPoint y: 286, distance: 200.8
click at [162, 286] on td "Product-Related The state will develop rules, with public input, that determine…" at bounding box center [703, 331] width 1365 height 96
drag, startPoint x: 31, startPoint y: 375, endPoint x: 134, endPoint y: 376, distance: 103.6
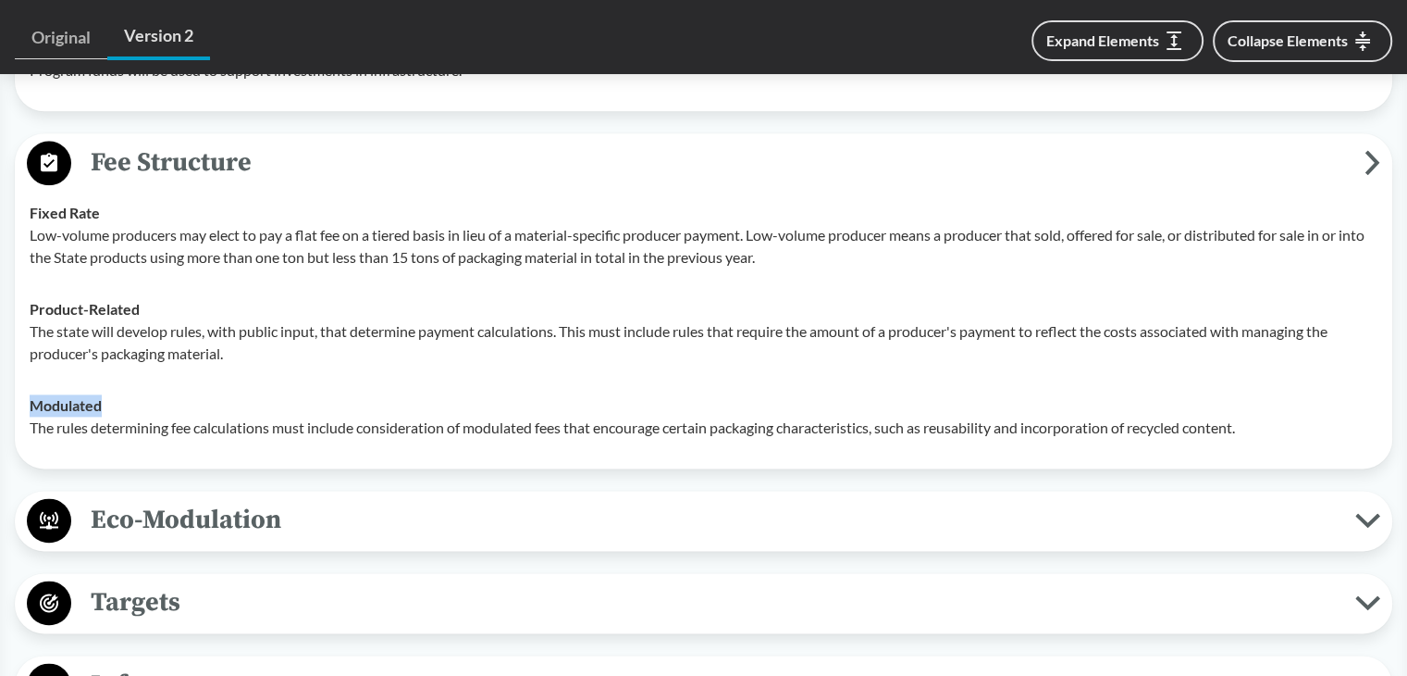
click at [134, 394] on div "Modulated The rules determining fee calculations must include consideration of …" at bounding box center [704, 416] width 1348 height 44
type input "[US_STATE]"
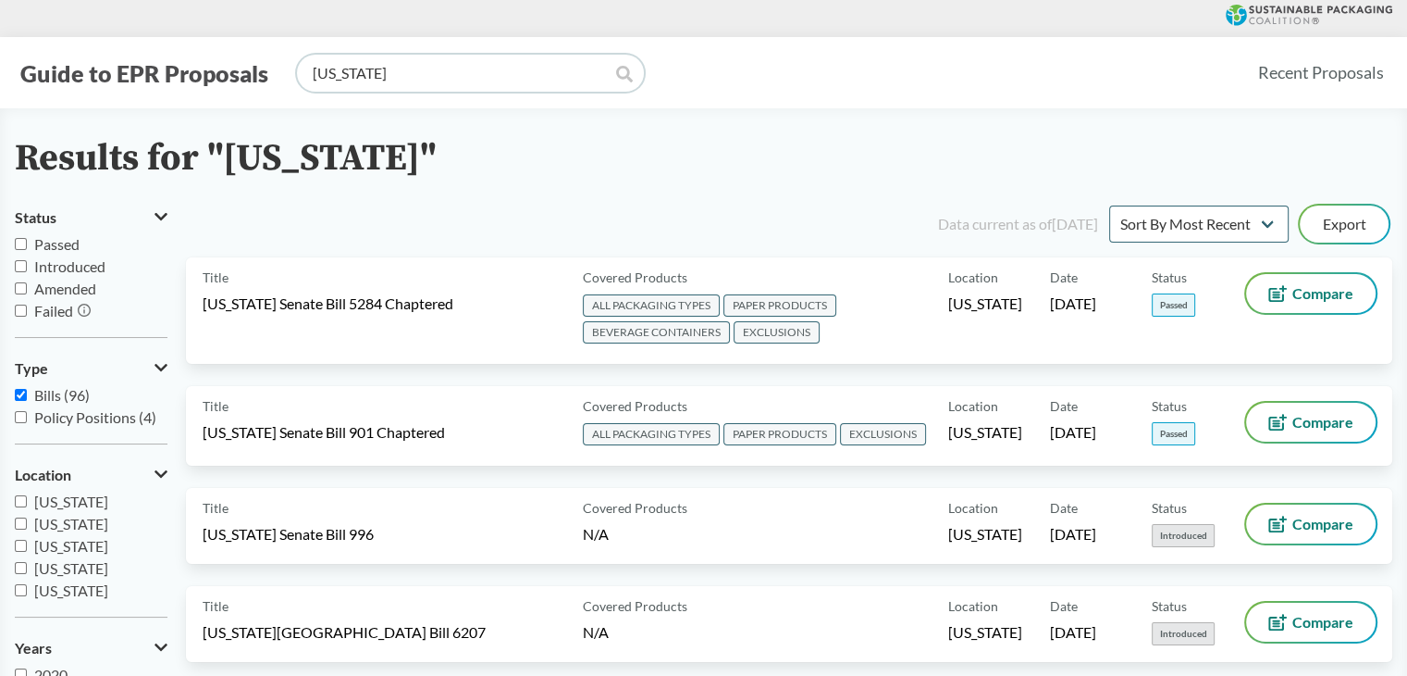
drag, startPoint x: 539, startPoint y: 76, endPoint x: 205, endPoint y: 76, distance: 334.1
click at [207, 76] on div "Guide to EPR Proposals MAINE" at bounding box center [629, 73] width 1228 height 37
click at [59, 504] on span "[US_STATE]" at bounding box center [71, 501] width 74 height 18
click at [27, 504] on input "[US_STATE]" at bounding box center [21, 501] width 12 height 12
checkbox input "true"
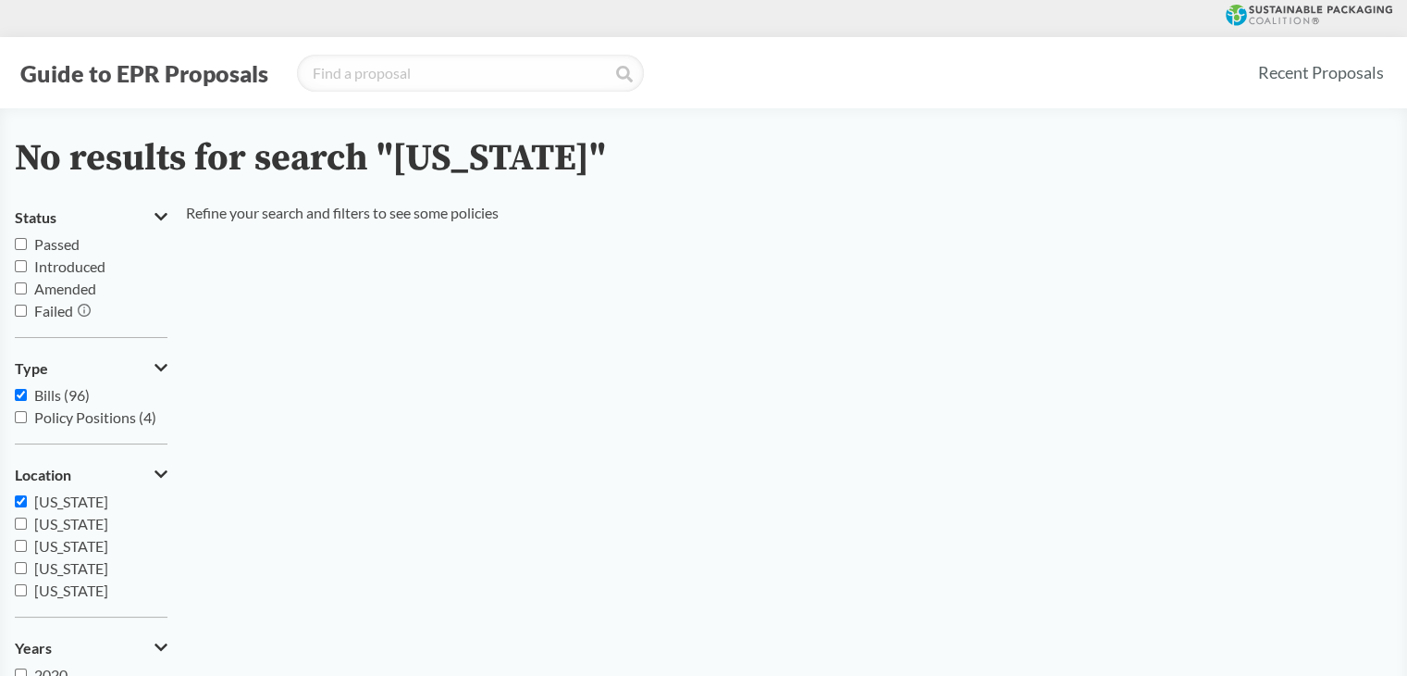
click at [59, 401] on span "Bills (96)" at bounding box center [62, 395] width 56 height 18
click at [27, 401] on input "Bills (96)" at bounding box center [21, 395] width 12 height 12
click at [59, 401] on span "Bills (96)" at bounding box center [62, 395] width 56 height 18
click at [27, 401] on input "Bills (96)" at bounding box center [21, 395] width 12 height 12
checkbox input "true"
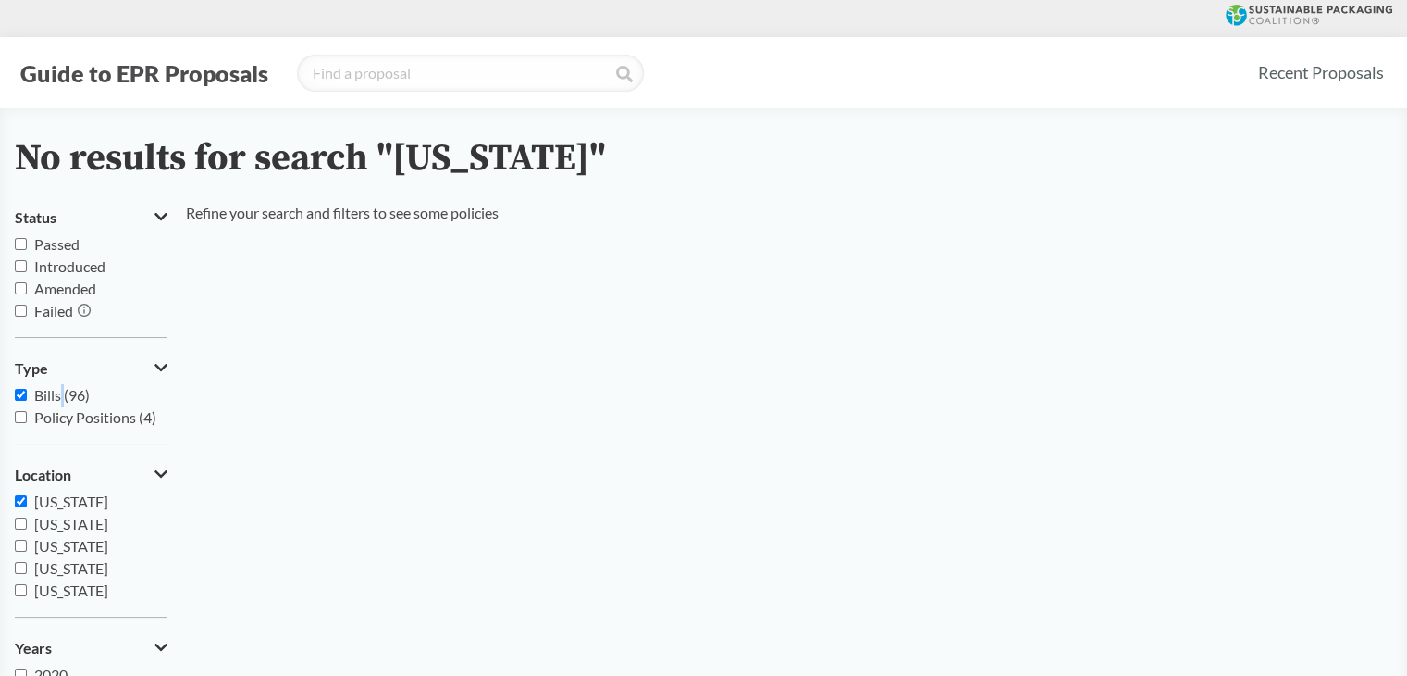
drag, startPoint x: 26, startPoint y: 503, endPoint x: 44, endPoint y: 506, distance: 18.7
click at [26, 504] on input "[US_STATE]" at bounding box center [21, 501] width 12 height 12
checkbox input "false"
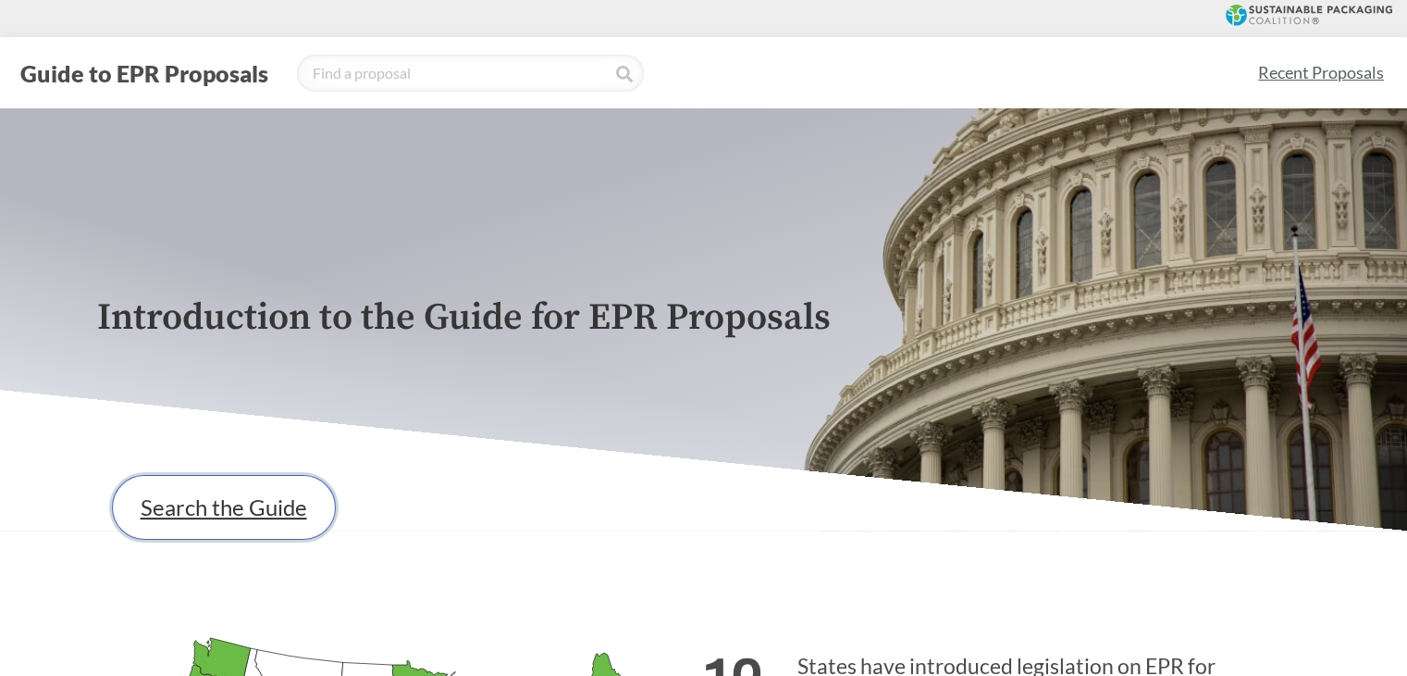
click at [184, 539] on link "Search the Guide" at bounding box center [224, 507] width 224 height 65
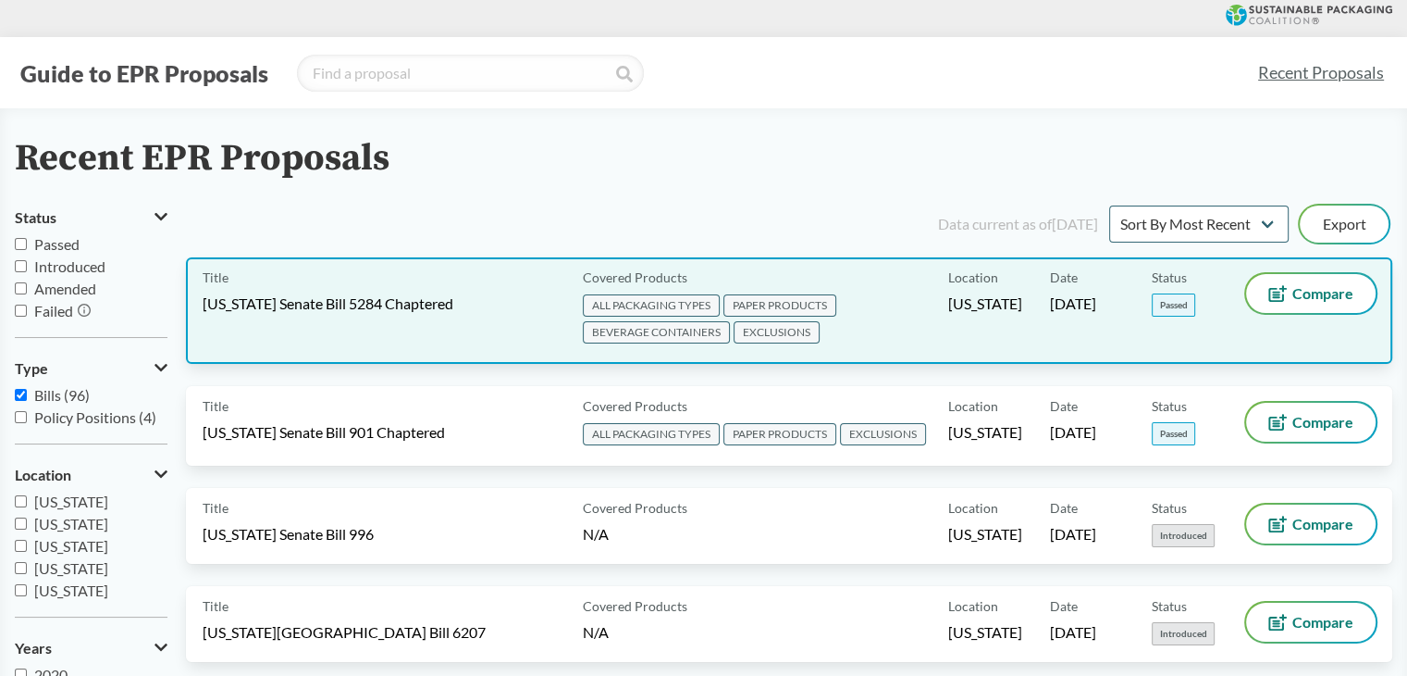
click at [403, 326] on div "Title Washington Senate Bill 5284 Chaptered" at bounding box center [389, 310] width 373 height 73
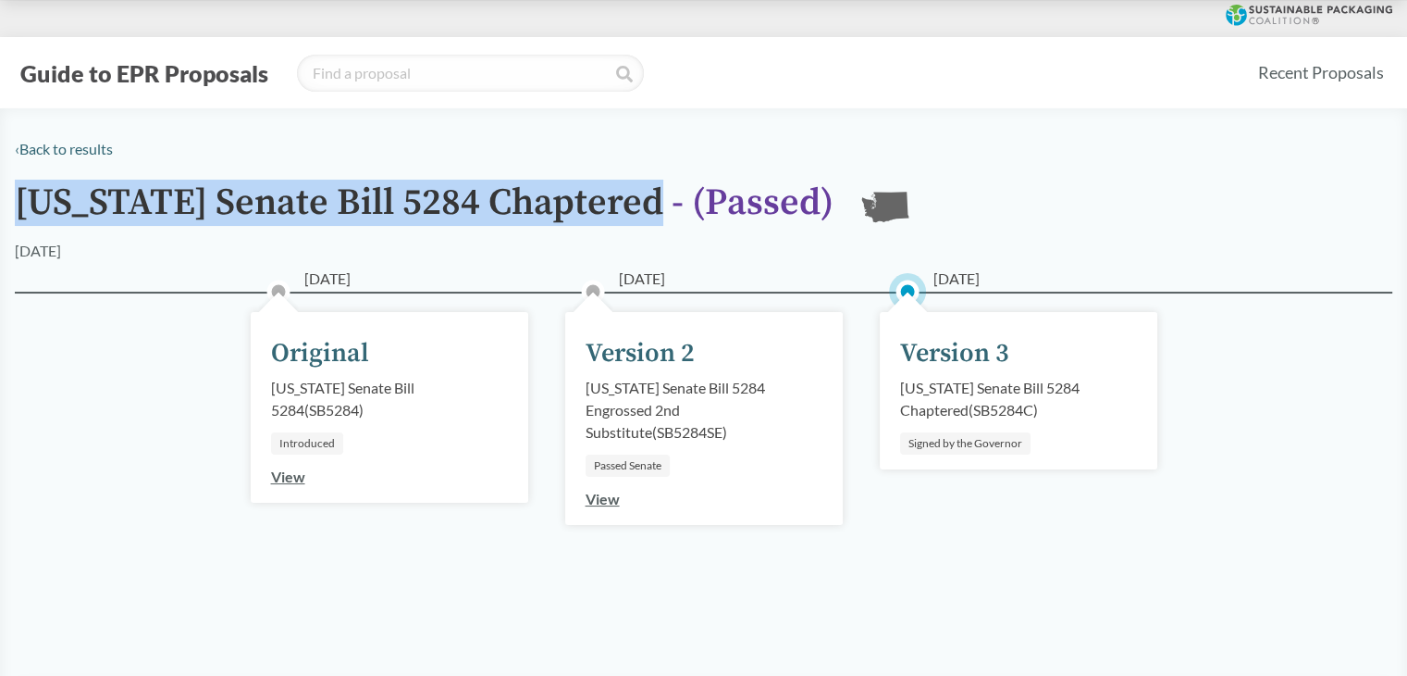
drag, startPoint x: 16, startPoint y: 199, endPoint x: 672, endPoint y: 219, distance: 656.4
click at [672, 219] on h1 "Washington Senate Bill 5284 Chaptered - ( Passed )" at bounding box center [424, 210] width 819 height 57
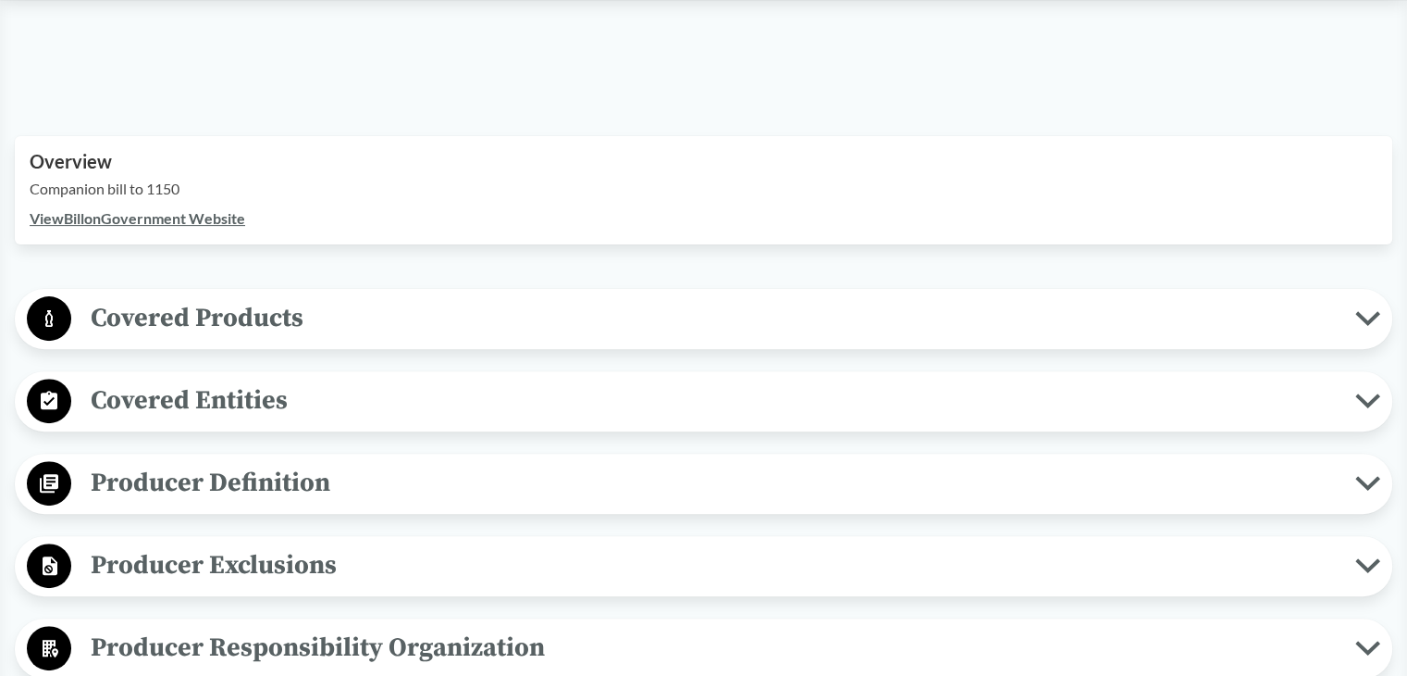
scroll to position [648, 0]
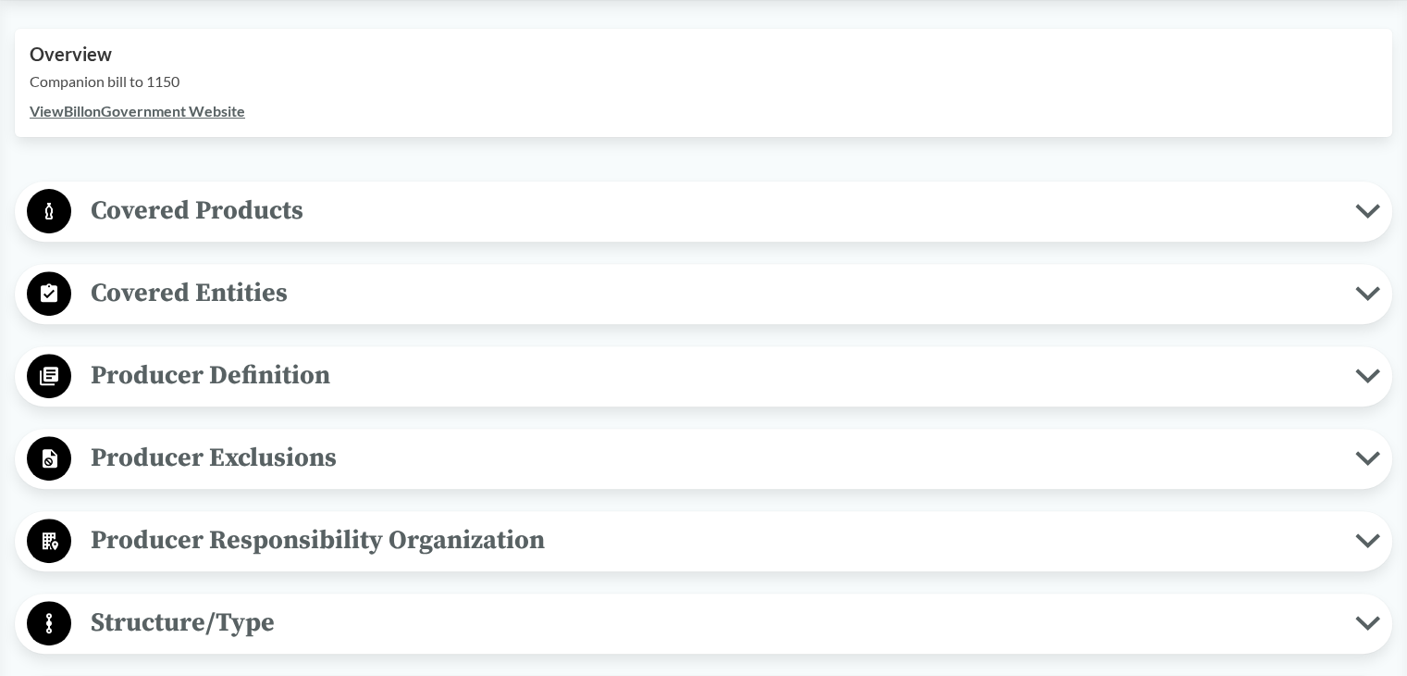
click at [223, 277] on span "Covered Entities" at bounding box center [713, 293] width 1284 height 42
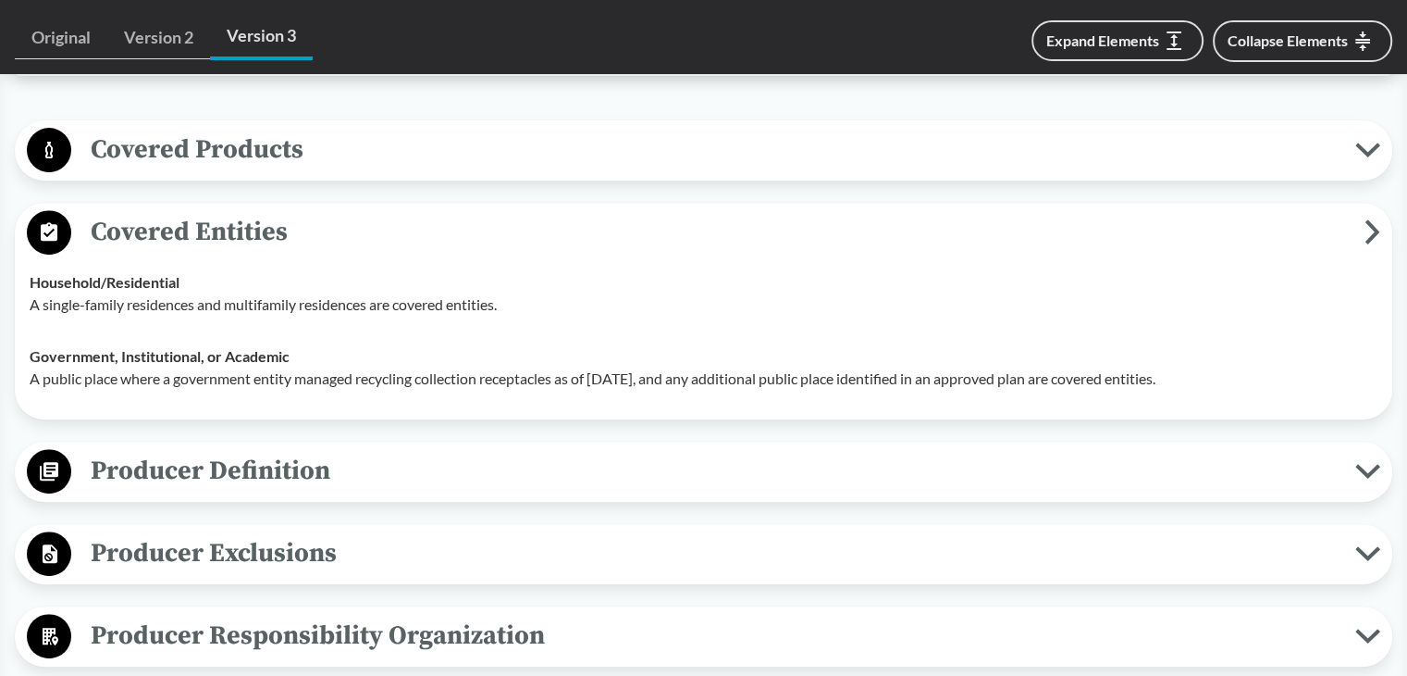
scroll to position [740, 0]
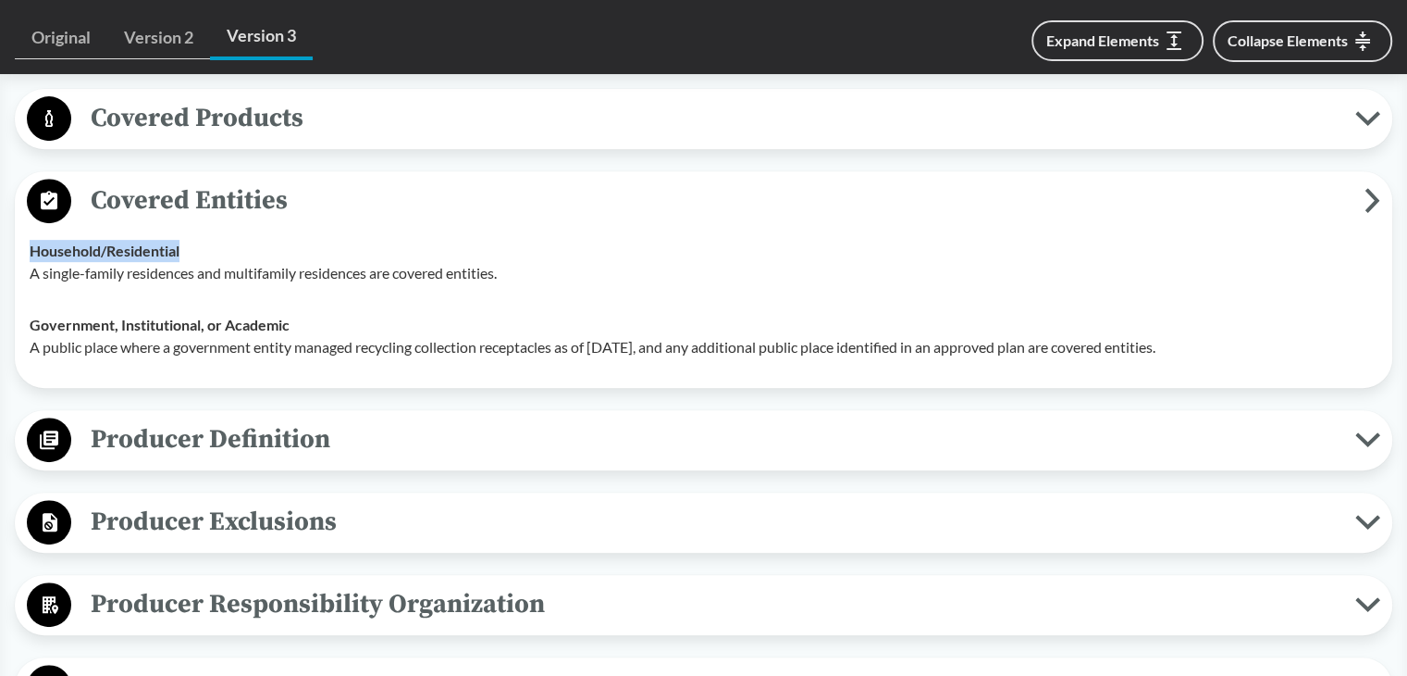
drag, startPoint x: 26, startPoint y: 250, endPoint x: 307, endPoint y: 249, distance: 281.3
click at [296, 248] on td "Household/​Residential A single-family residences and multifamily residences ar…" at bounding box center [703, 262] width 1365 height 74
drag, startPoint x: 29, startPoint y: 322, endPoint x: 719, endPoint y: 338, distance: 690.5
click at [321, 323] on td "Government, Institutional, or Academic A public place where a government entity…" at bounding box center [703, 336] width 1365 height 74
click at [194, 138] on span "Covered Products" at bounding box center [713, 118] width 1284 height 42
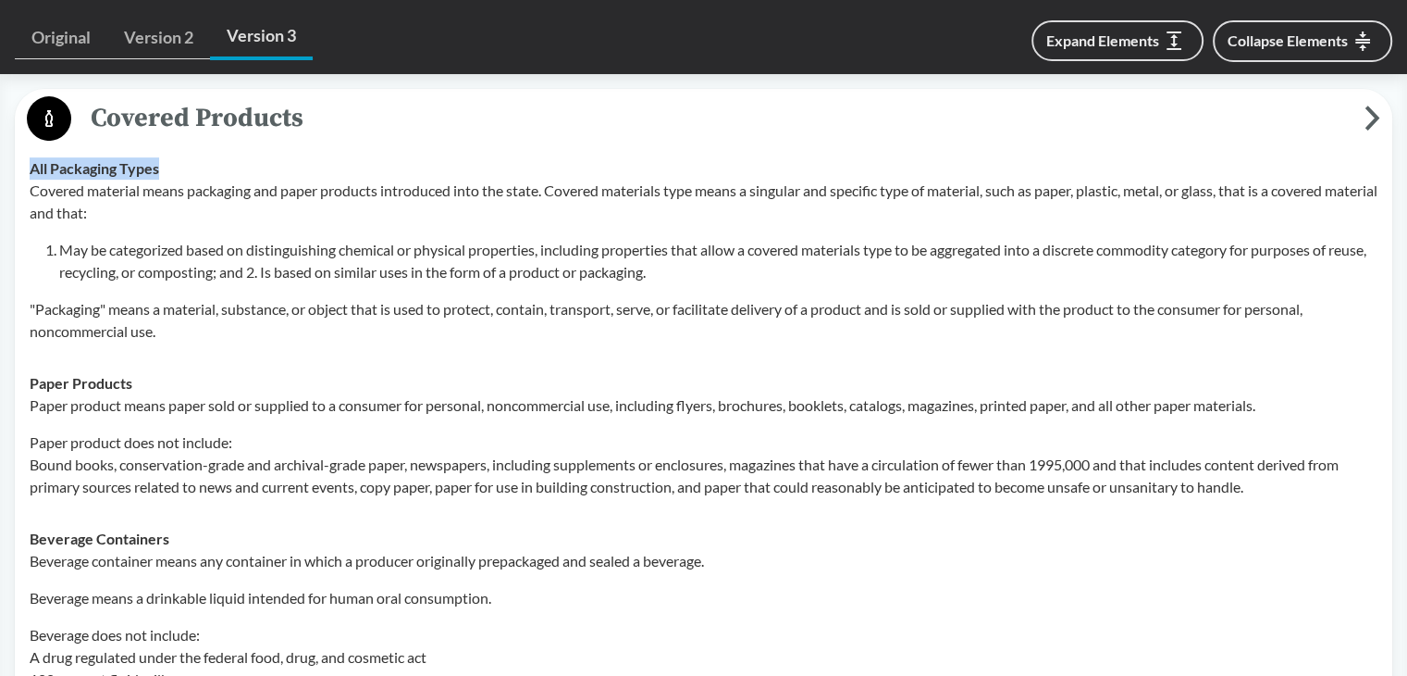
drag, startPoint x: 33, startPoint y: 164, endPoint x: 276, endPoint y: 168, distance: 242.5
click at [276, 168] on div "All Packaging Types Covered material means packaging and paper products introdu…" at bounding box center [704, 249] width 1348 height 185
drag, startPoint x: 26, startPoint y: 380, endPoint x: 155, endPoint y: 380, distance: 129.6
click at [155, 380] on td "Paper Products Paper product means paper sold or supplied to a consumer for per…" at bounding box center [703, 434] width 1365 height 155
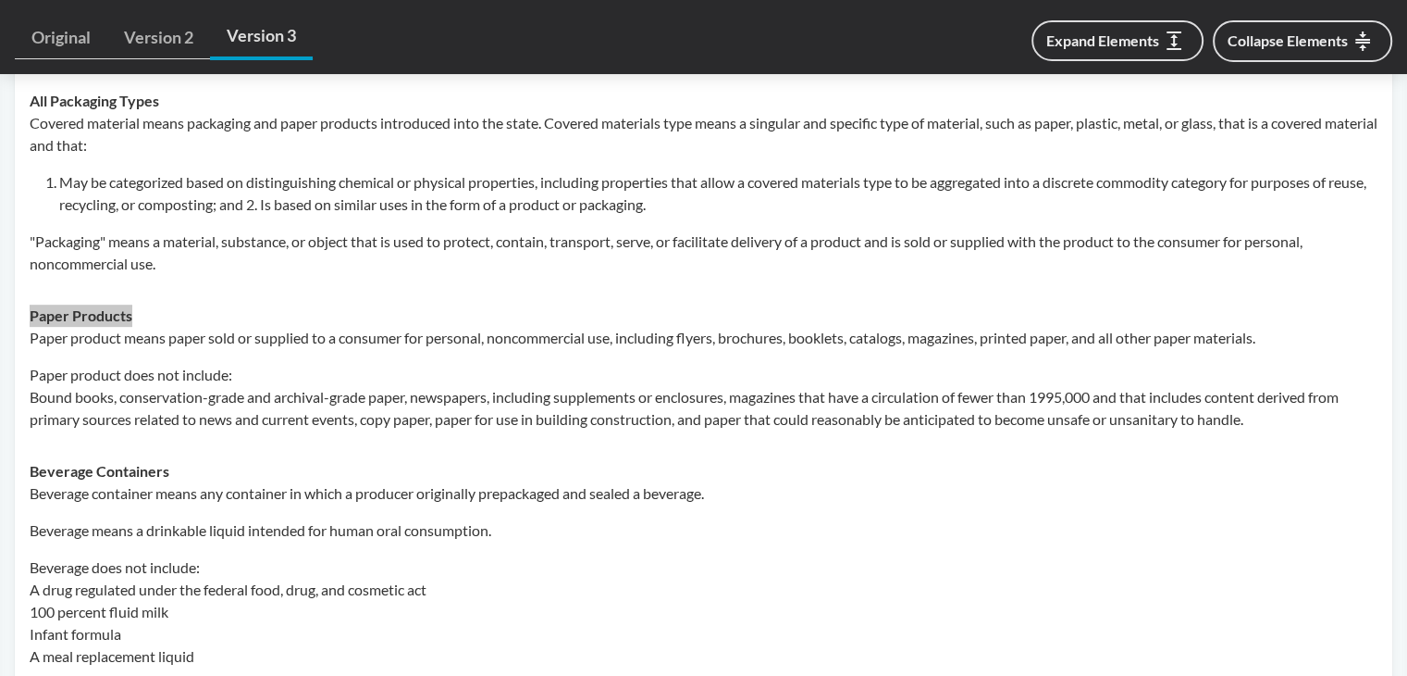
scroll to position [1018, 0]
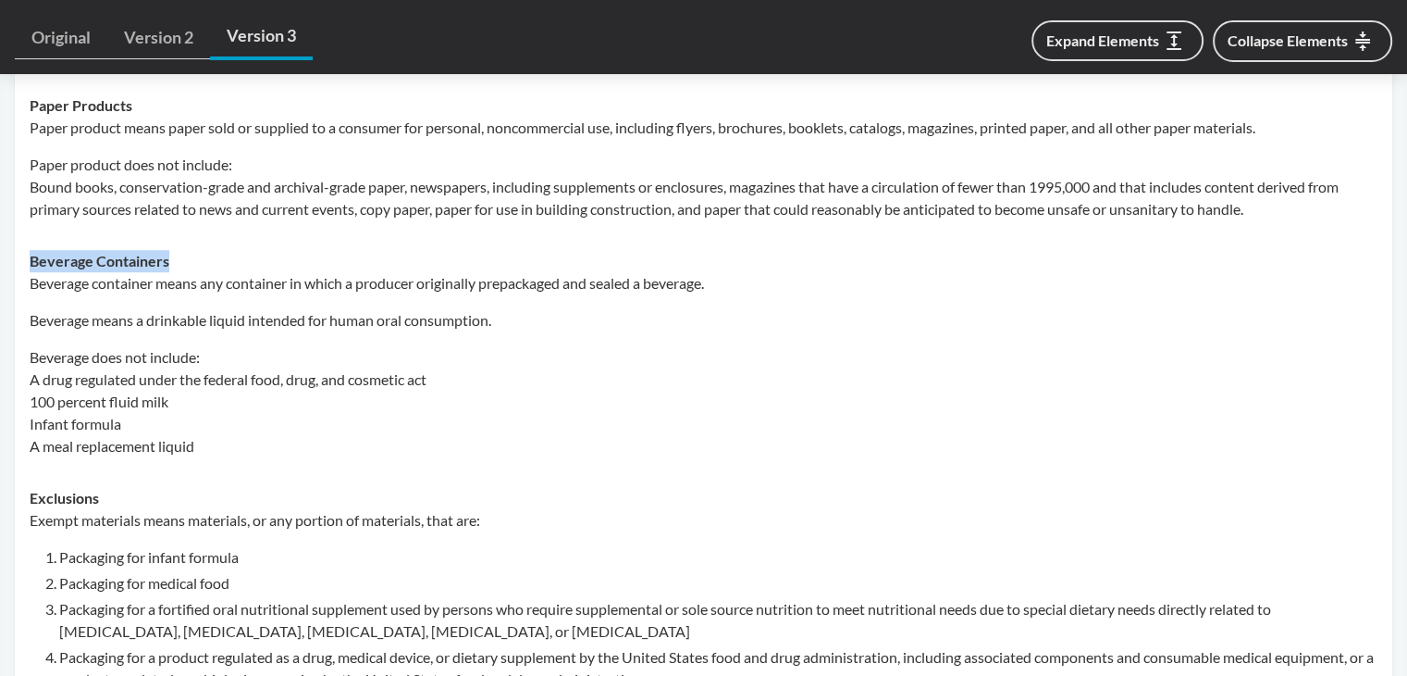
drag, startPoint x: 28, startPoint y: 263, endPoint x: 265, endPoint y: 260, distance: 236.9
click at [265, 260] on td "Beverage Containers Beverage container means any container in which a producer …" at bounding box center [703, 353] width 1365 height 237
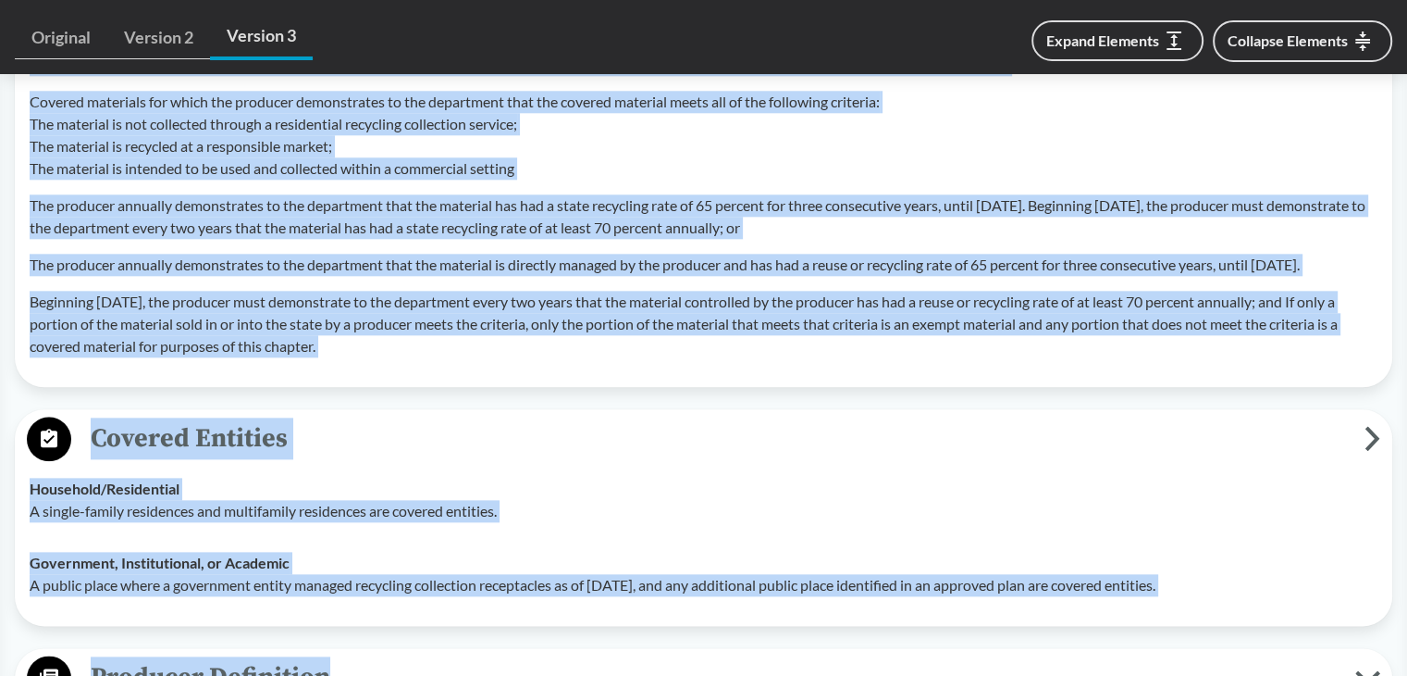
scroll to position [2075, 0]
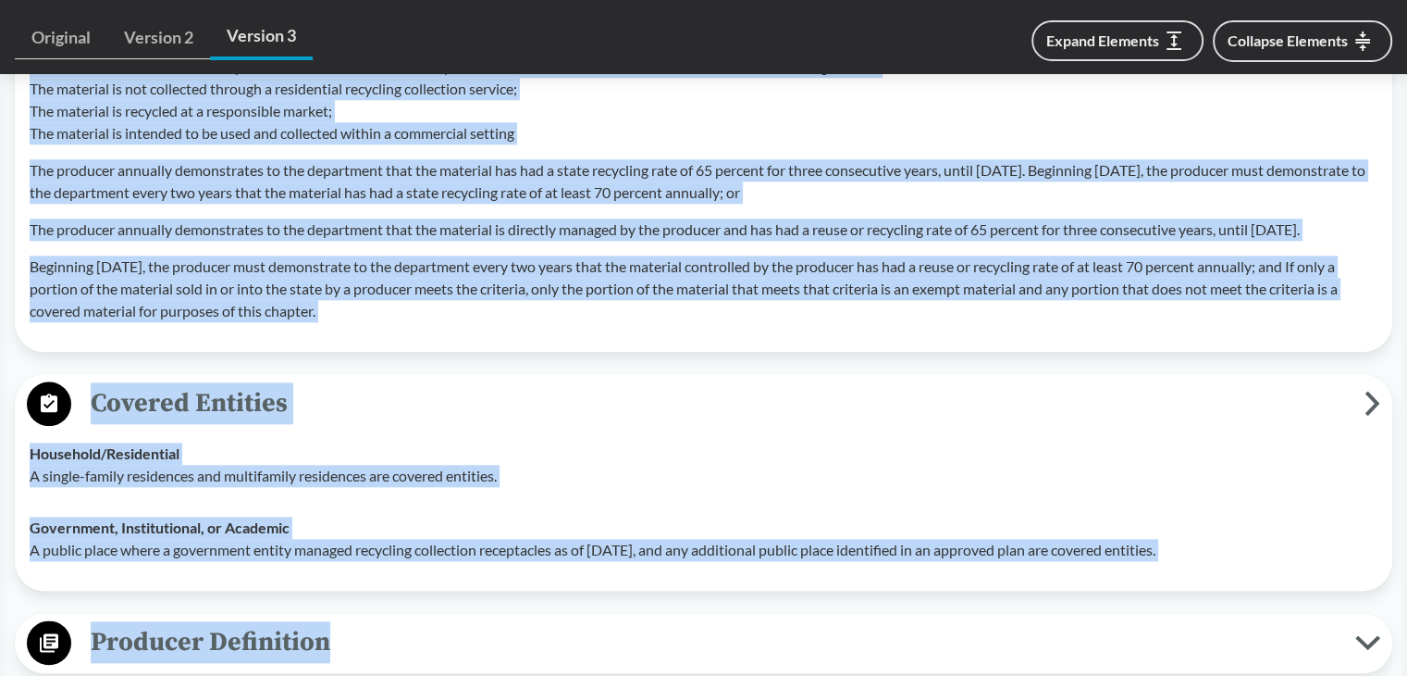
drag, startPoint x: 30, startPoint y: 333, endPoint x: 445, endPoint y: 356, distance: 416.1
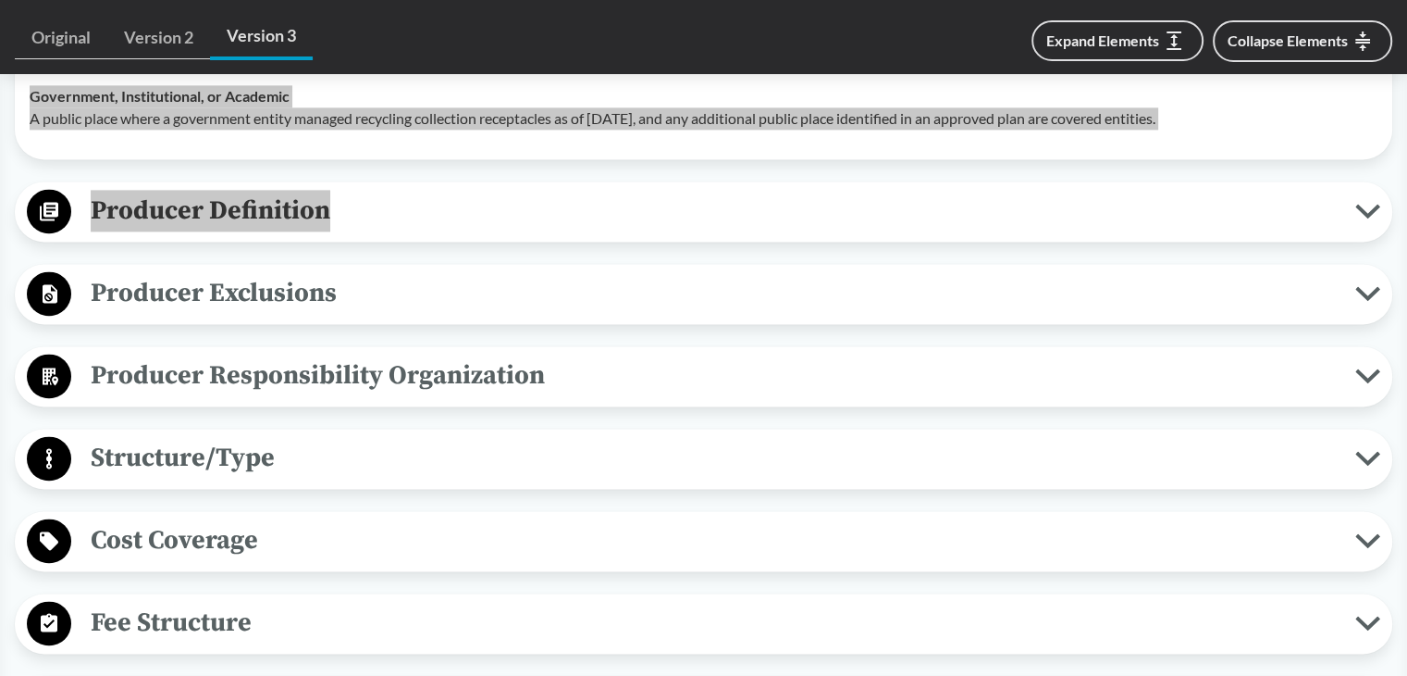
scroll to position [2537, 0]
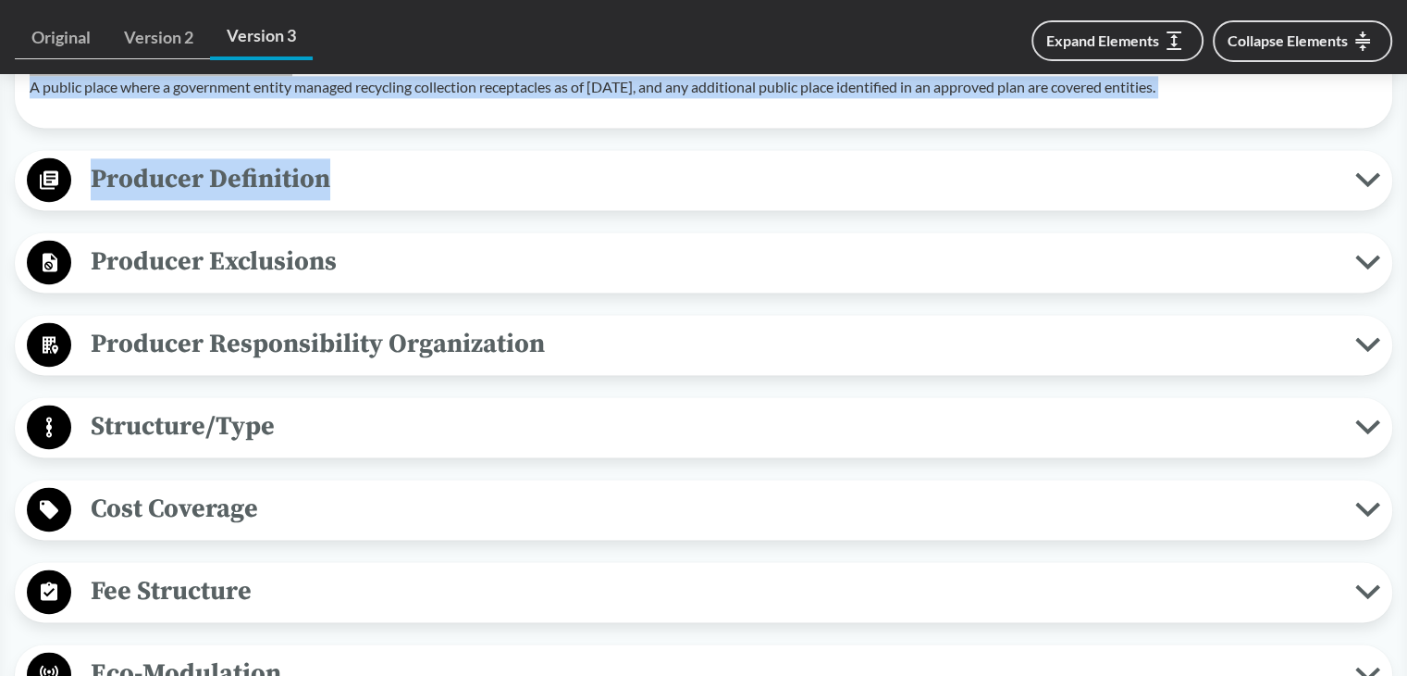
click at [306, 200] on span "Producer Definition" at bounding box center [713, 179] width 1284 height 42
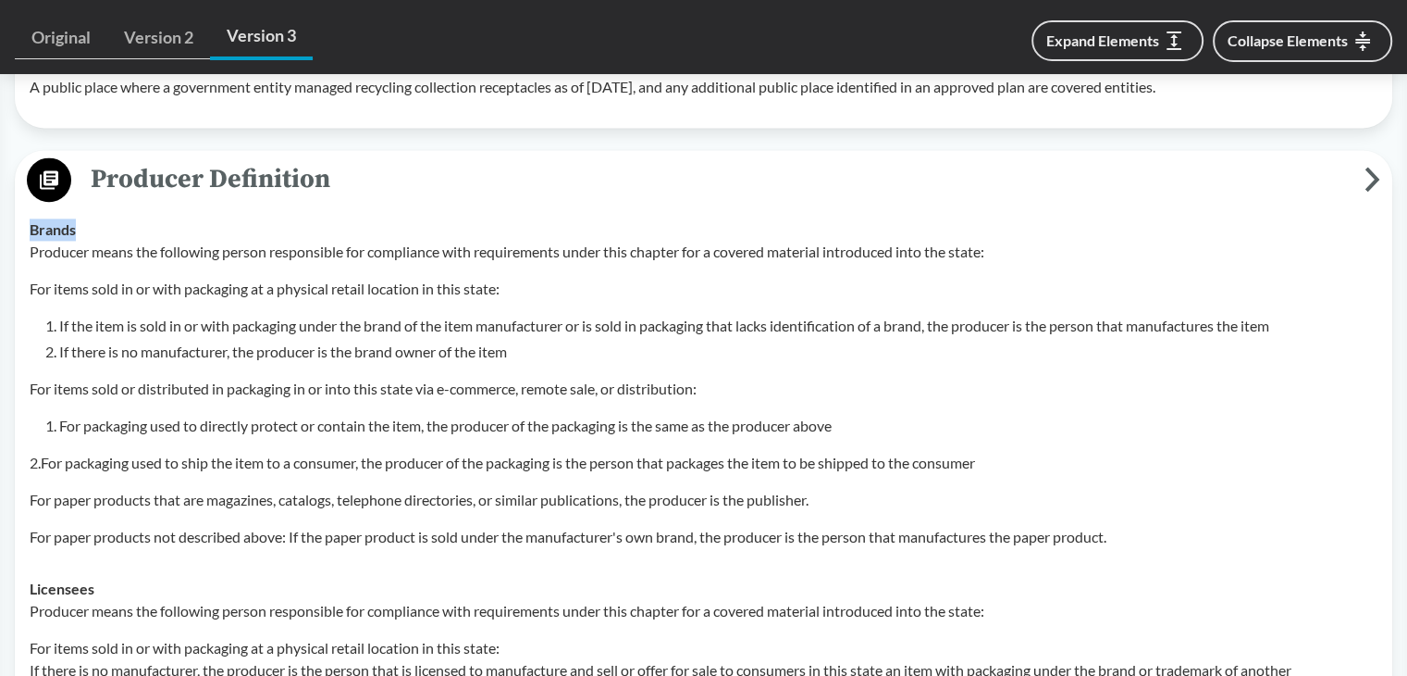
drag, startPoint x: 25, startPoint y: 273, endPoint x: 121, endPoint y: 275, distance: 96.3
click at [113, 275] on td "Brands Producer means the following person responsible for compliance with requ…" at bounding box center [703, 383] width 1365 height 359
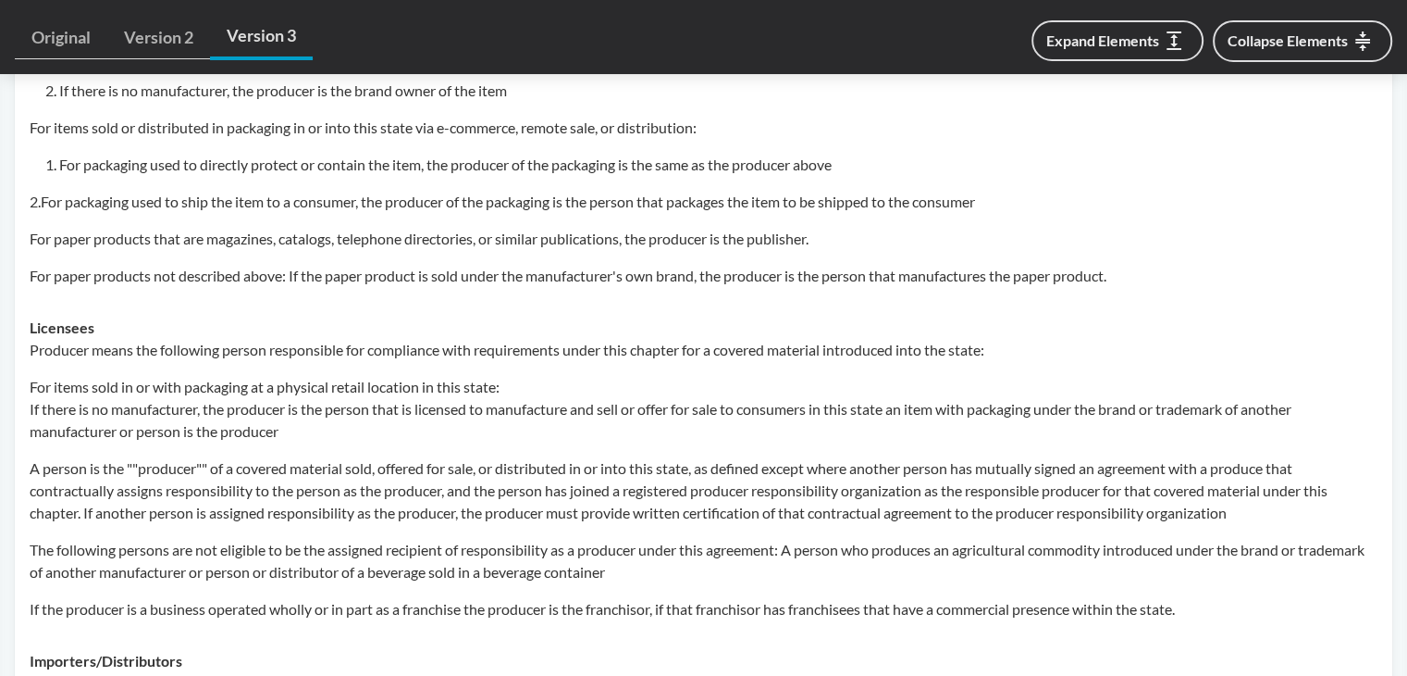
scroll to position [2815, 0]
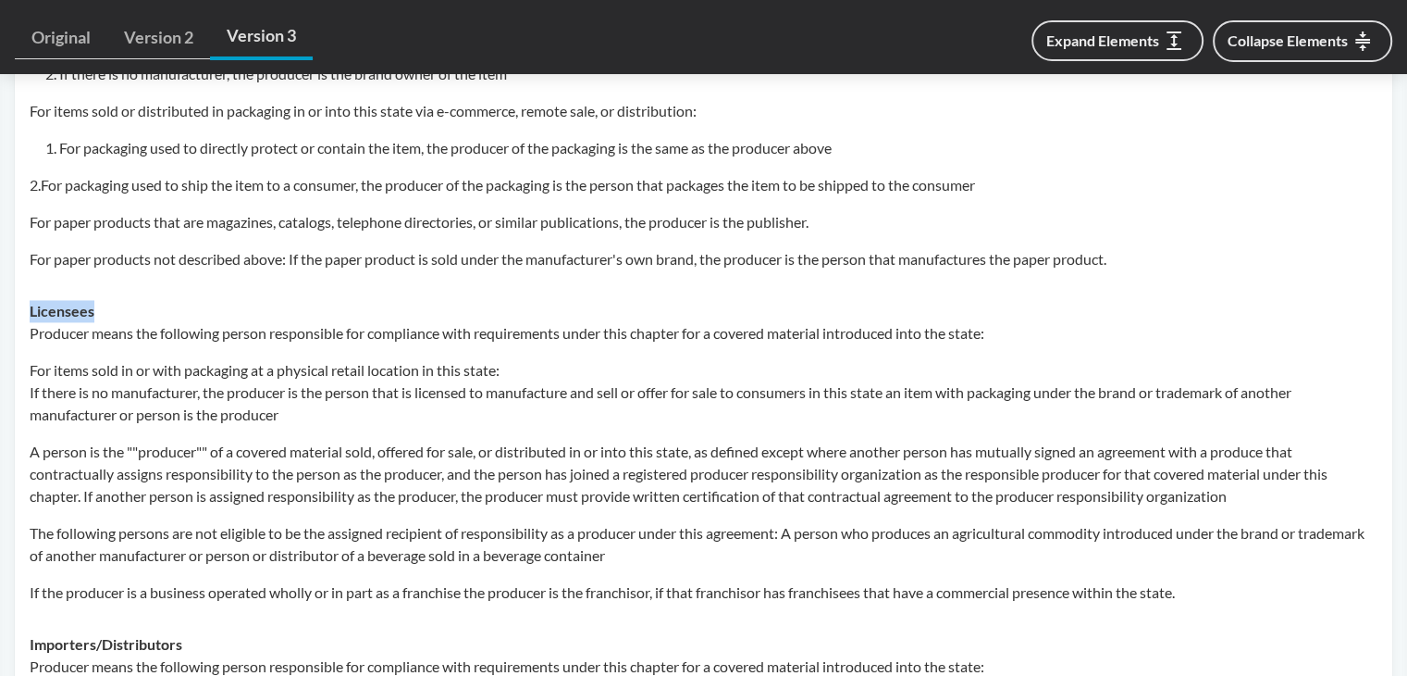
drag, startPoint x: 29, startPoint y: 355, endPoint x: 614, endPoint y: 346, distance: 585.8
click at [143, 353] on td "Licensees Producer means the following person responsible for compliance with r…" at bounding box center [703, 451] width 1365 height 333
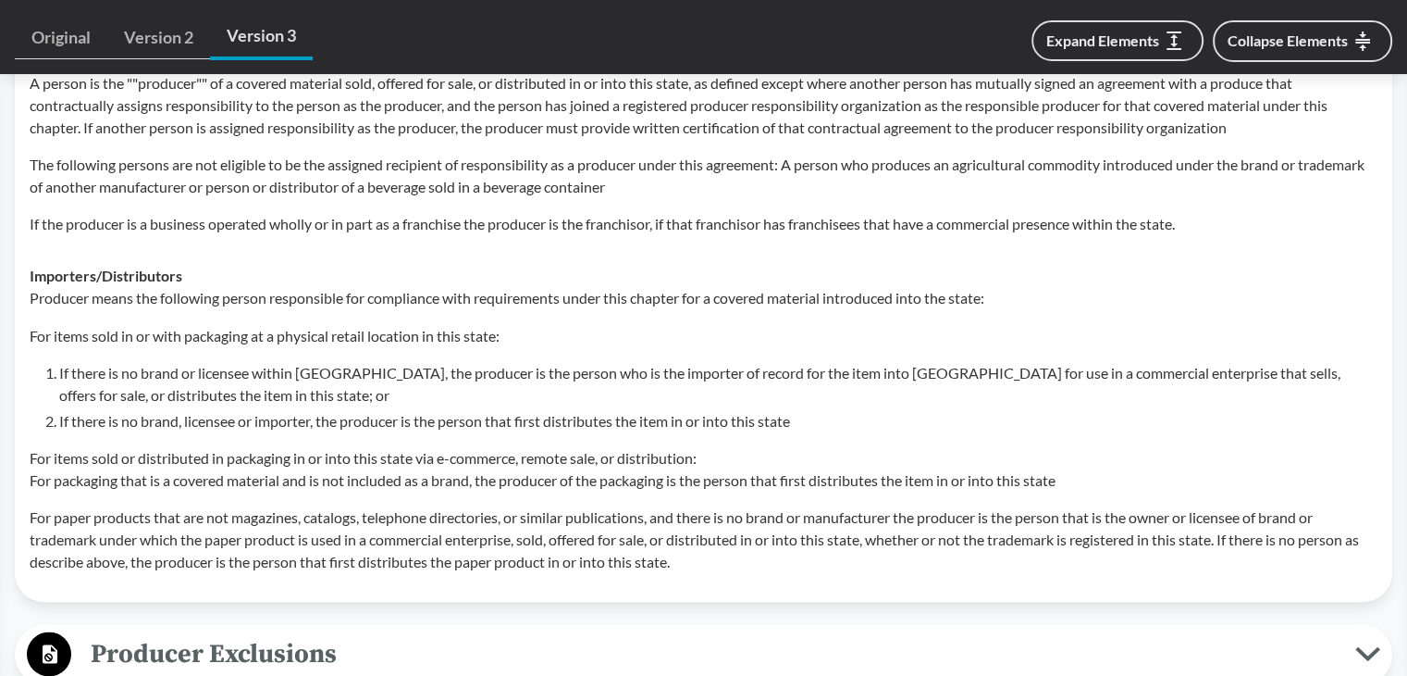
scroll to position [3185, 0]
drag, startPoint x: 30, startPoint y: 315, endPoint x: 536, endPoint y: 341, distance: 506.9
click at [200, 321] on div "Importers/​Distributors Producer means the following person responsible for com…" at bounding box center [704, 416] width 1348 height 307
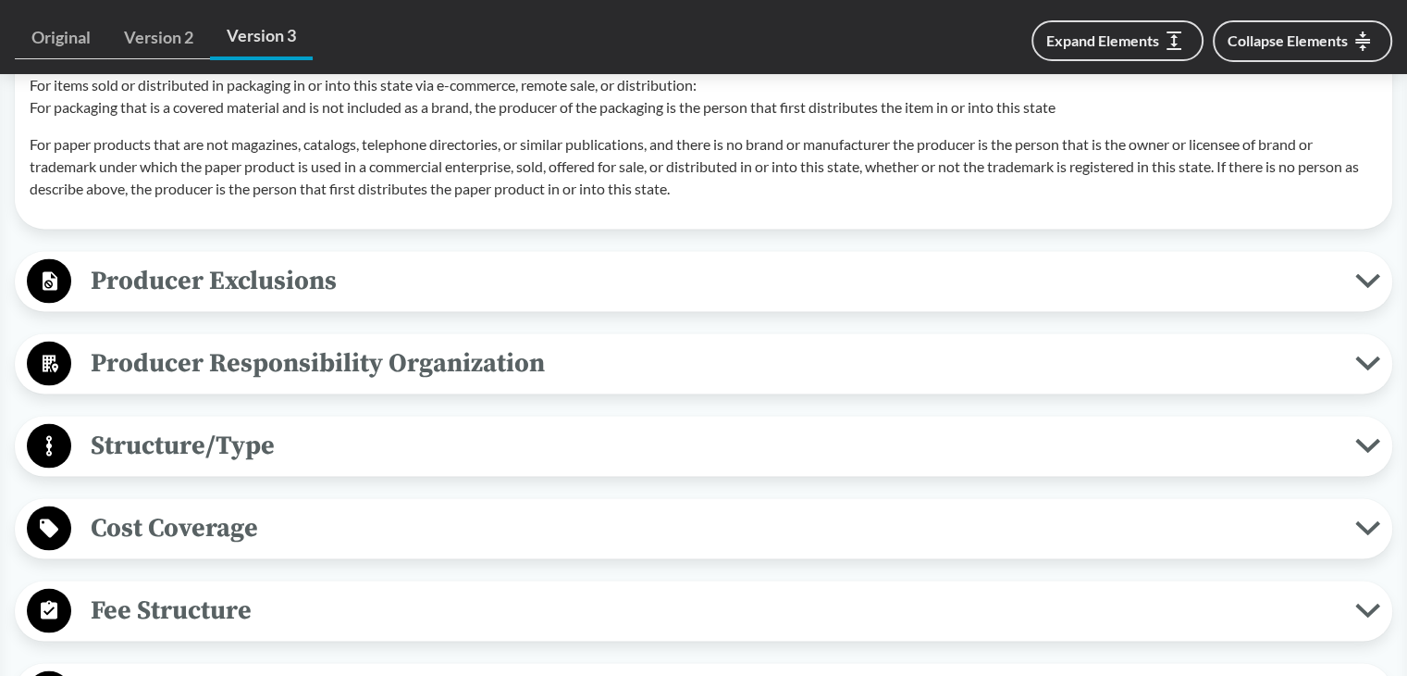
click at [163, 302] on span "Producer Exclusions" at bounding box center [713, 281] width 1284 height 42
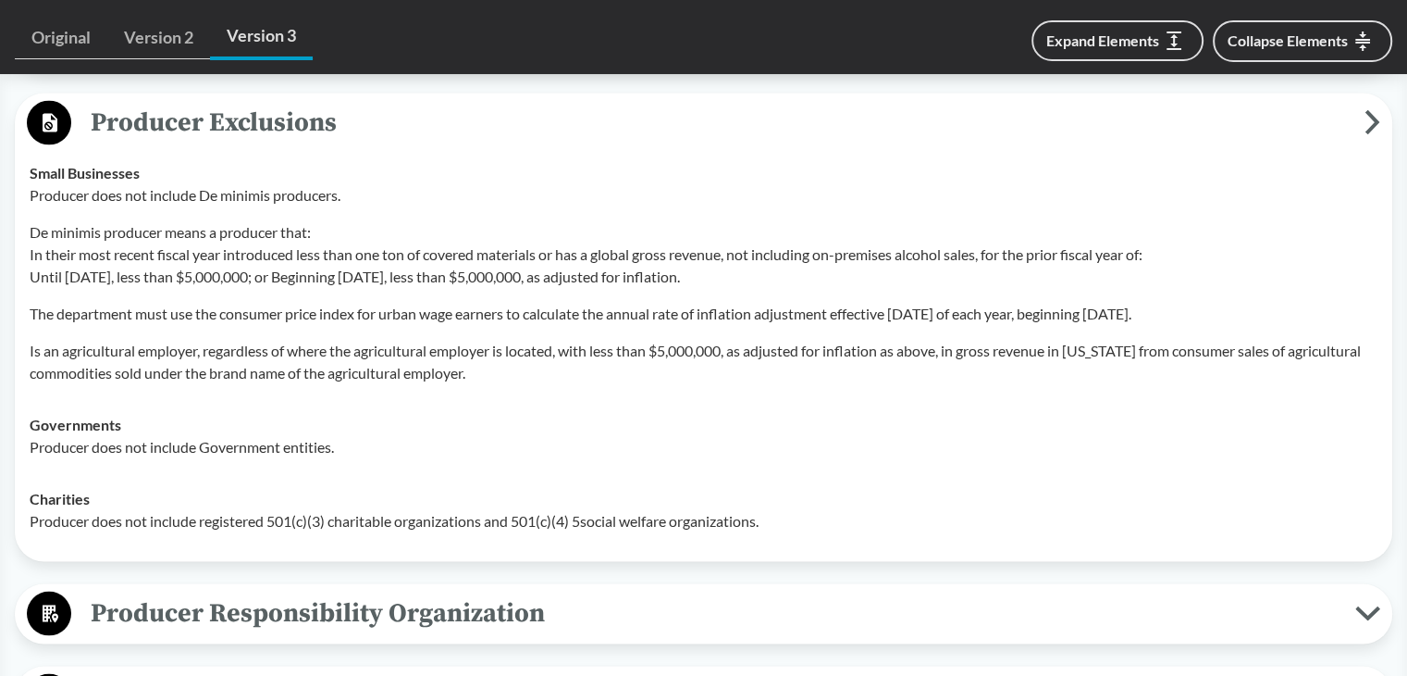
scroll to position [3740, 0]
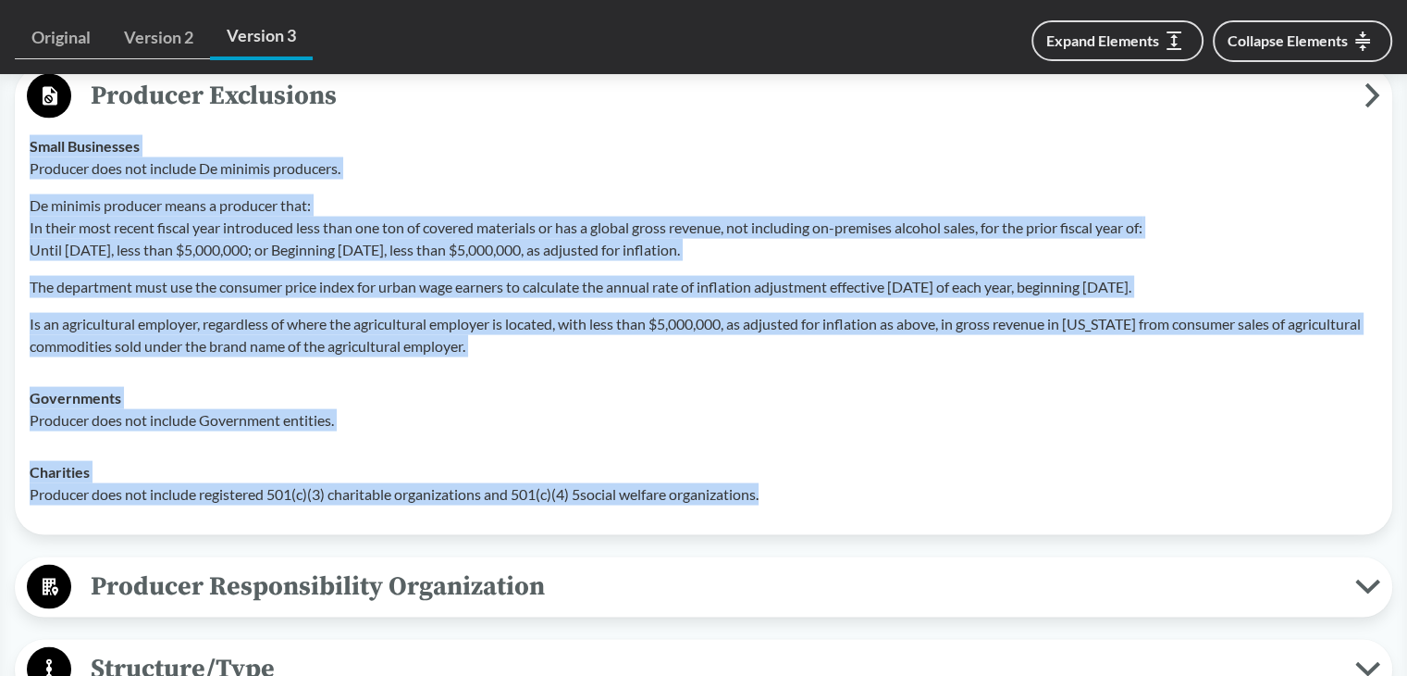
drag, startPoint x: 30, startPoint y: 180, endPoint x: 1161, endPoint y: 530, distance: 1184.8
click at [789, 520] on tbody "Small Businesses Producer does not include De minimis producers. De minimis pro…" at bounding box center [703, 320] width 1365 height 400
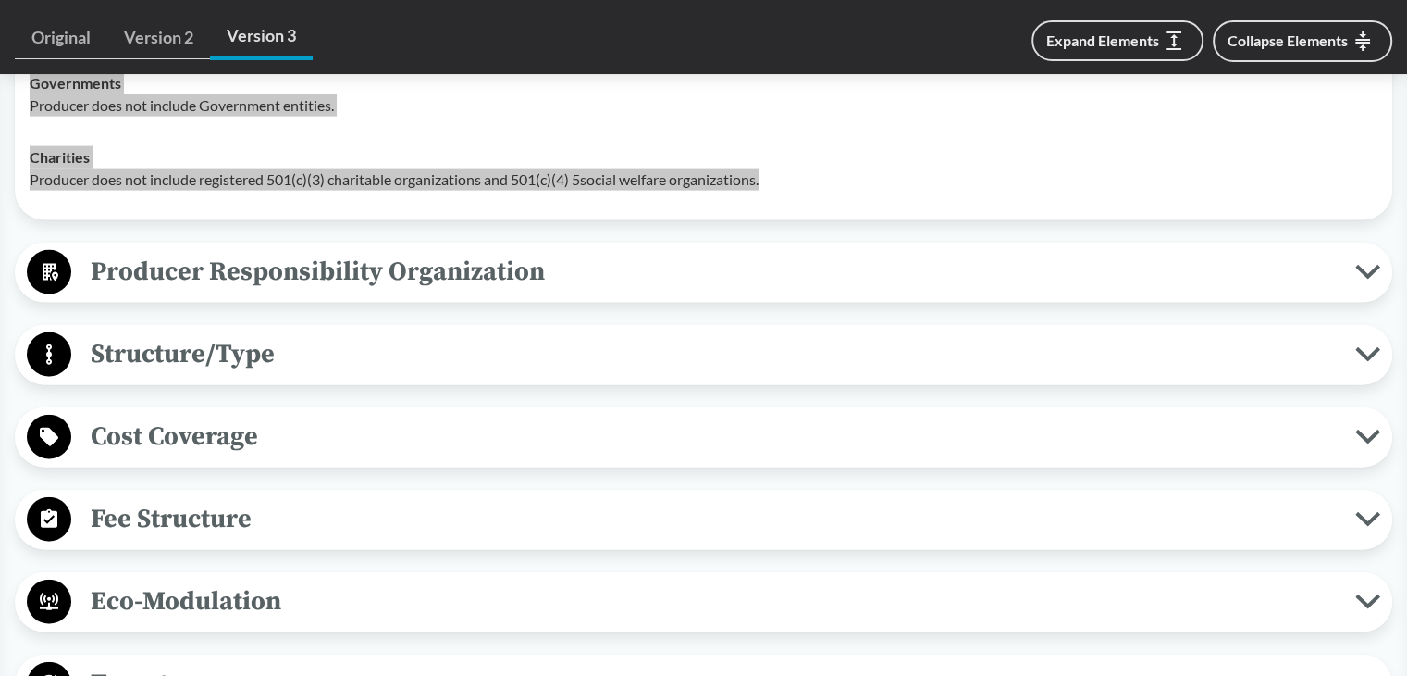
scroll to position [4111, 0]
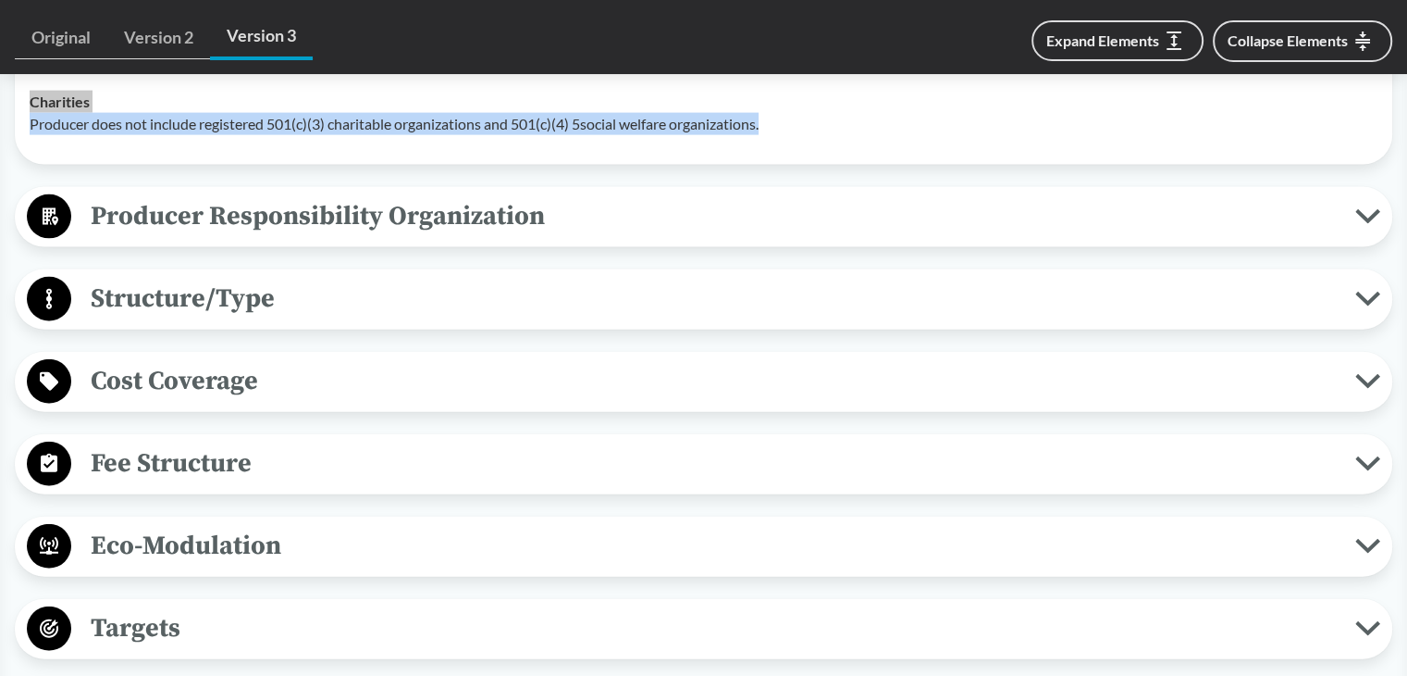
click at [349, 237] on span "Producer Responsibility Organization" at bounding box center [713, 216] width 1284 height 42
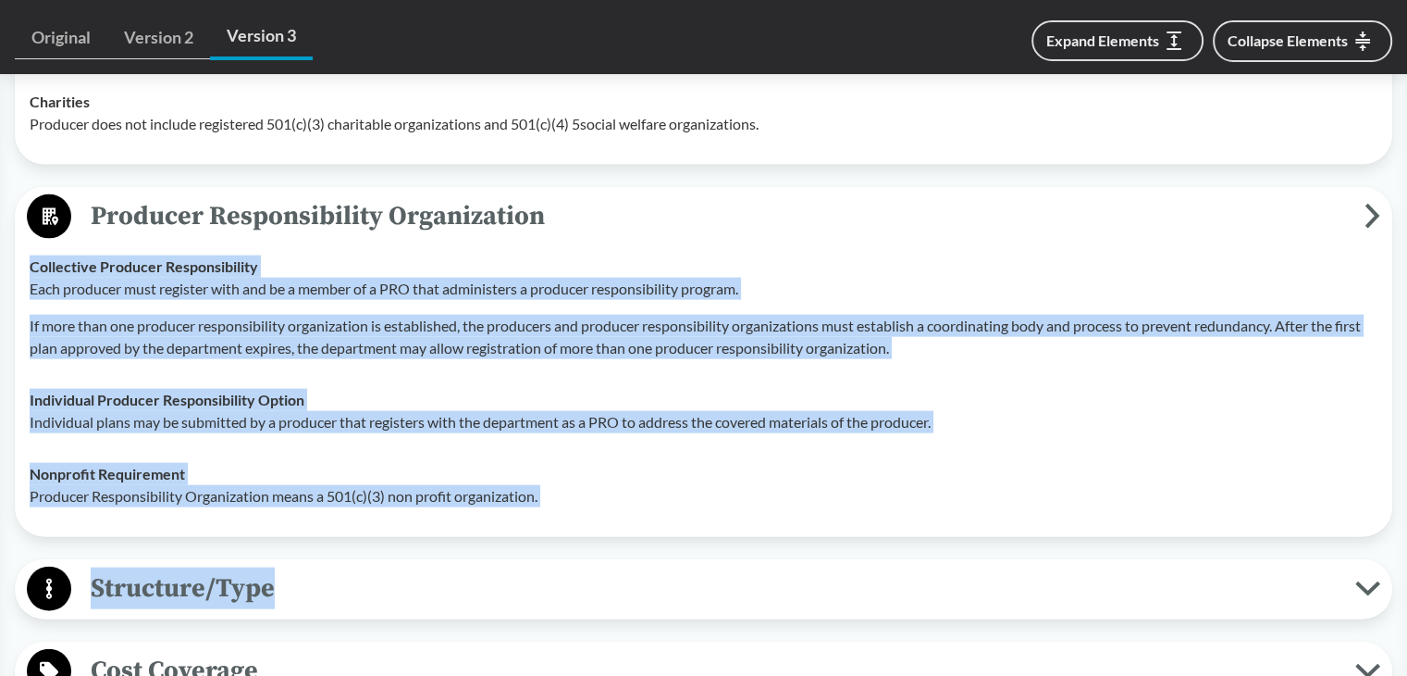
drag, startPoint x: 31, startPoint y: 308, endPoint x: 701, endPoint y: 573, distance: 719.5
click at [623, 537] on div "Producer Responsibility Organization Collective Producer Responsibility Each pr…" at bounding box center [704, 362] width 1378 height 350
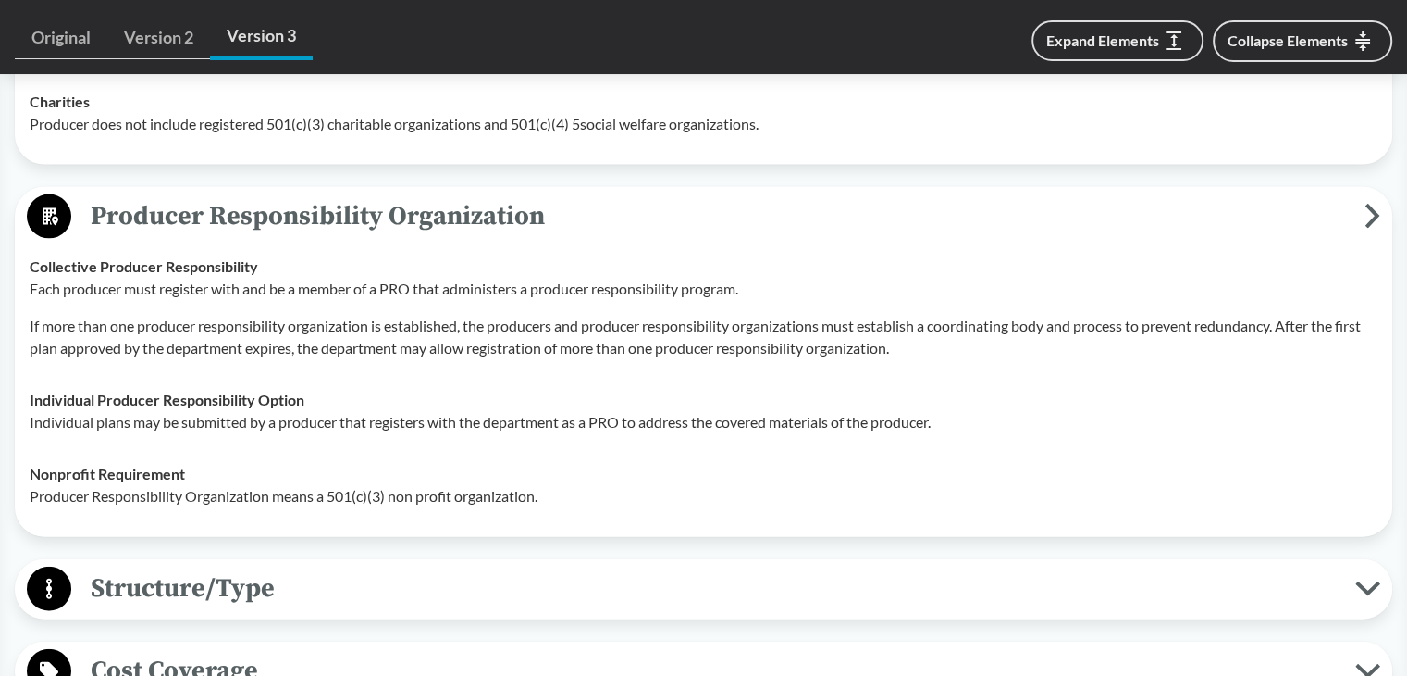
drag, startPoint x: 440, startPoint y: 349, endPoint x: 235, endPoint y: 297, distance: 211.0
click at [429, 344] on div "Each producer must register with and be a member of a PRO that administers a pr…" at bounding box center [704, 318] width 1348 height 81
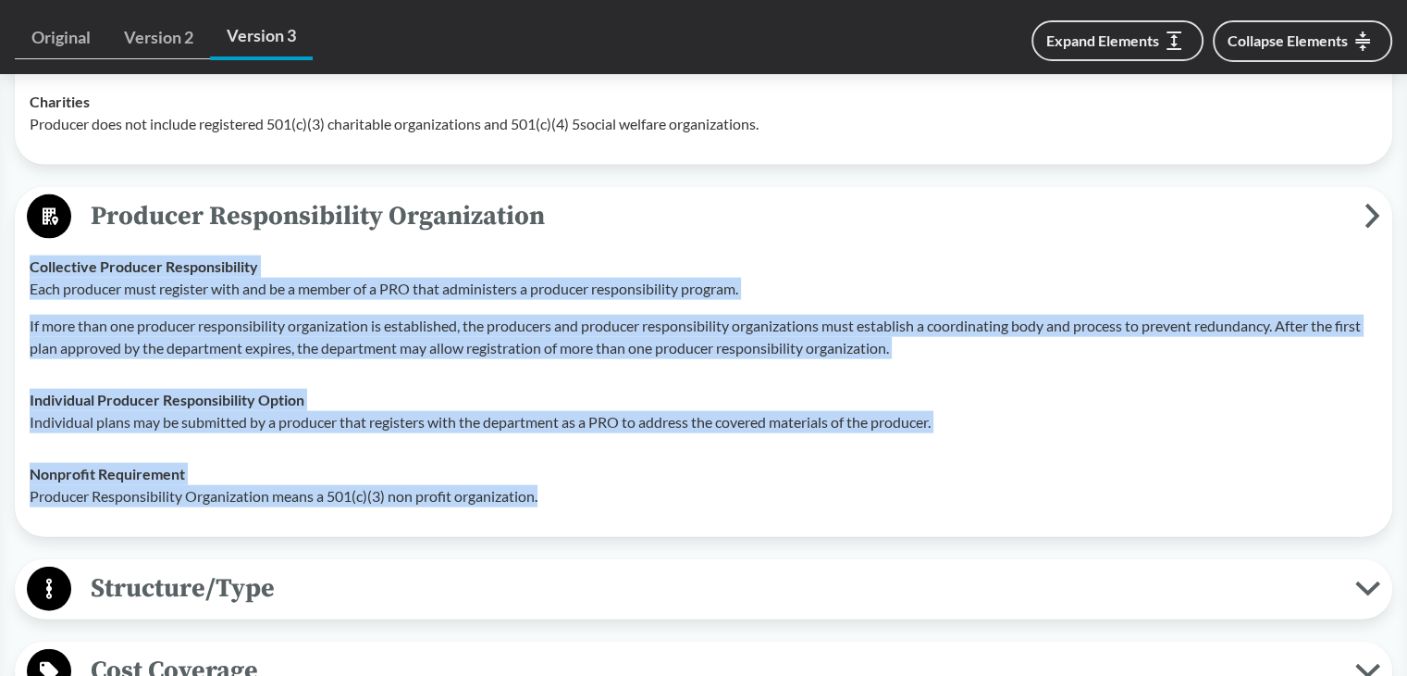
drag, startPoint x: 30, startPoint y: 303, endPoint x: 603, endPoint y: 536, distance: 619.3
click at [588, 522] on tbody "Collective Producer Responsibility Each producer must register with and be a me…" at bounding box center [703, 381] width 1365 height 281
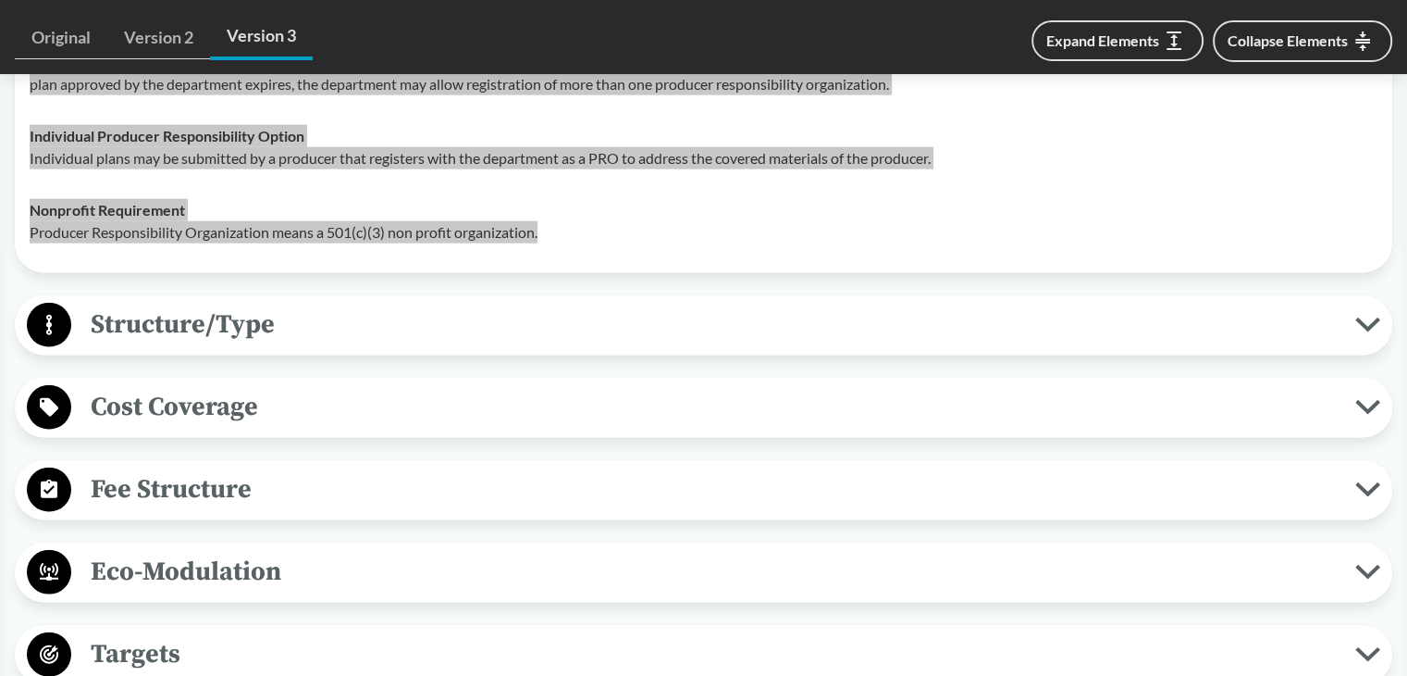
scroll to position [4481, 0]
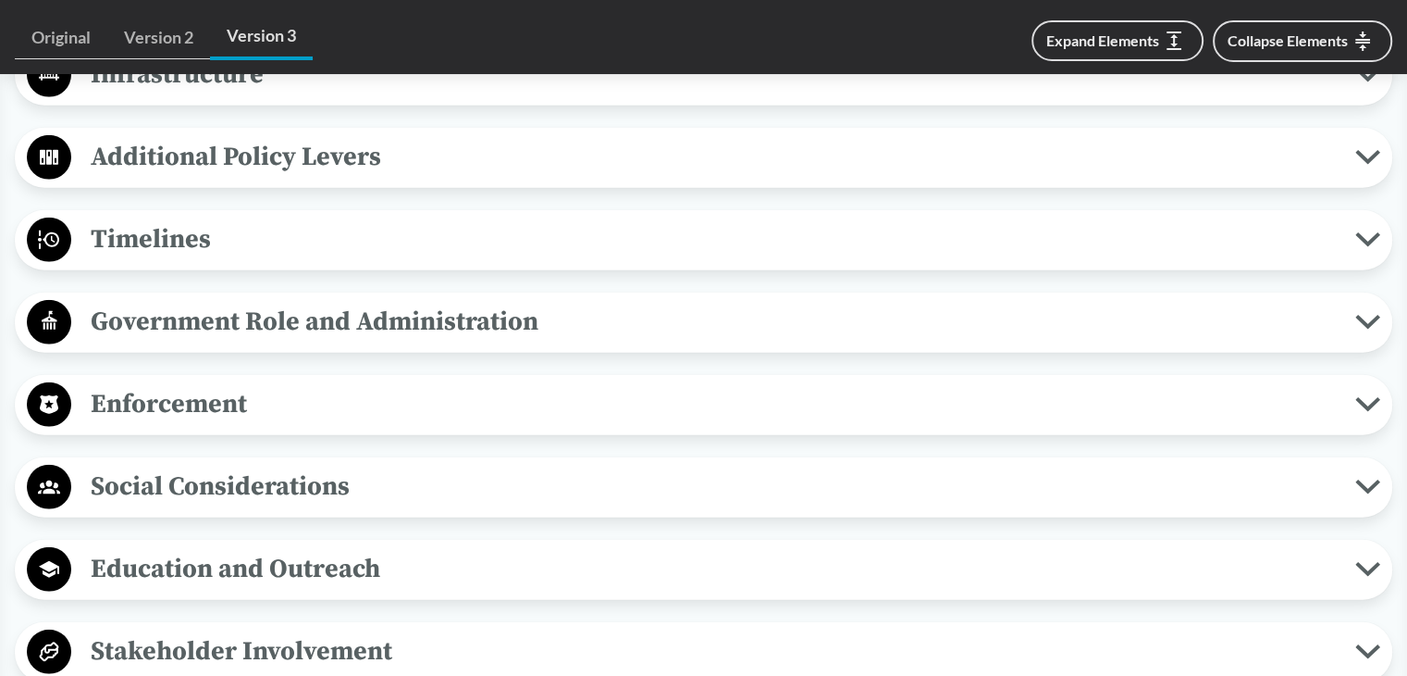
click at [167, 260] on span "Timelines" at bounding box center [713, 239] width 1284 height 42
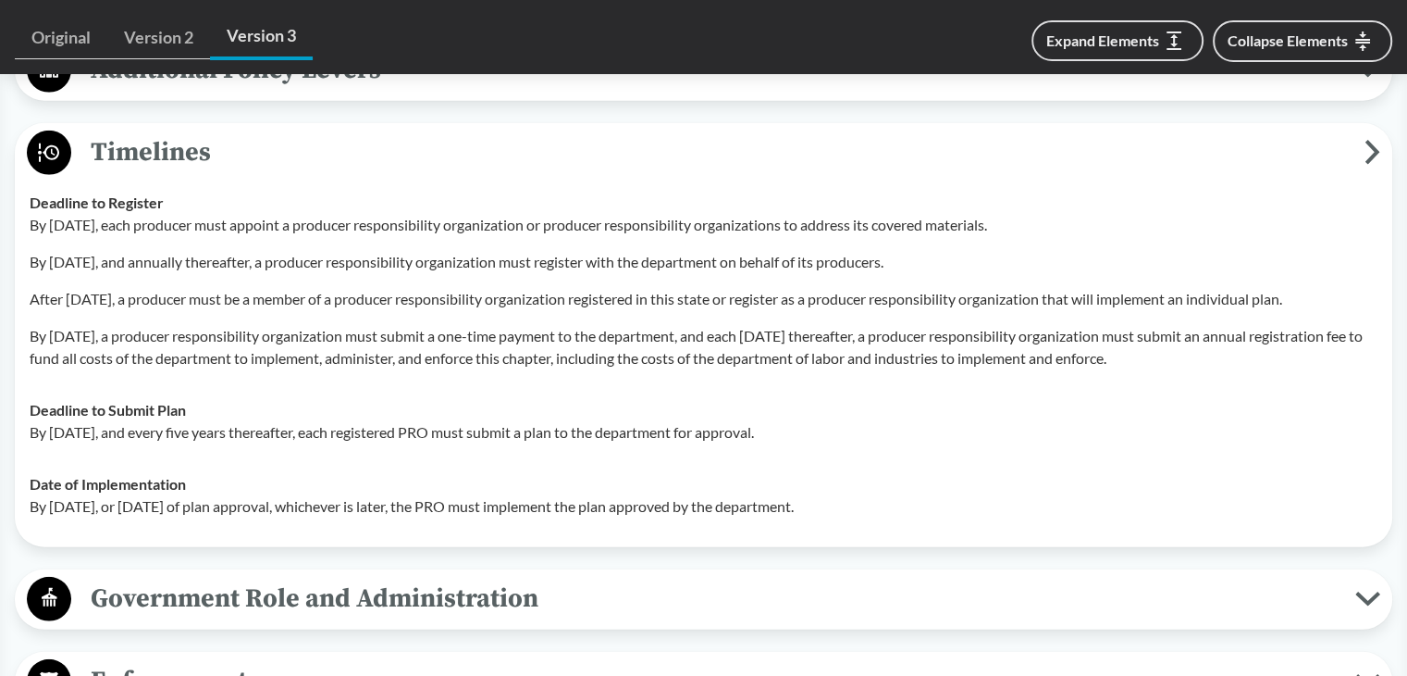
scroll to position [5221, 0]
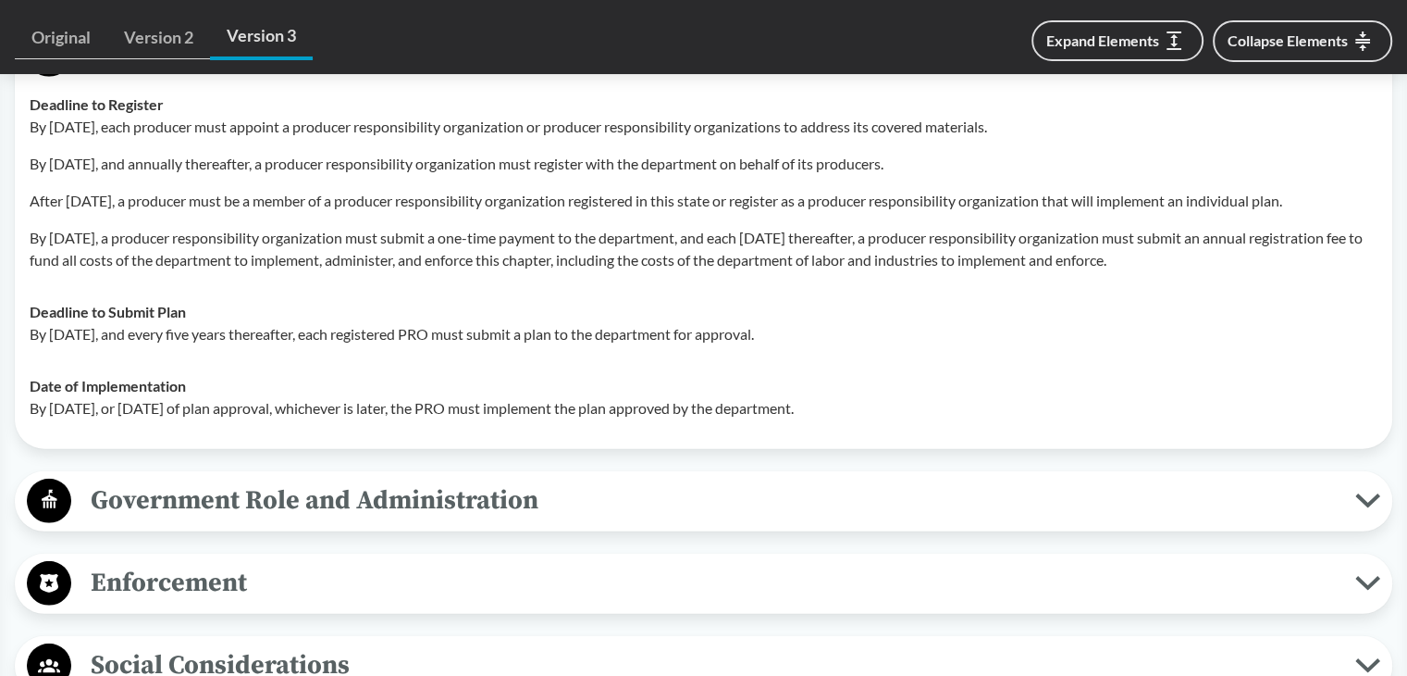
drag, startPoint x: 22, startPoint y: 166, endPoint x: 1316, endPoint y: 312, distance: 1301.9
click at [1315, 286] on td "Deadline to Register By January 1, 2026, each producer must appoint a producer …" at bounding box center [703, 182] width 1365 height 207
drag, startPoint x: 31, startPoint y: 377, endPoint x: 887, endPoint y: 377, distance: 856.0
click at [887, 345] on p "By October 1, 2028, and every five years thereafter, each registered PRO must s…" at bounding box center [704, 334] width 1348 height 22
drag, startPoint x: 28, startPoint y: 448, endPoint x: 1166, endPoint y: 448, distance: 1138.2
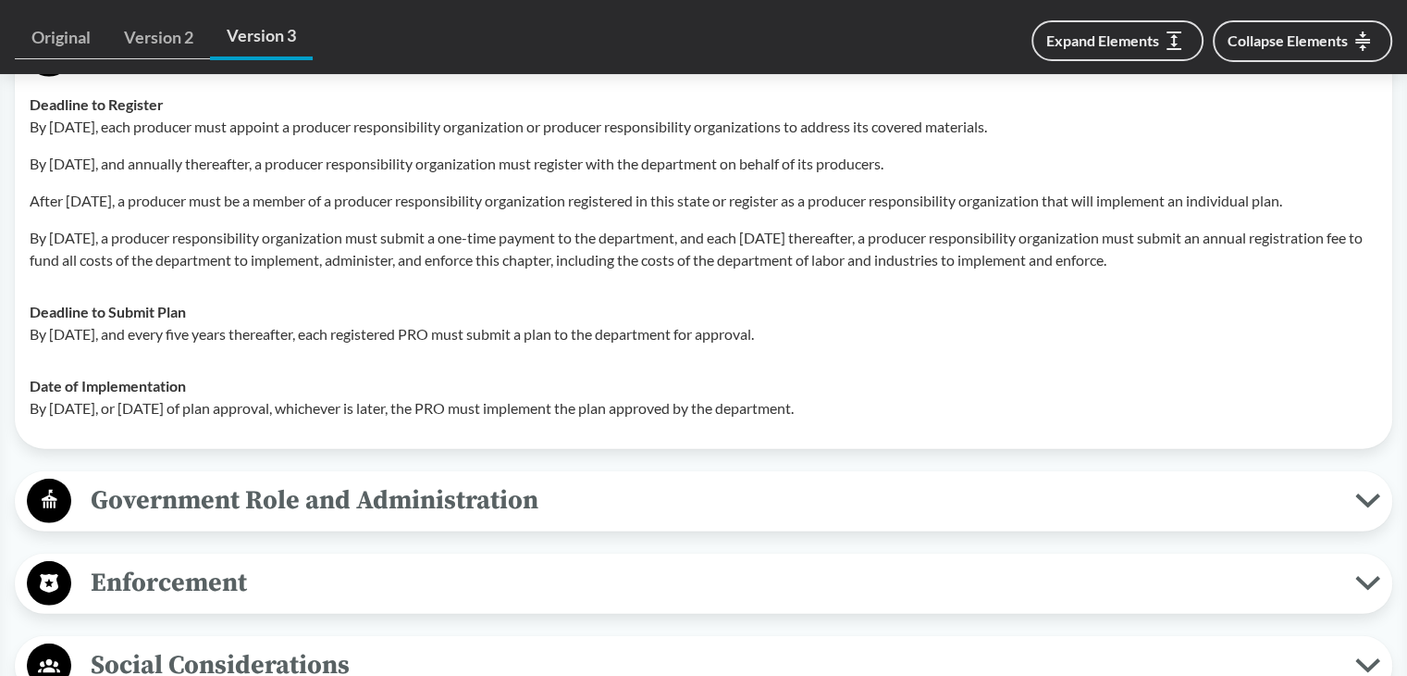
click at [1005, 434] on td "Date of Implementation By January 1, 2030, or within six months of plan approva…" at bounding box center [703, 397] width 1365 height 74
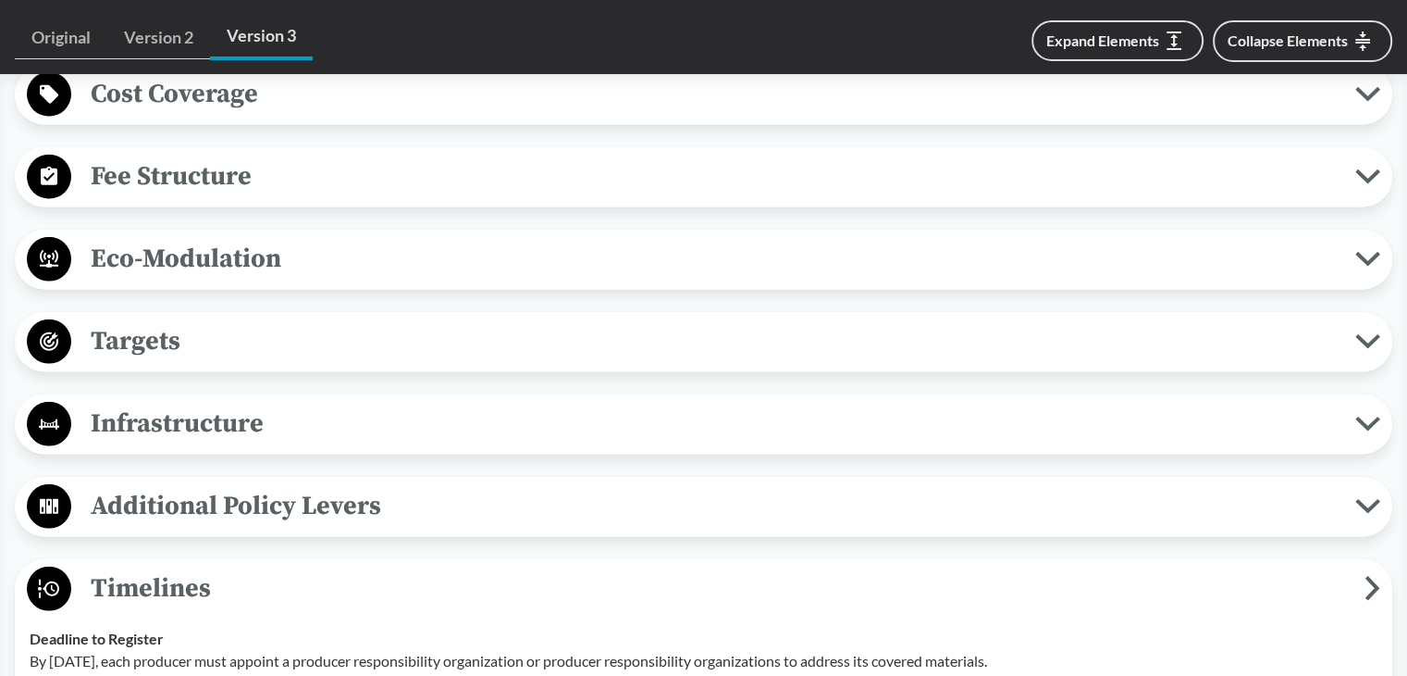
scroll to position [4573, 0]
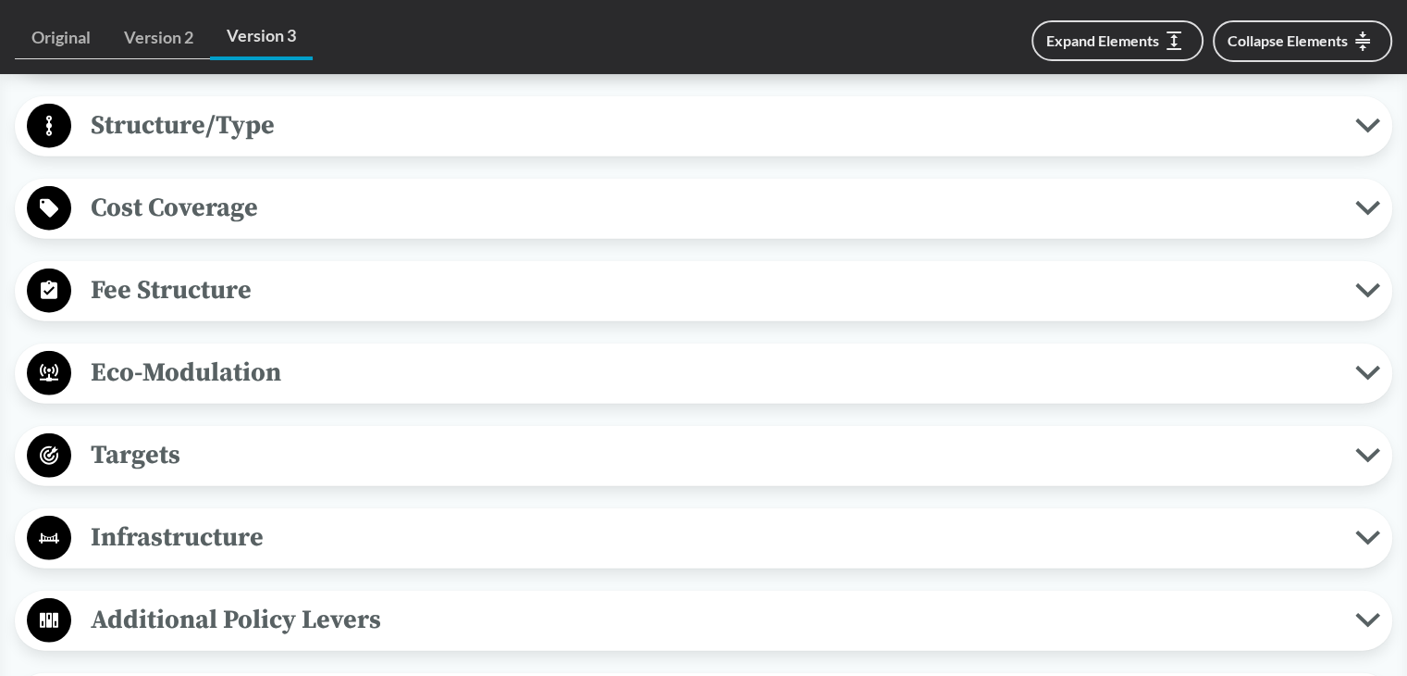
click at [233, 239] on div "Cost Coverage Operational Costs Cost coverage must include the costs to transfe…" at bounding box center [704, 209] width 1378 height 60
click at [252, 229] on span "Cost Coverage" at bounding box center [713, 208] width 1284 height 42
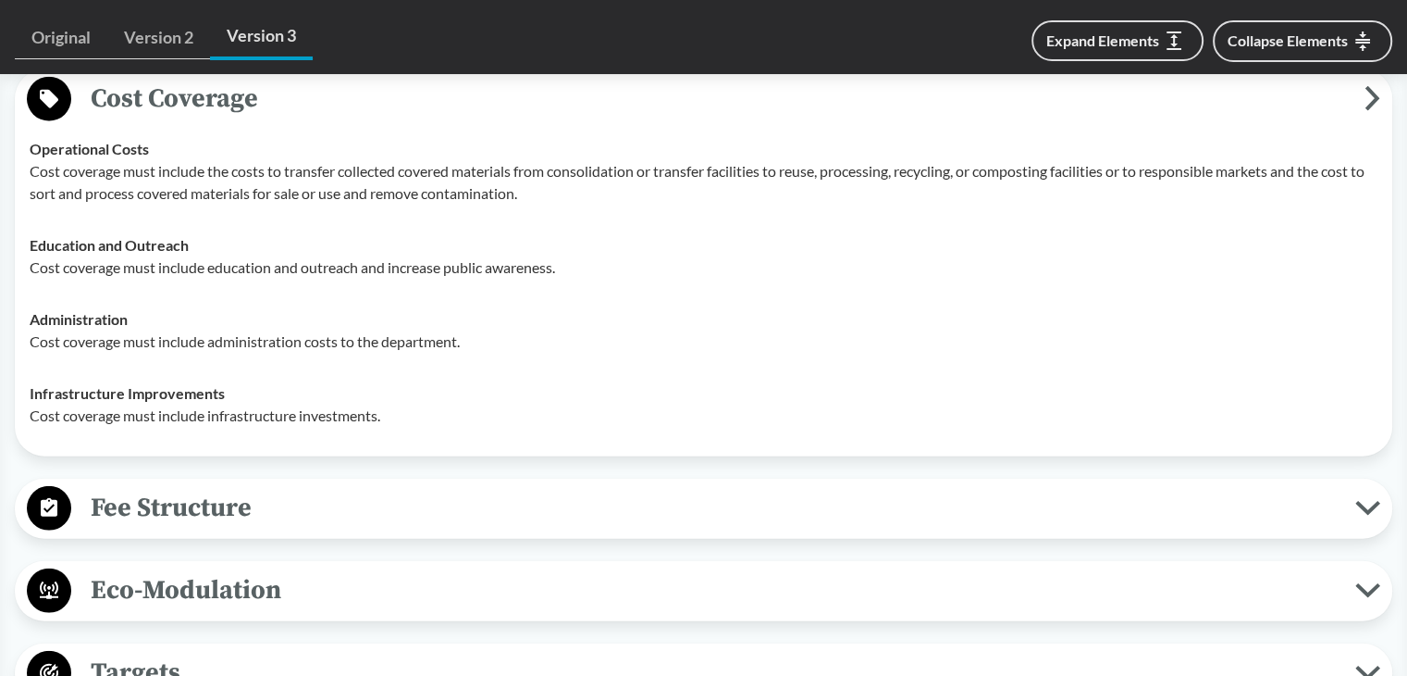
scroll to position [5036, 0]
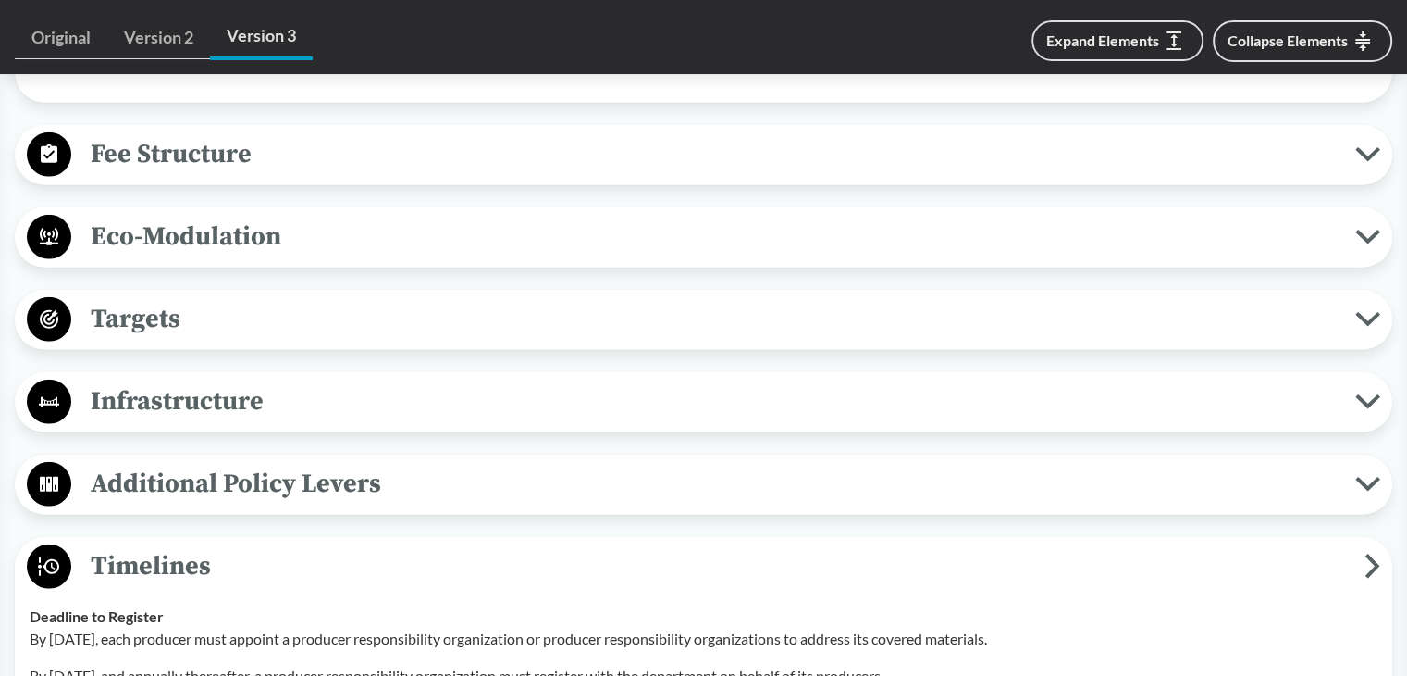
click at [278, 175] on span "Fee Structure" at bounding box center [713, 154] width 1284 height 42
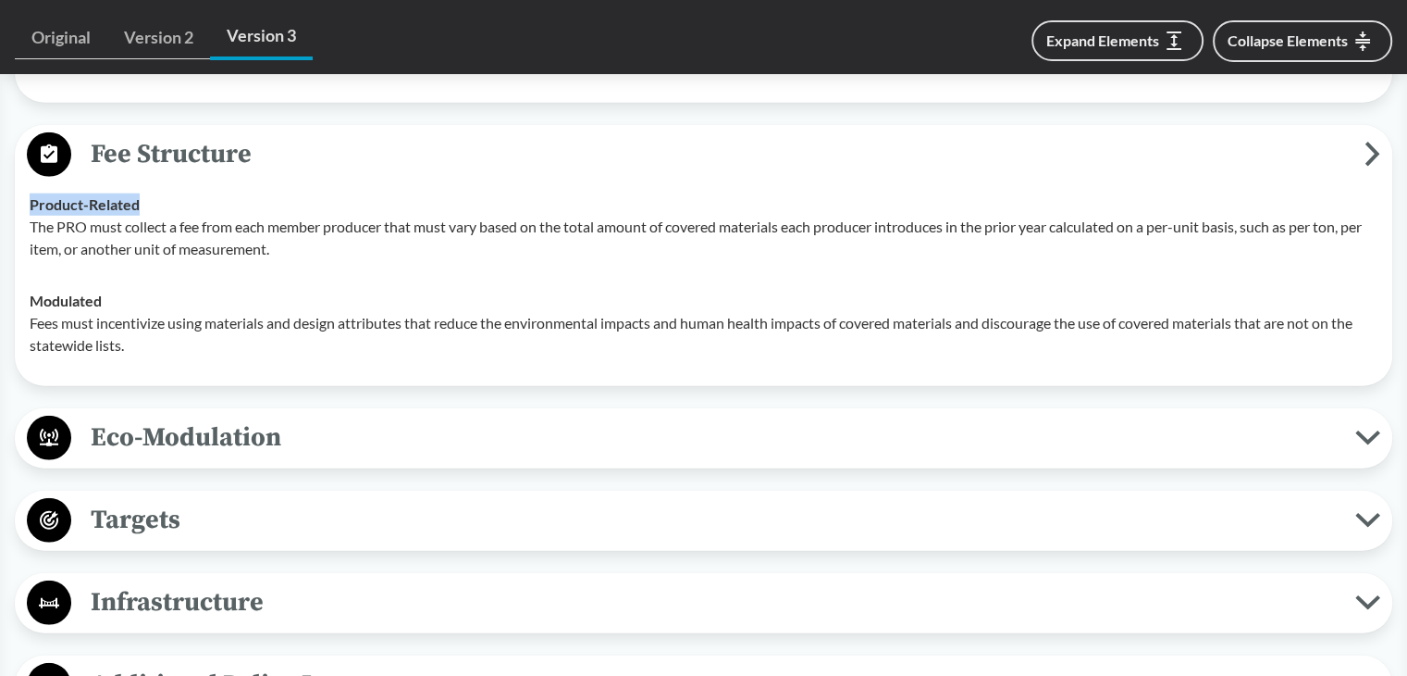
drag, startPoint x: 18, startPoint y: 241, endPoint x: 234, endPoint y: 242, distance: 216.5
click at [234, 242] on div "Fee Structure Product-Related The PRO must collect a fee from each member produ…" at bounding box center [704, 255] width 1378 height 261
drag, startPoint x: 26, startPoint y: 338, endPoint x: 200, endPoint y: 338, distance: 174.0
click at [200, 338] on td "Modulated Fees must incentivize using materials and design attributes that redu…" at bounding box center [703, 323] width 1365 height 96
